Goal: Information Seeking & Learning: Check status

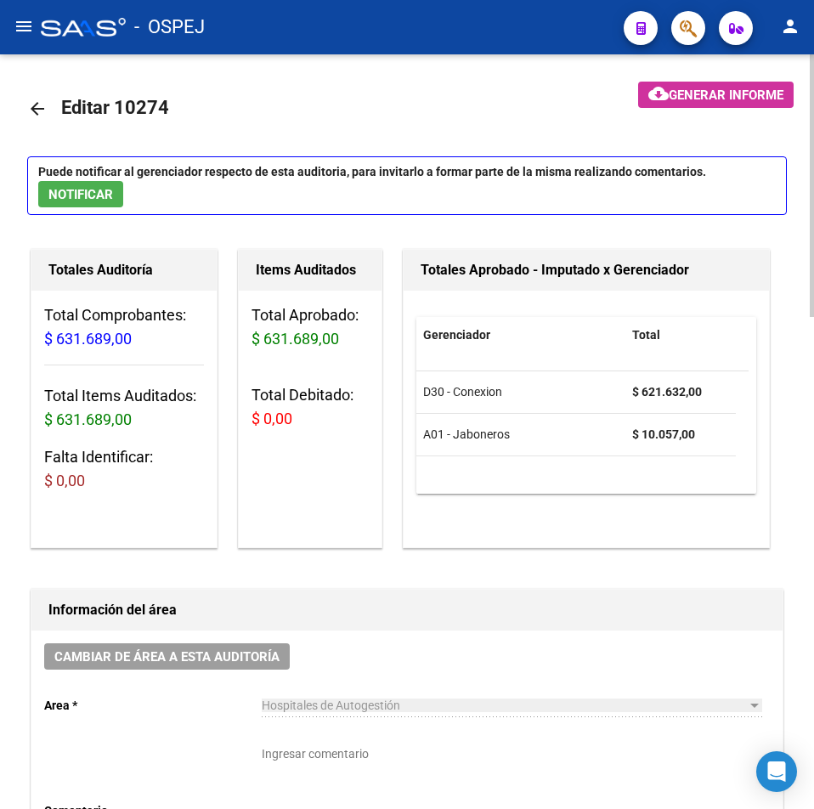
click at [38, 122] on link "arrow_back" at bounding box center [44, 108] width 34 height 40
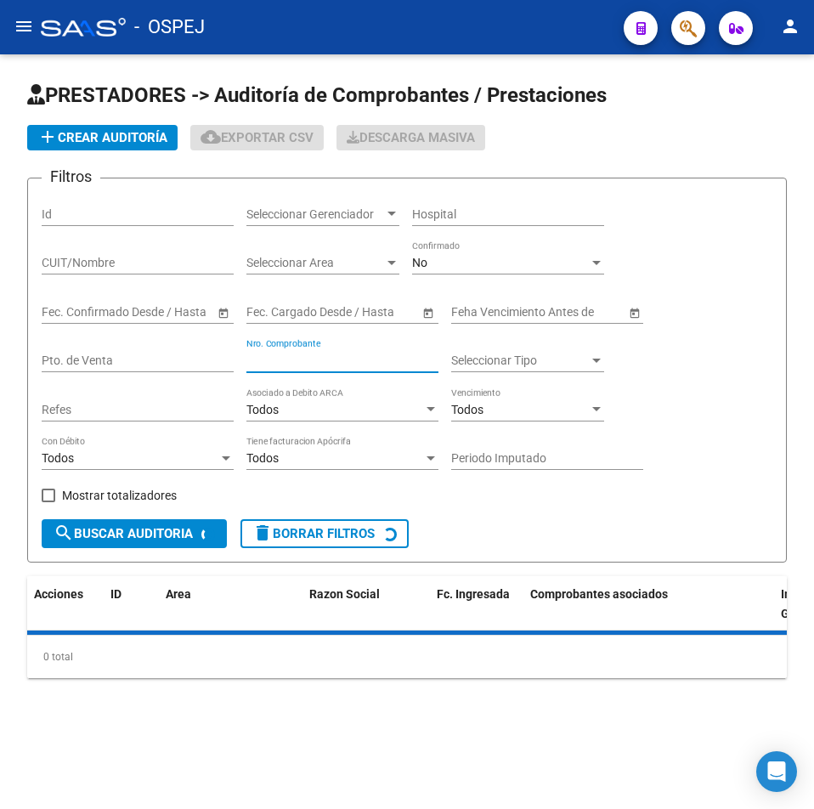
click at [342, 361] on input "Nro. Comprobante" at bounding box center [342, 360] width 192 height 14
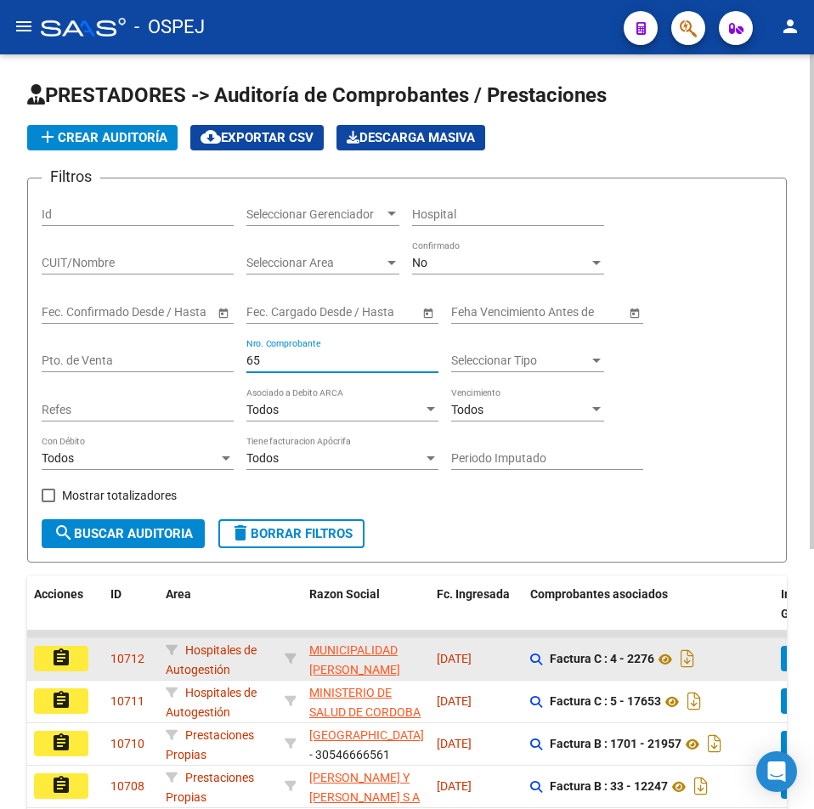
scroll to position [3, 0]
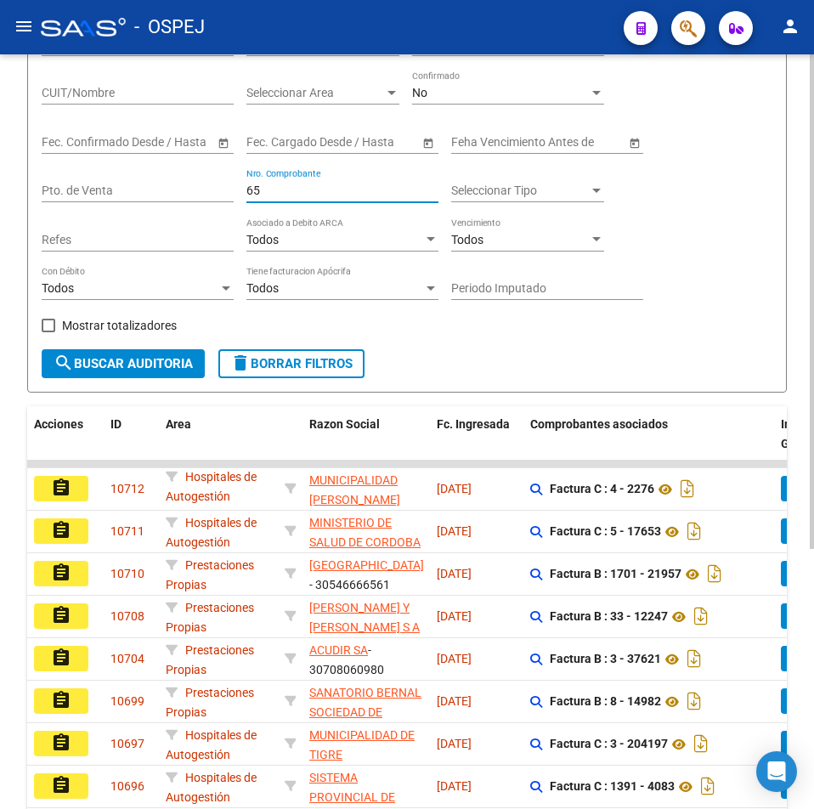
type input "65"
click at [145, 353] on button "search Buscar Auditoria" at bounding box center [123, 363] width 163 height 29
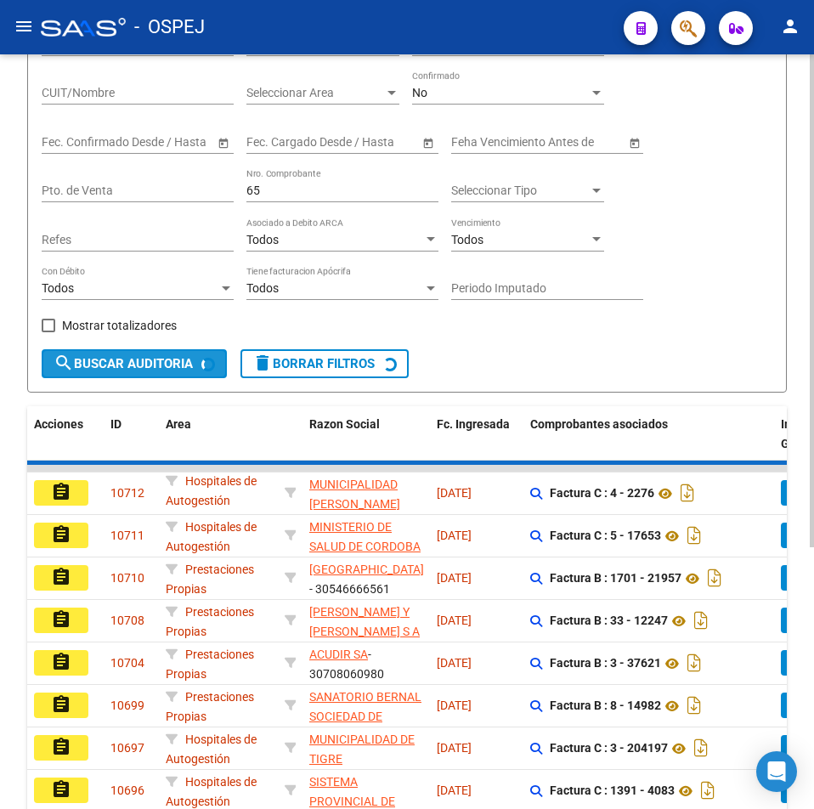
scroll to position [57, 0]
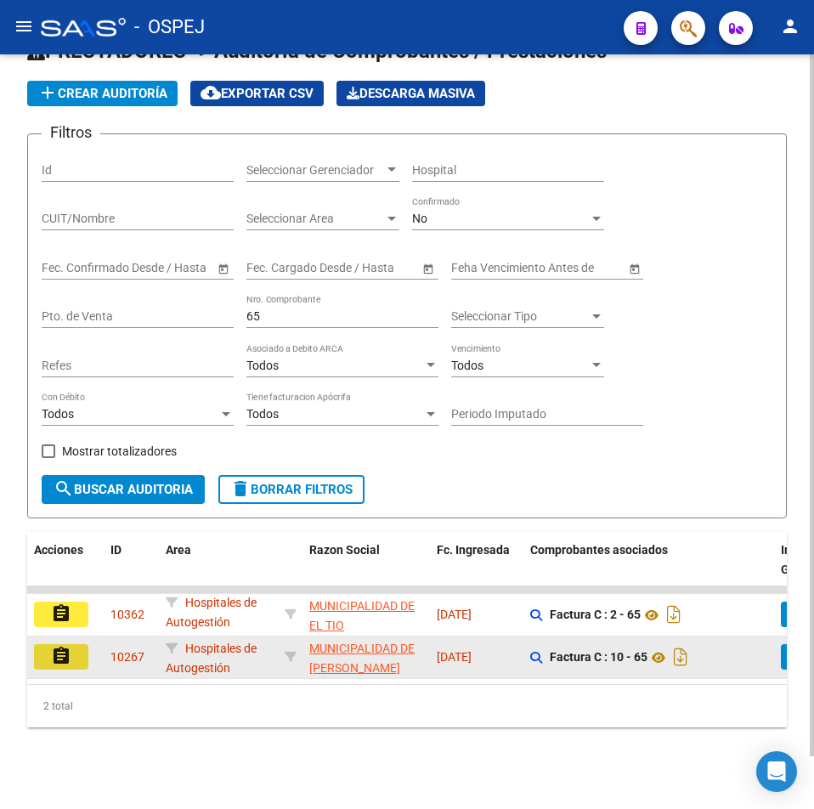
click at [76, 645] on button "assignment" at bounding box center [61, 656] width 54 height 25
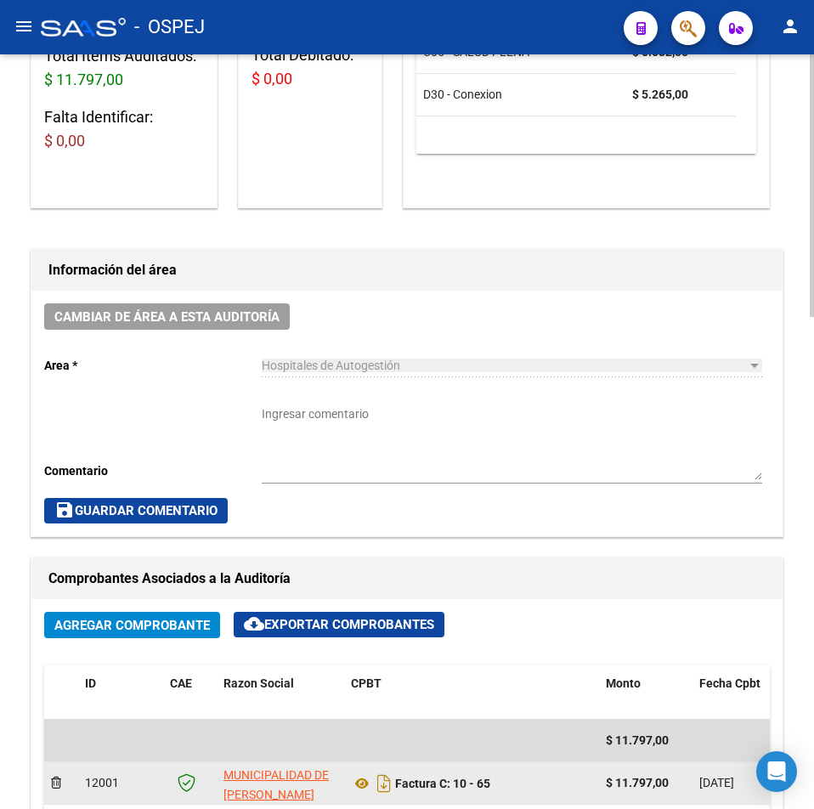
scroll to position [595, 0]
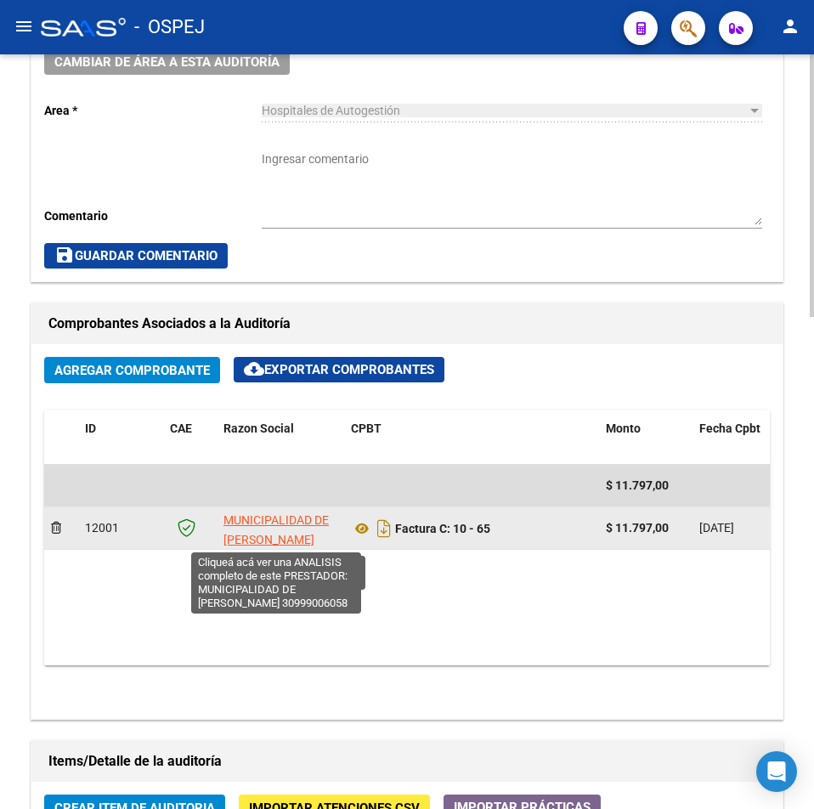
click at [293, 517] on span "MUNICIPALIDAD DE [PERSON_NAME]" at bounding box center [275, 529] width 105 height 33
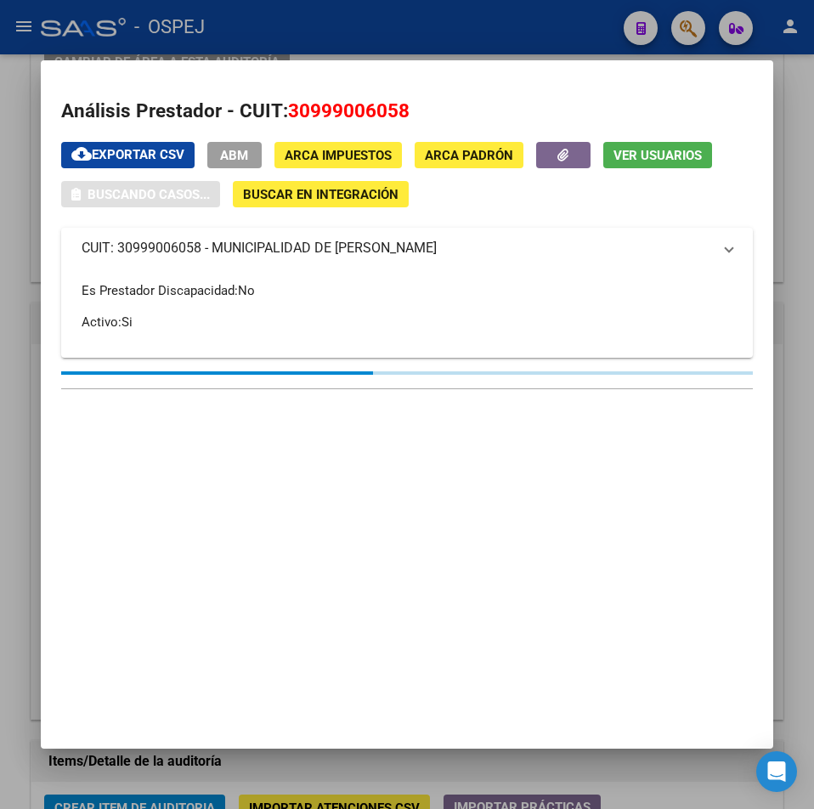
click at [31, 214] on div at bounding box center [407, 404] width 814 height 809
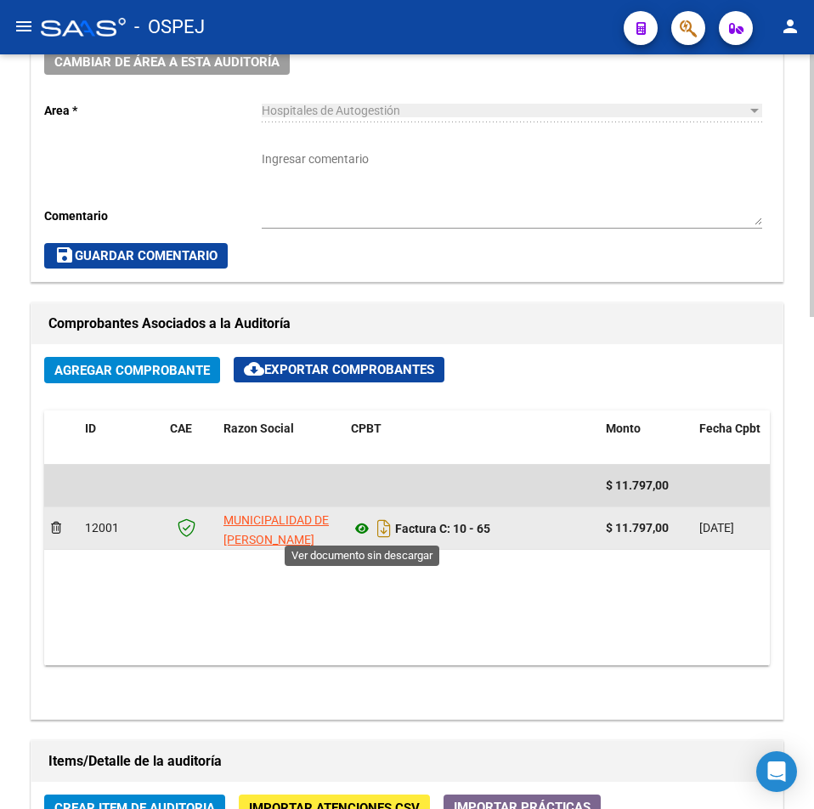
click at [365, 528] on icon at bounding box center [362, 528] width 22 height 20
click at [380, 531] on icon "Descargar documento" at bounding box center [384, 528] width 22 height 27
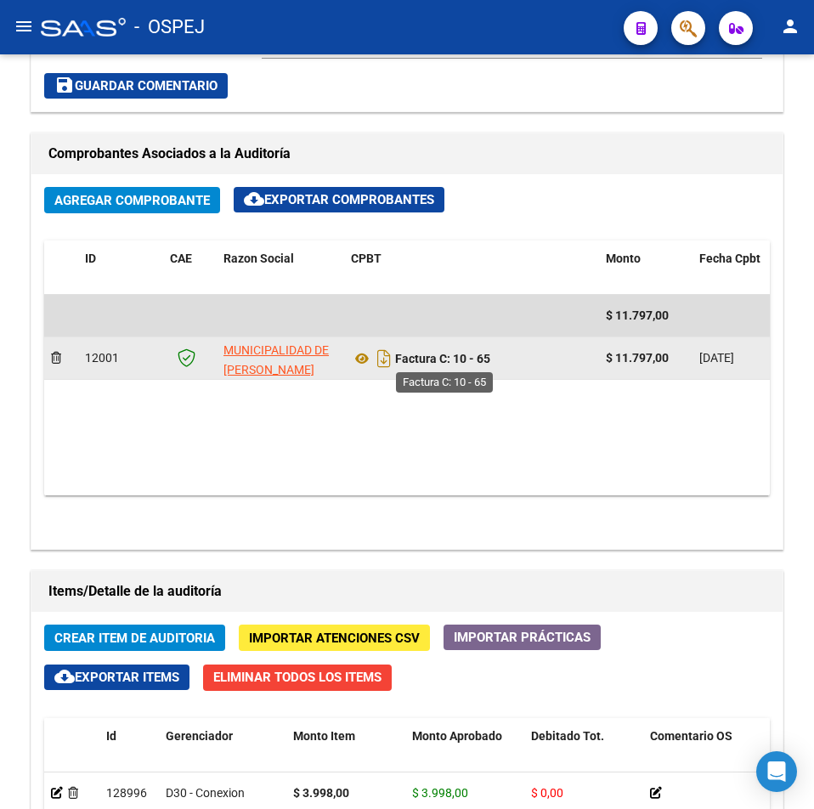
drag, startPoint x: 472, startPoint y: 357, endPoint x: 455, endPoint y: 359, distance: 17.2
click at [455, 359] on div "Factura C: 10 - 65" at bounding box center [471, 358] width 241 height 27
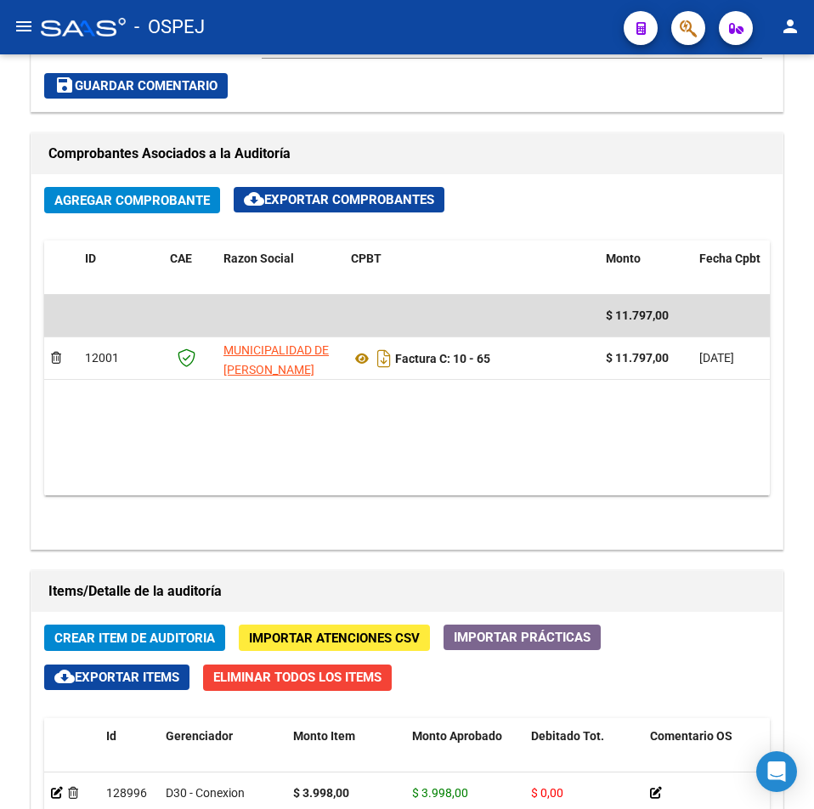
copy strong "10 - 65"
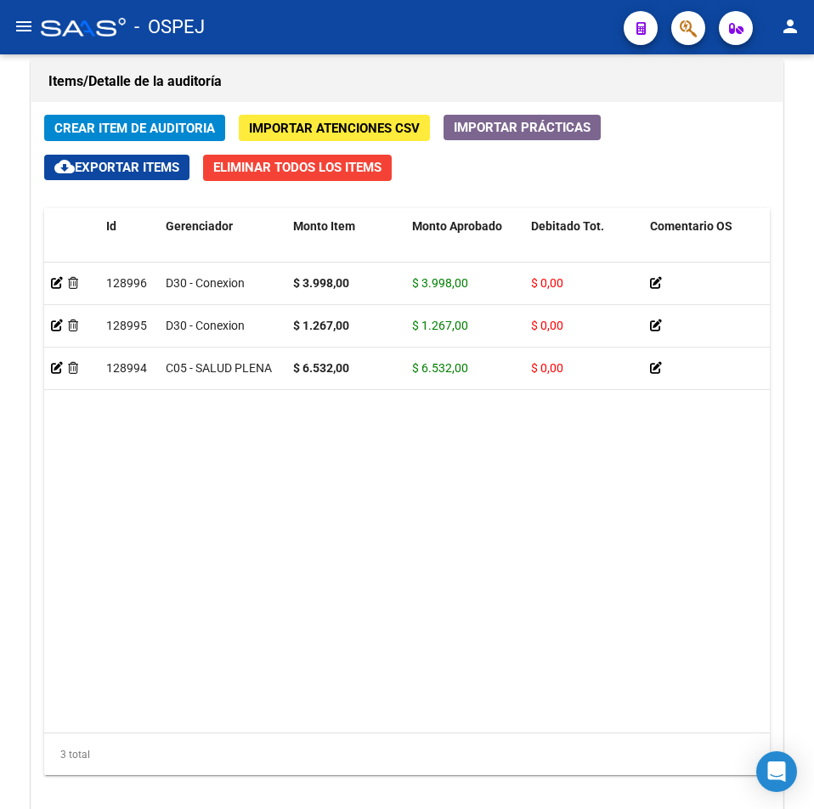
scroll to position [1416, 0]
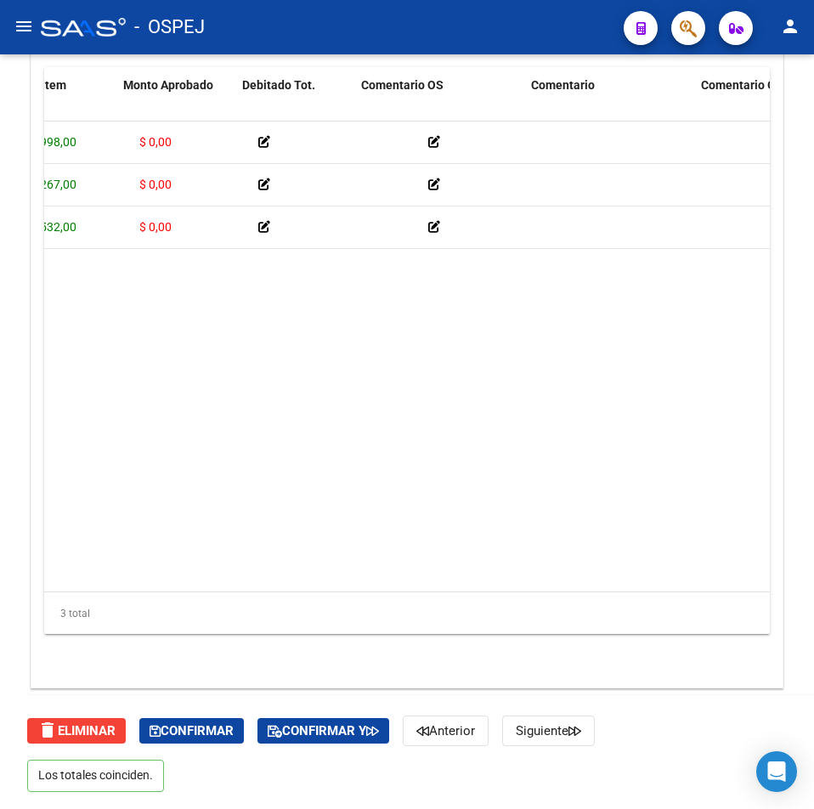
drag, startPoint x: 467, startPoint y: 374, endPoint x: 571, endPoint y: 371, distance: 103.7
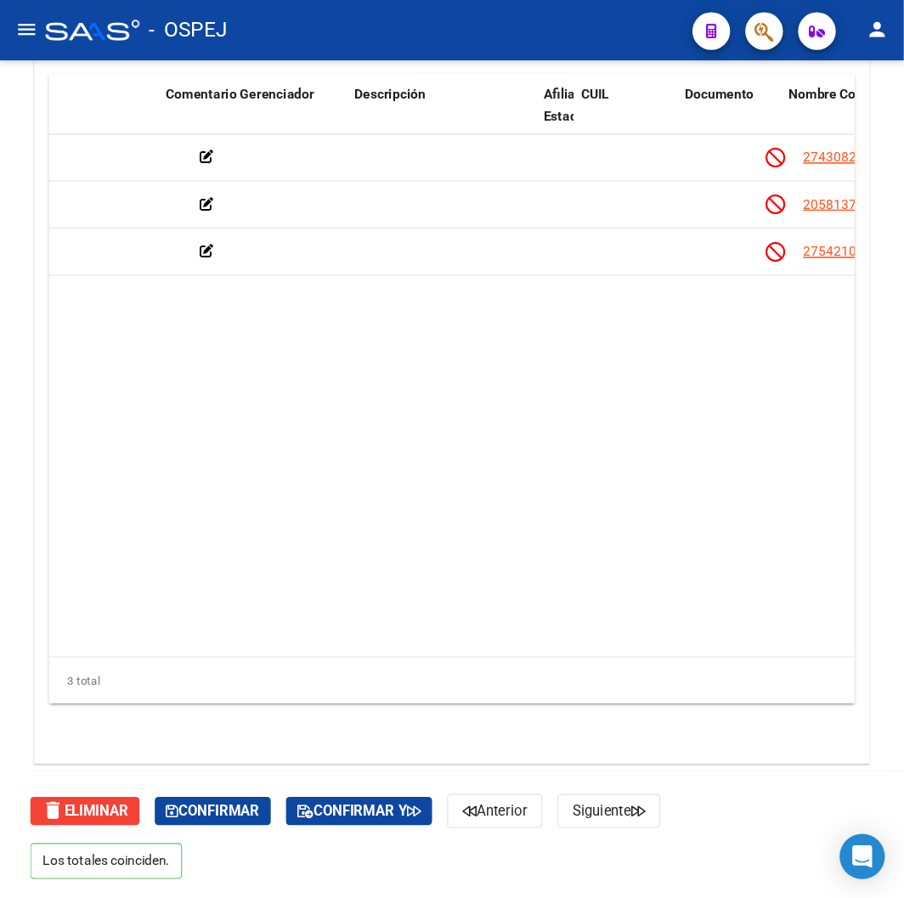
scroll to position [0, 1290]
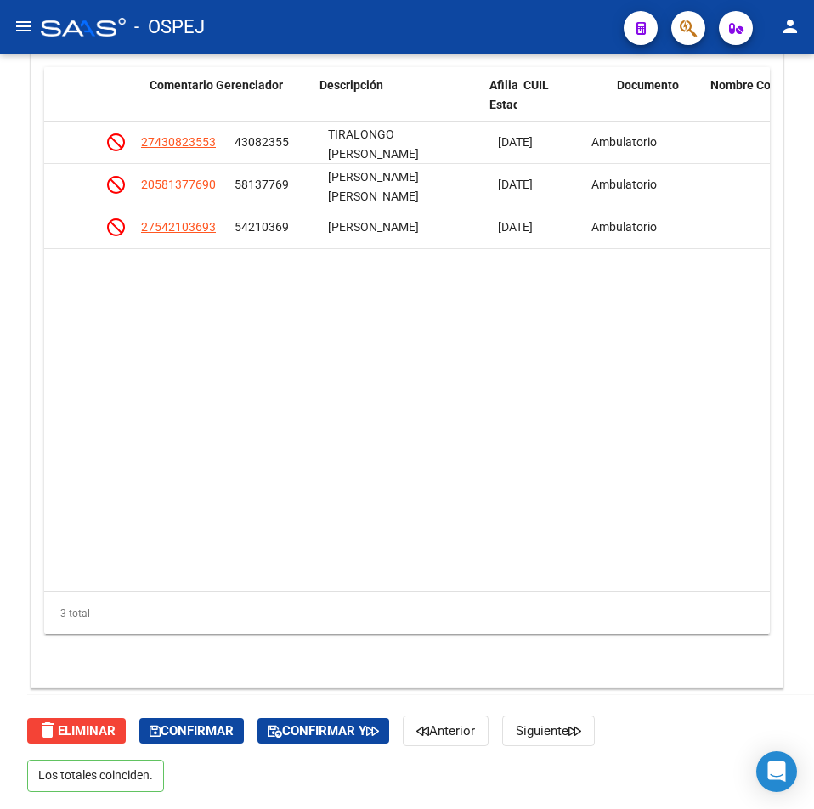
drag, startPoint x: 446, startPoint y: 350, endPoint x: 596, endPoint y: 350, distance: 150.4
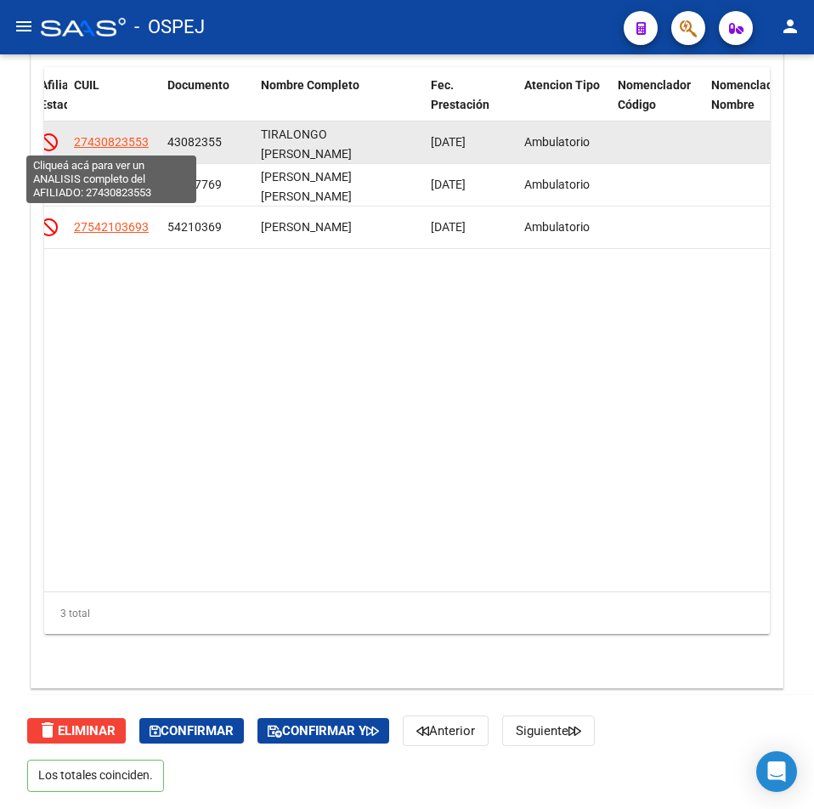
click at [116, 138] on span "27430823553" at bounding box center [111, 142] width 75 height 14
type textarea "27430823553"
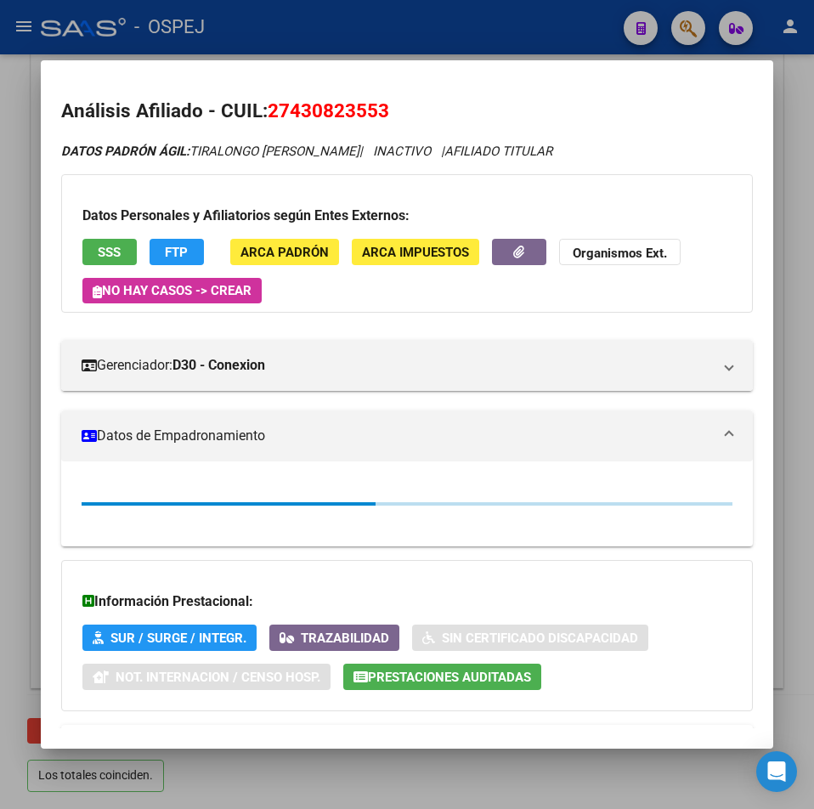
click at [365, 99] on span "27430823553" at bounding box center [329, 110] width 122 height 22
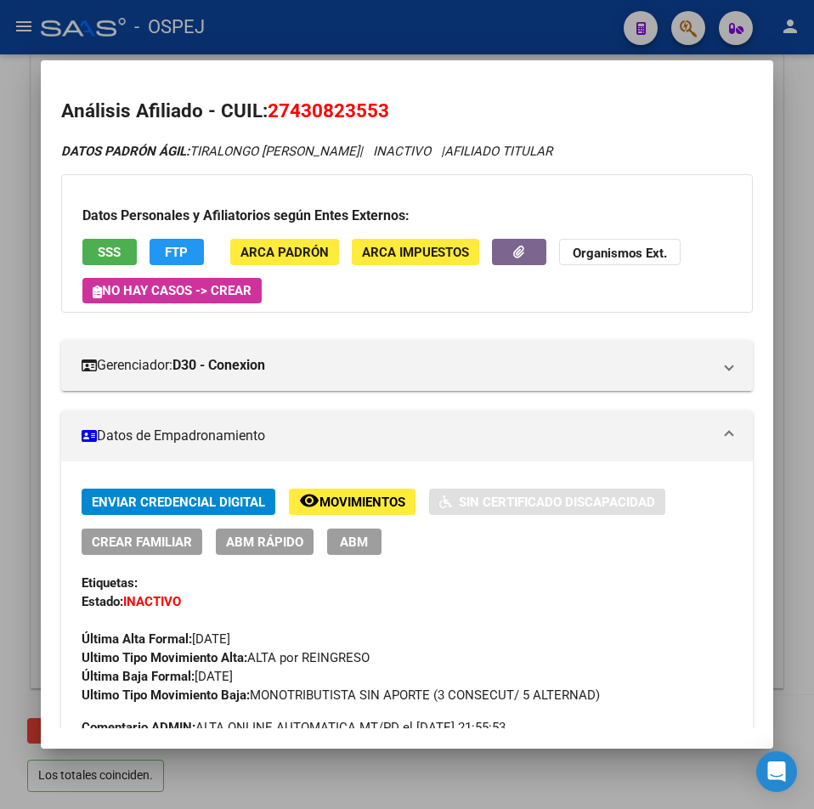
copy span "27430823553"
click at [122, 249] on button "SSS" at bounding box center [109, 252] width 54 height 26
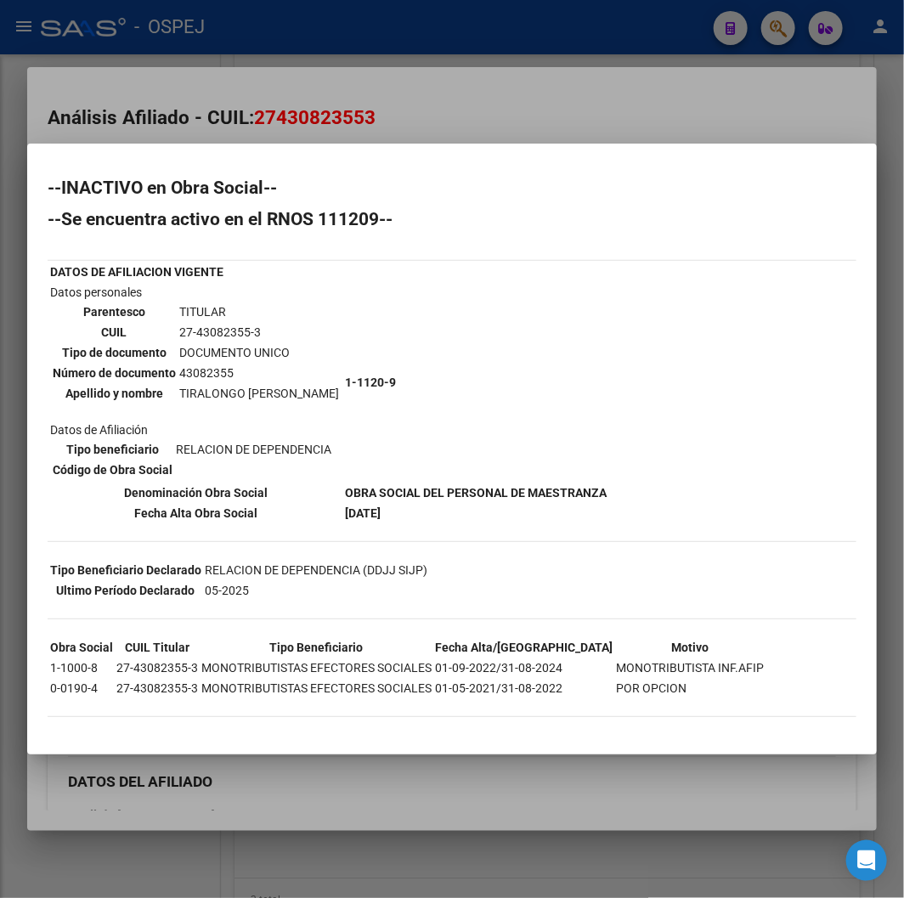
scroll to position [0, 1289]
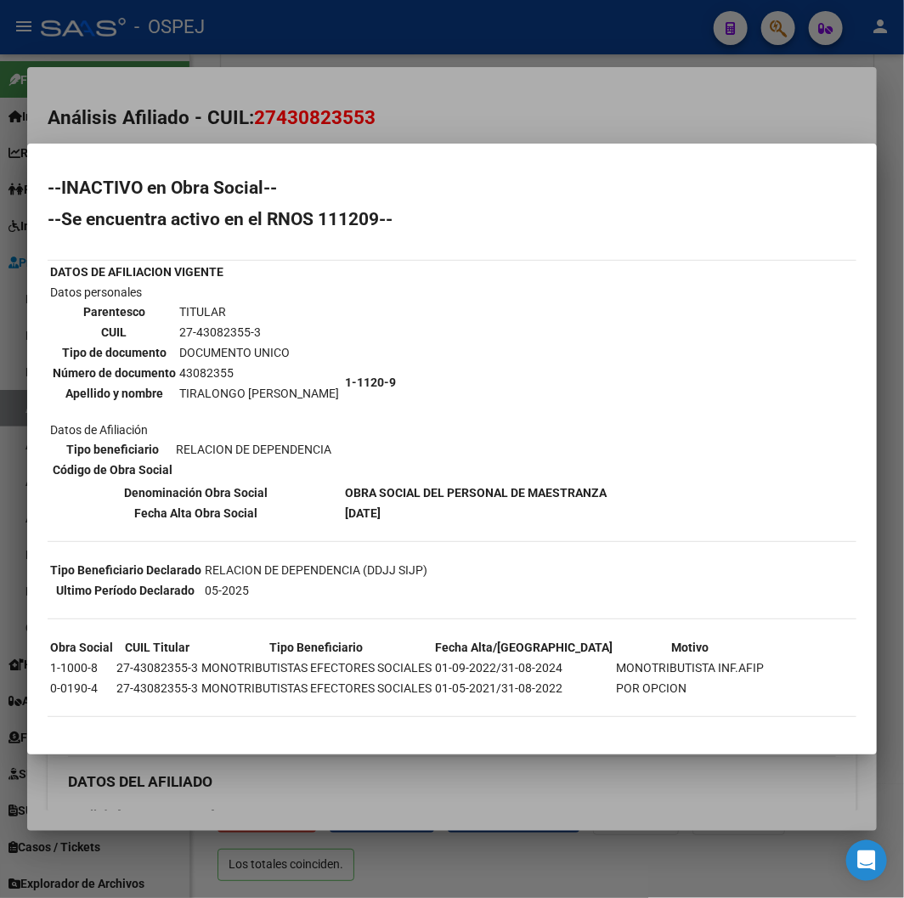
click at [328, 130] on div at bounding box center [452, 449] width 904 height 898
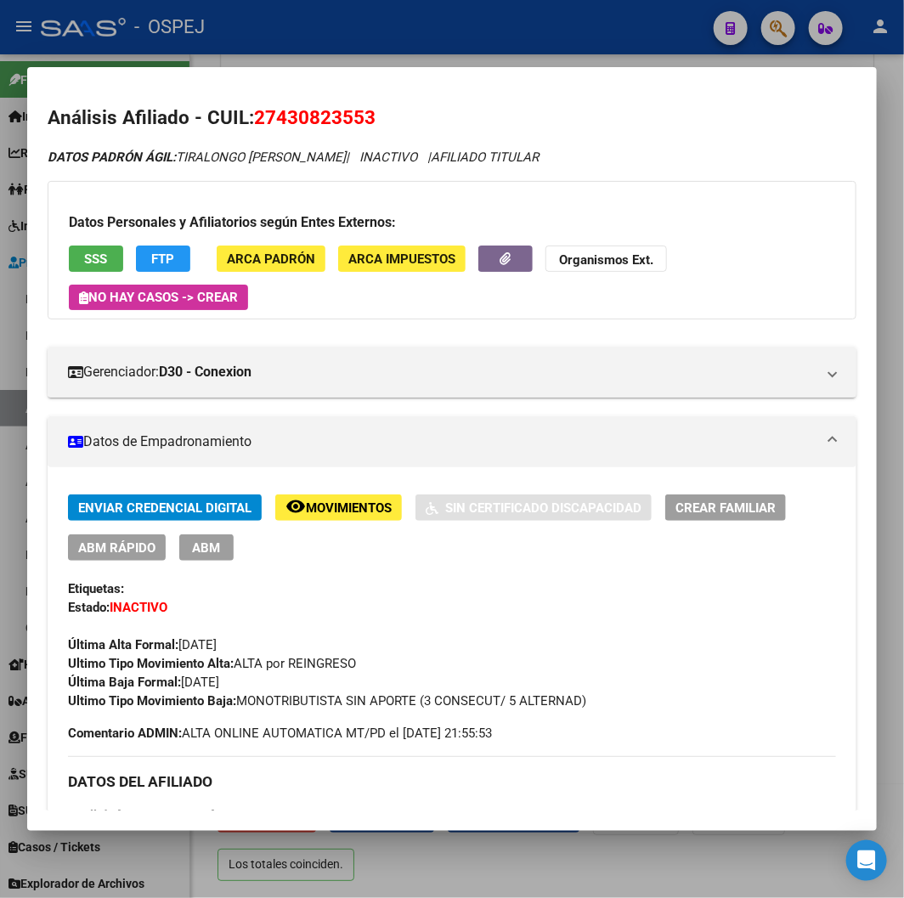
click at [324, 123] on span "27430823553" at bounding box center [315, 117] width 122 height 22
copy span "27430823553"
click at [630, 37] on div at bounding box center [452, 449] width 904 height 898
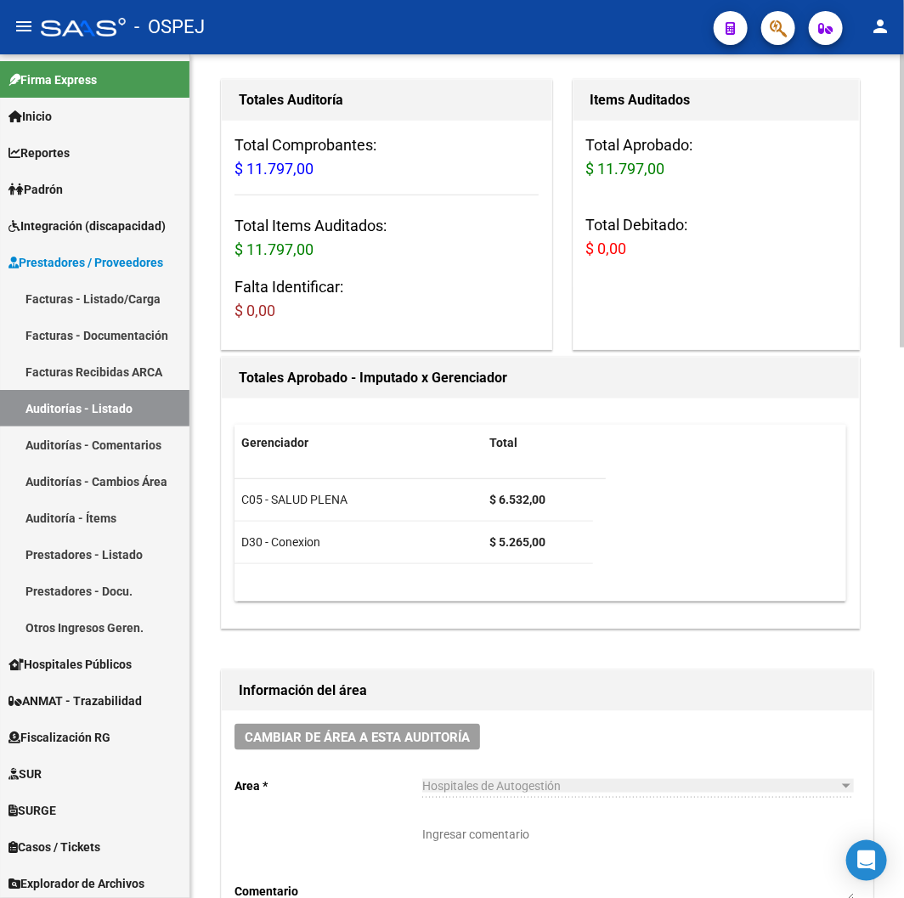
scroll to position [0, 0]
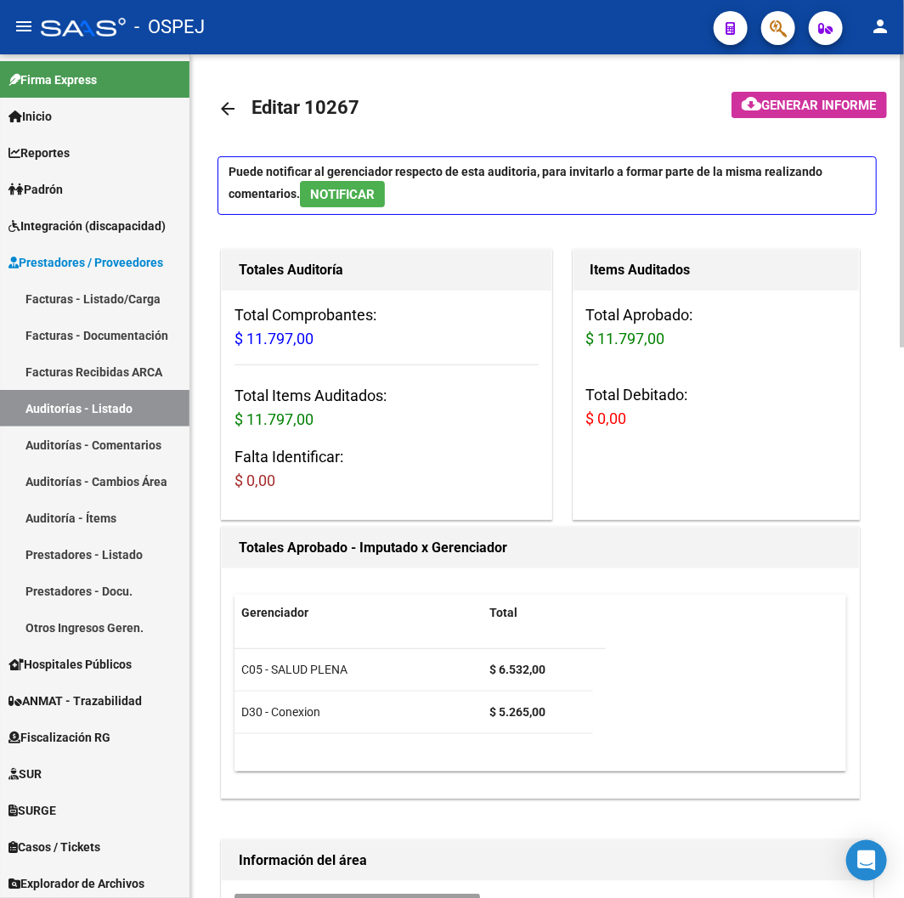
click at [240, 114] on link "arrow_back" at bounding box center [235, 108] width 34 height 40
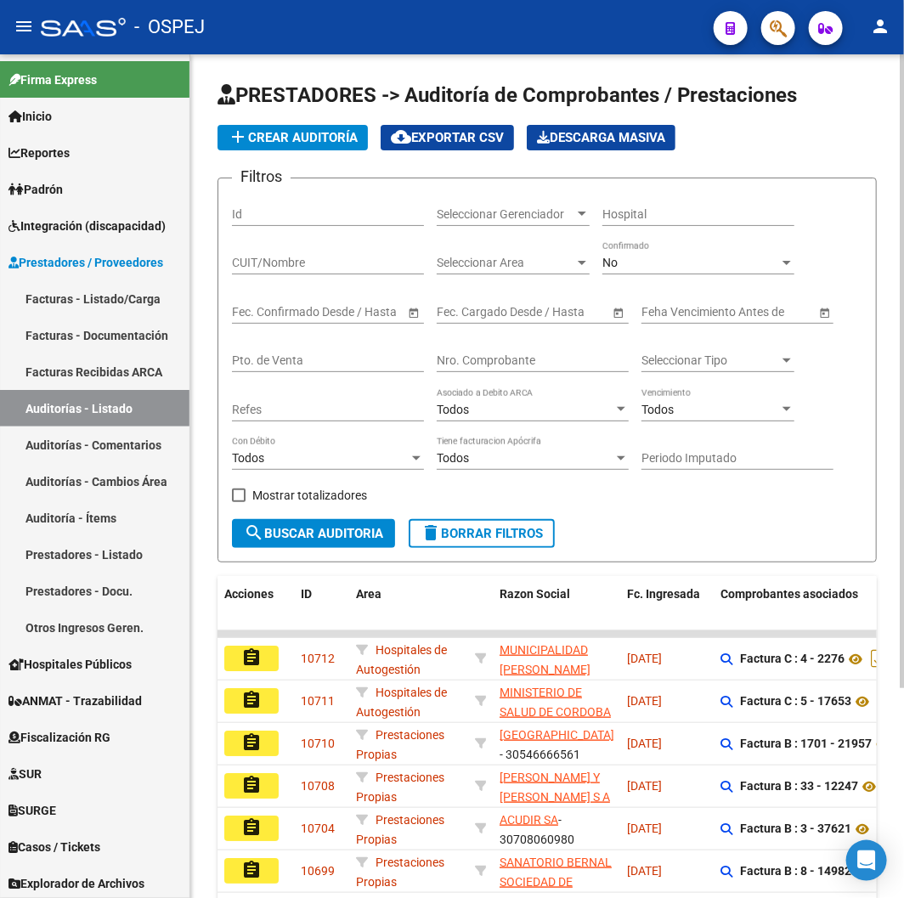
click at [583, 352] on div "Nro. Comprobante" at bounding box center [533, 355] width 192 height 34
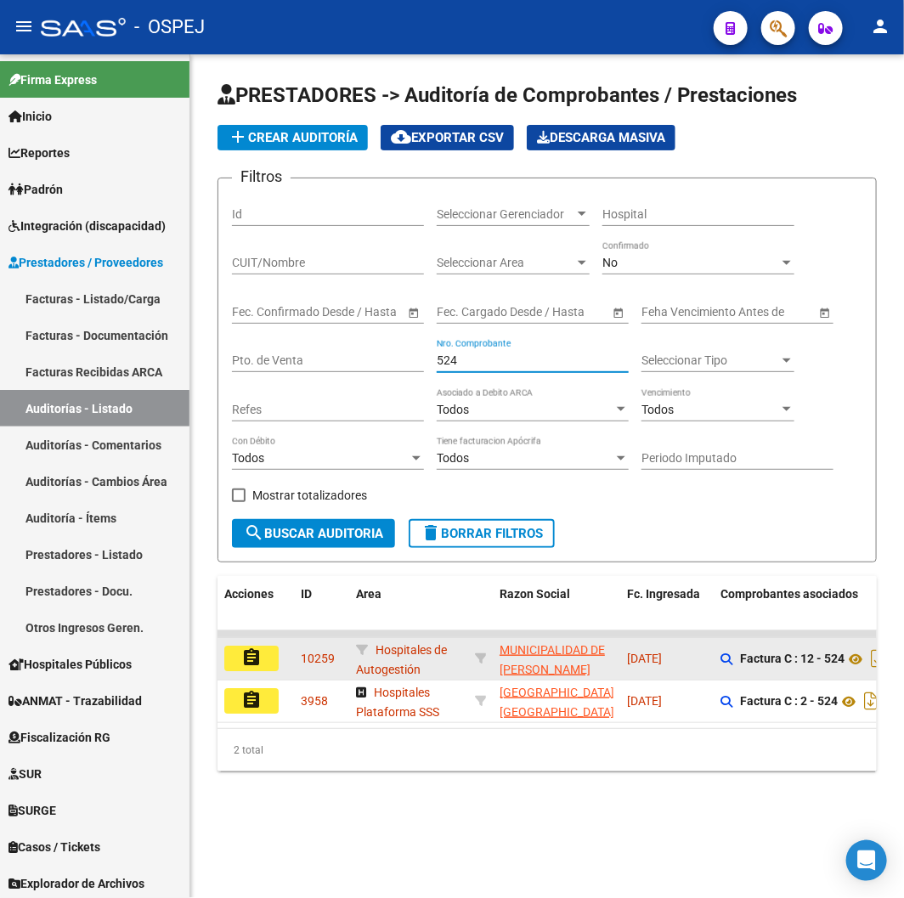
type input "524"
click at [266, 666] on button "assignment" at bounding box center [251, 658] width 54 height 25
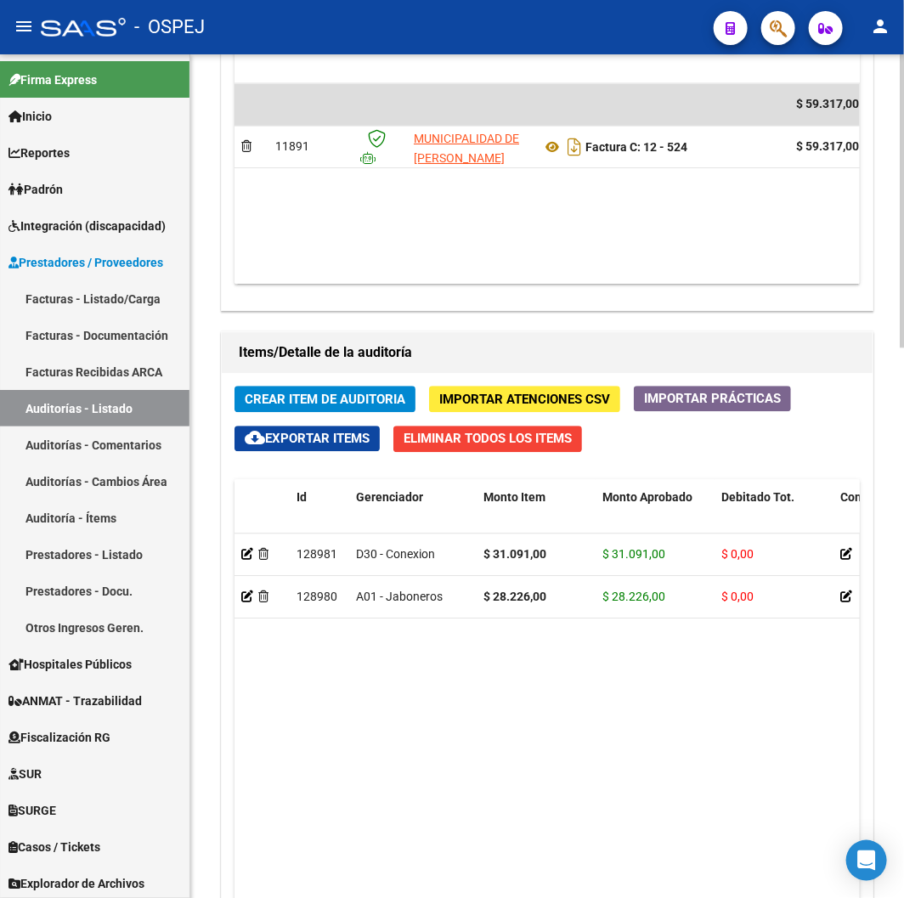
scroll to position [1510, 0]
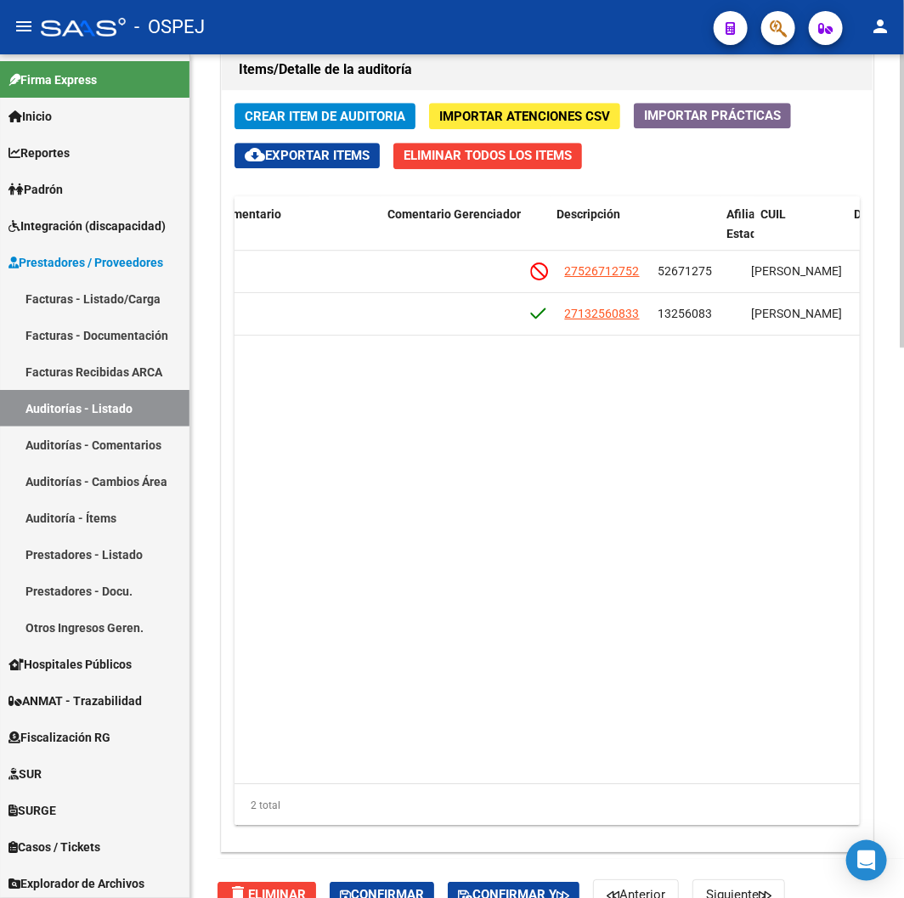
drag, startPoint x: 663, startPoint y: 478, endPoint x: 689, endPoint y: 476, distance: 26.4
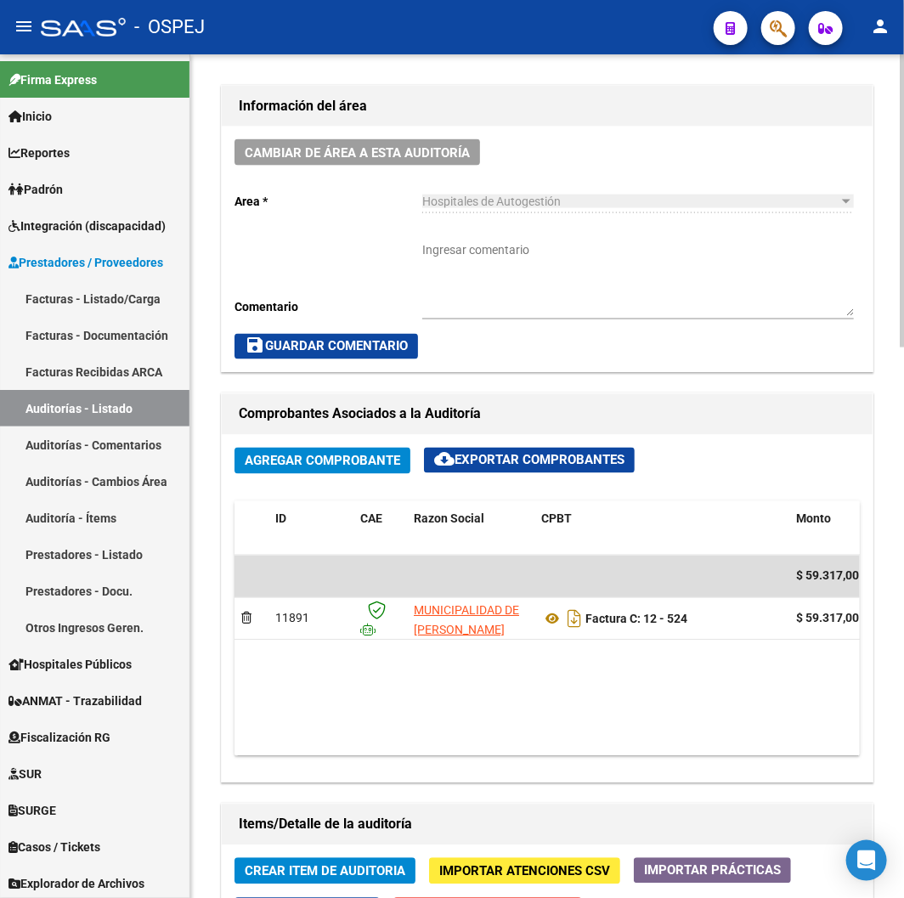
scroll to position [1038, 0]
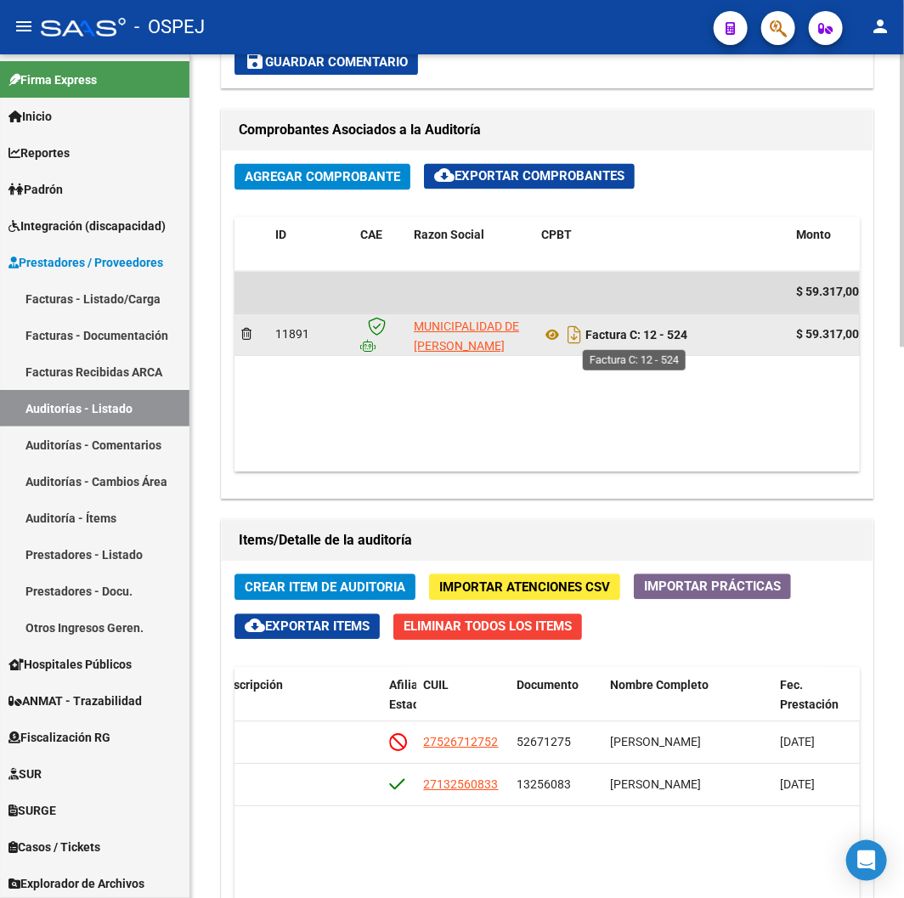
drag, startPoint x: 701, startPoint y: 343, endPoint x: 651, endPoint y: 342, distance: 50.1
click at [651, 342] on div "Factura C: 12 - 524" at bounding box center [661, 335] width 241 height 27
copy strong "12 - 524"
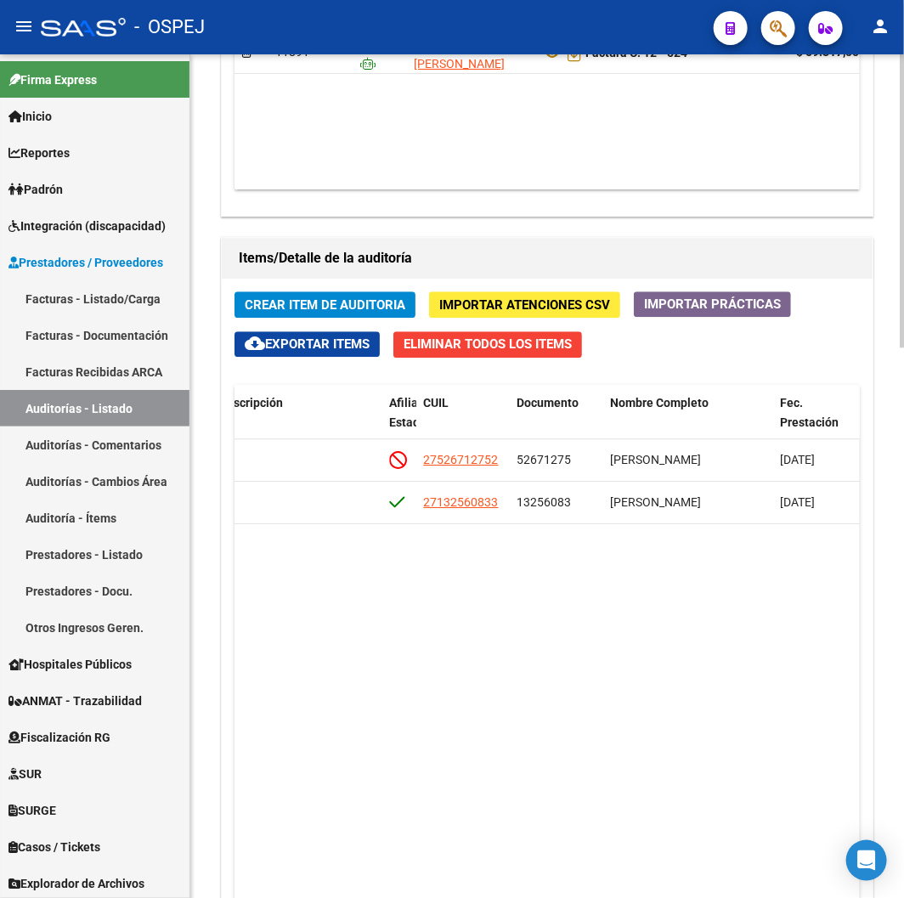
scroll to position [1510, 0]
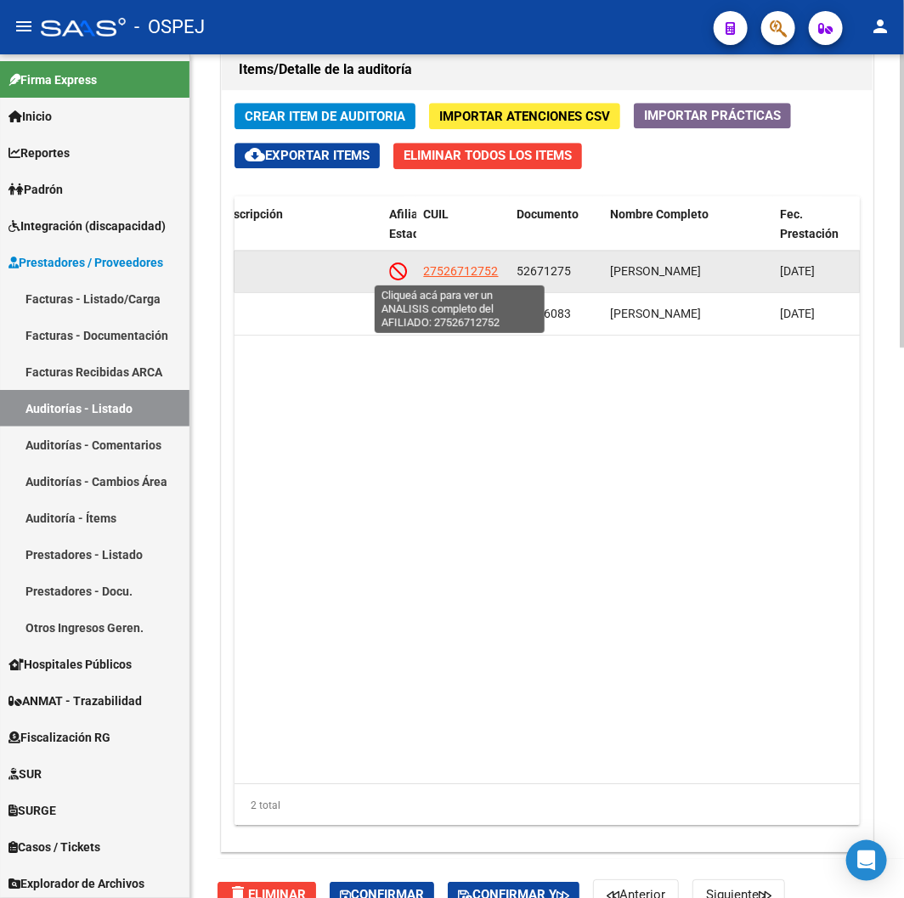
click at [450, 267] on span "27526712752" at bounding box center [460, 271] width 75 height 14
type textarea "27526712752"
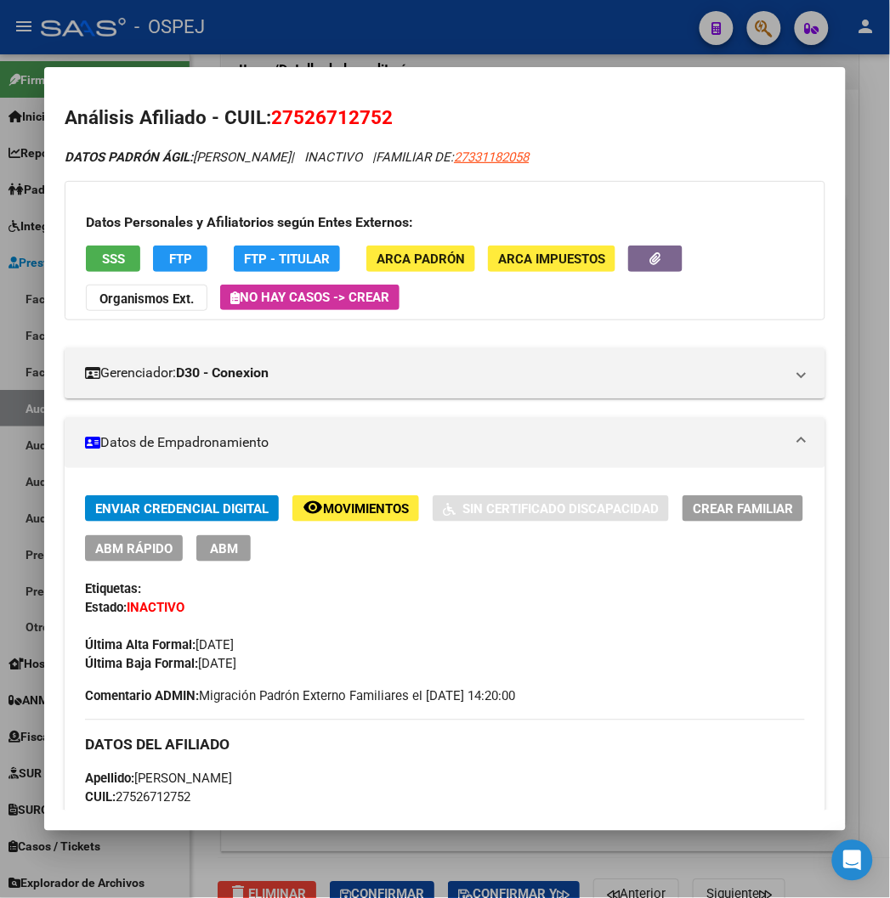
click at [537, 21] on div at bounding box center [445, 449] width 890 height 898
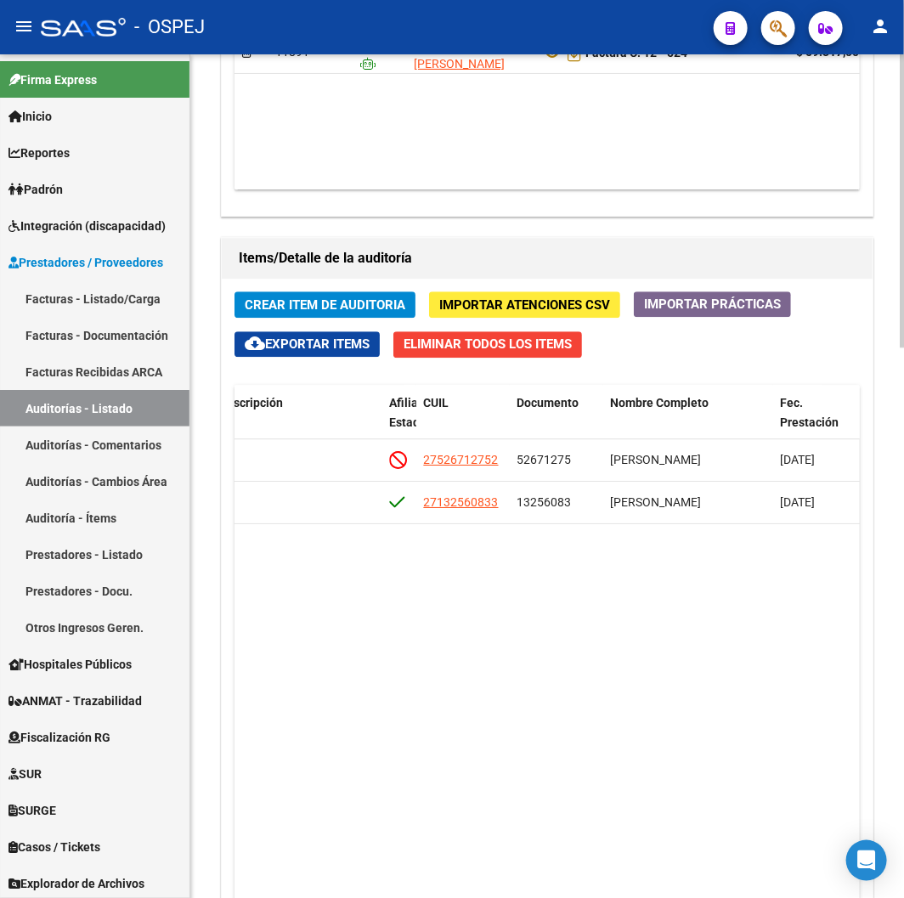
scroll to position [944, 0]
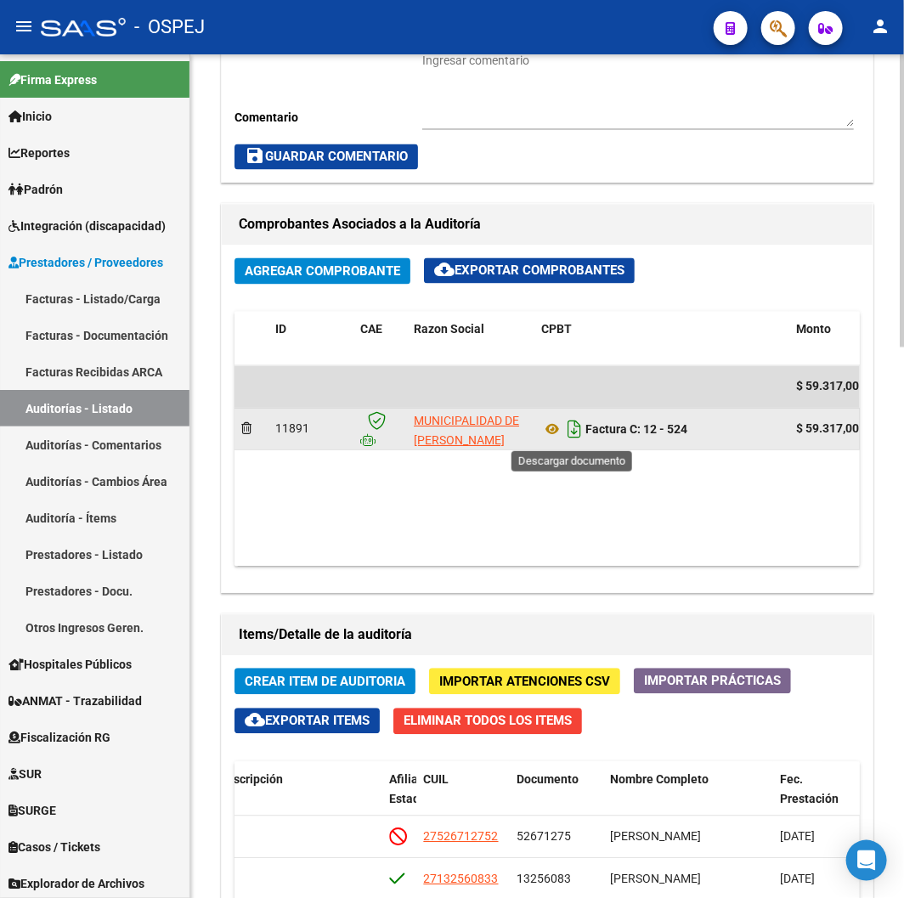
click at [573, 430] on icon "Descargar documento" at bounding box center [574, 429] width 22 height 27
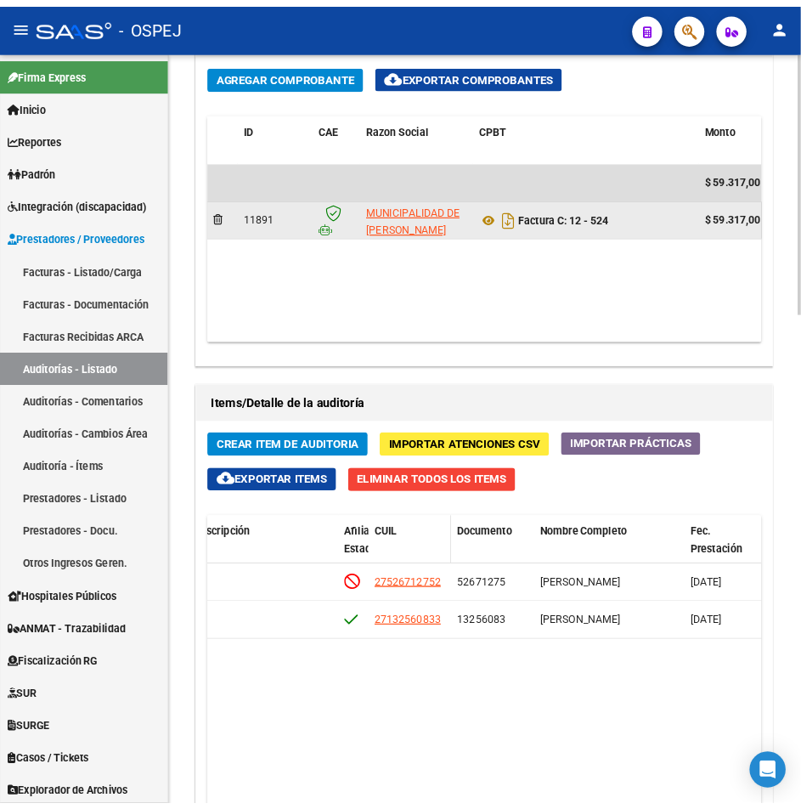
scroll to position [1227, 0]
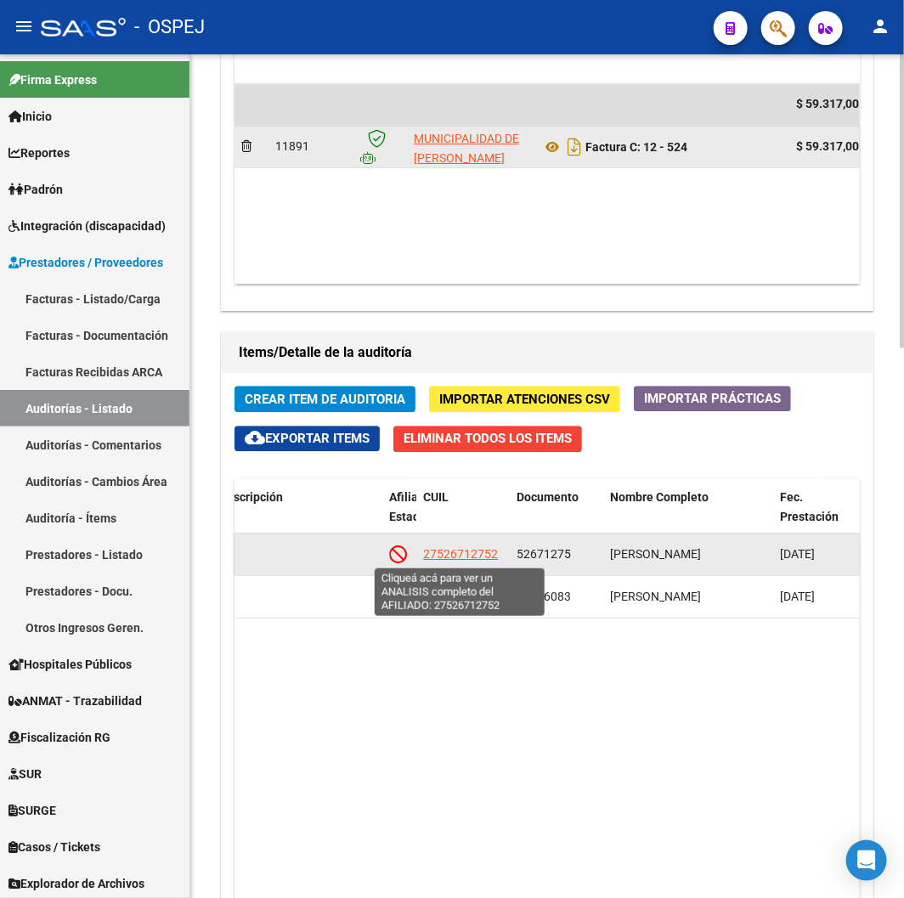
click at [456, 557] on span "27526712752" at bounding box center [460, 554] width 75 height 14
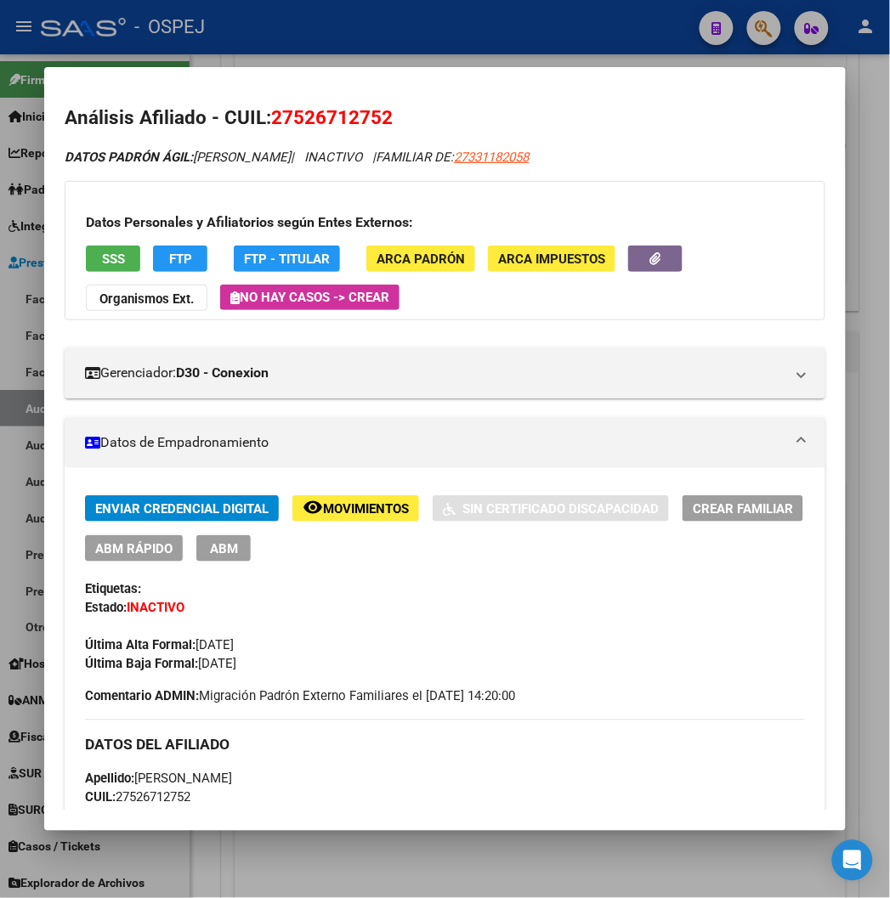
click at [107, 258] on button "SSS" at bounding box center [113, 259] width 54 height 26
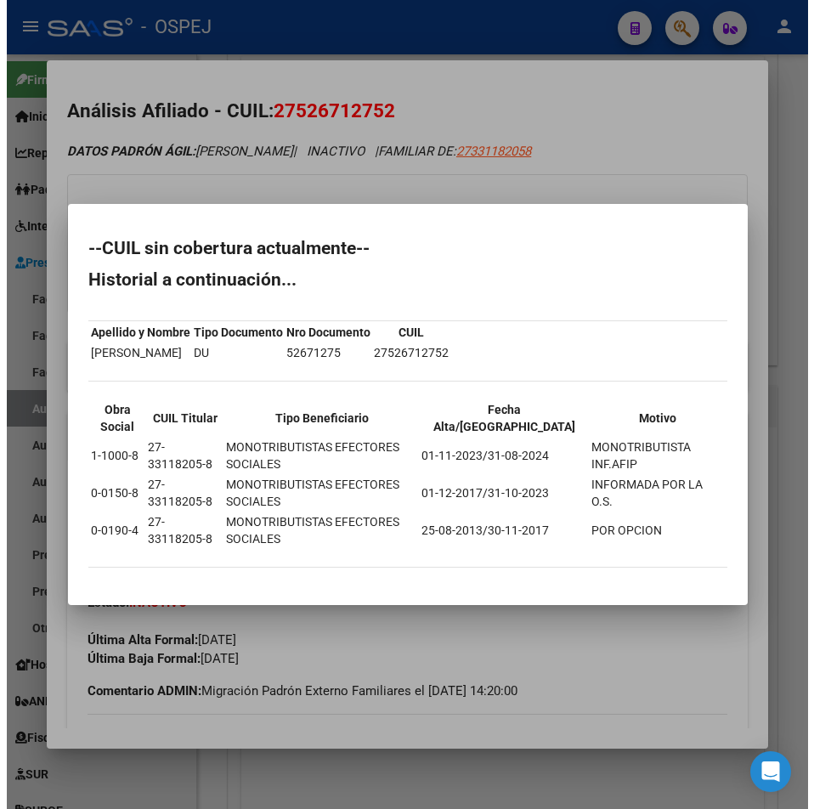
scroll to position [0, 1131]
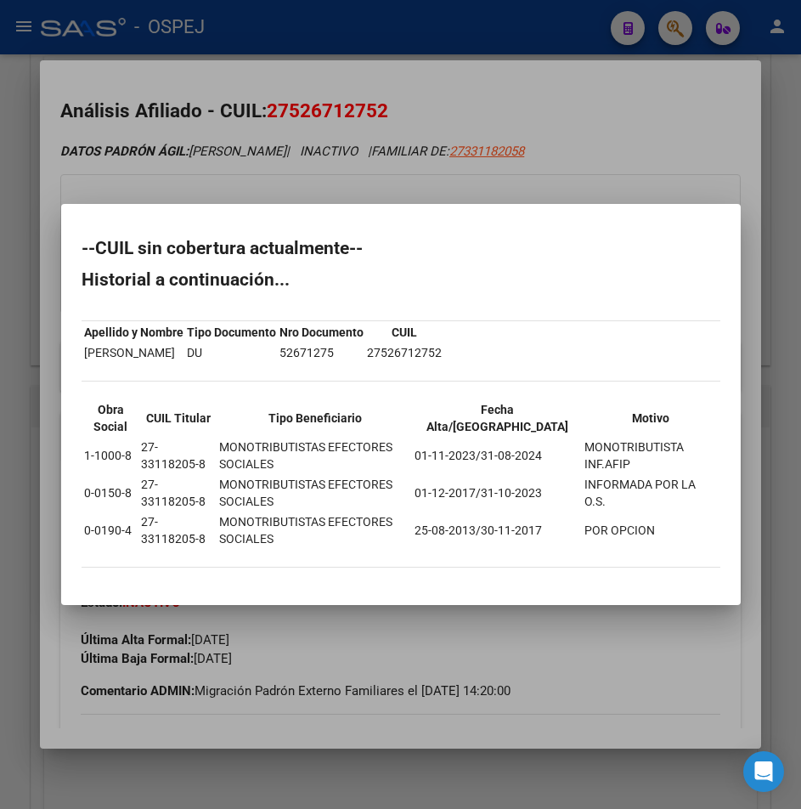
click at [314, 90] on div at bounding box center [400, 404] width 801 height 809
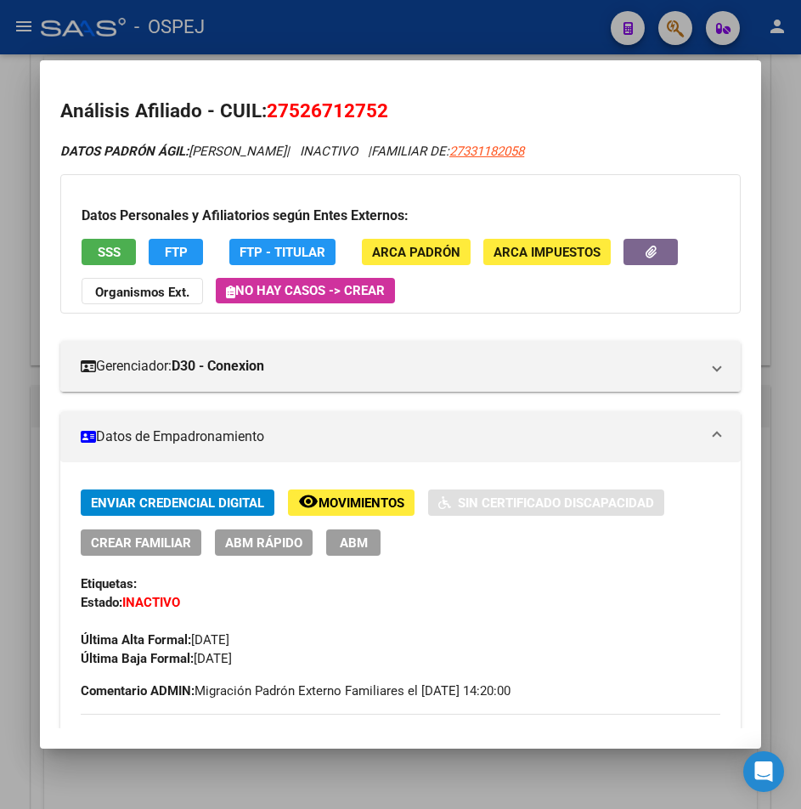
click at [320, 110] on span "27526712752" at bounding box center [328, 110] width 122 height 22
copy span "27526712752"
click at [370, 31] on div at bounding box center [400, 404] width 801 height 809
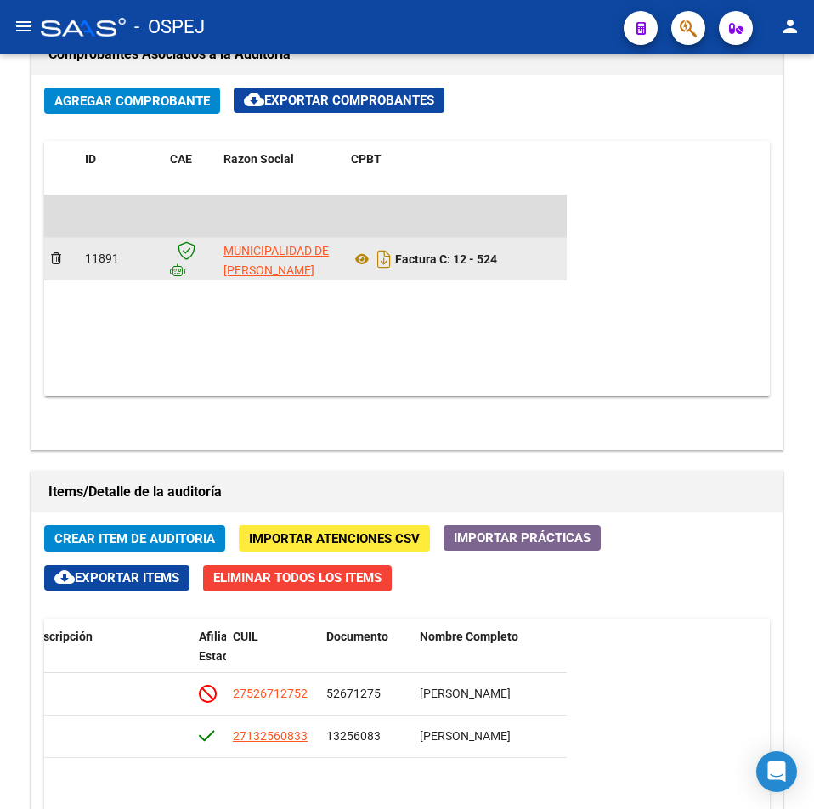
click at [496, 282] on datatable-body "$ 59.317,00 11891 MUNICIPALIDAD DE [PERSON_NAME] Factura C: 12 - 524 $ 59.317,0…" at bounding box center [305, 295] width 523 height 201
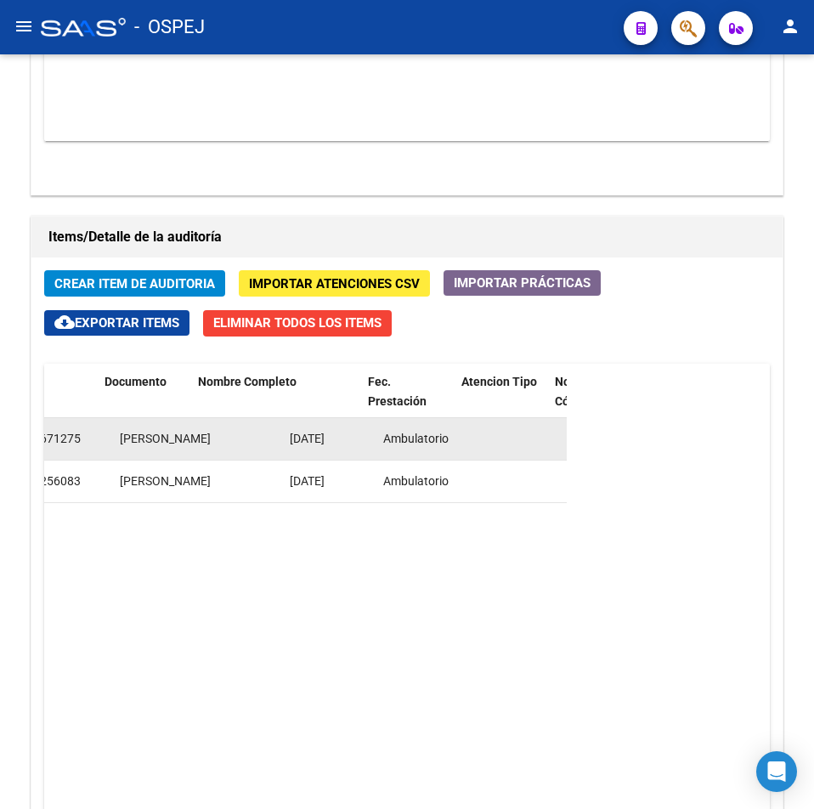
drag, startPoint x: 417, startPoint y: 443, endPoint x: 489, endPoint y: 435, distance: 71.8
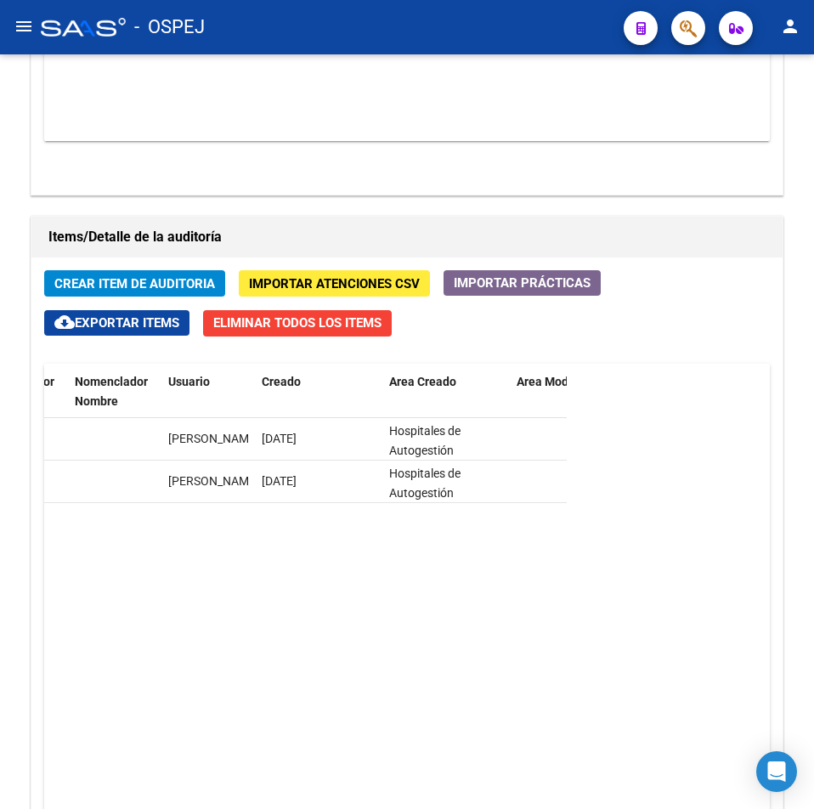
drag, startPoint x: 512, startPoint y: 435, endPoint x: 570, endPoint y: 432, distance: 57.8
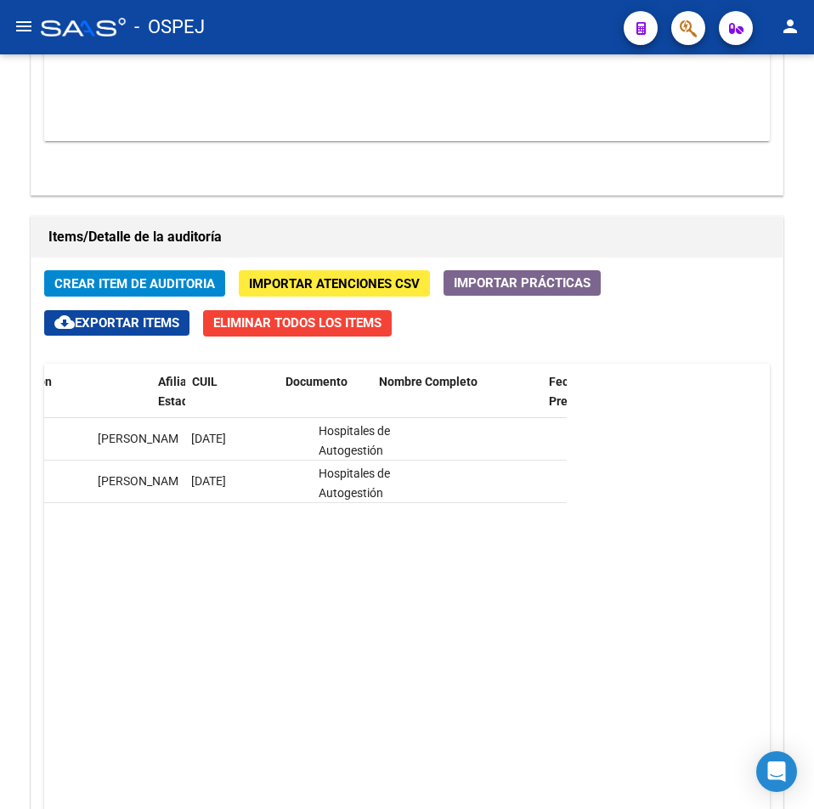
scroll to position [0, 0]
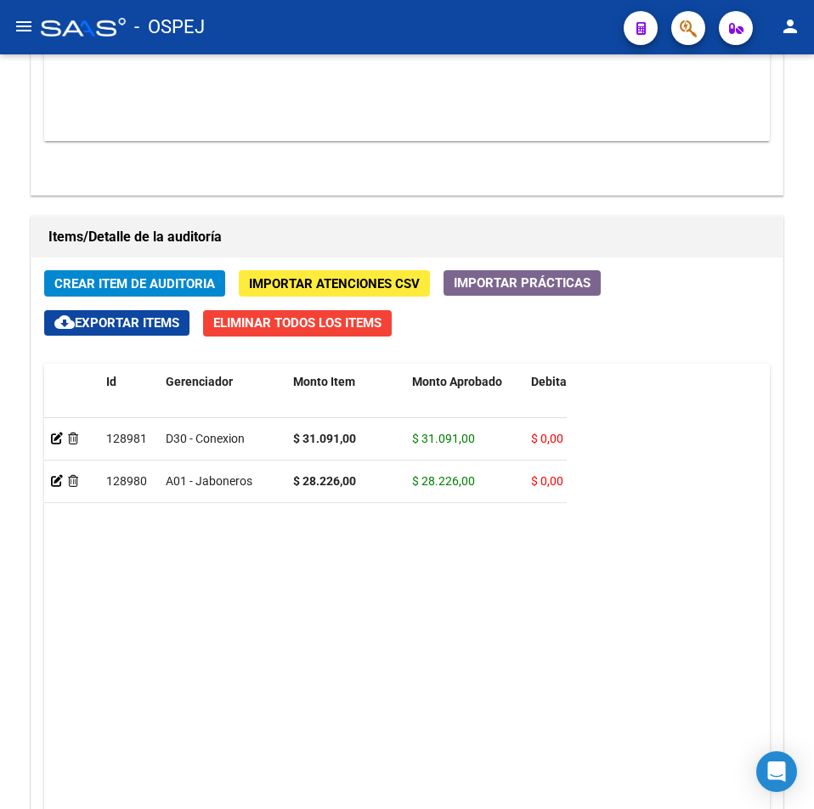
drag, startPoint x: 461, startPoint y: 433, endPoint x: 10, endPoint y: 455, distance: 451.7
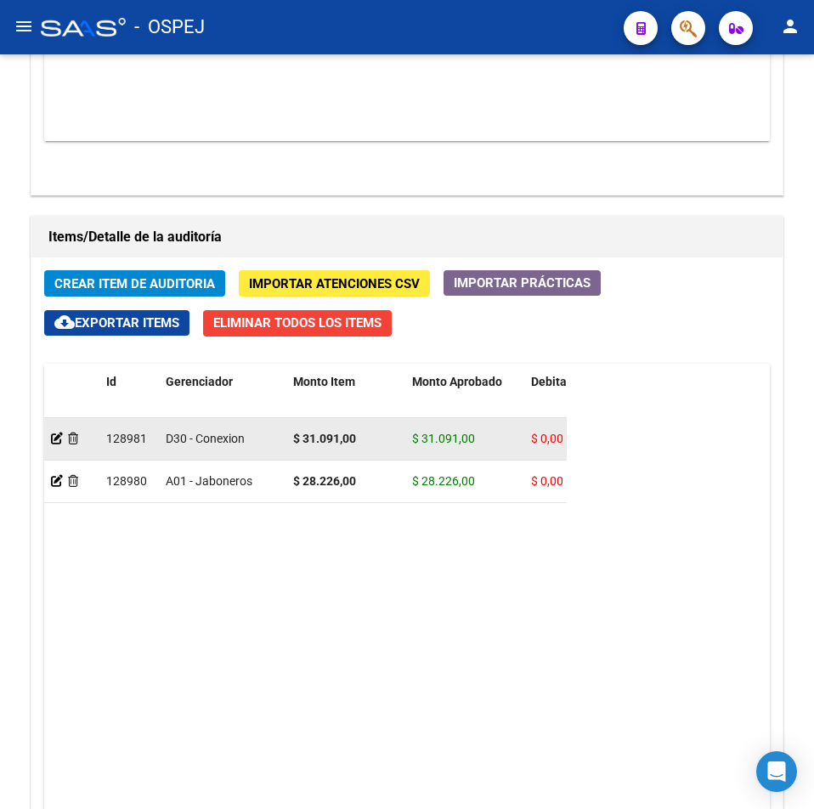
drag, startPoint x: 365, startPoint y: 438, endPoint x: 306, endPoint y: 438, distance: 58.6
click at [306, 438] on div "$ 31.091,00" at bounding box center [345, 439] width 105 height 20
copy strong "31.091,00"
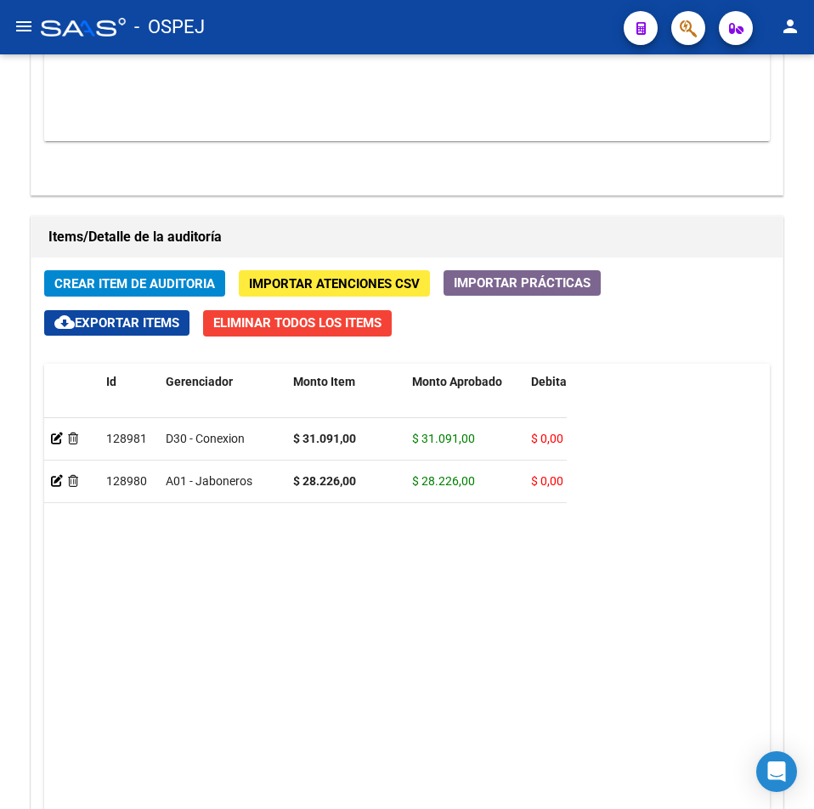
scroll to position [972, 0]
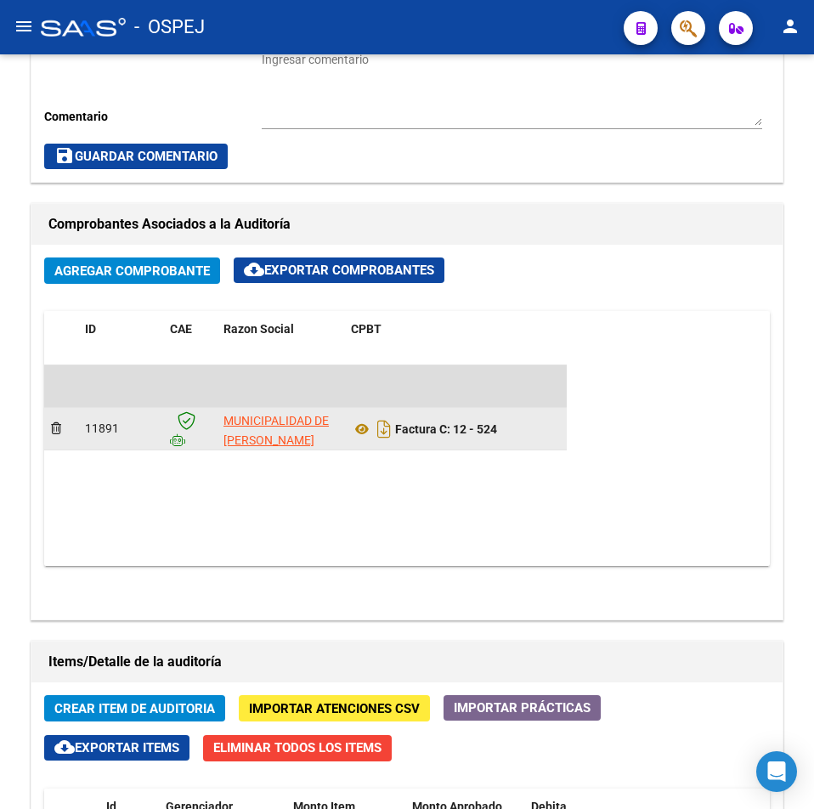
drag, startPoint x: 534, startPoint y: 477, endPoint x: 456, endPoint y: 477, distance: 78.2
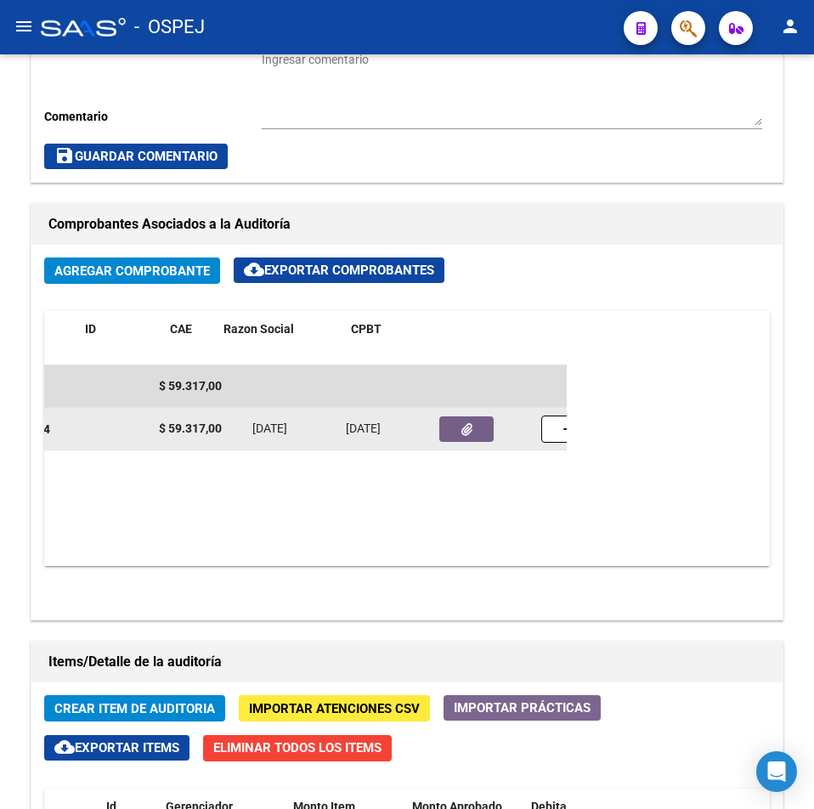
scroll to position [0, 0]
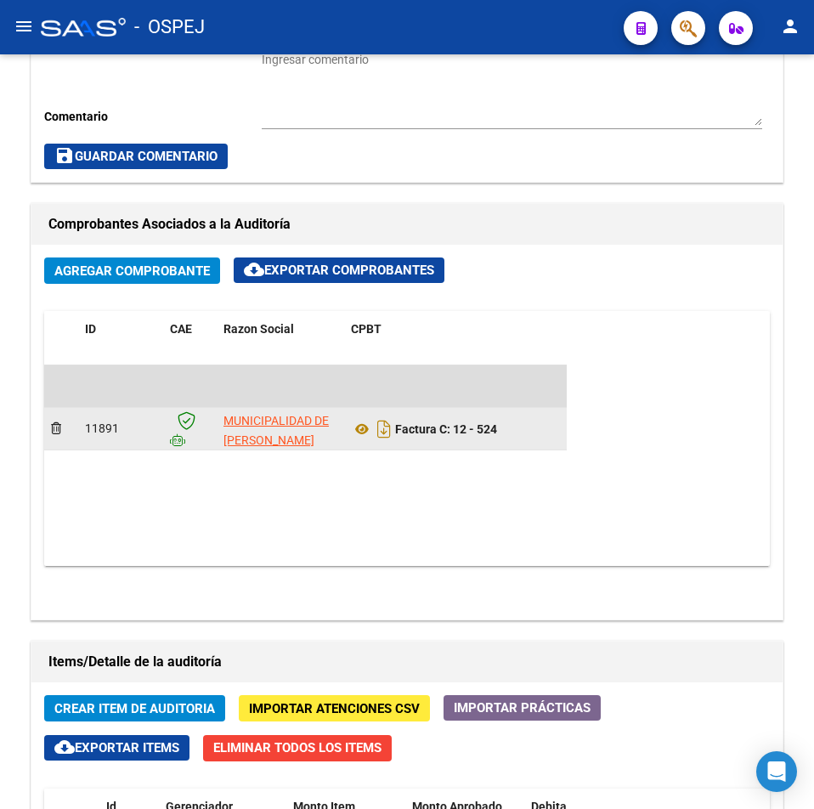
drag, startPoint x: 450, startPoint y: 474, endPoint x: -1, endPoint y: 490, distance: 451.5
click at [313, 487] on datatable-body "$ 59.317,00 11891 MUNICIPALIDAD DE [PERSON_NAME] Factura C: 12 - 524 $ 59.317,0…" at bounding box center [305, 465] width 523 height 201
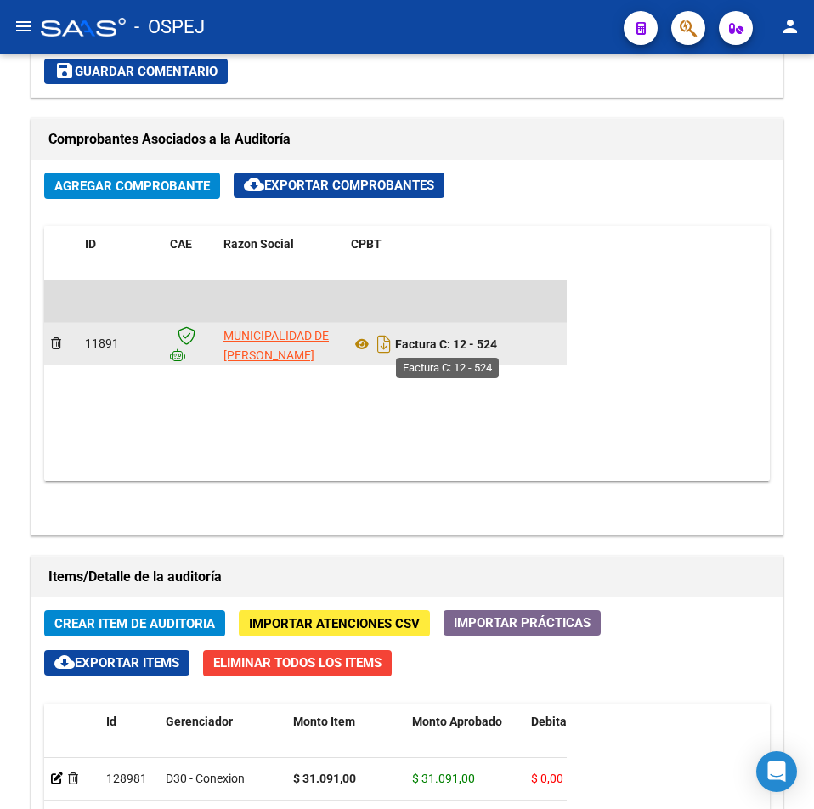
drag, startPoint x: 491, startPoint y: 347, endPoint x: 457, endPoint y: 348, distance: 34.0
click at [457, 348] on div "Factura C: 12 - 524" at bounding box center [471, 344] width 241 height 27
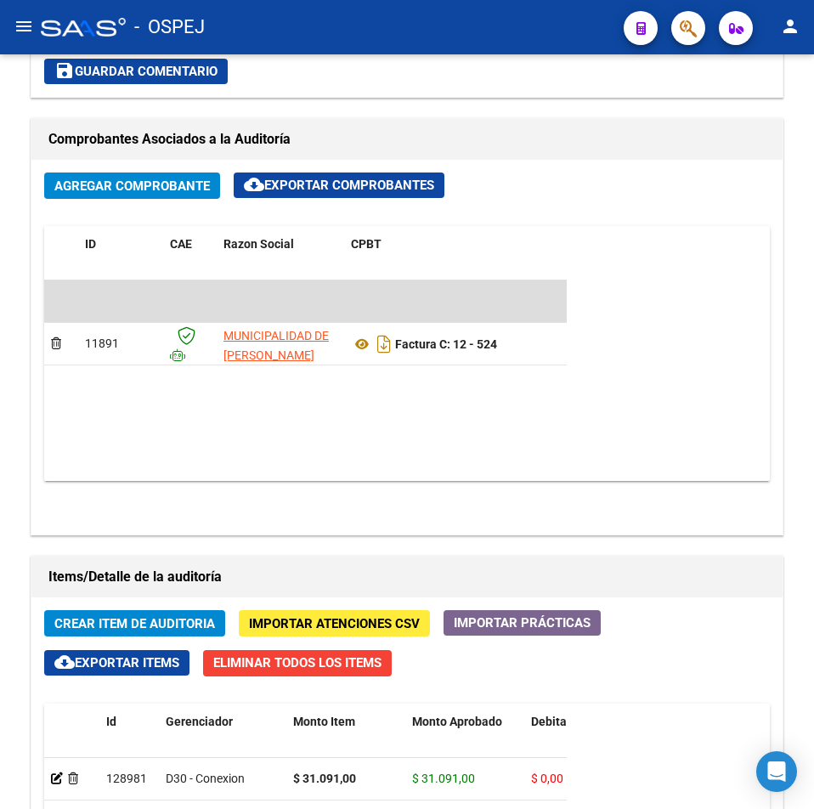
copy strong "12 - 524"
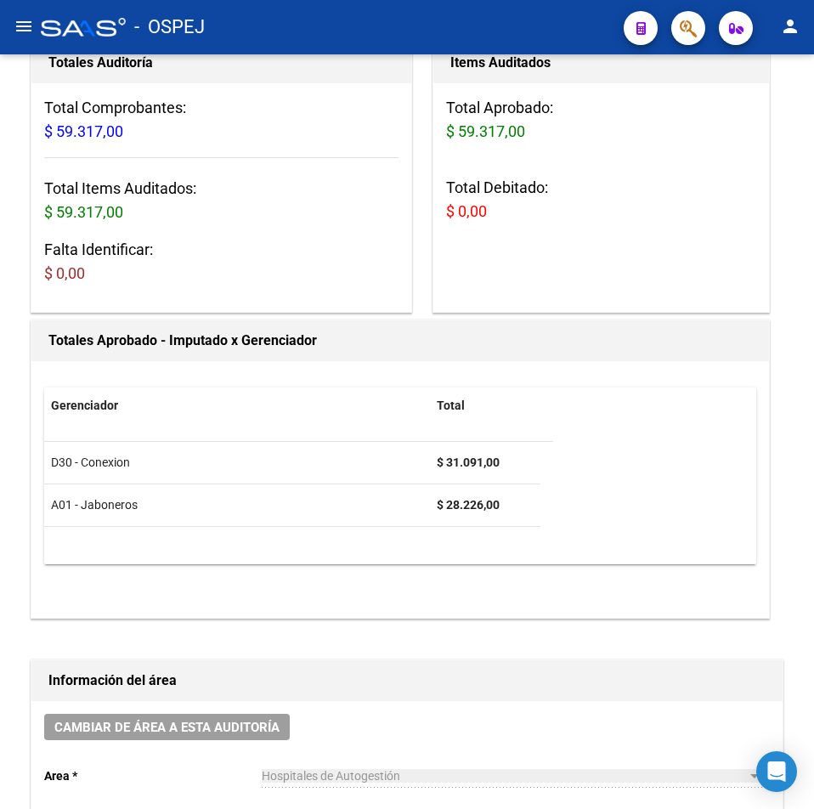
scroll to position [0, 0]
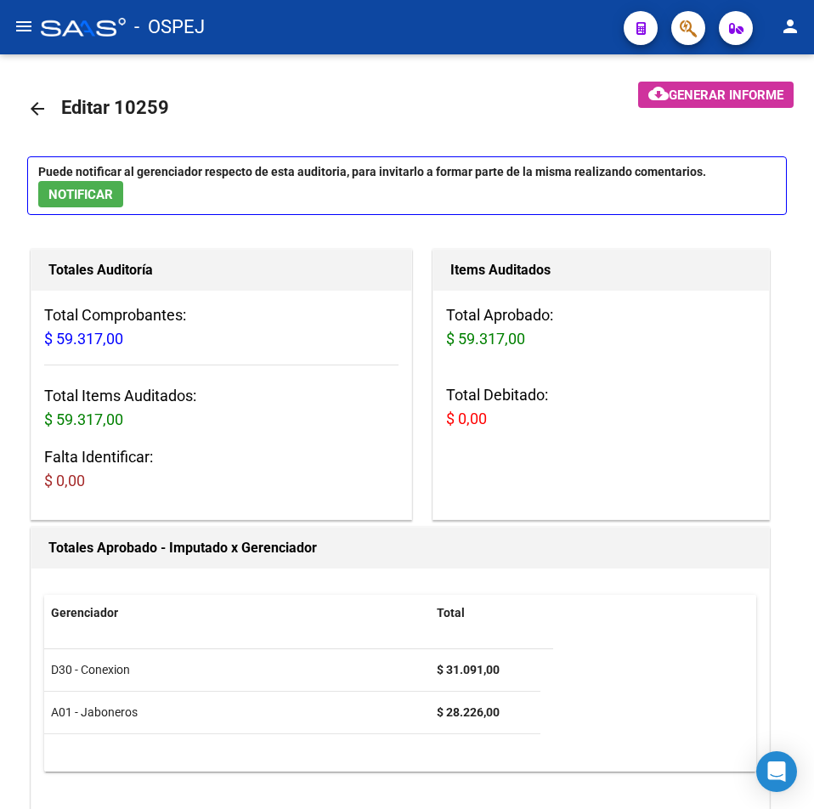
click at [42, 109] on mat-icon "arrow_back" at bounding box center [37, 109] width 20 height 20
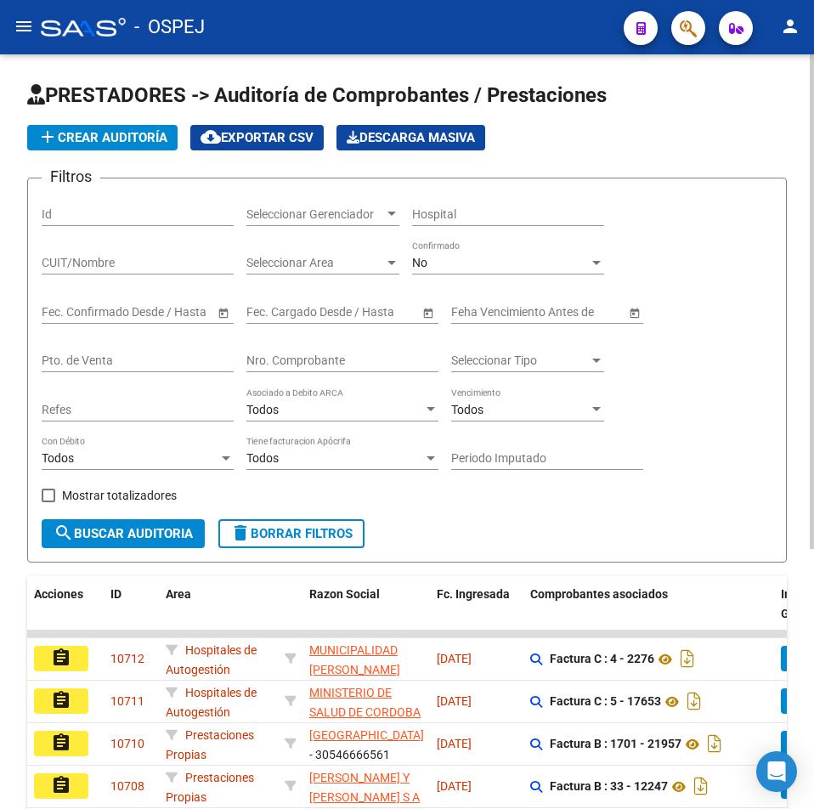
click at [333, 365] on input "Nro. Comprobante" at bounding box center [342, 360] width 192 height 14
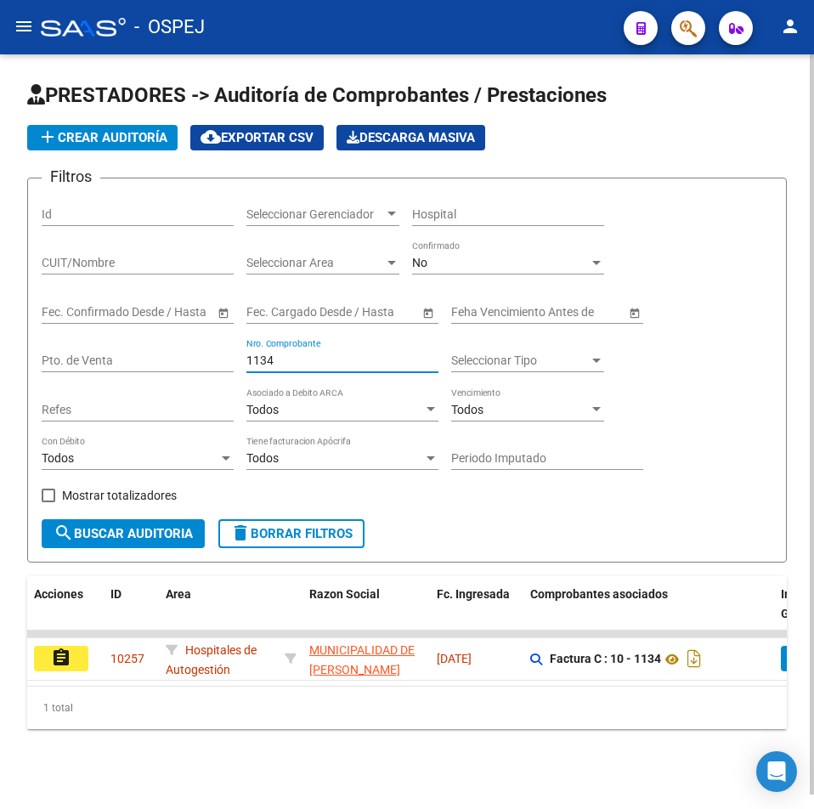
type input "1134"
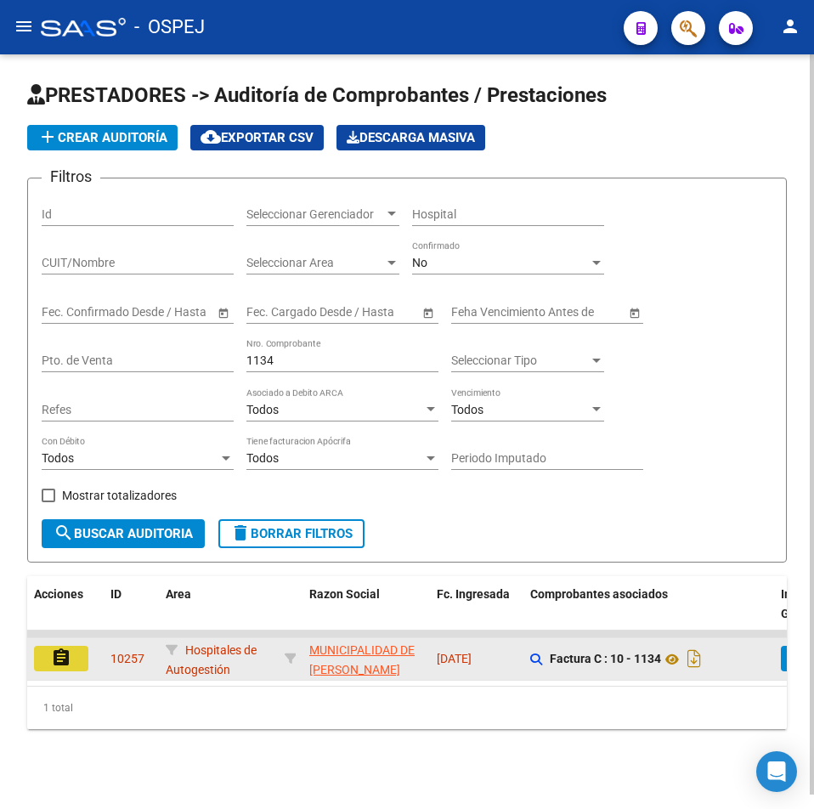
click at [59, 655] on mat-icon "assignment" at bounding box center [61, 657] width 20 height 20
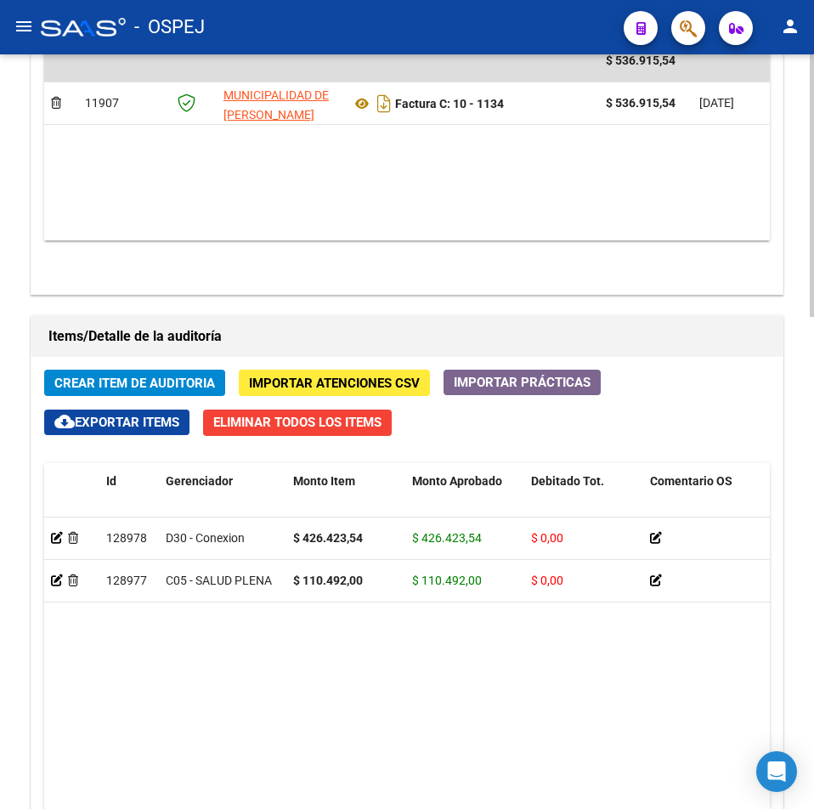
scroll to position [1190, 0]
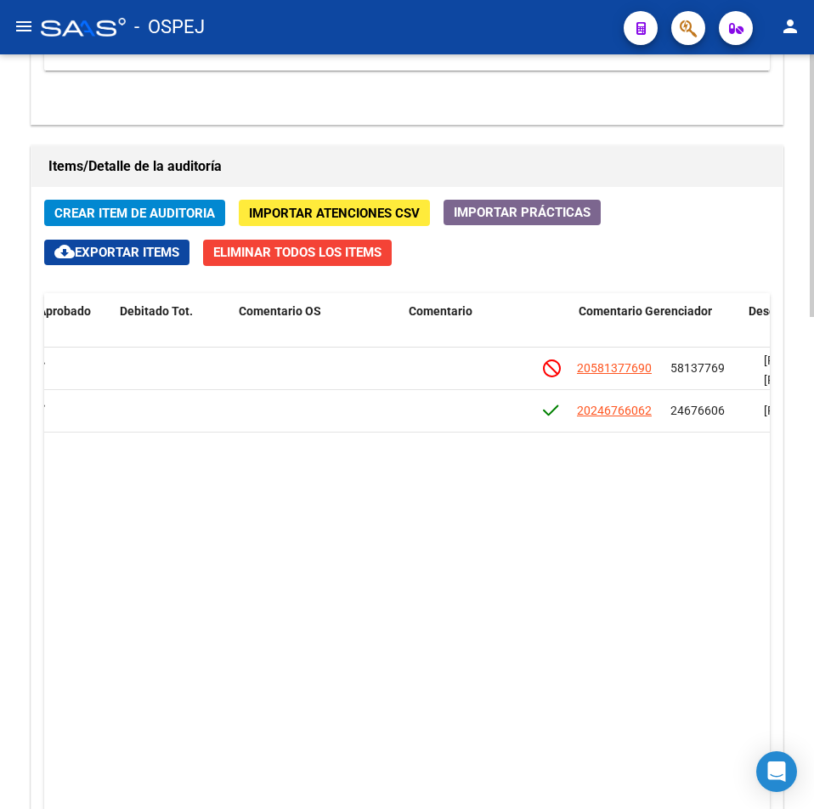
drag, startPoint x: 336, startPoint y: 571, endPoint x: 503, endPoint y: 556, distance: 167.2
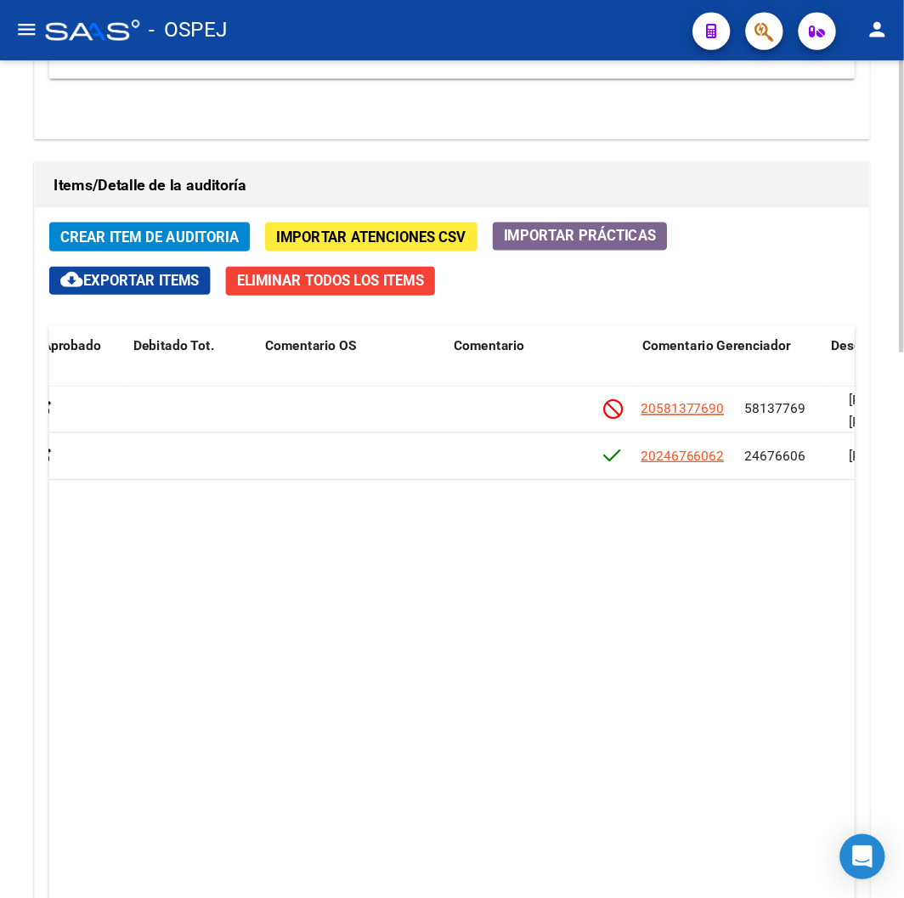
scroll to position [0, 1099]
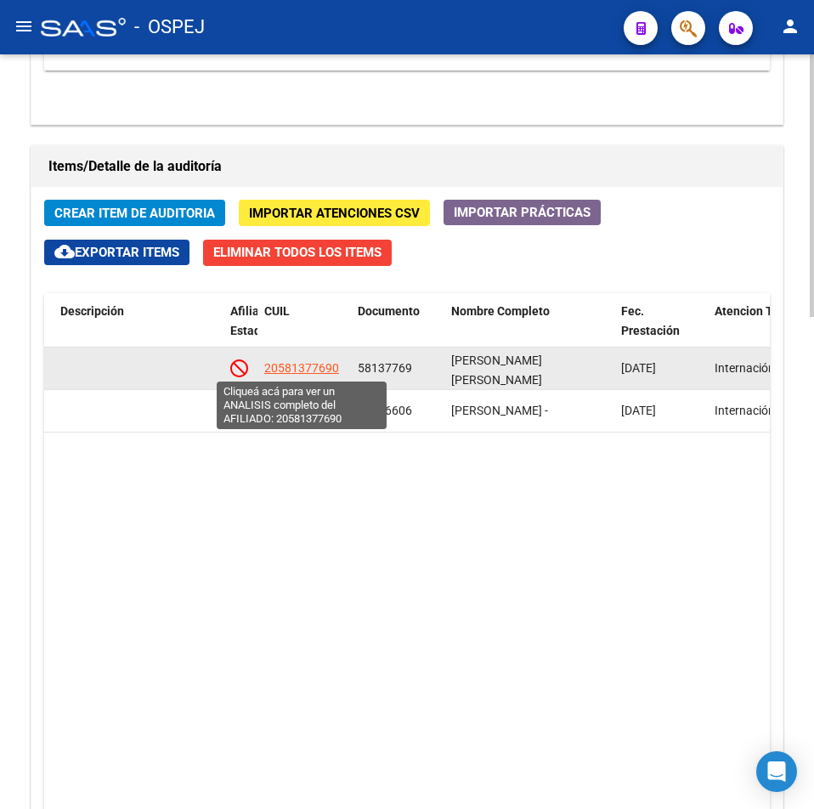
click at [297, 371] on span "20581377690" at bounding box center [301, 368] width 75 height 14
type textarea "20581377690"
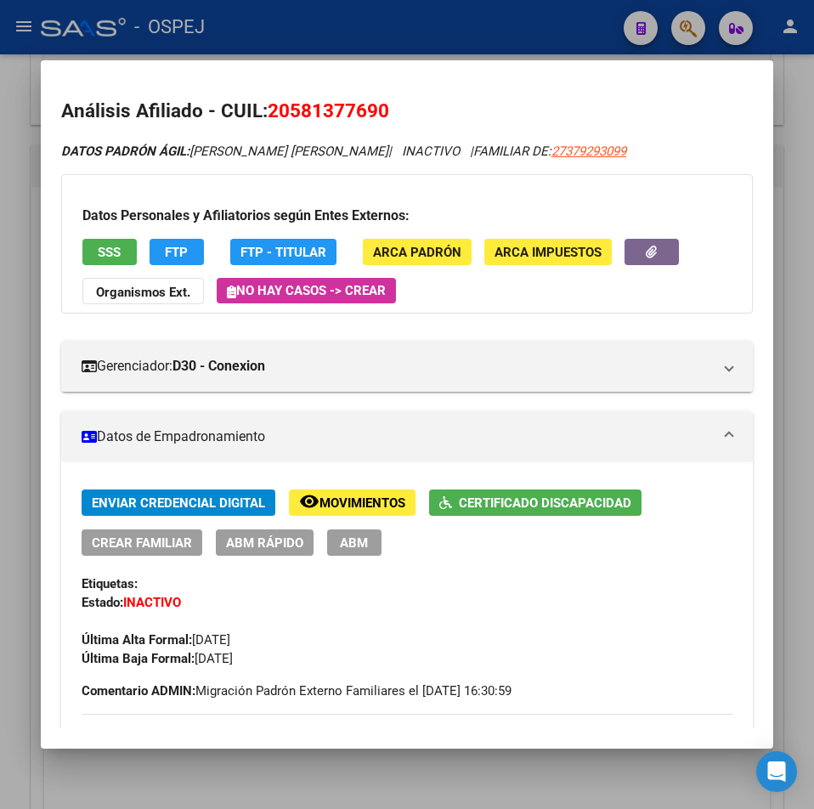
click at [127, 242] on button "SSS" at bounding box center [109, 252] width 54 height 26
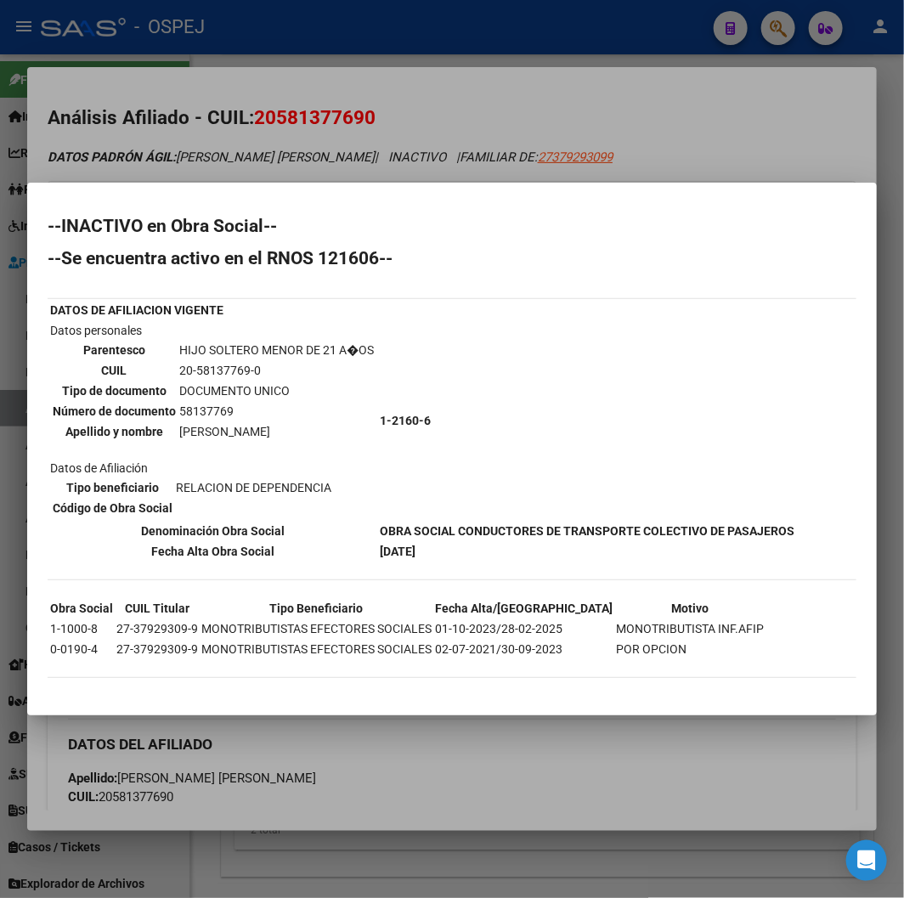
click at [375, 140] on div at bounding box center [452, 449] width 904 height 898
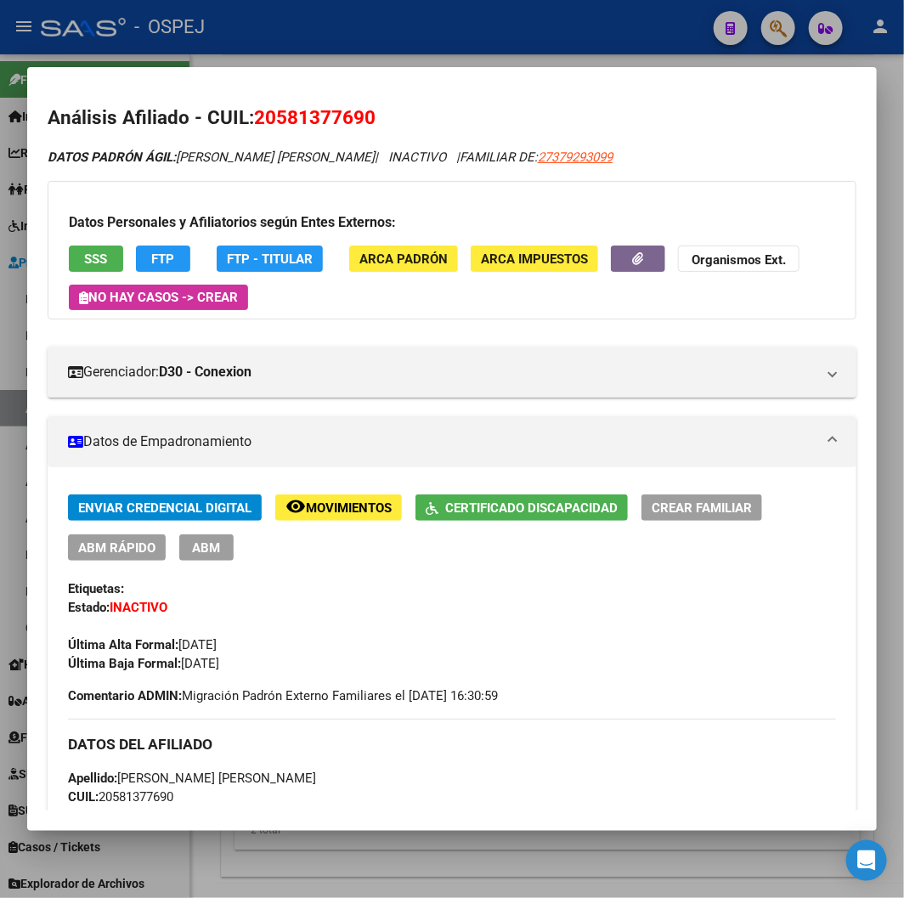
click at [353, 132] on h2 "Análisis Afiliado - CUIL: 20581377690" at bounding box center [452, 118] width 809 height 29
click at [348, 117] on span "20581377690" at bounding box center [315, 117] width 122 height 22
copy span "20581377690"
click at [105, 268] on button "SSS" at bounding box center [96, 259] width 54 height 26
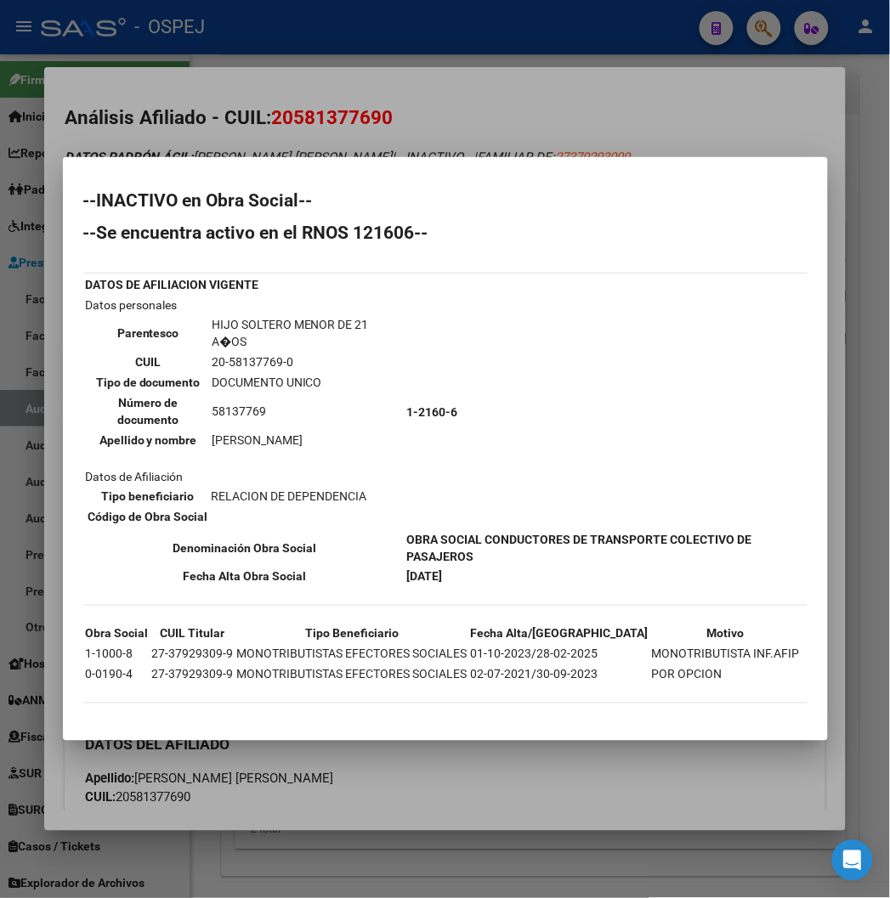
click at [507, 790] on div at bounding box center [445, 449] width 890 height 898
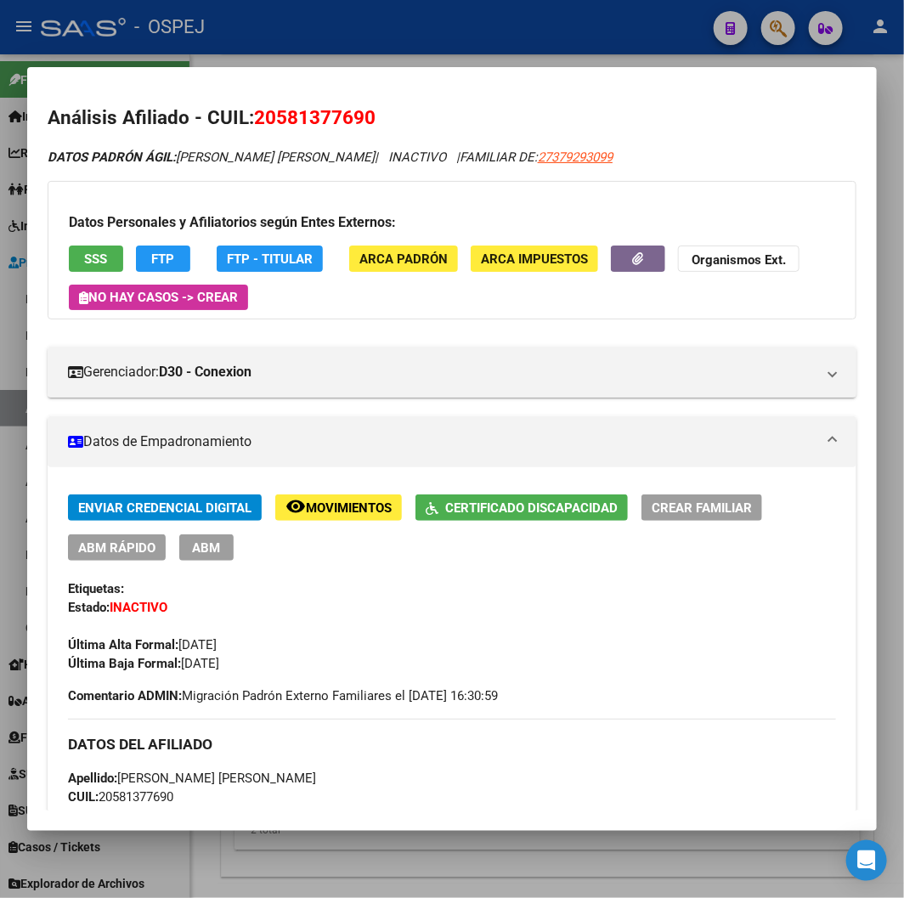
click at [354, 68] on mat-dialog-container "Análisis Afiliado - CUIL: 20581377690 DATOS PADRÓN ÁGIL: [PERSON_NAME] [PERSON_…" at bounding box center [452, 448] width 850 height 763
click at [380, 54] on div at bounding box center [452, 449] width 904 height 898
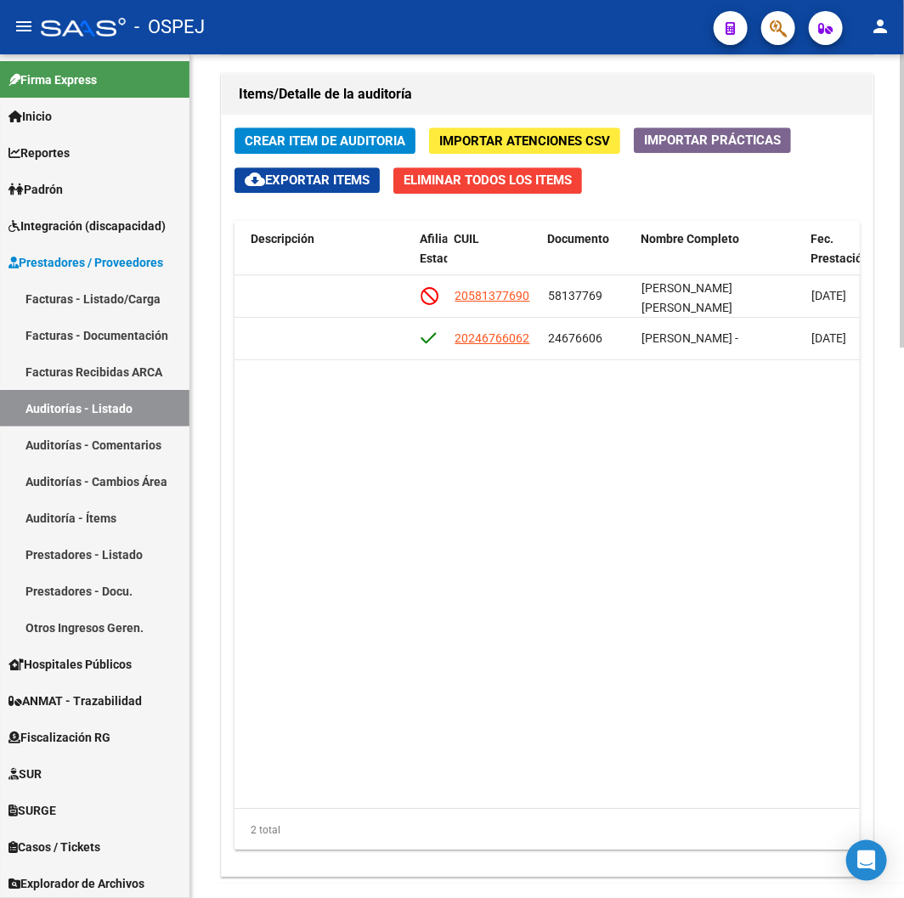
scroll to position [1014, 0]
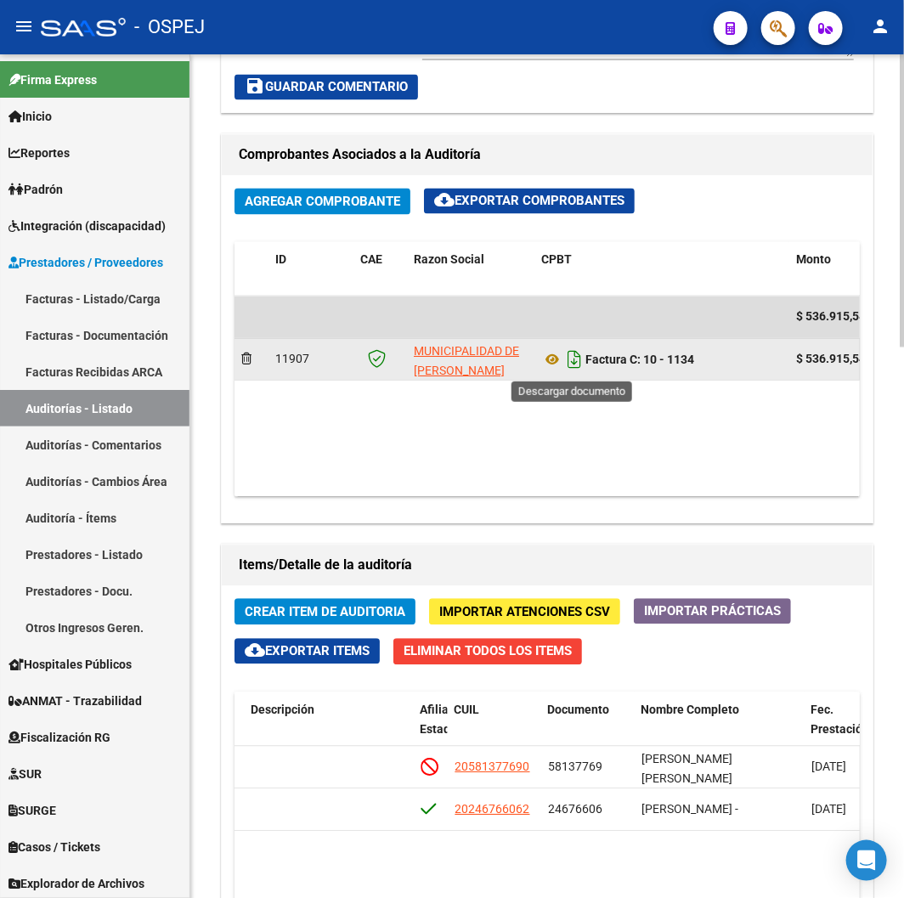
click at [579, 360] on icon "Descargar documento" at bounding box center [574, 360] width 22 height 27
click at [673, 437] on datatable-body "$ 536.915,54 11907 MUNICIPALIDAD DE [PERSON_NAME] Factura C: 10 - 1134 $ 536.91…" at bounding box center [643, 397] width 816 height 201
drag, startPoint x: 710, startPoint y: 359, endPoint x: 650, endPoint y: 367, distance: 60.8
click at [650, 367] on div "Factura C: 10 - 1134" at bounding box center [661, 360] width 241 height 27
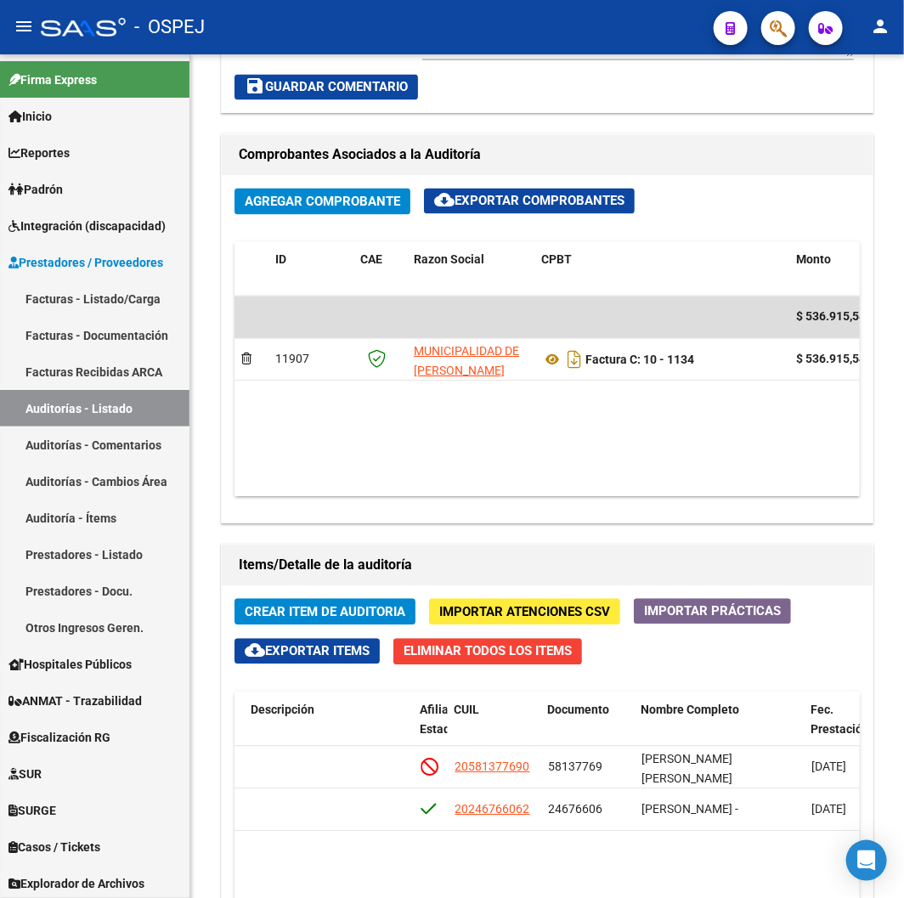
copy strong "10 - 1134"
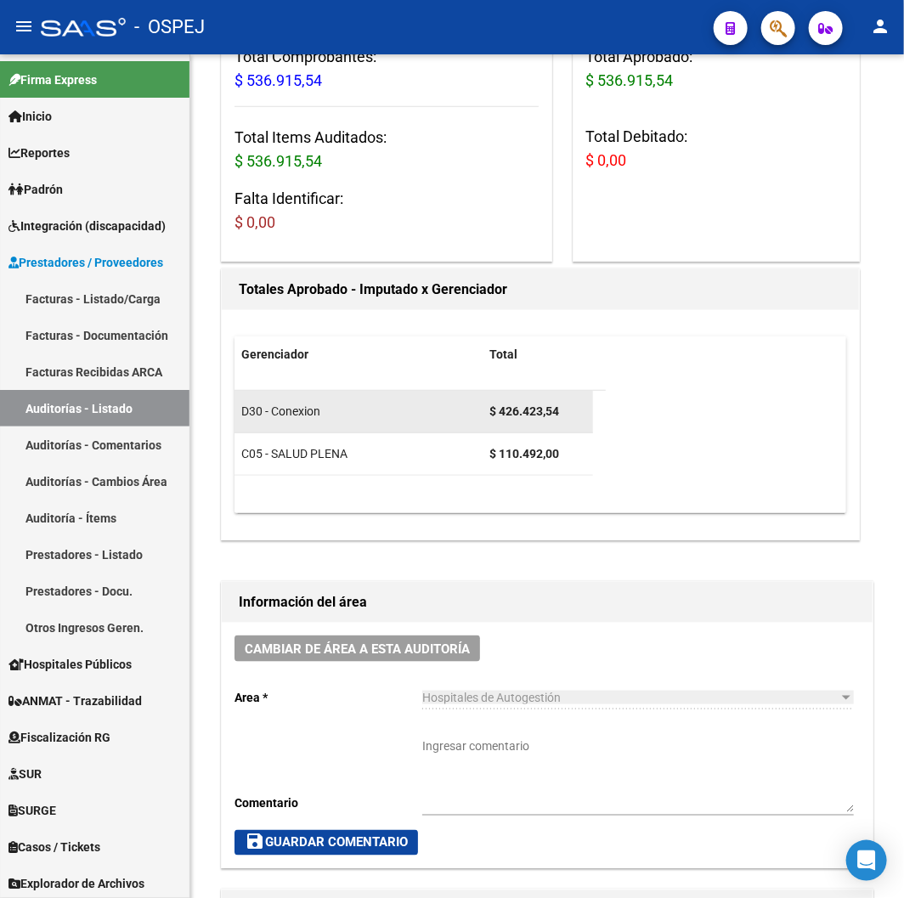
scroll to position [0, 0]
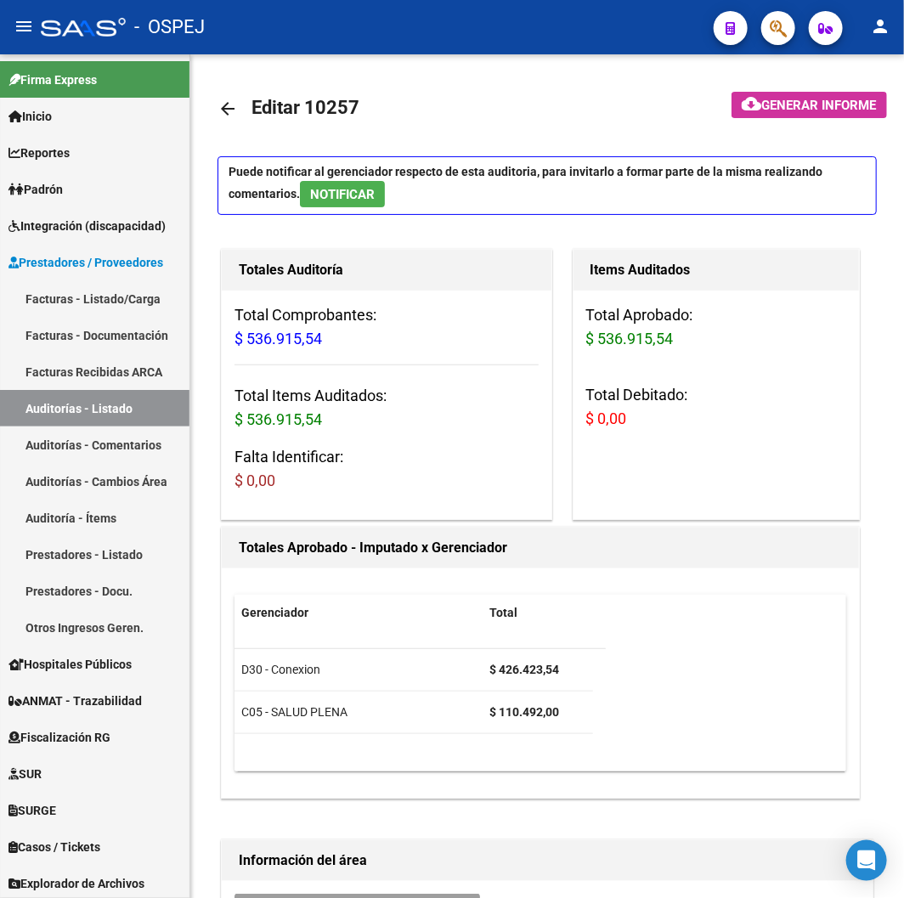
click at [236, 126] on link "arrow_back" at bounding box center [235, 108] width 34 height 40
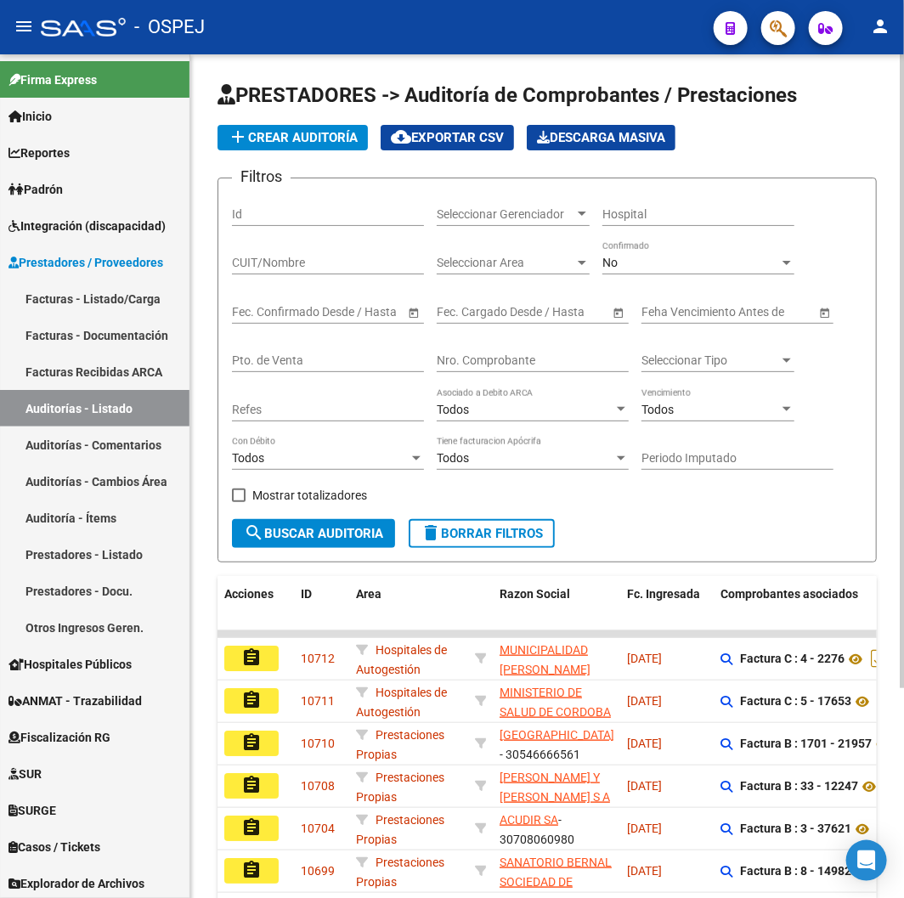
click at [525, 353] on div "Nro. Comprobante" at bounding box center [533, 355] width 192 height 34
click at [528, 359] on input "Nro. Comprobante" at bounding box center [533, 360] width 192 height 14
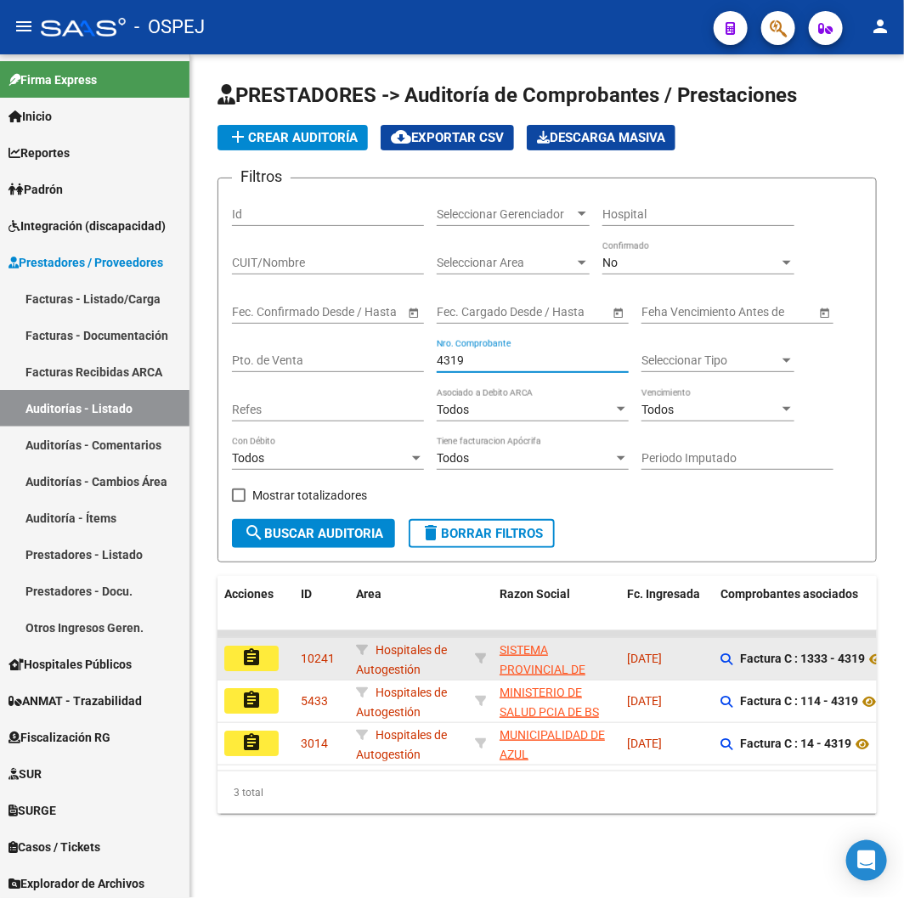
type input "4319"
click at [251, 646] on button "assignment" at bounding box center [251, 658] width 54 height 25
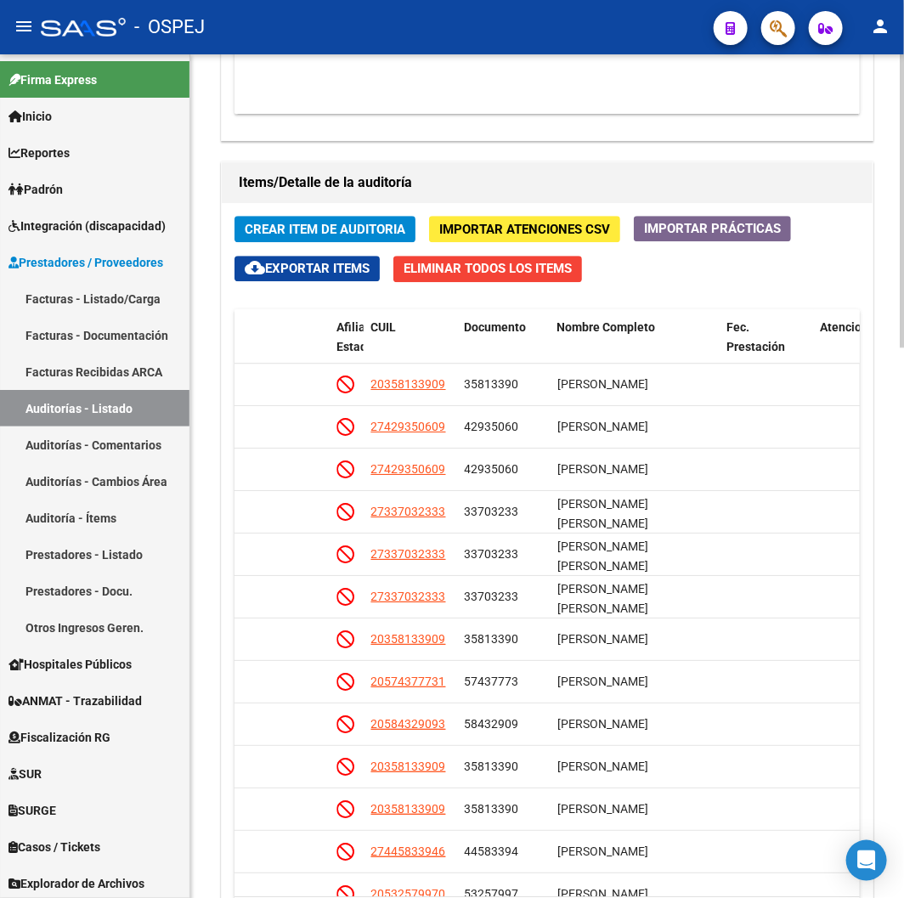
scroll to position [1491, 0]
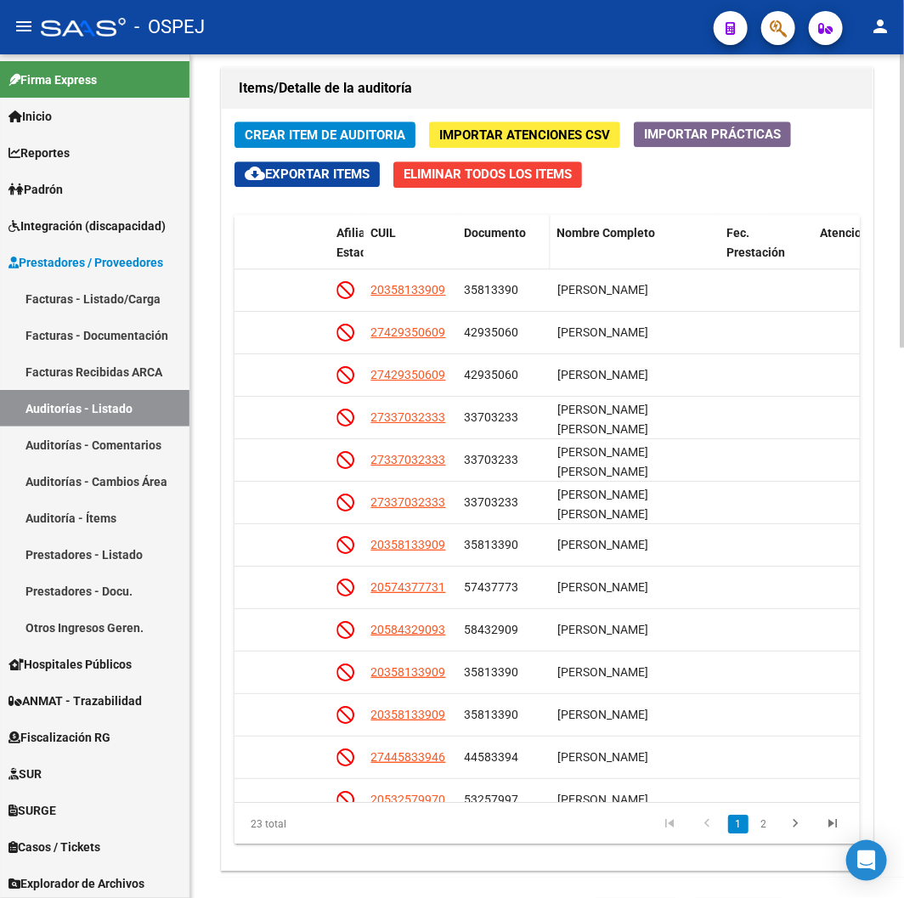
click at [517, 234] on span "Documento" at bounding box center [495, 233] width 62 height 14
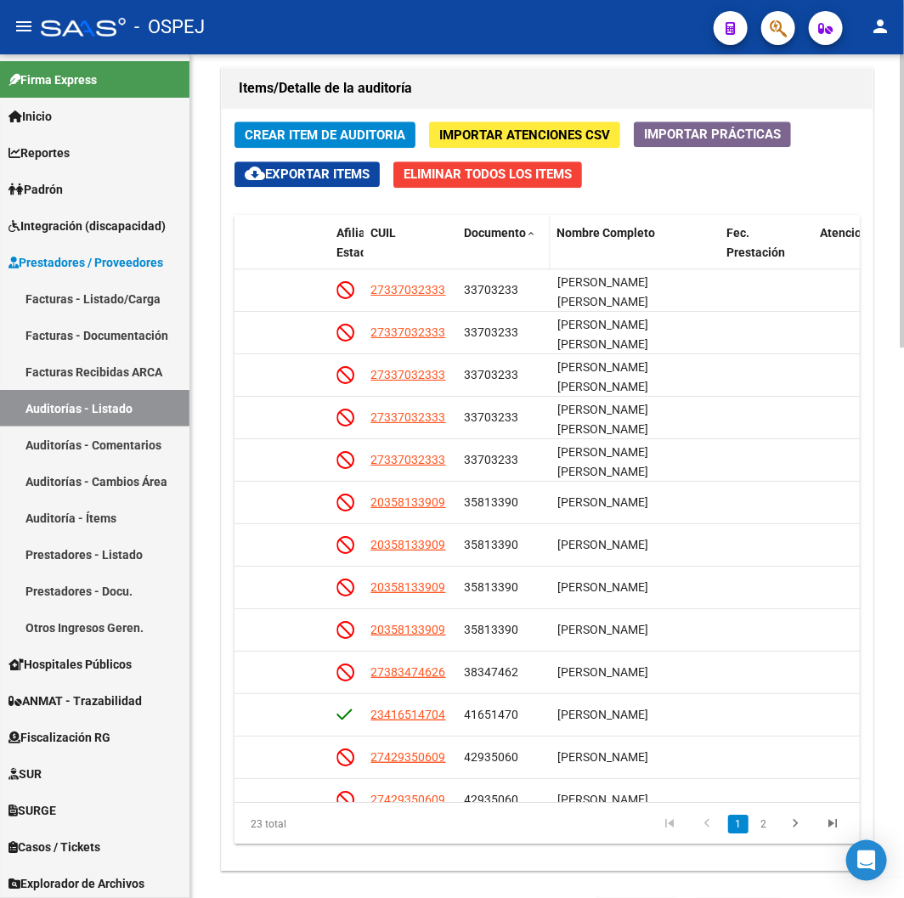
click at [496, 235] on span "Documento" at bounding box center [495, 233] width 62 height 14
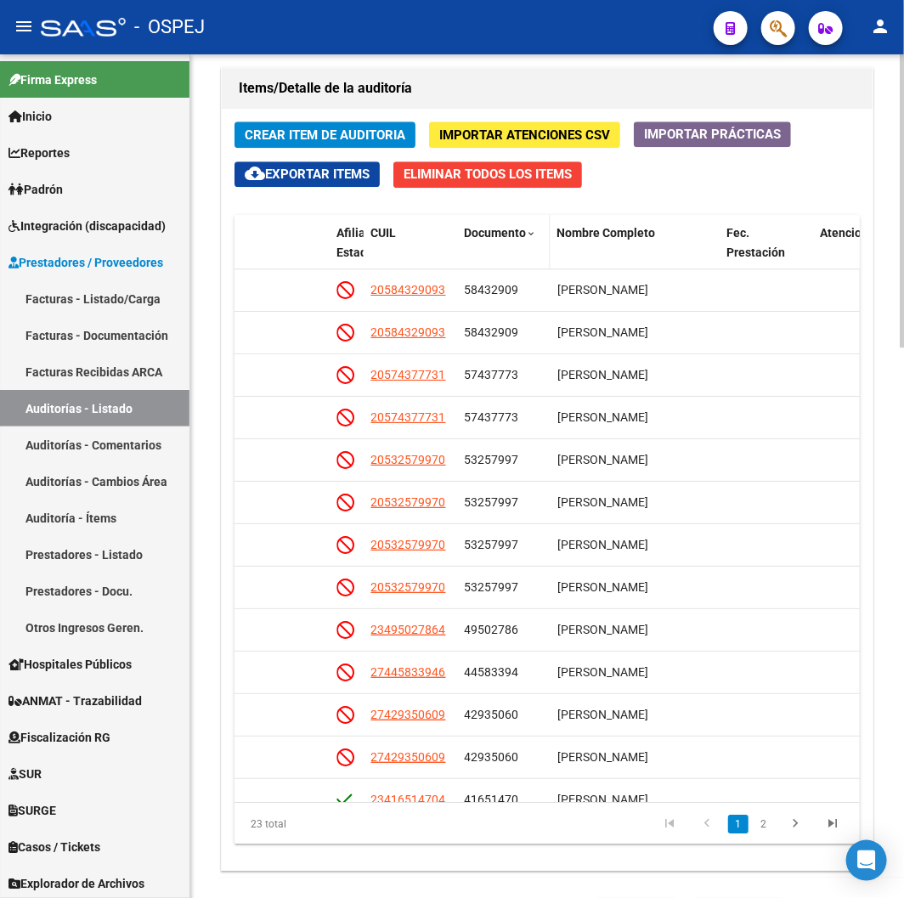
click at [496, 235] on span "Documento" at bounding box center [495, 233] width 62 height 14
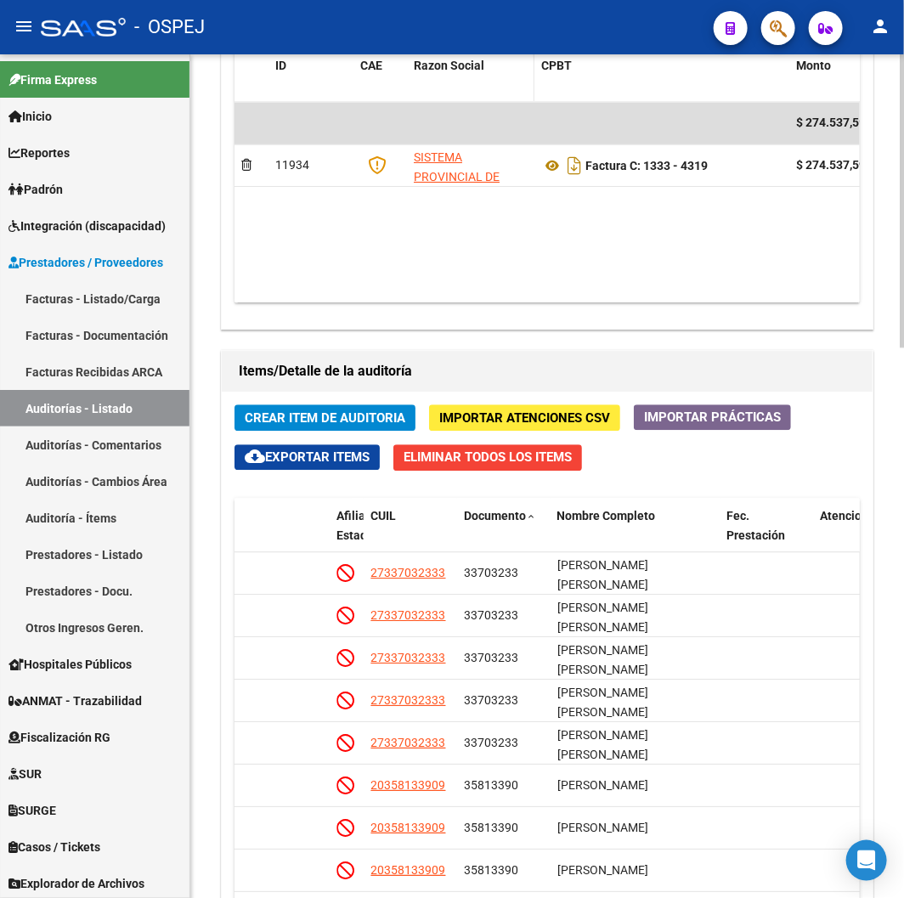
scroll to position [1020, 0]
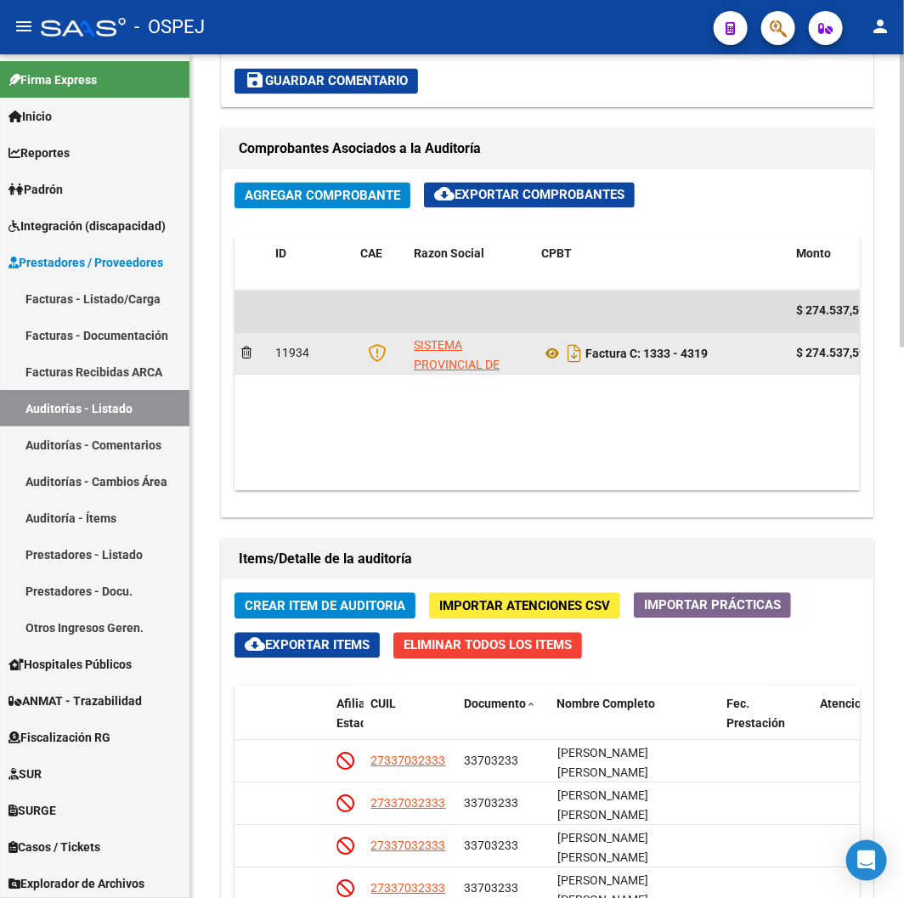
drag, startPoint x: 721, startPoint y: 355, endPoint x: 649, endPoint y: 367, distance: 72.4
click at [649, 367] on div "Factura C: 1333 - 4319" at bounding box center [661, 354] width 241 height 27
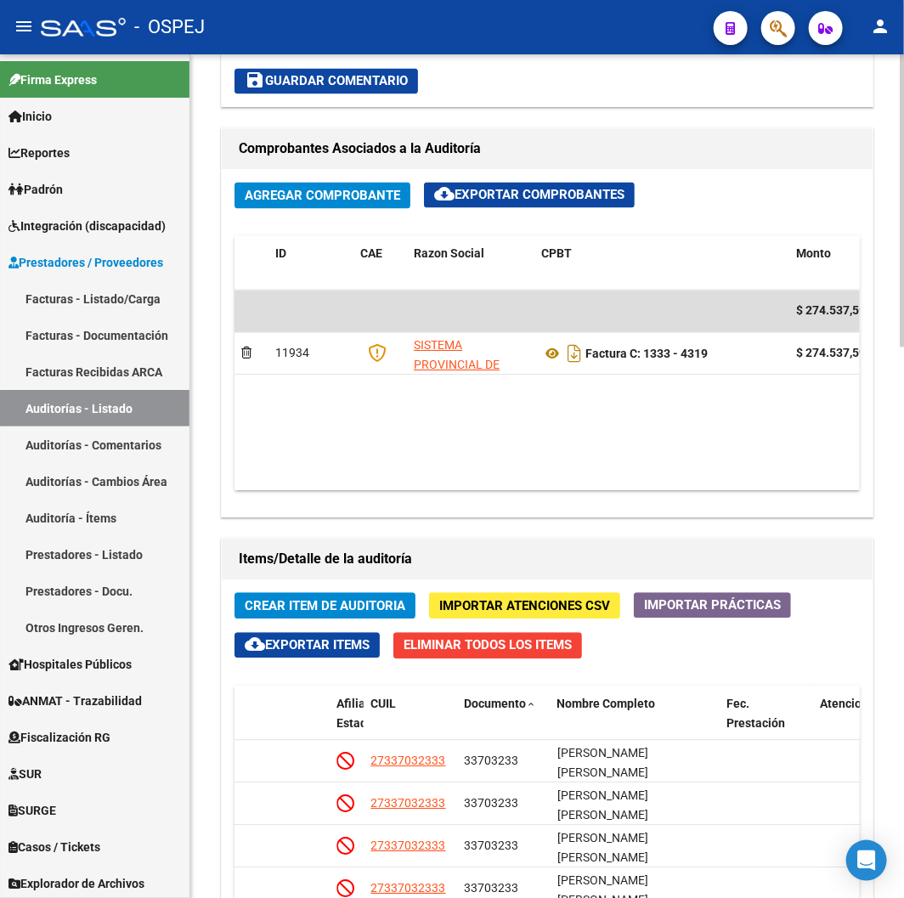
copy strong "1333 - 4319"
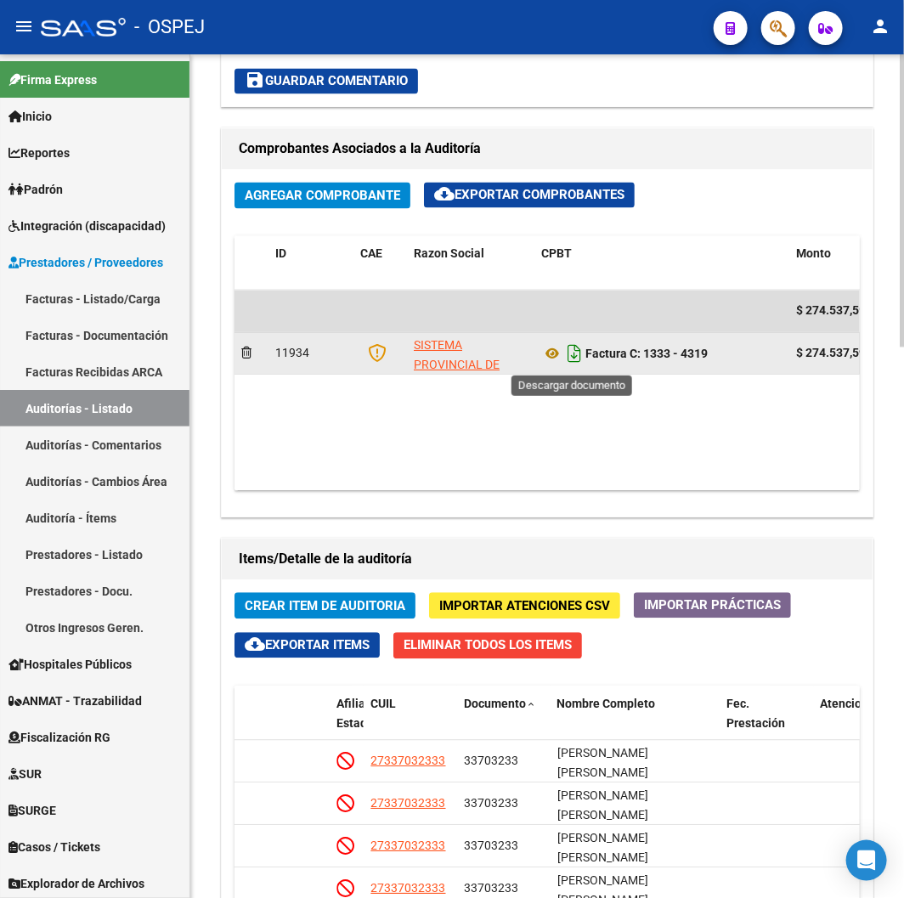
click at [571, 361] on icon "Descargar documento" at bounding box center [574, 354] width 22 height 27
click at [807, 510] on div "Agregar Comprobante cloud_download Exportar Comprobantes ID CAE Razon Social CP…" at bounding box center [547, 344] width 651 height 348
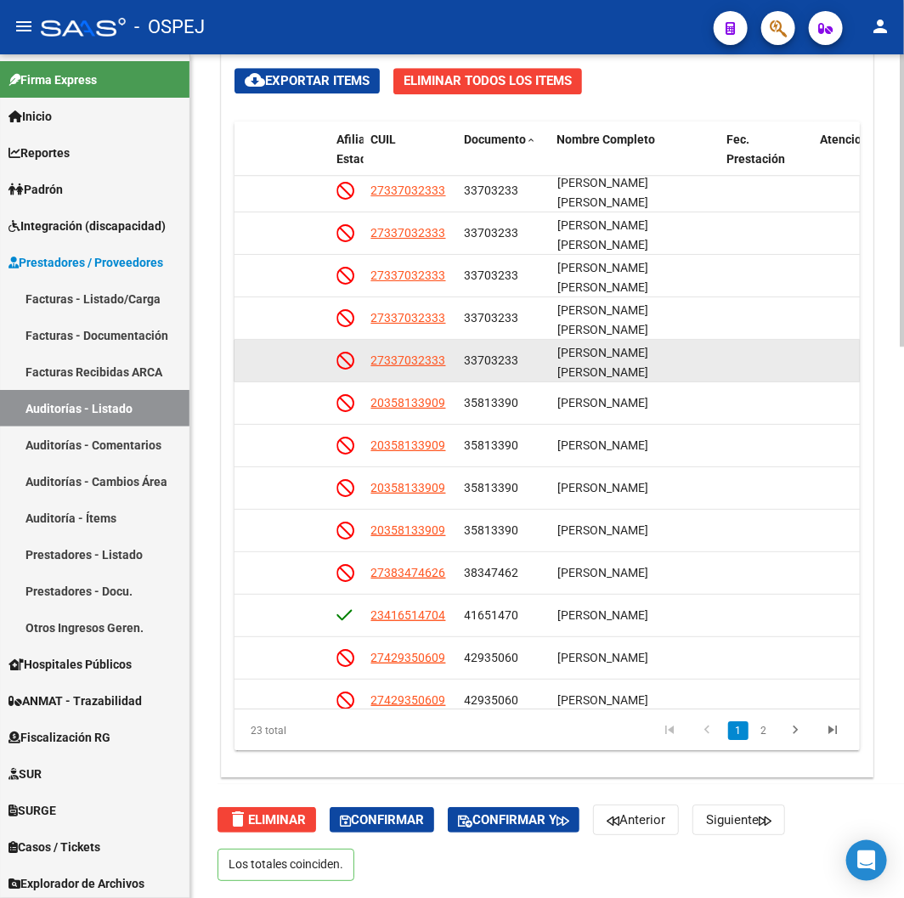
scroll to position [11, 1184]
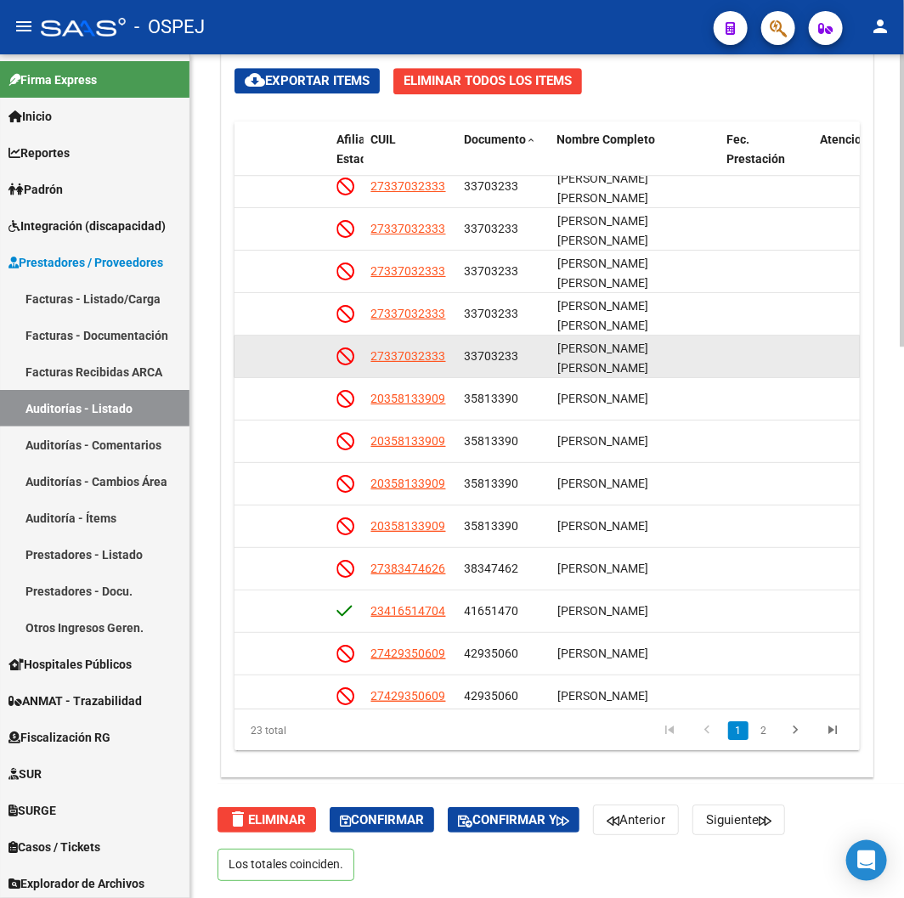
drag, startPoint x: 494, startPoint y: 366, endPoint x: 505, endPoint y: 384, distance: 21.0
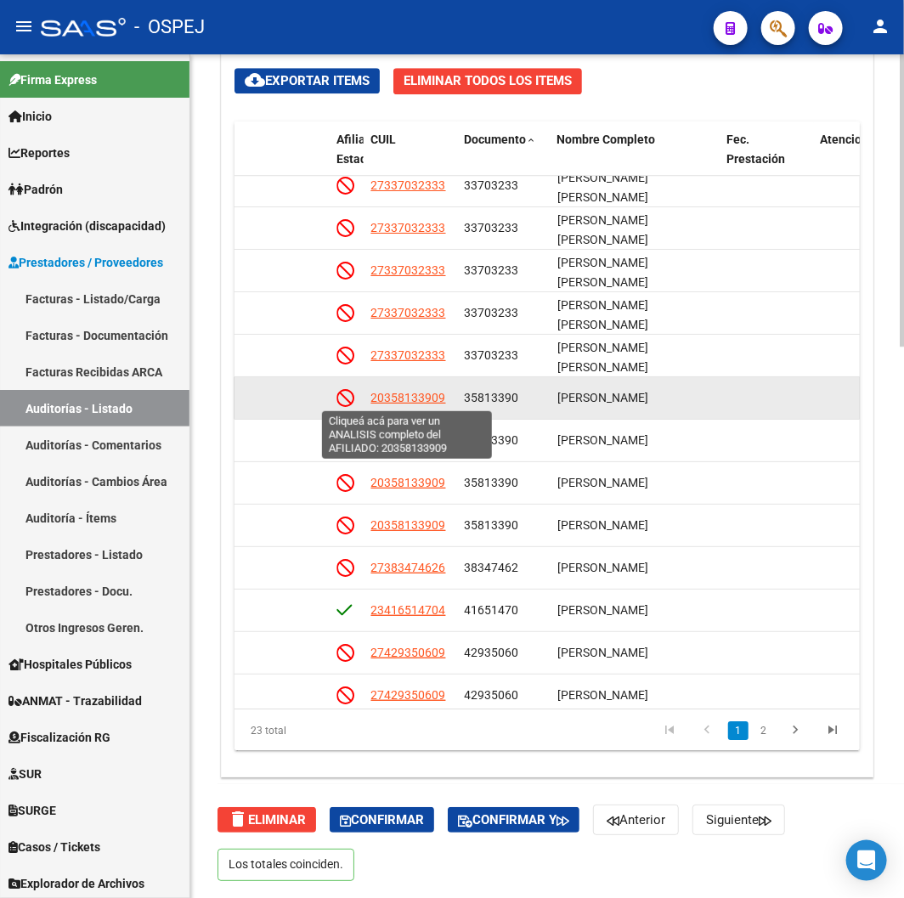
click at [402, 396] on span "20358133909" at bounding box center [407, 398] width 75 height 14
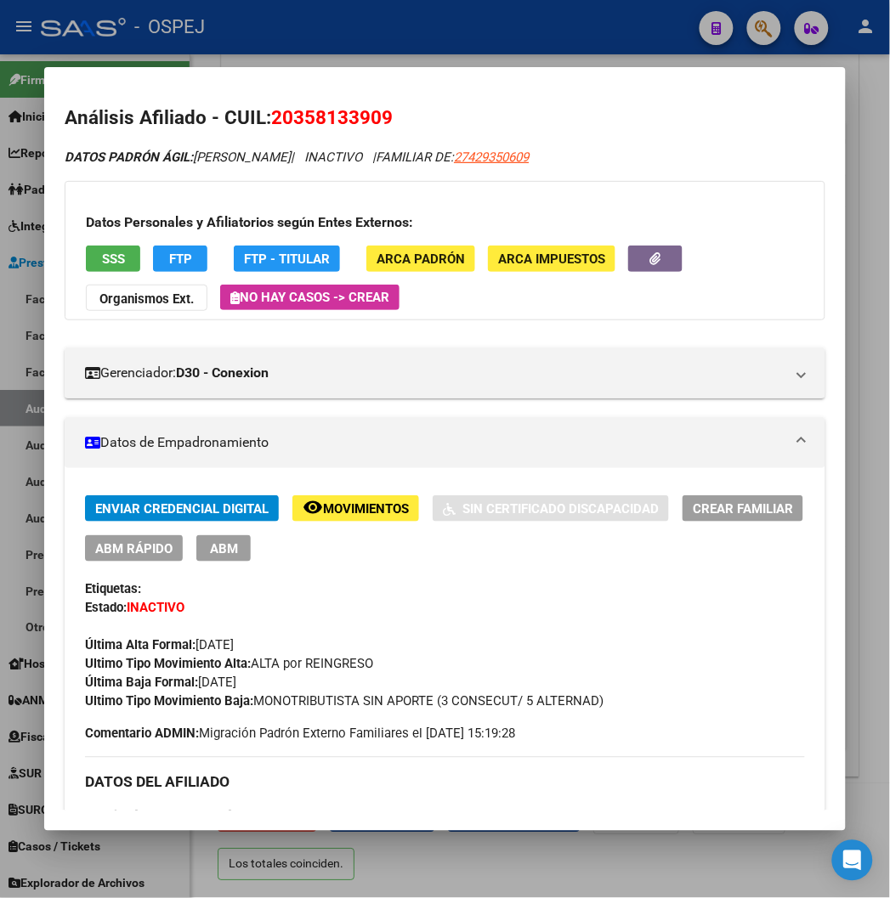
click at [277, 110] on span "20358133909" at bounding box center [332, 117] width 122 height 22
click at [107, 256] on button "SSS" at bounding box center [113, 259] width 54 height 26
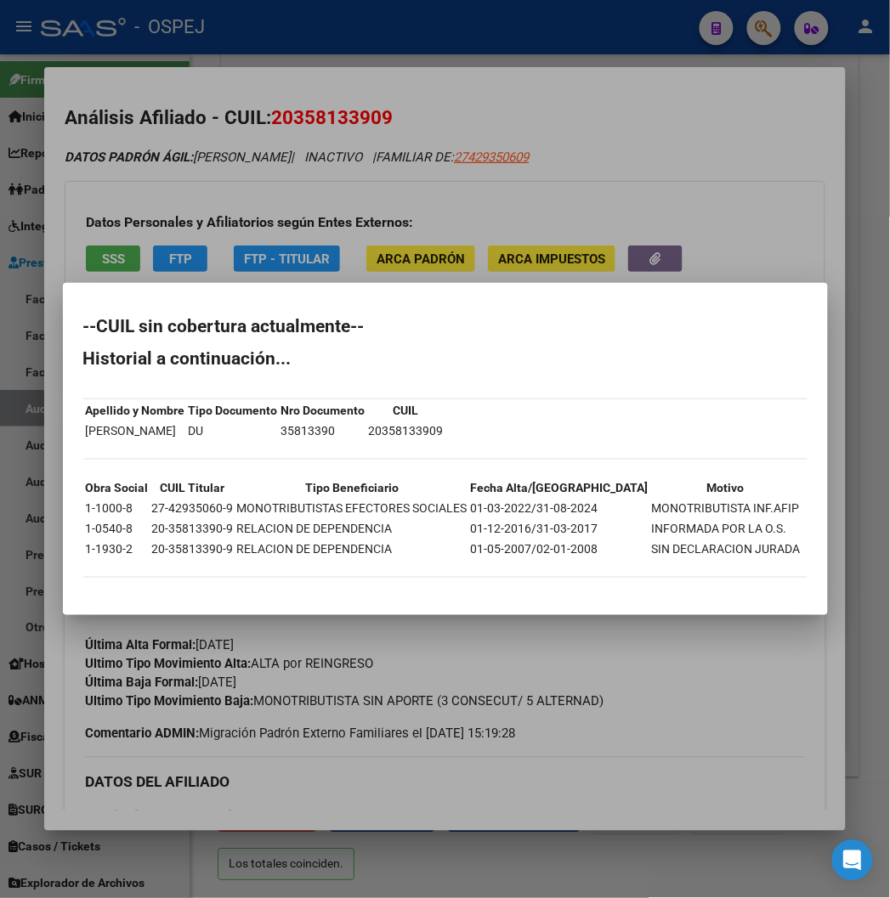
click at [582, 120] on div at bounding box center [445, 449] width 890 height 898
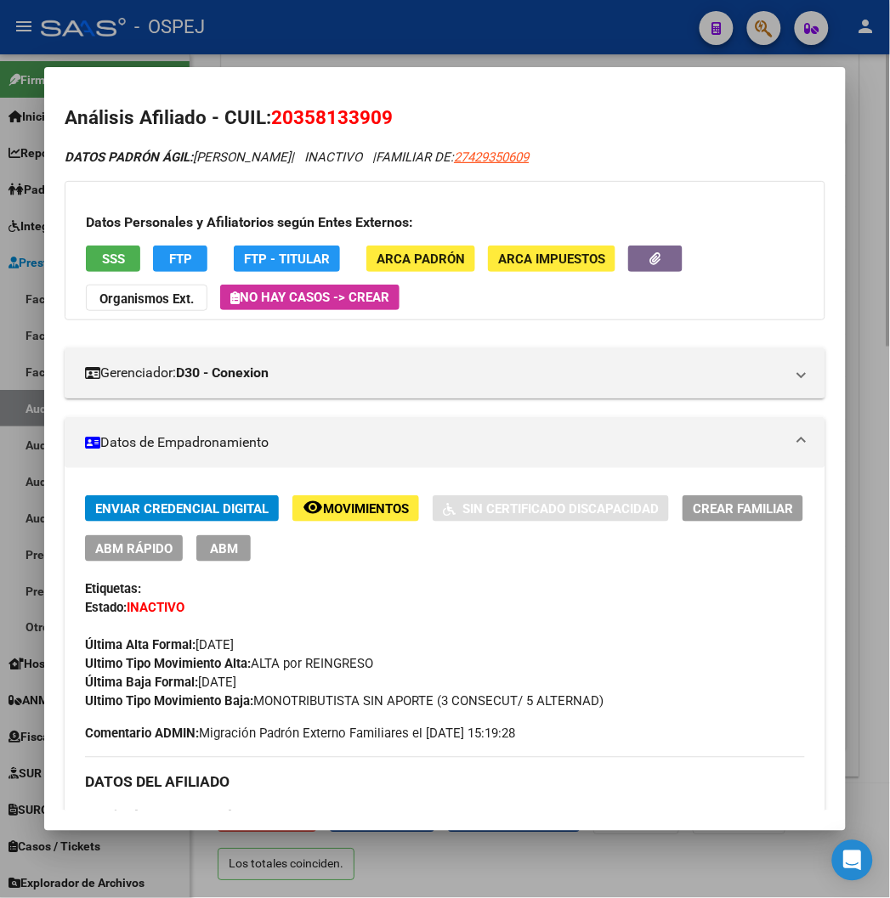
click at [511, 62] on div at bounding box center [445, 449] width 890 height 898
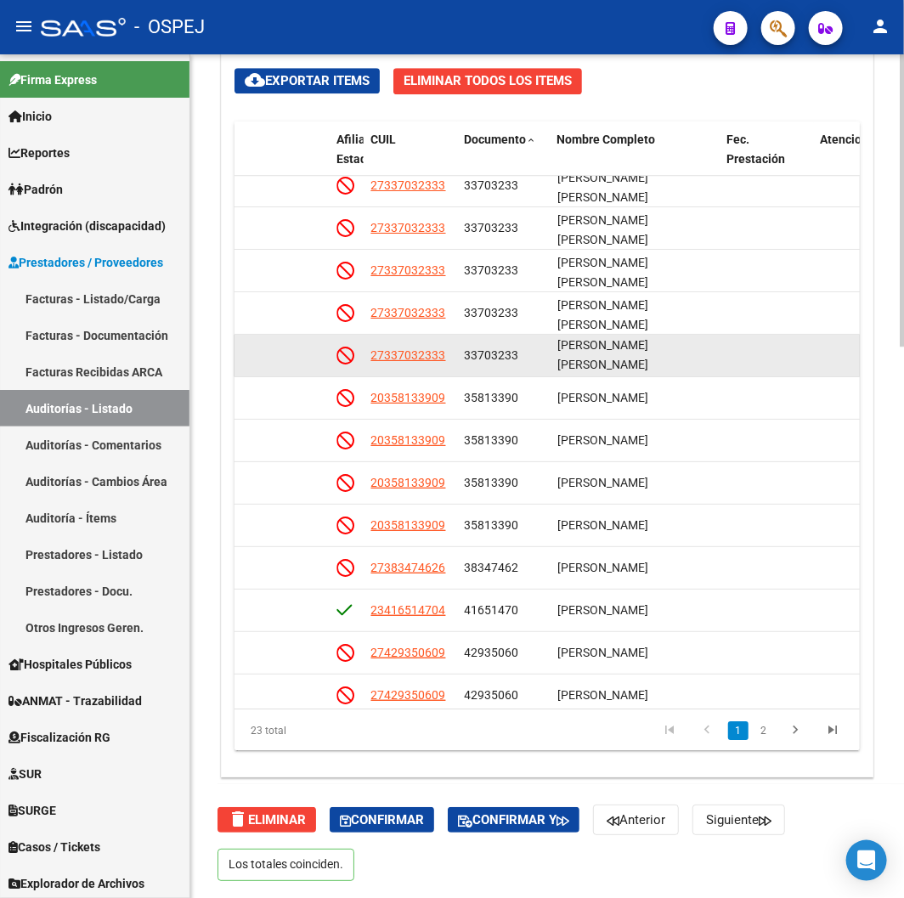
scroll to position [200, 1184]
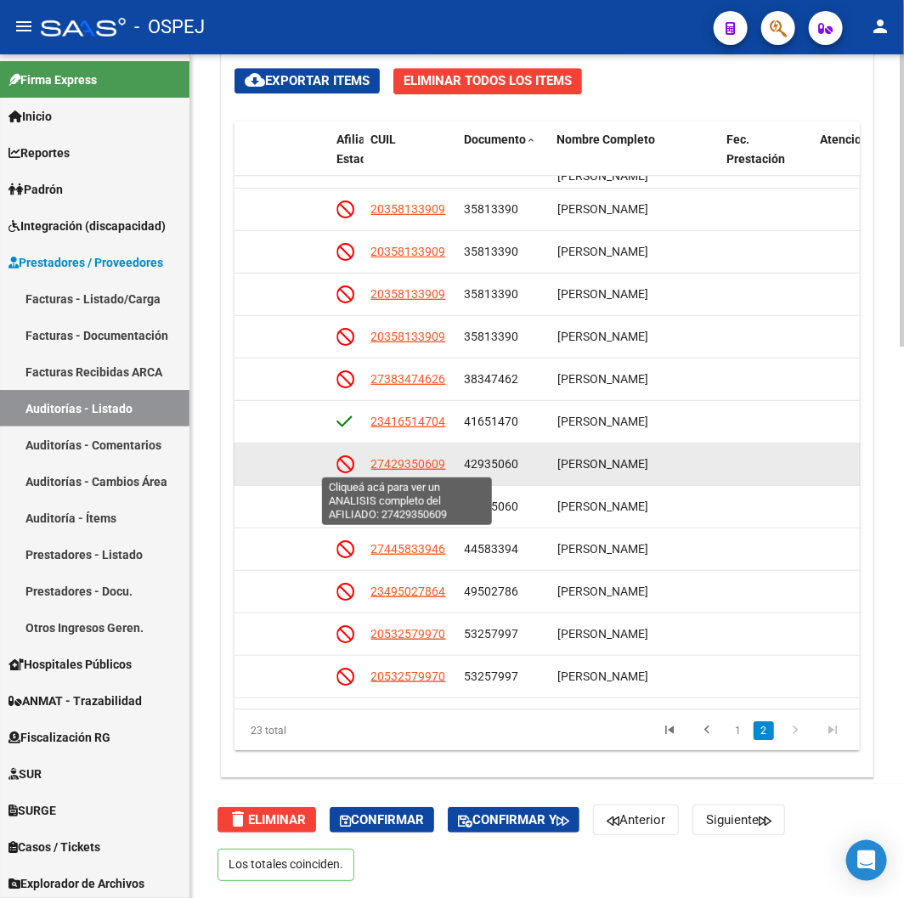
click at [426, 468] on span "27429350609" at bounding box center [407, 464] width 75 height 14
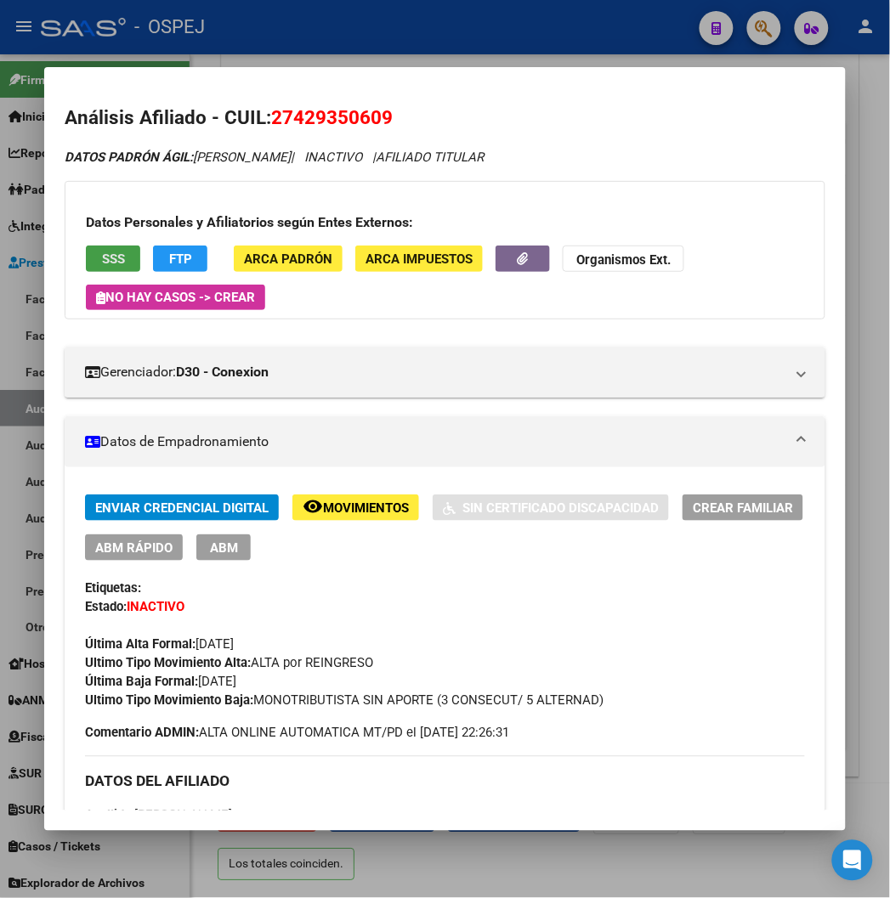
click at [102, 249] on button "SSS" at bounding box center [113, 259] width 54 height 26
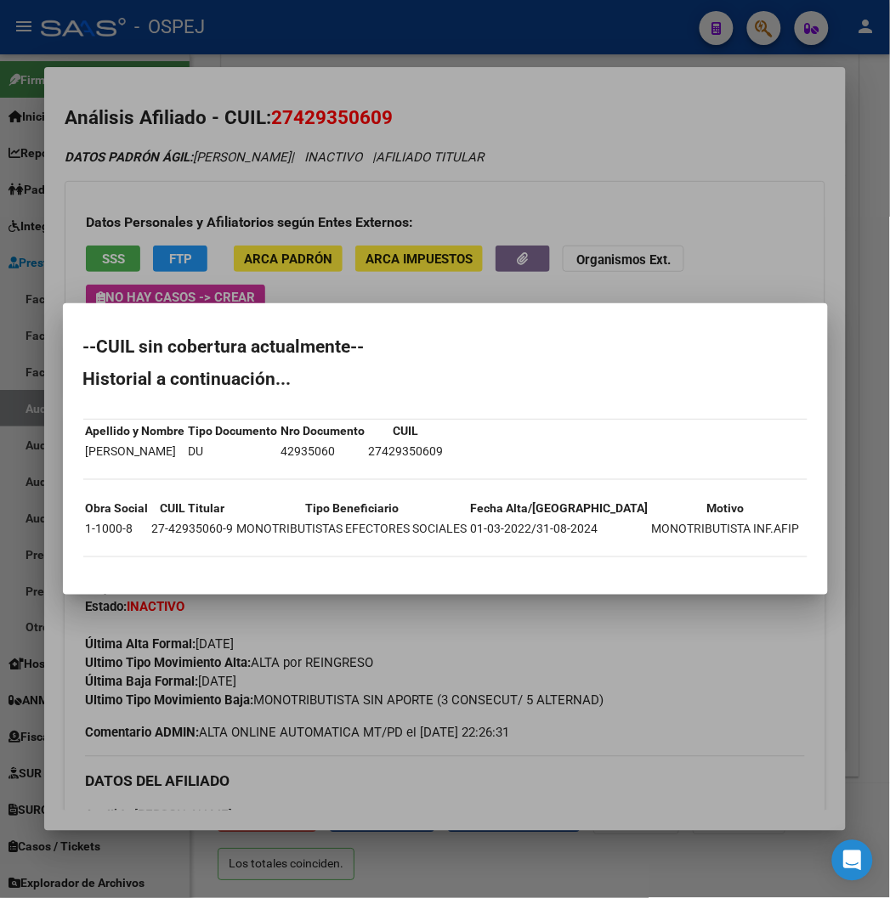
drag, startPoint x: 266, startPoint y: 194, endPoint x: 307, endPoint y: 124, distance: 80.7
click at [266, 189] on div at bounding box center [445, 449] width 890 height 898
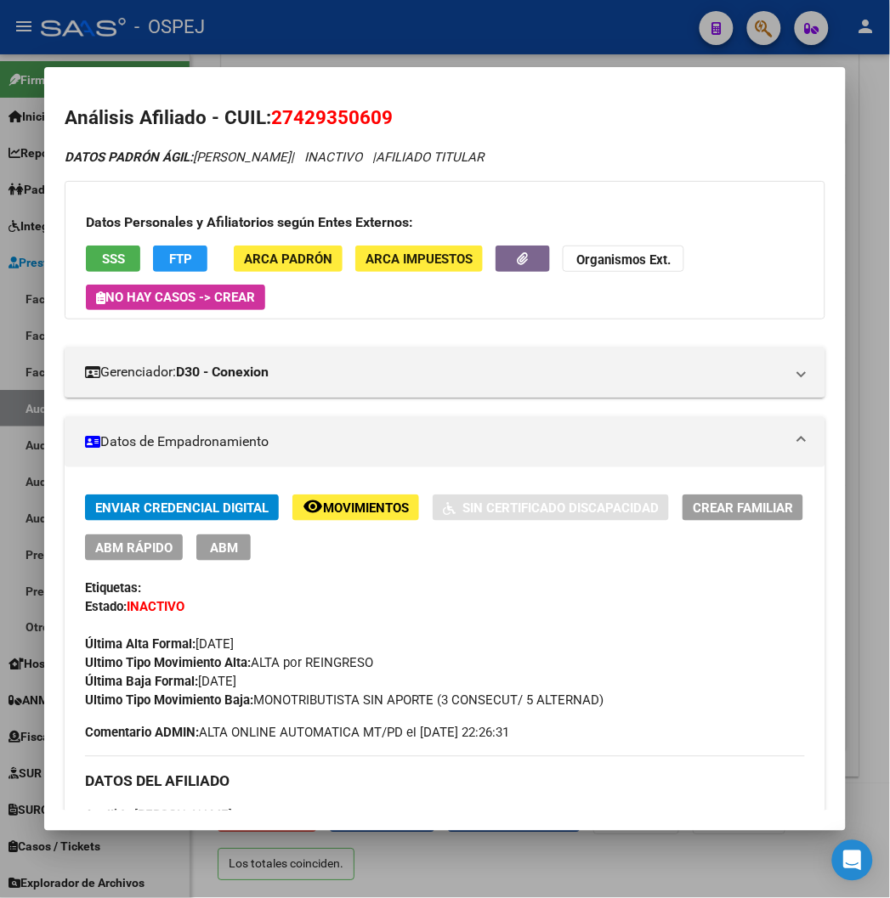
click at [314, 111] on span "27429350609" at bounding box center [332, 117] width 122 height 22
drag, startPoint x: 345, startPoint y: 113, endPoint x: 361, endPoint y: 110, distance: 16.3
click at [345, 113] on span "27429350609" at bounding box center [332, 117] width 122 height 22
click at [512, 42] on div at bounding box center [445, 449] width 890 height 898
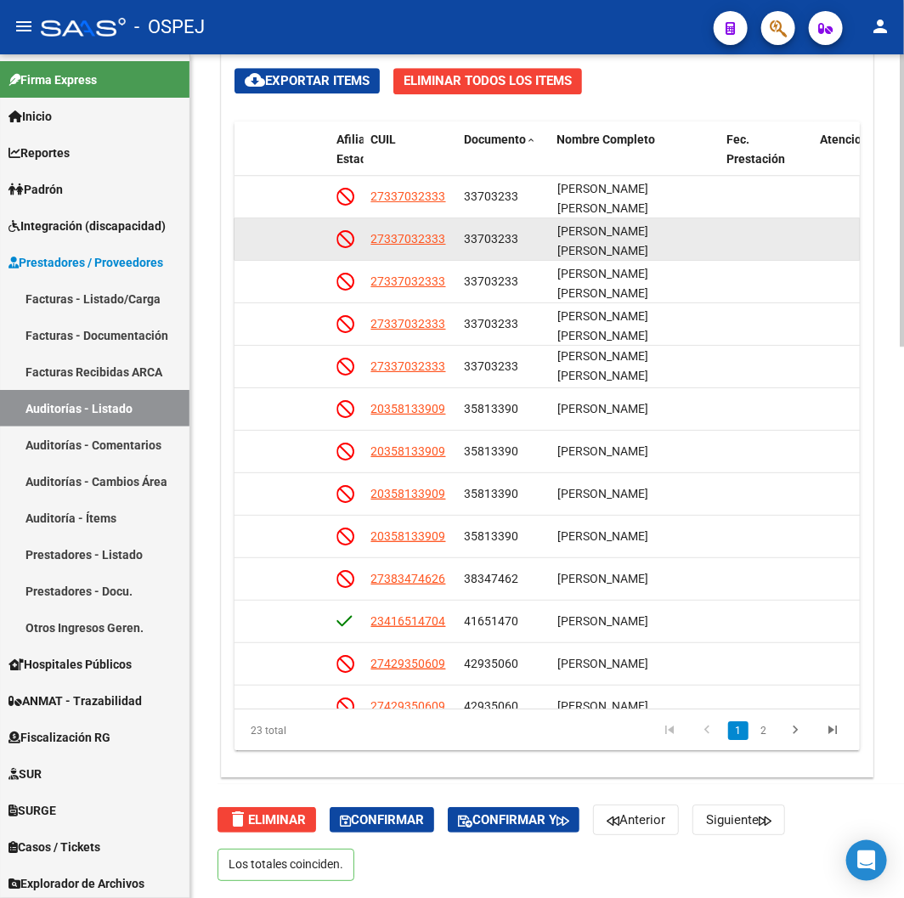
scroll to position [1491, 0]
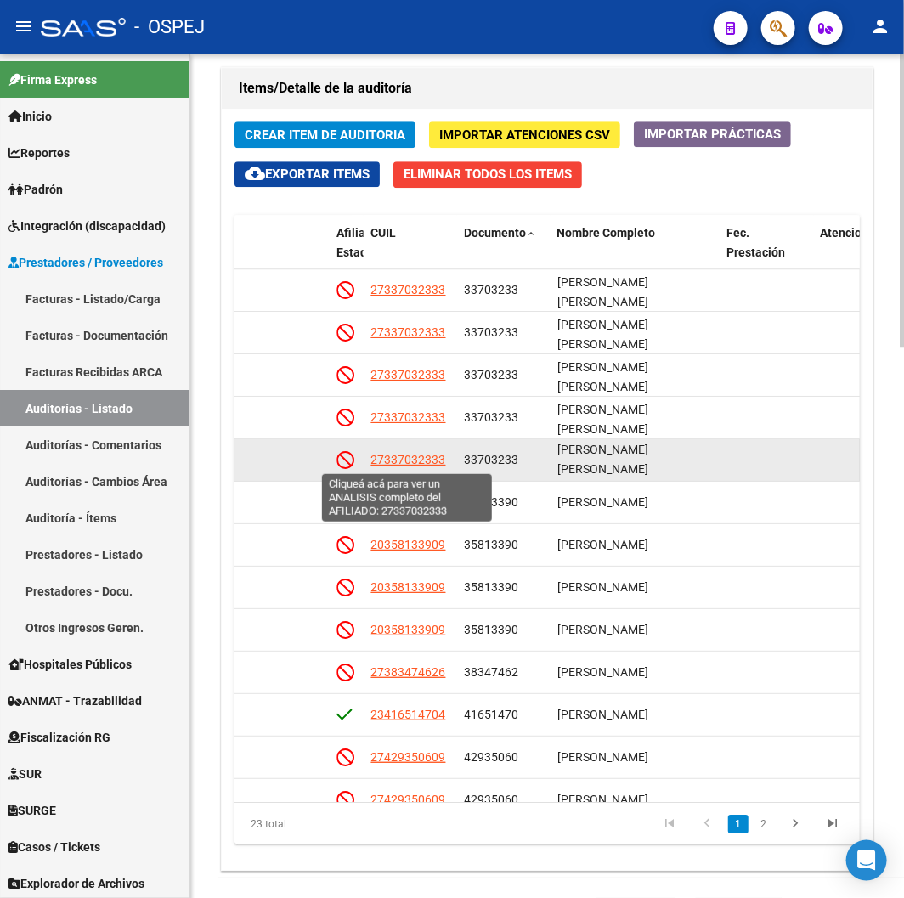
click at [419, 463] on span "27337032333" at bounding box center [407, 460] width 75 height 14
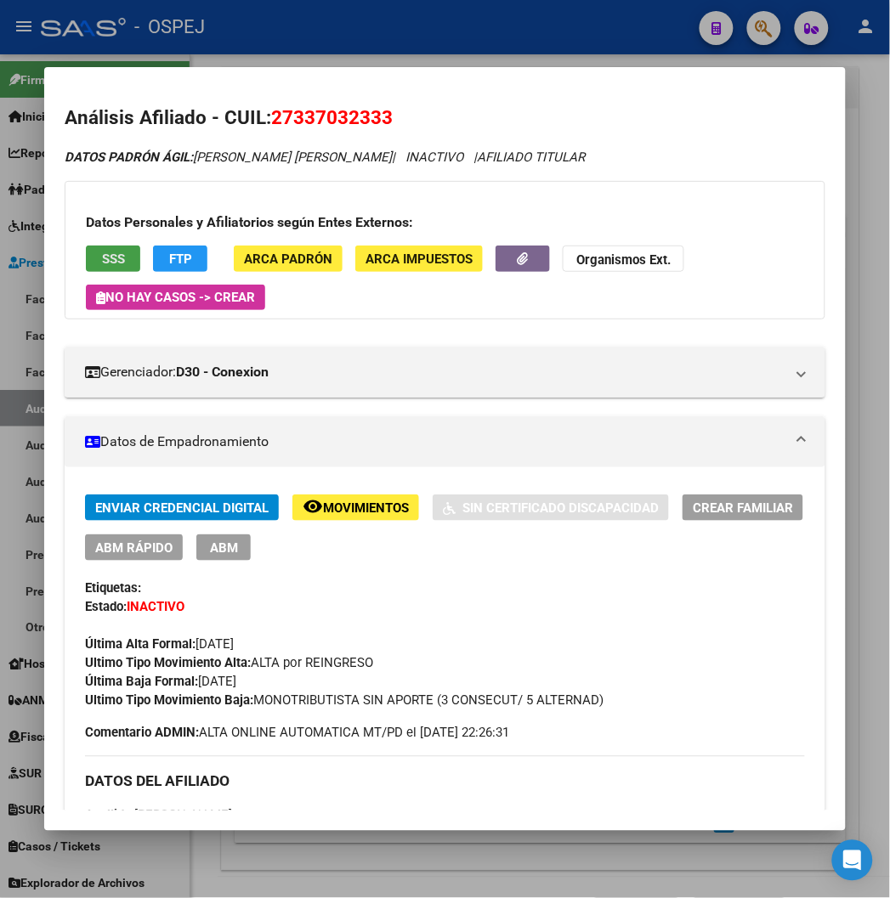
click at [105, 250] on button "SSS" at bounding box center [113, 259] width 54 height 26
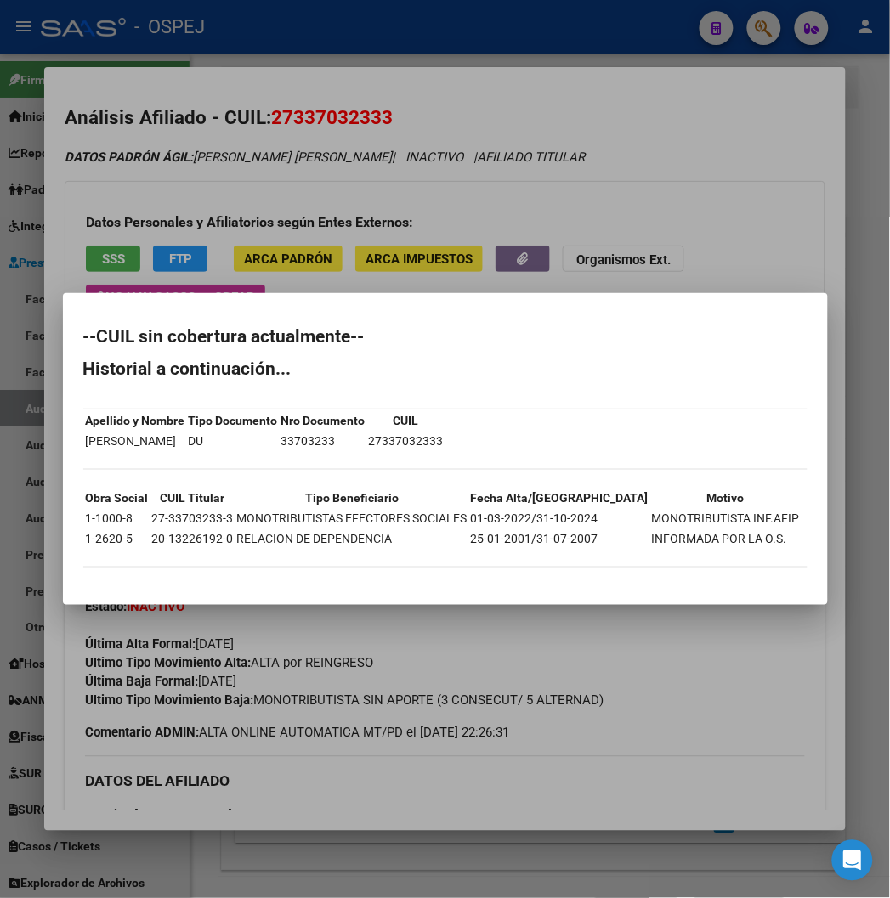
click at [249, 131] on div at bounding box center [445, 449] width 890 height 898
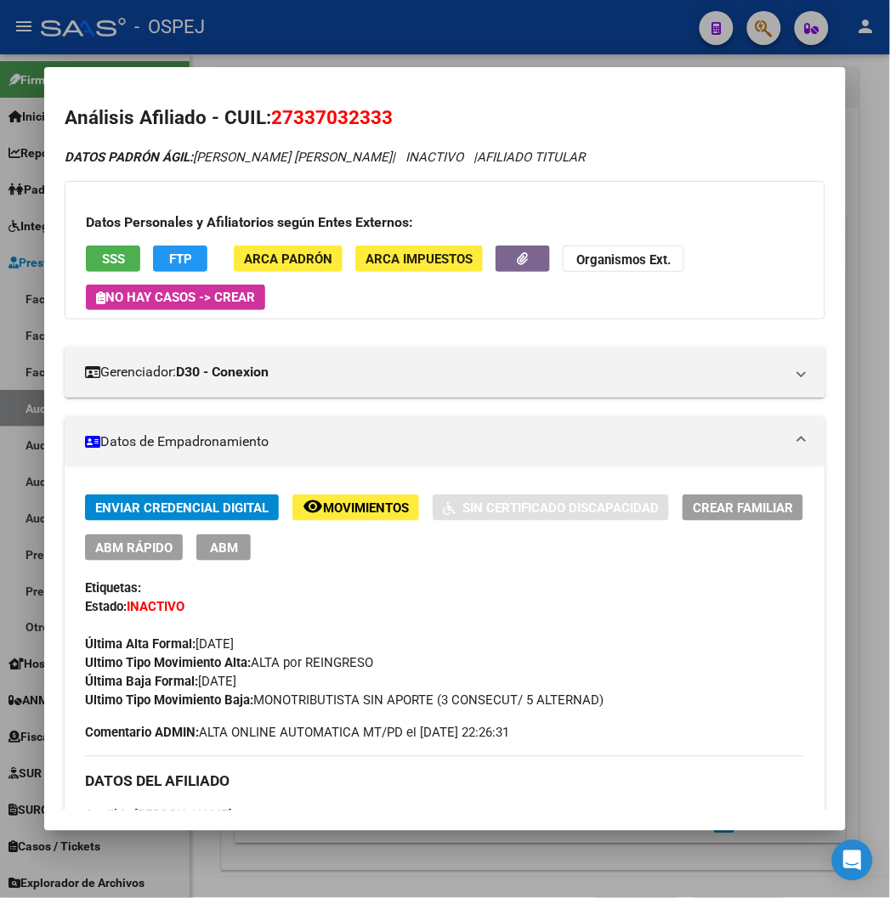
click at [287, 110] on span "27337032333" at bounding box center [332, 117] width 122 height 22
click at [102, 257] on span "SSS" at bounding box center [113, 259] width 23 height 15
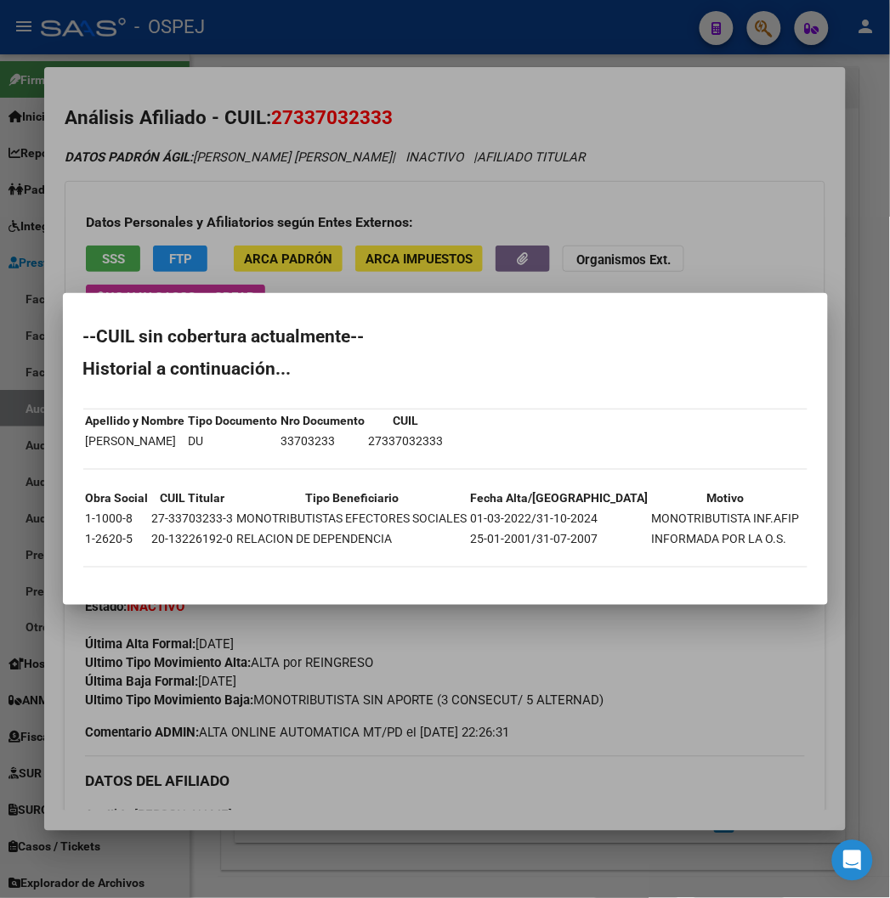
drag, startPoint x: 721, startPoint y: 234, endPoint x: 889, endPoint y: 155, distance: 185.9
click at [721, 234] on div at bounding box center [445, 449] width 890 height 898
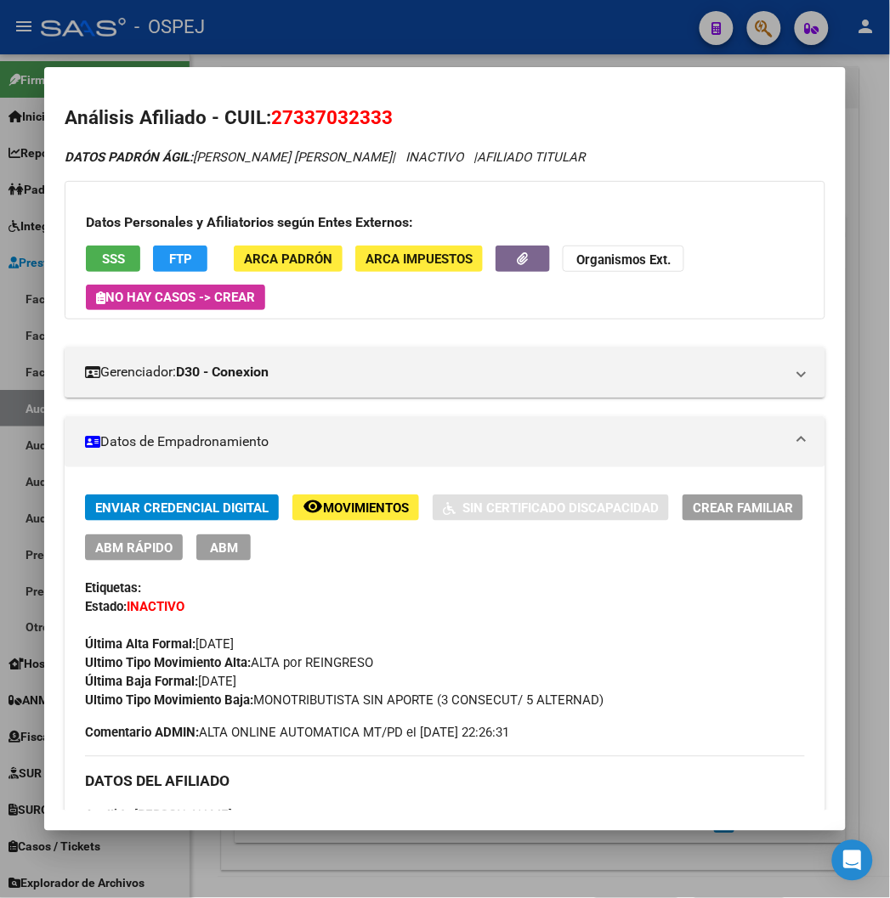
click at [444, 48] on div at bounding box center [445, 449] width 890 height 898
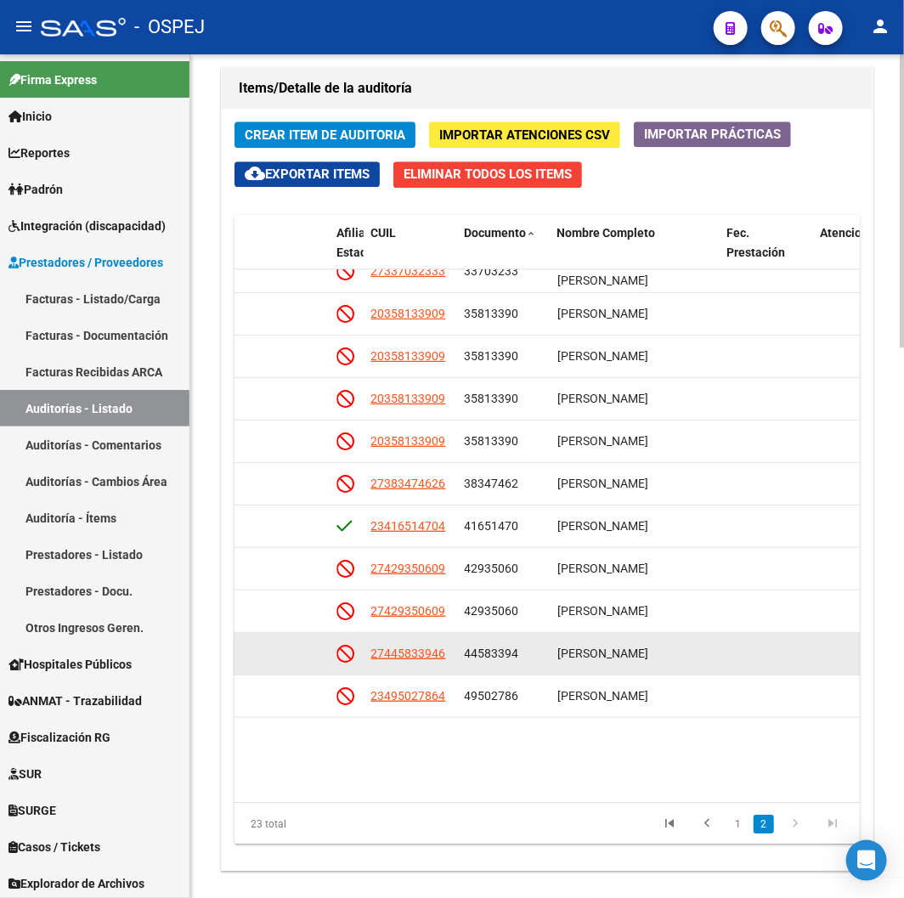
scroll to position [464, 1184]
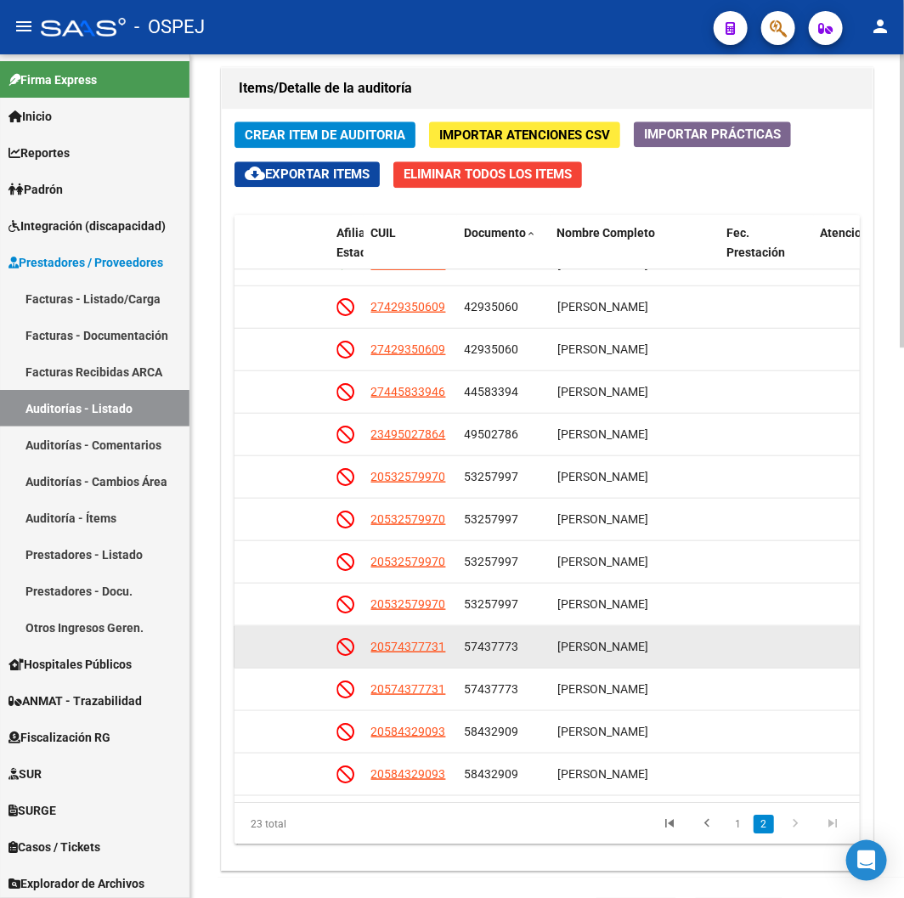
click at [410, 641] on app-link-go-to "20574377731" at bounding box center [407, 647] width 75 height 20
click at [419, 640] on span "20574377731" at bounding box center [407, 647] width 75 height 14
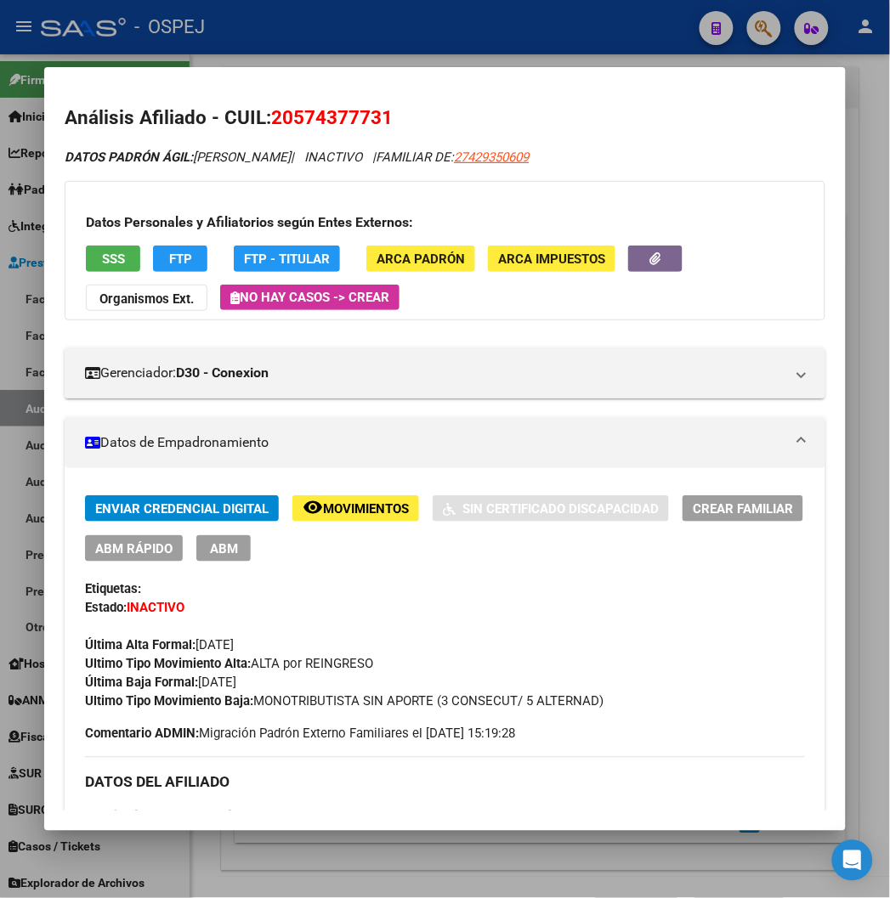
click at [294, 112] on span "20574377731" at bounding box center [332, 117] width 122 height 22
click at [102, 257] on span "SSS" at bounding box center [113, 259] width 23 height 15
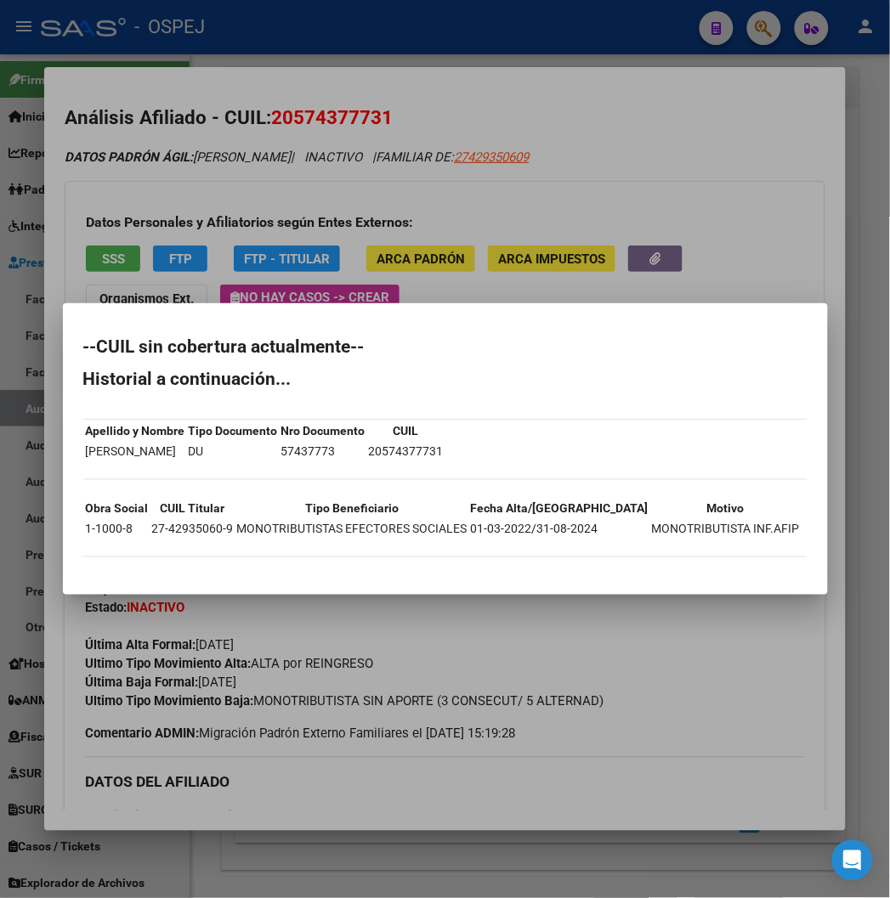
click at [506, 182] on div at bounding box center [445, 449] width 890 height 898
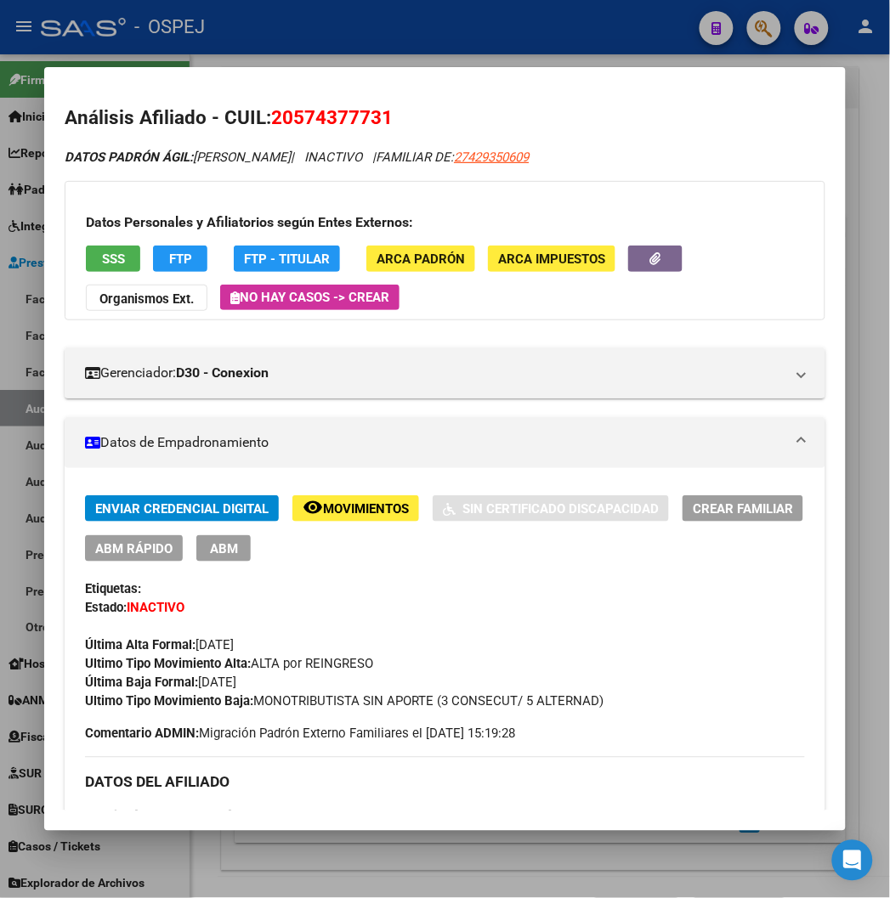
click at [343, 69] on mat-dialog-container "Análisis Afiliado - CUIL: 20574377731 DATOS PADRÓN ÁGIL: [PERSON_NAME] | INACTI…" at bounding box center [444, 448] width 800 height 763
click at [351, 46] on div at bounding box center [445, 449] width 890 height 898
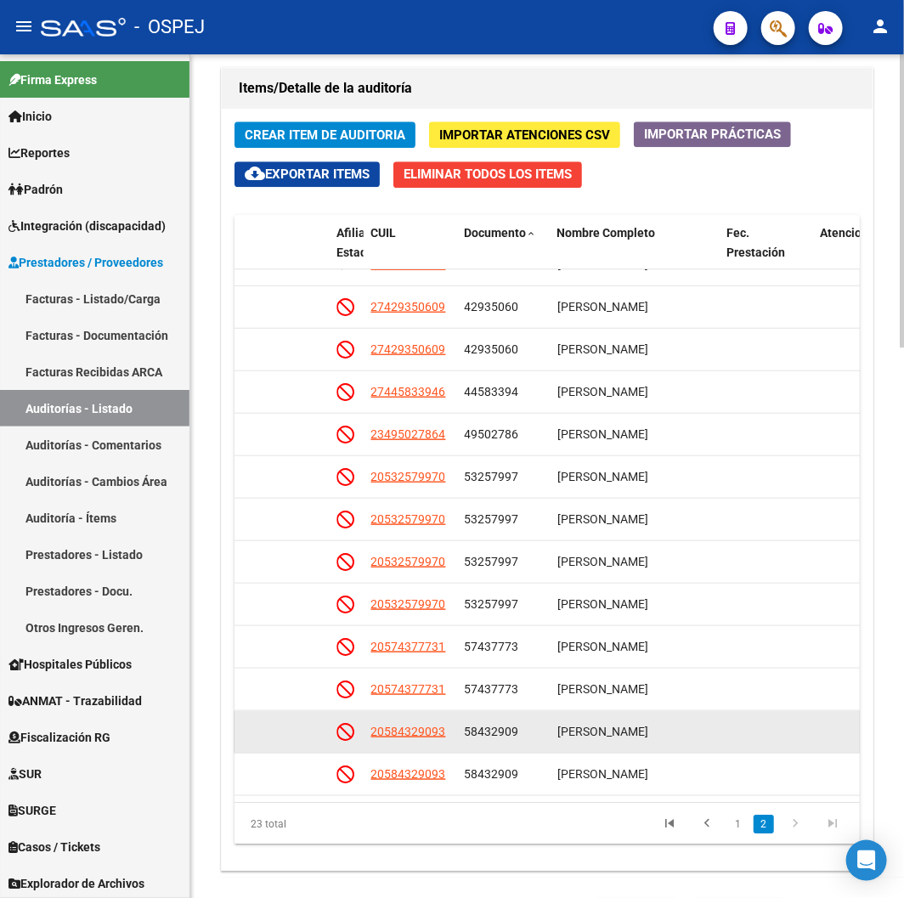
scroll to position [1585, 0]
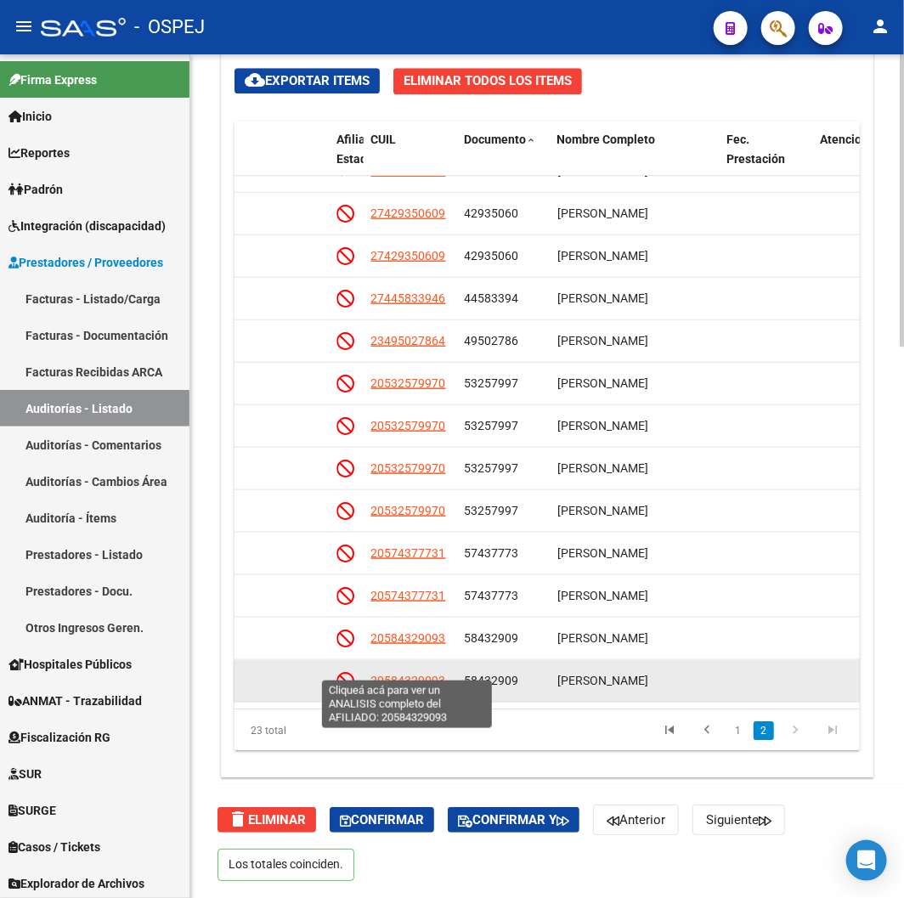
click at [396, 674] on span "20584329093" at bounding box center [407, 681] width 75 height 14
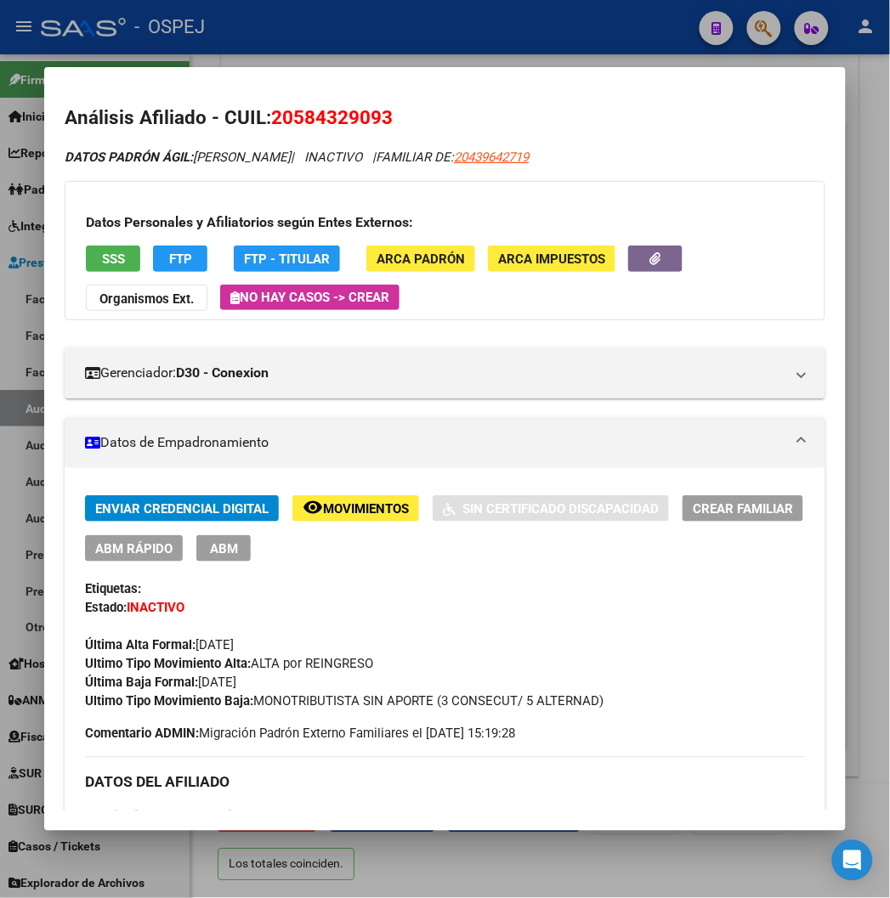
click at [102, 259] on span "SSS" at bounding box center [113, 259] width 23 height 15
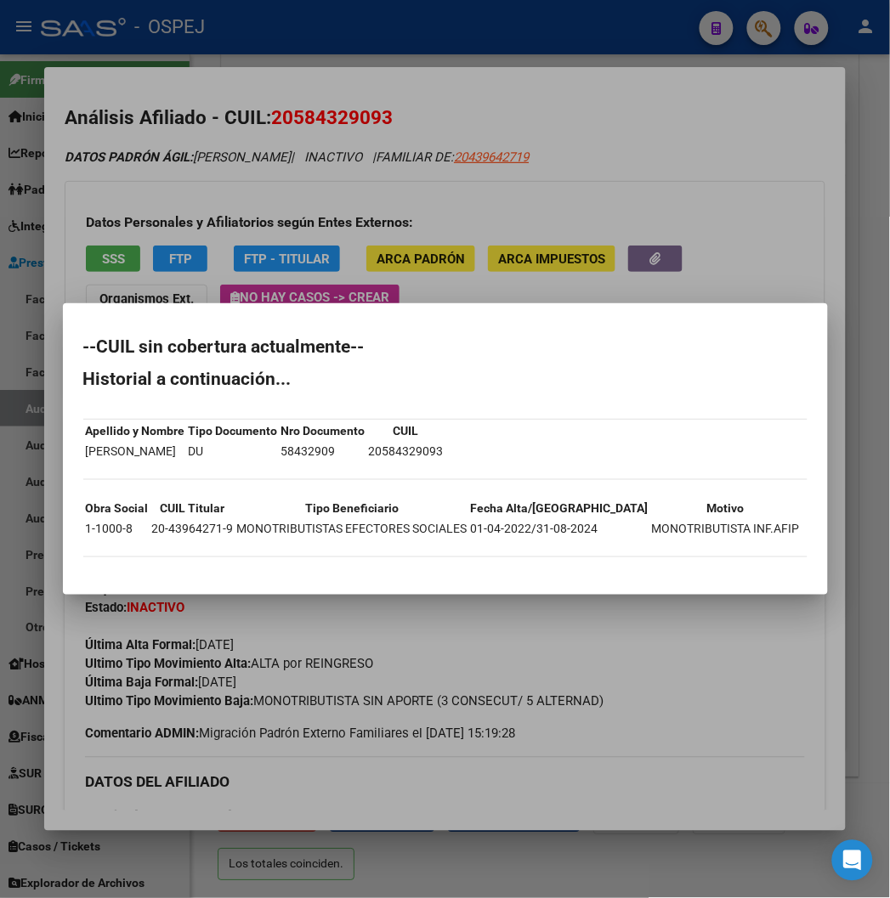
click at [248, 143] on div at bounding box center [445, 449] width 890 height 898
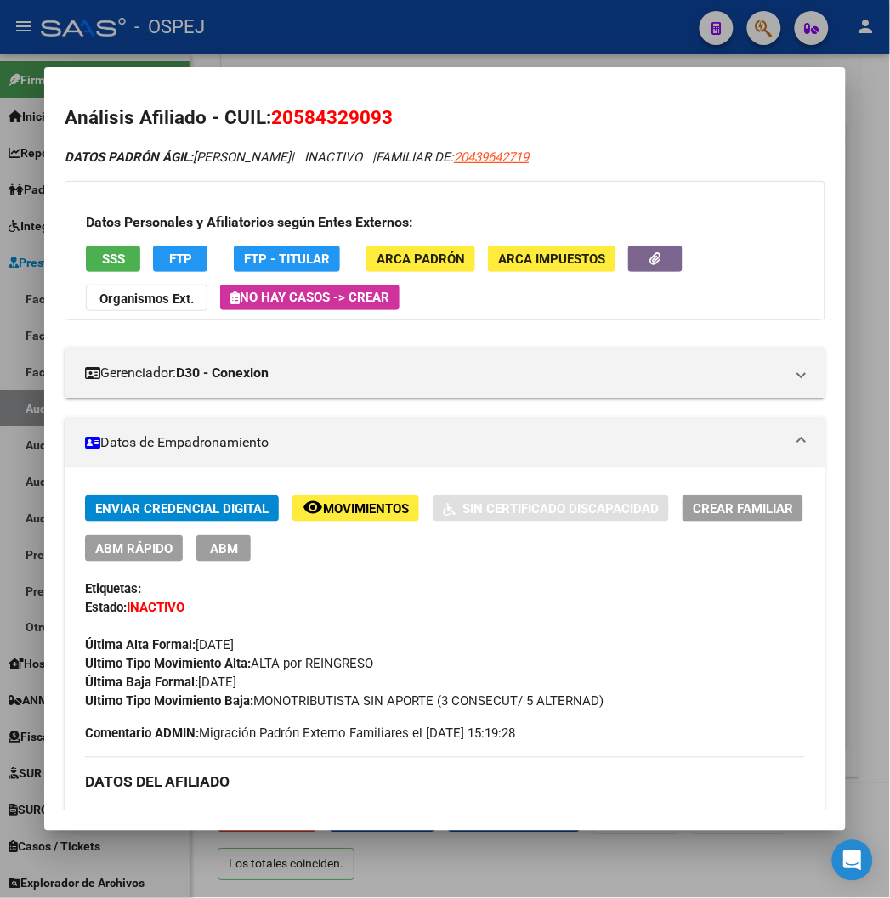
click at [302, 112] on span "20584329093" at bounding box center [332, 117] width 122 height 22
drag, startPoint x: 416, startPoint y: 54, endPoint x: 425, endPoint y: 85, distance: 32.6
click at [416, 54] on div at bounding box center [445, 449] width 890 height 898
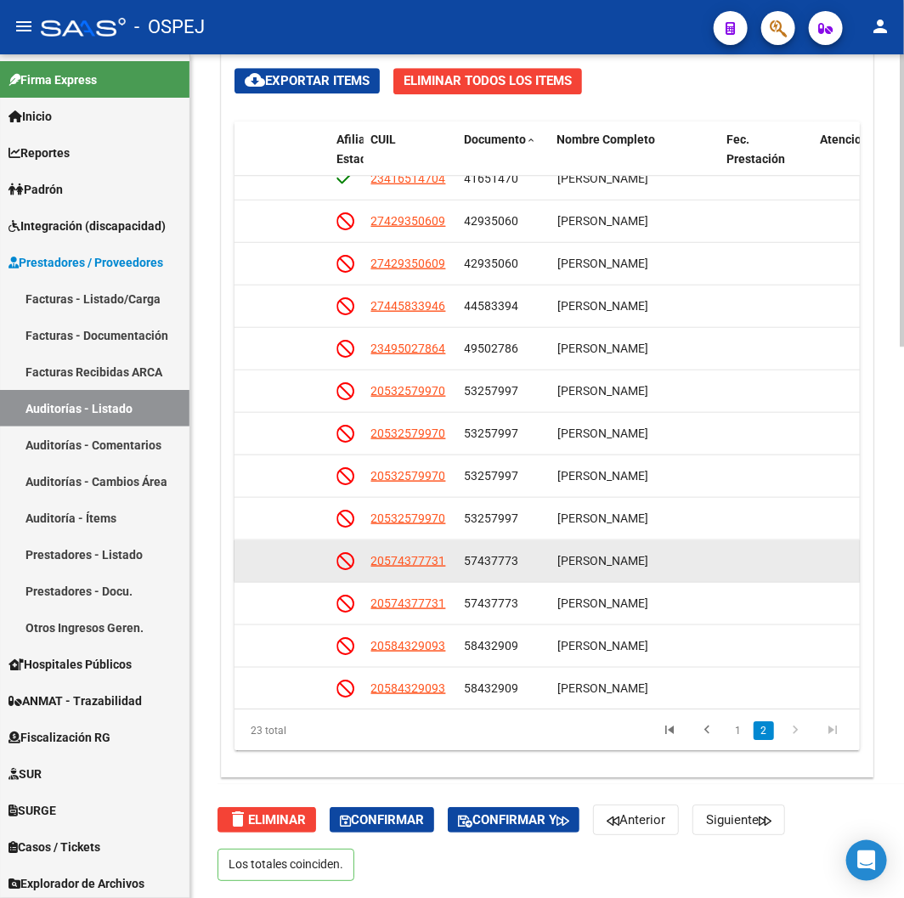
drag, startPoint x: 714, startPoint y: 632, endPoint x: 709, endPoint y: 581, distance: 51.2
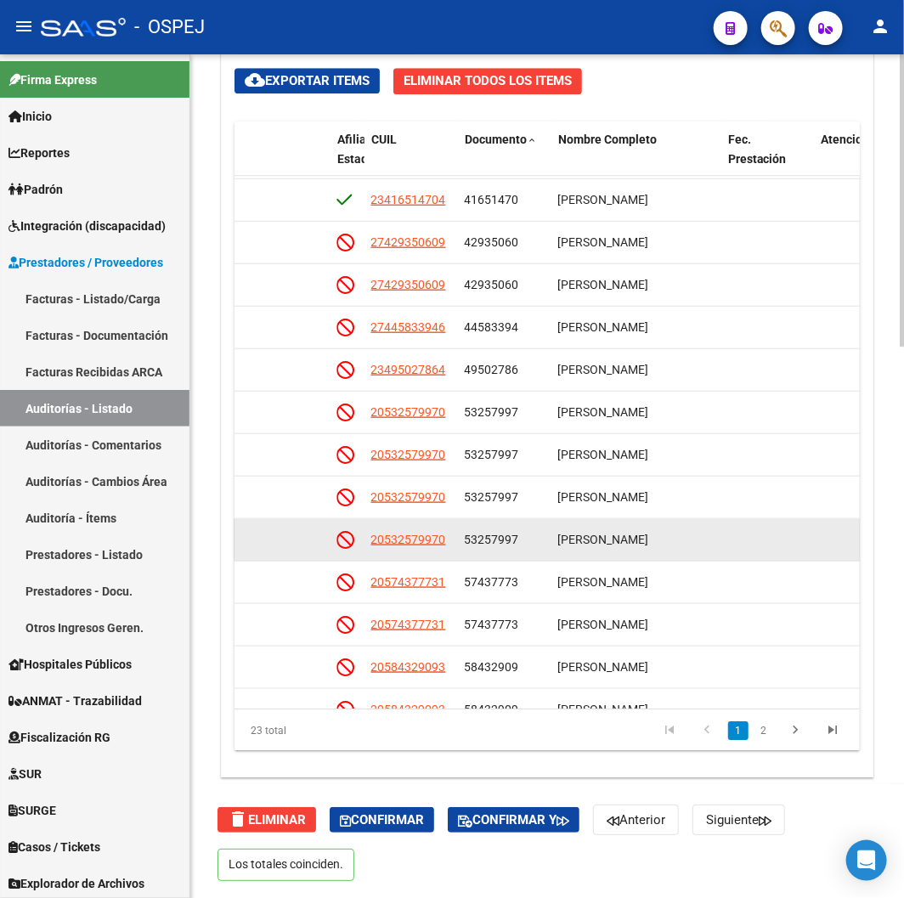
scroll to position [379, 1178]
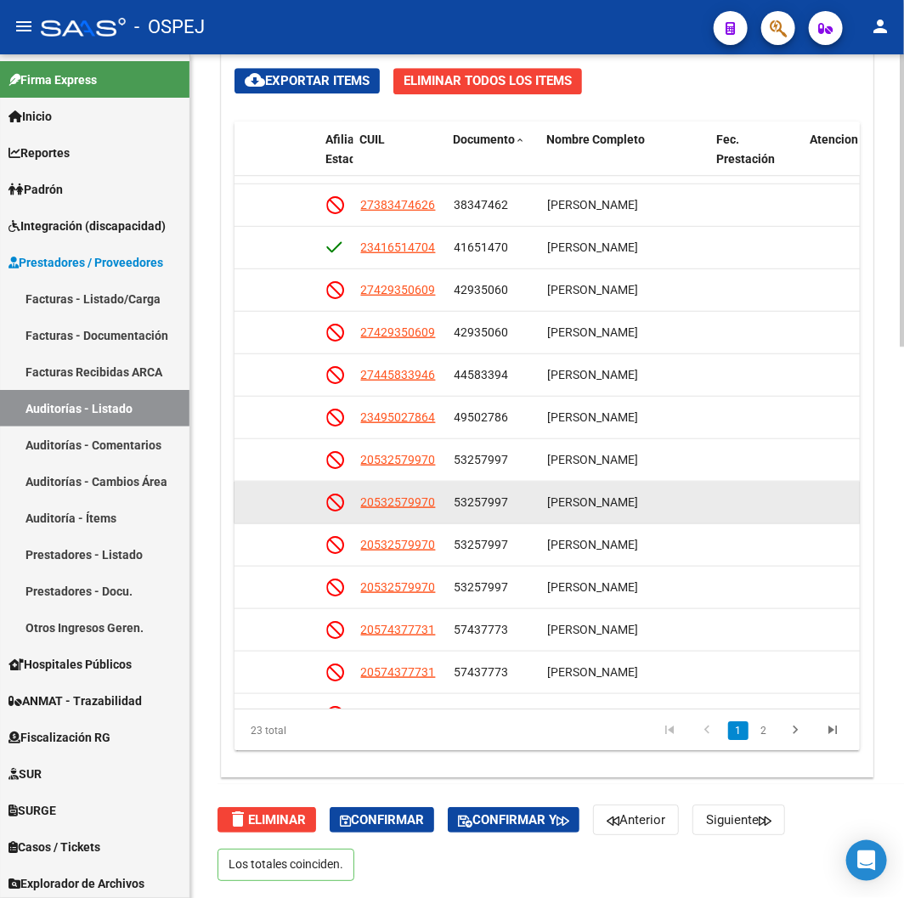
drag, startPoint x: 709, startPoint y: 534, endPoint x: 707, endPoint y: 518, distance: 15.4
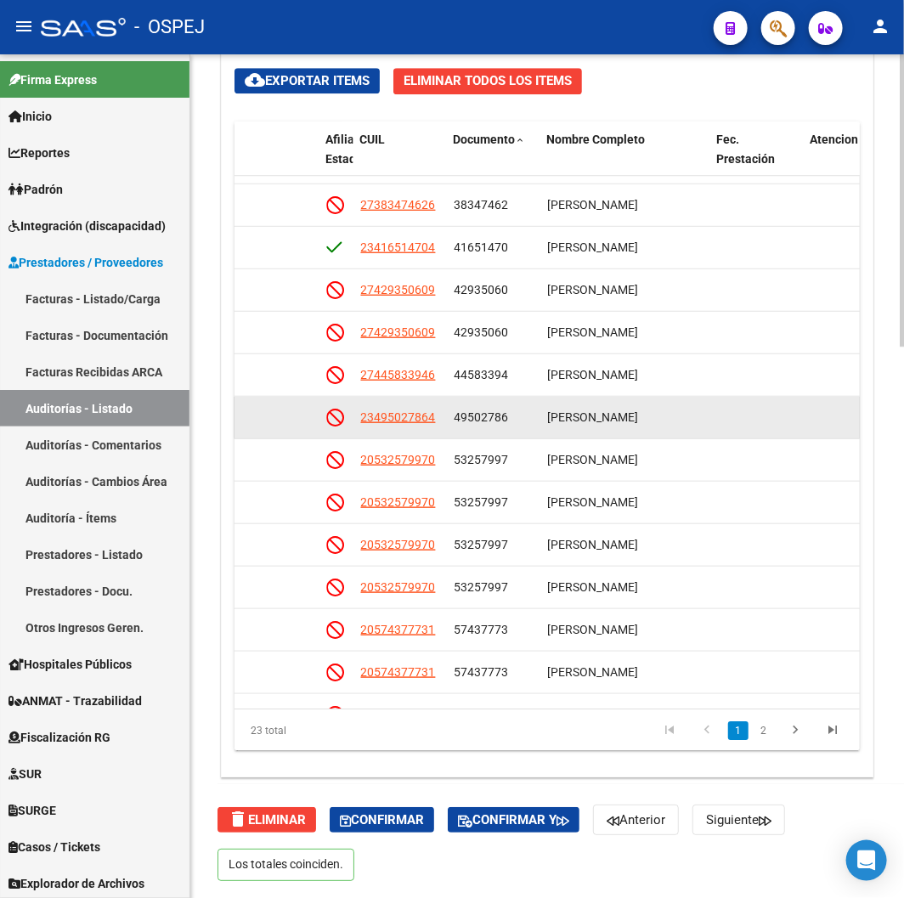
scroll to position [372, 1194]
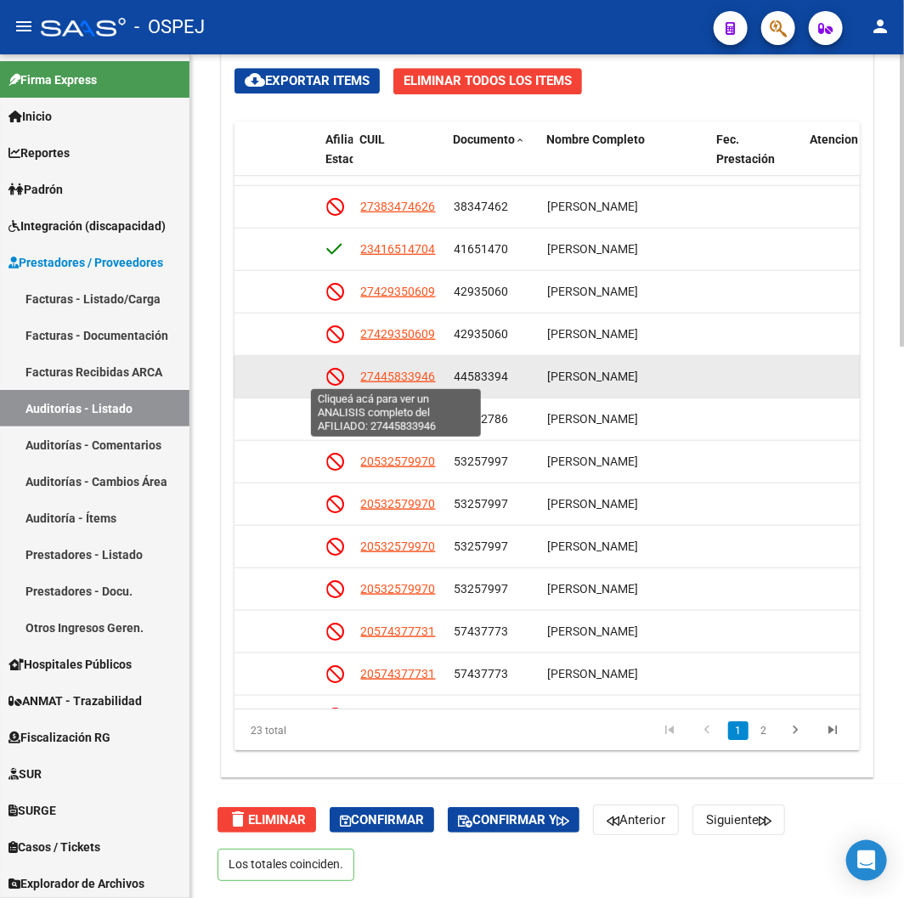
click at [402, 370] on span "27445833946" at bounding box center [397, 377] width 75 height 14
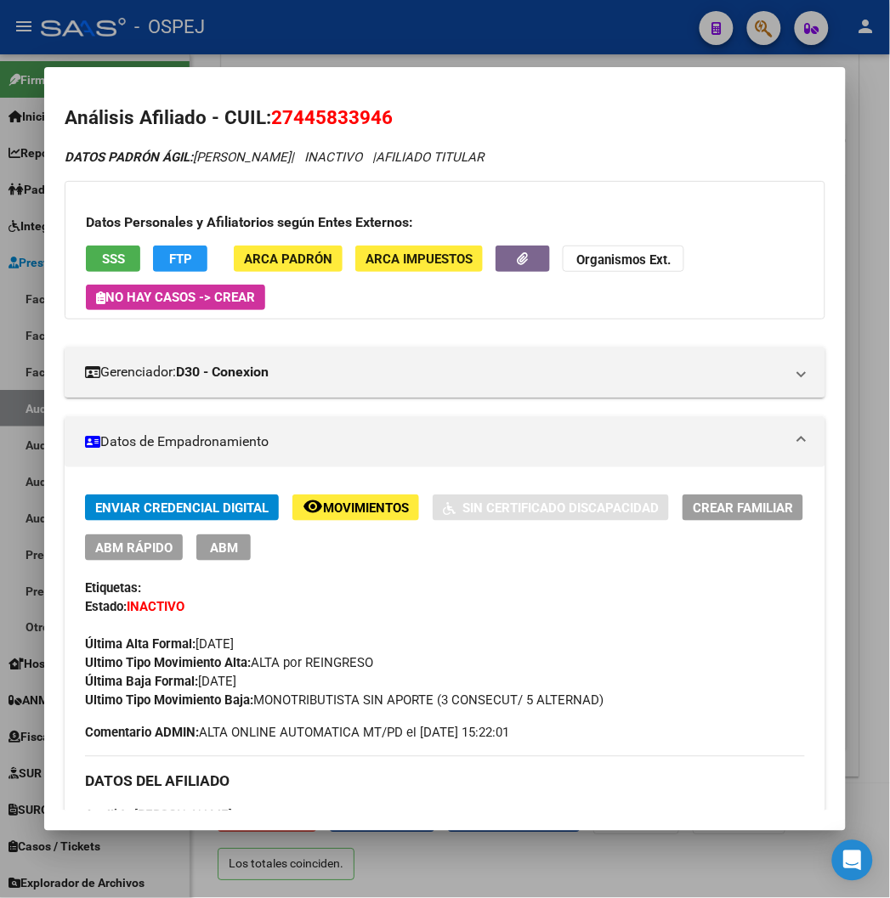
click at [102, 262] on span "SSS" at bounding box center [113, 259] width 23 height 15
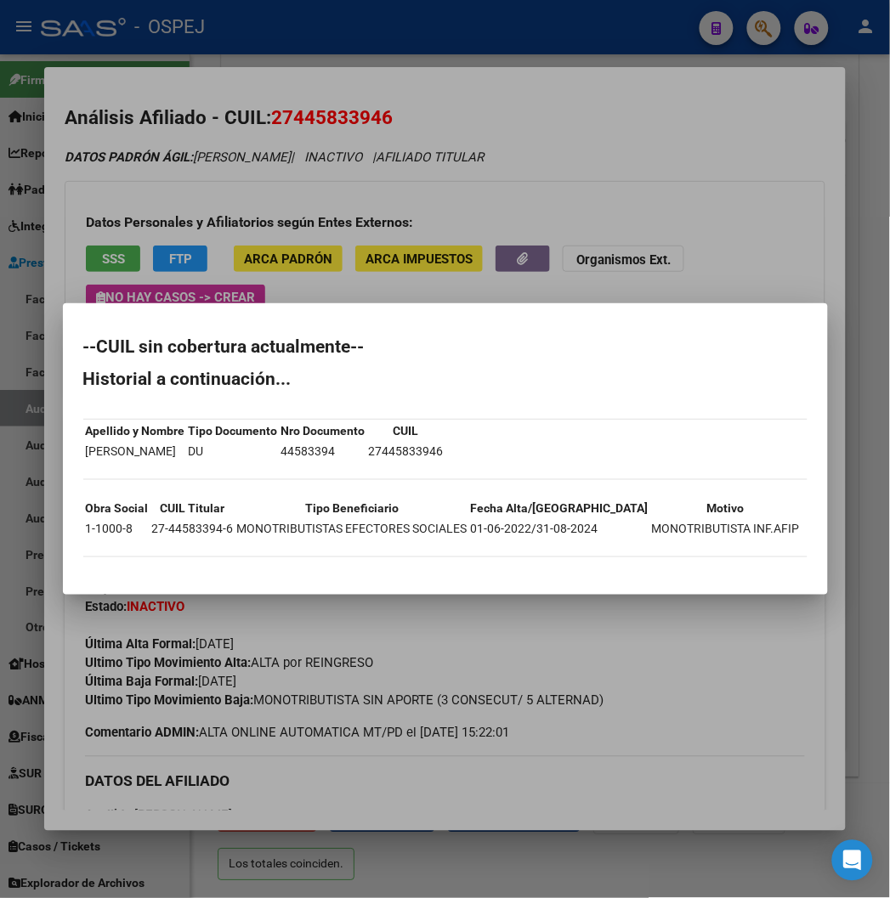
click at [366, 123] on div at bounding box center [445, 449] width 890 height 898
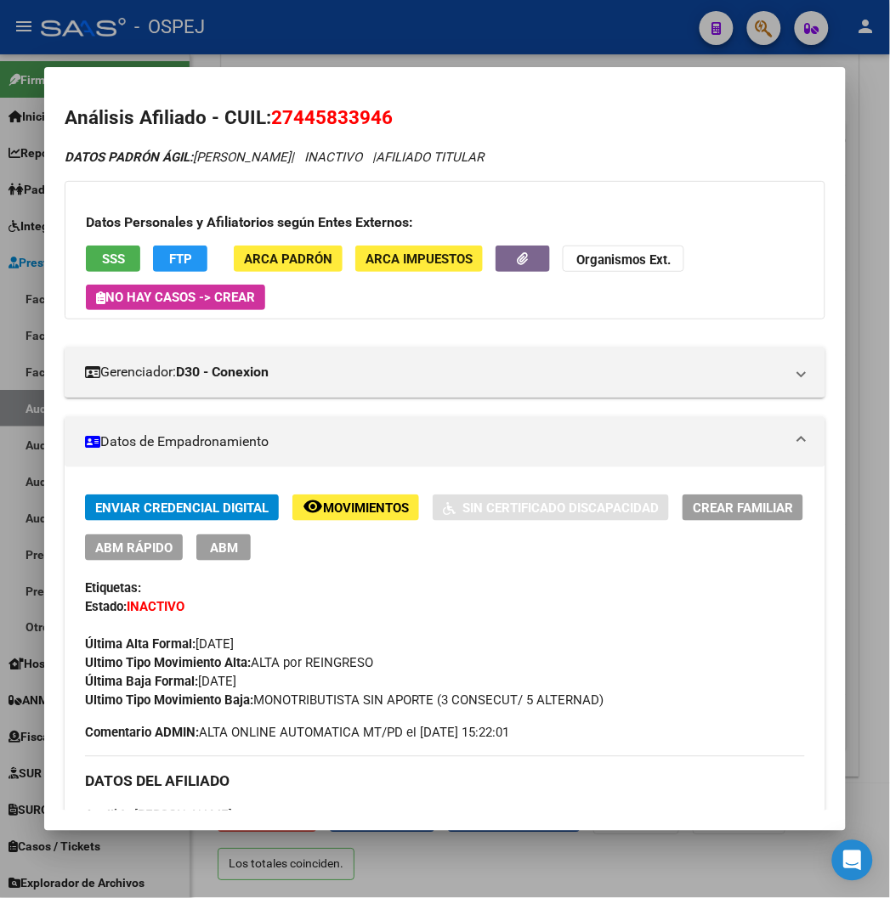
click at [334, 121] on span "27445833946" at bounding box center [332, 117] width 122 height 22
click at [379, 46] on div at bounding box center [445, 449] width 890 height 898
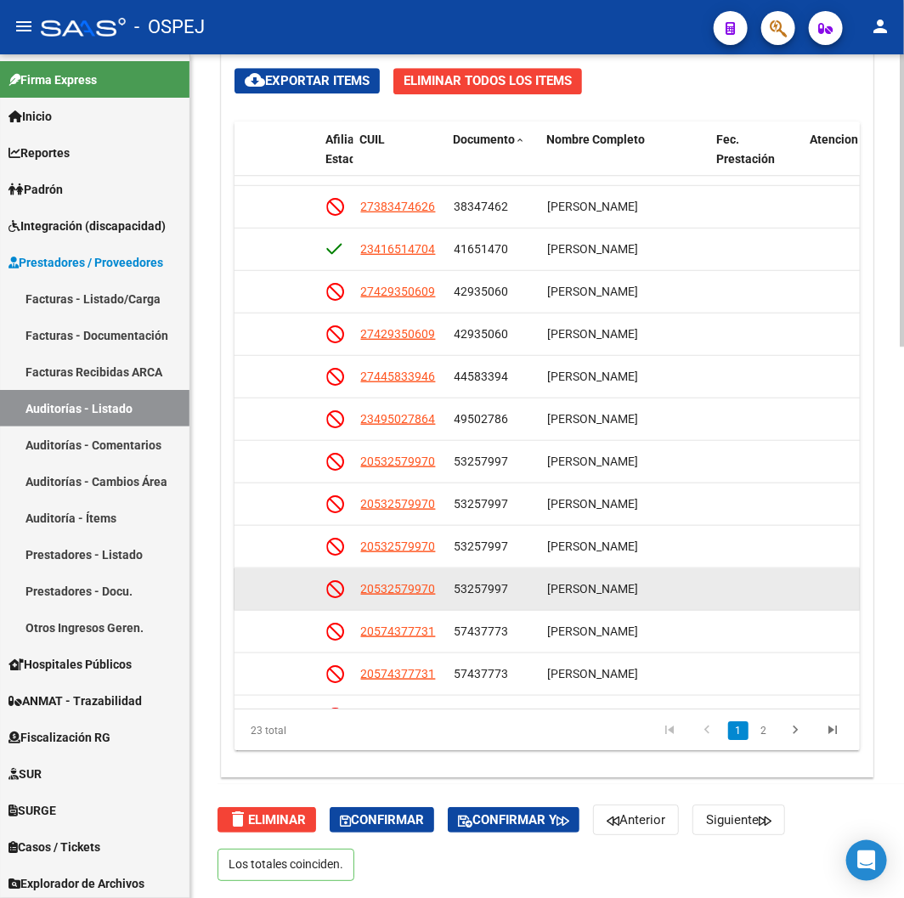
click at [408, 578] on datatable-body-cell "20532579970" at bounding box center [399, 589] width 93 height 42
click at [408, 584] on span "20532579970" at bounding box center [397, 589] width 75 height 14
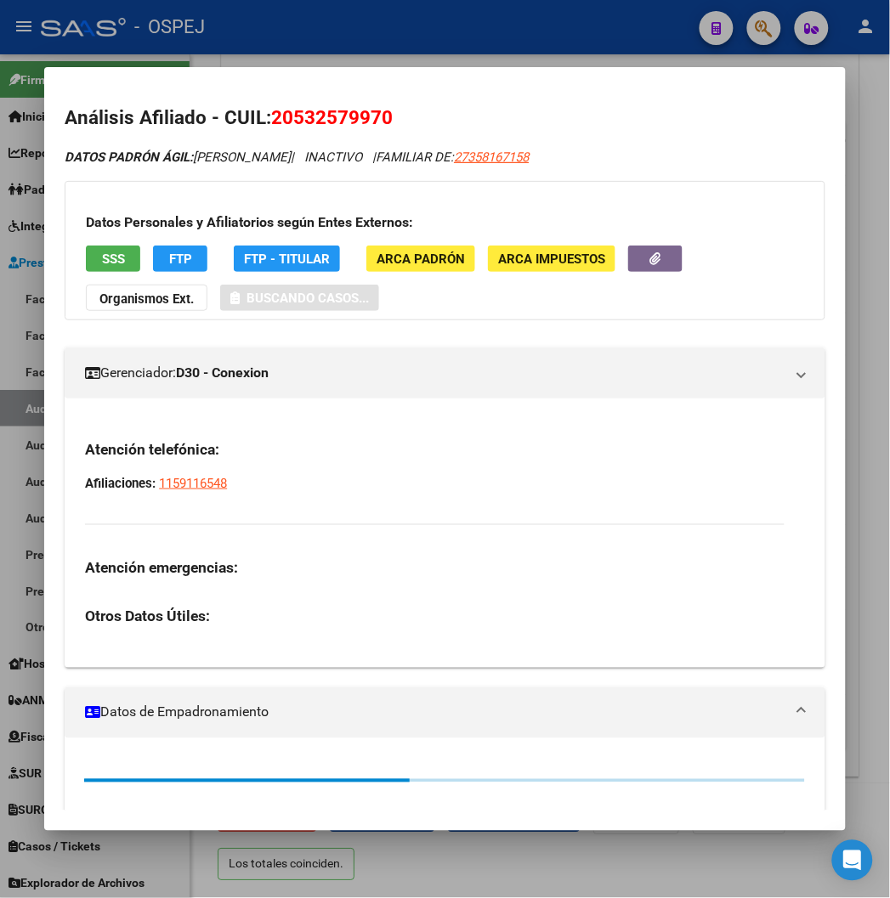
click at [279, 106] on span "20532579970" at bounding box center [332, 117] width 122 height 22
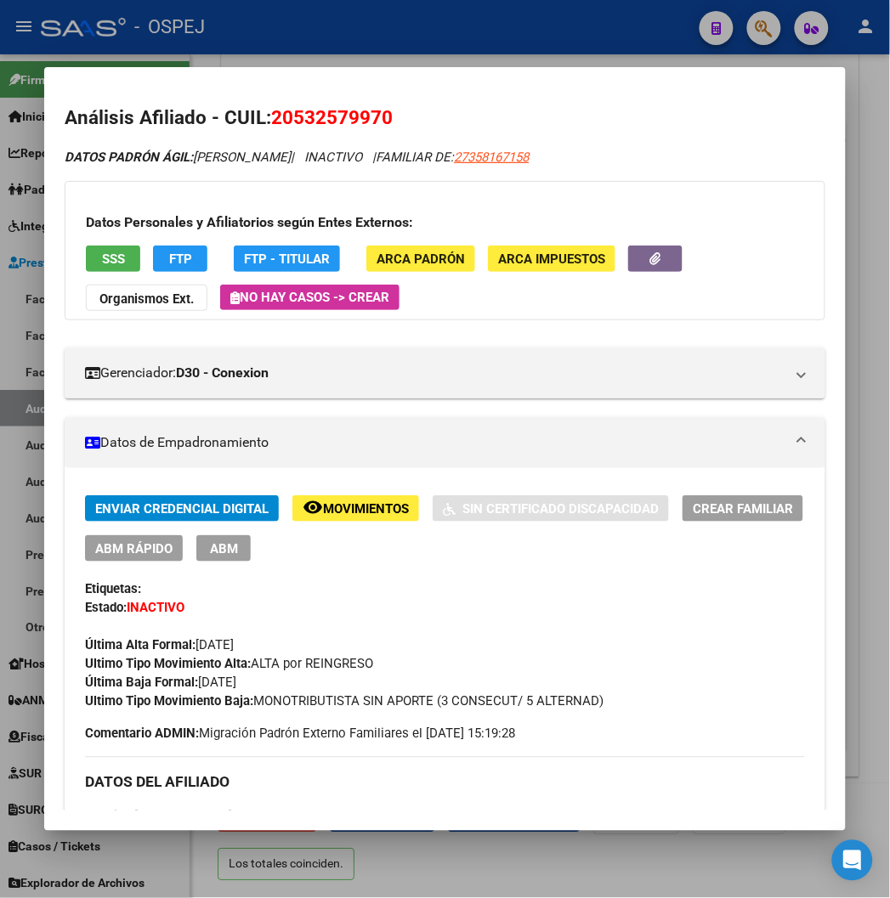
click at [86, 260] on button "SSS" at bounding box center [113, 259] width 54 height 26
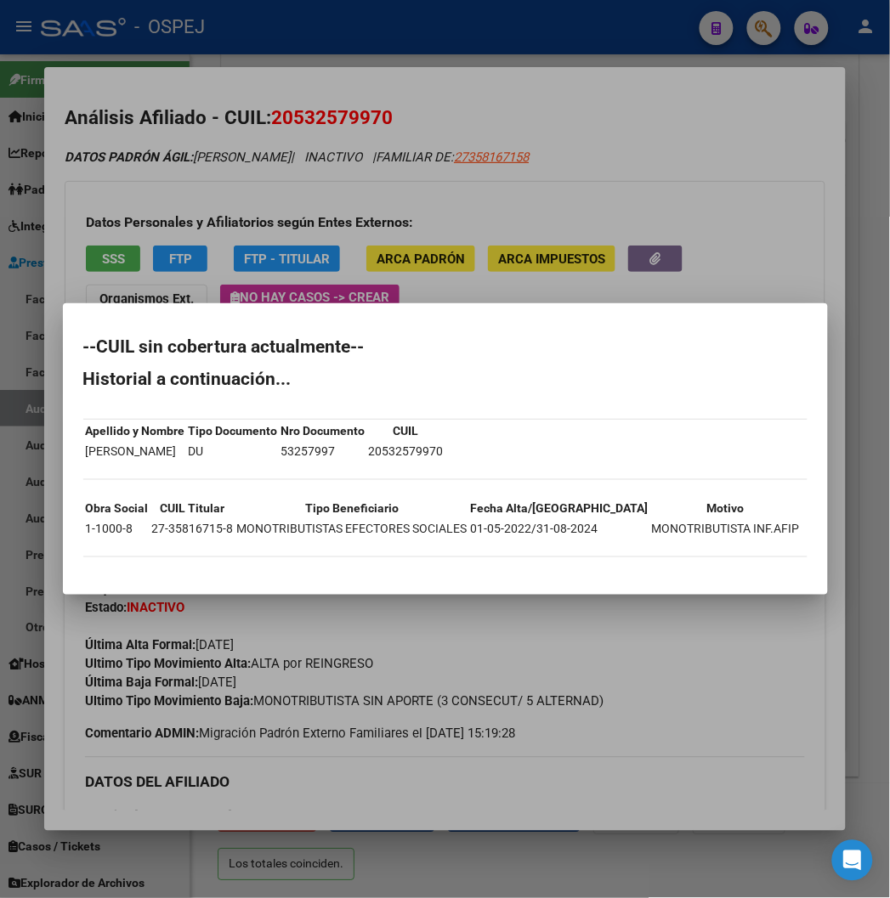
click at [348, 99] on div at bounding box center [445, 449] width 890 height 898
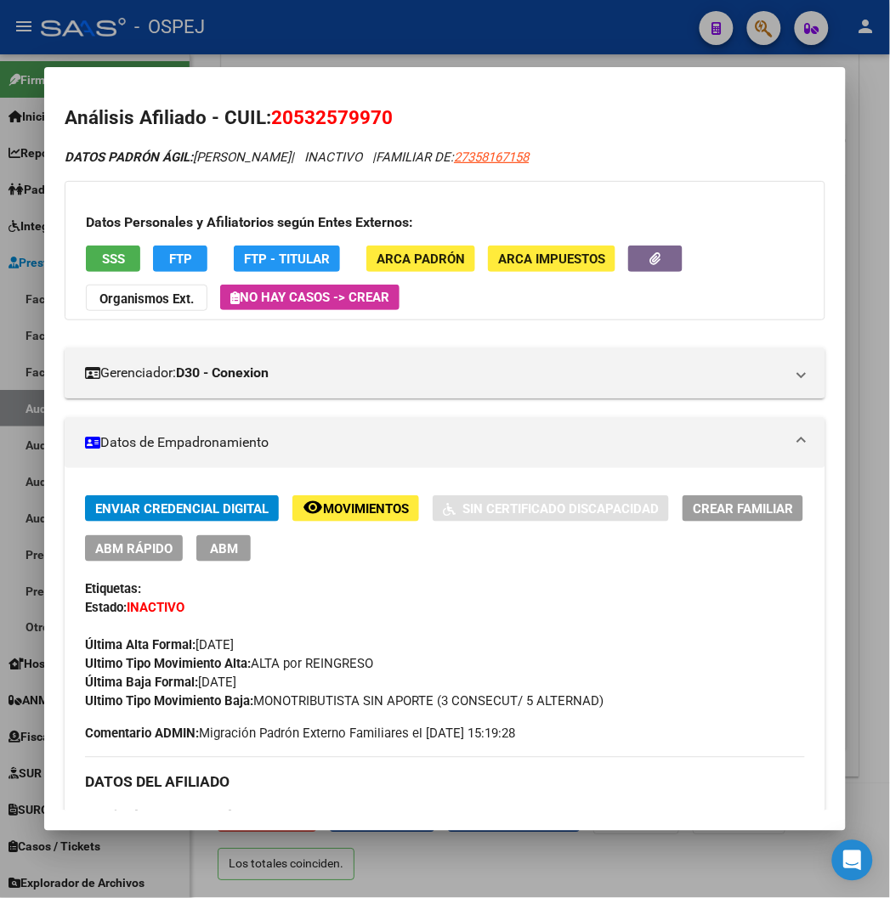
click at [342, 116] on span "20532579970" at bounding box center [332, 117] width 122 height 22
click at [512, 53] on div at bounding box center [445, 449] width 890 height 898
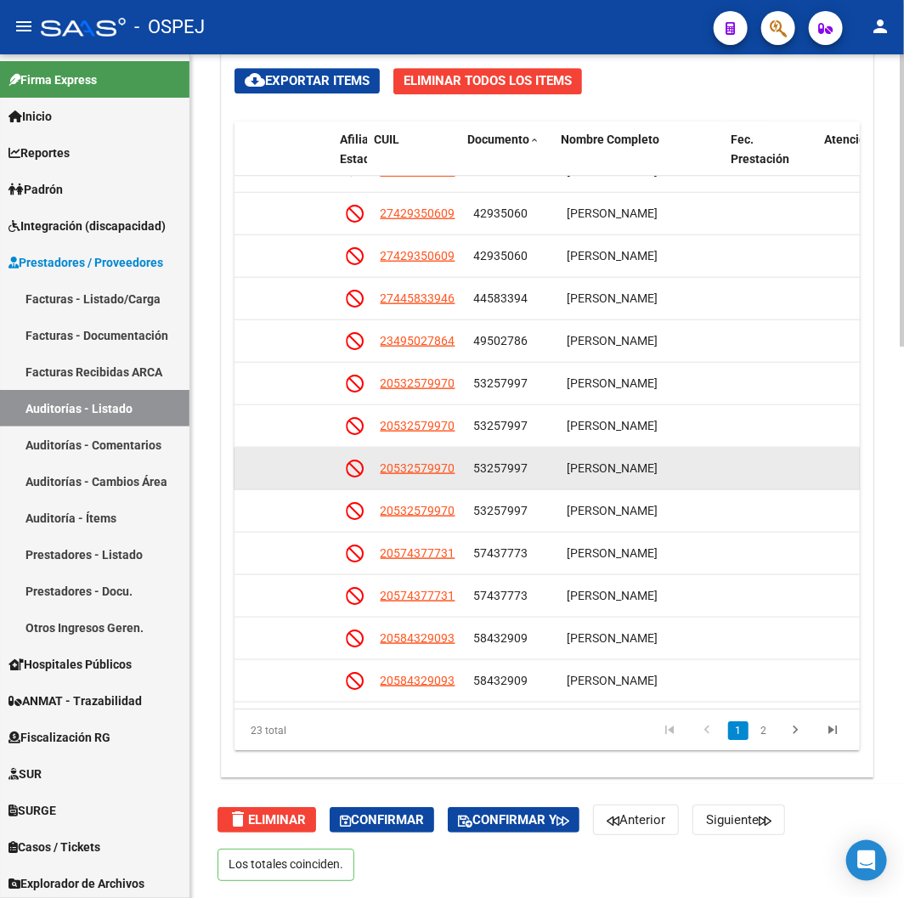
drag, startPoint x: 579, startPoint y: 478, endPoint x: 549, endPoint y: 453, distance: 39.2
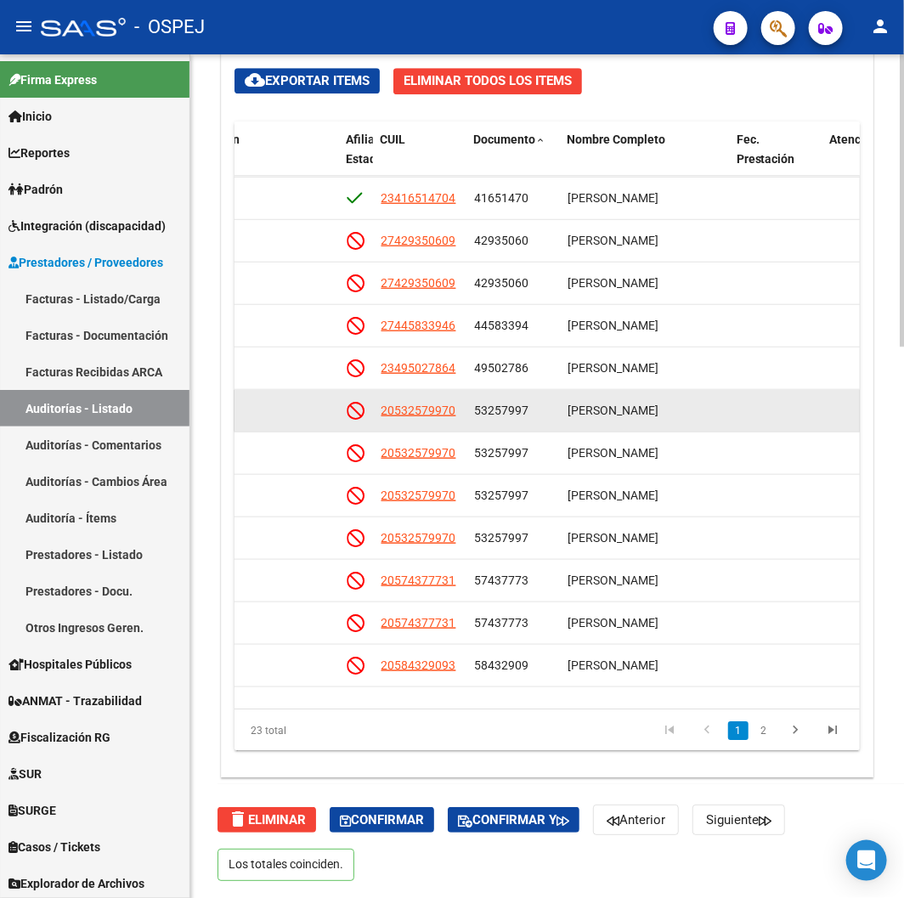
scroll to position [333, 1176]
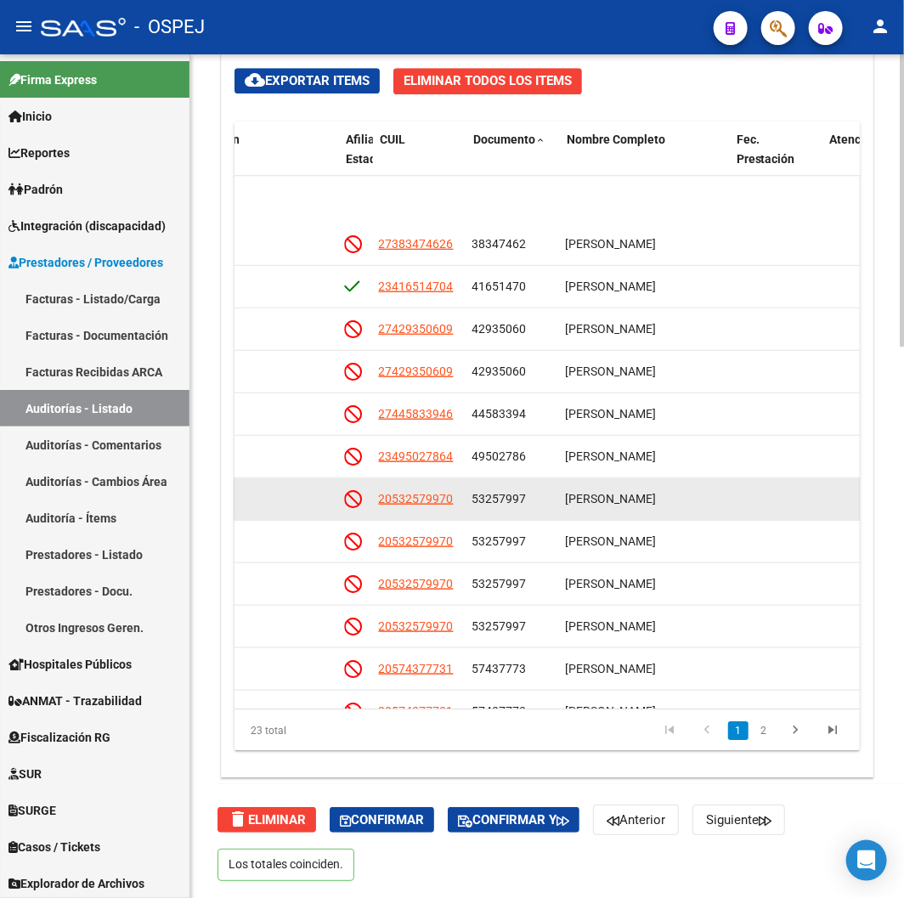
drag, startPoint x: 557, startPoint y: 454, endPoint x: 571, endPoint y: 395, distance: 60.2
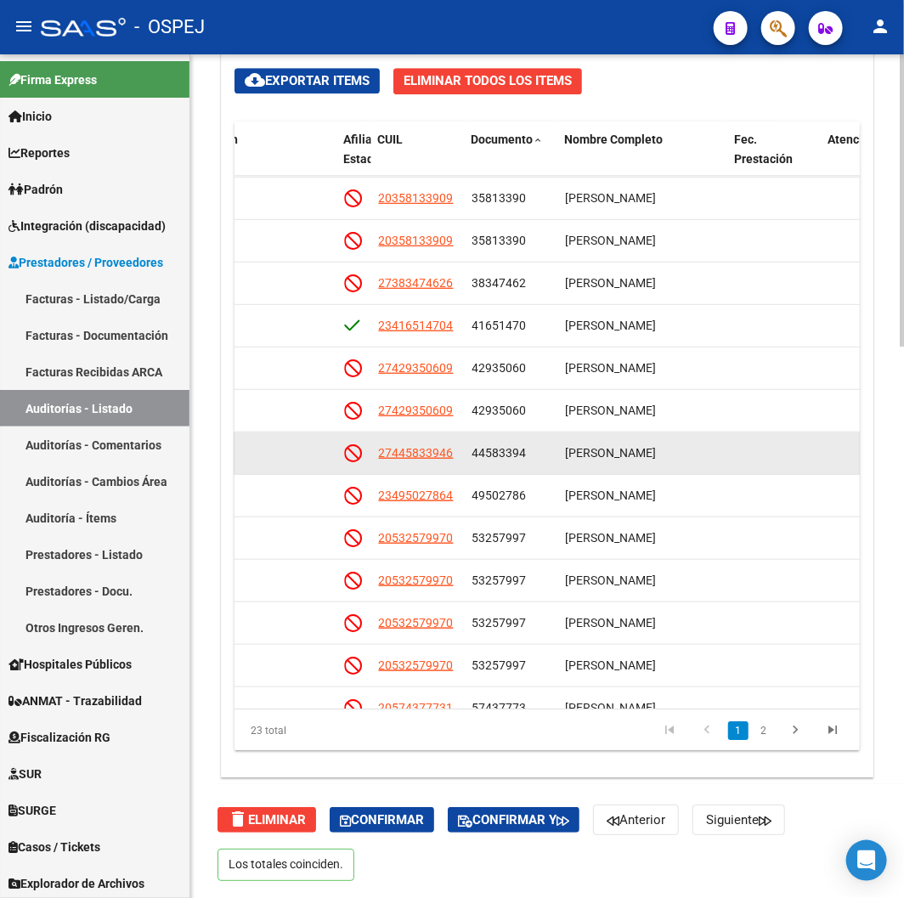
drag, startPoint x: 599, startPoint y: 456, endPoint x: 598, endPoint y: 429, distance: 27.2
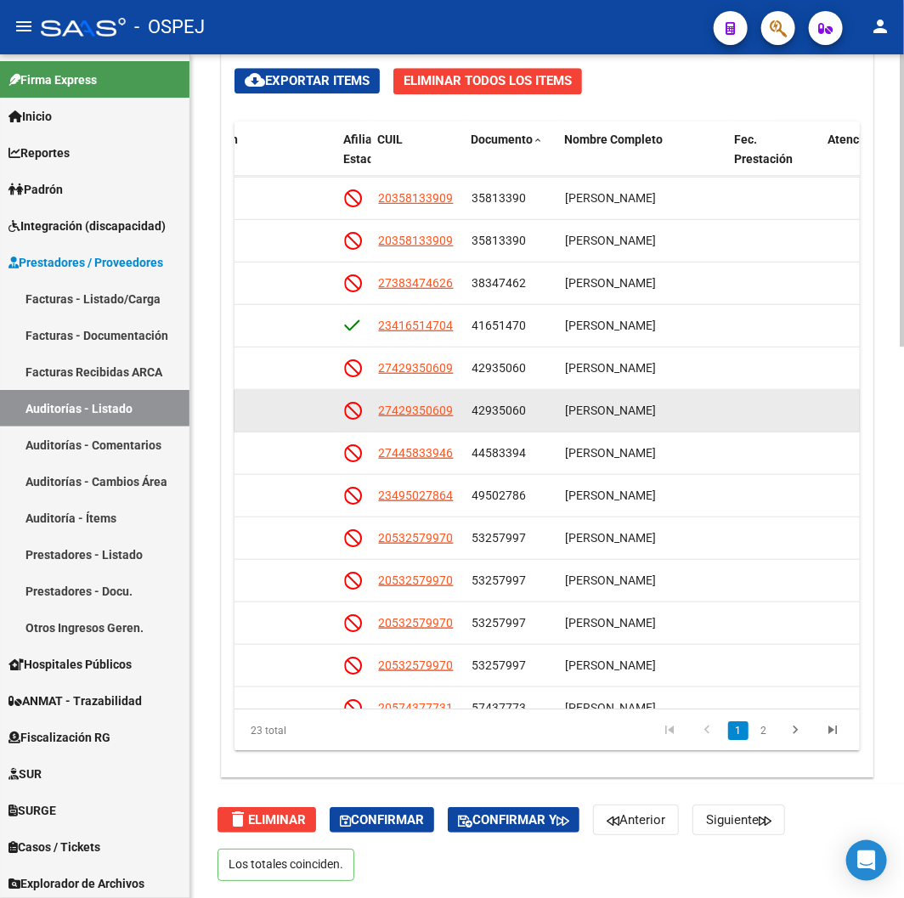
scroll to position [290, 1176]
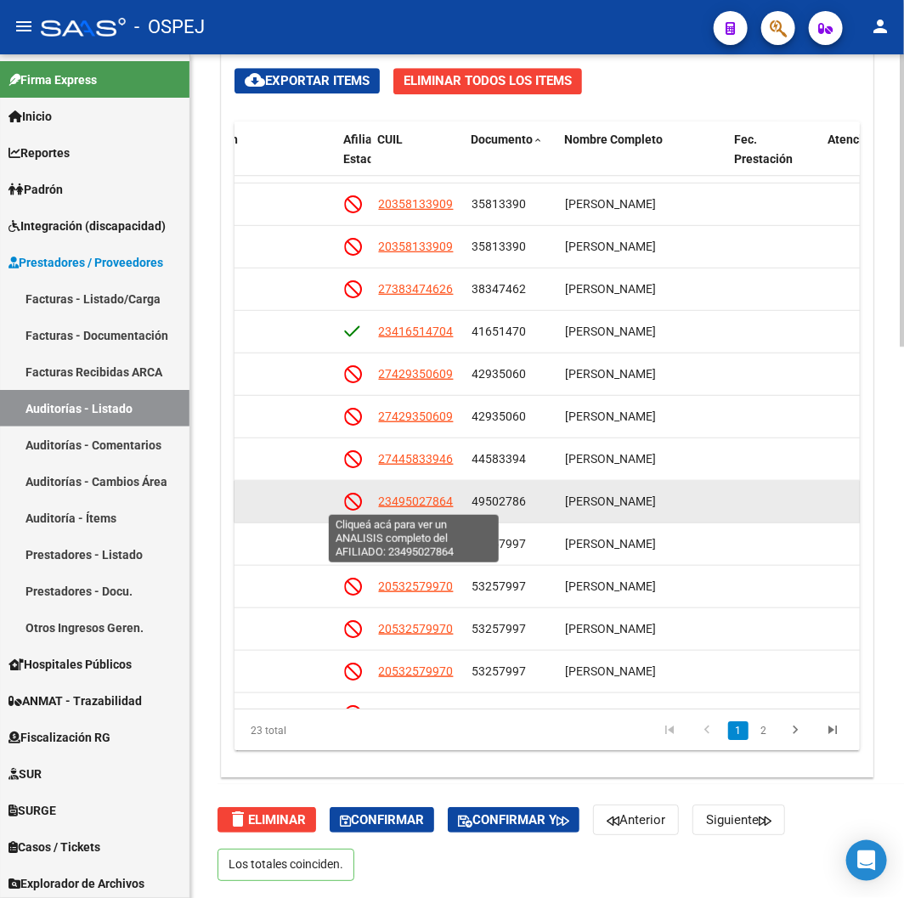
click at [412, 498] on span "23495027864" at bounding box center [415, 502] width 75 height 14
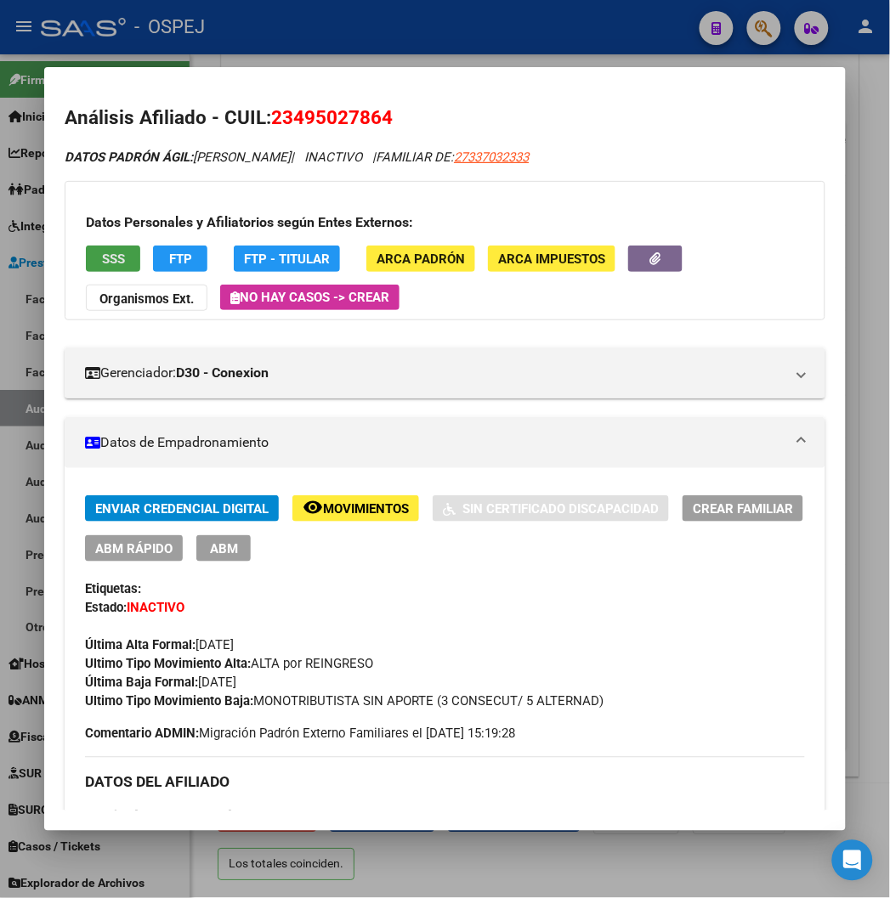
click at [102, 257] on button "SSS" at bounding box center [113, 259] width 54 height 26
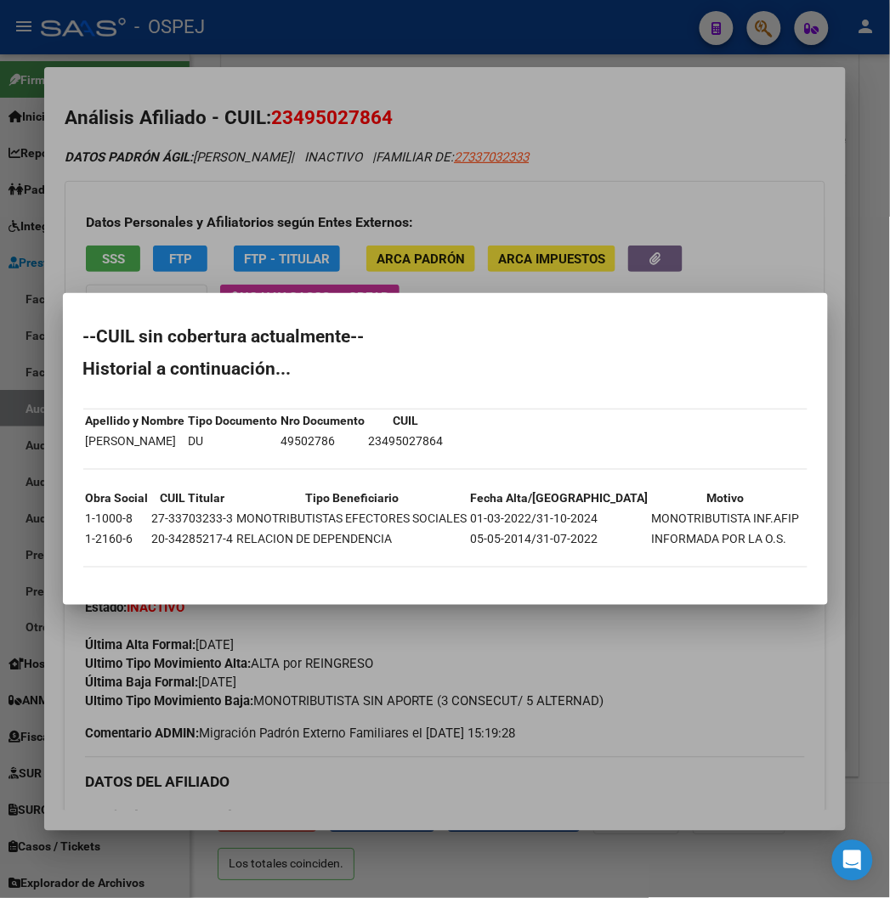
click at [329, 122] on div at bounding box center [445, 449] width 890 height 898
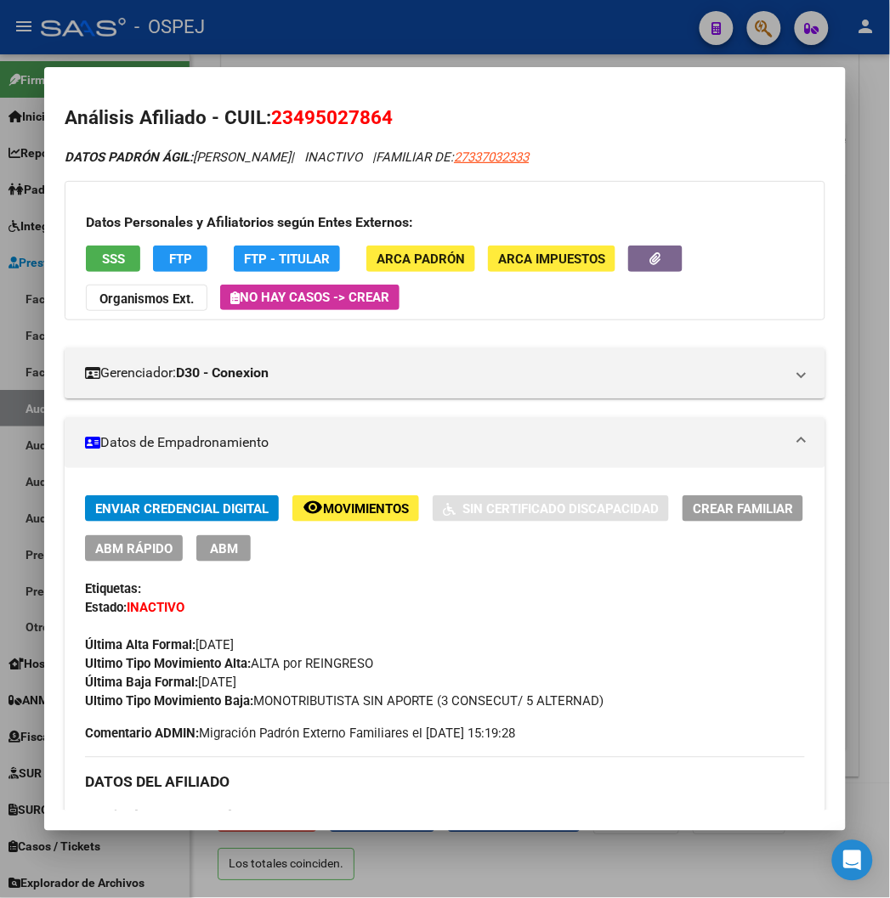
click at [329, 122] on span "23495027864" at bounding box center [332, 117] width 122 height 22
click at [336, 127] on span "23495027864" at bounding box center [332, 117] width 122 height 22
click at [570, 79] on mat-dialog-container "Análisis Afiliado - CUIL: 23495027864 DATOS PADRÓN ÁGIL: [PERSON_NAME] | INACTI…" at bounding box center [444, 448] width 800 height 763
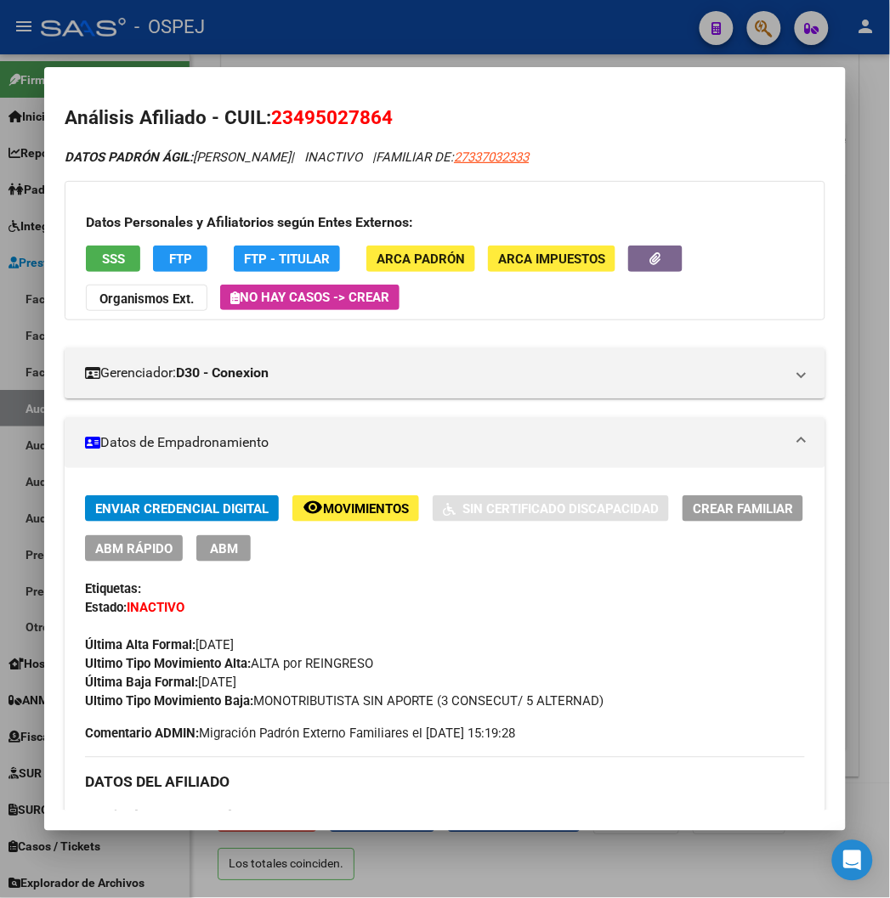
click at [570, 67] on mat-dialog-container "Análisis Afiliado - CUIL: 23495027864 DATOS PADRÓN ÁGIL: [PERSON_NAME] | INACTI…" at bounding box center [444, 448] width 800 height 763
click at [495, 40] on div at bounding box center [445, 449] width 890 height 898
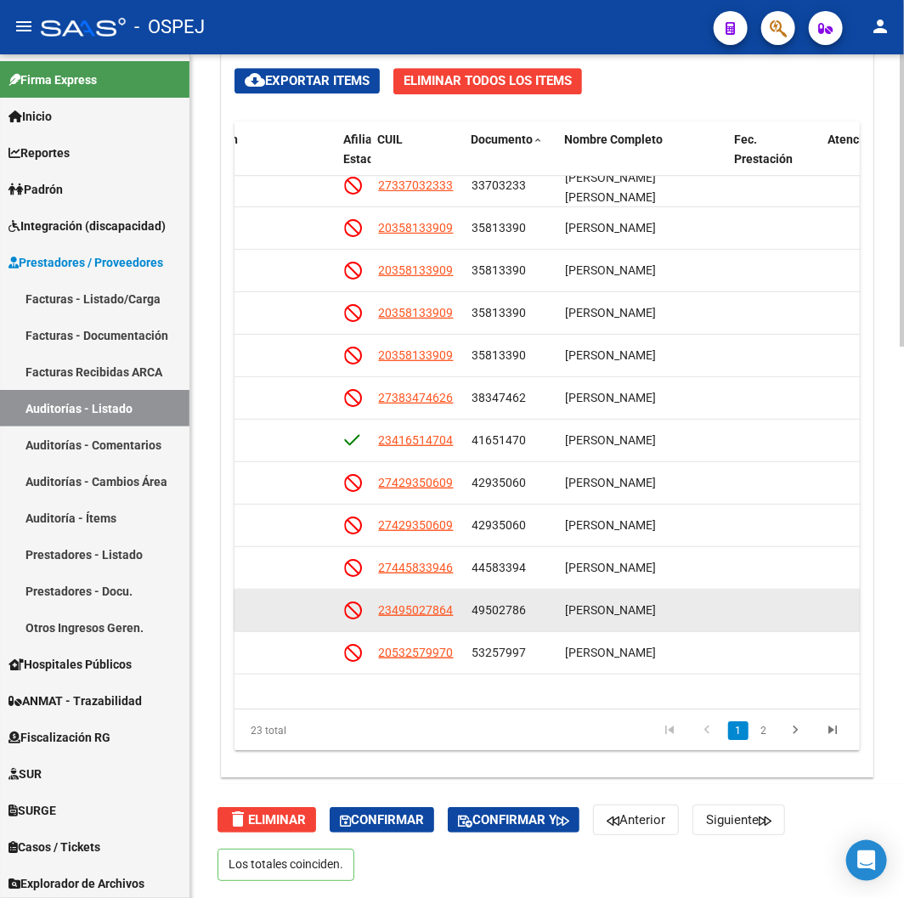
drag, startPoint x: 584, startPoint y: 563, endPoint x: 584, endPoint y: 545, distance: 17.8
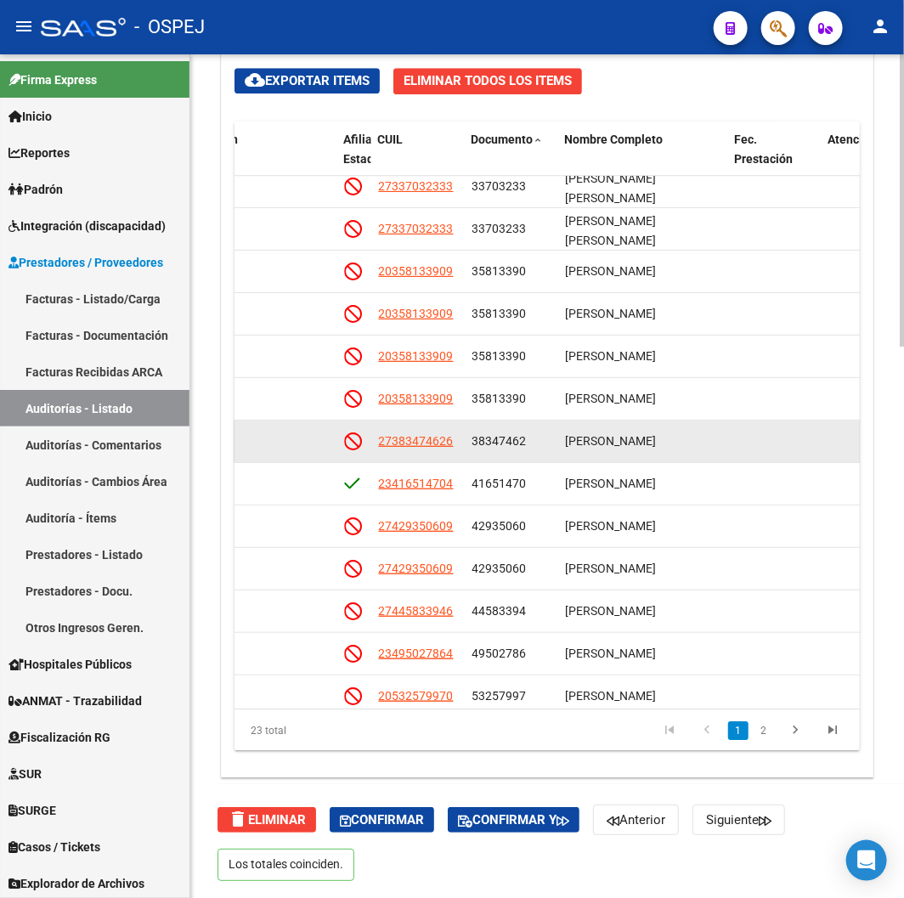
click at [443, 448] on app-link-go-to "27383474626" at bounding box center [415, 442] width 75 height 20
click at [437, 447] on span "27383474626" at bounding box center [415, 441] width 75 height 14
type textarea "27383474626"
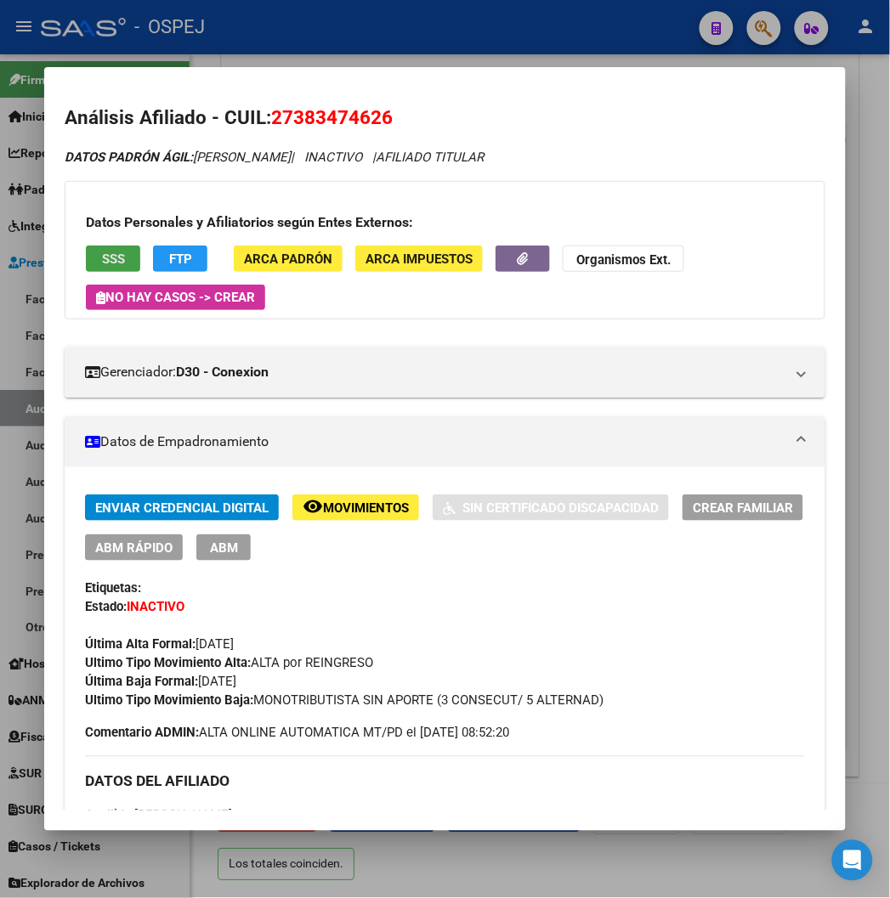
click at [102, 257] on span "SSS" at bounding box center [113, 259] width 23 height 15
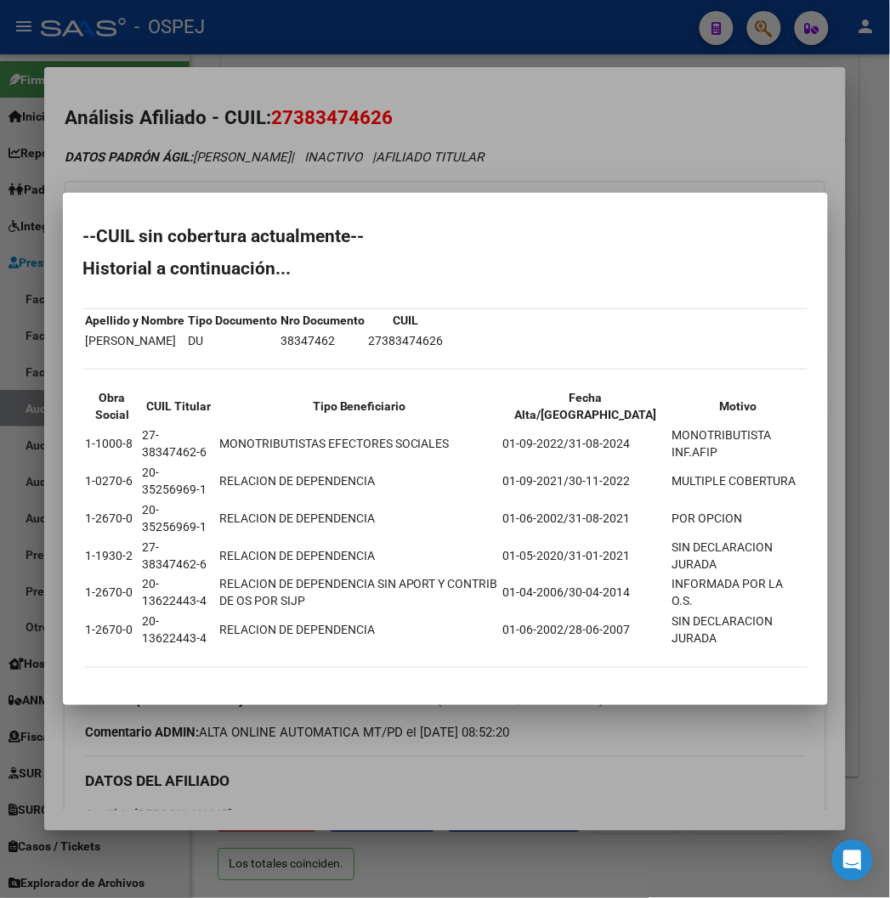
click at [313, 128] on div at bounding box center [445, 449] width 890 height 898
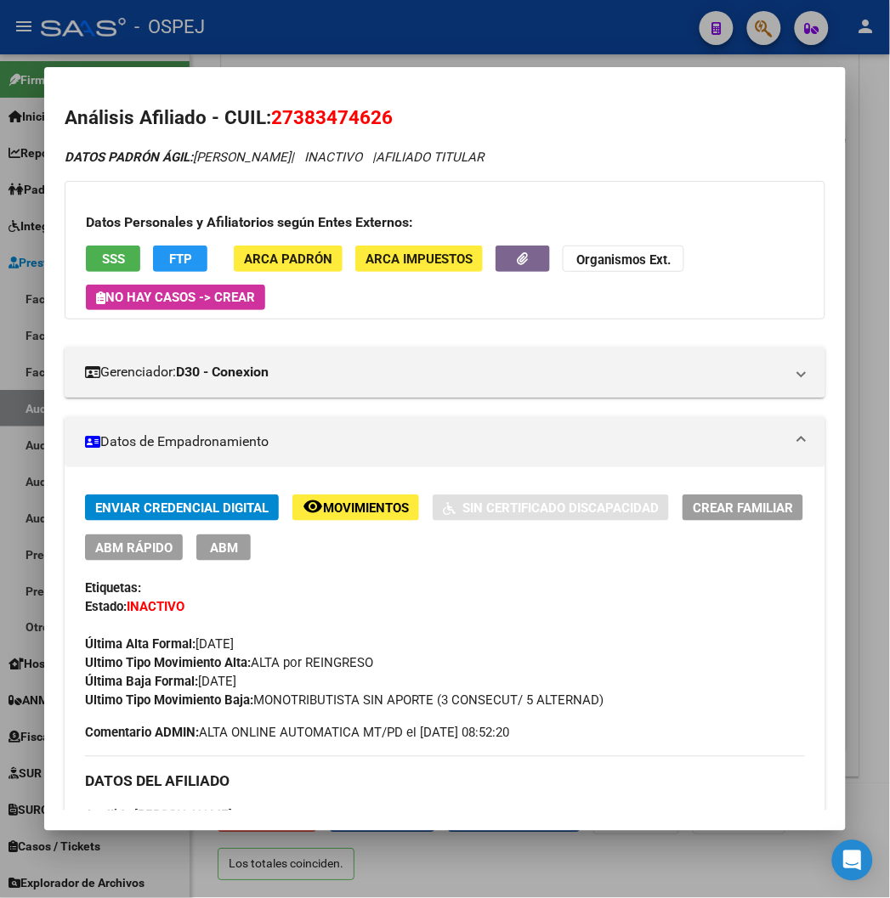
click at [313, 108] on span "27383474626" at bounding box center [332, 117] width 122 height 22
click at [457, 56] on div at bounding box center [445, 449] width 890 height 898
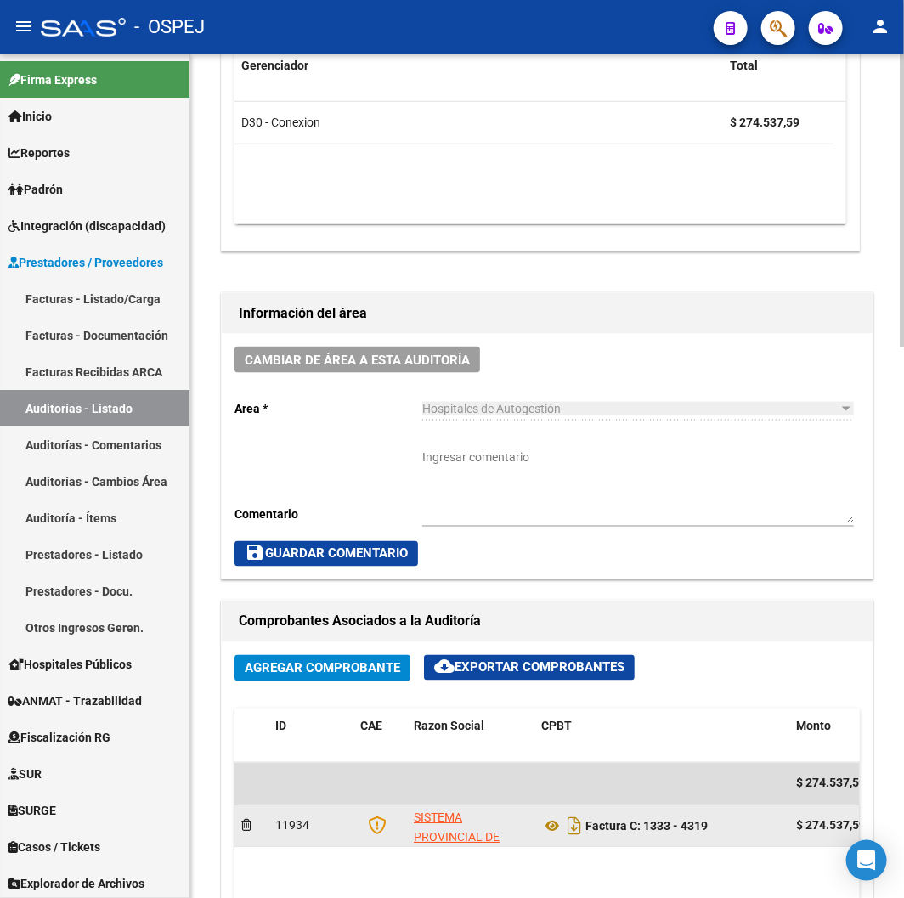
scroll to position [0, 0]
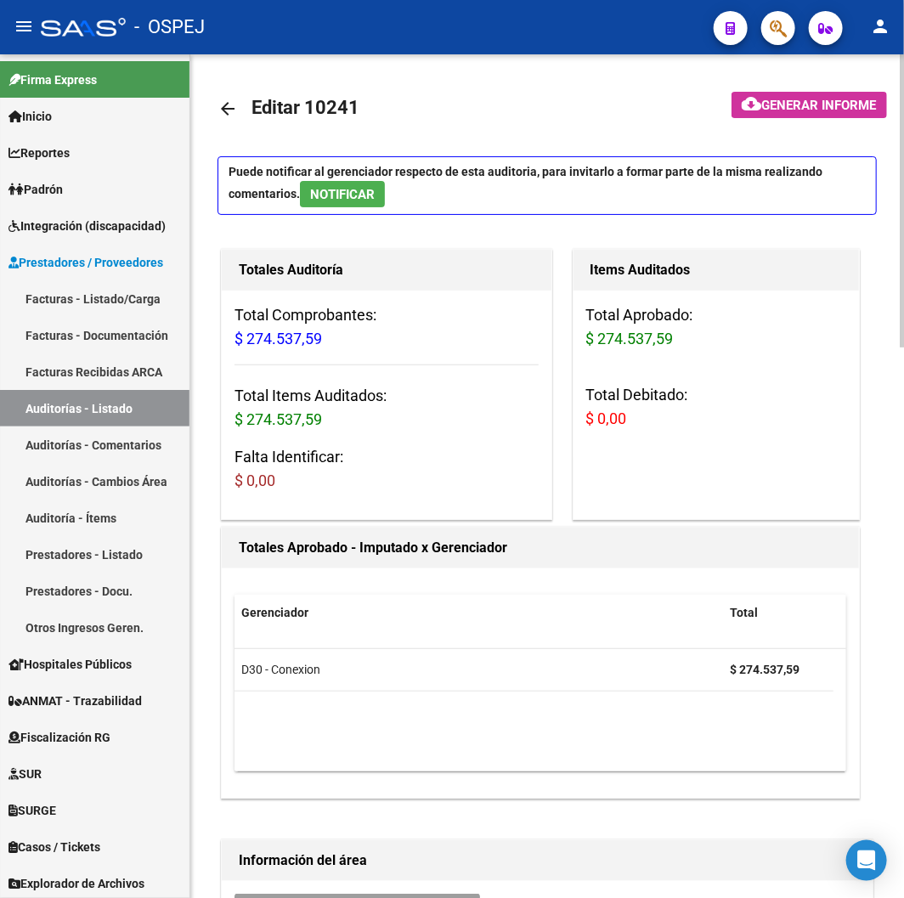
click at [219, 119] on mat-icon "arrow_back" at bounding box center [228, 109] width 20 height 20
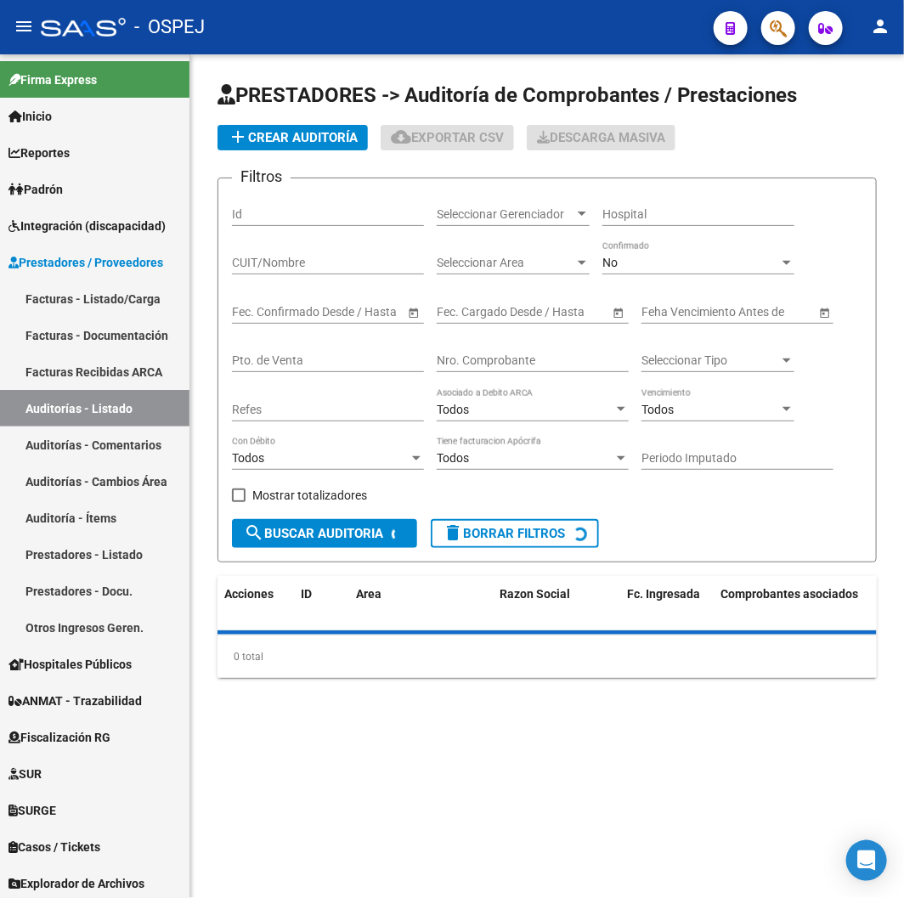
click at [537, 364] on input "Nro. Comprobante" at bounding box center [533, 360] width 192 height 14
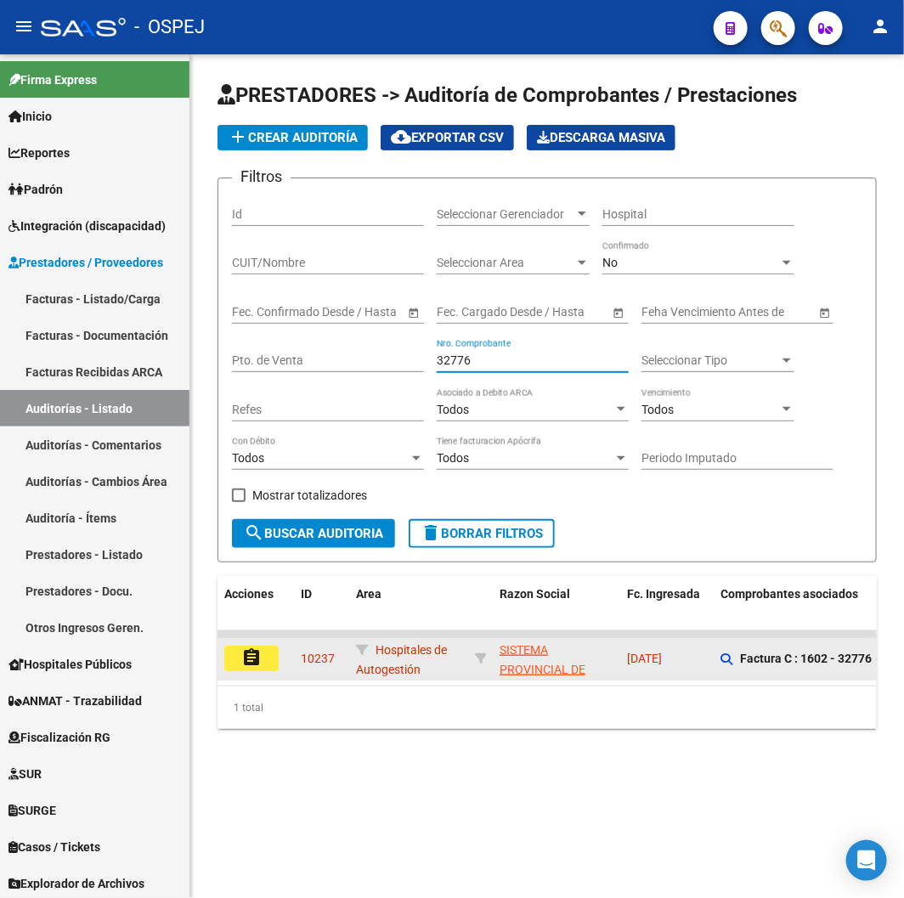
type input "32776"
click at [262, 649] on button "assignment" at bounding box center [251, 658] width 54 height 25
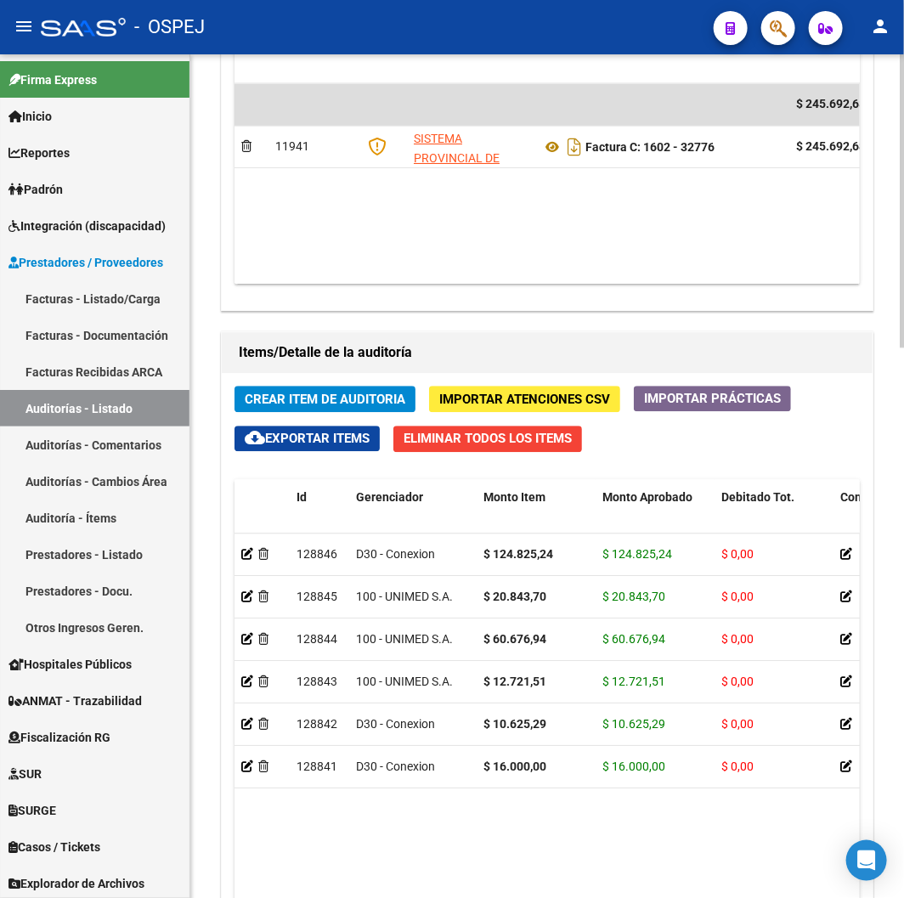
scroll to position [1585, 0]
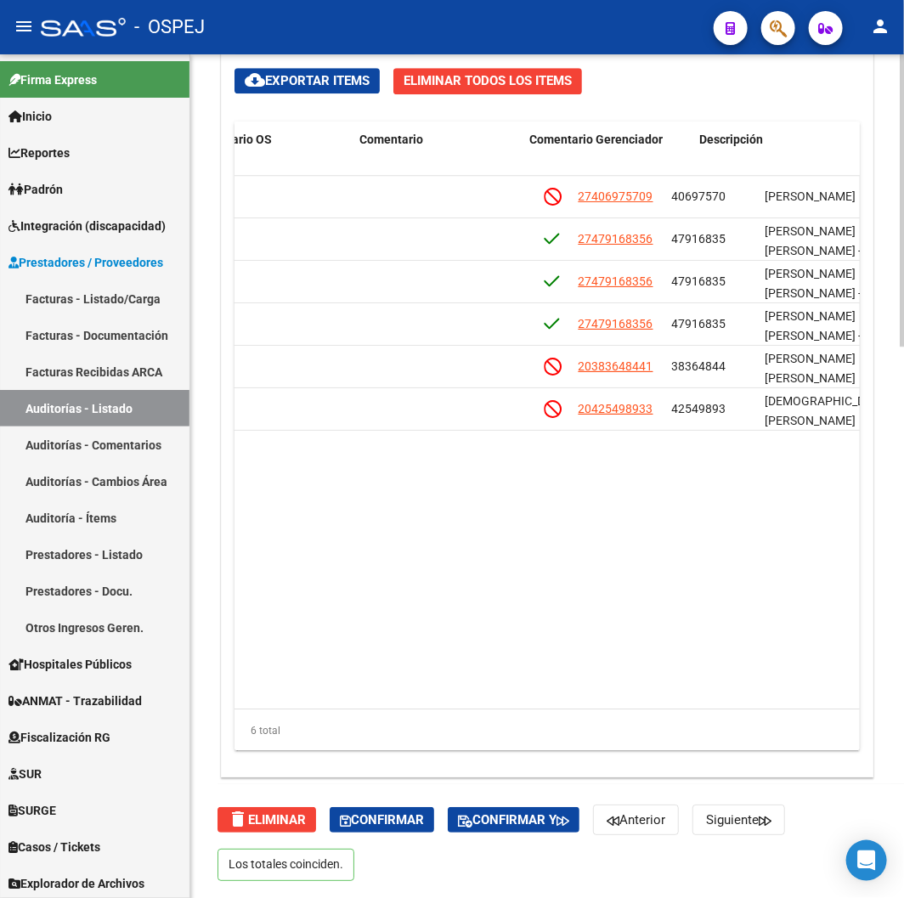
drag, startPoint x: 579, startPoint y: 525, endPoint x: 600, endPoint y: 523, distance: 20.6
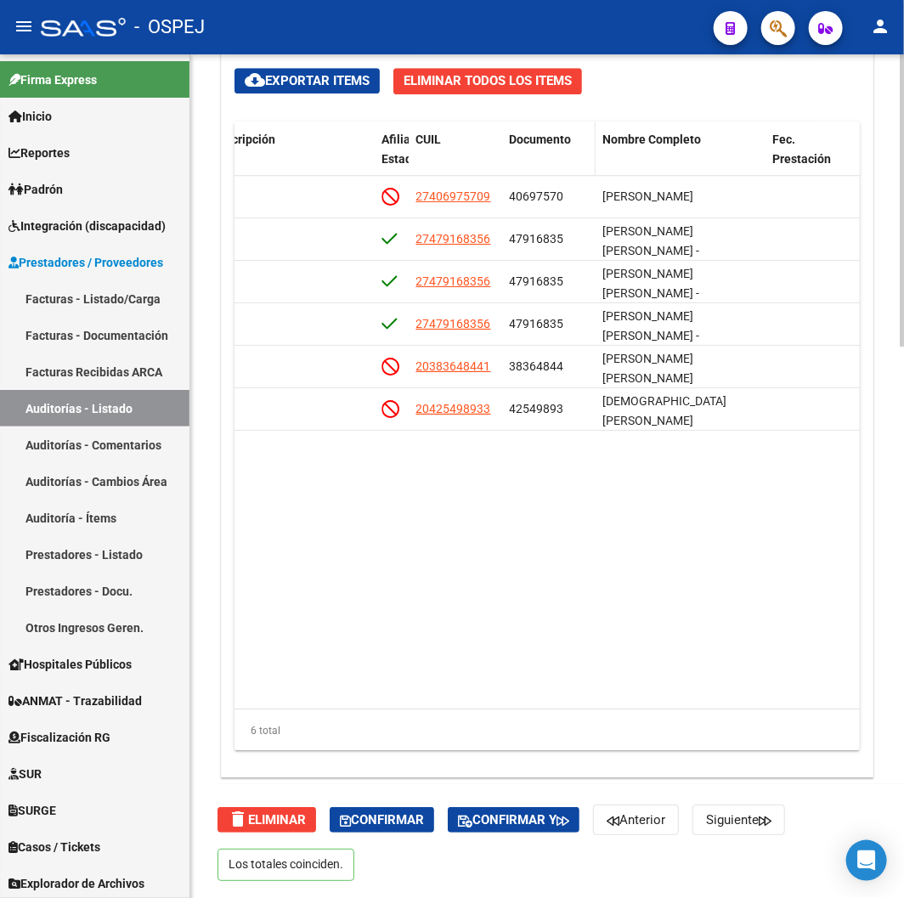
click at [546, 145] on span "Documento" at bounding box center [540, 140] width 62 height 14
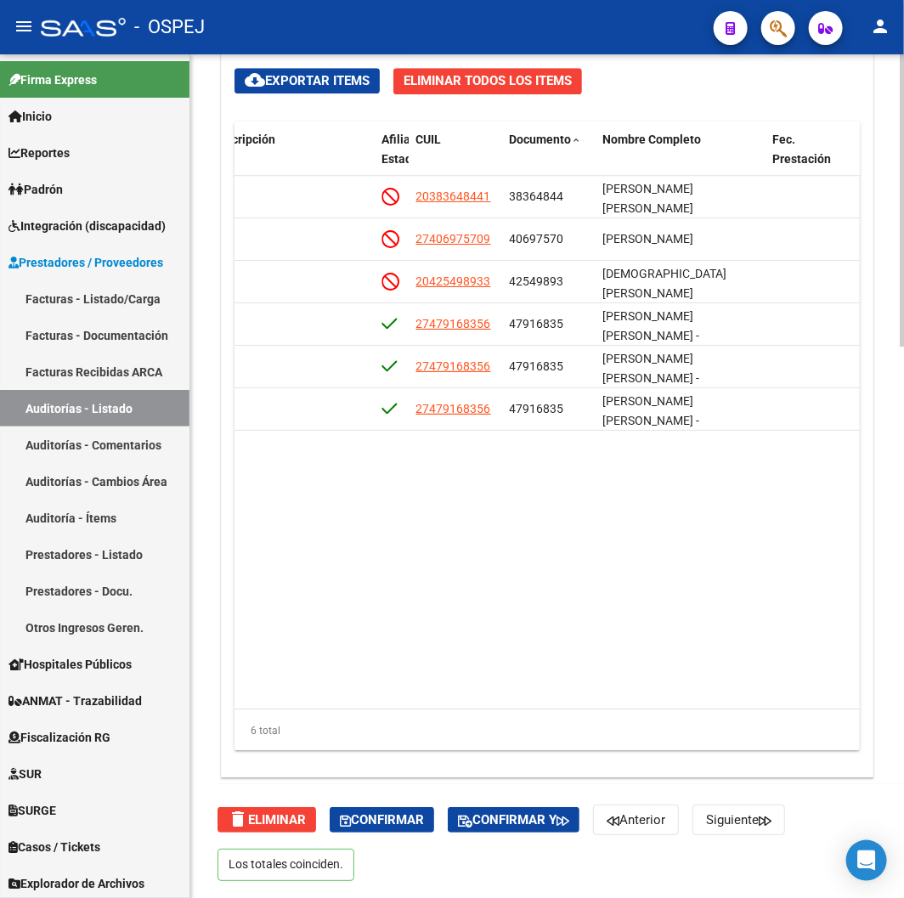
scroll to position [1114, 0]
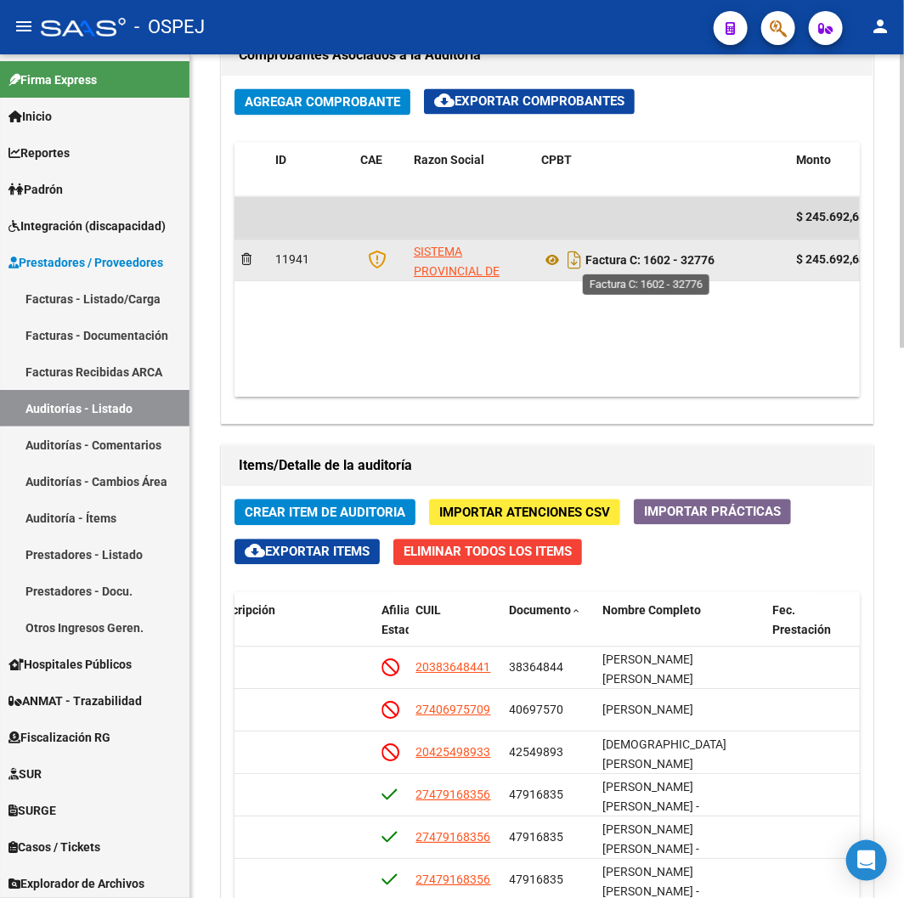
drag, startPoint x: 723, startPoint y: 257, endPoint x: 651, endPoint y: 266, distance: 72.8
click at [651, 266] on div "Factura C: 1602 - 32776" at bounding box center [661, 259] width 241 height 27
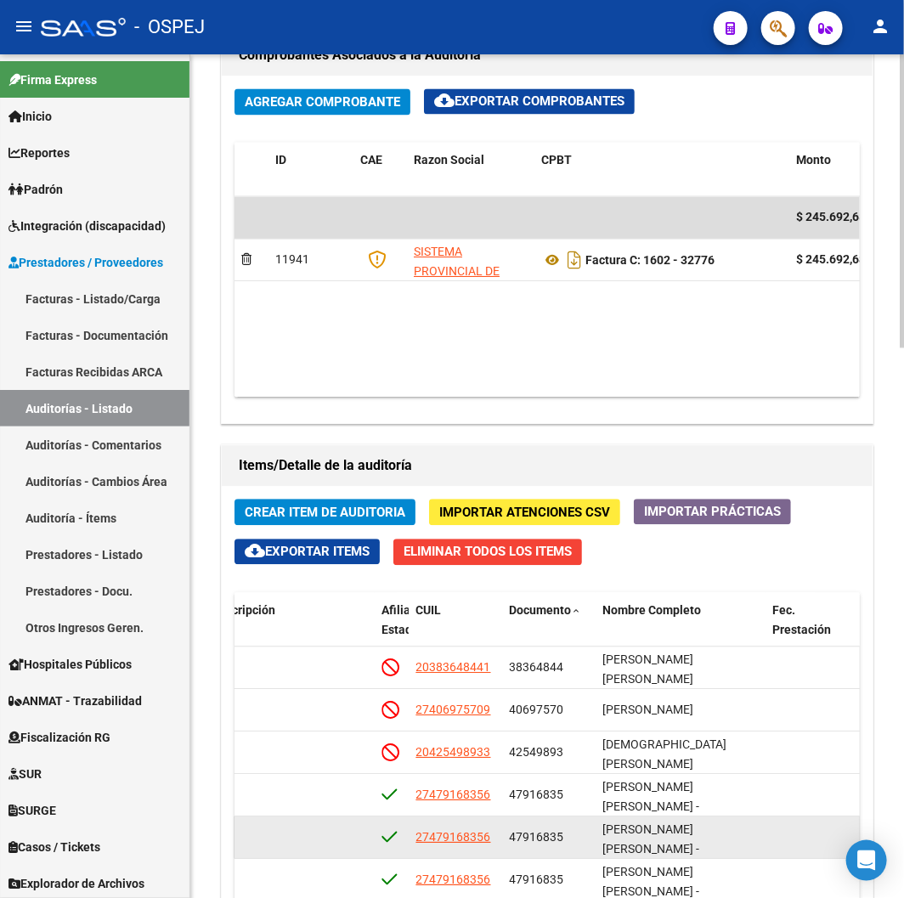
scroll to position [1585, 0]
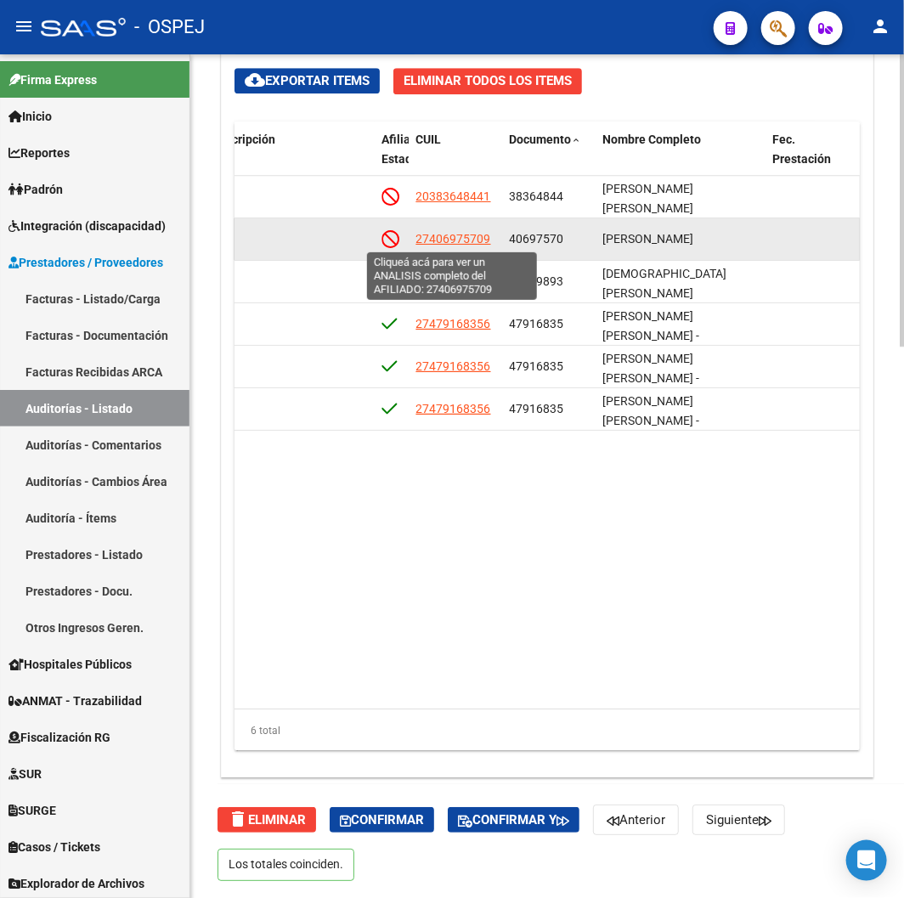
click at [454, 239] on span "27406975709" at bounding box center [452, 239] width 75 height 14
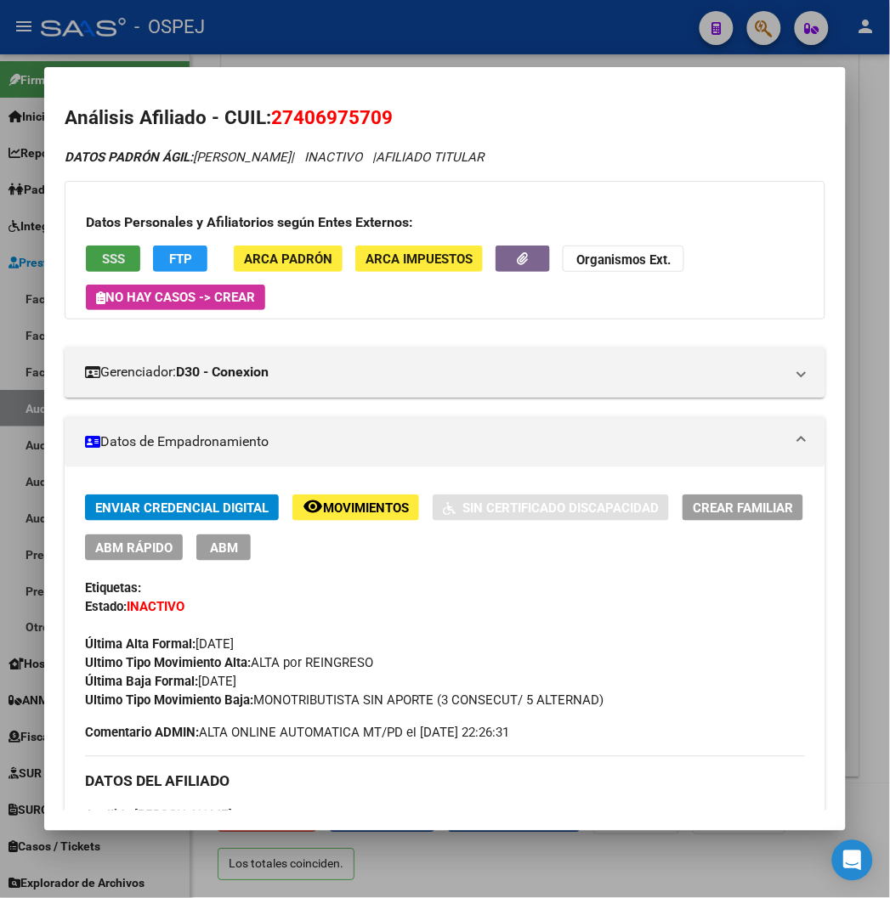
click at [102, 248] on button "SSS" at bounding box center [113, 259] width 54 height 26
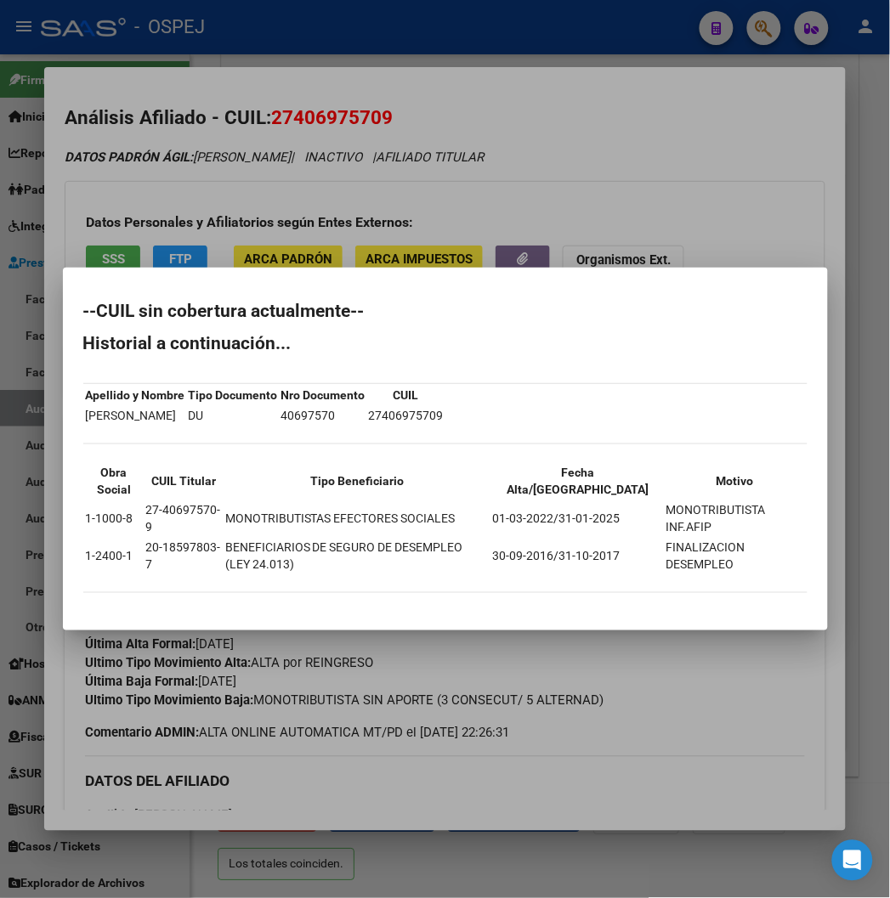
click at [278, 166] on div at bounding box center [445, 449] width 890 height 898
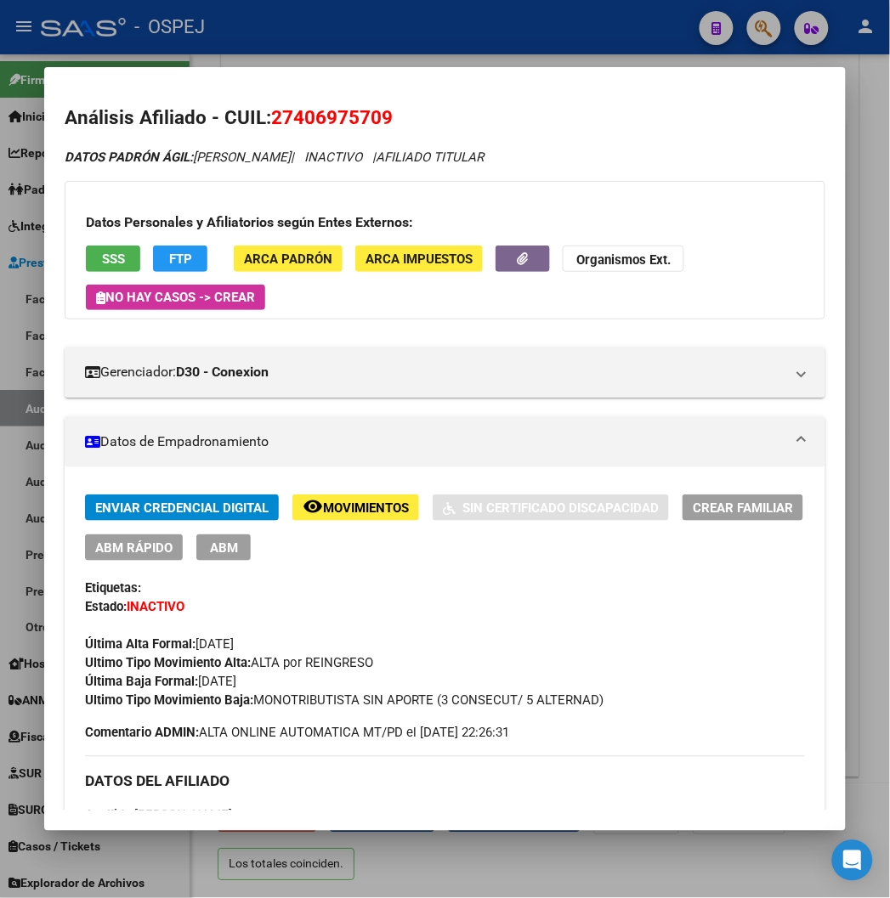
click at [309, 111] on span "27406975709" at bounding box center [332, 117] width 122 height 22
drag, startPoint x: 433, startPoint y: 41, endPoint x: 790, endPoint y: 5, distance: 358.6
click at [433, 41] on div at bounding box center [445, 449] width 890 height 898
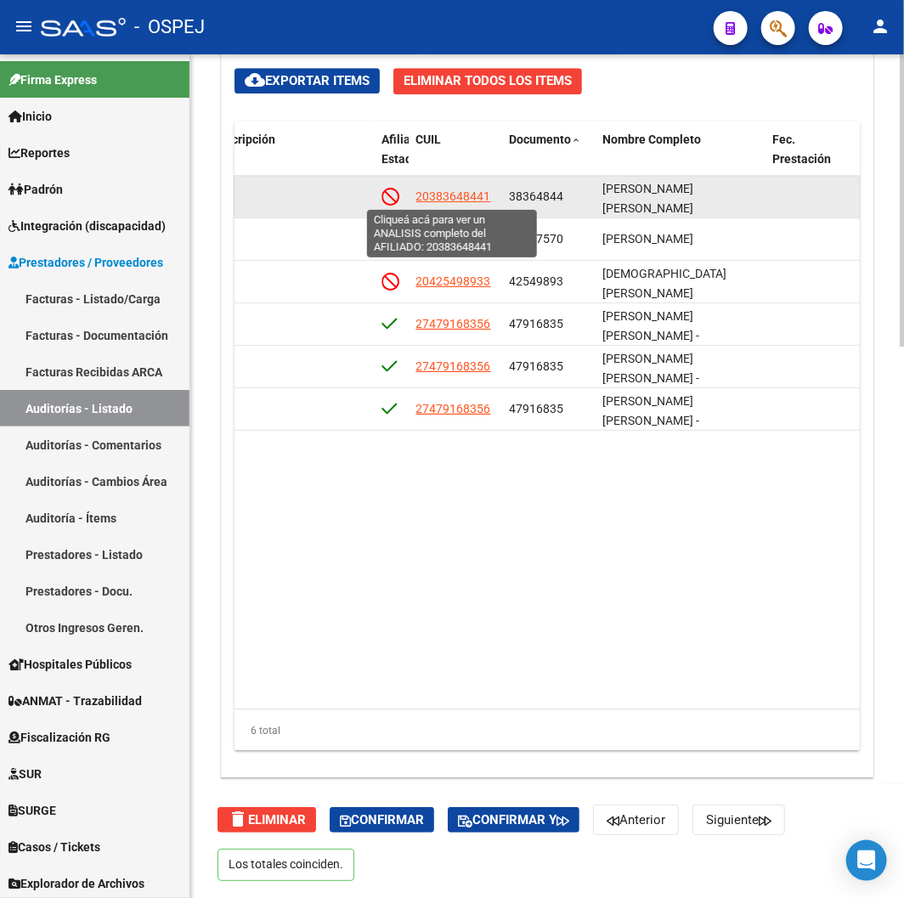
click at [452, 201] on span "20383648441" at bounding box center [452, 196] width 75 height 14
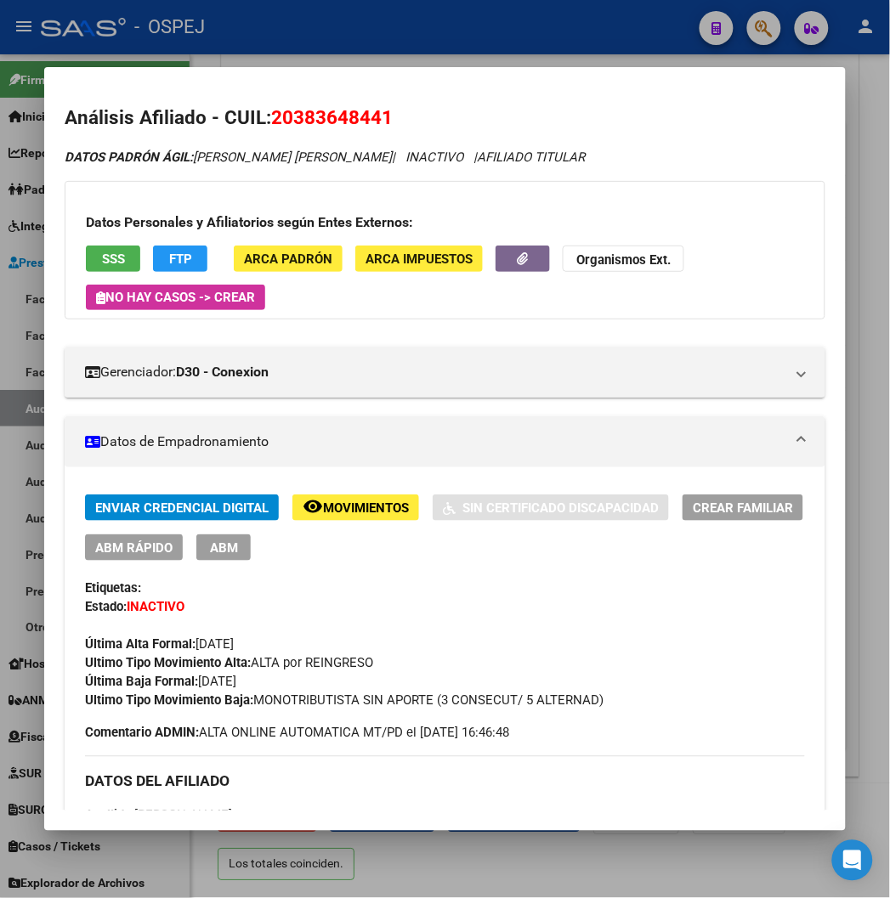
click at [82, 242] on div "Datos Personales y Afiliatorios según Entes Externos: SSS FTP ARCA Padrón ARCA …" at bounding box center [445, 250] width 760 height 138
click at [102, 255] on span "SSS" at bounding box center [113, 259] width 23 height 15
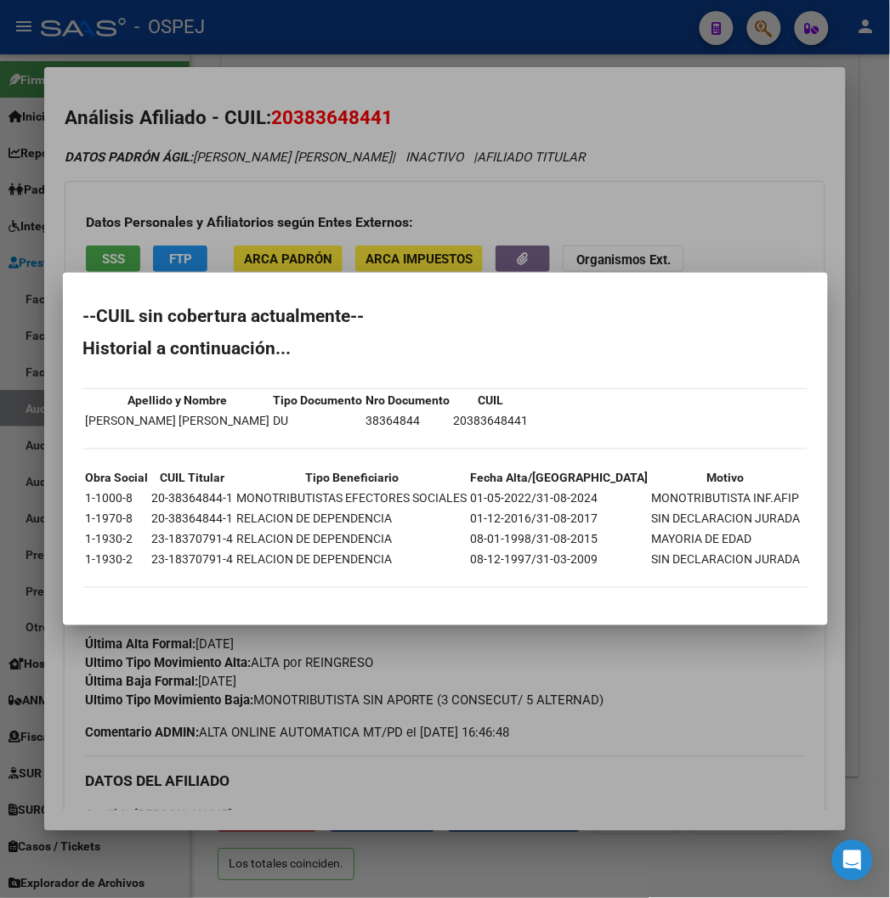
drag, startPoint x: 303, startPoint y: 232, endPoint x: 334, endPoint y: 160, distance: 78.4
click at [308, 223] on div at bounding box center [445, 449] width 890 height 898
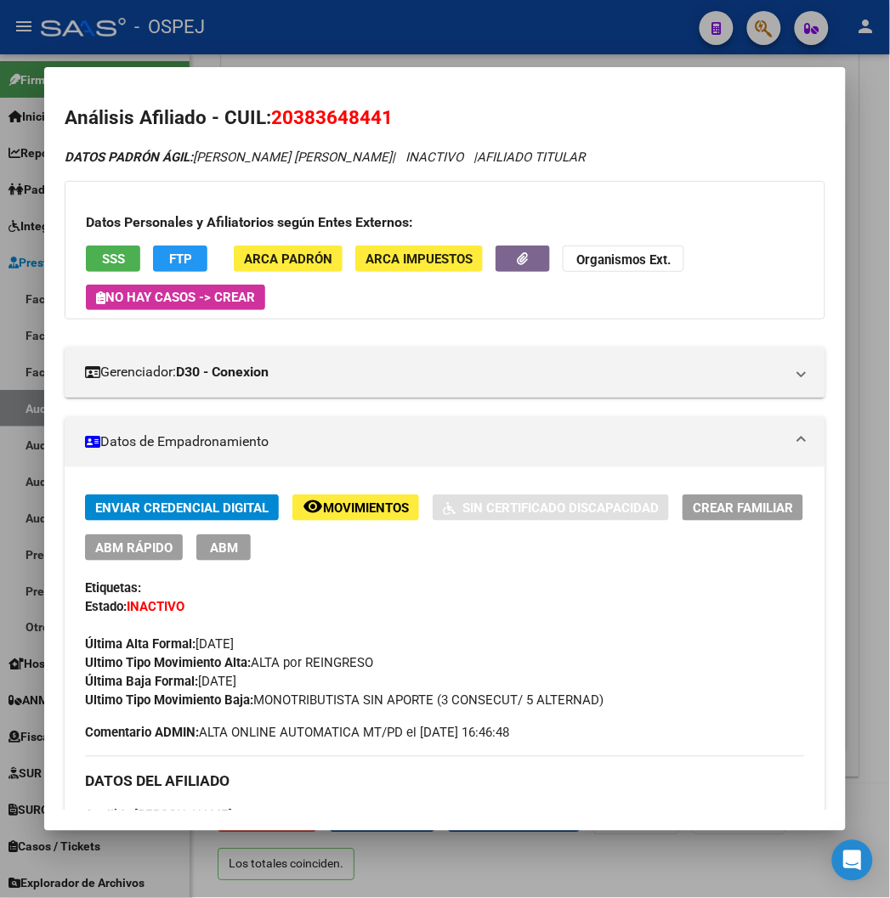
drag, startPoint x: 98, startPoint y: 256, endPoint x: 114, endPoint y: 249, distance: 17.5
click at [114, 249] on button "SSS" at bounding box center [113, 259] width 54 height 26
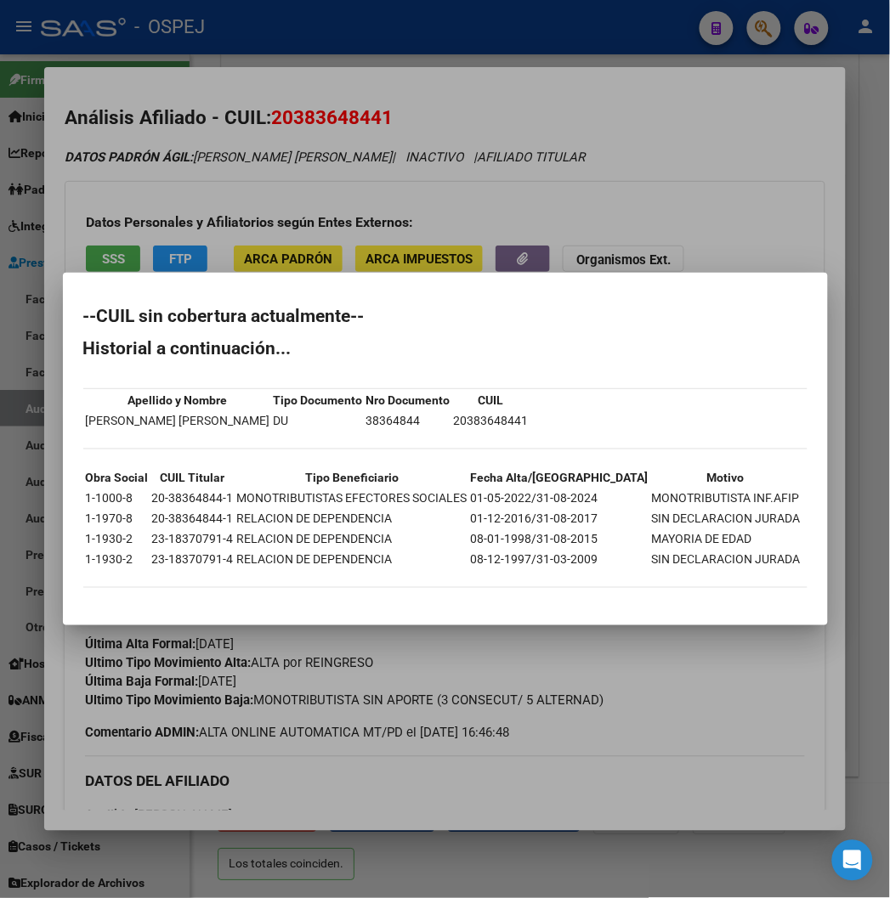
click at [404, 176] on div at bounding box center [445, 449] width 890 height 898
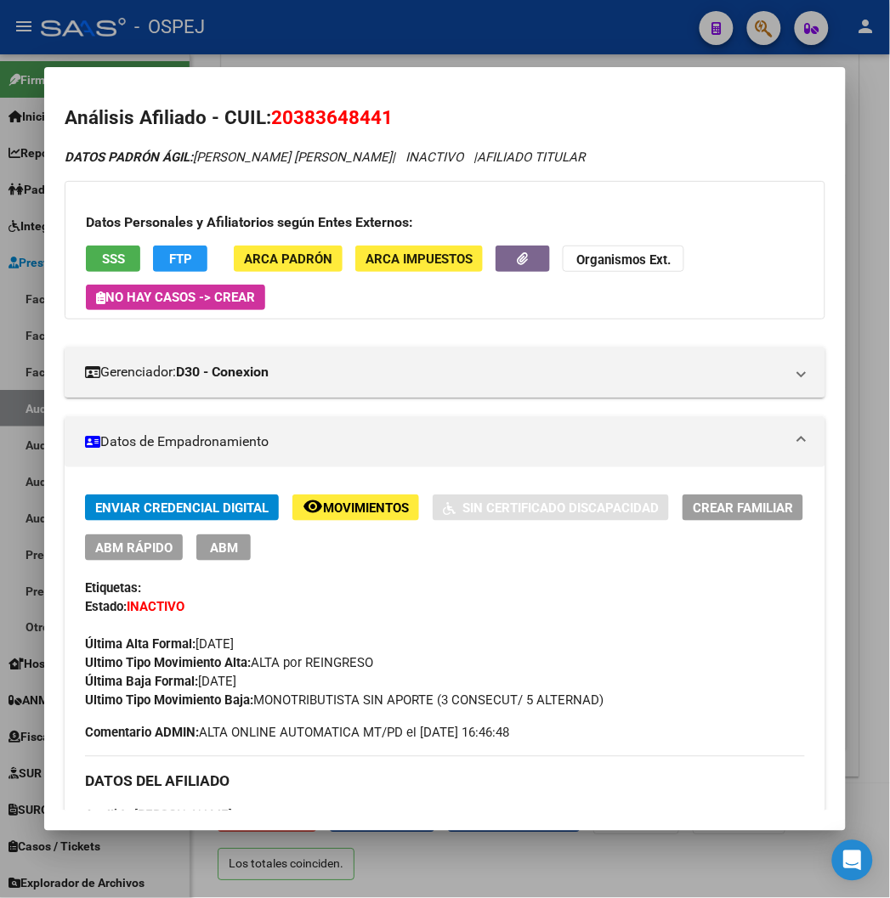
drag, startPoint x: 285, startPoint y: 82, endPoint x: 304, endPoint y: 106, distance: 31.4
click at [285, 87] on mat-dialog-container "Análisis Afiliado - CUIL: 20383648441 DATOS PADRÓN ÁGIL: [PERSON_NAME] [PERSON_…" at bounding box center [444, 448] width 800 height 763
click at [311, 117] on span "20383648441" at bounding box center [332, 117] width 122 height 22
click at [348, 123] on span "20383648441" at bounding box center [332, 117] width 122 height 22
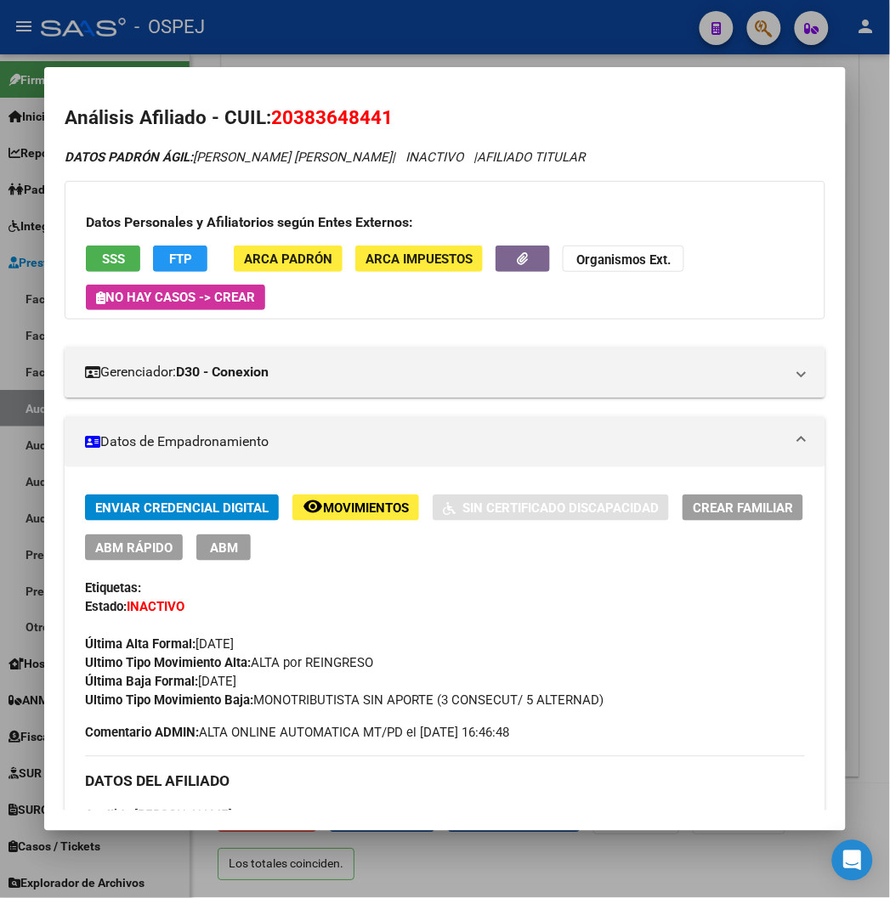
click at [348, 123] on span "20383648441" at bounding box center [332, 117] width 122 height 22
click at [338, 43] on div at bounding box center [445, 449] width 890 height 898
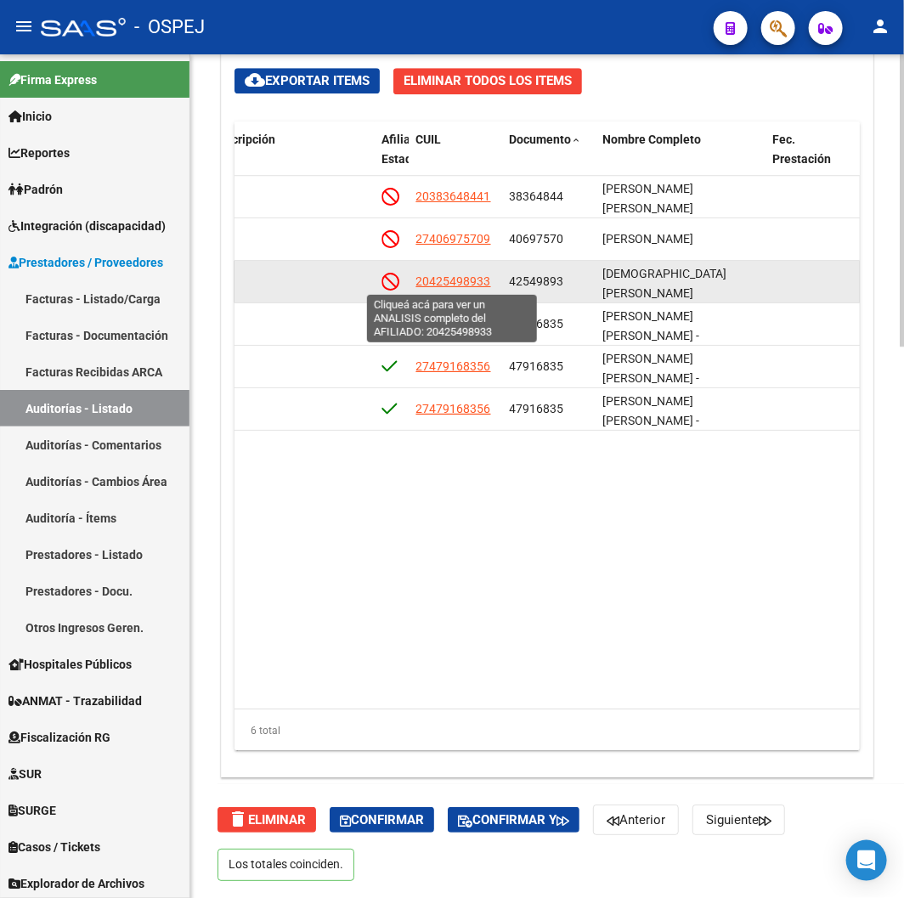
click at [451, 283] on span "20425498933" at bounding box center [452, 281] width 75 height 14
type textarea "20425498933"
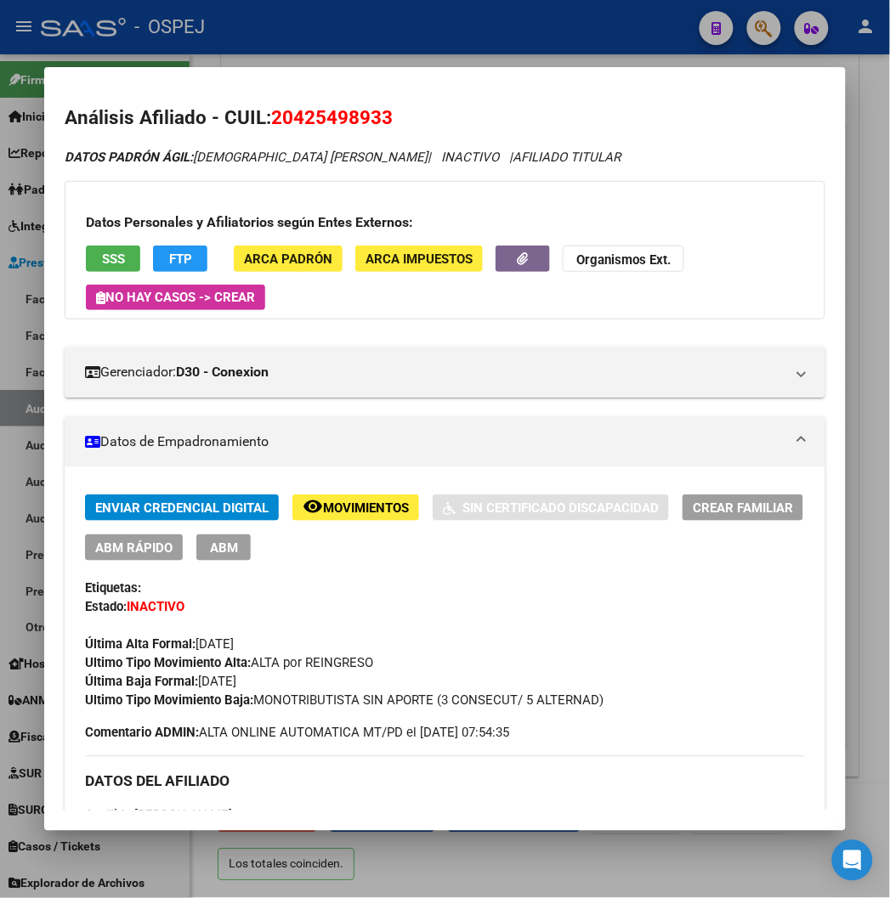
click at [314, 109] on span "20425498933" at bounding box center [332, 117] width 122 height 22
click at [86, 268] on button "SSS" at bounding box center [113, 259] width 54 height 26
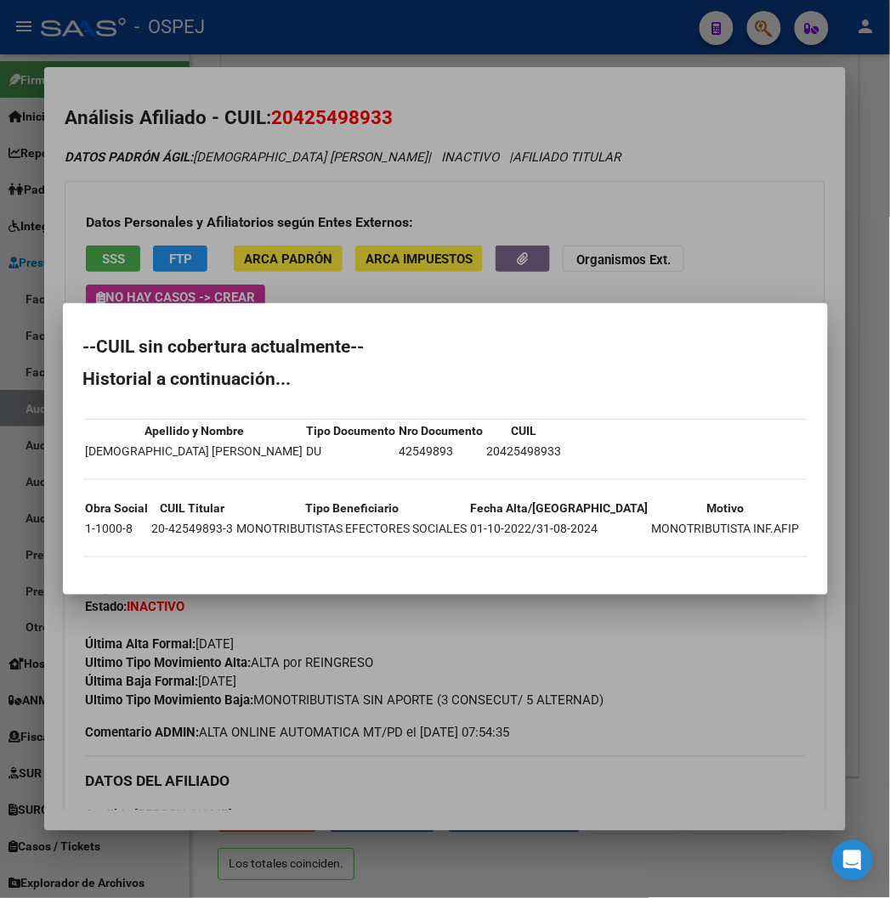
click at [544, 72] on div at bounding box center [445, 449] width 890 height 898
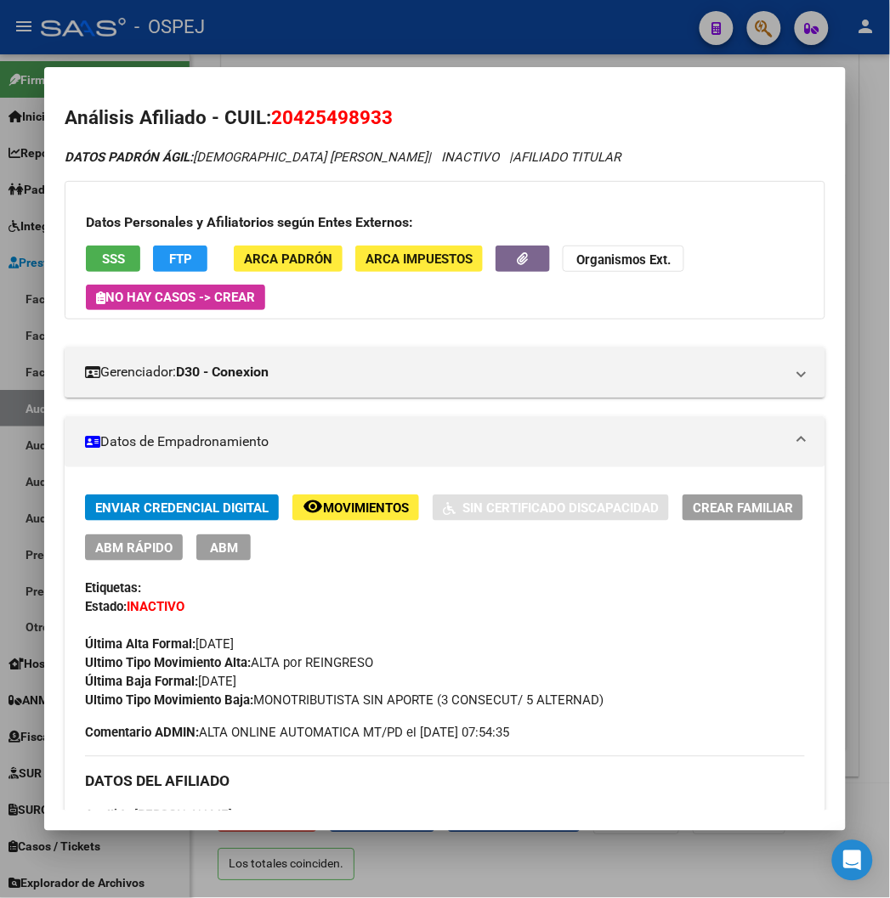
click at [519, 32] on div at bounding box center [445, 449] width 890 height 898
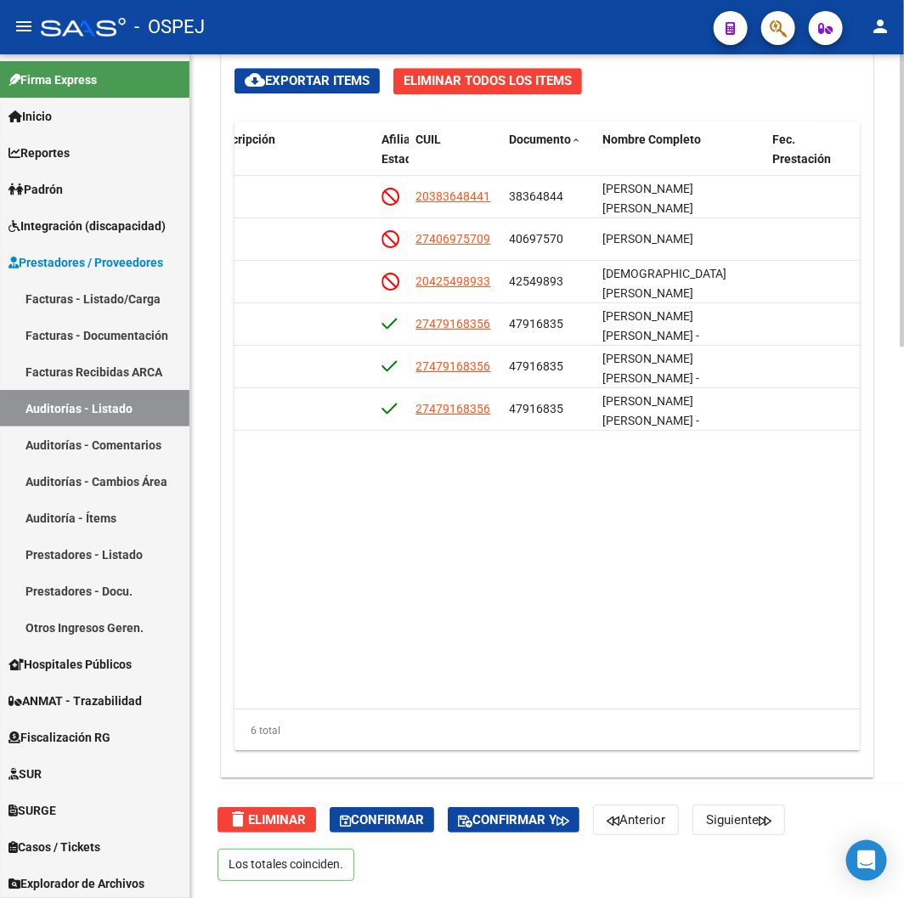
scroll to position [1208, 0]
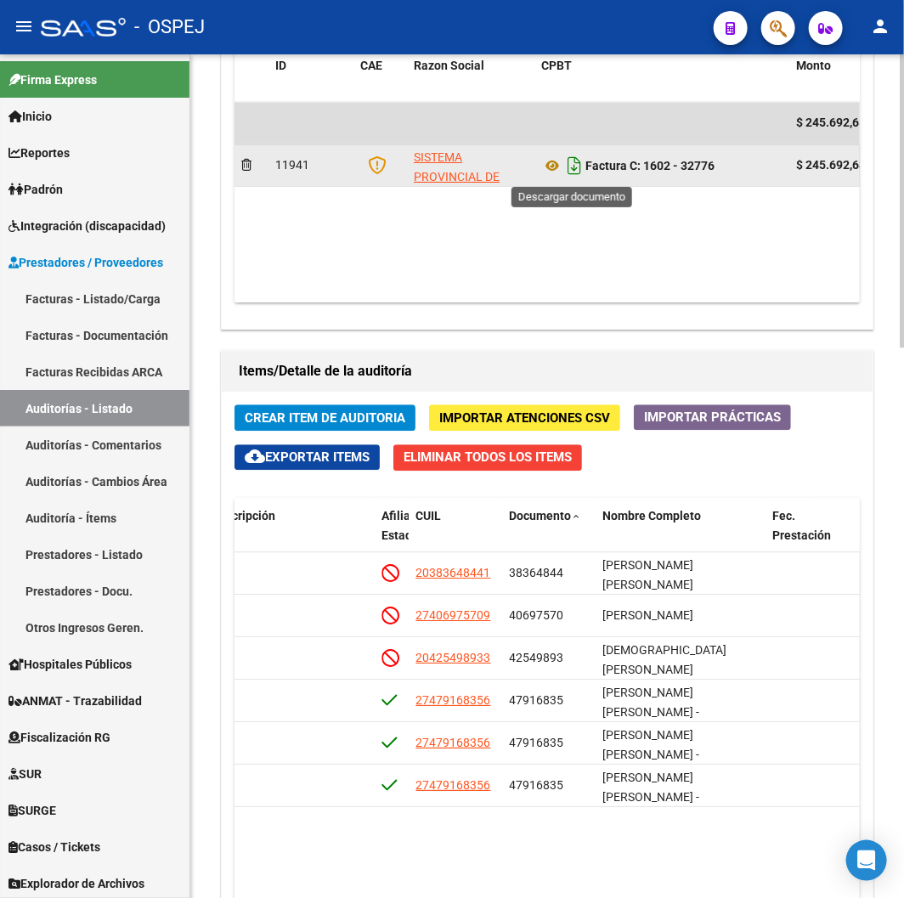
click at [570, 172] on icon "Descargar documento" at bounding box center [574, 165] width 22 height 27
click at [296, 272] on datatable-body "$ 245.692,68 11941 SISTEMA PROVINCIAL DE SALUD Factura C: 1602 - 32776 $ 245.69…" at bounding box center [547, 202] width 625 height 201
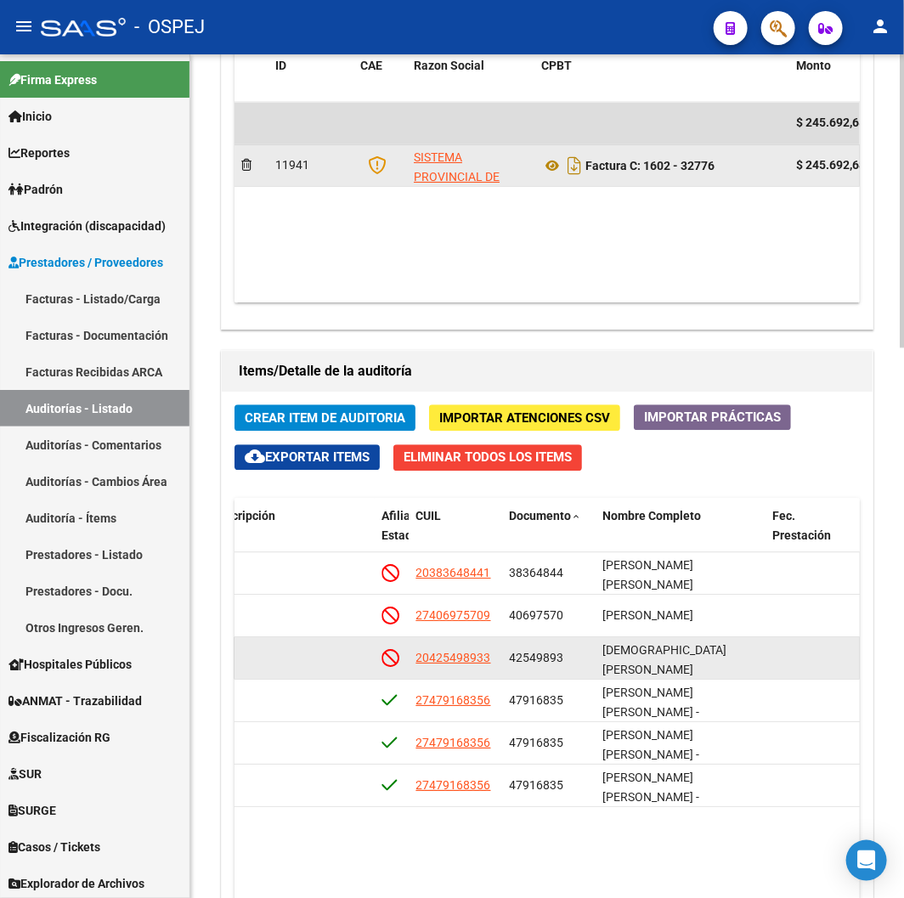
click at [457, 642] on datatable-body-cell "20425498933" at bounding box center [455, 658] width 93 height 42
click at [461, 648] on datatable-body-cell "20425498933" at bounding box center [455, 658] width 93 height 42
click at [474, 655] on span "20425498933" at bounding box center [452, 658] width 75 height 14
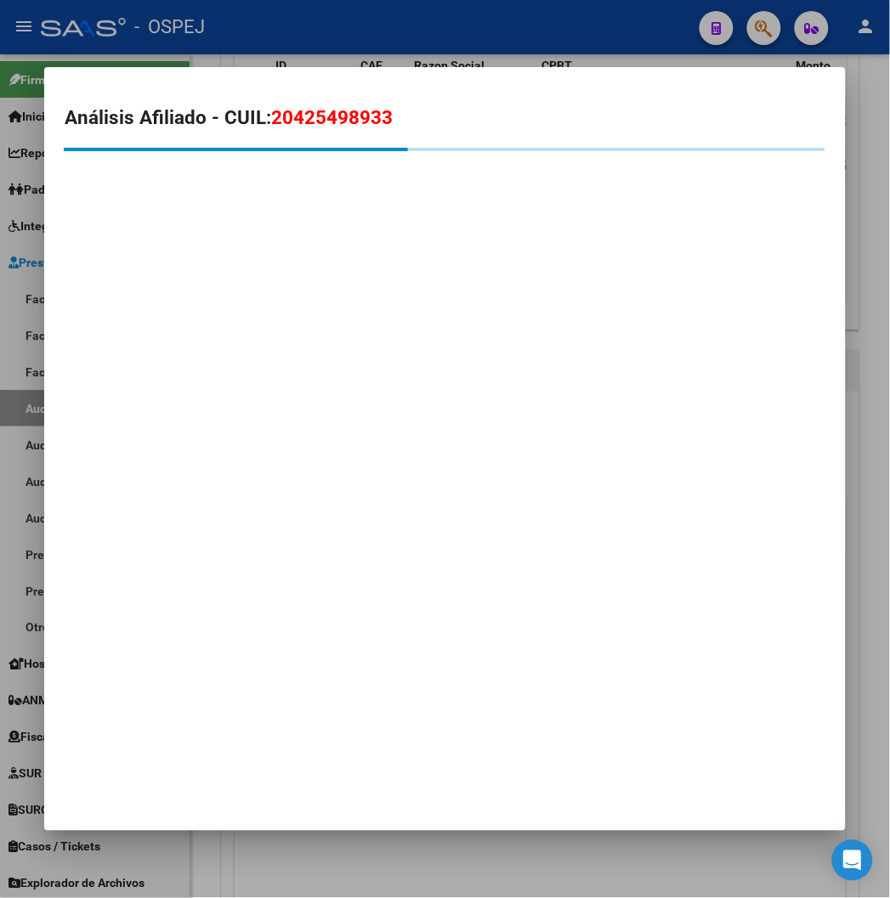
click at [293, 119] on span "20425498933" at bounding box center [332, 117] width 122 height 22
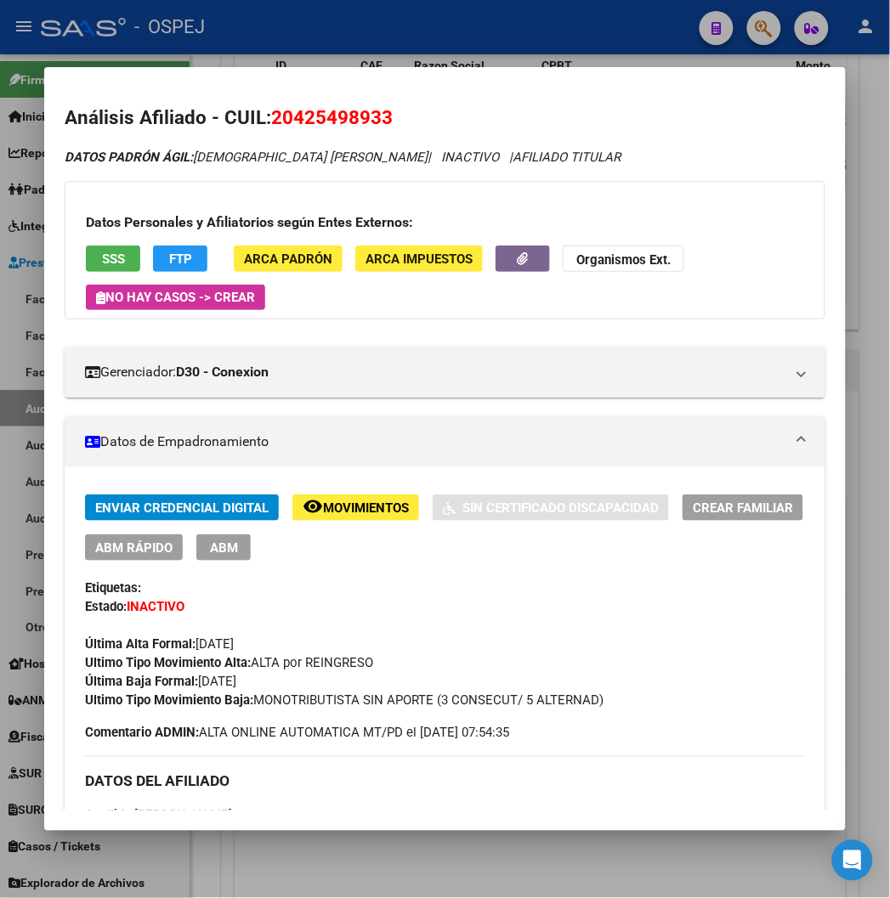
click at [86, 252] on button "SSS" at bounding box center [113, 259] width 54 height 26
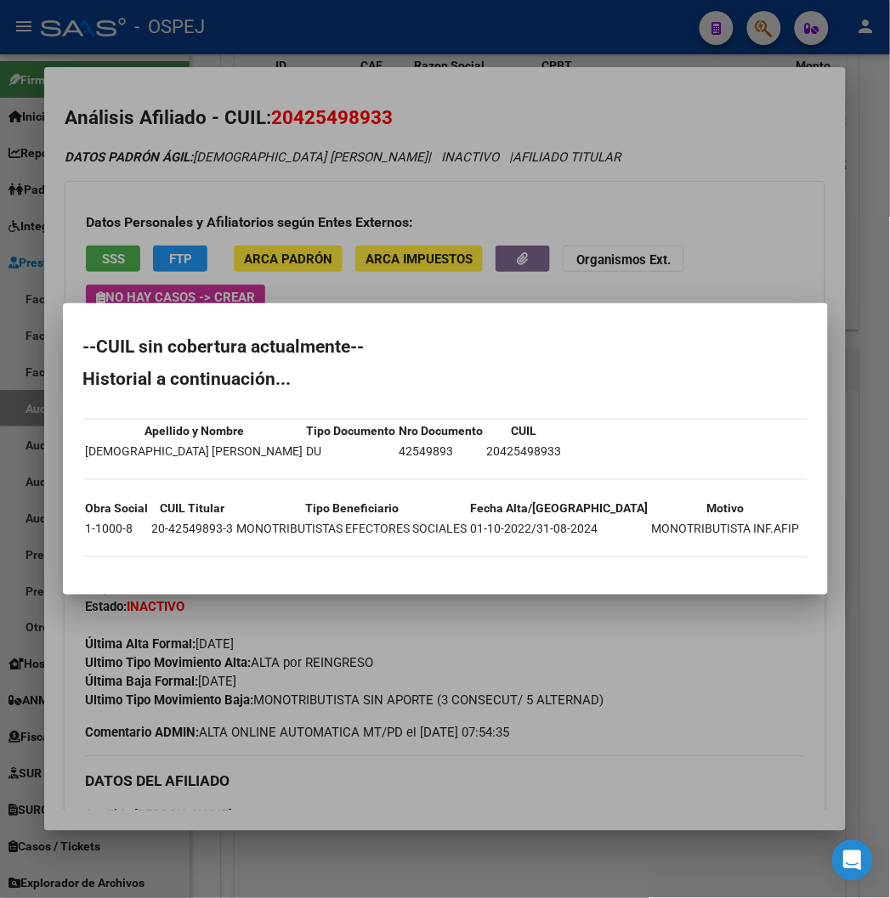
click at [472, 37] on div at bounding box center [445, 449] width 890 height 898
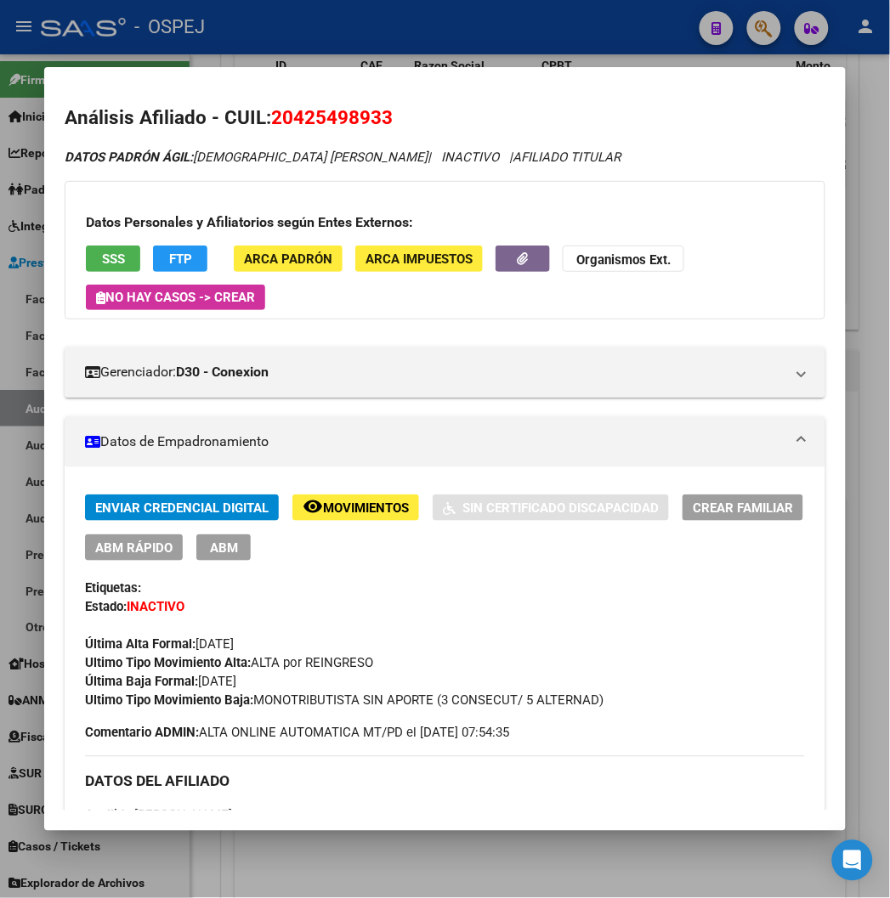
click at [471, 37] on div at bounding box center [445, 449] width 890 height 898
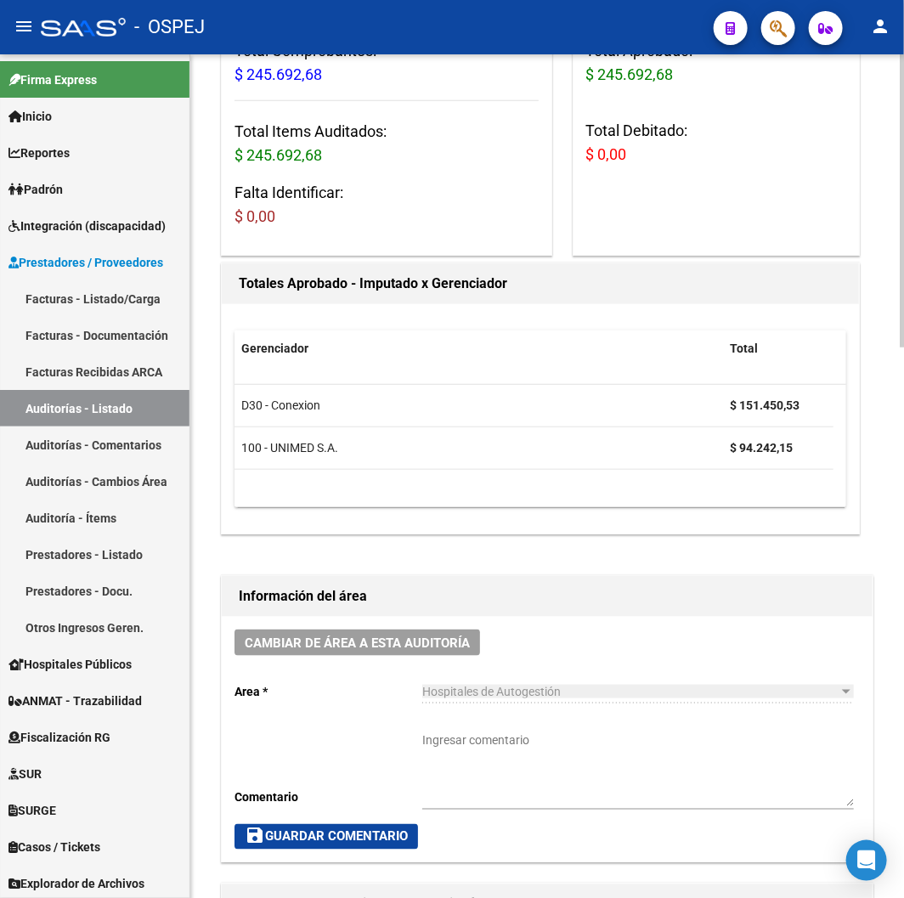
scroll to position [0, 0]
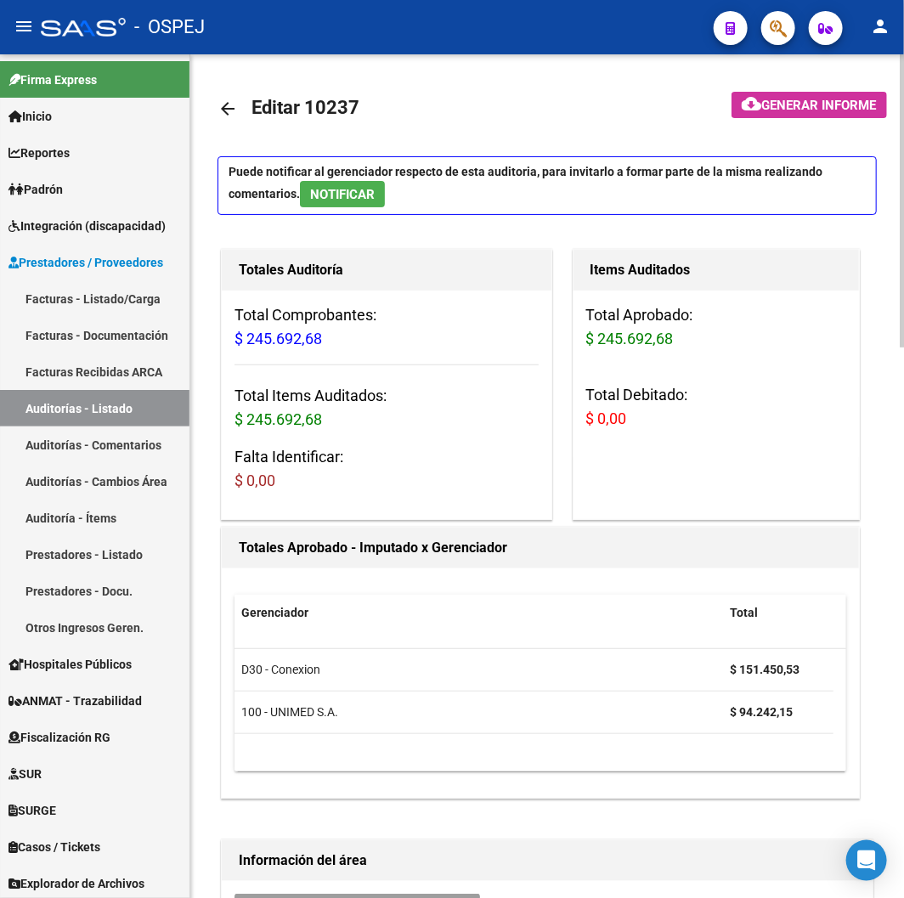
click at [230, 108] on mat-icon "arrow_back" at bounding box center [228, 109] width 20 height 20
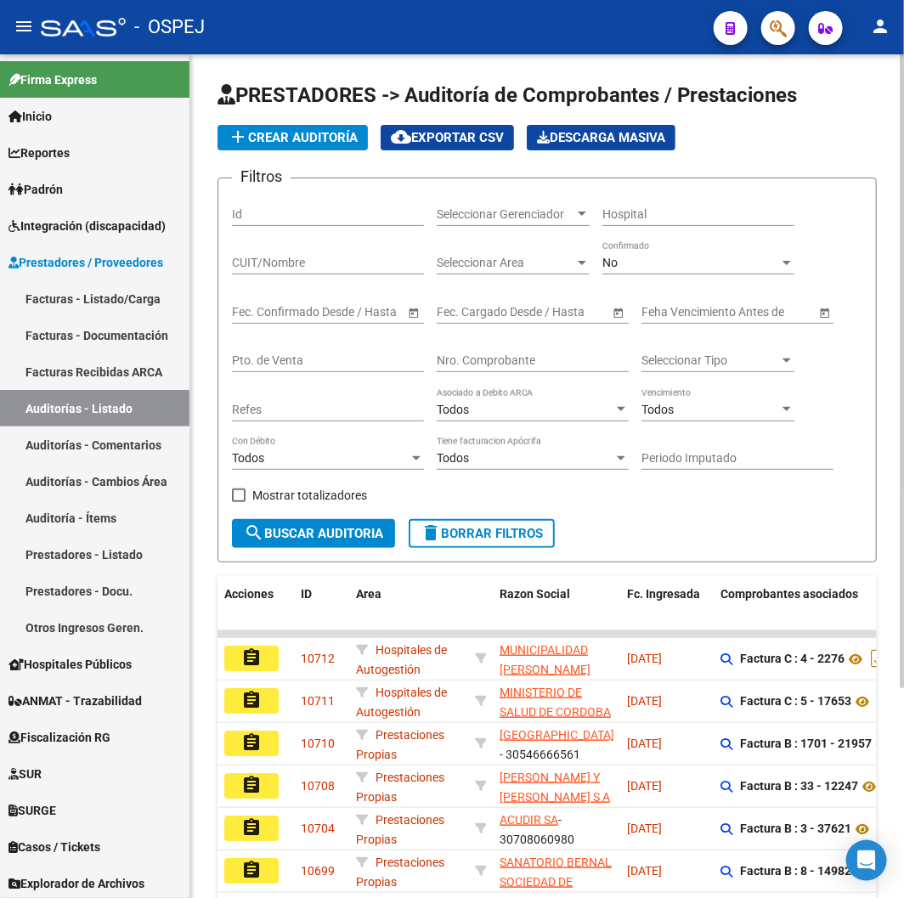
click at [523, 366] on input "Nro. Comprobante" at bounding box center [533, 360] width 192 height 14
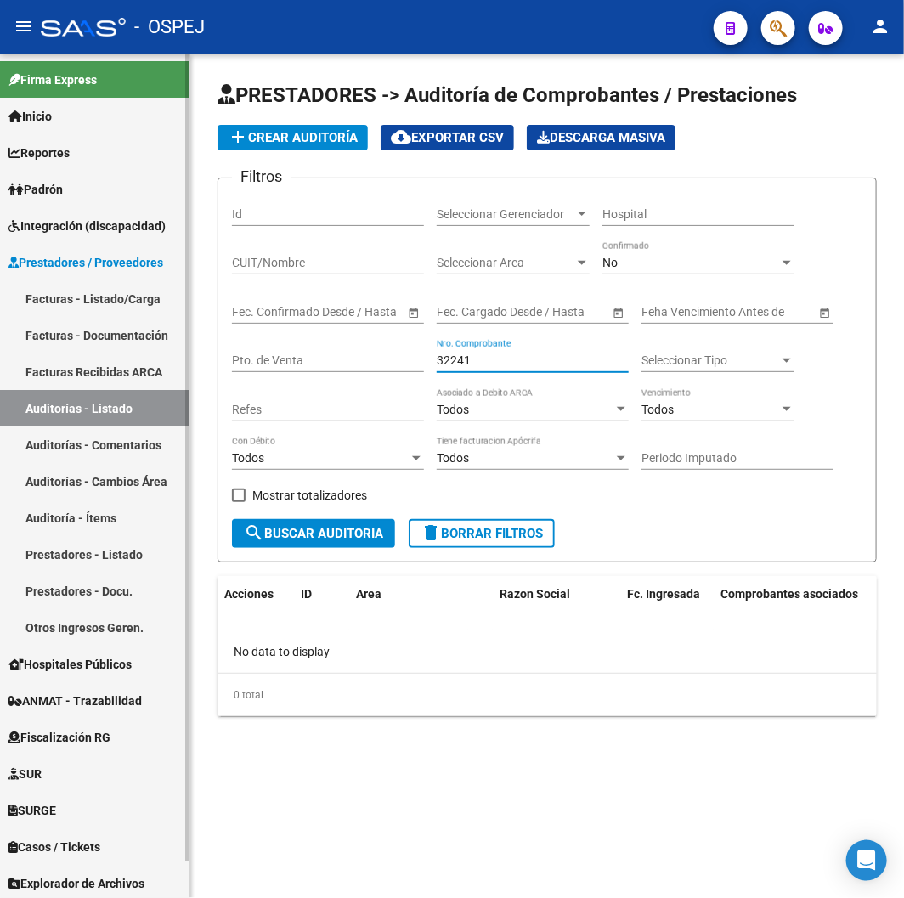
click at [111, 400] on link "Auditorías - Listado" at bounding box center [94, 408] width 189 height 37
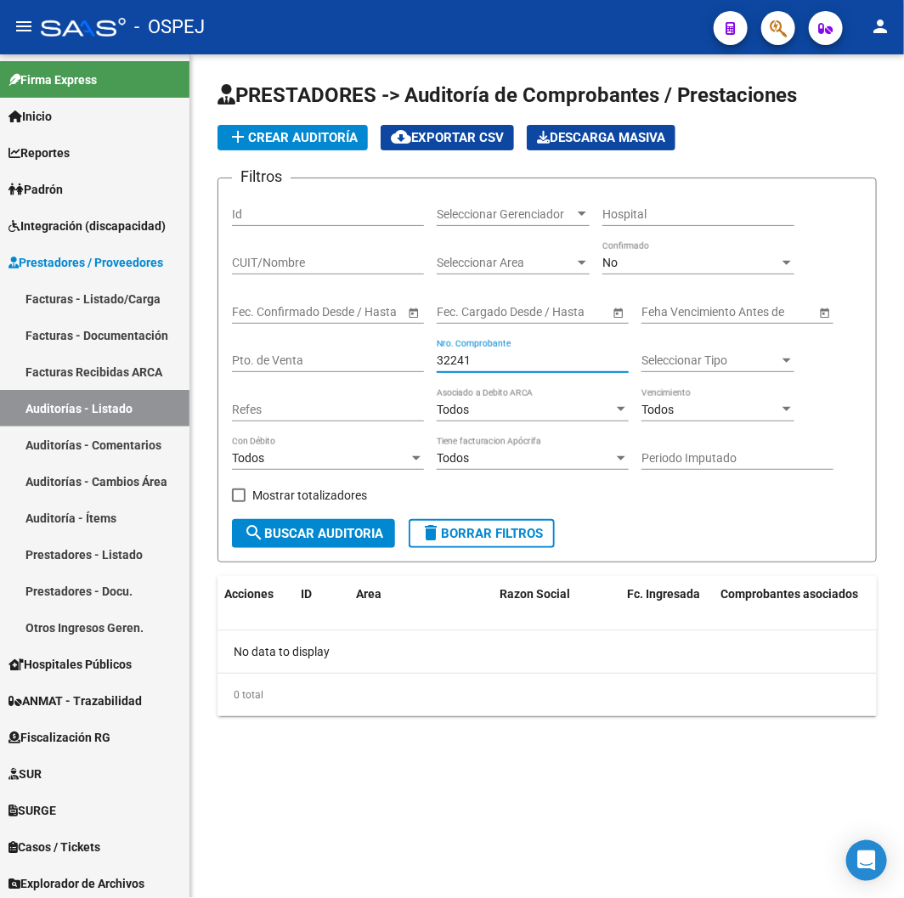
drag, startPoint x: 484, startPoint y: 364, endPoint x: 272, endPoint y: 364, distance: 212.4
click at [272, 364] on div "Filtros Id Seleccionar Gerenciador Seleccionar Gerenciador Hospital CUIT/Nombre…" at bounding box center [547, 355] width 630 height 327
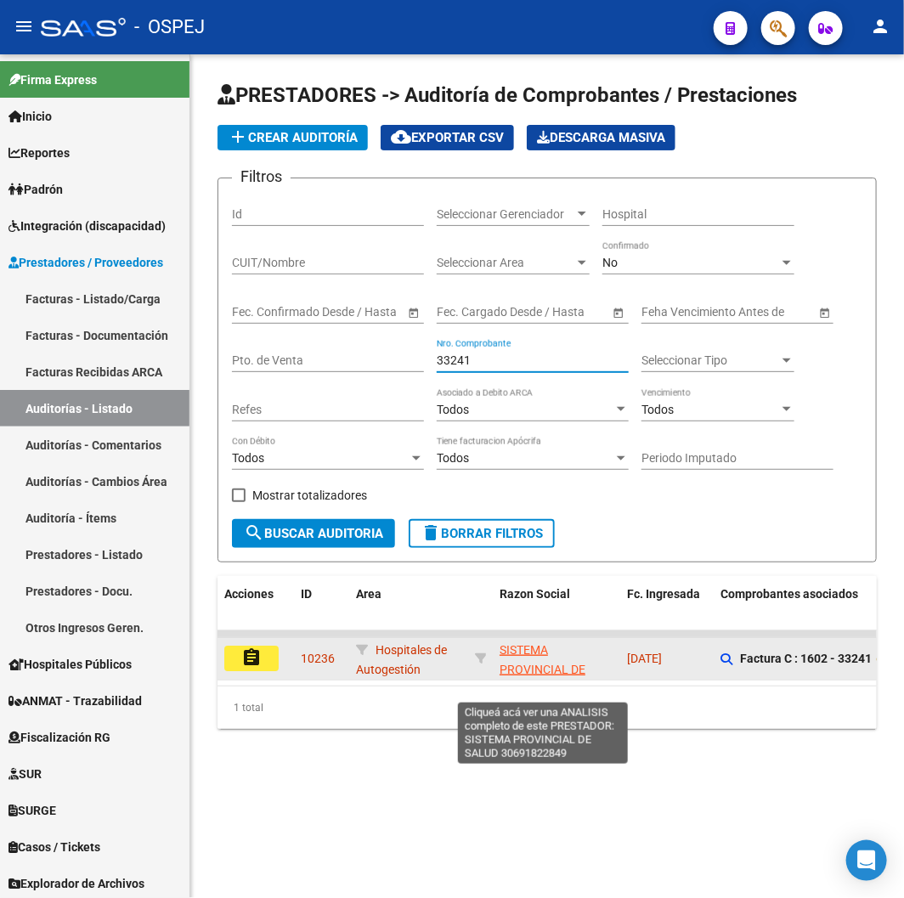
type input "33241"
click at [531, 666] on span "SISTEMA PROVINCIAL DE SALUD" at bounding box center [543, 669] width 86 height 53
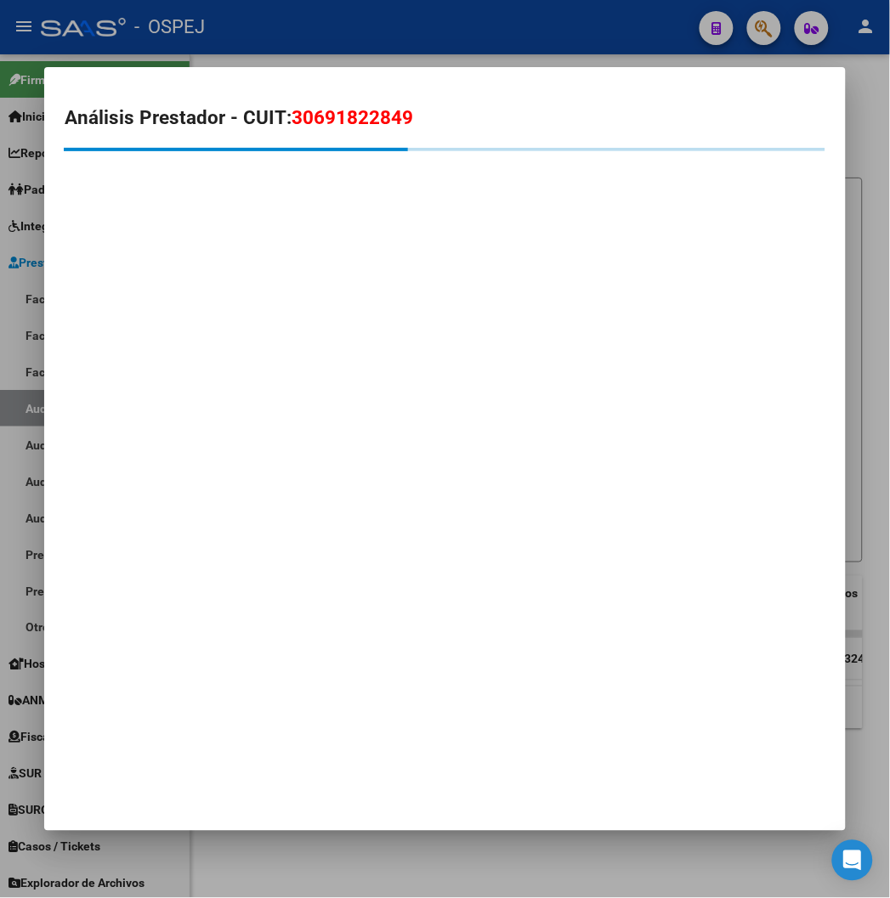
click at [194, 48] on div at bounding box center [445, 449] width 890 height 898
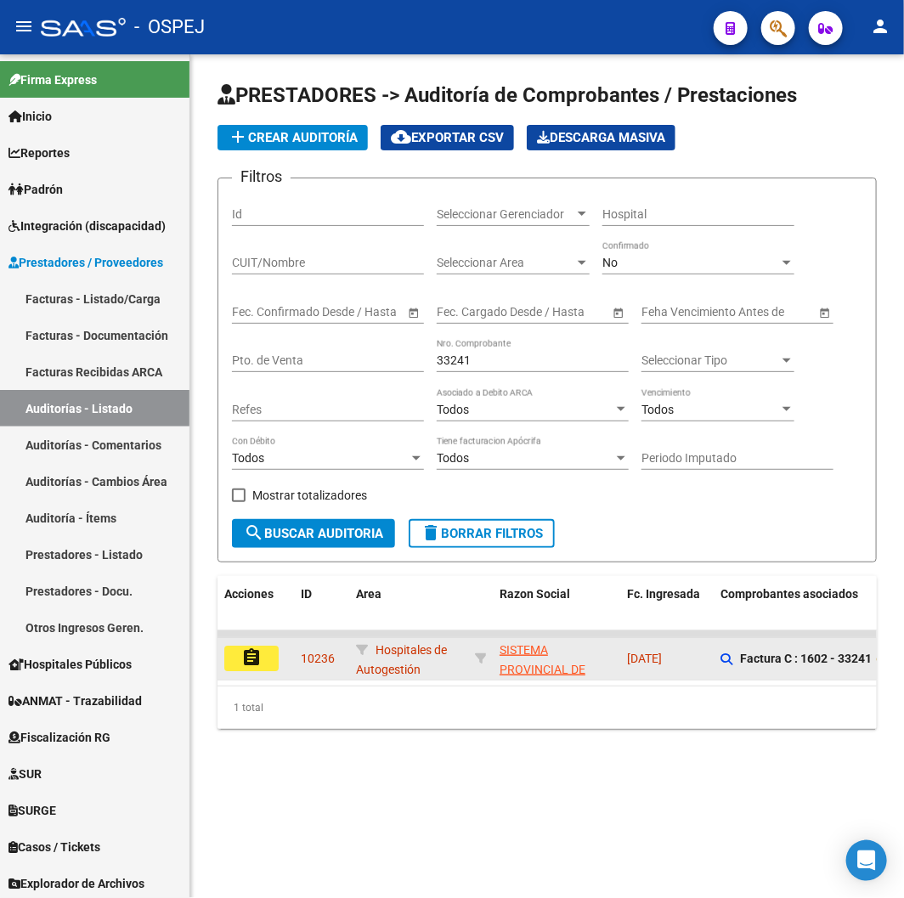
click at [256, 660] on mat-icon "assignment" at bounding box center [251, 657] width 20 height 20
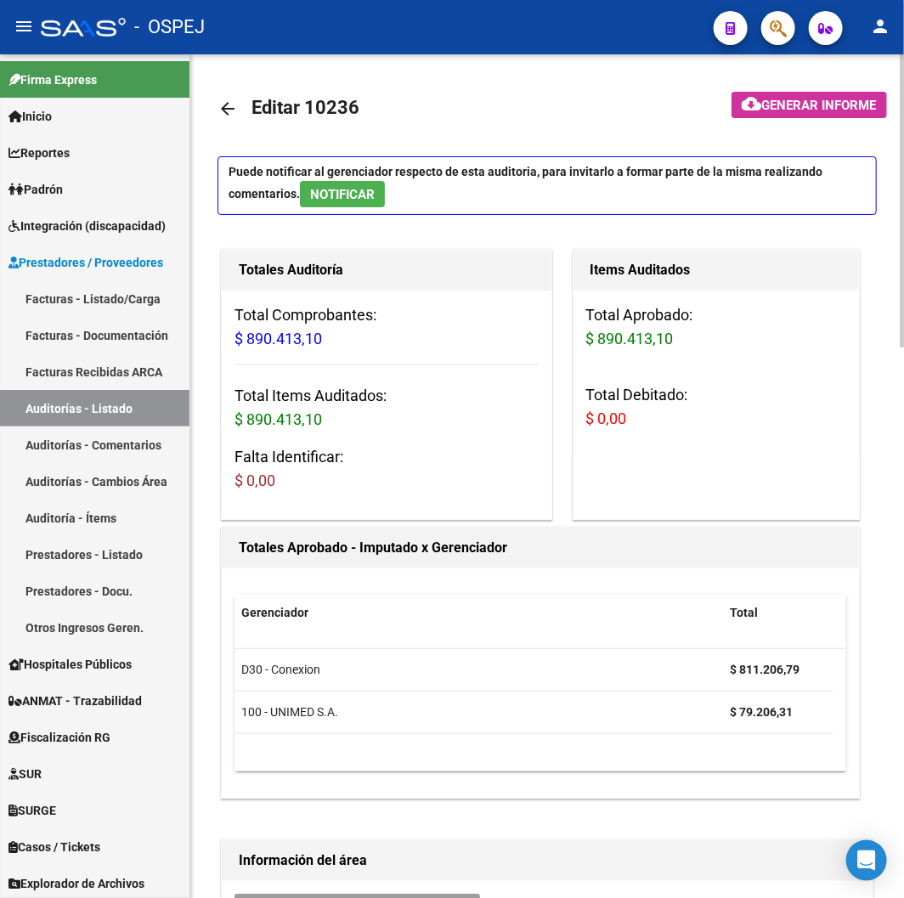
click at [218, 111] on mat-icon "arrow_back" at bounding box center [228, 109] width 20 height 20
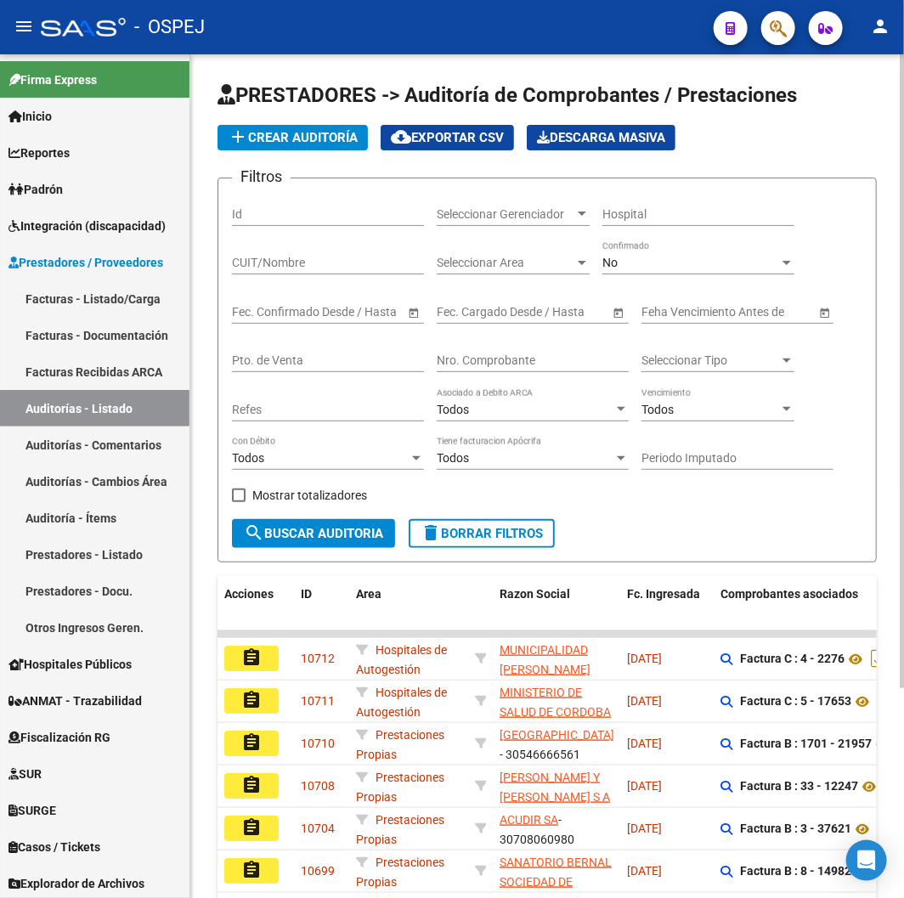
click at [539, 362] on input "Nro. Comprobante" at bounding box center [533, 360] width 192 height 14
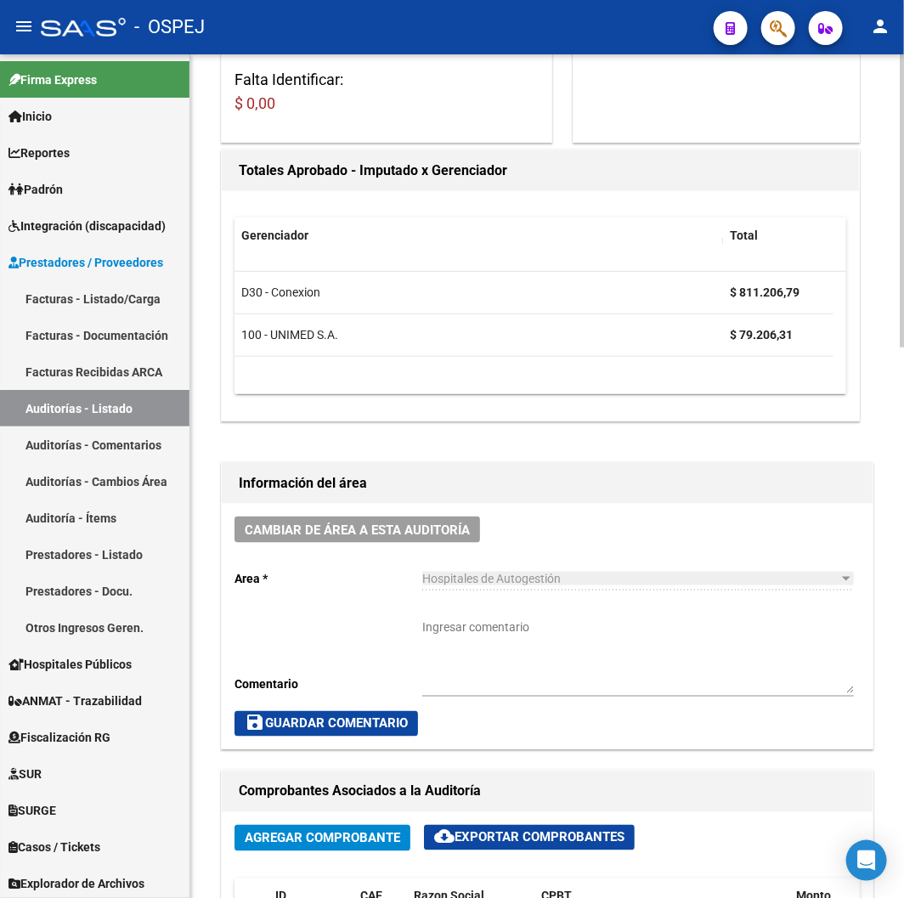
scroll to position [850, 0]
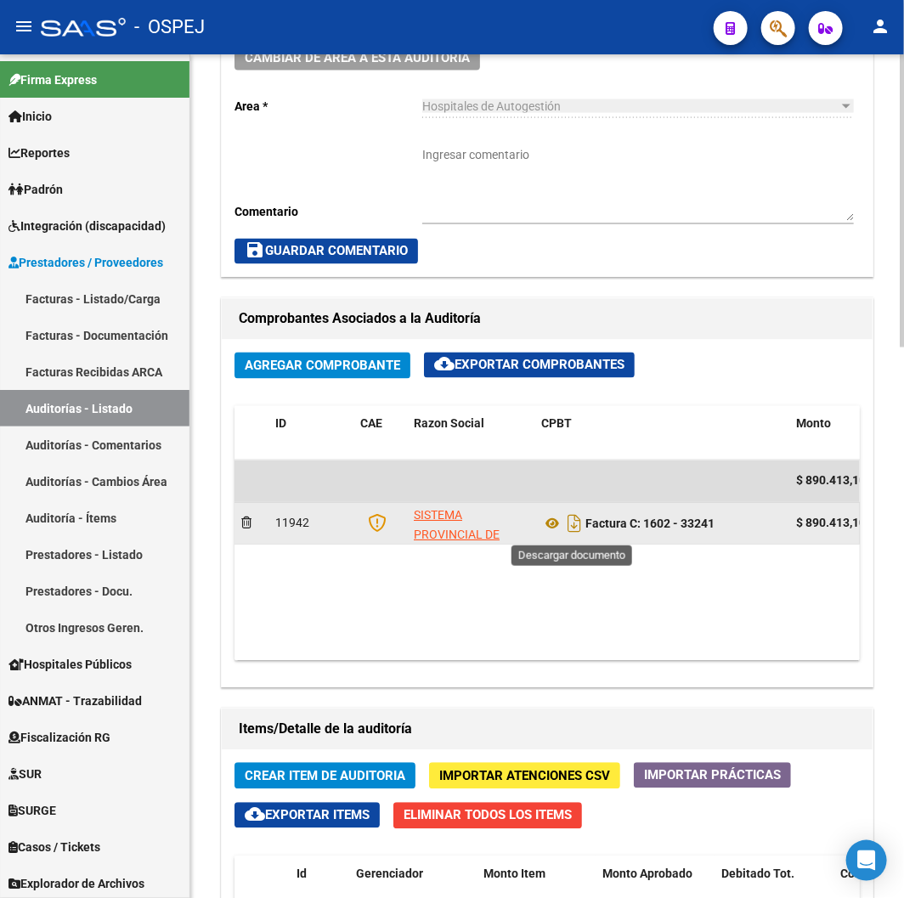
click at [576, 535] on icon "Descargar documento" at bounding box center [574, 524] width 22 height 27
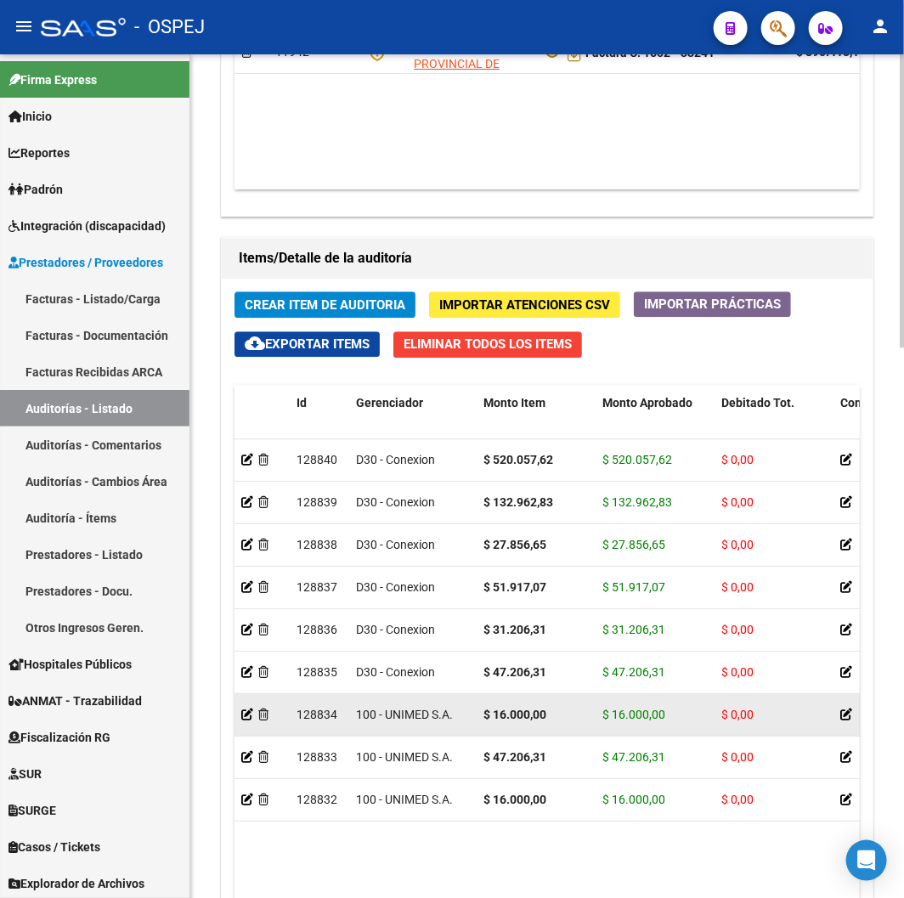
scroll to position [1416, 0]
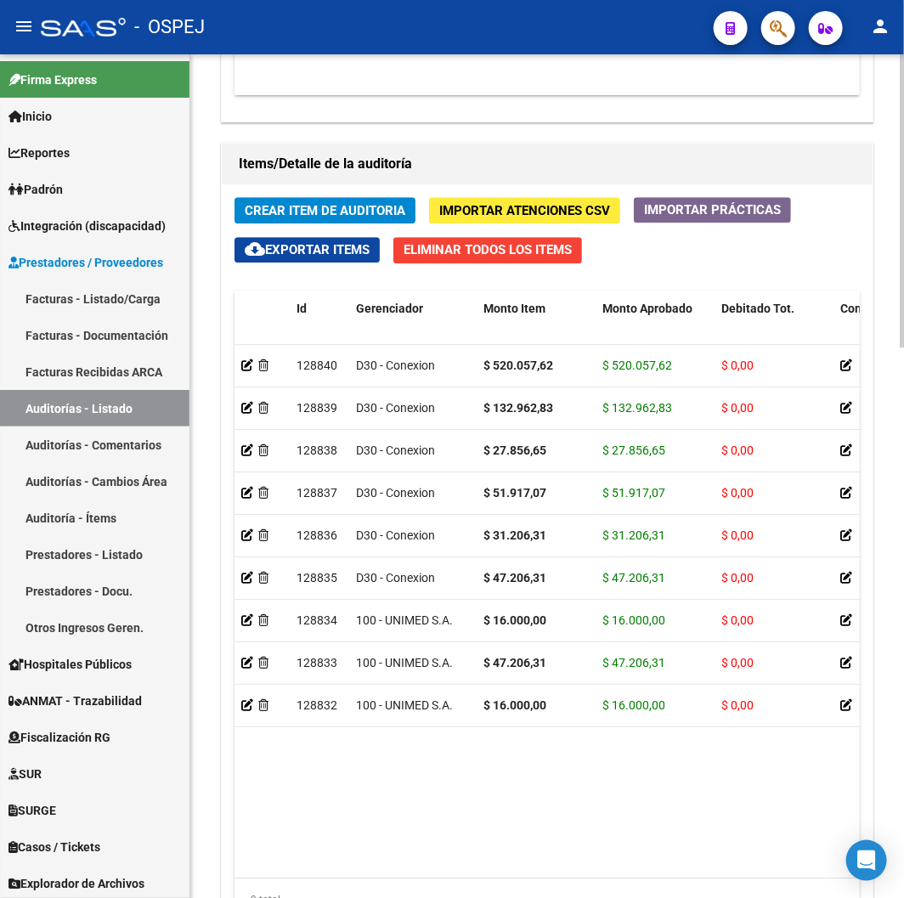
click at [593, 766] on datatable-body "128840 D30 - Conexion $ 520.057,62 $ 520.057,62 $ 0,00 27406975709 40697570 [PE…" at bounding box center [547, 611] width 625 height 532
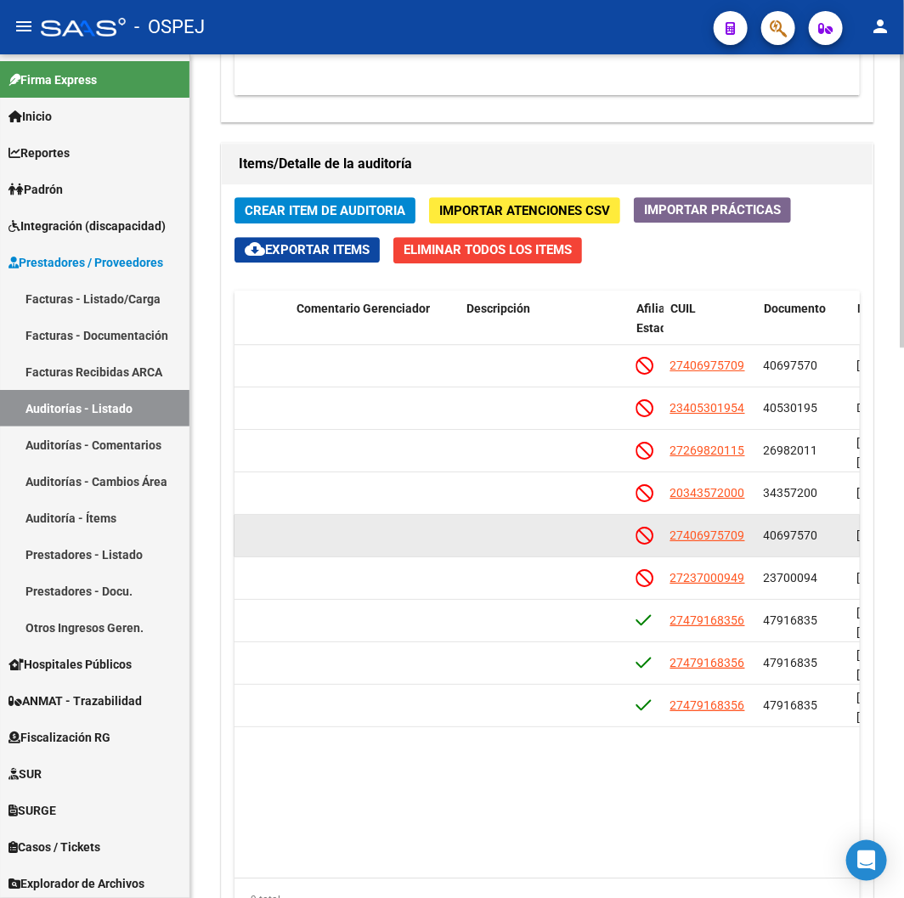
drag, startPoint x: 726, startPoint y: 763, endPoint x: 612, endPoint y: 554, distance: 238.4
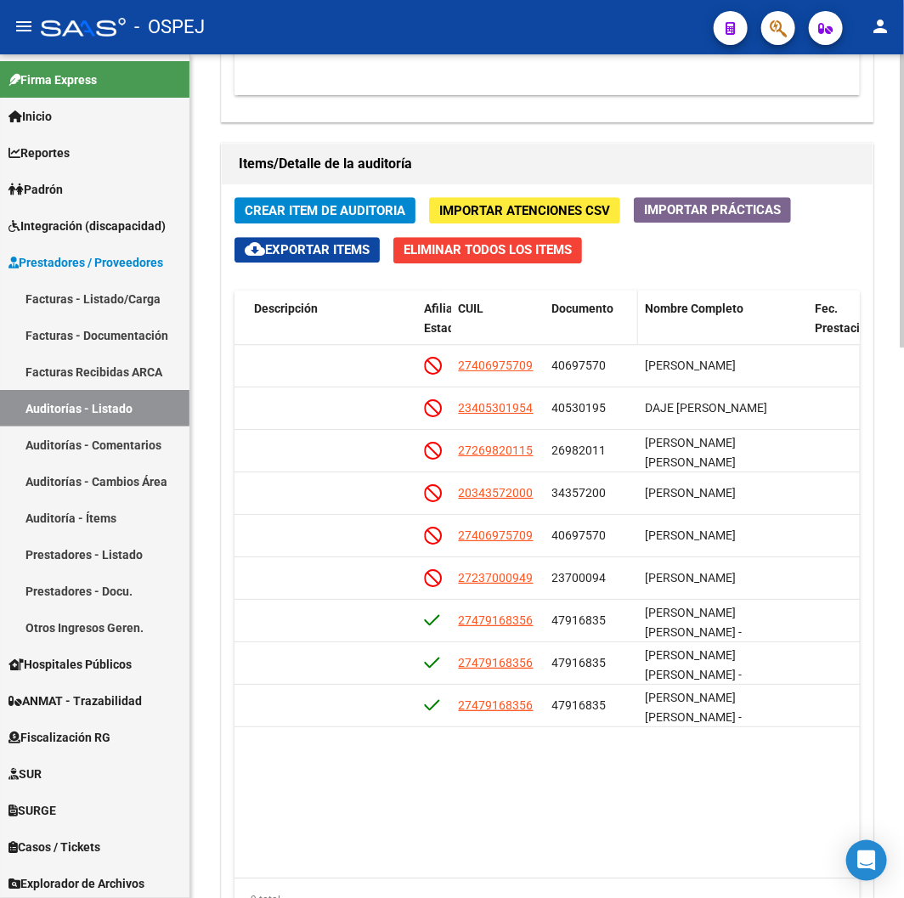
click at [580, 312] on span "Documento" at bounding box center [582, 309] width 62 height 14
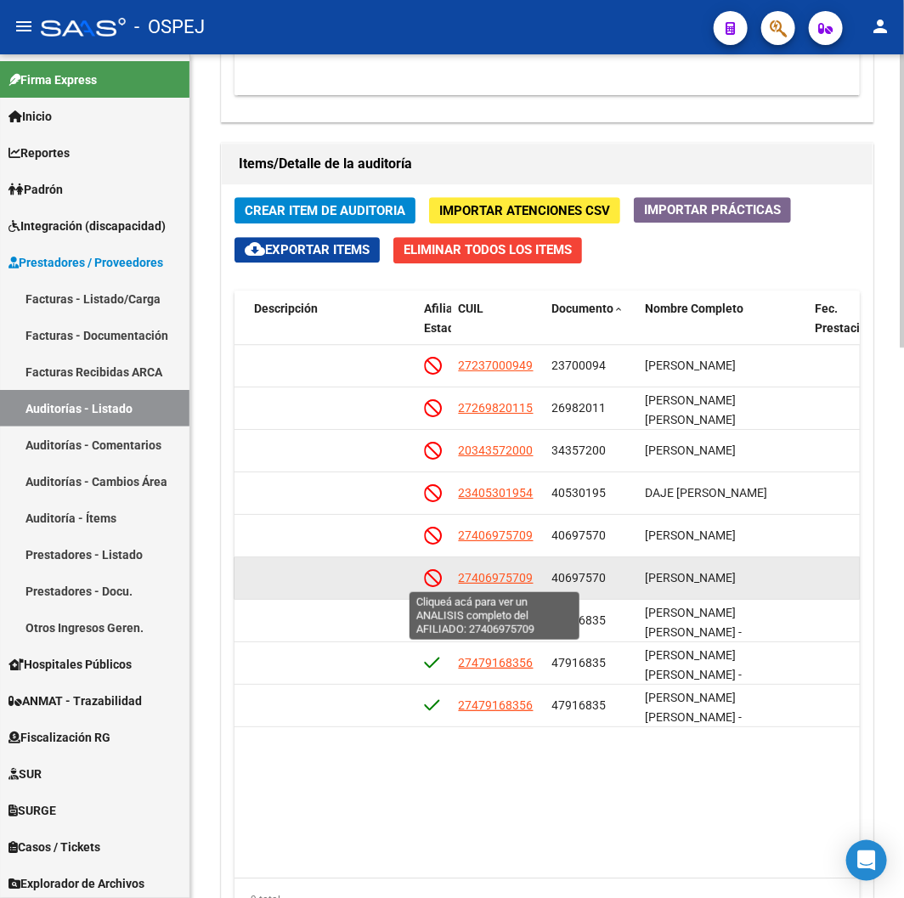
click at [491, 574] on span "27406975709" at bounding box center [495, 578] width 75 height 14
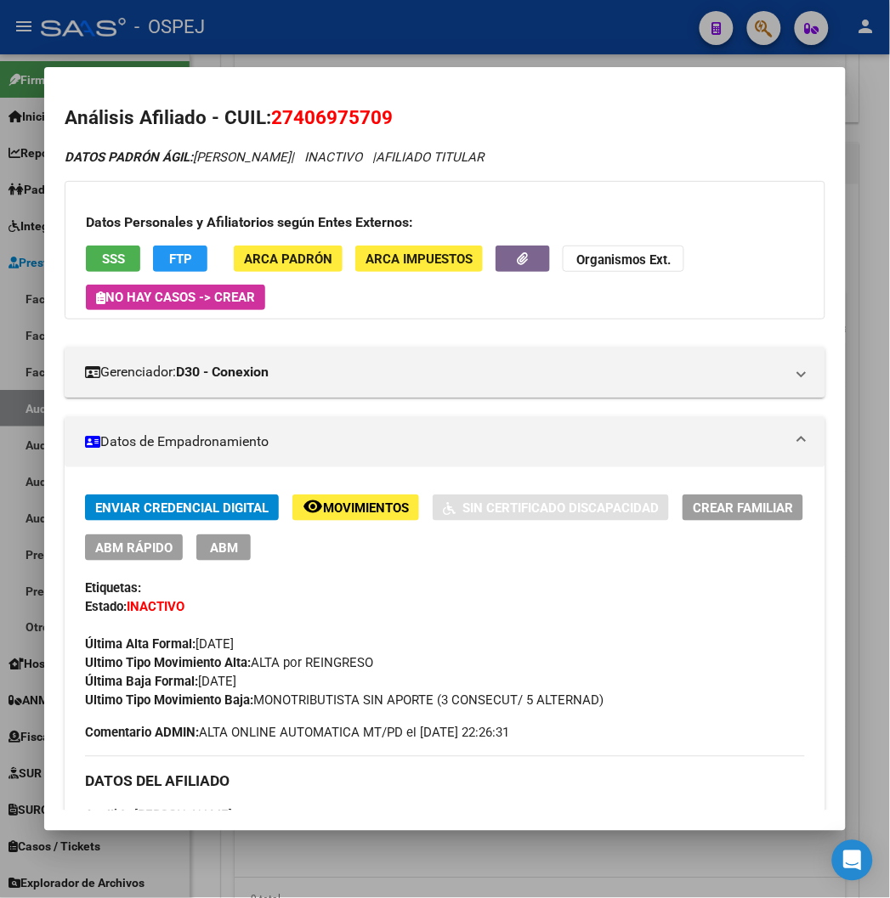
click at [86, 258] on button "SSS" at bounding box center [113, 259] width 54 height 26
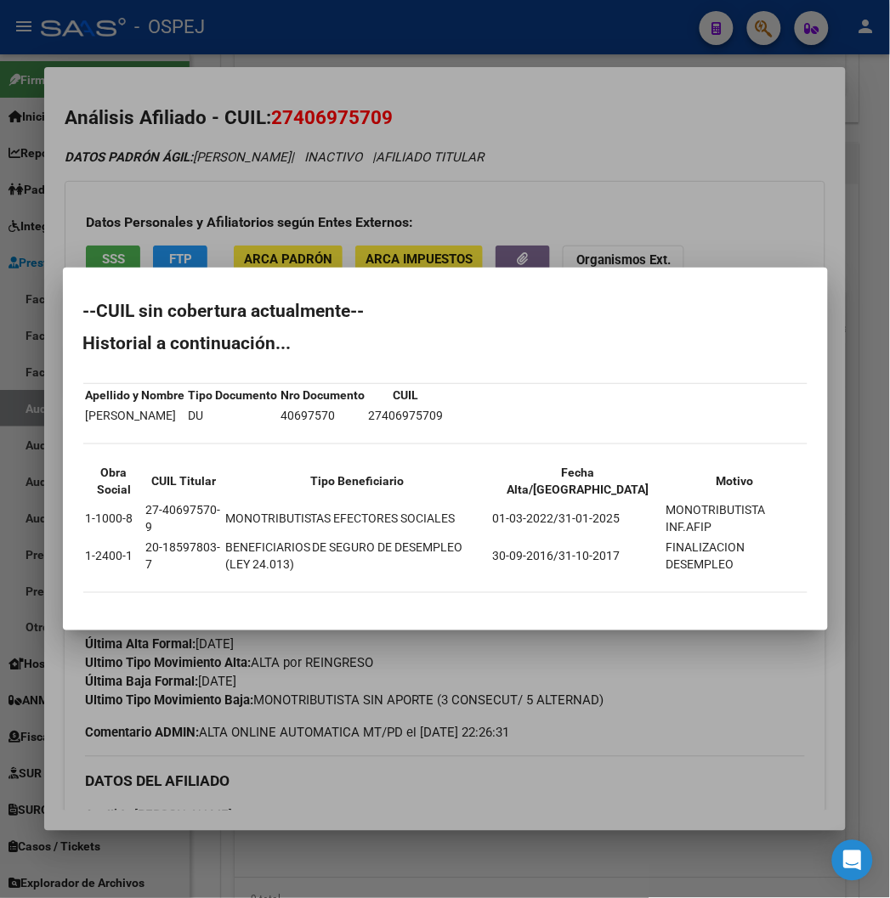
drag, startPoint x: 395, startPoint y: 204, endPoint x: 337, endPoint y: 116, distance: 104.9
click at [391, 201] on div at bounding box center [445, 449] width 890 height 898
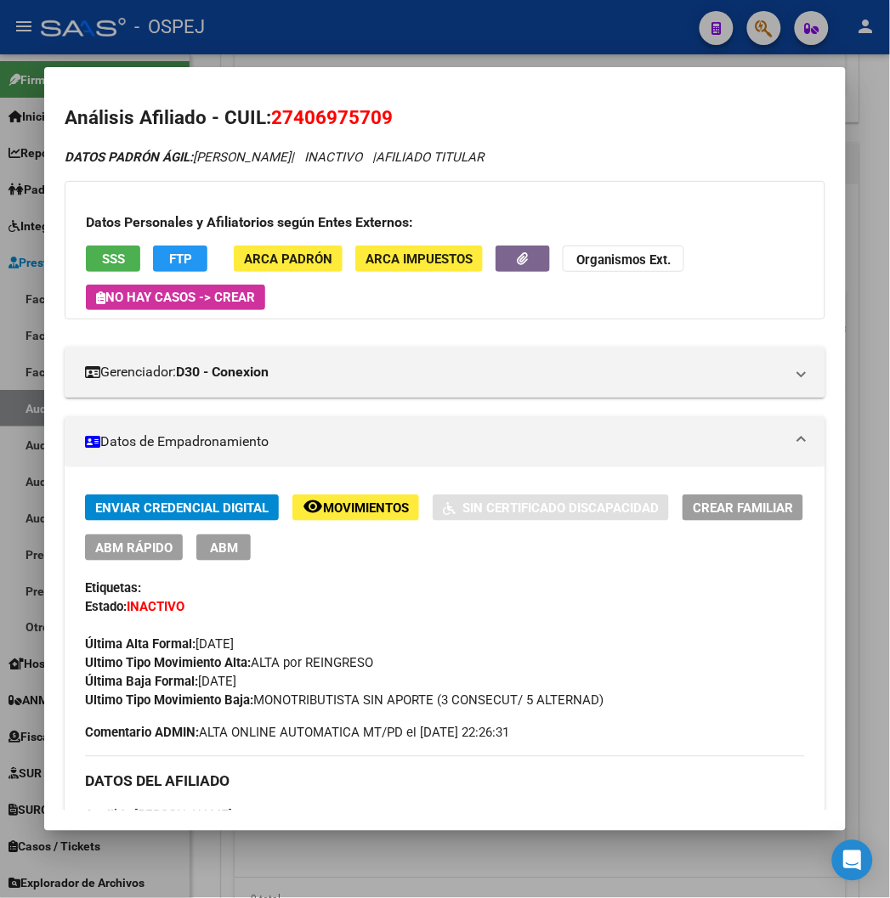
click at [337, 116] on span "27406975709" at bounding box center [332, 117] width 122 height 22
click at [425, 47] on div at bounding box center [445, 449] width 890 height 898
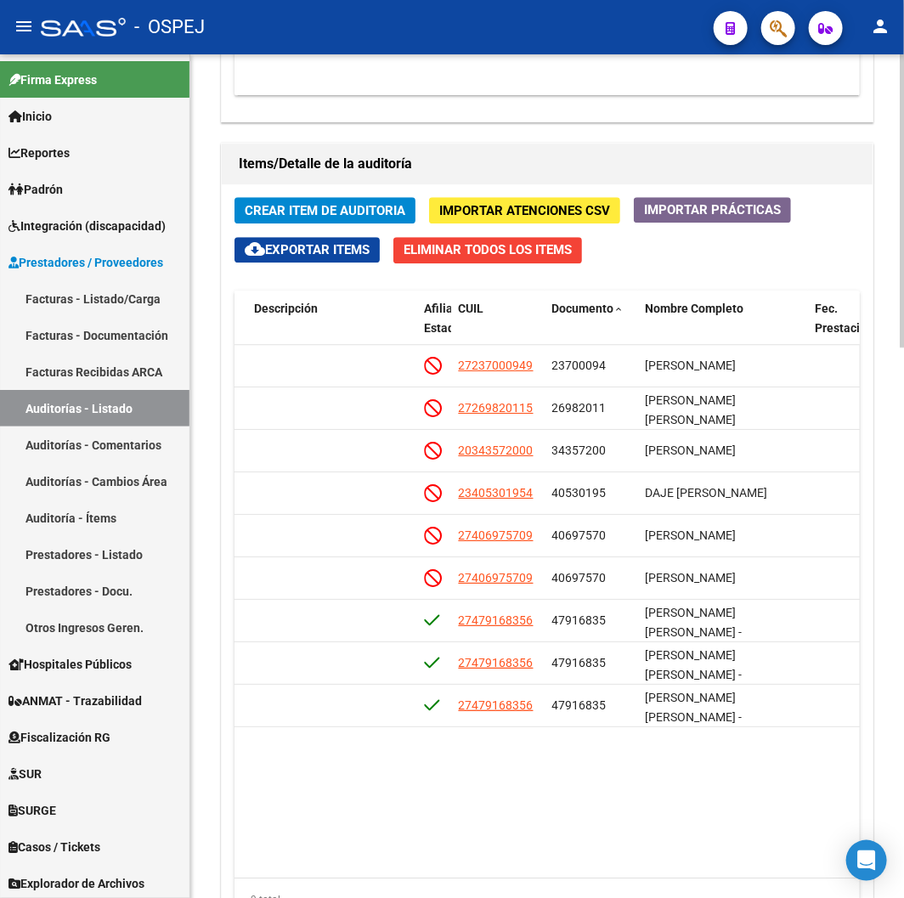
scroll to position [1038, 0]
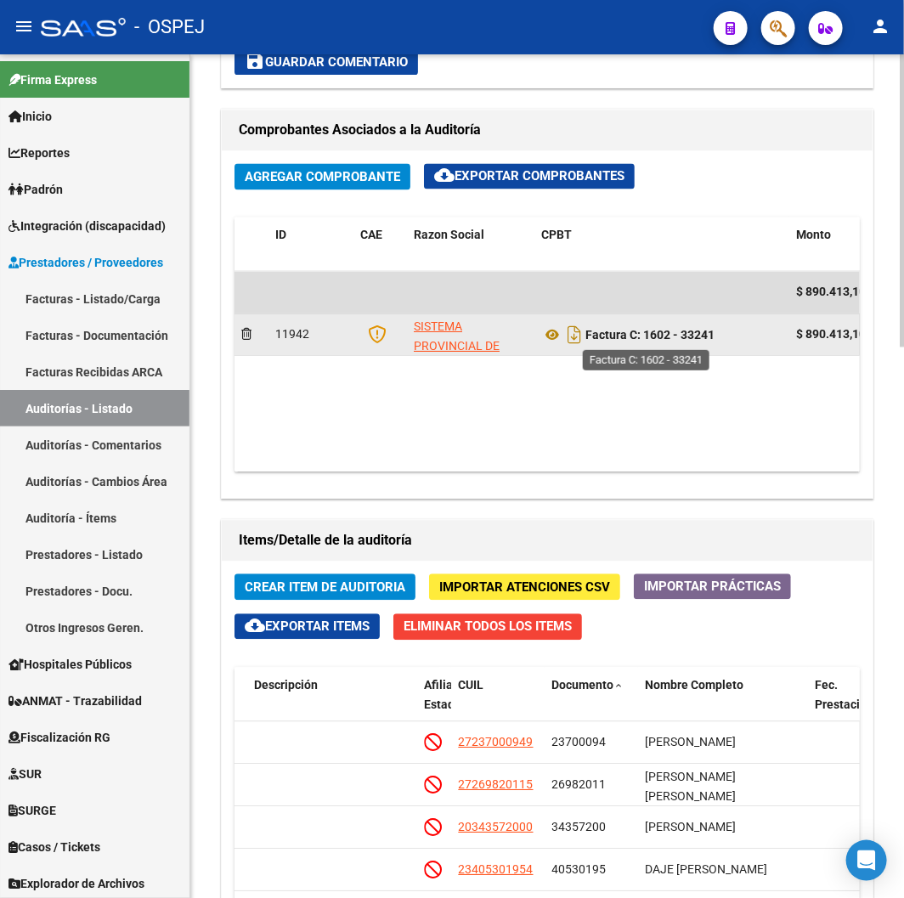
drag, startPoint x: 740, startPoint y: 340, endPoint x: 650, endPoint y: 341, distance: 90.1
click at [650, 341] on div "Factura C: 1602 - 33241" at bounding box center [661, 335] width 241 height 27
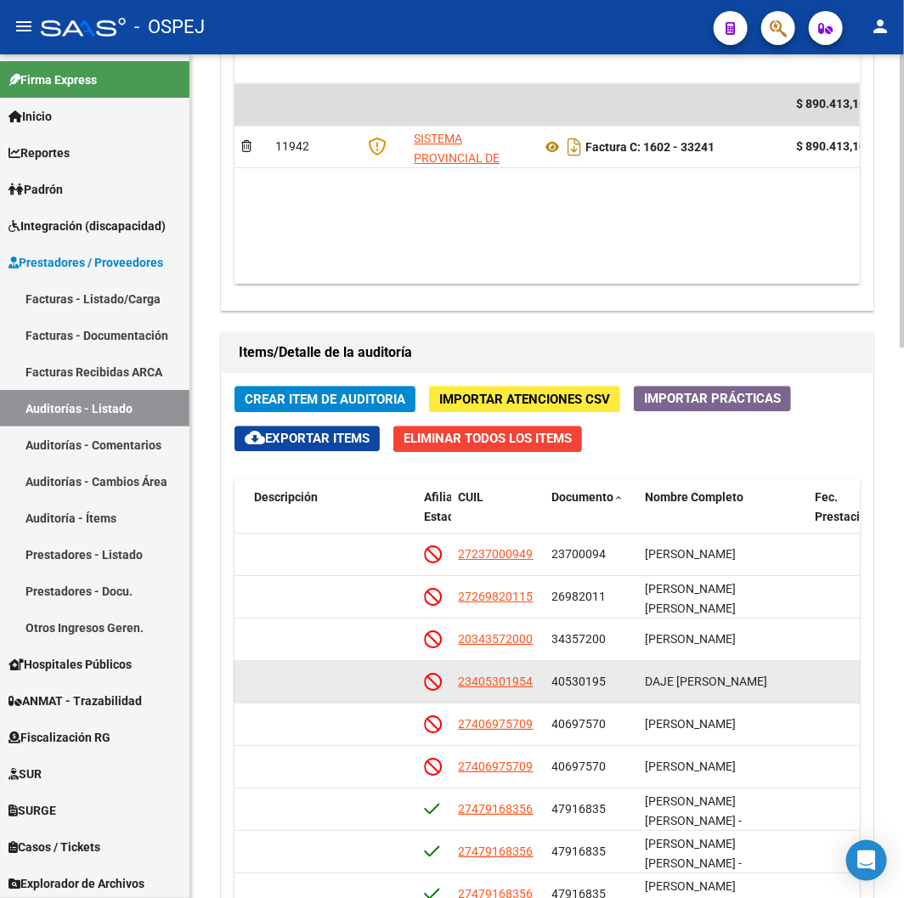
scroll to position [1416, 0]
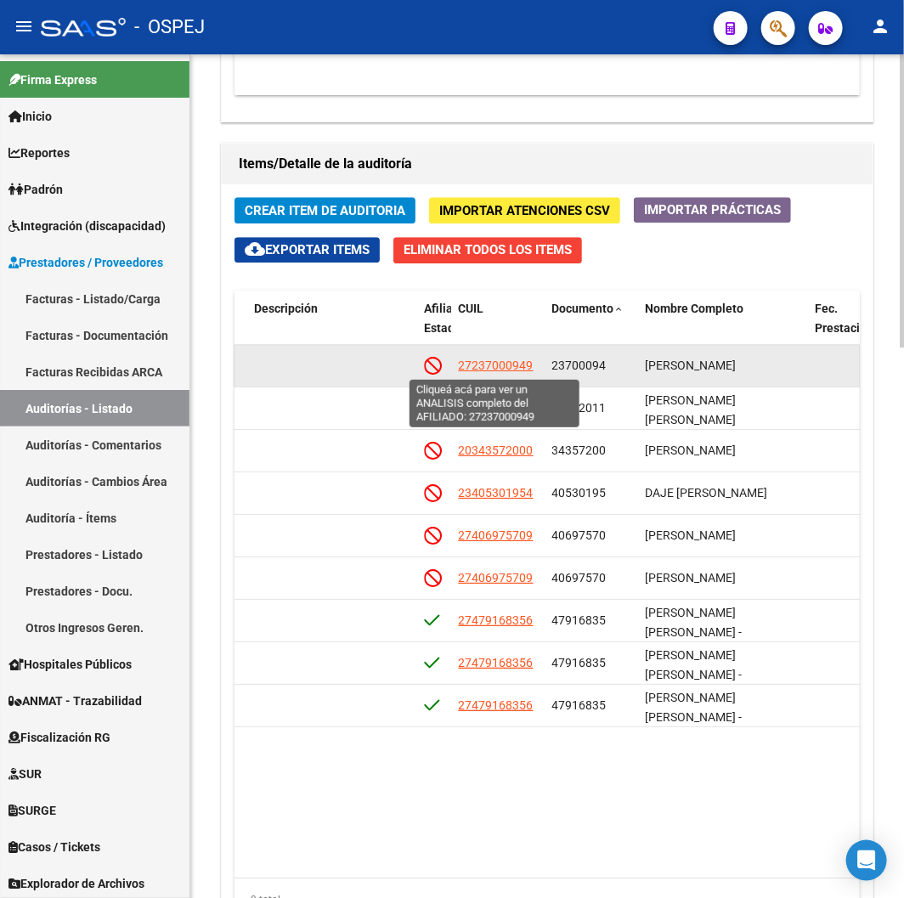
click at [494, 367] on span "27237000949" at bounding box center [495, 366] width 75 height 14
type textarea "27237000949"
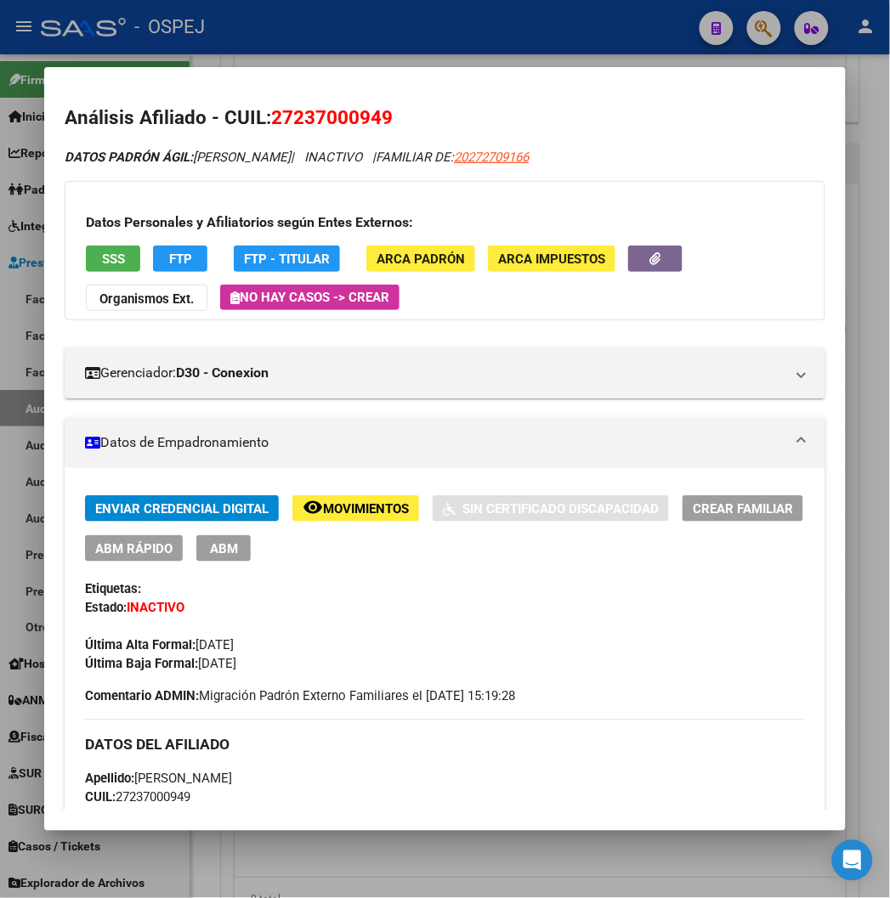
click at [108, 256] on button "SSS" at bounding box center [113, 259] width 54 height 26
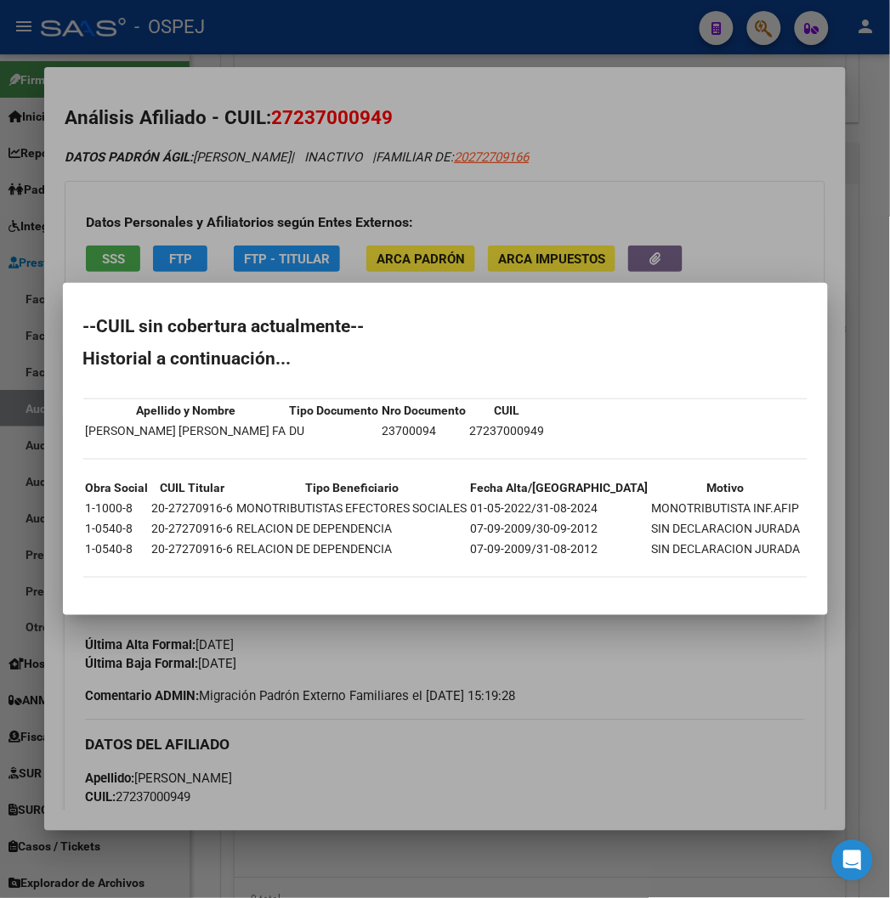
drag, startPoint x: 436, startPoint y: 148, endPoint x: 500, endPoint y: 159, distance: 64.7
click at [438, 154] on div at bounding box center [445, 449] width 890 height 898
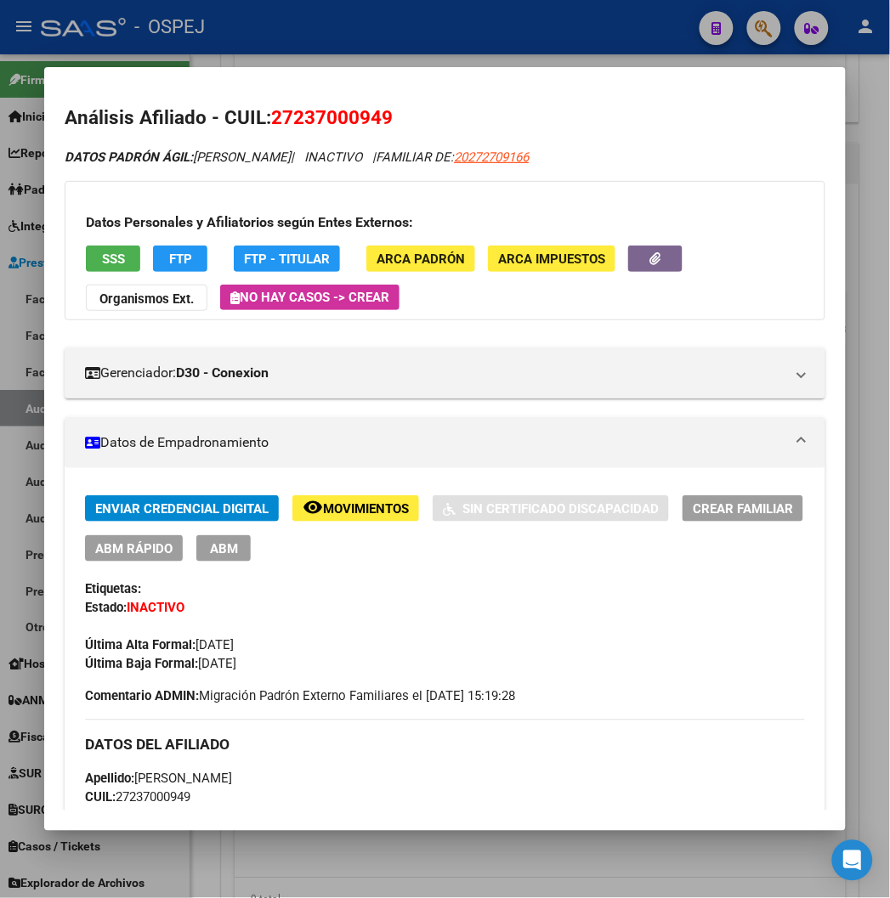
click at [286, 123] on span "27237000949" at bounding box center [332, 117] width 122 height 22
drag, startPoint x: 549, startPoint y: 36, endPoint x: 545, endPoint y: 49, distance: 14.2
click at [549, 36] on div at bounding box center [445, 449] width 890 height 898
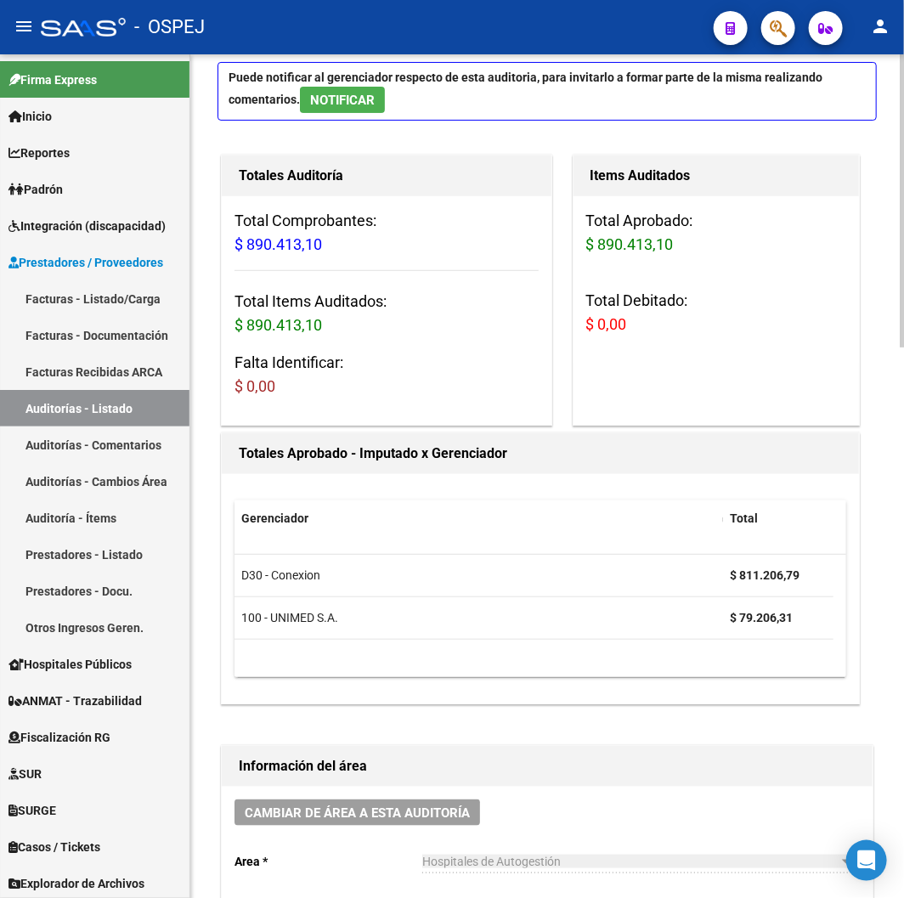
scroll to position [0, 0]
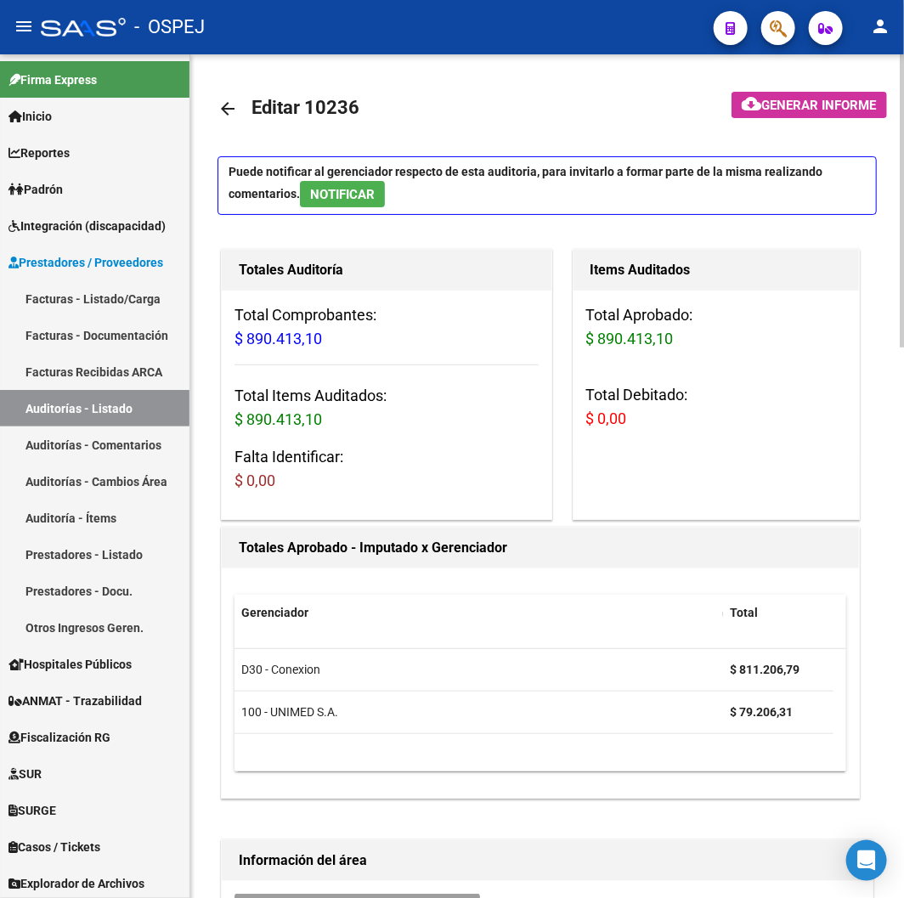
click at [232, 114] on mat-icon "arrow_back" at bounding box center [228, 109] width 20 height 20
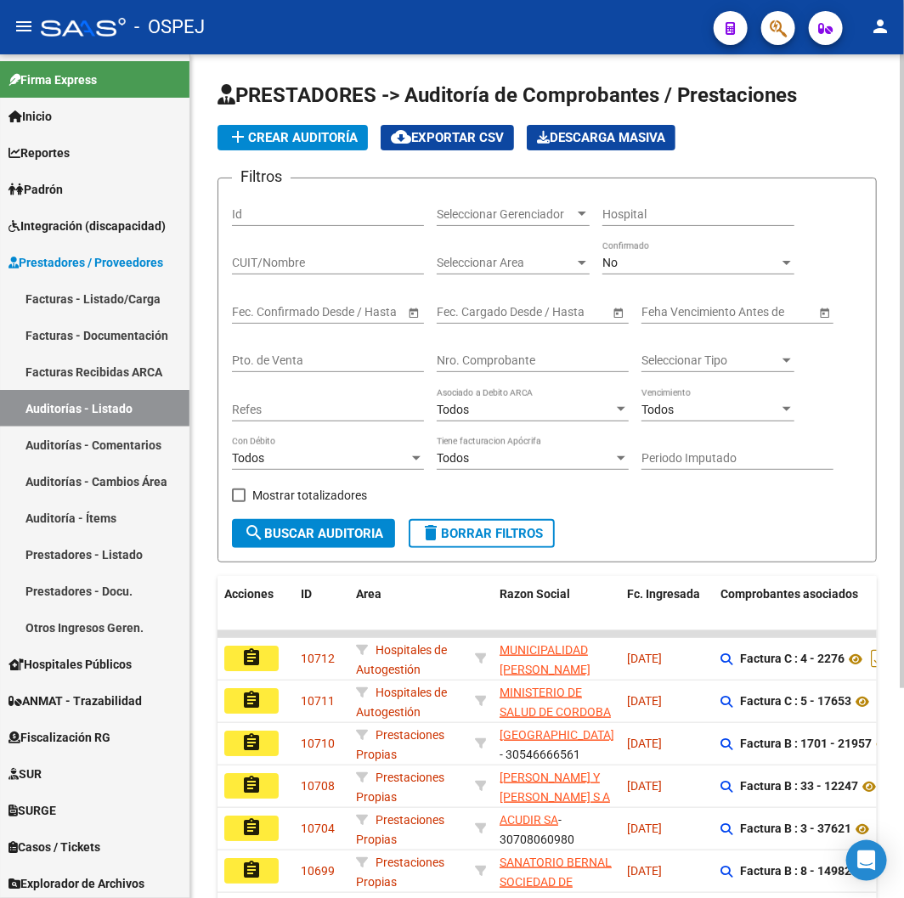
click at [523, 350] on div "Nro. Comprobante" at bounding box center [533, 355] width 192 height 34
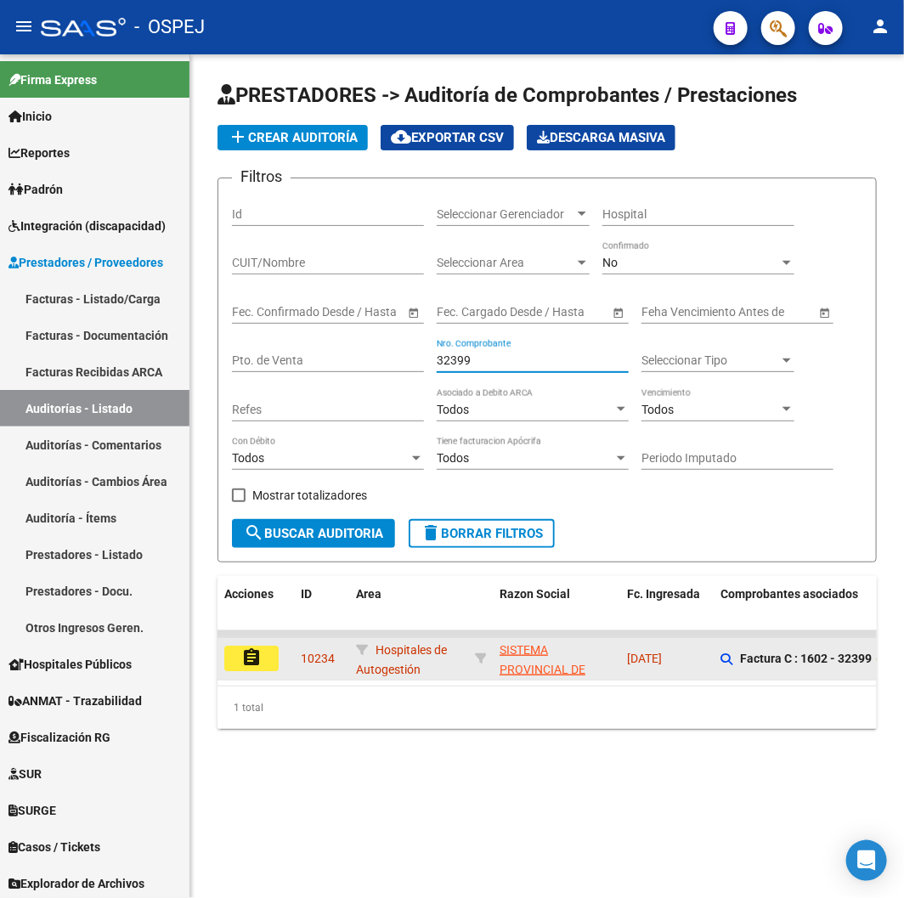
type input "32399"
click at [229, 667] on button "assignment" at bounding box center [251, 658] width 54 height 25
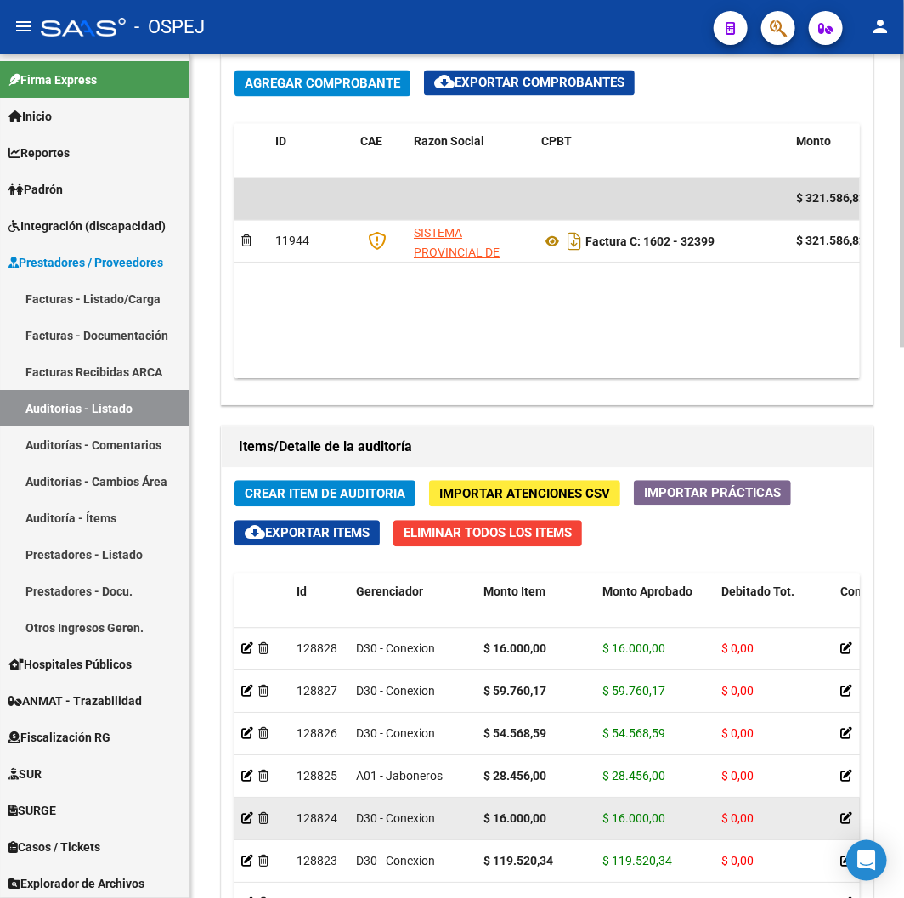
scroll to position [1510, 0]
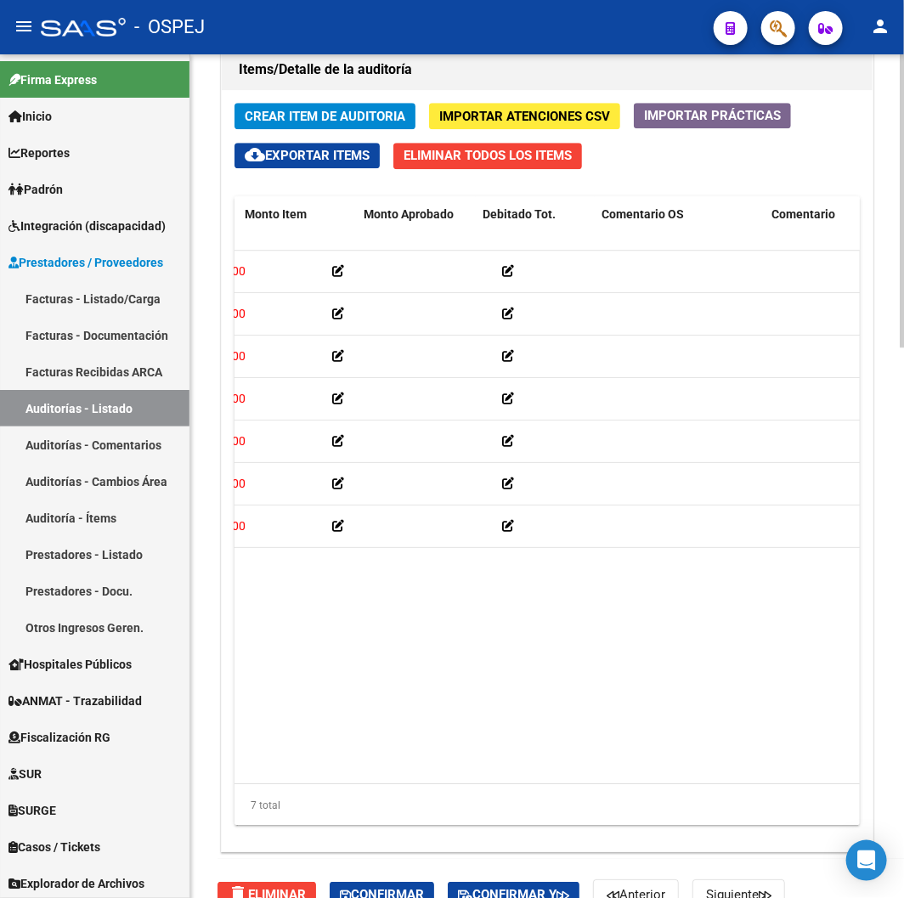
drag, startPoint x: 516, startPoint y: 603, endPoint x: 630, endPoint y: 603, distance: 113.9
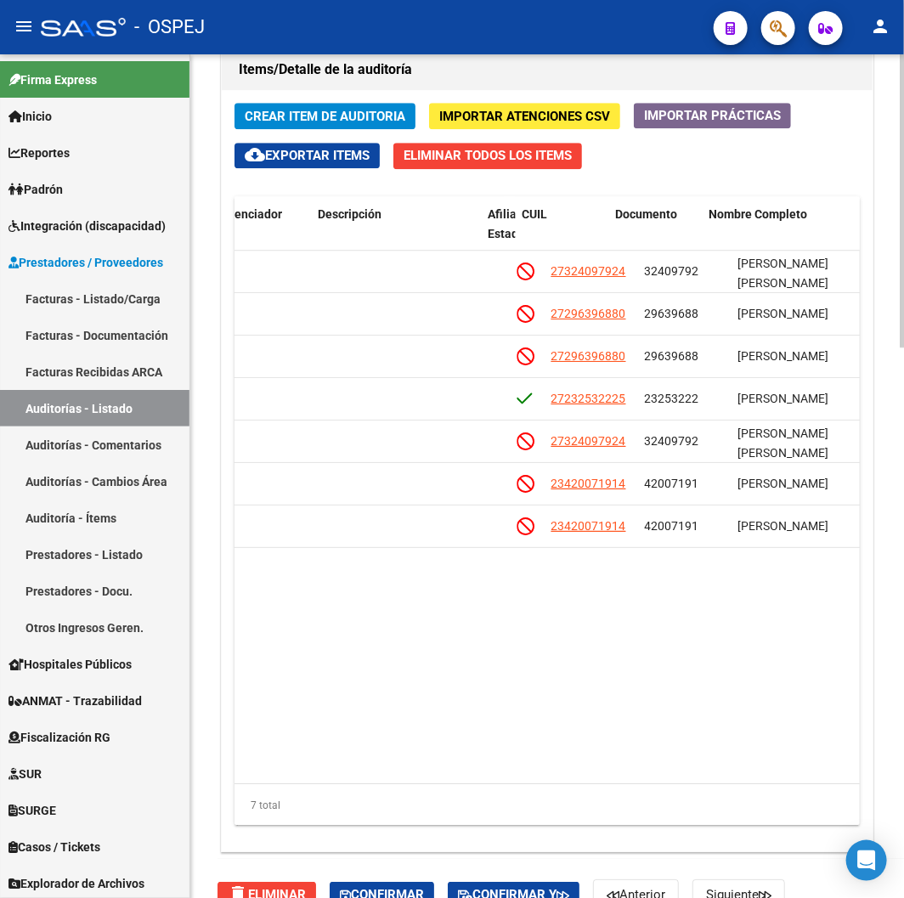
drag, startPoint x: 598, startPoint y: 635, endPoint x: 702, endPoint y: 635, distance: 103.7
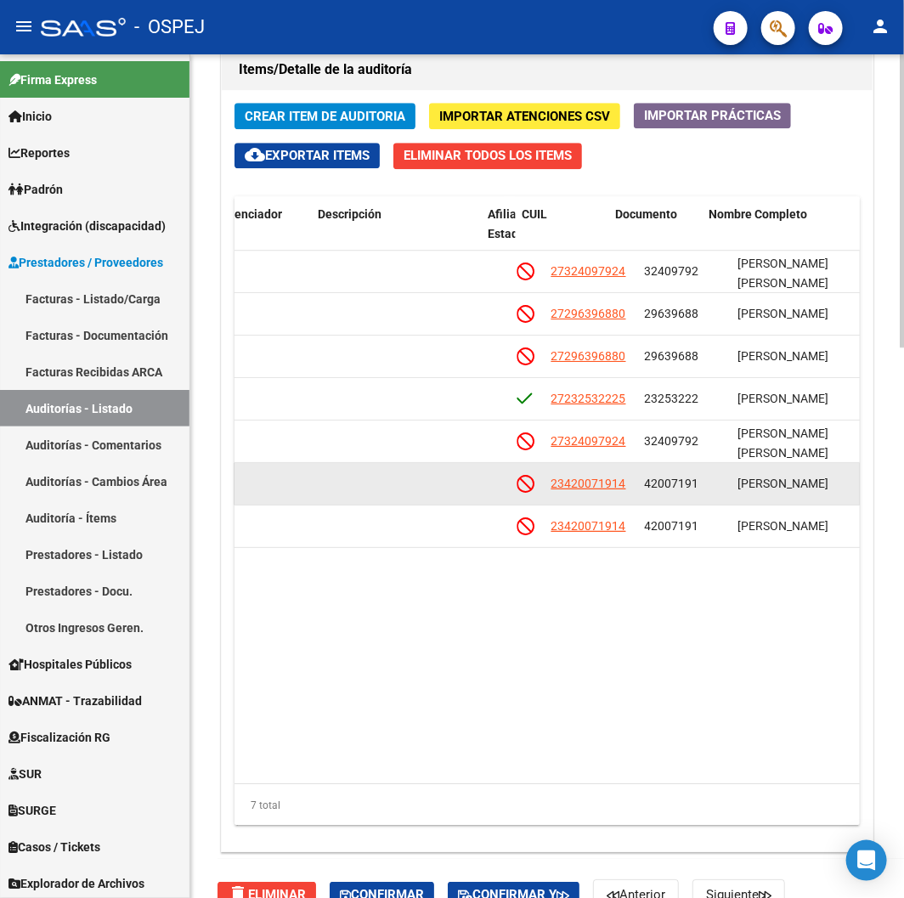
scroll to position [0, 1090]
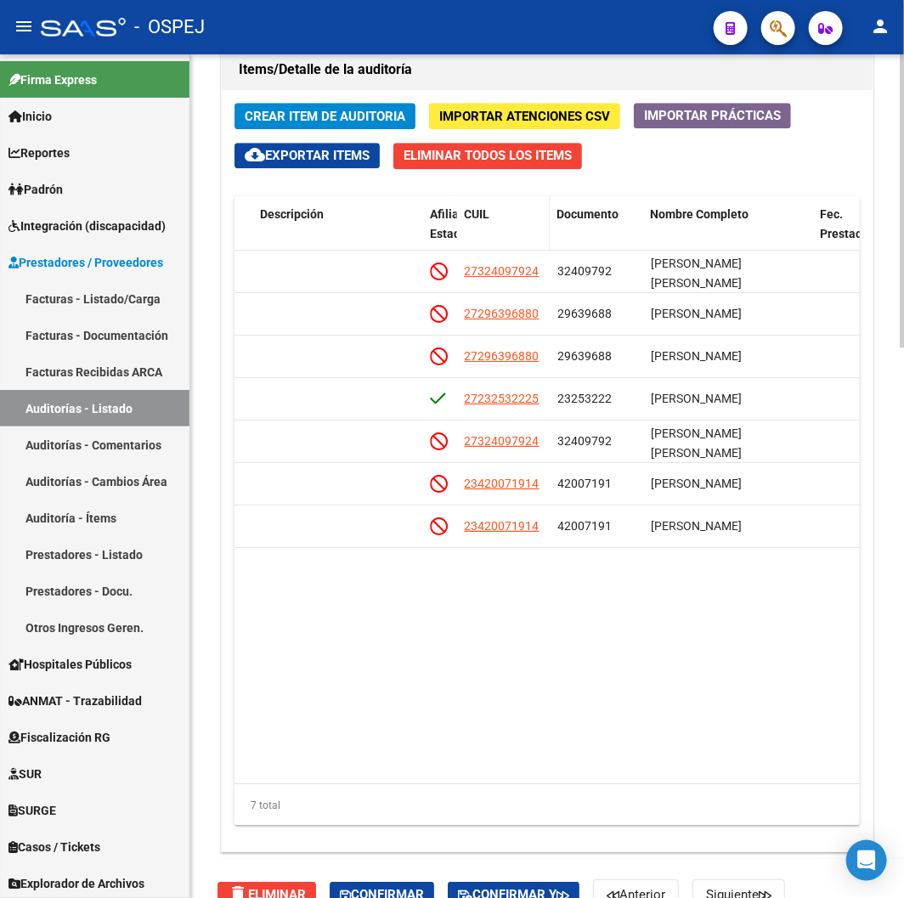
click at [489, 215] on span "CUIL" at bounding box center [476, 214] width 25 height 14
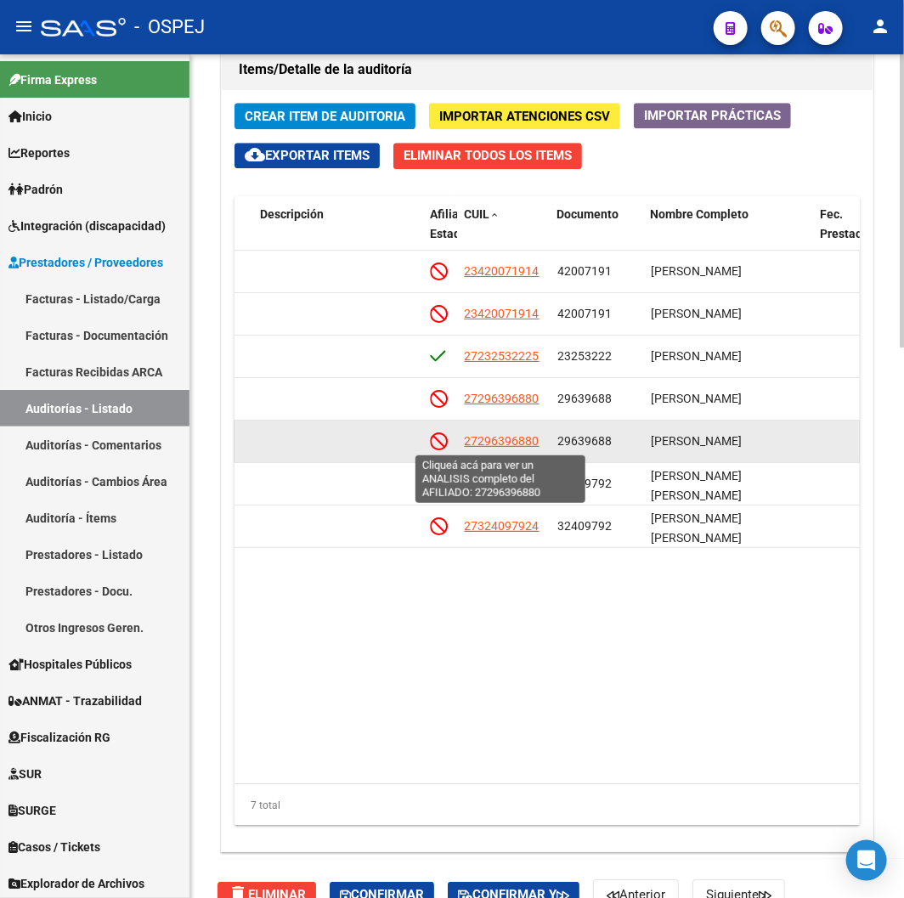
click at [503, 445] on span "27296396880" at bounding box center [501, 441] width 75 height 14
type textarea "27296396880"
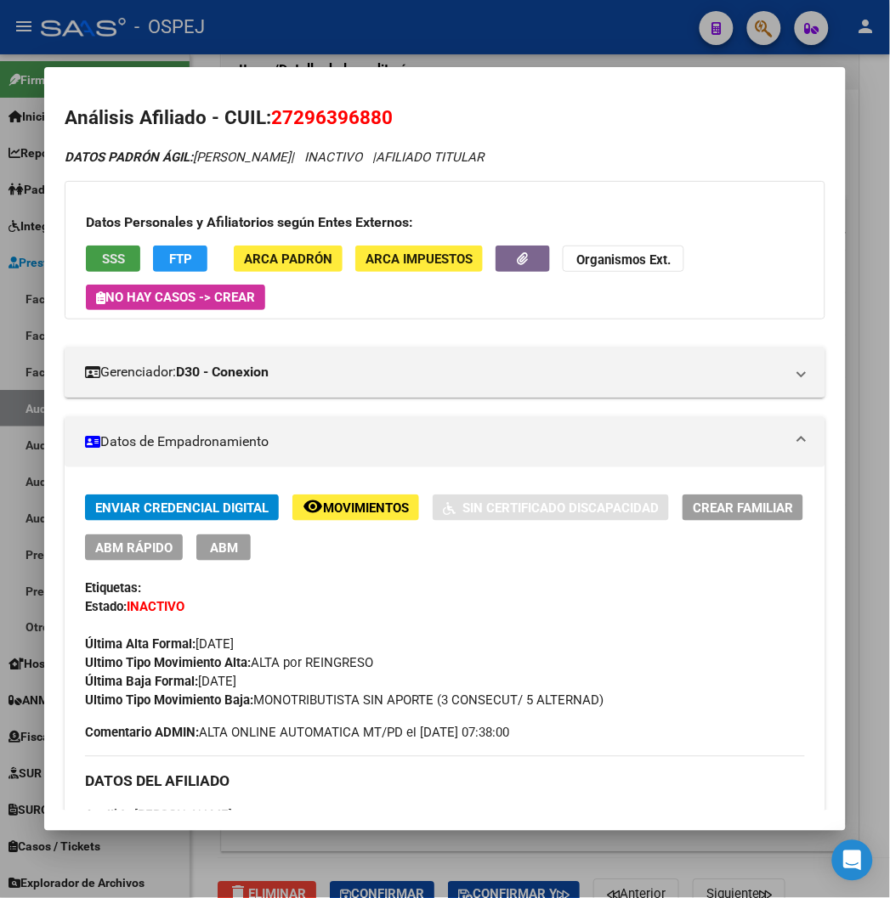
click at [86, 246] on button "SSS" at bounding box center [113, 259] width 54 height 26
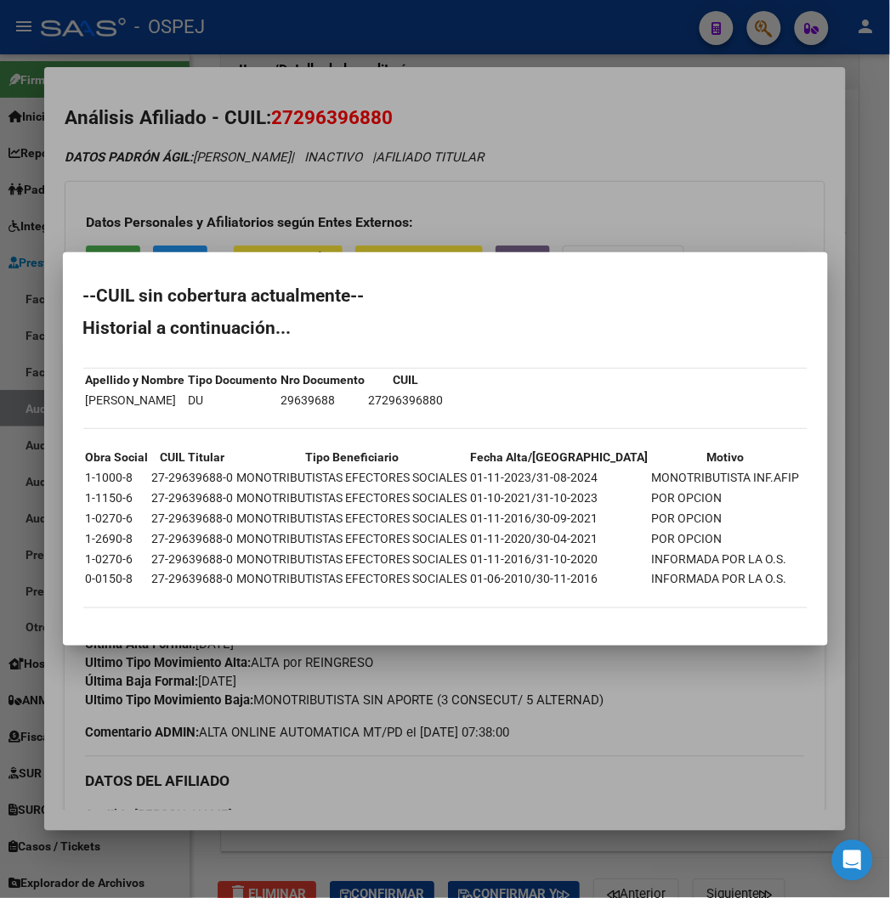
click at [566, 70] on div at bounding box center [445, 449] width 890 height 898
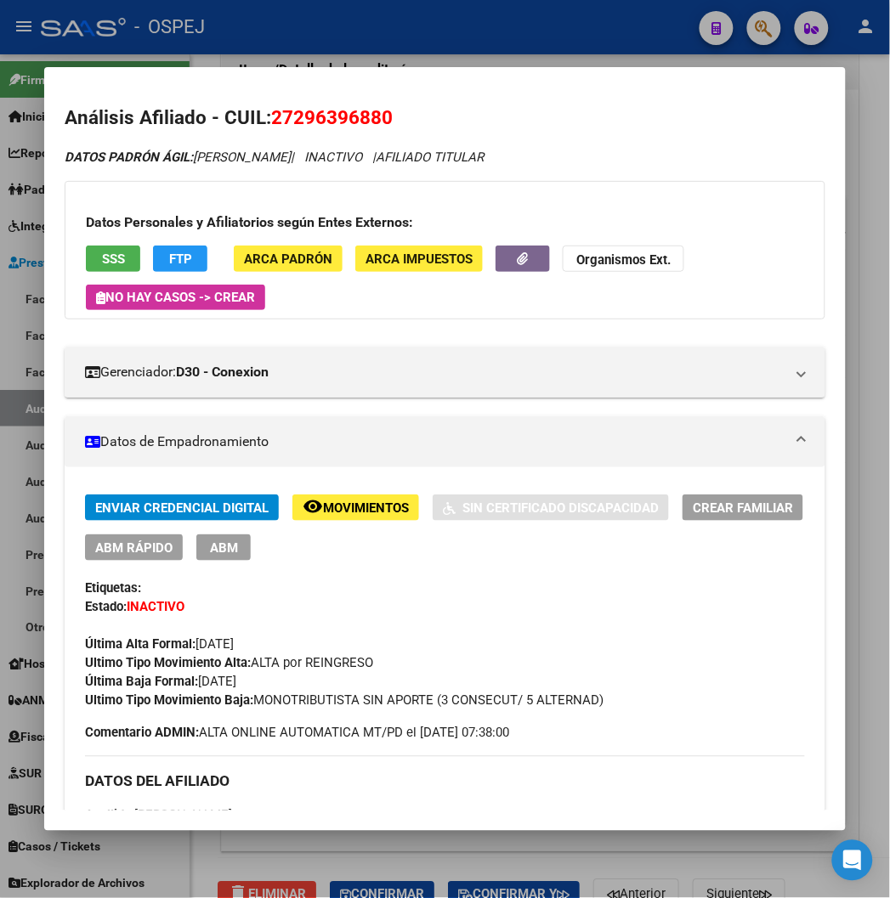
click at [564, 43] on div at bounding box center [445, 449] width 890 height 898
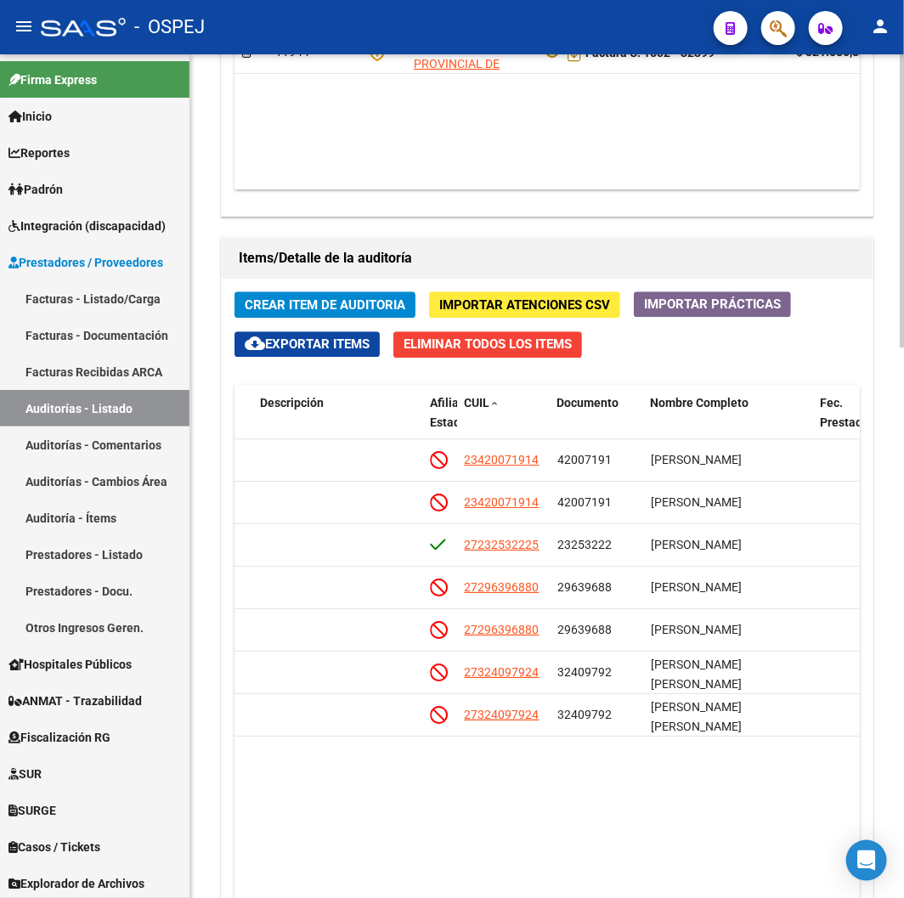
scroll to position [1133, 0]
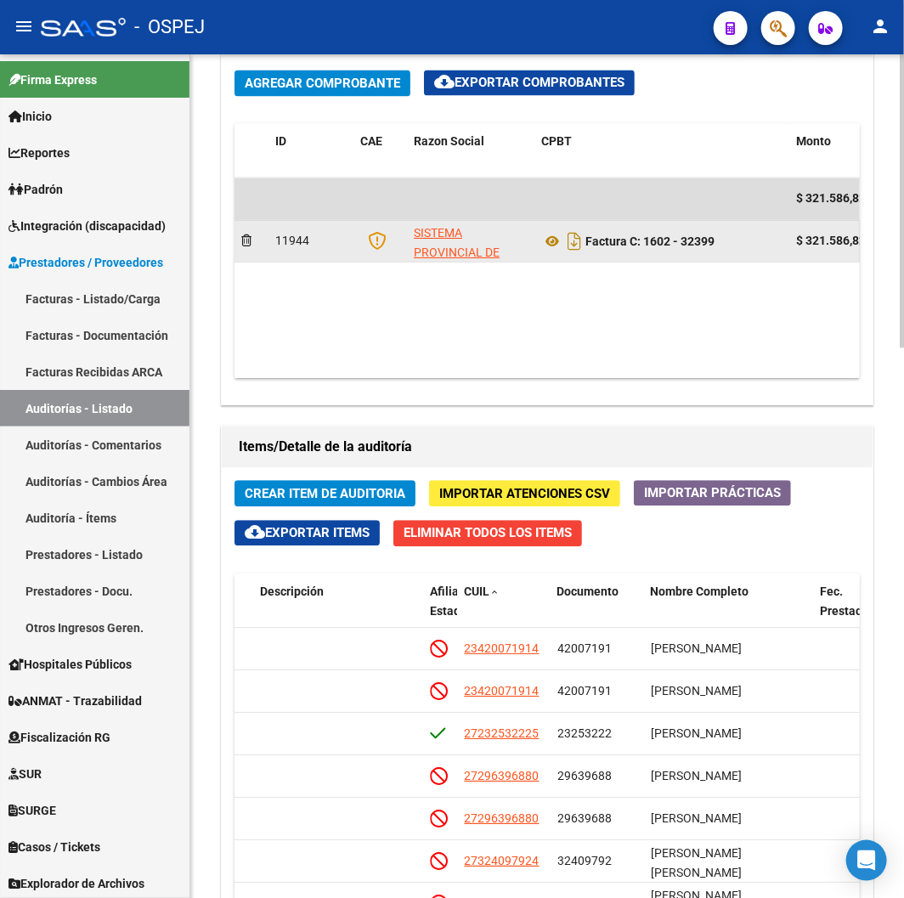
drag, startPoint x: 749, startPoint y: 251, endPoint x: 651, endPoint y: 251, distance: 98.6
click at [651, 251] on div "Factura C: 1602 - 32399" at bounding box center [661, 241] width 241 height 27
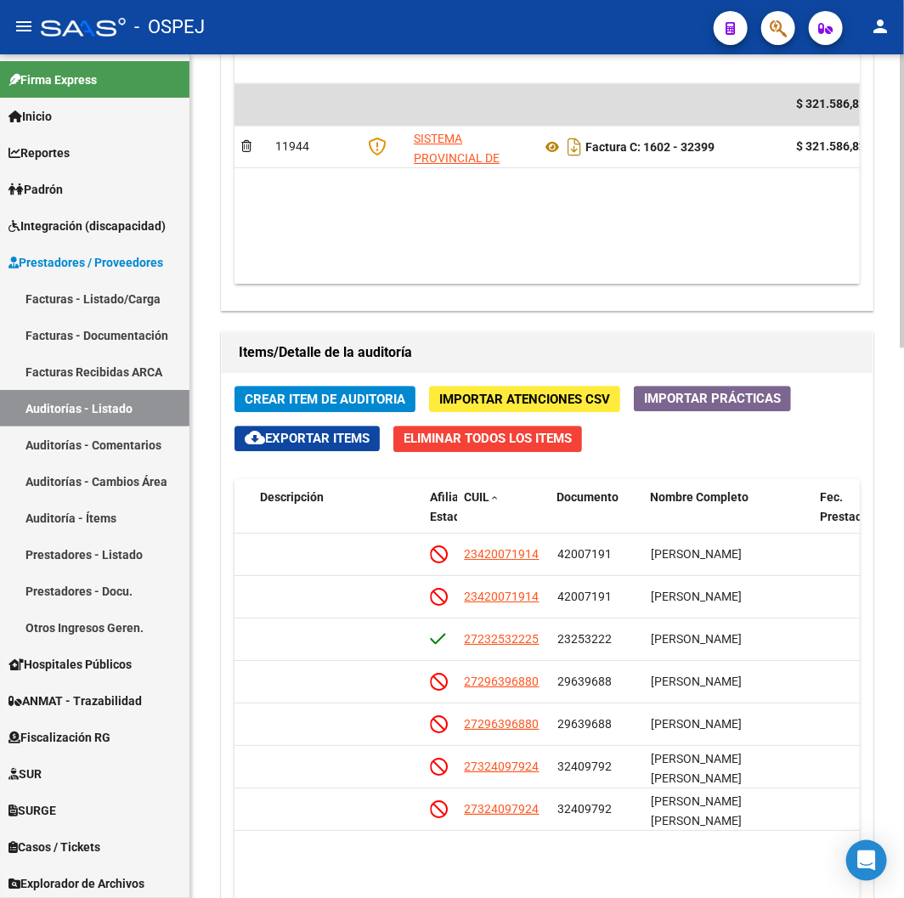
scroll to position [1416, 0]
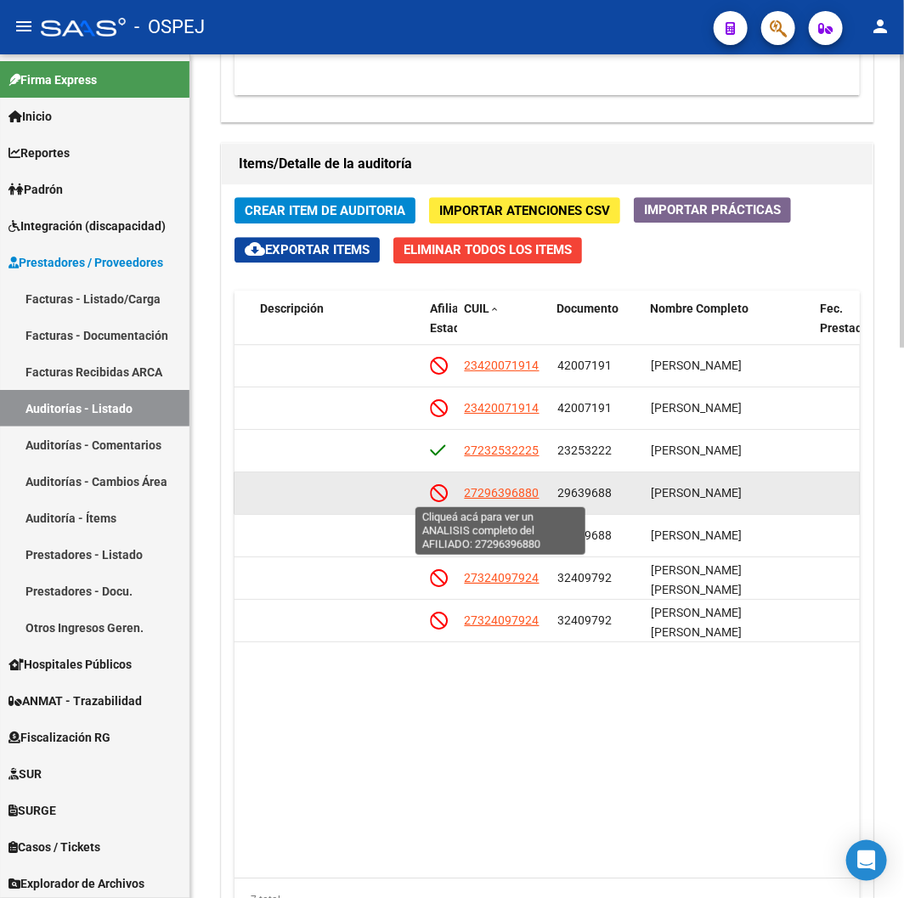
click at [495, 489] on span "27296396880" at bounding box center [501, 493] width 75 height 14
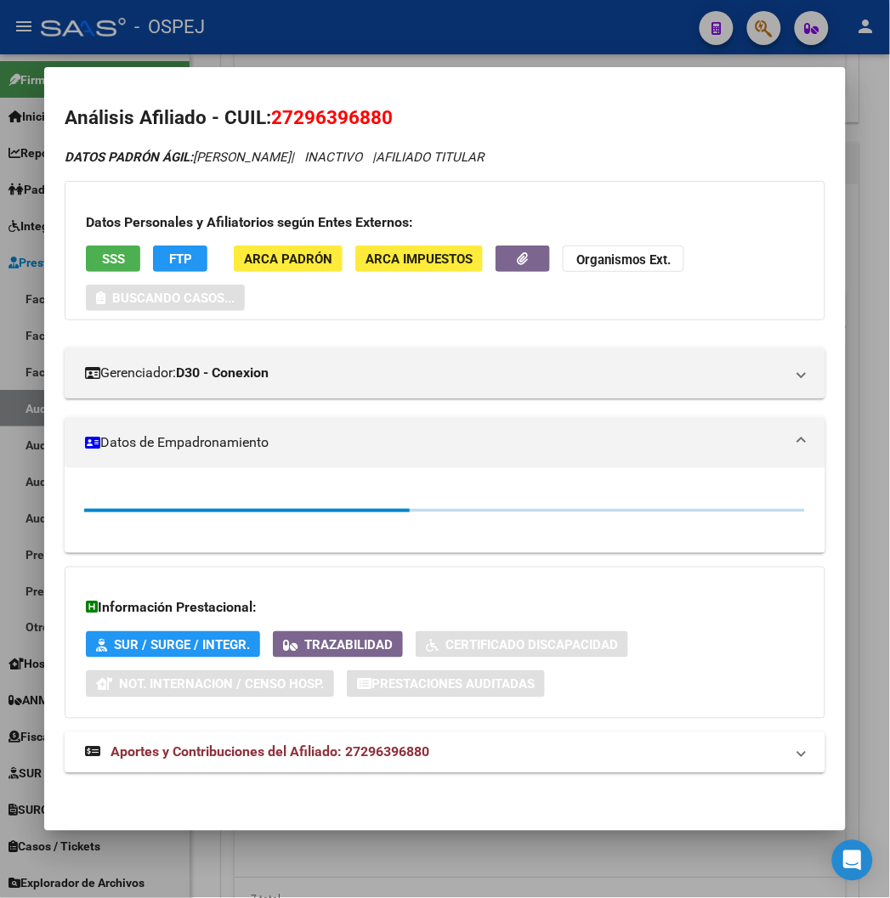
click at [102, 260] on span "SSS" at bounding box center [113, 259] width 23 height 15
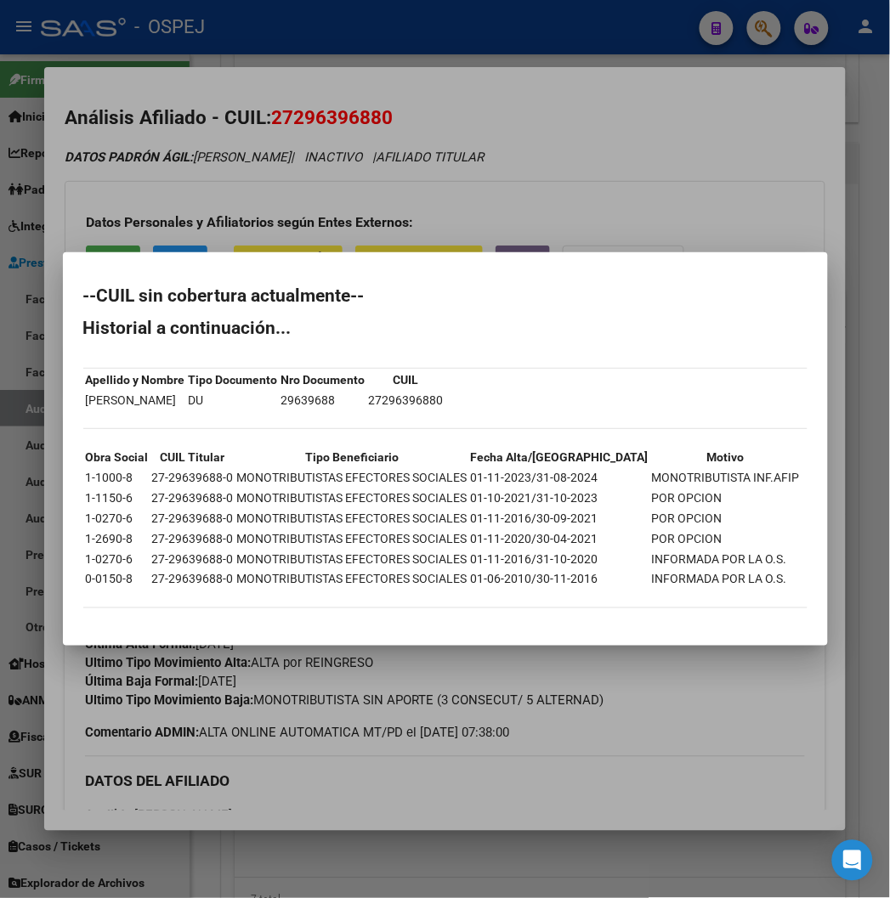
drag, startPoint x: 496, startPoint y: 126, endPoint x: 494, endPoint y: 104, distance: 22.2
click at [496, 126] on div at bounding box center [445, 449] width 890 height 898
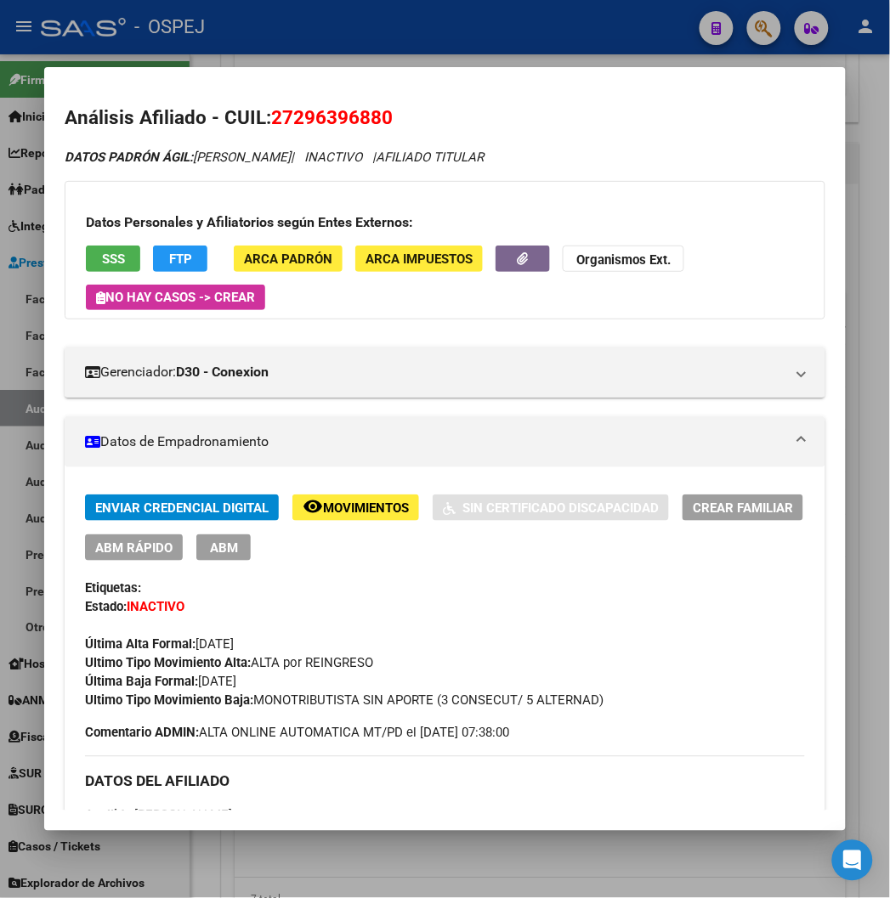
click at [528, 51] on div at bounding box center [445, 449] width 890 height 898
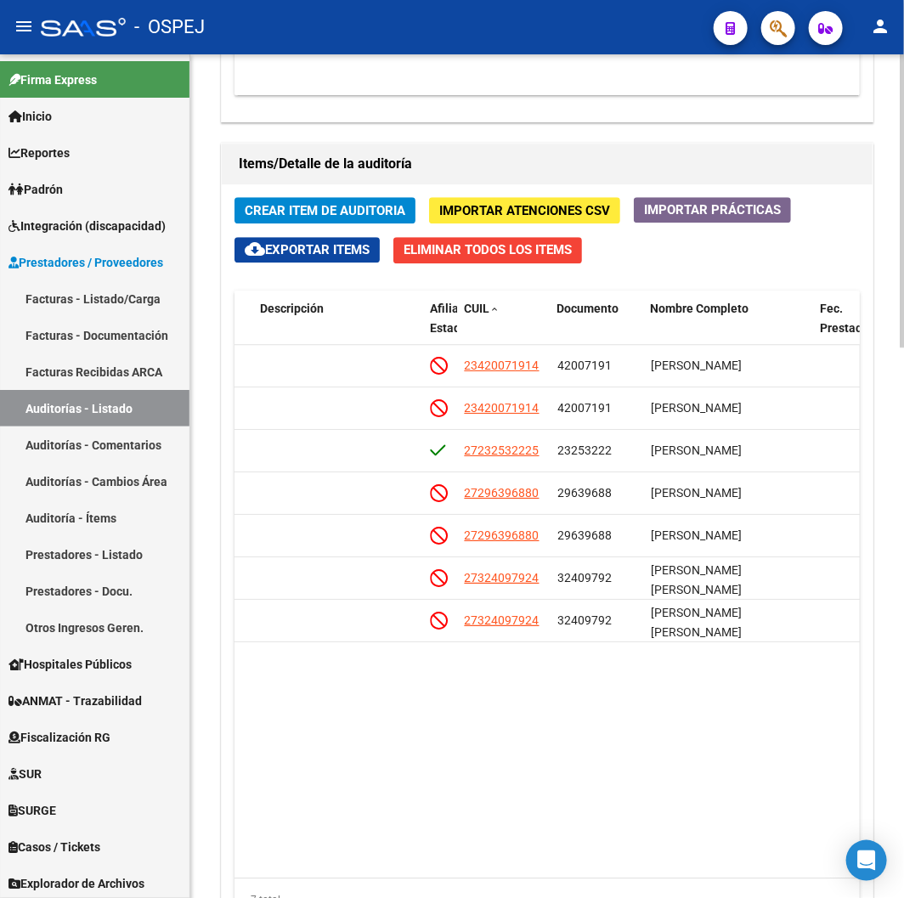
scroll to position [1133, 0]
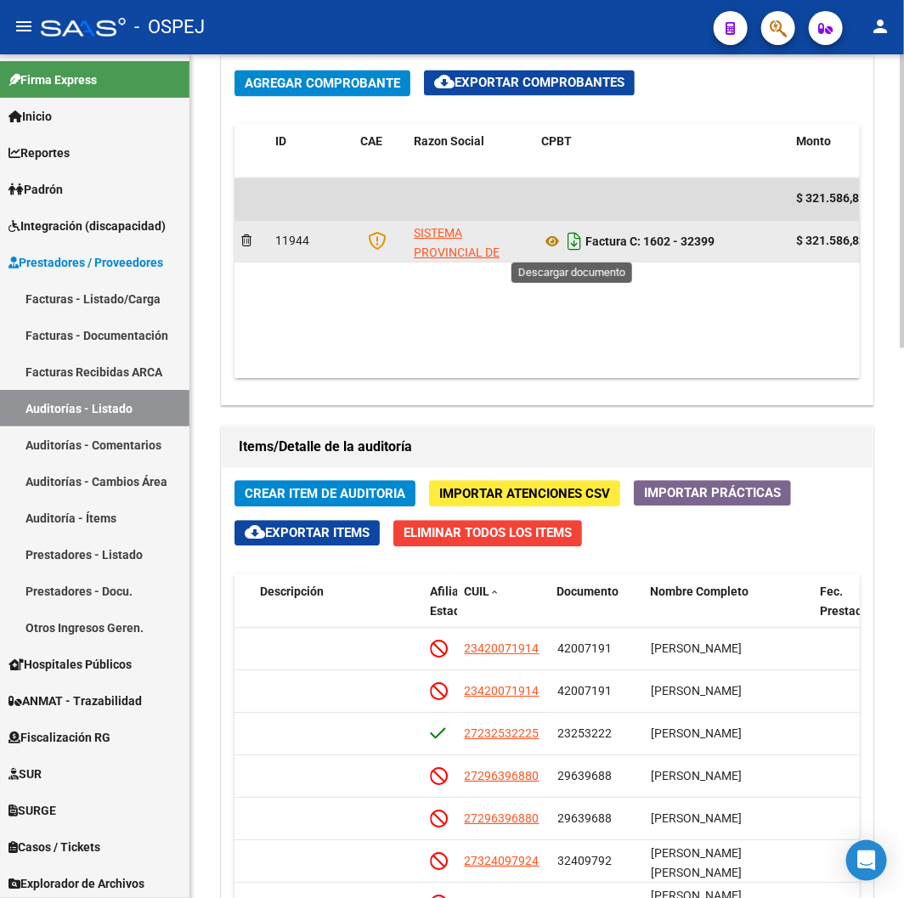
click at [572, 248] on icon "Descargar documento" at bounding box center [574, 241] width 22 height 27
click at [338, 296] on datatable-body "$ 321.586,82 11944 SISTEMA PROVINCIAL DE SALUD Factura C: 1602 - 32399 $ 321.58…" at bounding box center [547, 278] width 625 height 201
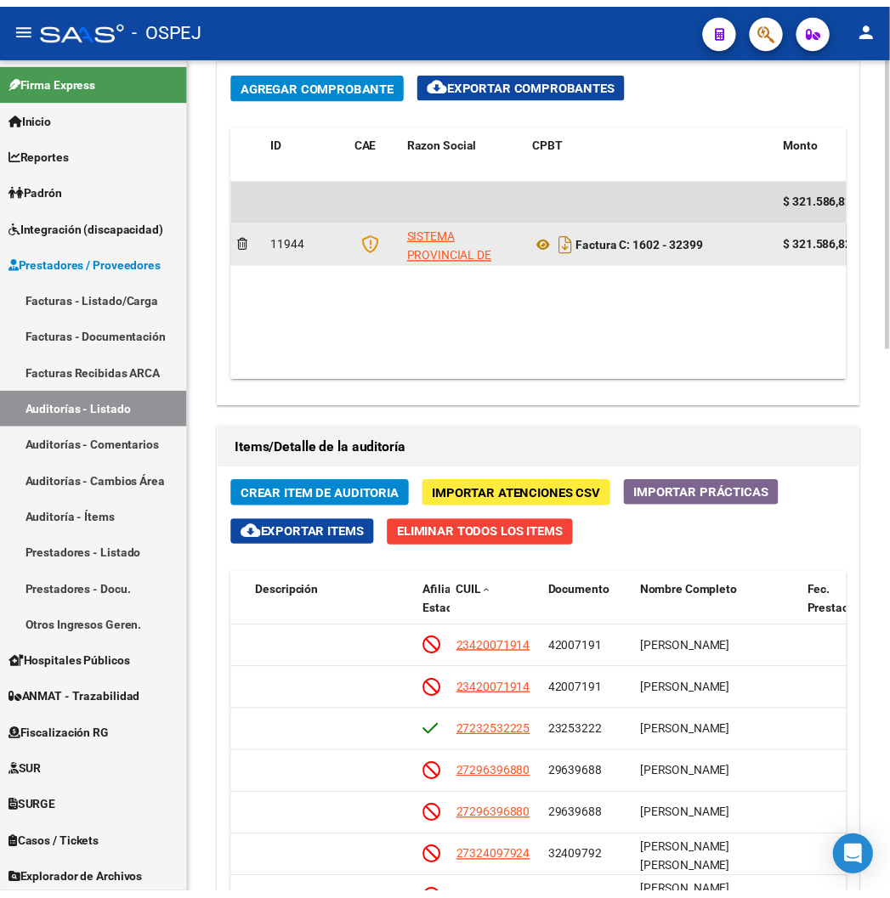
scroll to position [1321, 0]
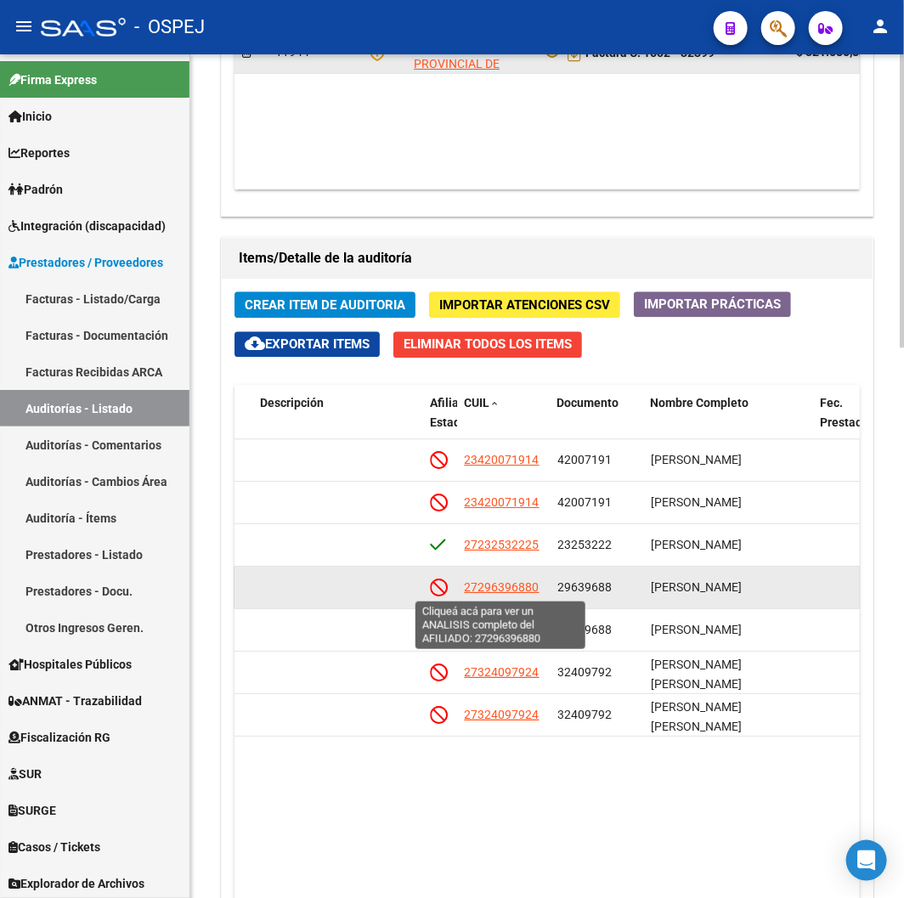
click at [523, 589] on span "27296396880" at bounding box center [501, 587] width 75 height 14
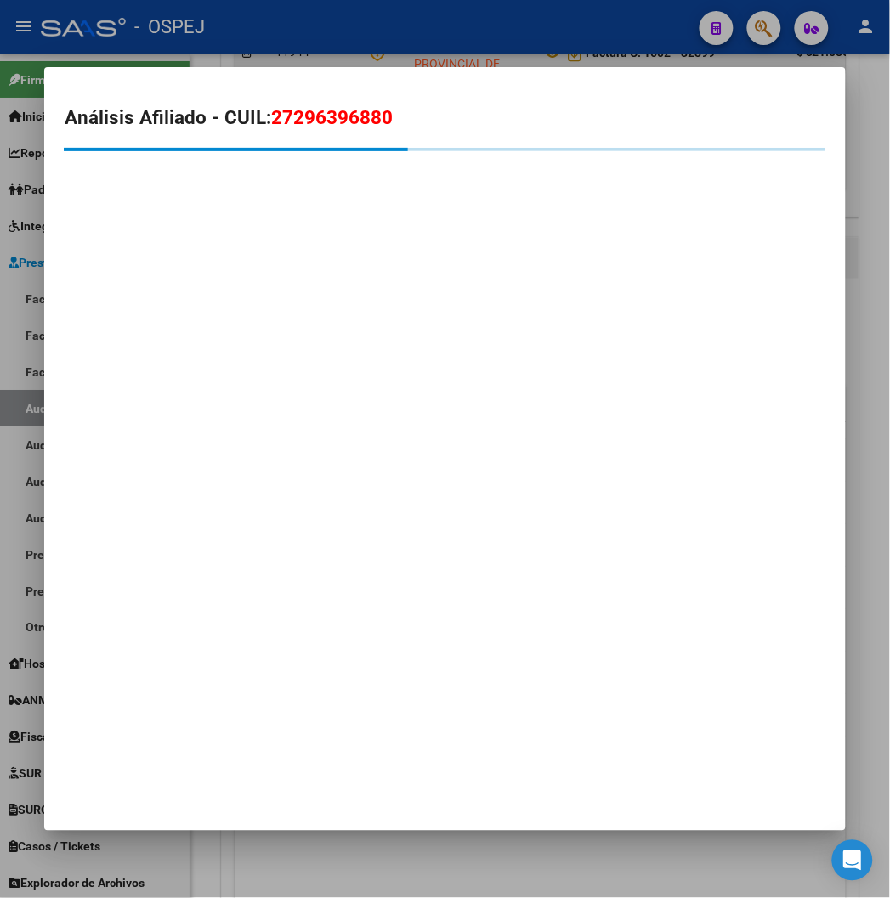
click at [307, 122] on span "27296396880" at bounding box center [332, 117] width 122 height 22
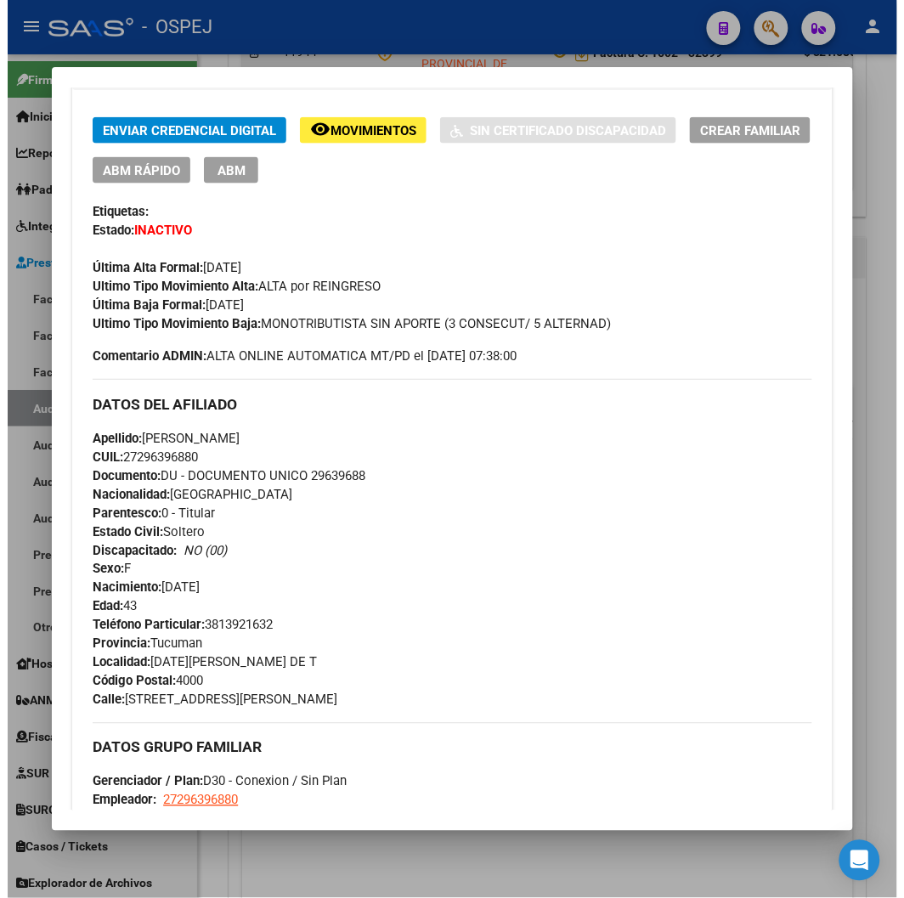
scroll to position [0, 0]
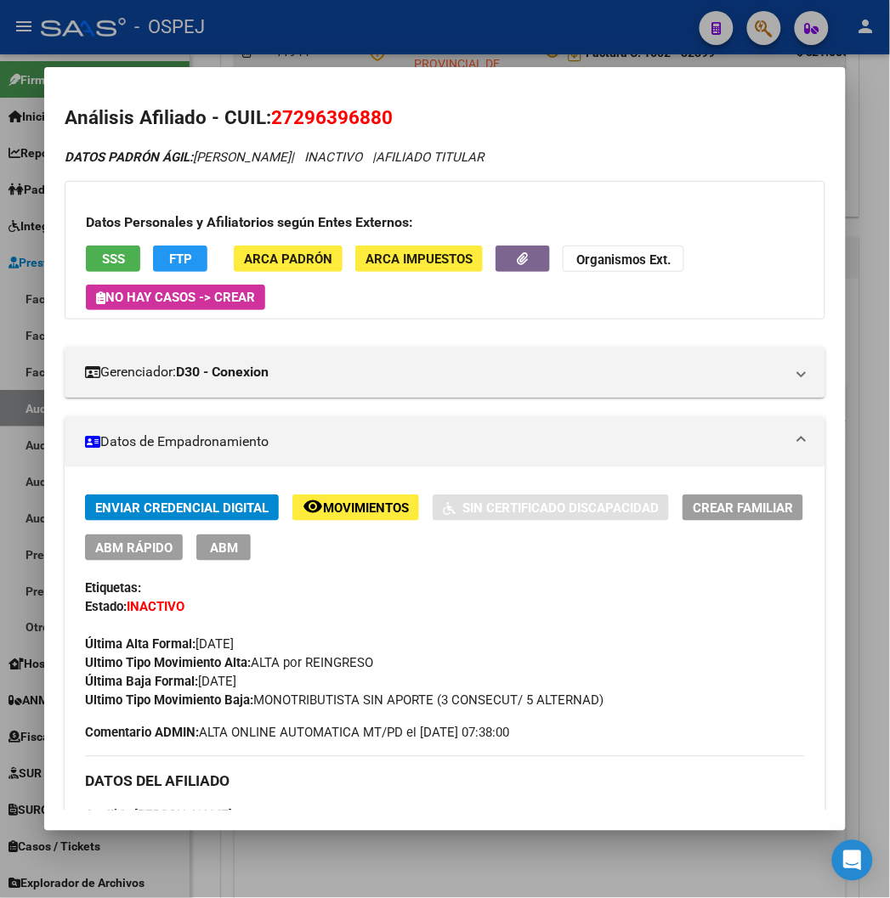
click at [102, 253] on span "SSS" at bounding box center [113, 259] width 23 height 15
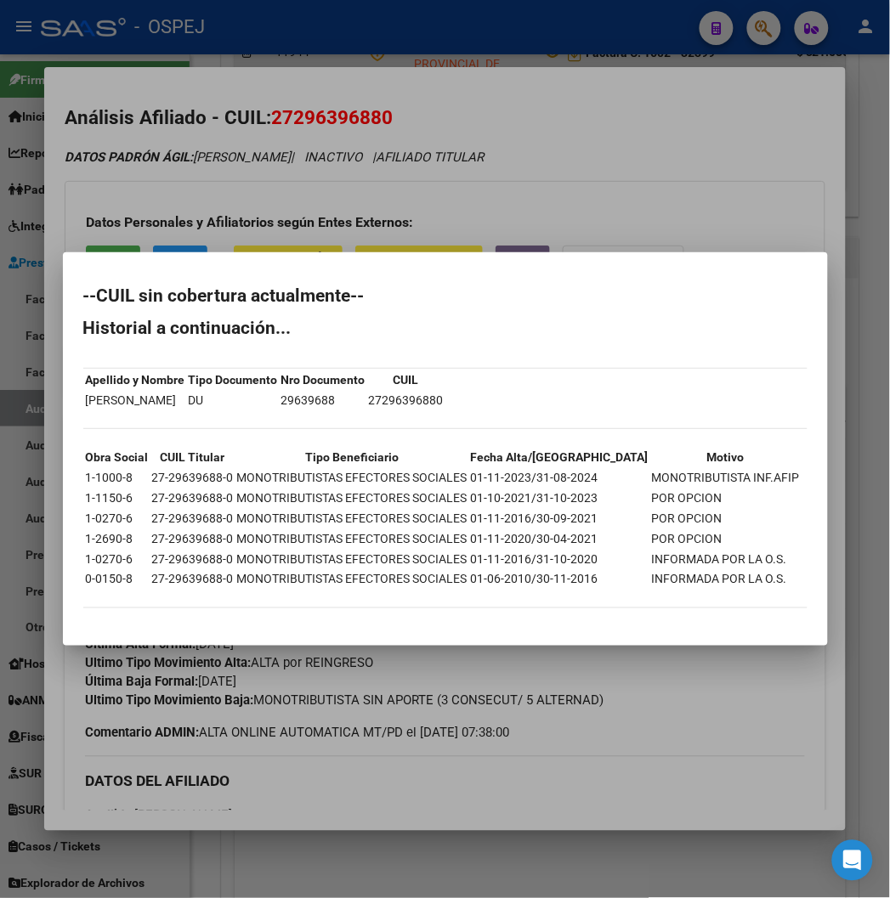
drag, startPoint x: 603, startPoint y: 200, endPoint x: 836, endPoint y: 49, distance: 277.2
click at [603, 194] on div at bounding box center [445, 449] width 890 height 898
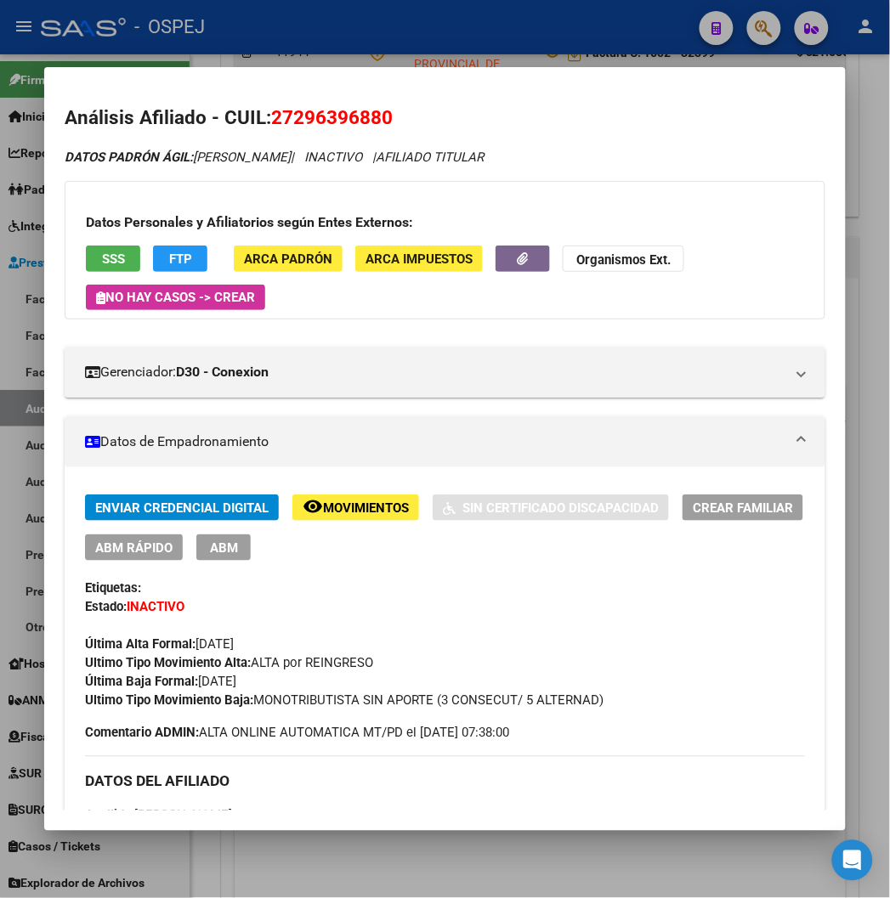
click at [446, 43] on div at bounding box center [445, 449] width 890 height 898
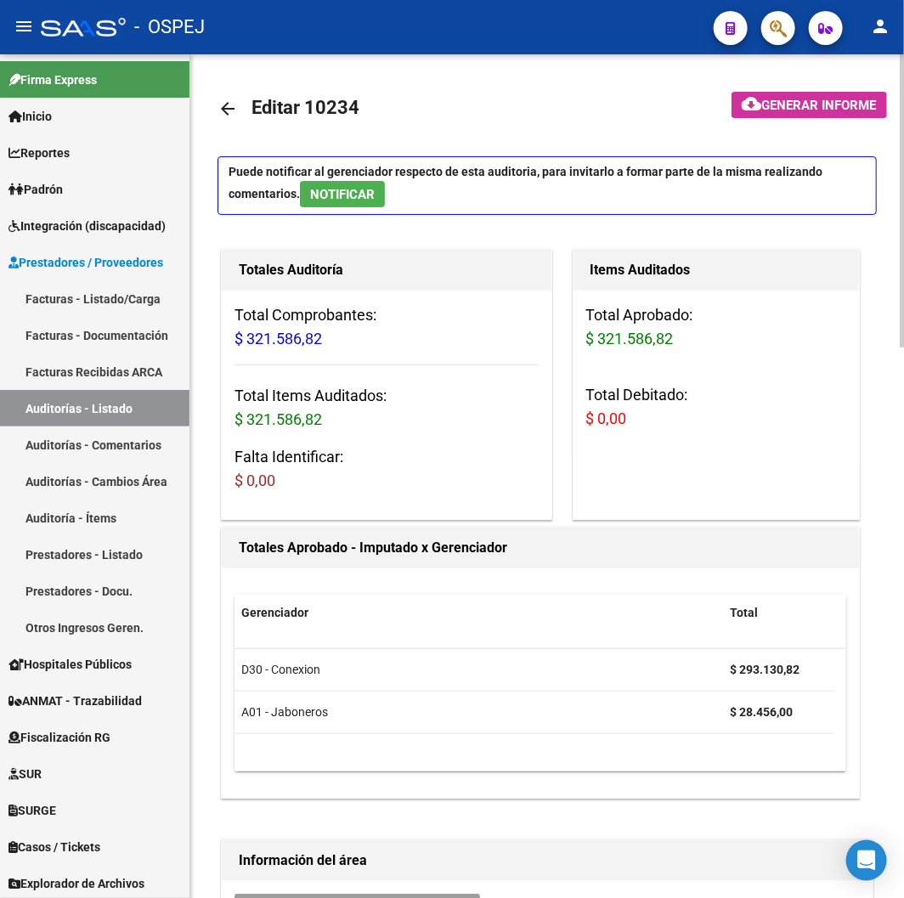
click at [233, 108] on mat-icon "arrow_back" at bounding box center [228, 109] width 20 height 20
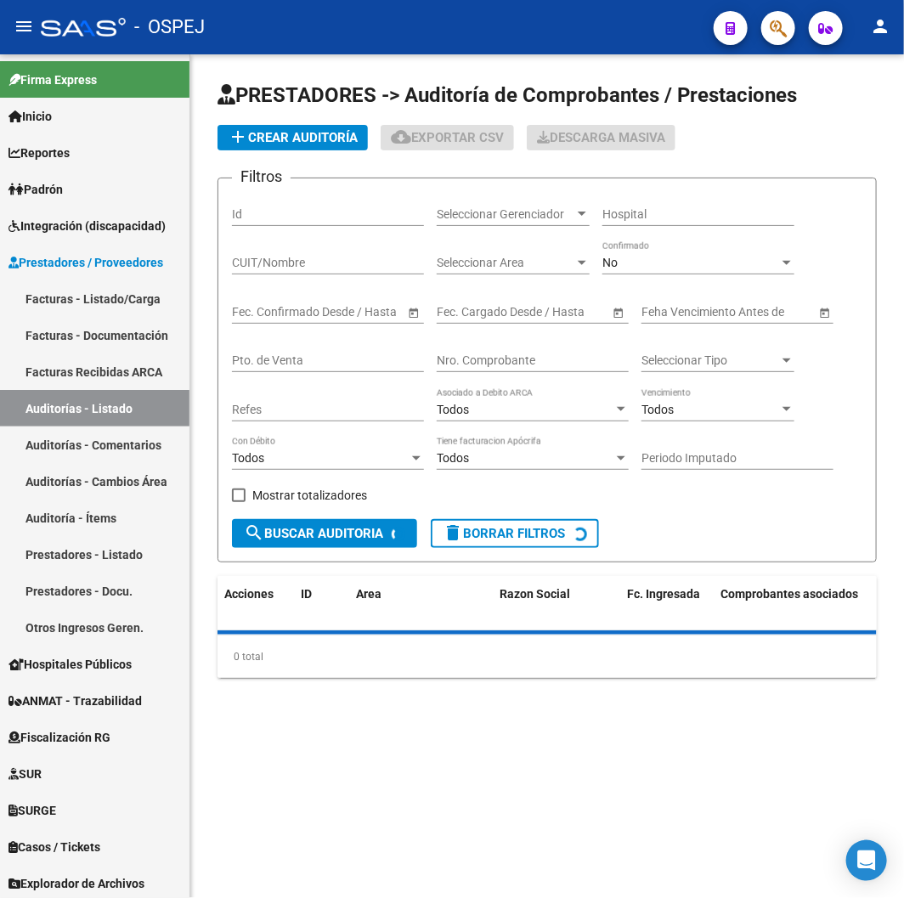
click at [523, 357] on input "Nro. Comprobante" at bounding box center [533, 360] width 192 height 14
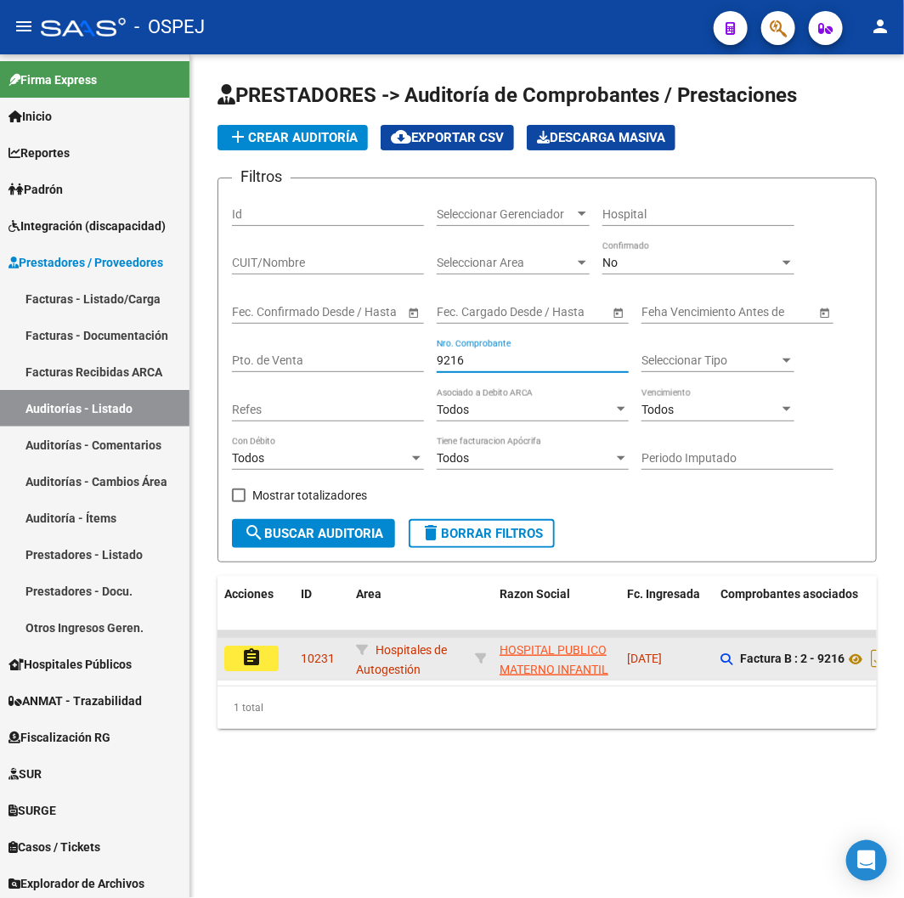
type input "9216"
click at [249, 651] on mat-icon "assignment" at bounding box center [251, 657] width 20 height 20
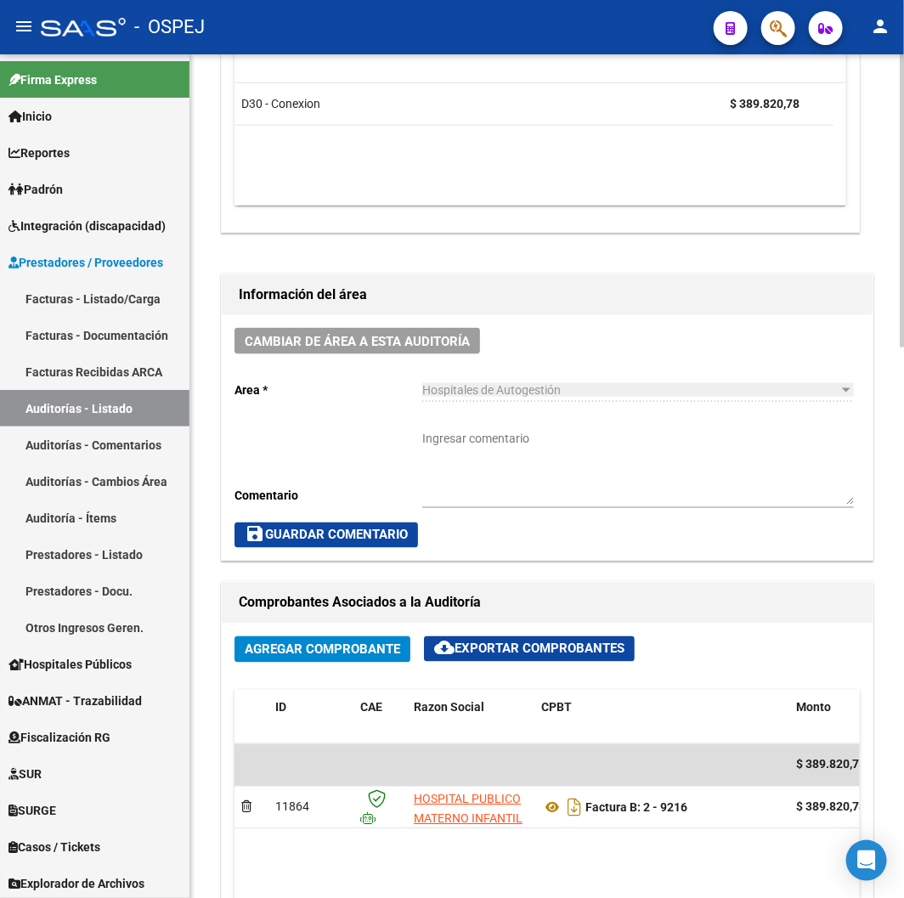
scroll to position [944, 0]
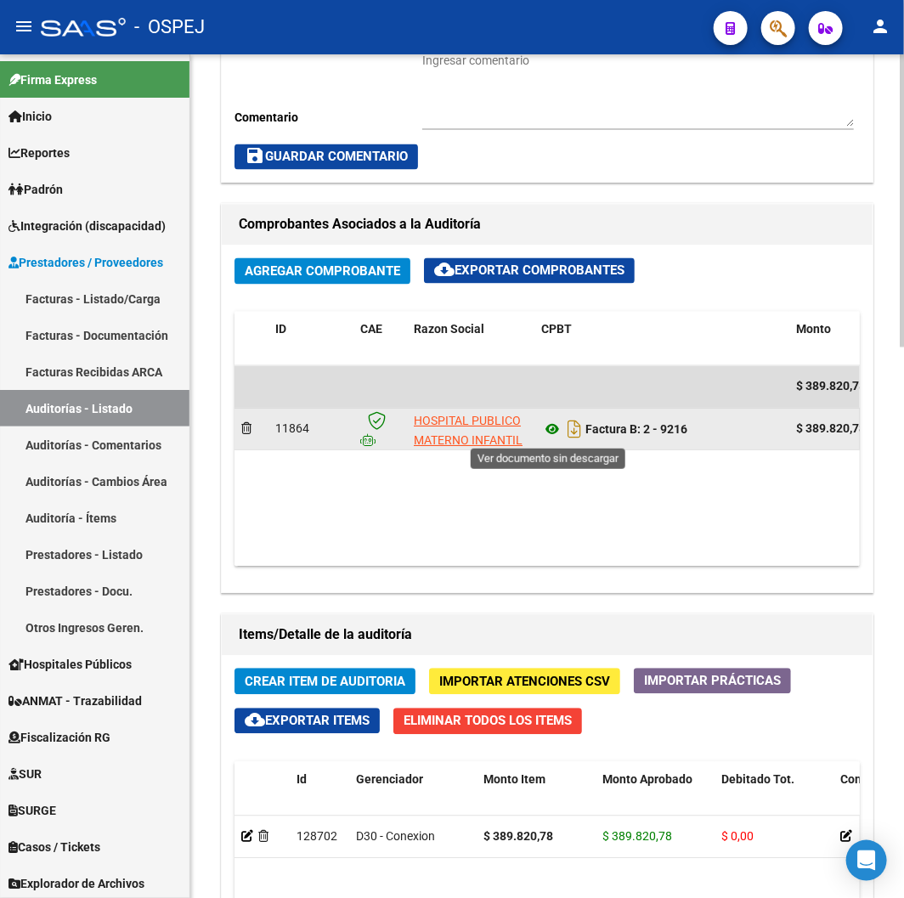
click at [557, 432] on icon at bounding box center [552, 430] width 22 height 20
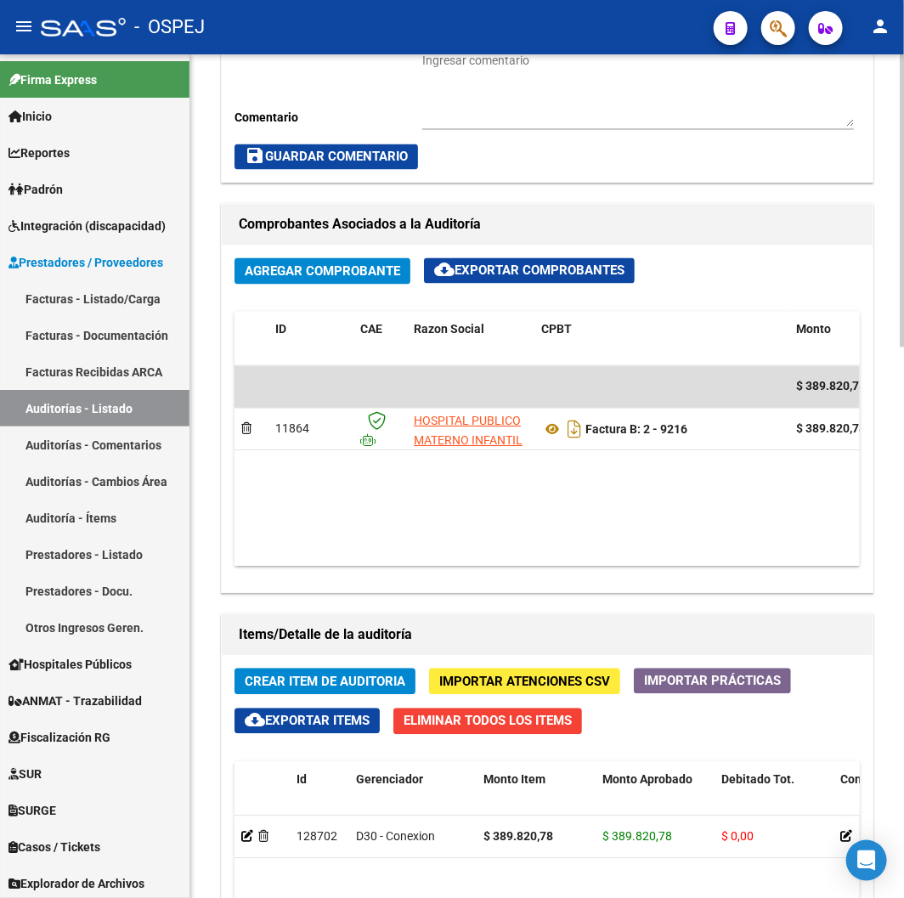
scroll to position [1416, 0]
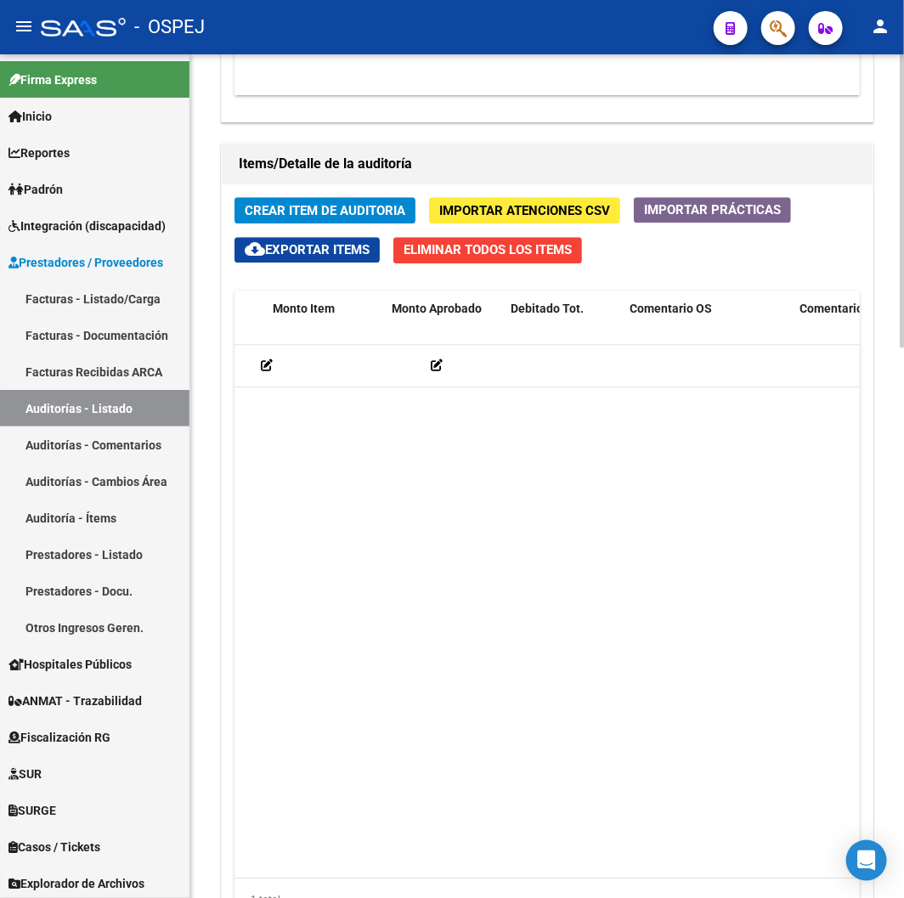
drag, startPoint x: 544, startPoint y: 448, endPoint x: 701, endPoint y: 446, distance: 157.2
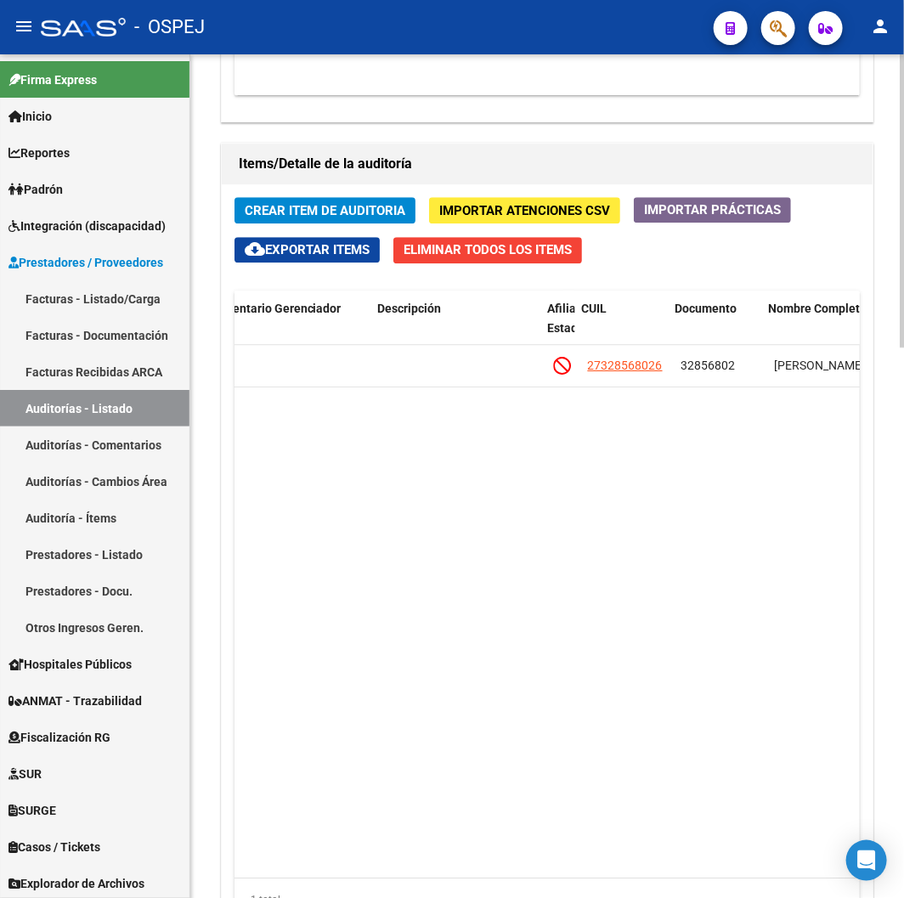
scroll to position [0, 595]
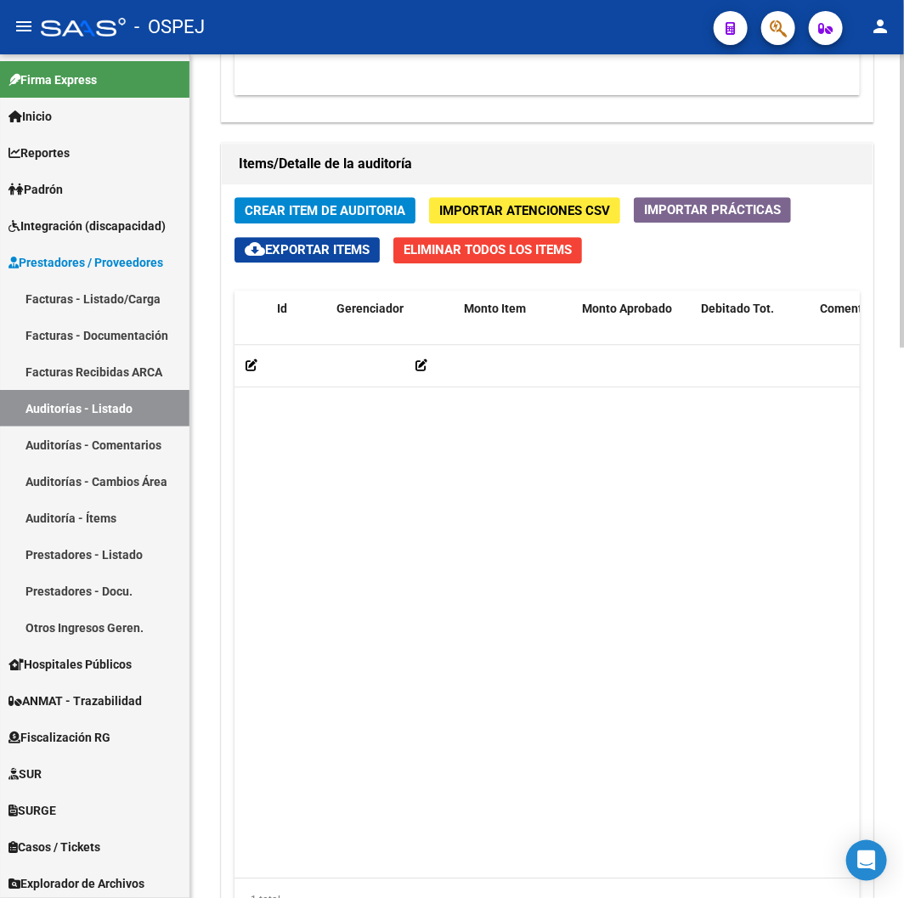
drag, startPoint x: 619, startPoint y: 431, endPoint x: 411, endPoint y: 447, distance: 207.9
drag, startPoint x: 561, startPoint y: 421, endPoint x: 665, endPoint y: 416, distance: 104.6
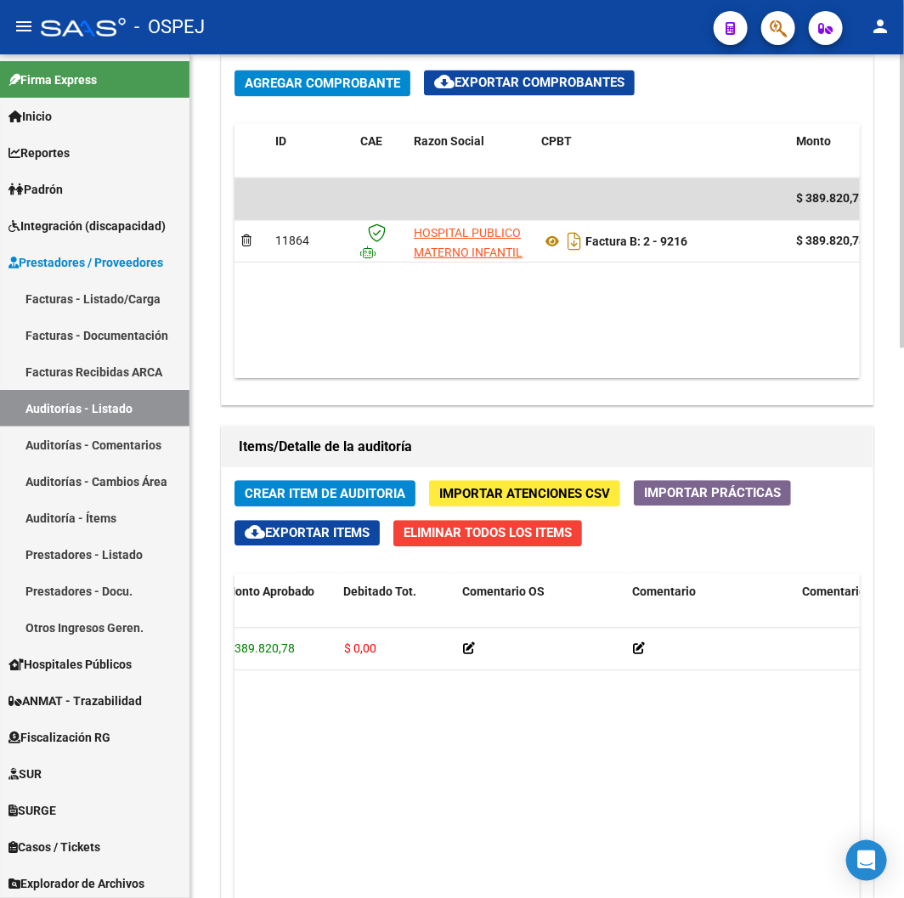
scroll to position [1038, 0]
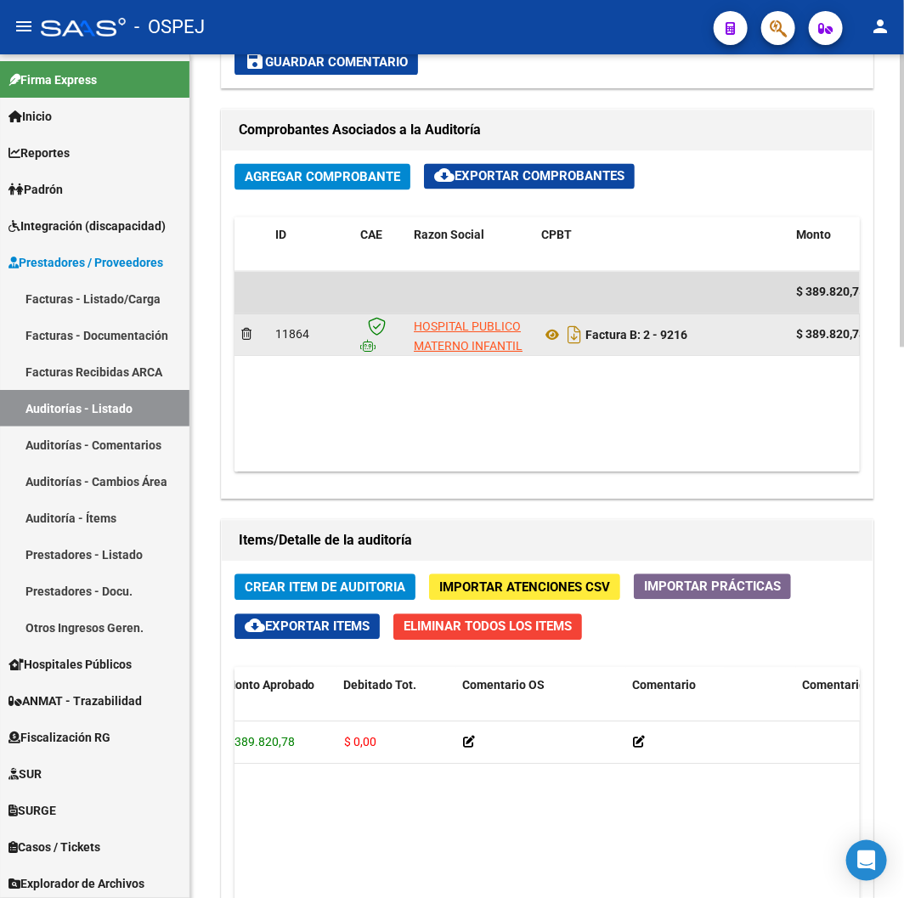
click at [649, 347] on datatable-body-cell "Factura B: 2 - 9216" at bounding box center [661, 335] width 255 height 42
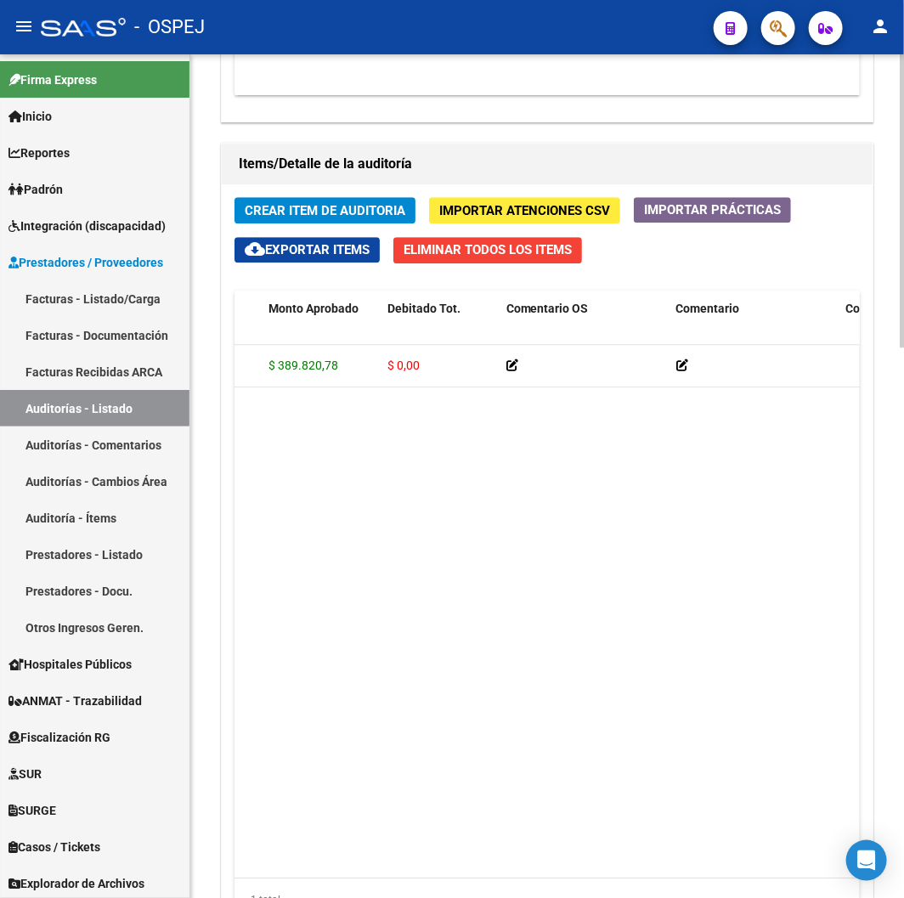
scroll to position [0, 56]
drag, startPoint x: 535, startPoint y: 528, endPoint x: 461, endPoint y: 522, distance: 74.2
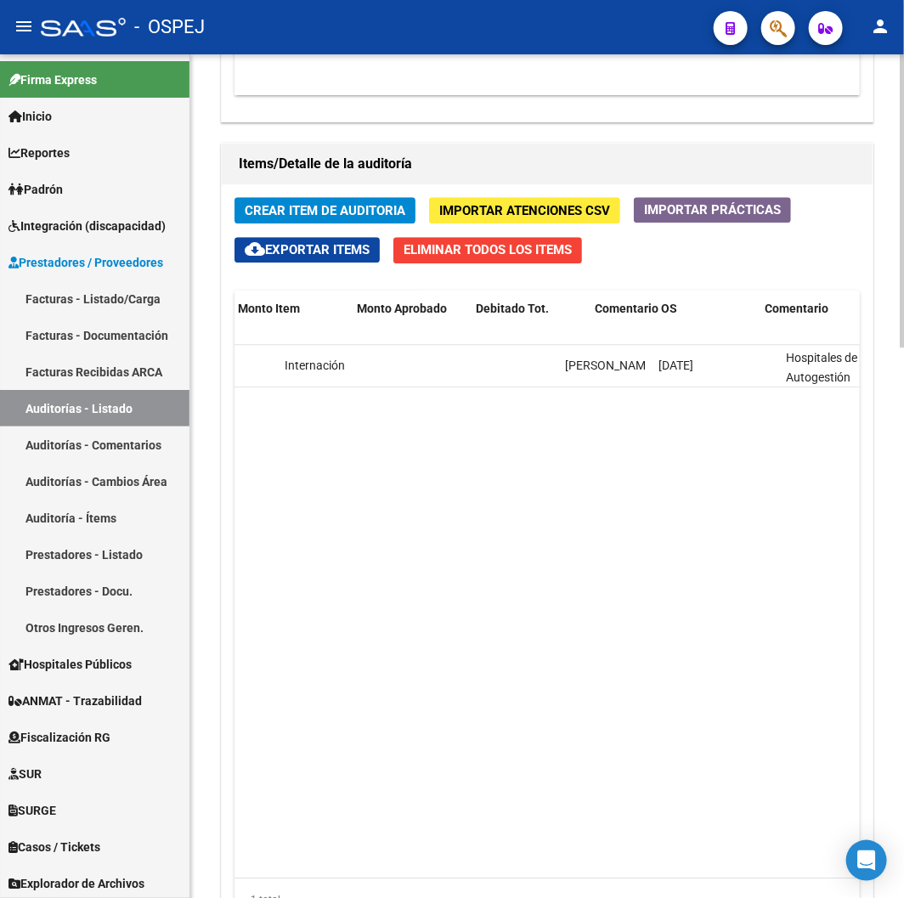
drag, startPoint x: 739, startPoint y: 507, endPoint x: 787, endPoint y: 507, distance: 47.6
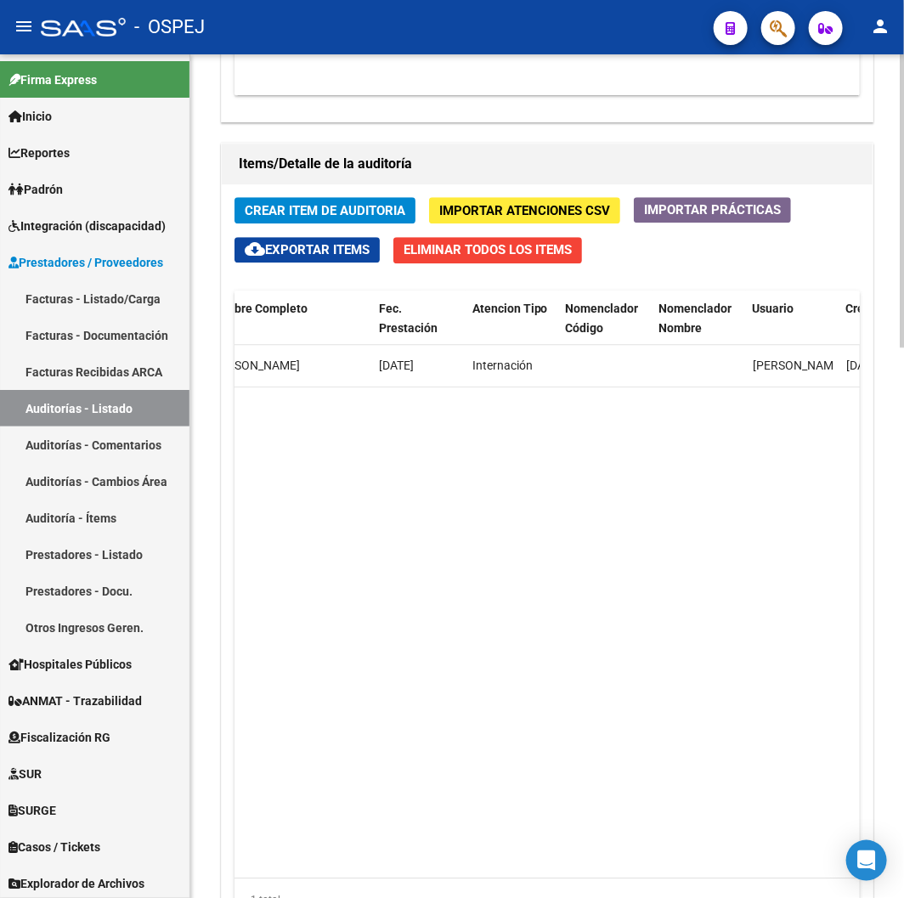
drag, startPoint x: 675, startPoint y: 508, endPoint x: 562, endPoint y: 508, distance: 113.0
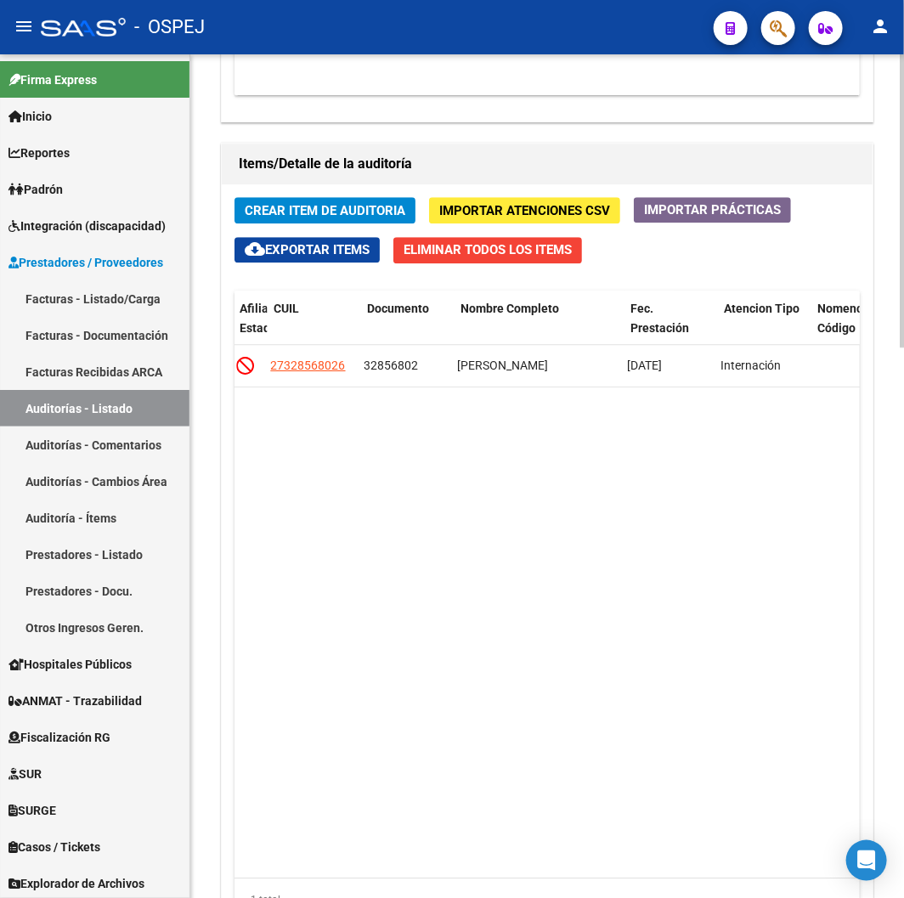
scroll to position [0, 1280]
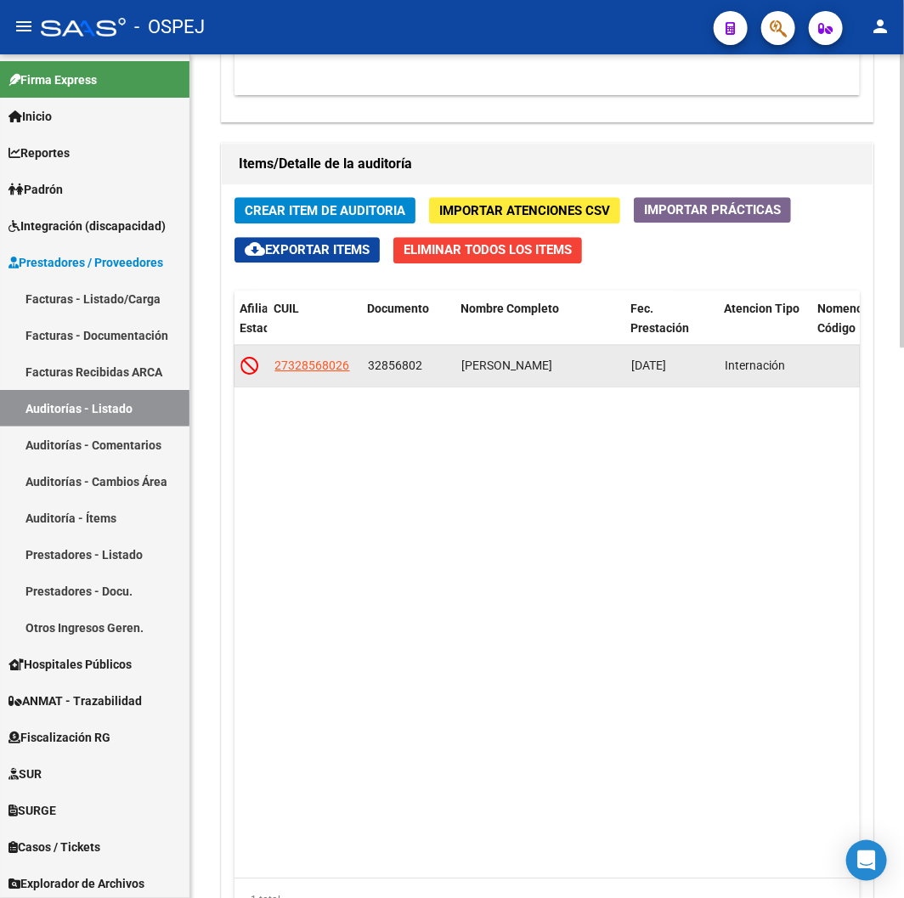
click at [342, 375] on app-link-go-to "27328568026" at bounding box center [311, 366] width 75 height 20
click at [327, 370] on span "27328568026" at bounding box center [311, 366] width 75 height 14
type textarea "27328568026"
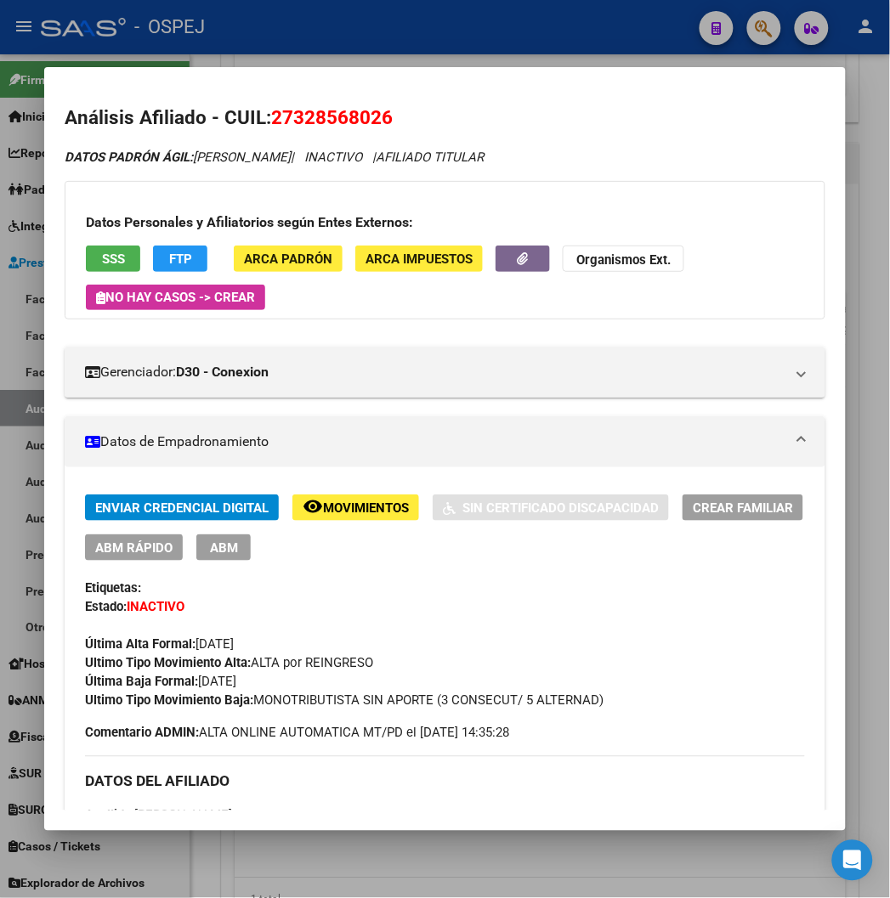
click at [102, 262] on span "SSS" at bounding box center [113, 259] width 23 height 15
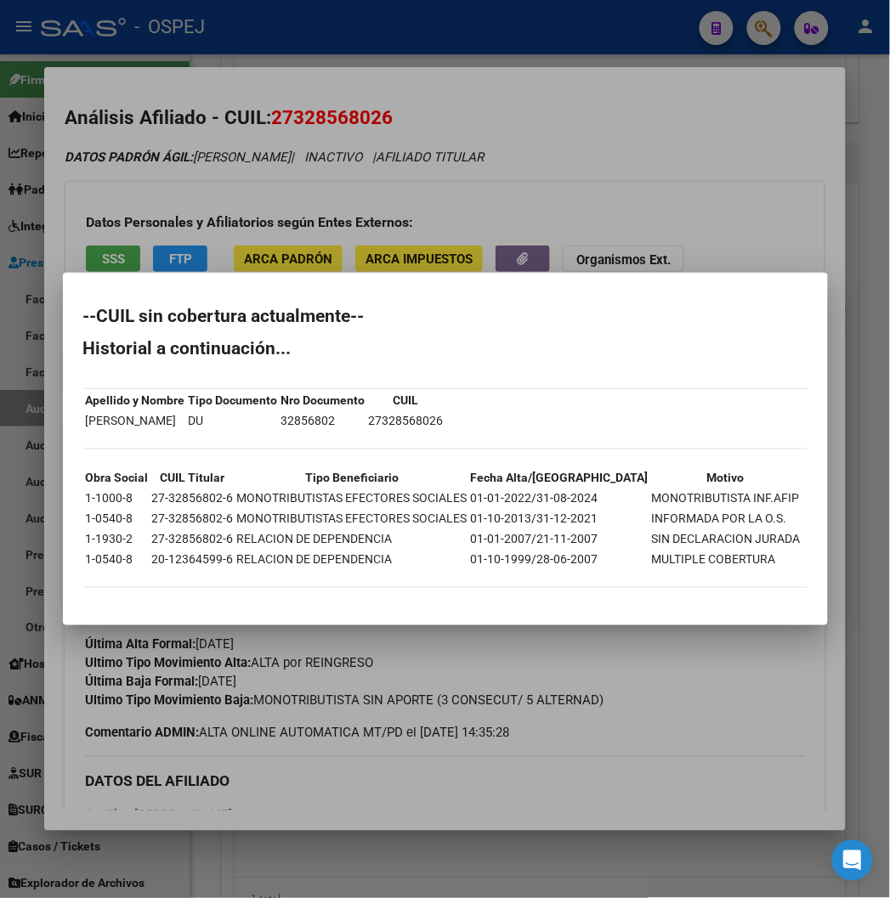
click at [478, 182] on div at bounding box center [445, 449] width 890 height 898
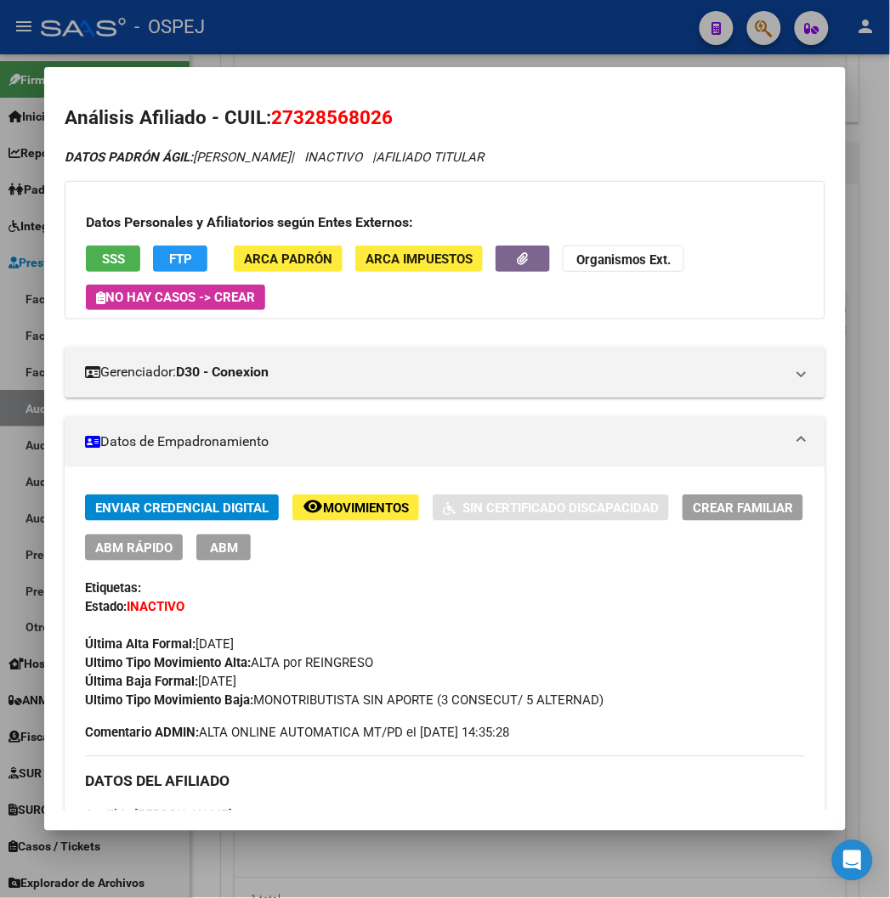
click at [309, 122] on span "27328568026" at bounding box center [332, 117] width 122 height 22
drag, startPoint x: 425, startPoint y: 32, endPoint x: 435, endPoint y: 47, distance: 17.7
click at [425, 32] on div at bounding box center [445, 449] width 890 height 898
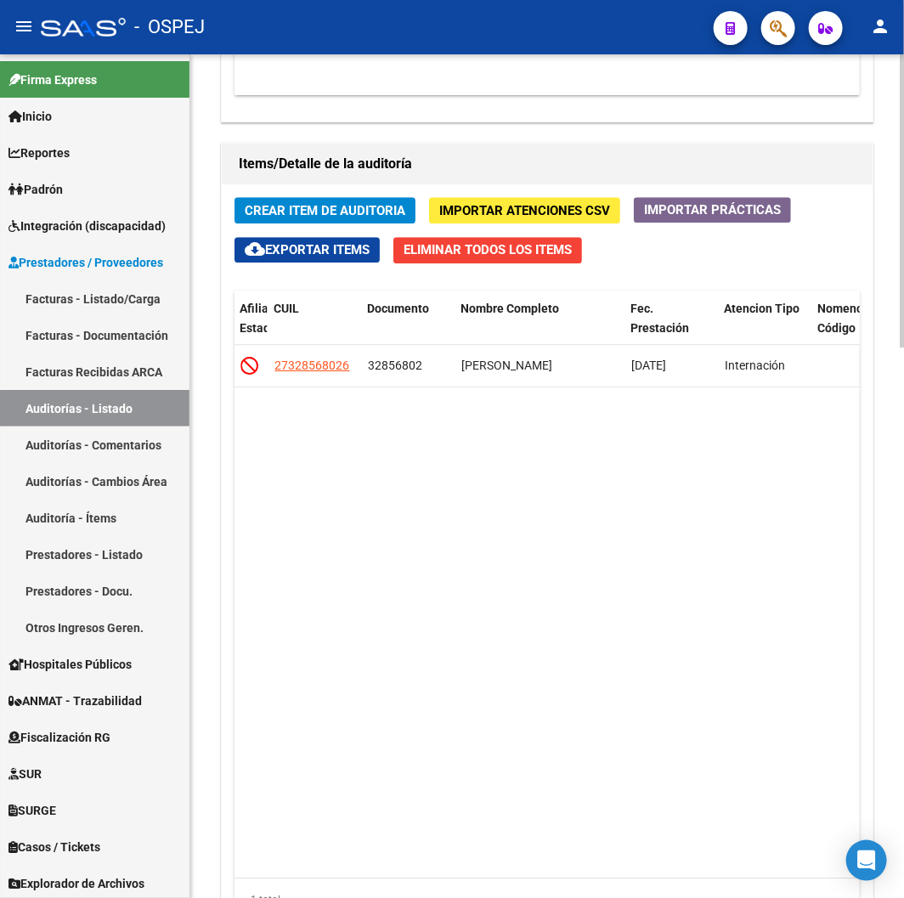
scroll to position [0, 0]
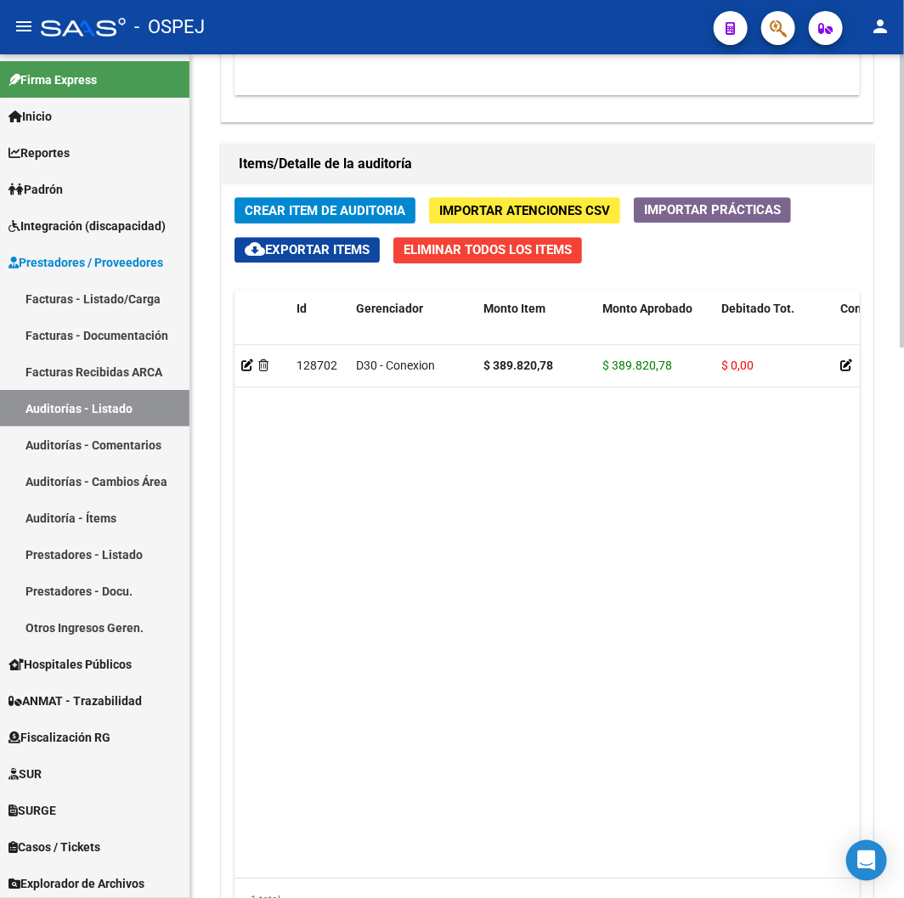
drag, startPoint x: 685, startPoint y: 367, endPoint x: 419, endPoint y: 393, distance: 267.2
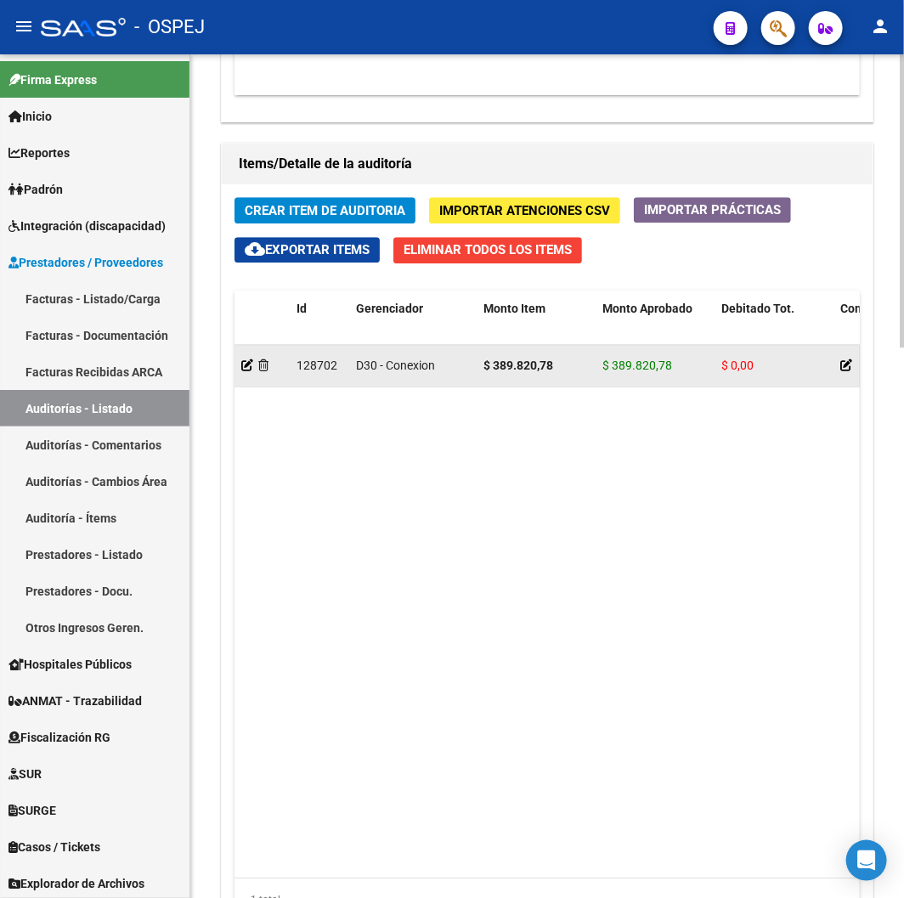
drag, startPoint x: 495, startPoint y: 365, endPoint x: 555, endPoint y: 369, distance: 60.4
click at [555, 369] on div "$ 389.820,78" at bounding box center [535, 366] width 105 height 20
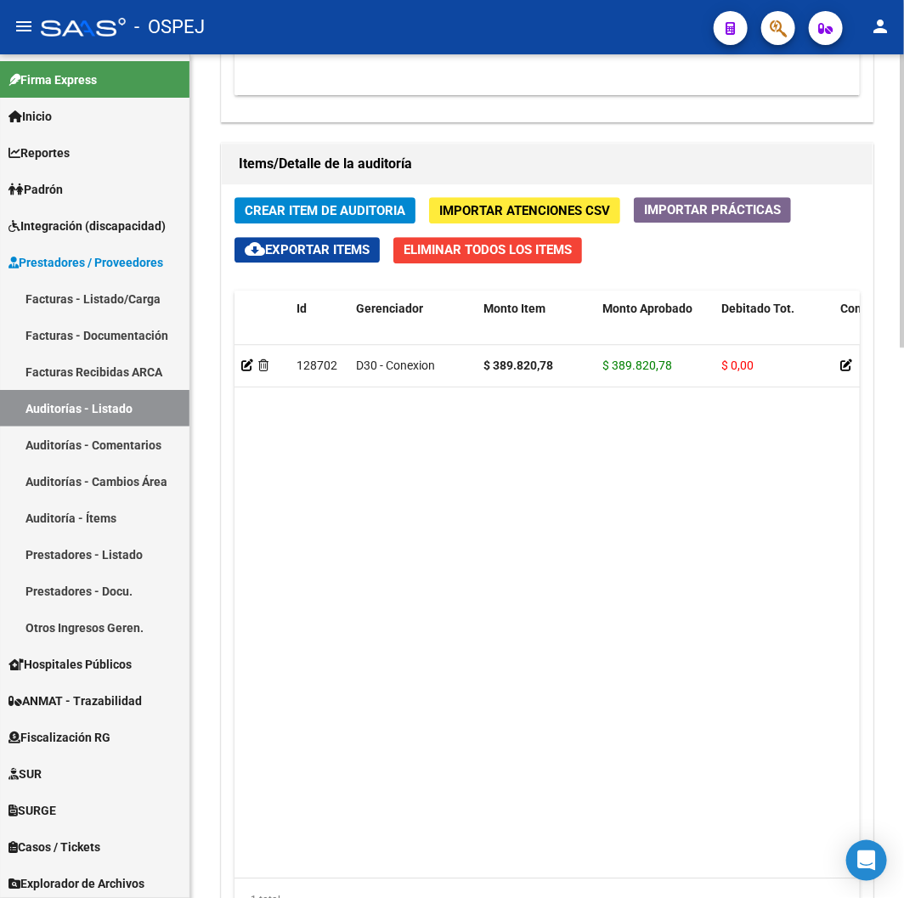
scroll to position [1133, 0]
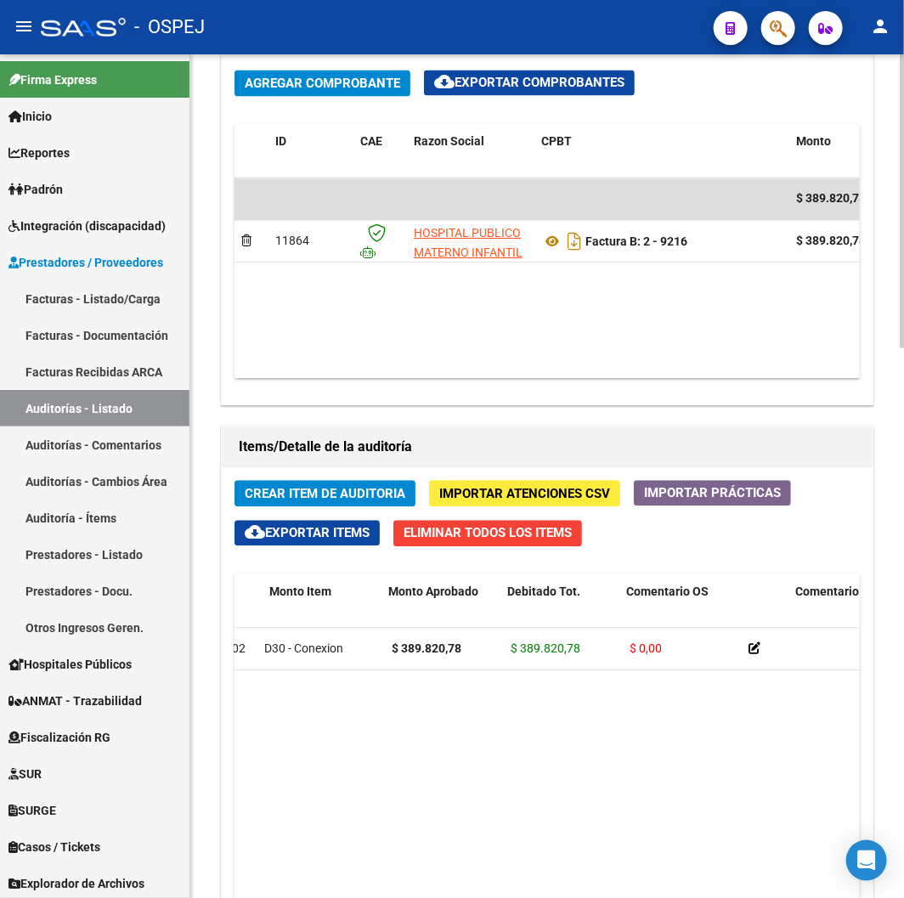
drag, startPoint x: 469, startPoint y: 692, endPoint x: 564, endPoint y: 689, distance: 95.2
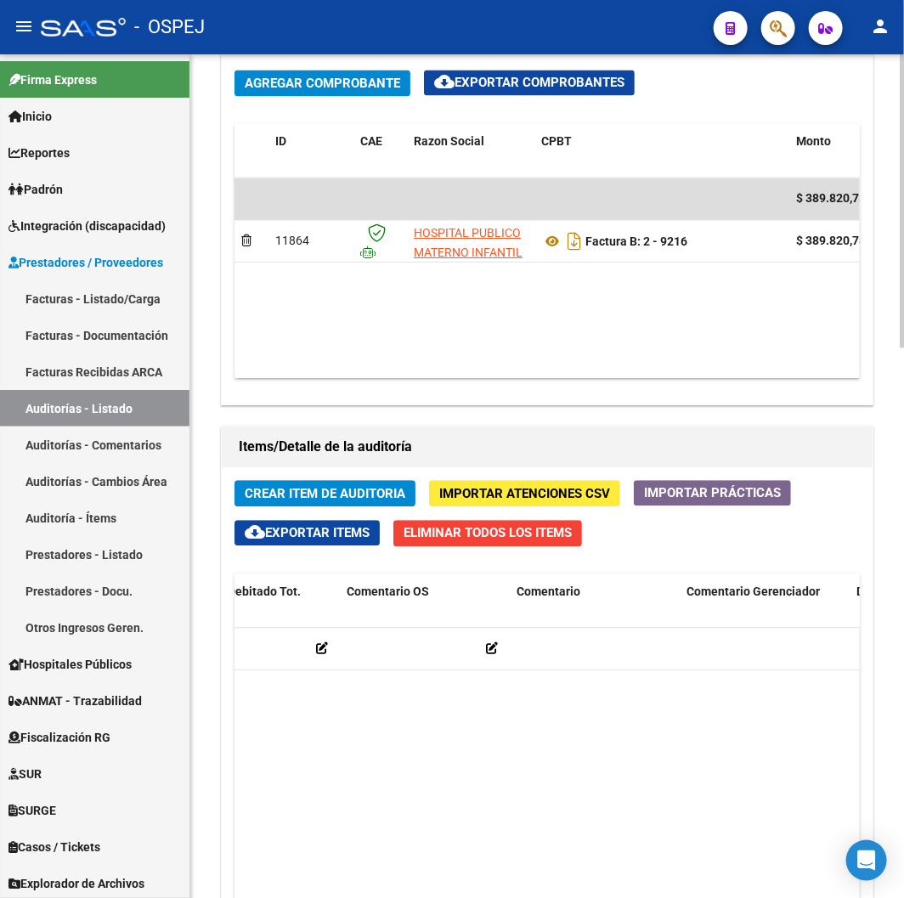
scroll to position [0, 885]
drag, startPoint x: 579, startPoint y: 690, endPoint x: 720, endPoint y: 691, distance: 140.2
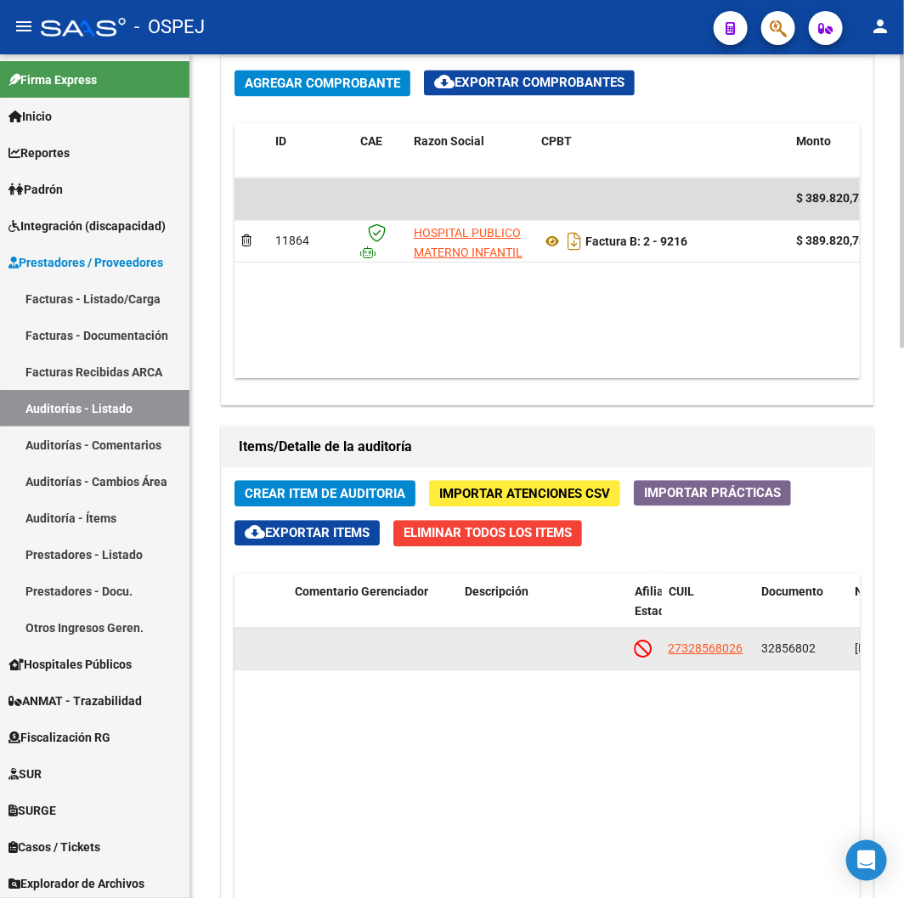
drag, startPoint x: 721, startPoint y: 659, endPoint x: 718, endPoint y: 651, distance: 8.9
click at [720, 658] on app-link-go-to "27328568026" at bounding box center [706, 649] width 75 height 20
click at [718, 648] on span "27328568026" at bounding box center [706, 649] width 75 height 14
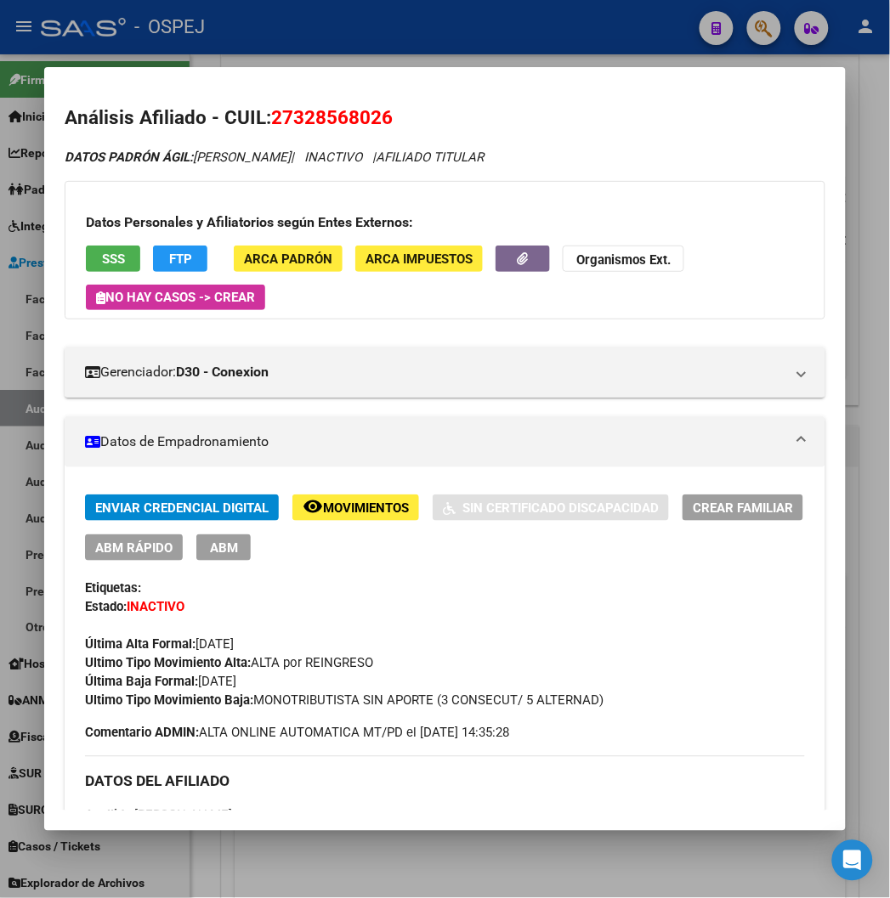
click at [102, 256] on span "SSS" at bounding box center [113, 259] width 23 height 15
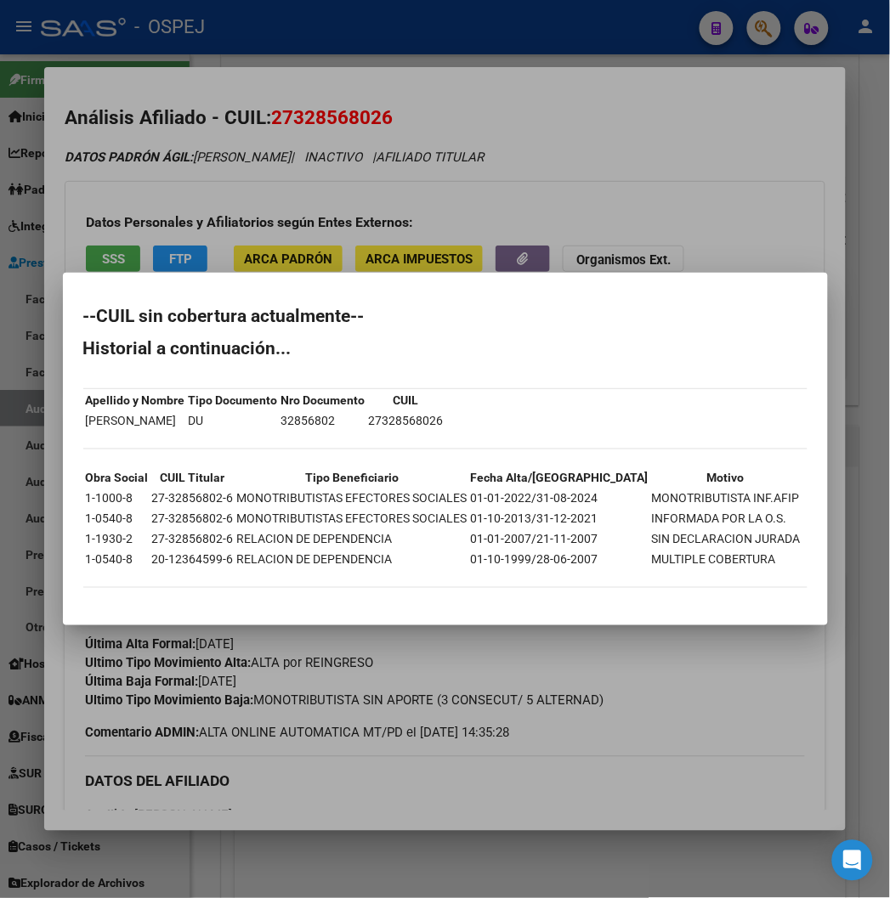
click at [405, 151] on div at bounding box center [445, 449] width 890 height 898
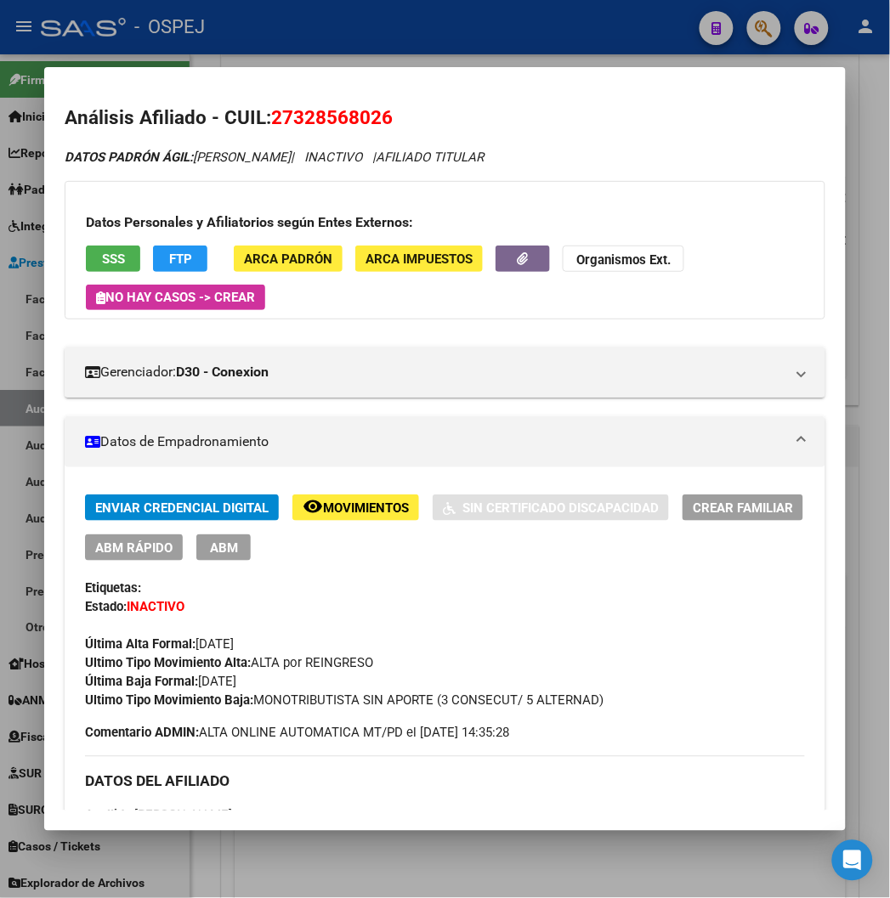
click at [453, 31] on div at bounding box center [445, 449] width 890 height 898
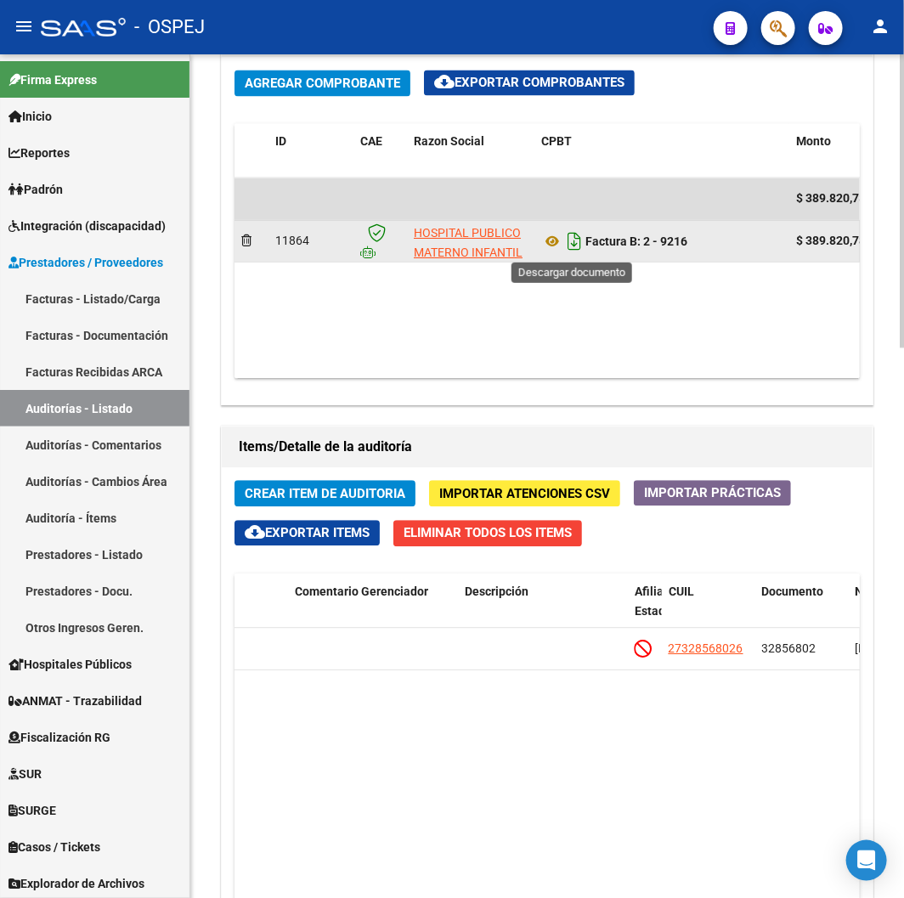
click at [569, 241] on icon "Descargar documento" at bounding box center [574, 241] width 22 height 27
click at [533, 626] on datatable-header-cell "Descripción" at bounding box center [543, 611] width 170 height 75
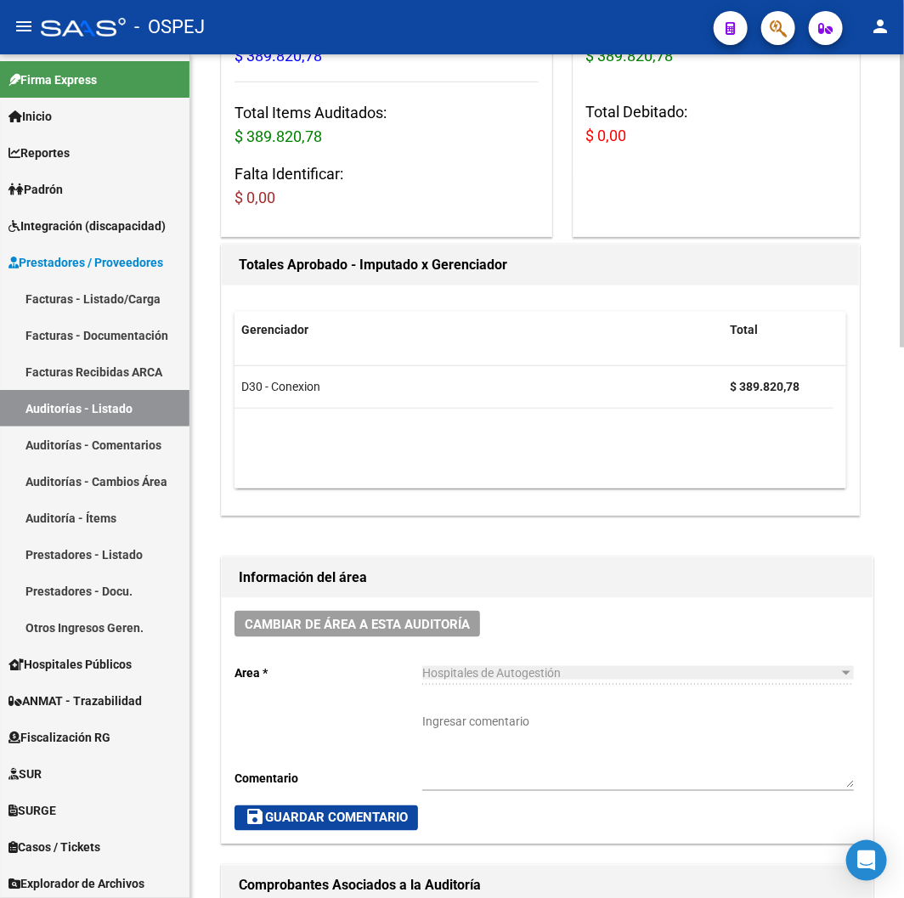
scroll to position [0, 0]
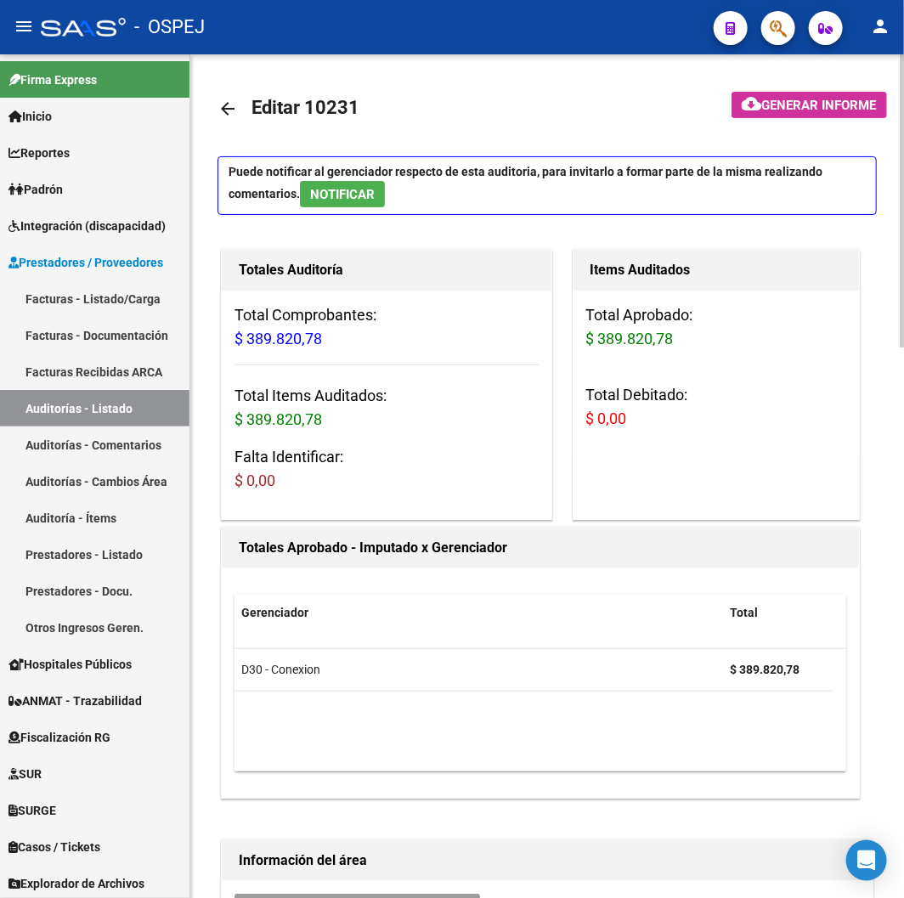
click at [239, 119] on link "arrow_back" at bounding box center [235, 108] width 34 height 40
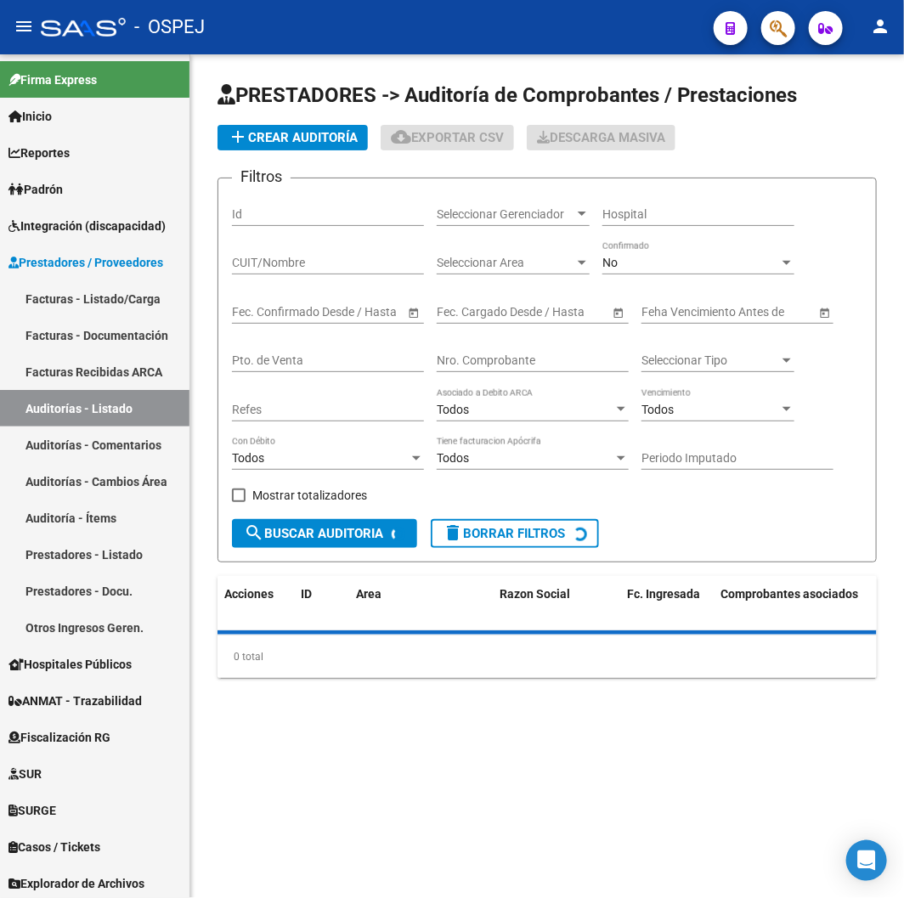
click at [500, 353] on input "Nro. Comprobante" at bounding box center [533, 360] width 192 height 14
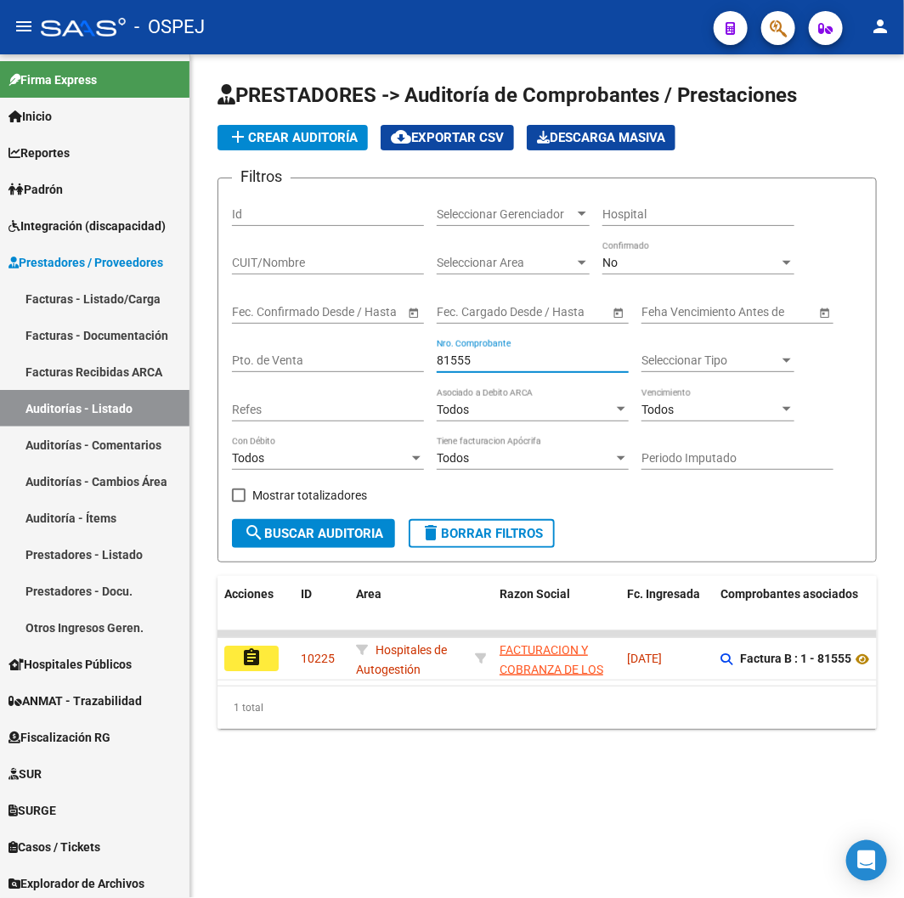
type input "81555"
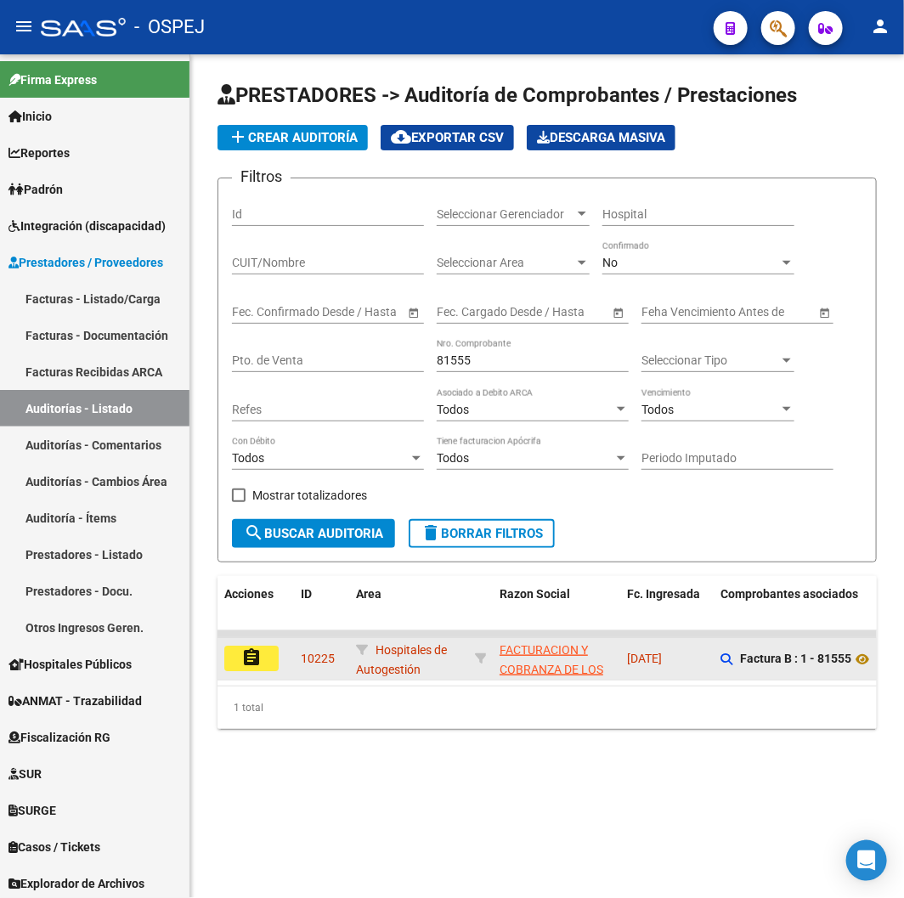
click at [260, 661] on mat-icon "assignment" at bounding box center [251, 657] width 20 height 20
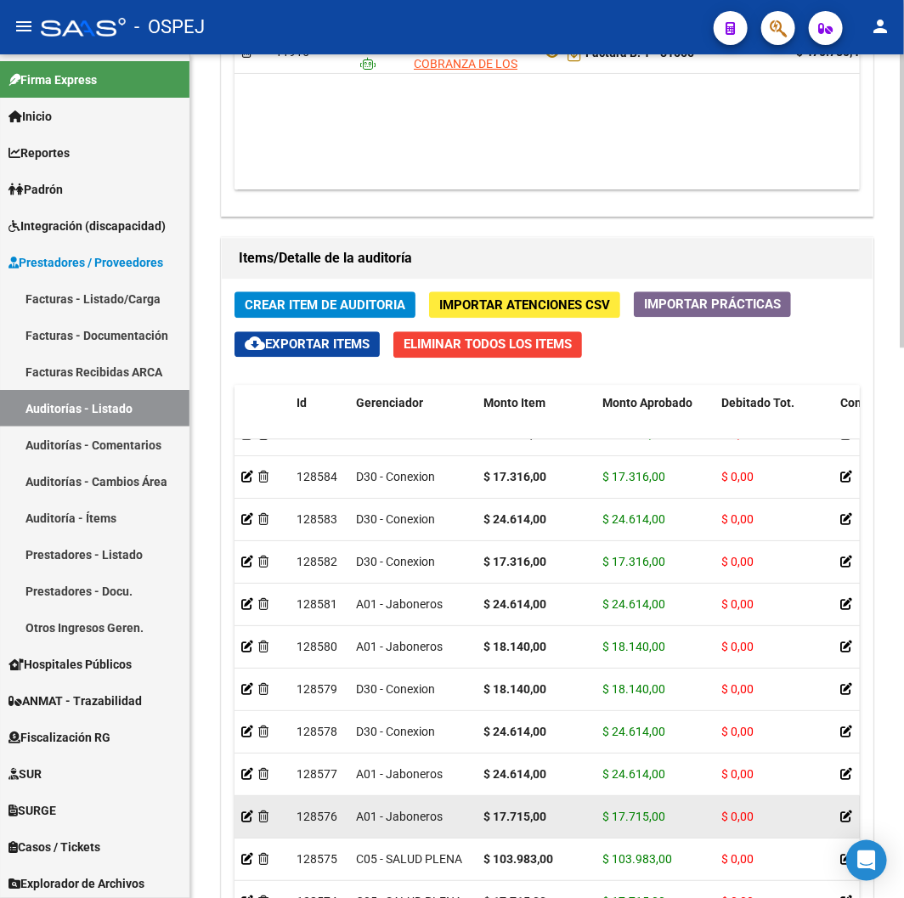
scroll to position [1585, 0]
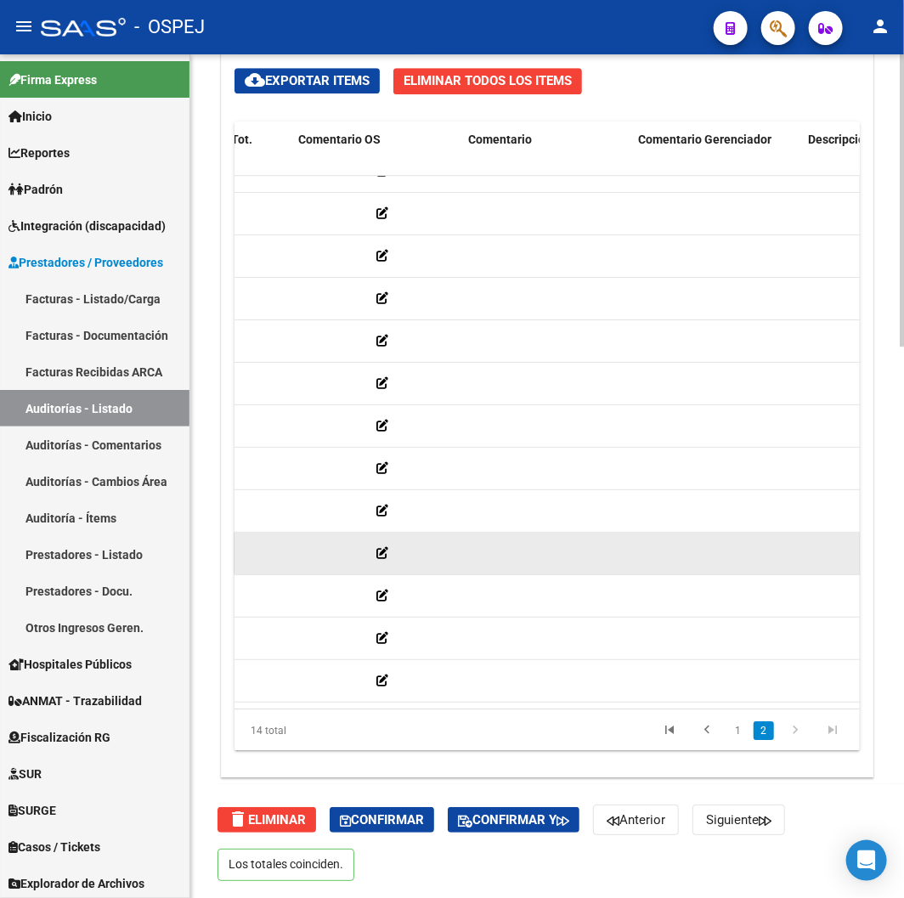
drag, startPoint x: 562, startPoint y: 530, endPoint x: 676, endPoint y: 530, distance: 114.7
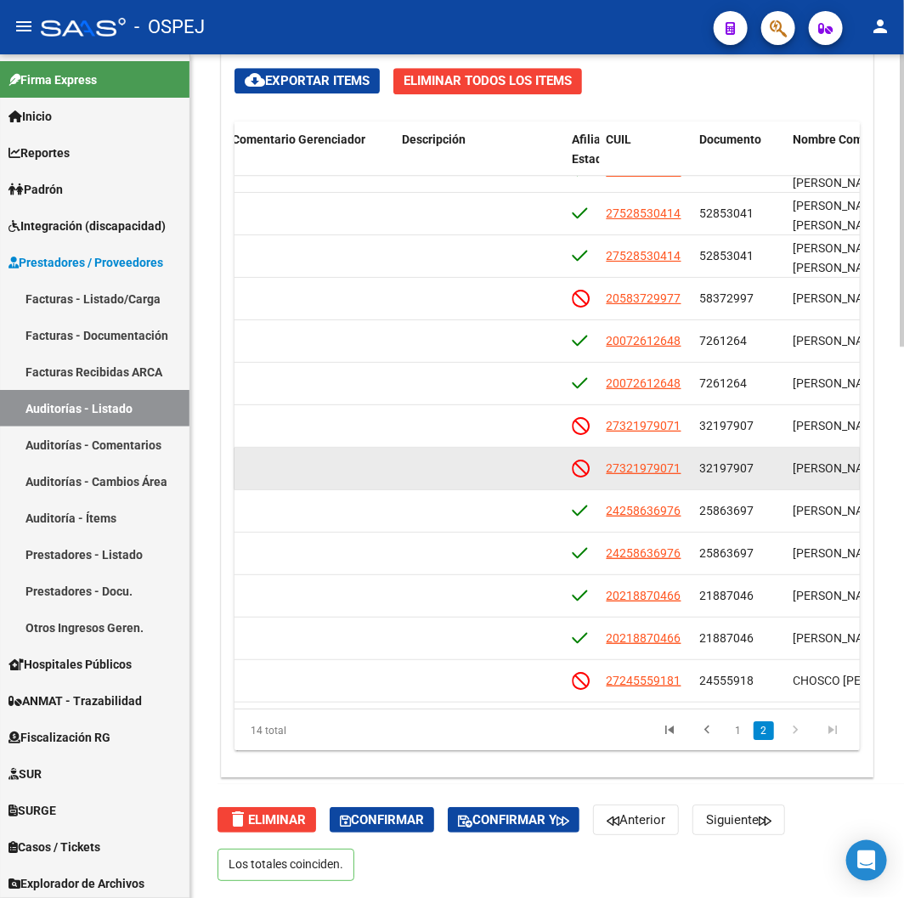
scroll to position [82, 1318]
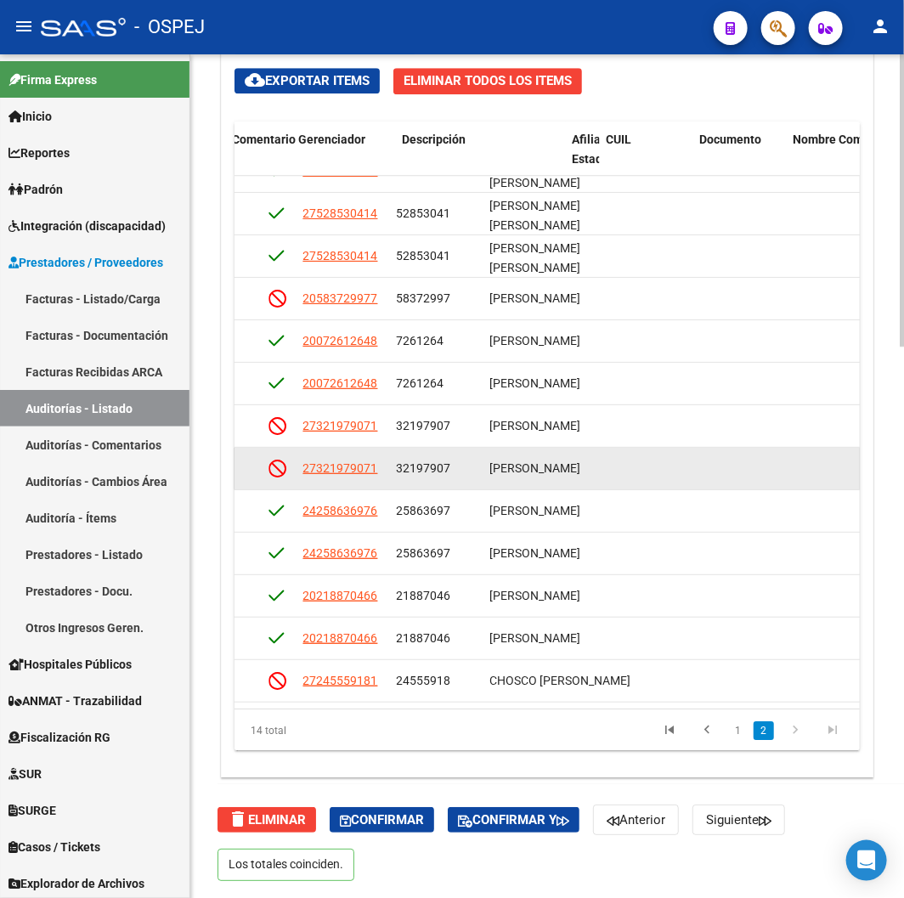
drag, startPoint x: 653, startPoint y: 436, endPoint x: 710, endPoint y: 444, distance: 58.4
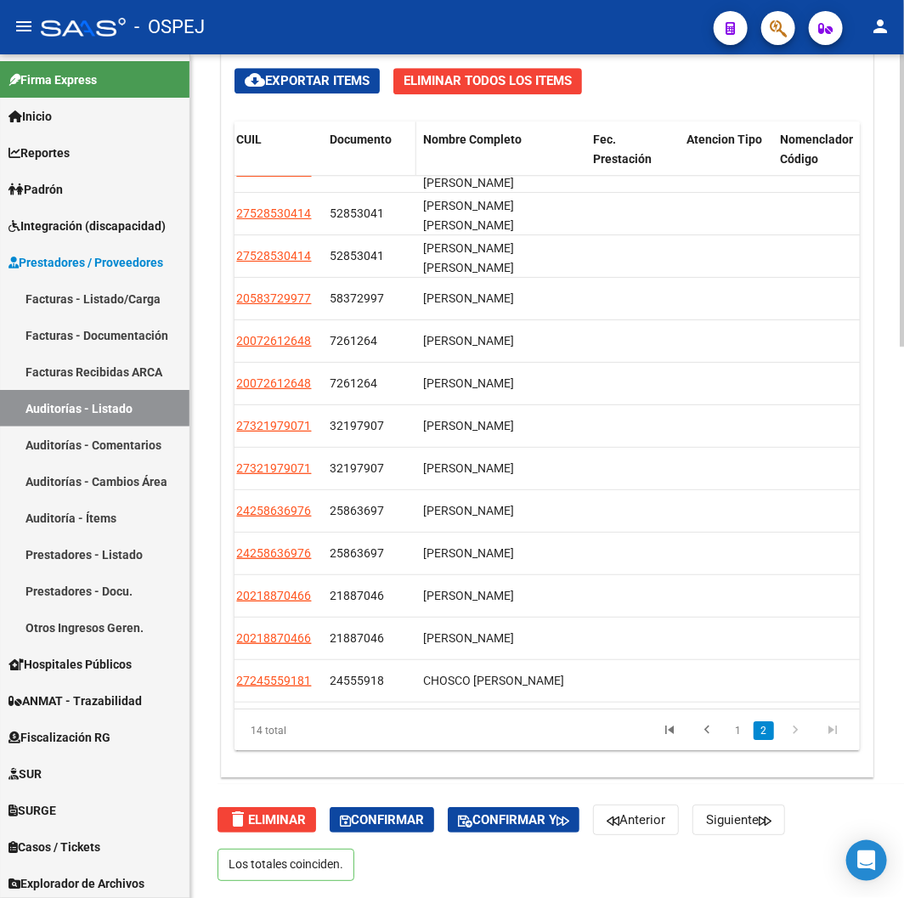
click at [343, 139] on span "Documento" at bounding box center [361, 140] width 62 height 14
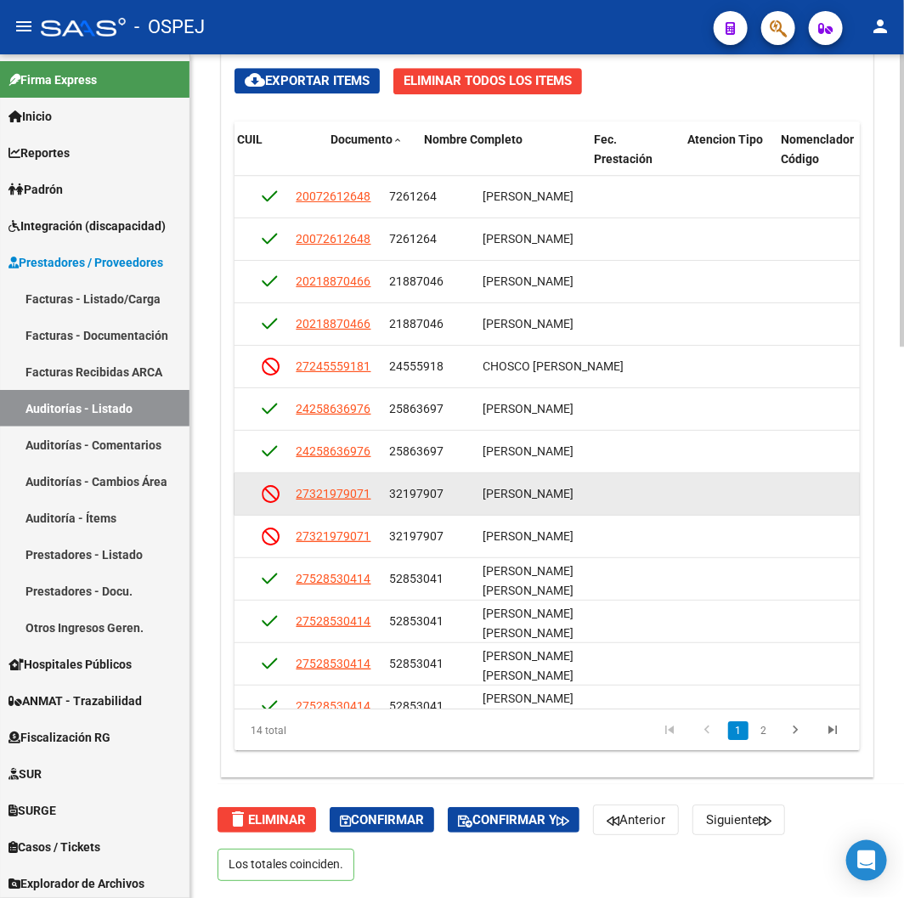
drag, startPoint x: 678, startPoint y: 516, endPoint x: 606, endPoint y: 507, distance: 72.7
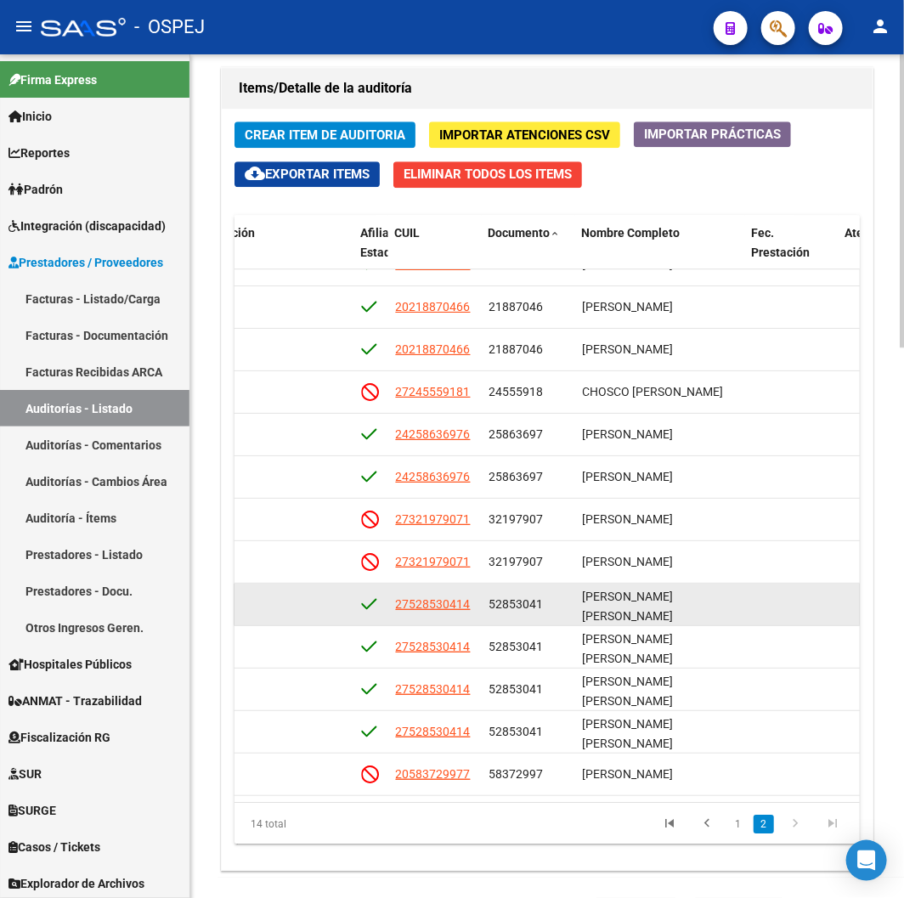
scroll to position [1585, 0]
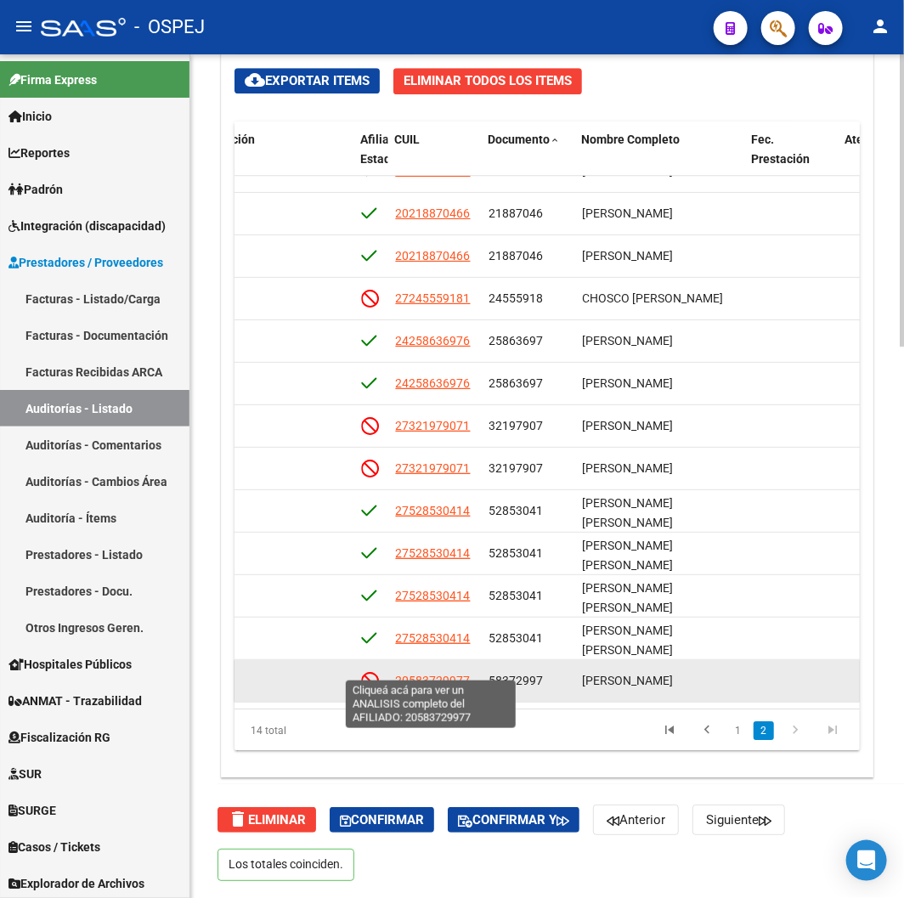
click at [434, 674] on span "20583729977" at bounding box center [432, 681] width 75 height 14
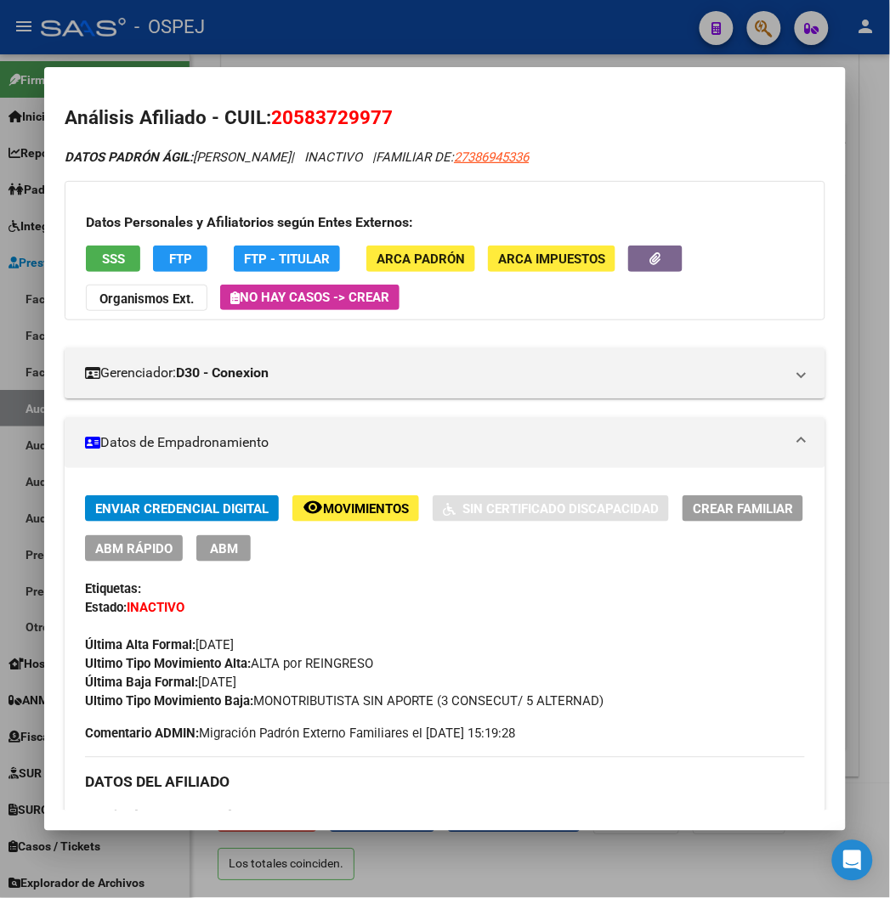
click at [86, 251] on button "SSS" at bounding box center [113, 259] width 54 height 26
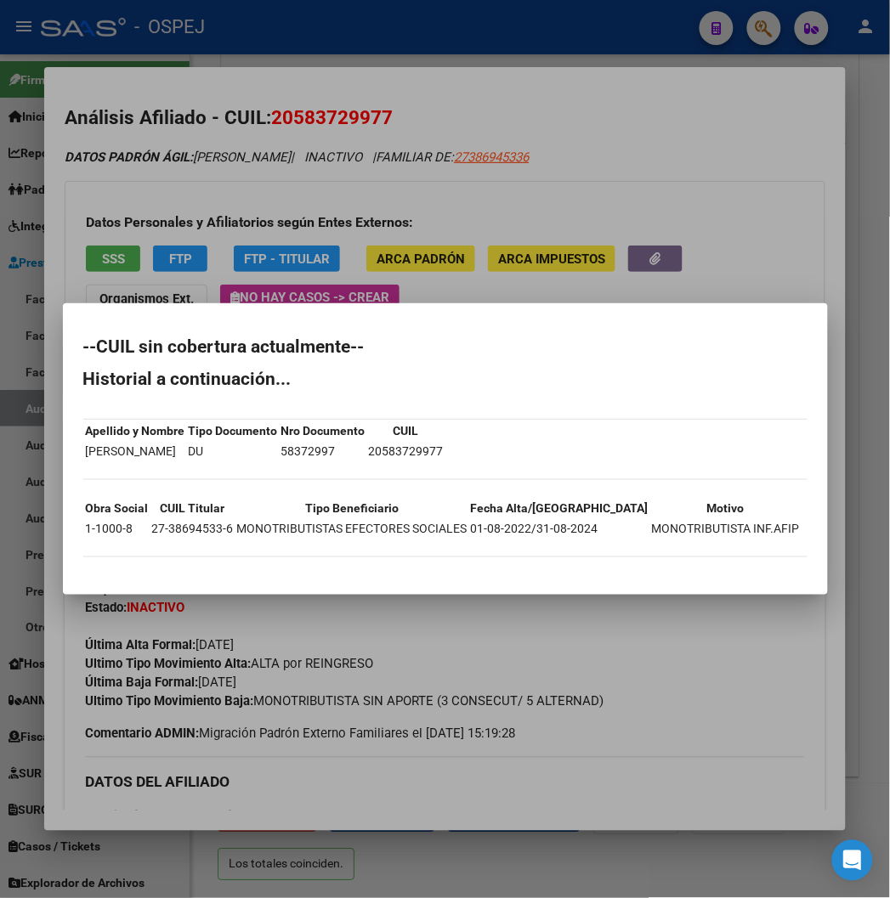
click at [223, 181] on div at bounding box center [445, 449] width 890 height 898
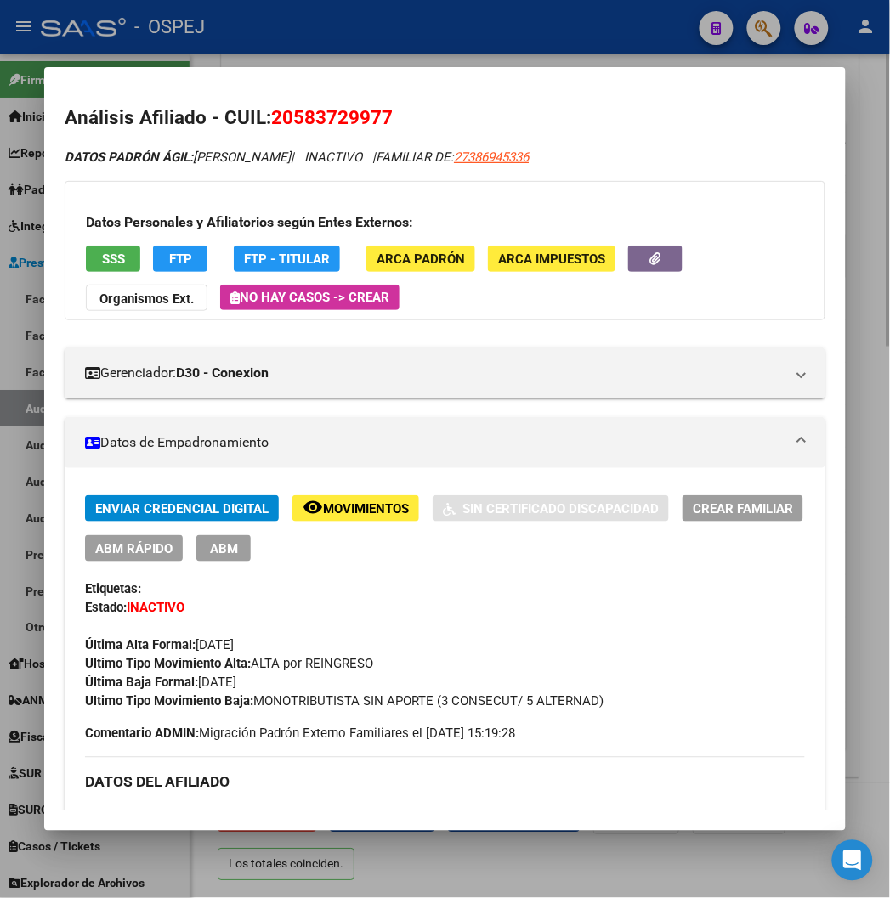
drag, startPoint x: 331, startPoint y: 35, endPoint x: 505, endPoint y: 250, distance: 276.1
click at [331, 35] on div at bounding box center [445, 449] width 890 height 898
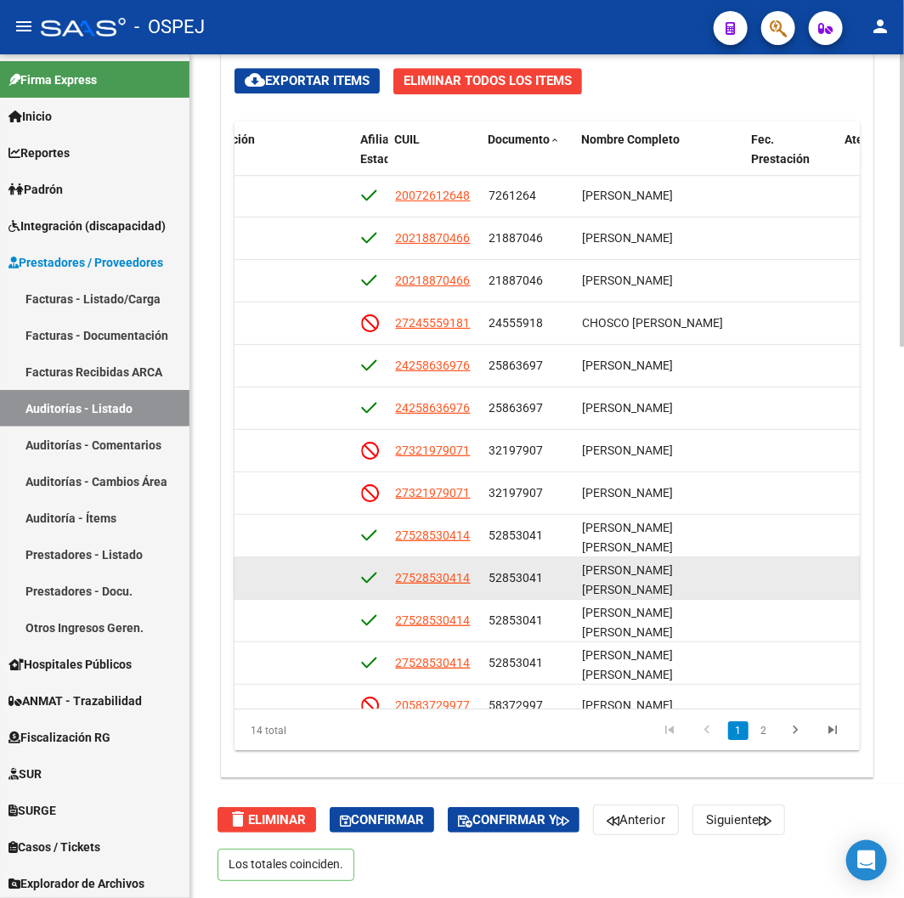
drag, startPoint x: 551, startPoint y: 571, endPoint x: 555, endPoint y: 531, distance: 40.2
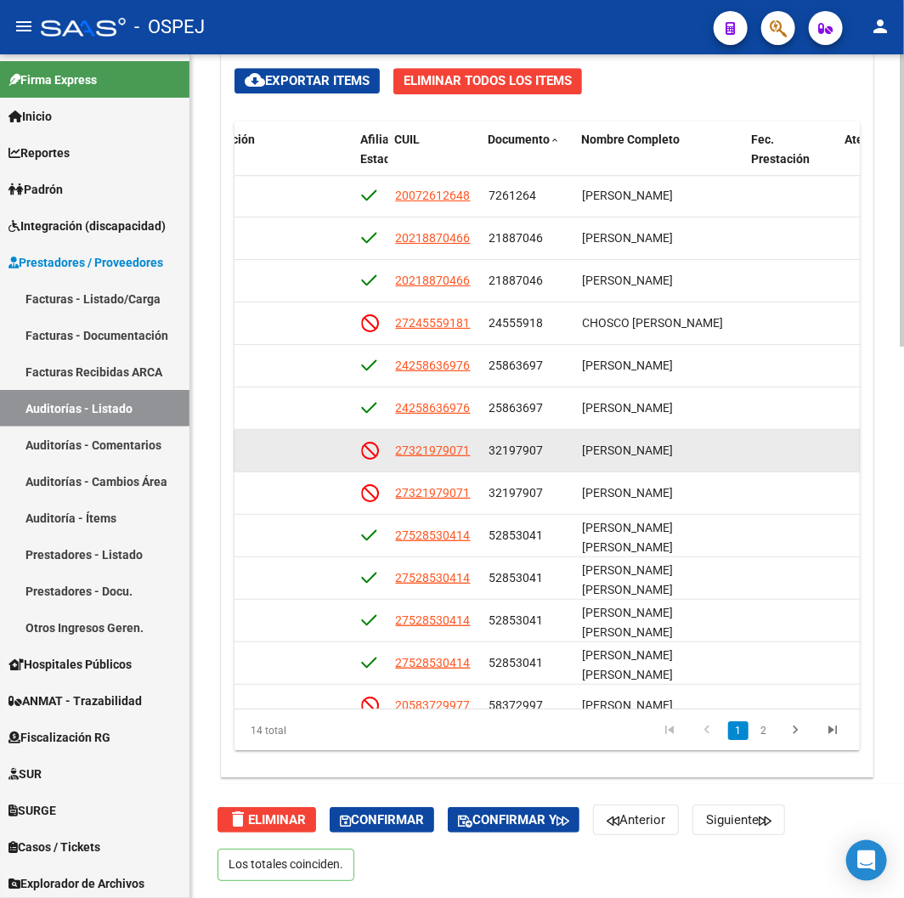
scroll to position [37, 1159]
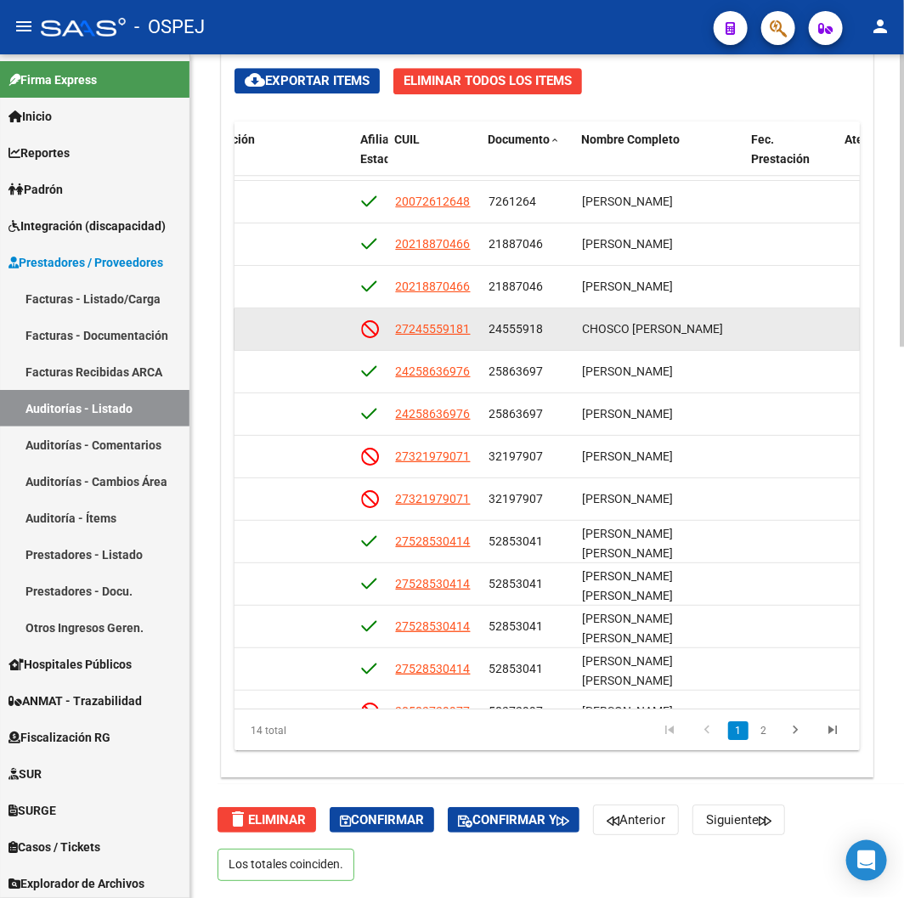
click at [450, 336] on app-link-go-to "27245559181" at bounding box center [432, 329] width 75 height 20
click at [447, 325] on span "27245559181" at bounding box center [432, 329] width 75 height 14
type textarea "27245559181"
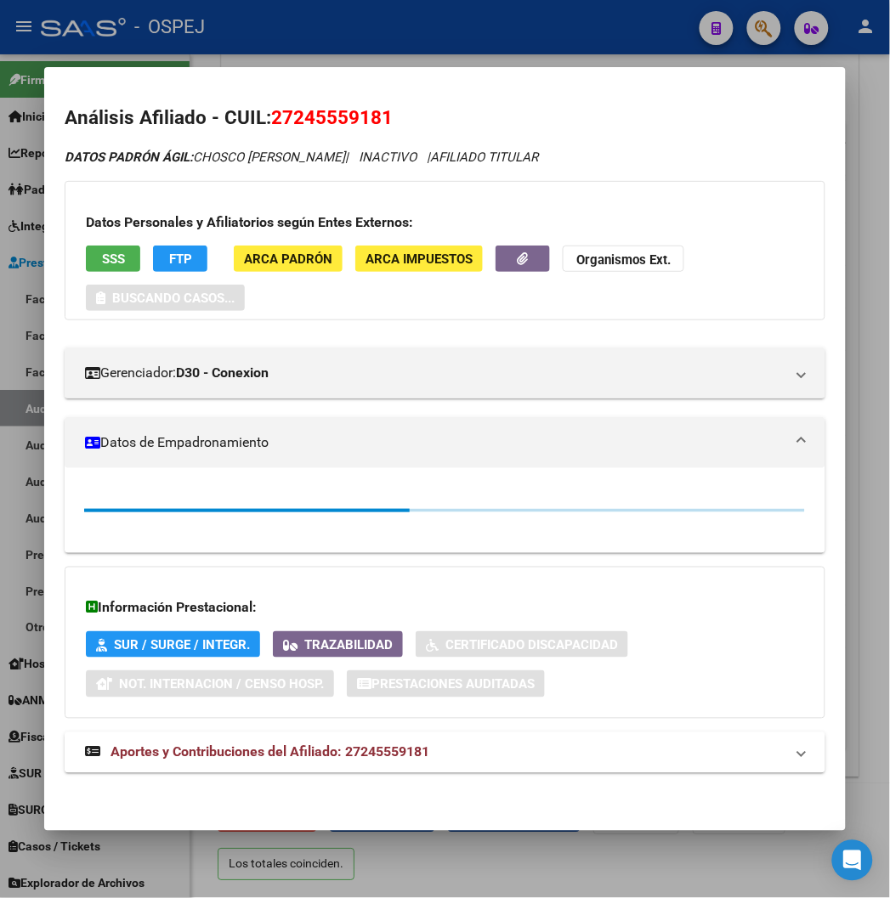
click at [99, 270] on button "SSS" at bounding box center [113, 259] width 54 height 26
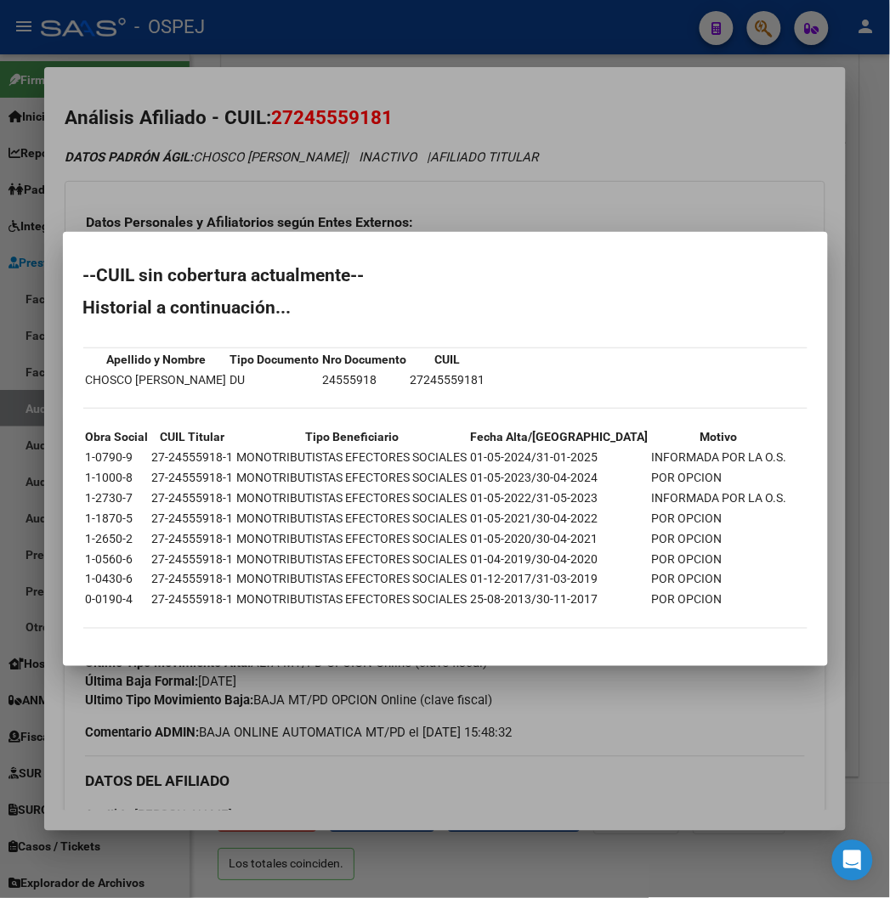
drag, startPoint x: 360, startPoint y: 96, endPoint x: 307, endPoint y: 108, distance: 54.8
click at [360, 95] on div at bounding box center [445, 449] width 890 height 898
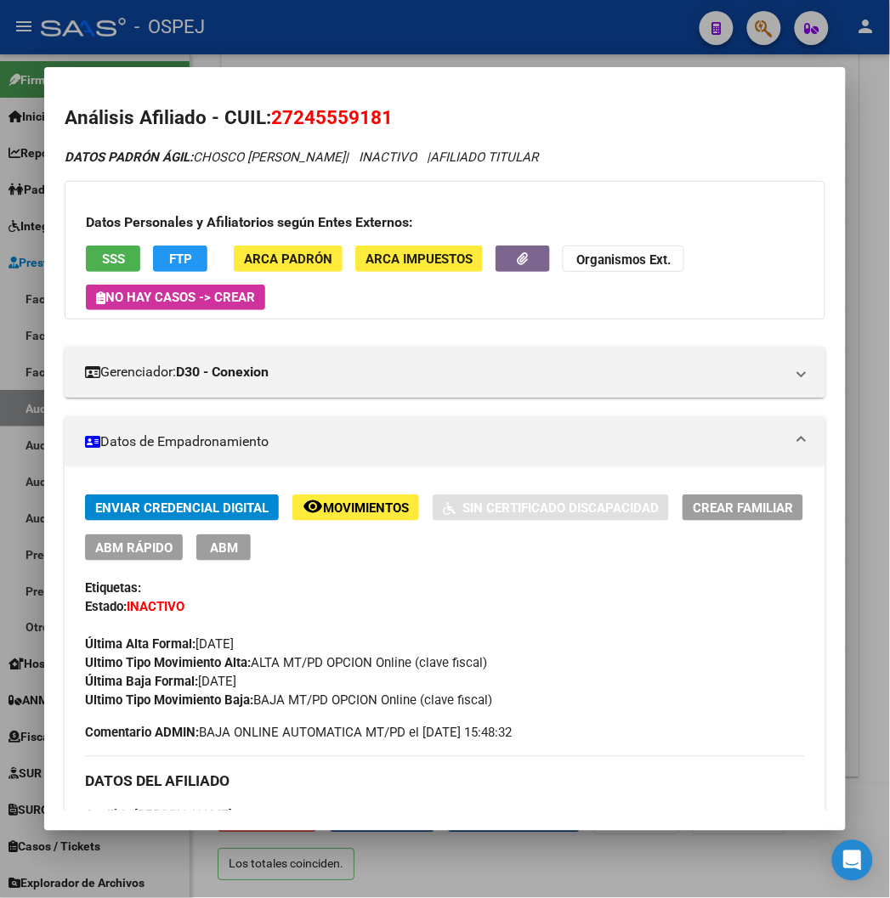
click at [297, 130] on h2 "Análisis Afiliado - CUIL: 27245559181" at bounding box center [445, 118] width 760 height 29
click at [298, 114] on span "27245559181" at bounding box center [332, 117] width 122 height 22
drag, startPoint x: 426, startPoint y: 40, endPoint x: 422, endPoint y: 64, distance: 24.0
click at [426, 40] on div at bounding box center [445, 449] width 890 height 898
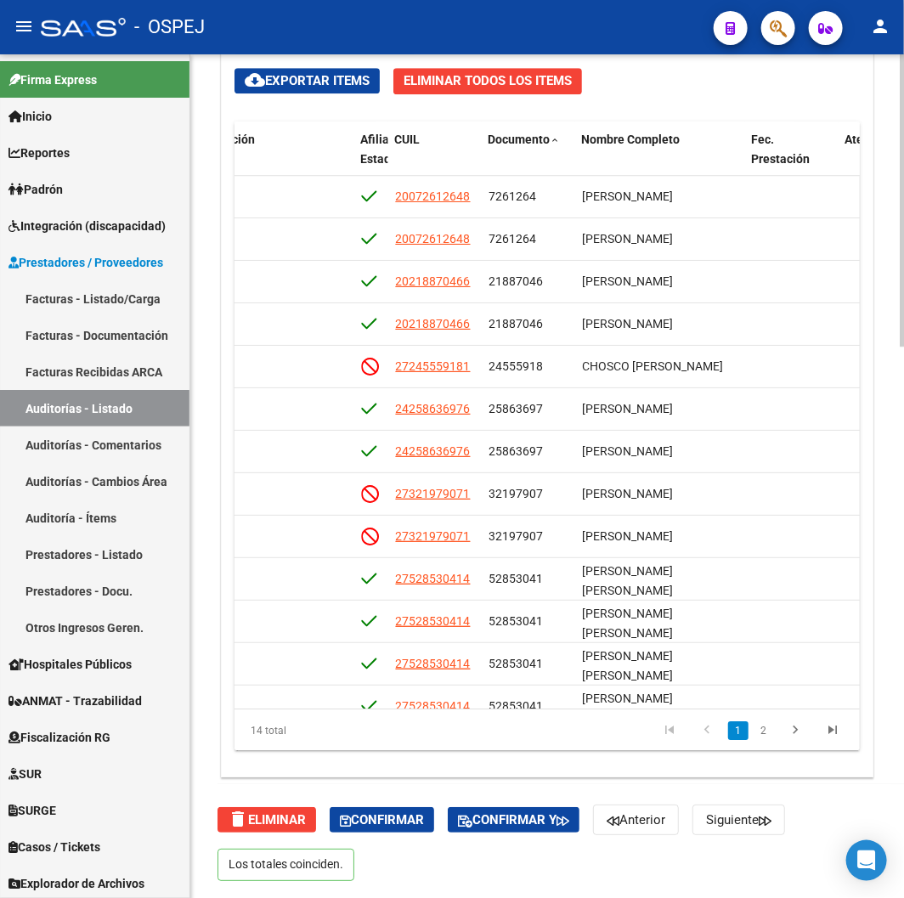
scroll to position [1114, 0]
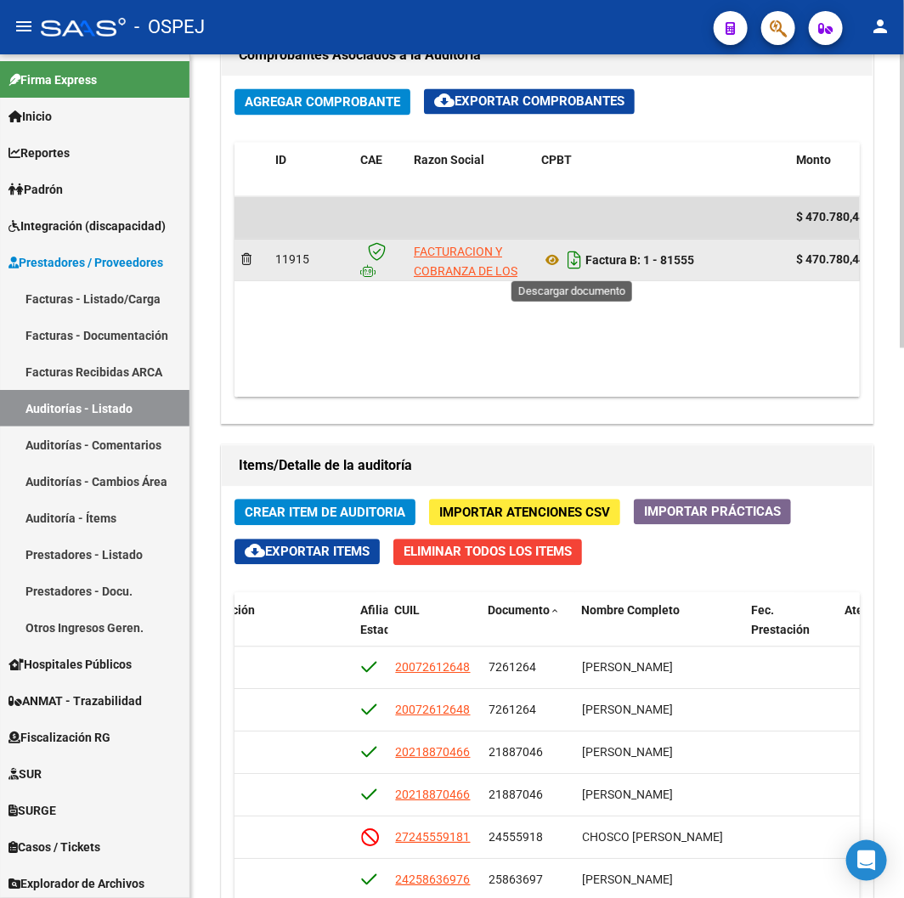
click at [576, 261] on icon "Descargar documento" at bounding box center [574, 259] width 22 height 27
click at [813, 426] on div "Comprobantes Asociados a la Auditoría Agregar Comprobante cloud_download Export…" at bounding box center [547, 229] width 659 height 397
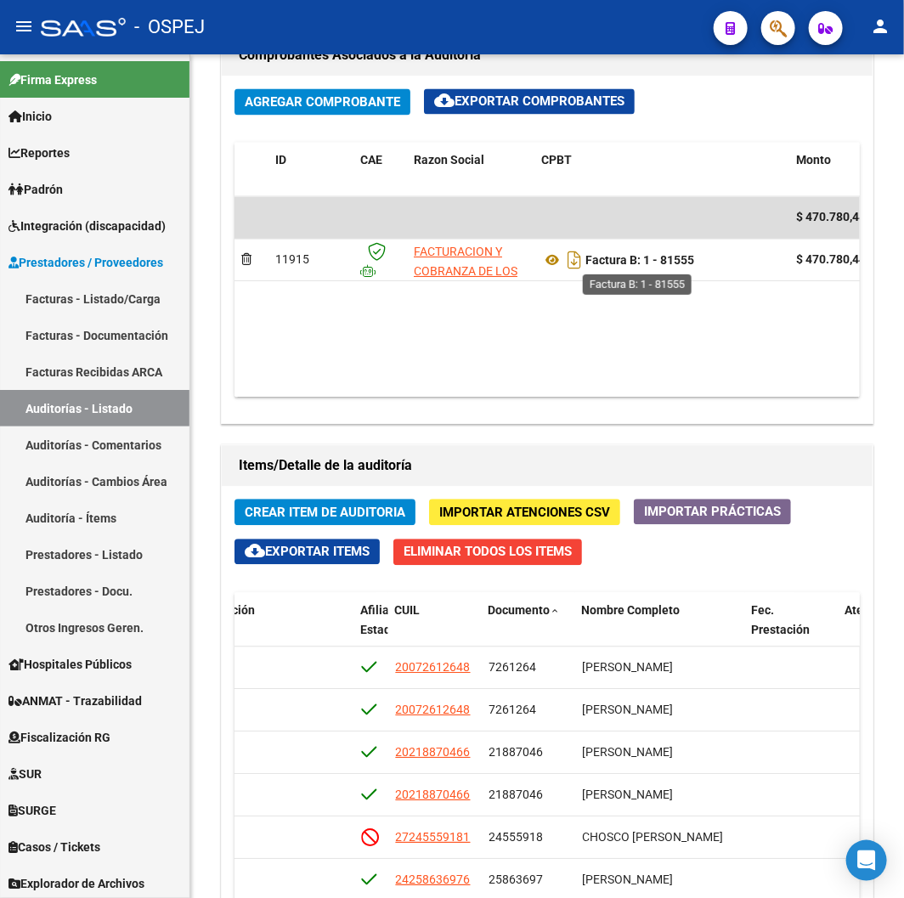
drag, startPoint x: 704, startPoint y: 275, endPoint x: 648, endPoint y: 267, distance: 55.9
click at [648, 267] on div "Factura B: 1 - 81555" at bounding box center [661, 259] width 241 height 27
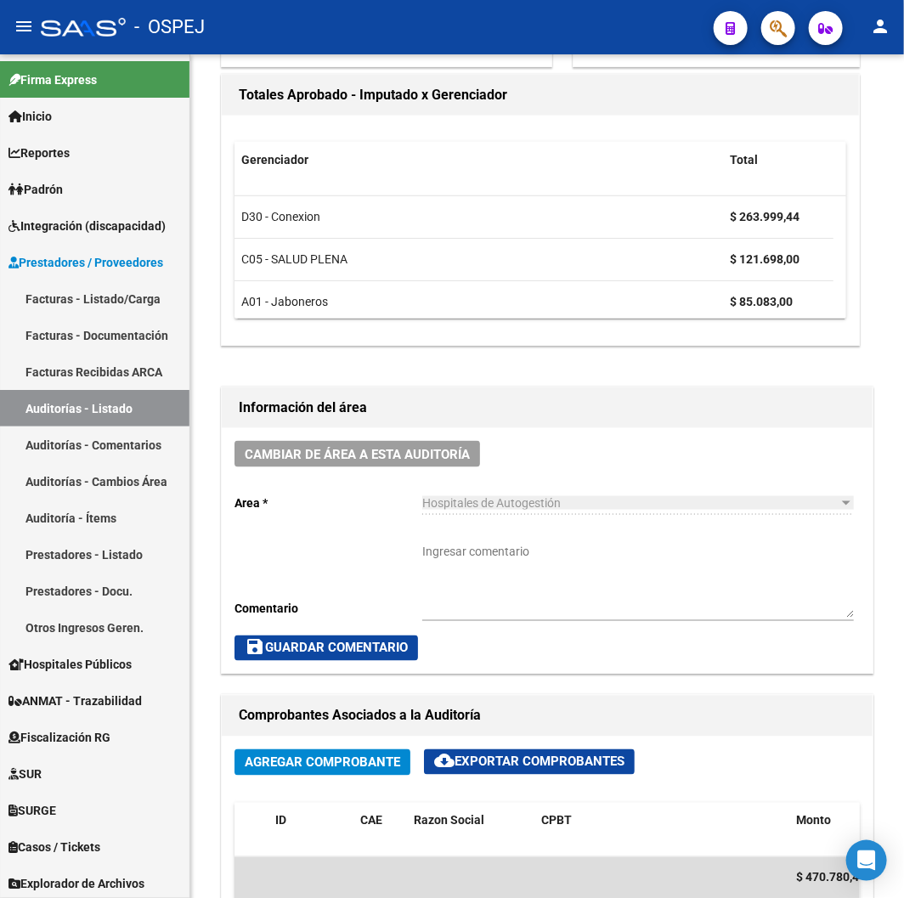
scroll to position [0, 0]
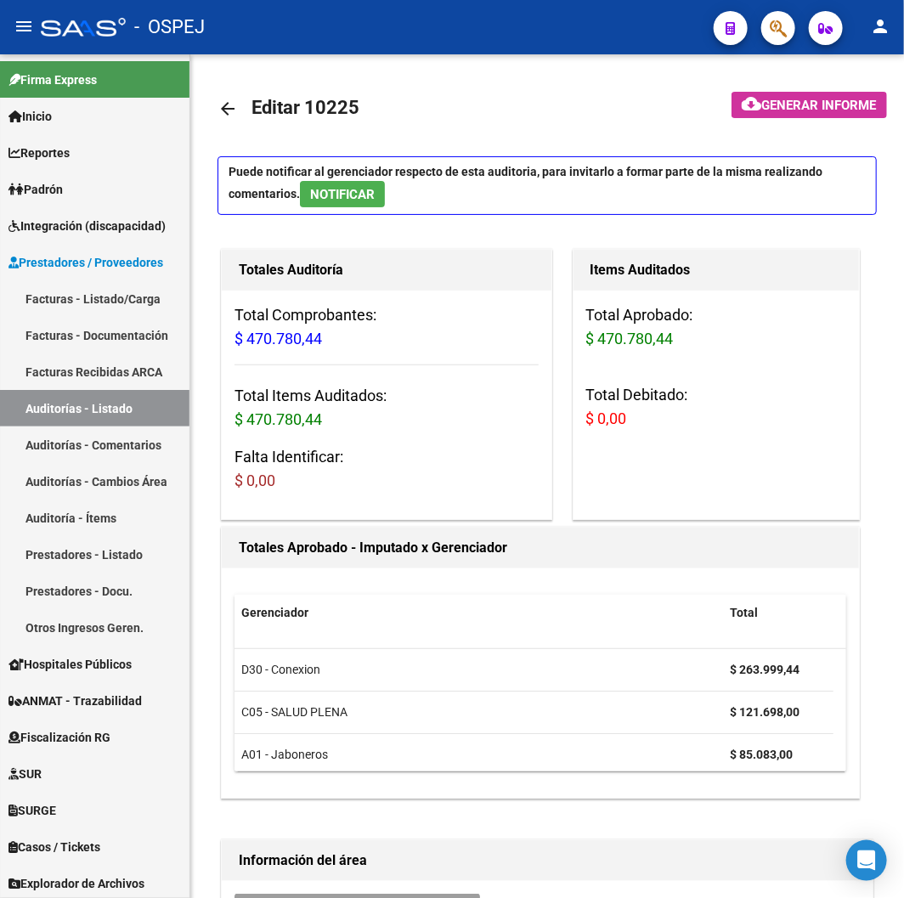
click at [221, 113] on mat-icon "arrow_back" at bounding box center [228, 109] width 20 height 20
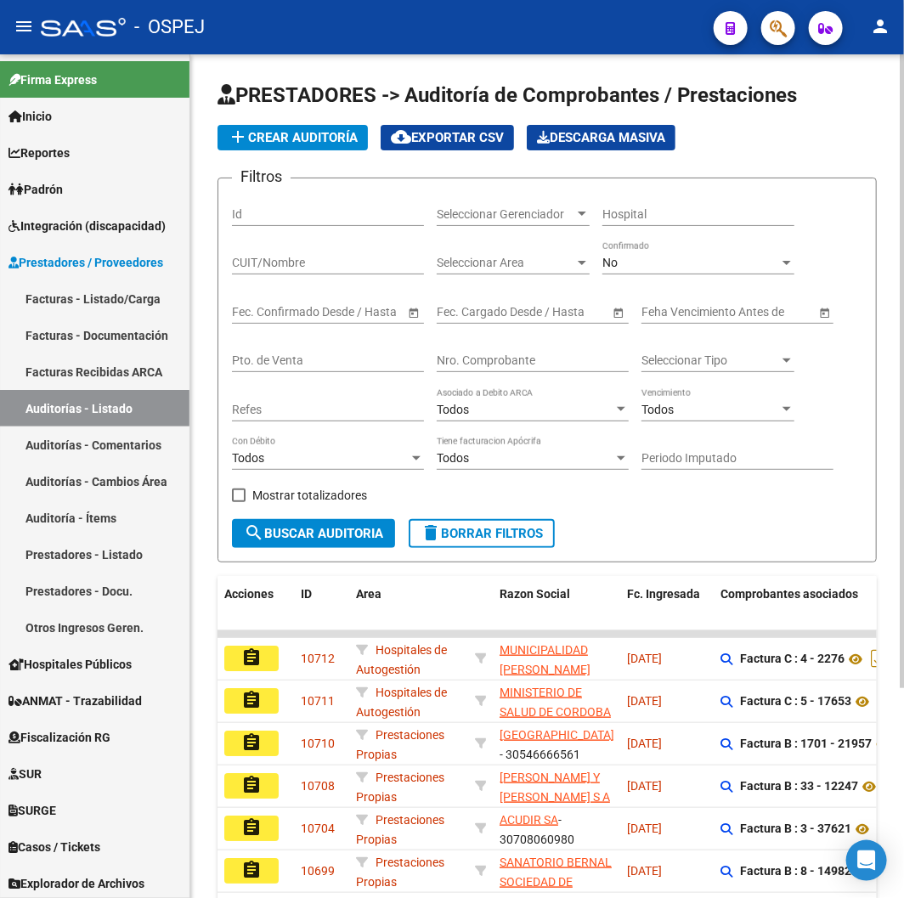
click at [495, 362] on input "Nro. Comprobante" at bounding box center [533, 360] width 192 height 14
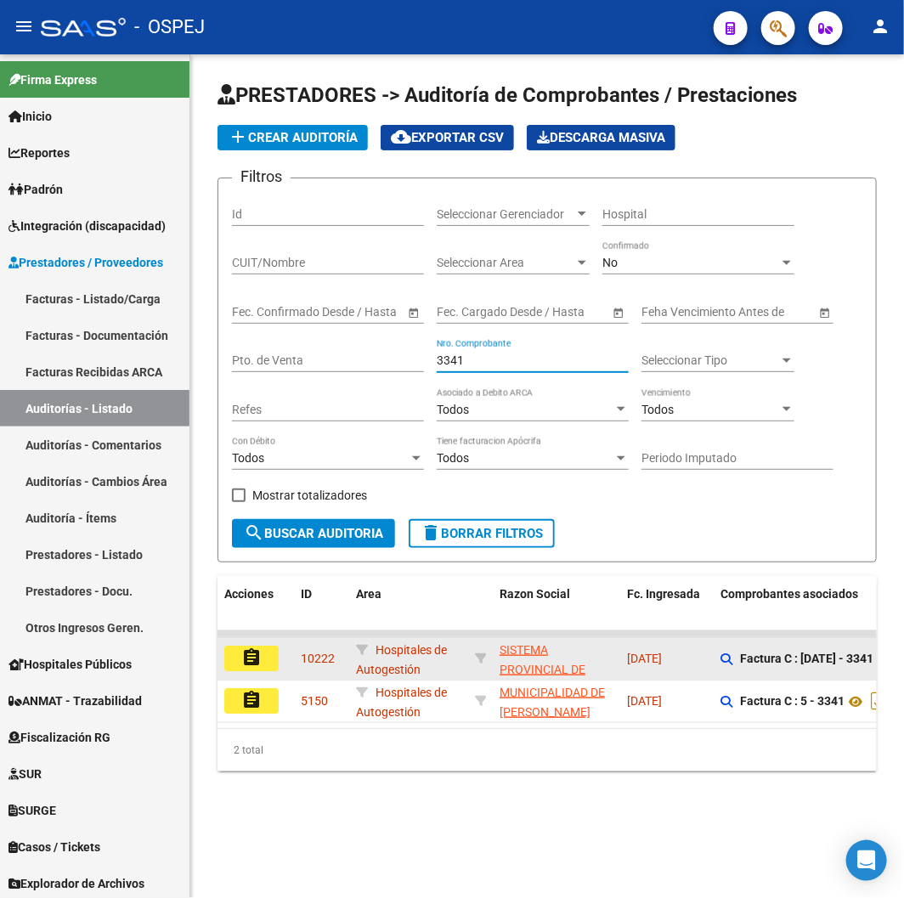
type input "3341"
click at [257, 650] on mat-icon "assignment" at bounding box center [251, 657] width 20 height 20
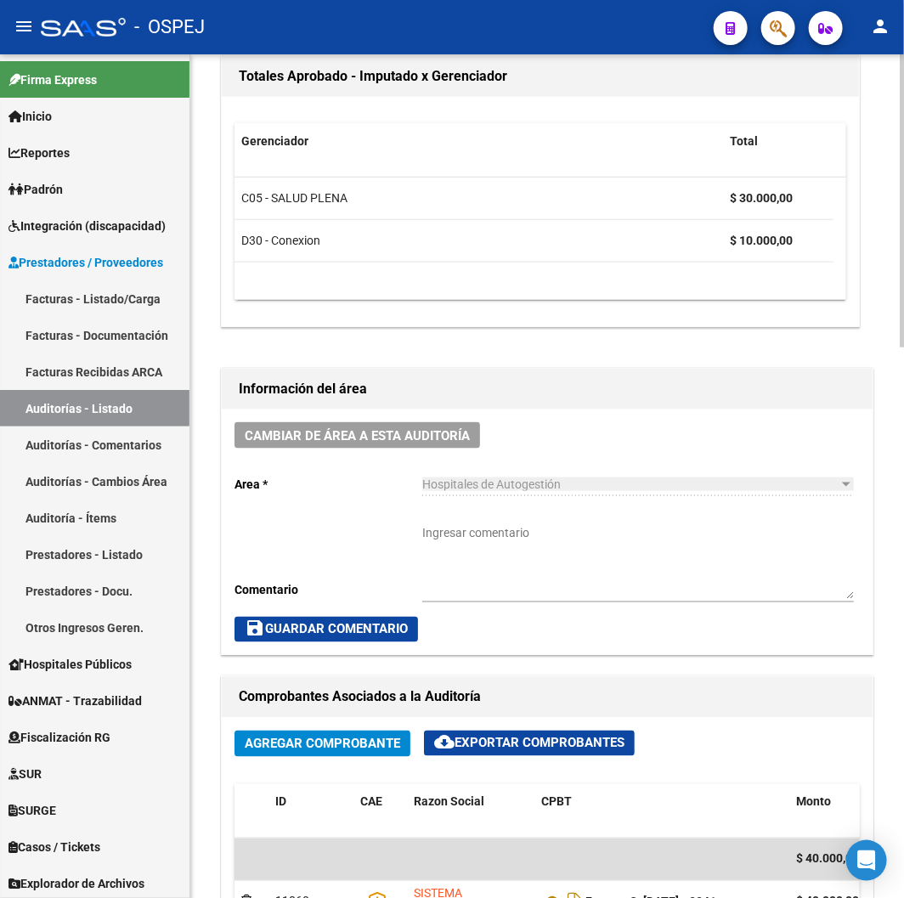
scroll to position [944, 0]
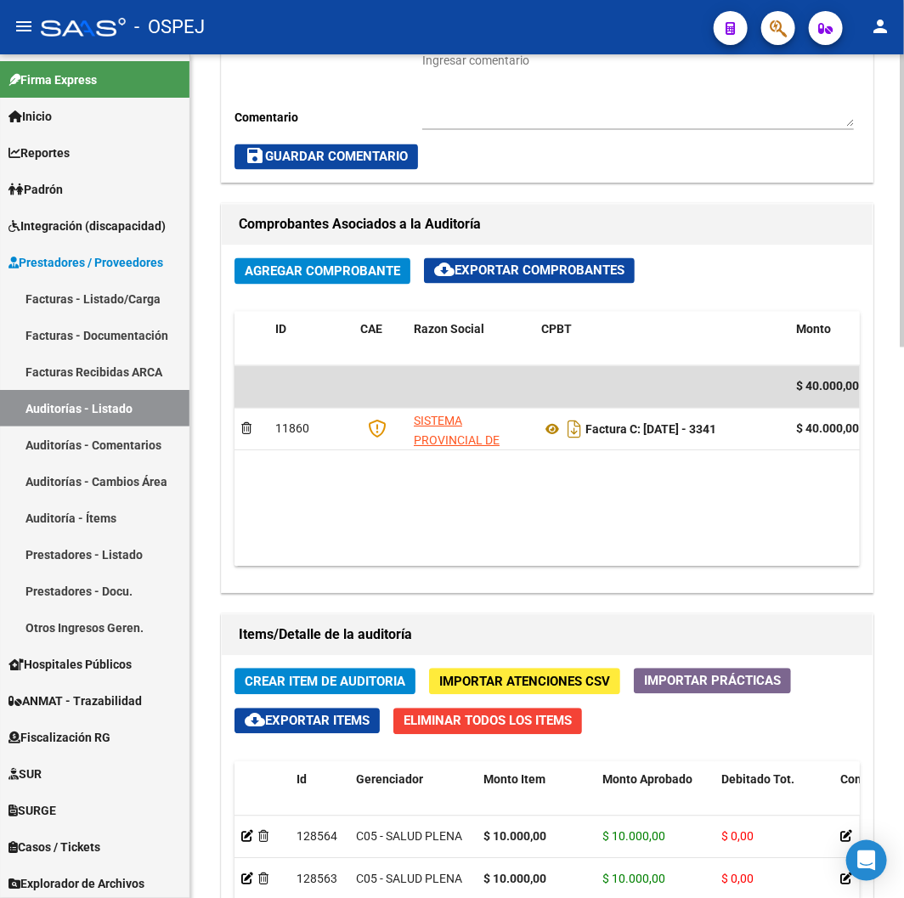
drag, startPoint x: 502, startPoint y: 516, endPoint x: 528, endPoint y: 516, distance: 26.3
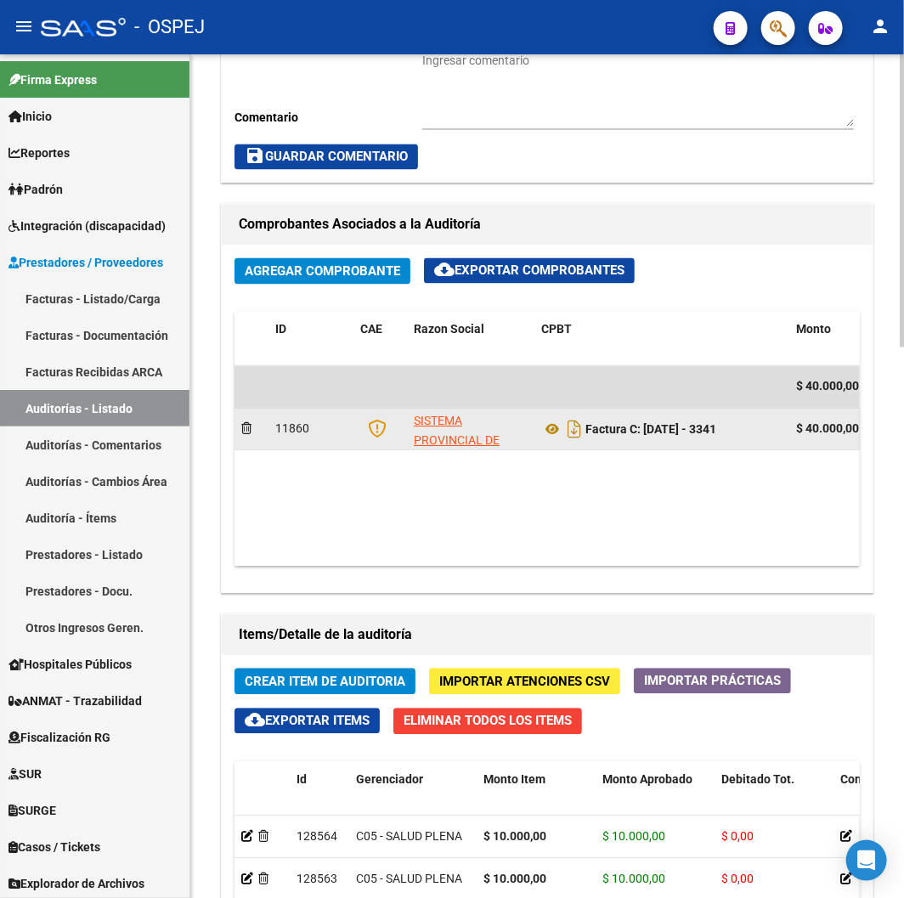
click at [651, 442] on div "Factura C: [DATE] - 3341" at bounding box center [661, 429] width 241 height 27
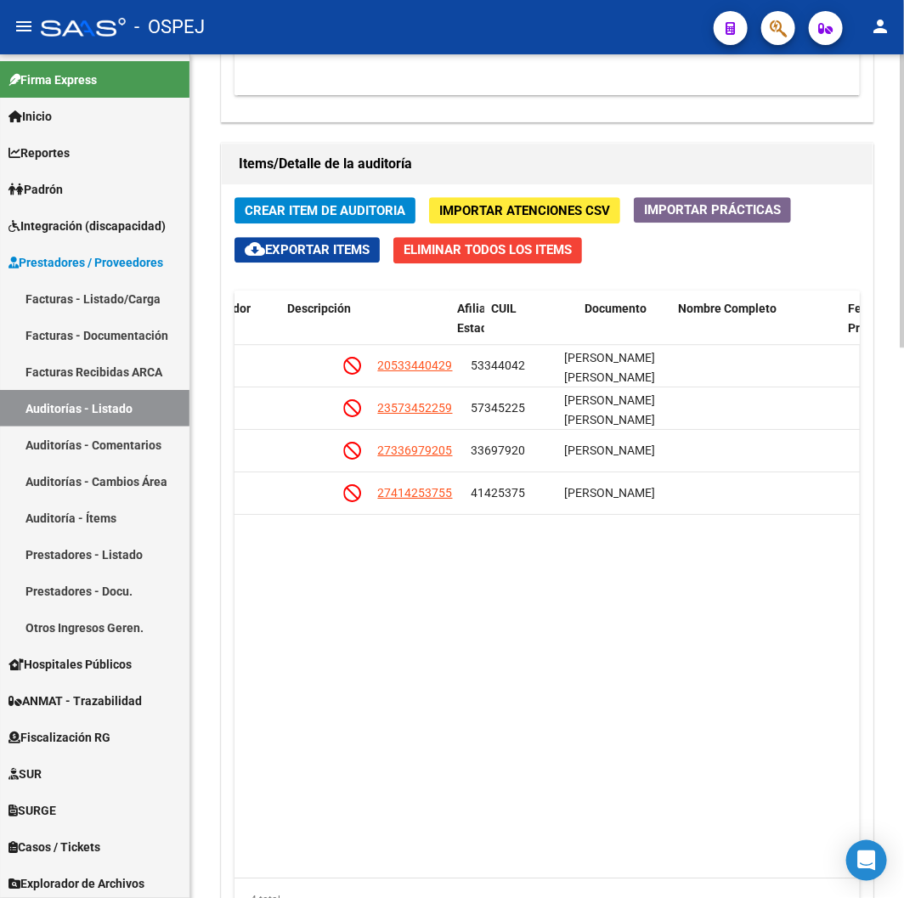
drag, startPoint x: 704, startPoint y: 681, endPoint x: 743, endPoint y: 675, distance: 39.5
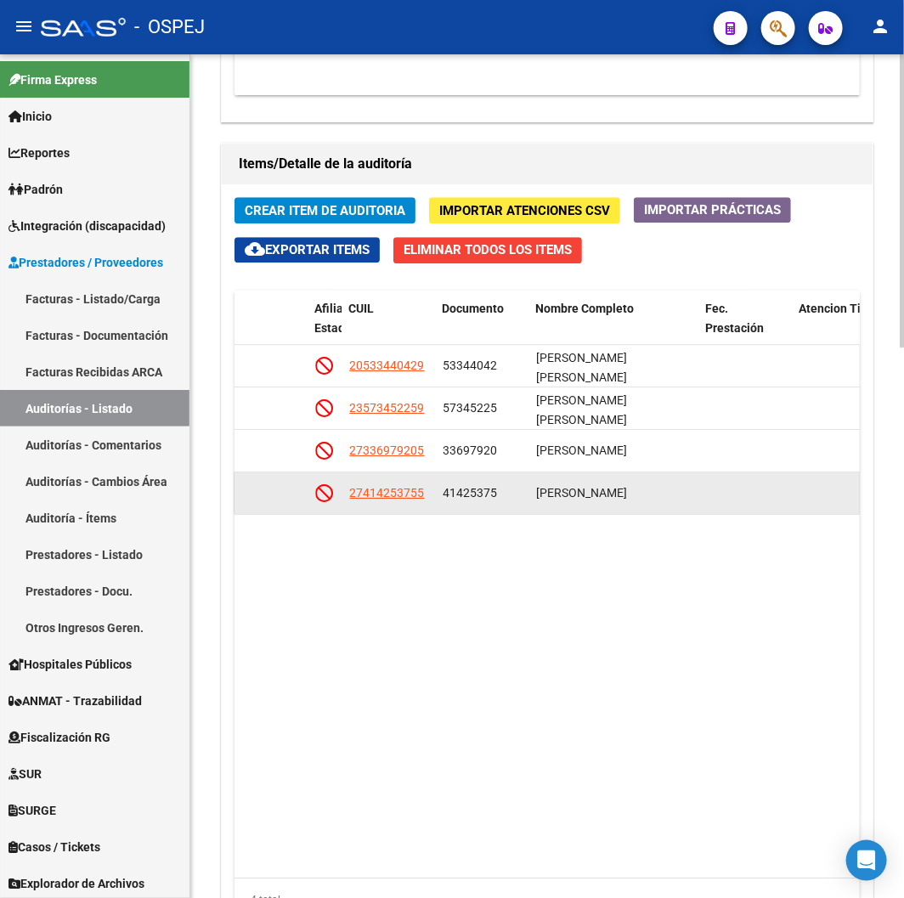
click at [398, 501] on app-link-go-to "27414253755" at bounding box center [386, 493] width 75 height 20
click at [398, 493] on span "27414253755" at bounding box center [386, 493] width 75 height 14
type textarea "27414253755"
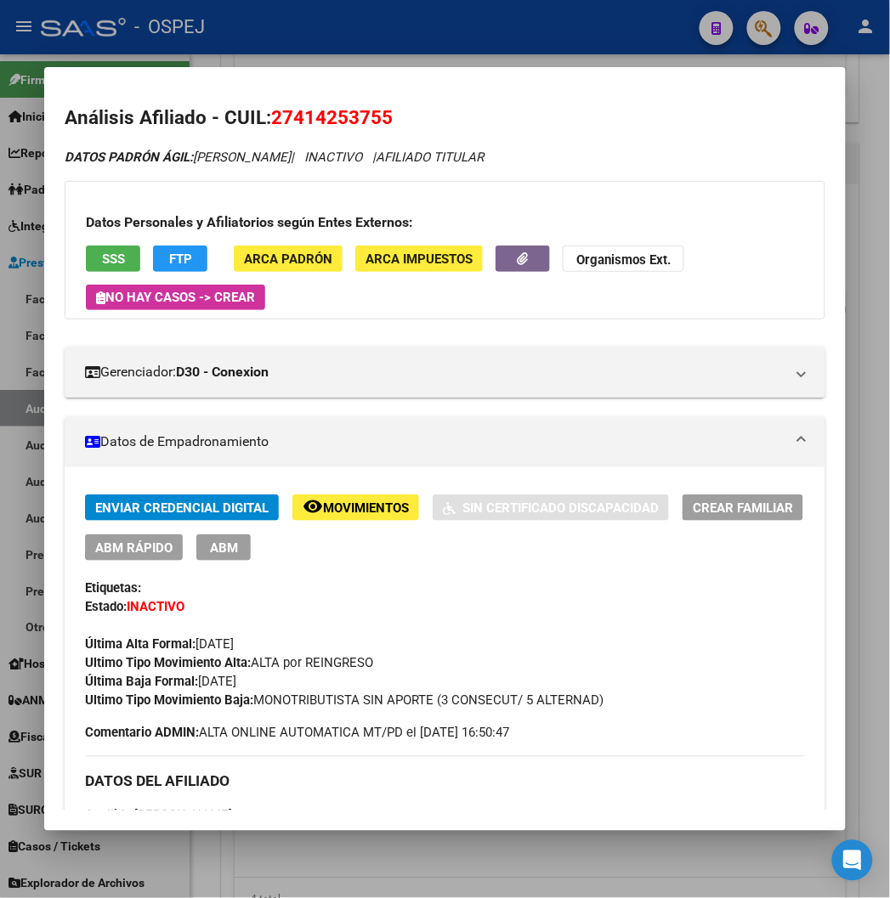
click at [102, 264] on span "SSS" at bounding box center [113, 259] width 23 height 15
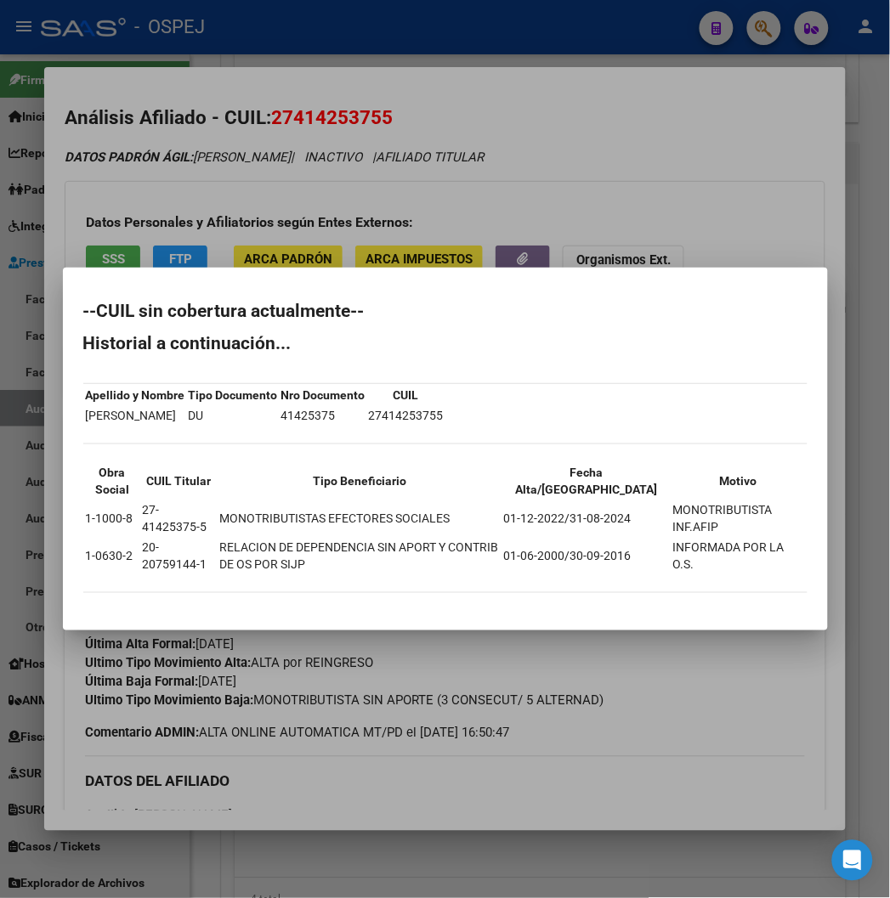
click at [440, 115] on div at bounding box center [445, 449] width 890 height 898
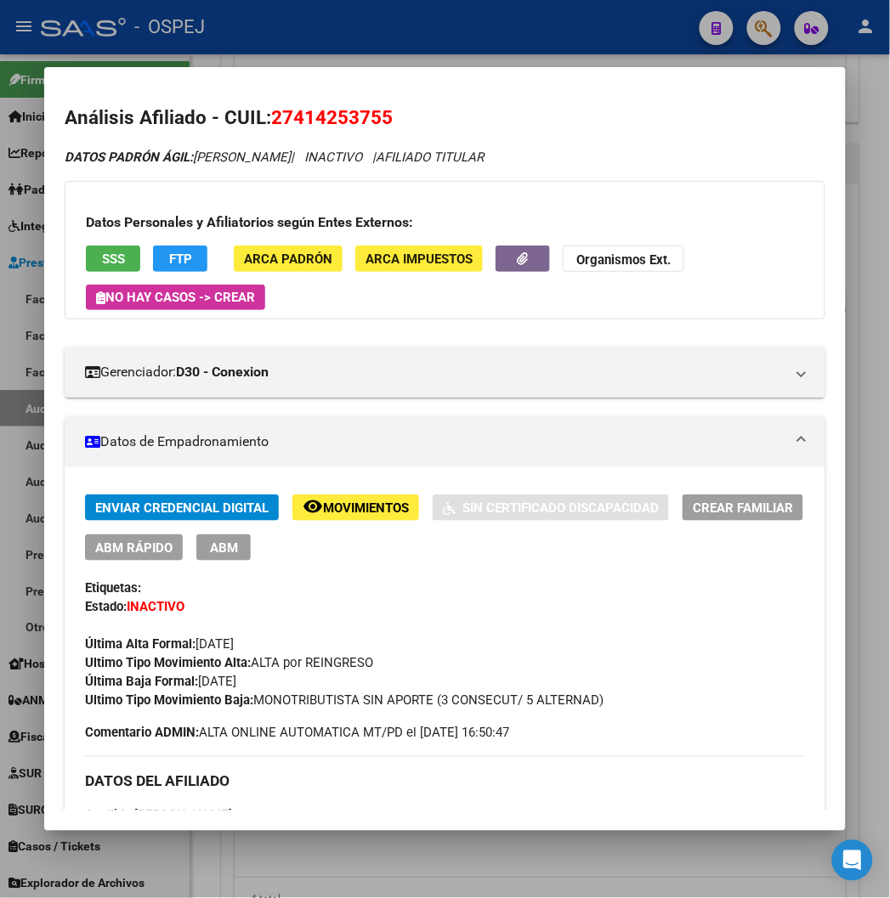
click at [379, 115] on h2 "Análisis Afiliado - CUIL: 27414253755" at bounding box center [445, 118] width 760 height 29
click at [337, 115] on span "27414253755" at bounding box center [332, 117] width 122 height 22
click at [336, 116] on span "27414253755" at bounding box center [332, 117] width 122 height 22
click at [323, 120] on span "27414253755" at bounding box center [332, 117] width 122 height 22
click at [321, 120] on span "27414253755" at bounding box center [332, 117] width 122 height 22
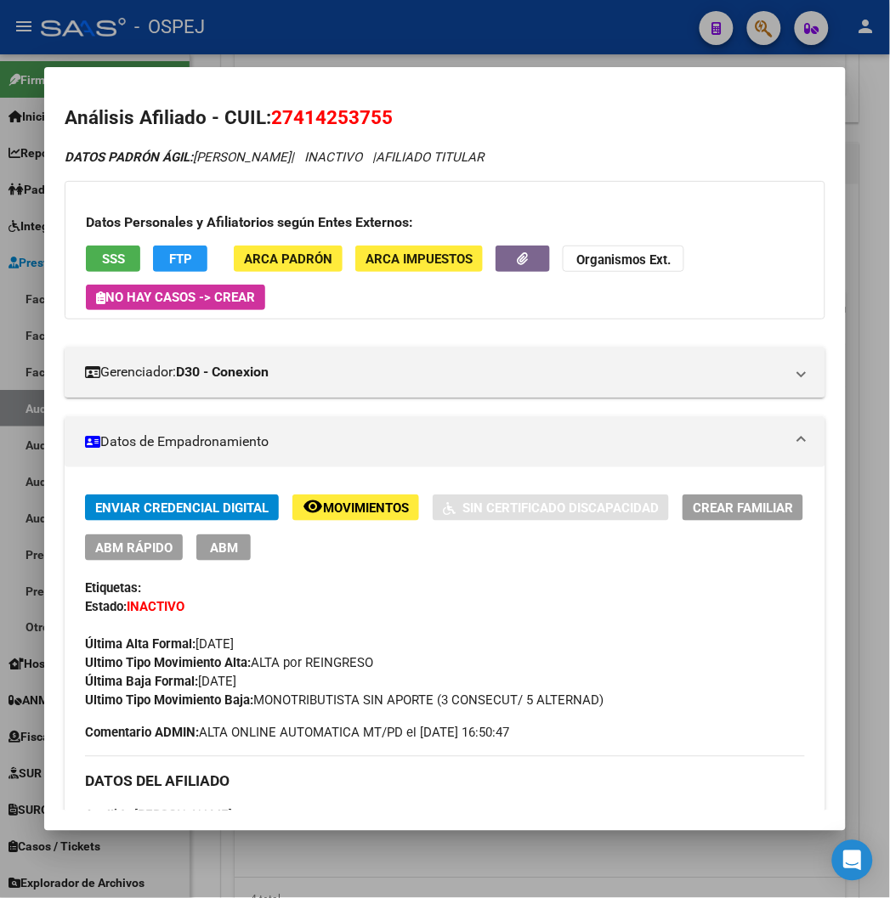
click at [545, 25] on div at bounding box center [445, 449] width 890 height 898
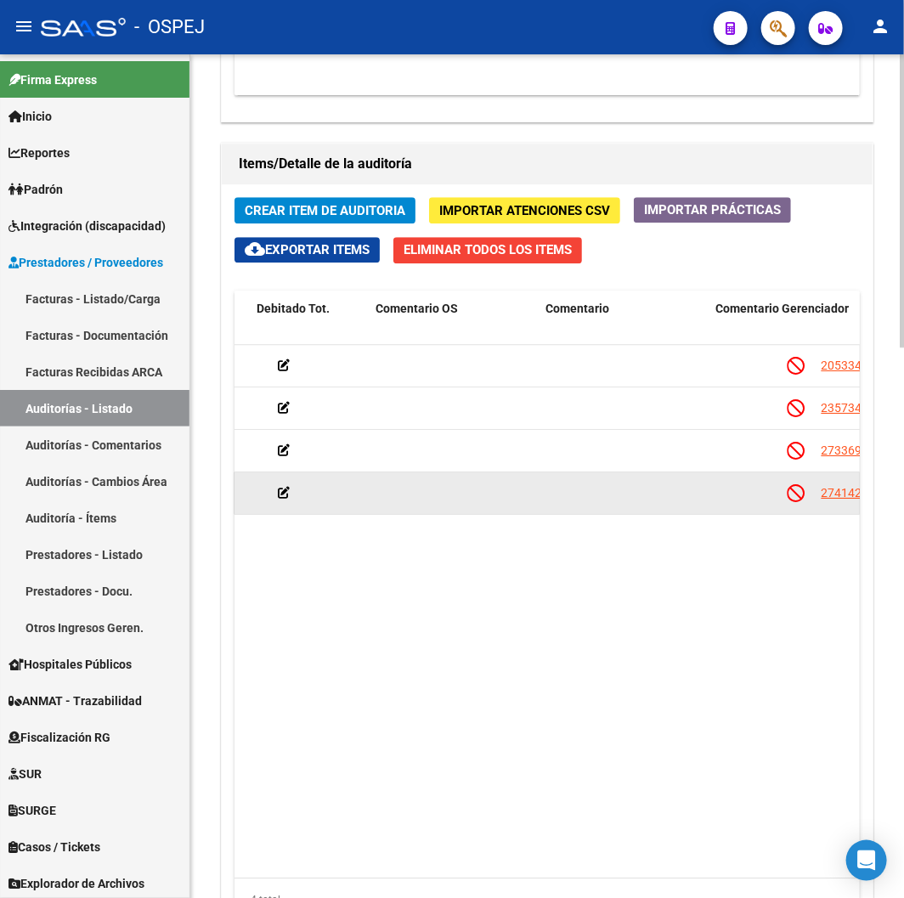
scroll to position [0, 0]
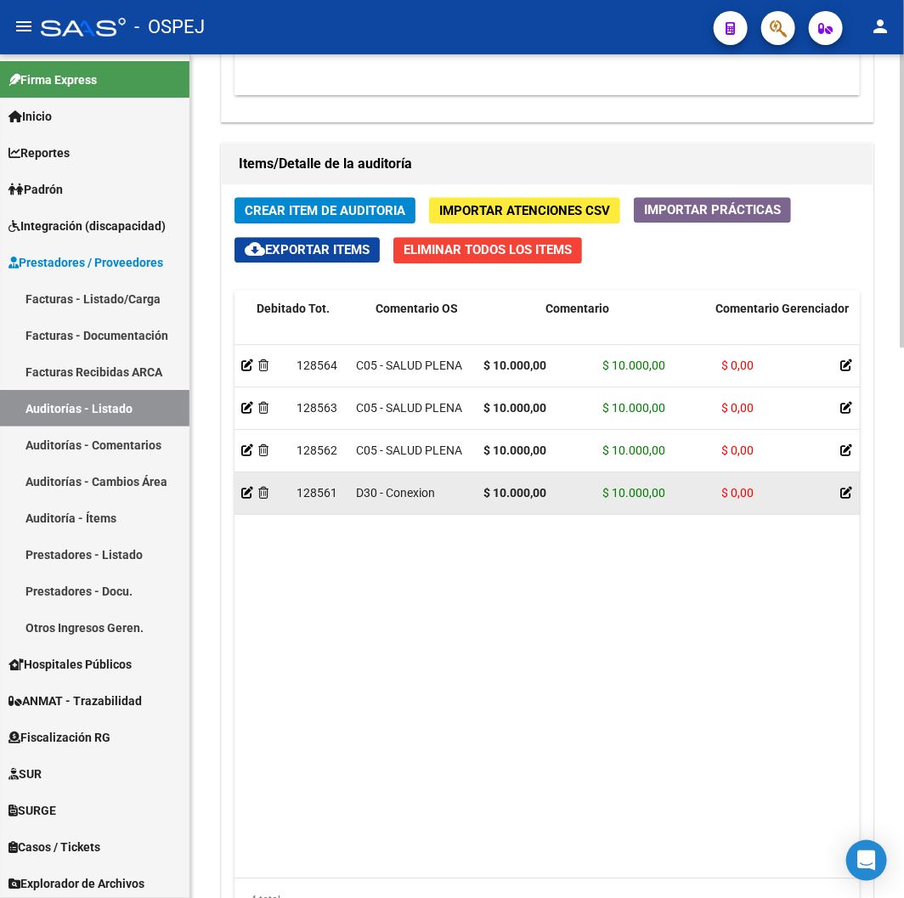
drag, startPoint x: 626, startPoint y: 502, endPoint x: 482, endPoint y: 502, distance: 144.4
drag, startPoint x: 545, startPoint y: 499, endPoint x: 496, endPoint y: 499, distance: 48.4
click at [496, 499] on strong "$ 10.000,00" at bounding box center [514, 493] width 63 height 14
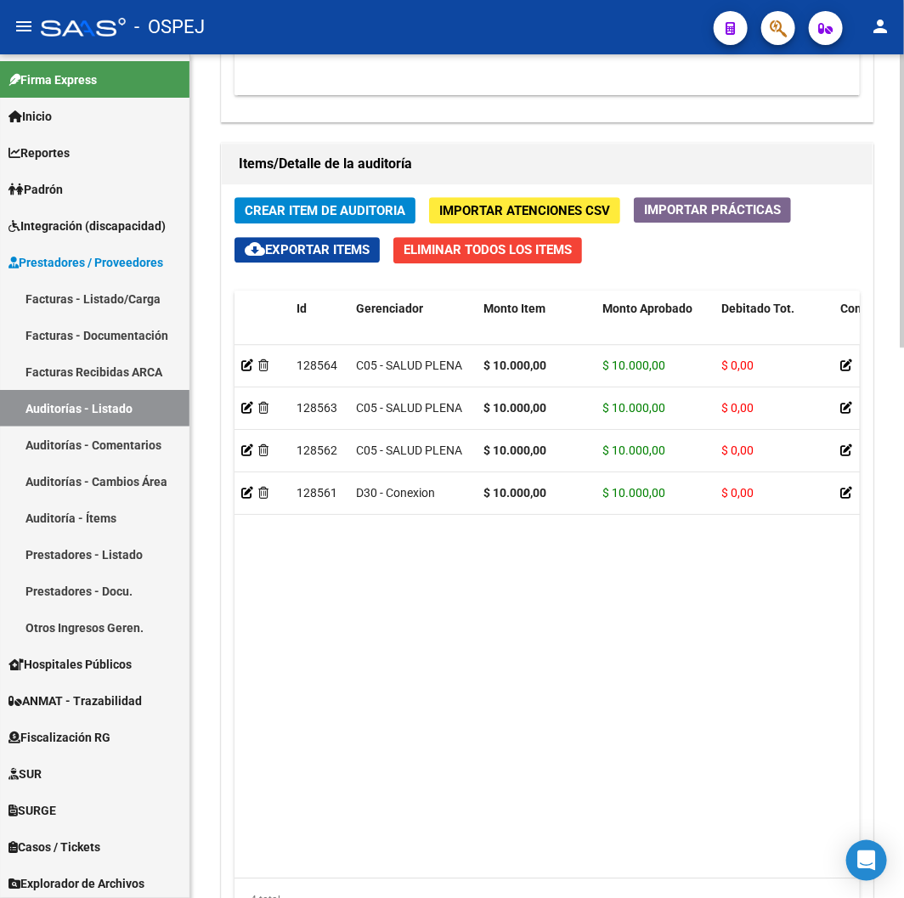
scroll to position [1133, 0]
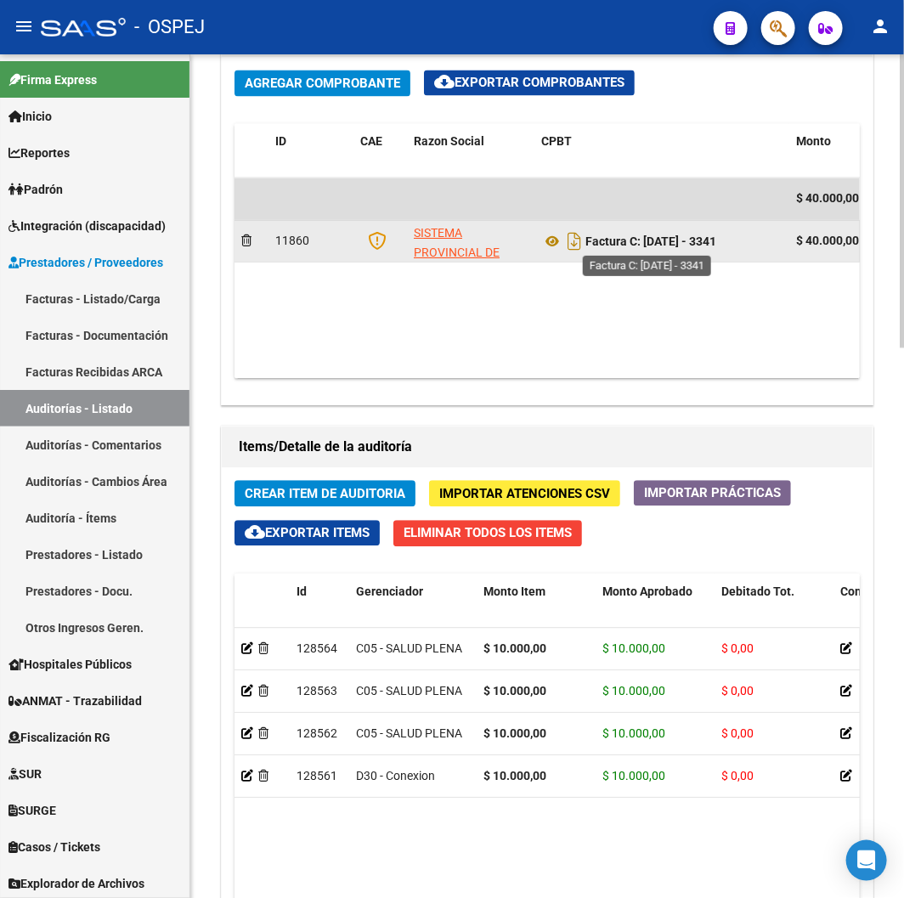
click at [585, 242] on strong "Factura C: [DATE] - 3341" at bounding box center [650, 242] width 131 height 14
click at [574, 241] on icon "Descargar documento" at bounding box center [574, 241] width 22 height 27
click at [414, 420] on div "Información del área Cambiar de área a esta auditoría Area * Hospitales de Auto…" at bounding box center [547, 489] width 659 height 1599
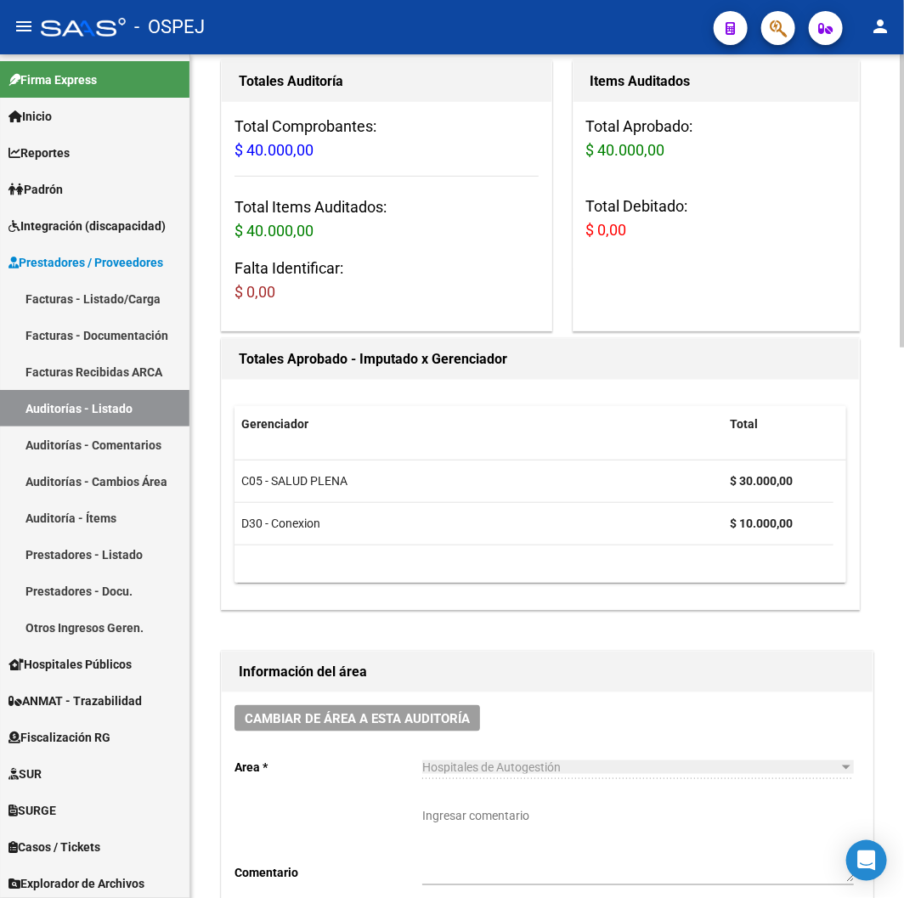
scroll to position [0, 0]
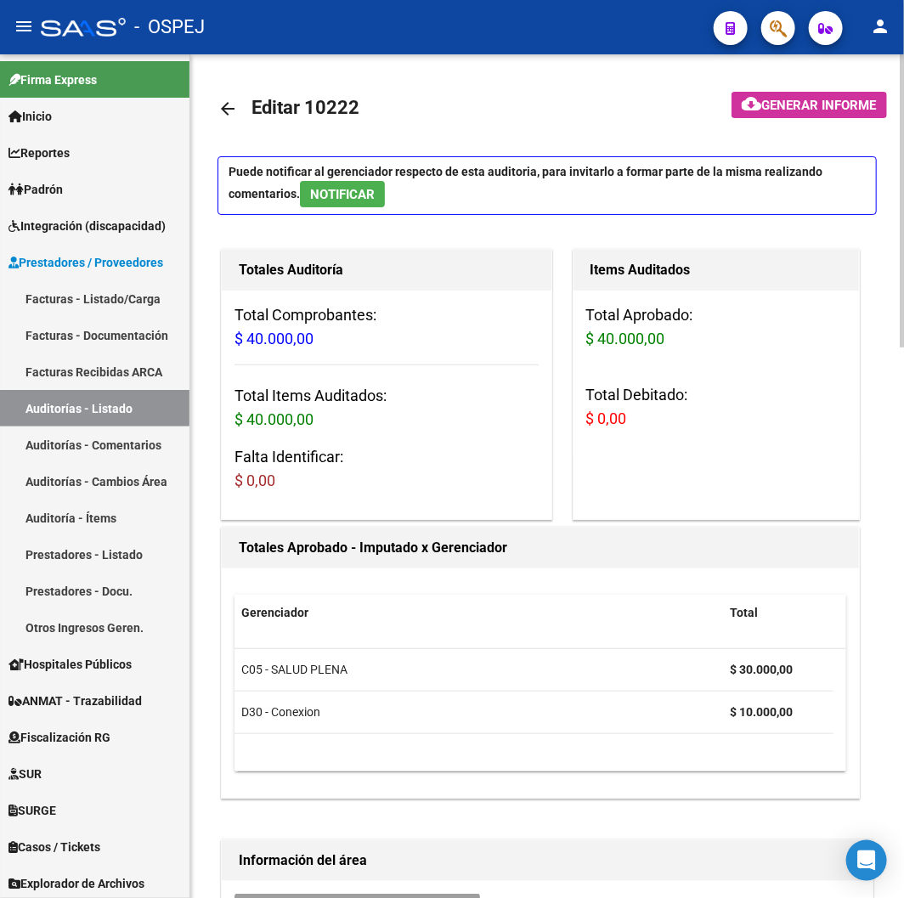
click at [235, 106] on mat-icon "arrow_back" at bounding box center [228, 109] width 20 height 20
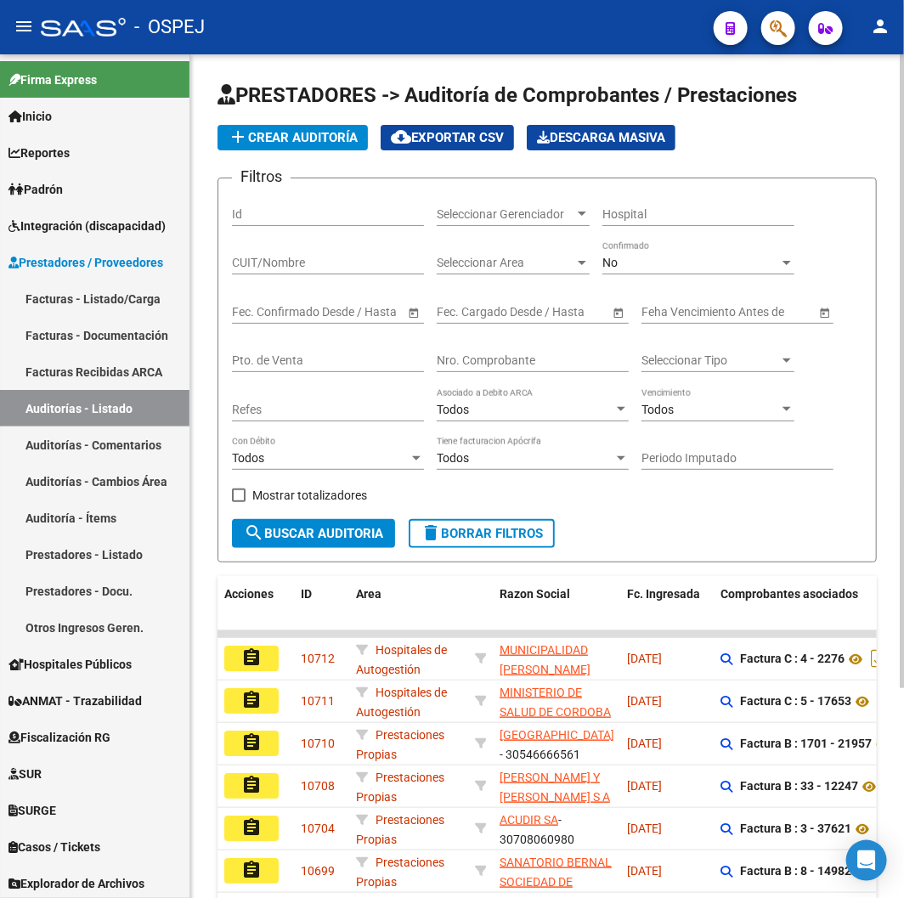
click at [539, 353] on div "Nro. Comprobante" at bounding box center [533, 355] width 192 height 34
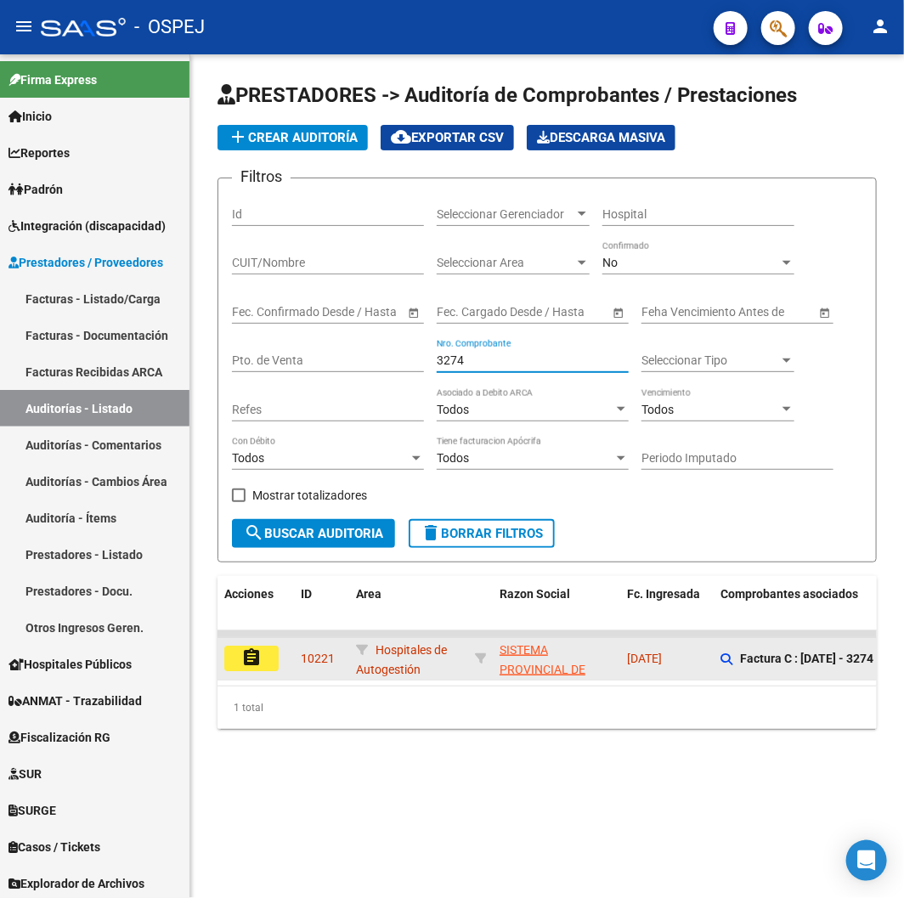
type input "3274"
click at [260, 655] on mat-icon "assignment" at bounding box center [251, 657] width 20 height 20
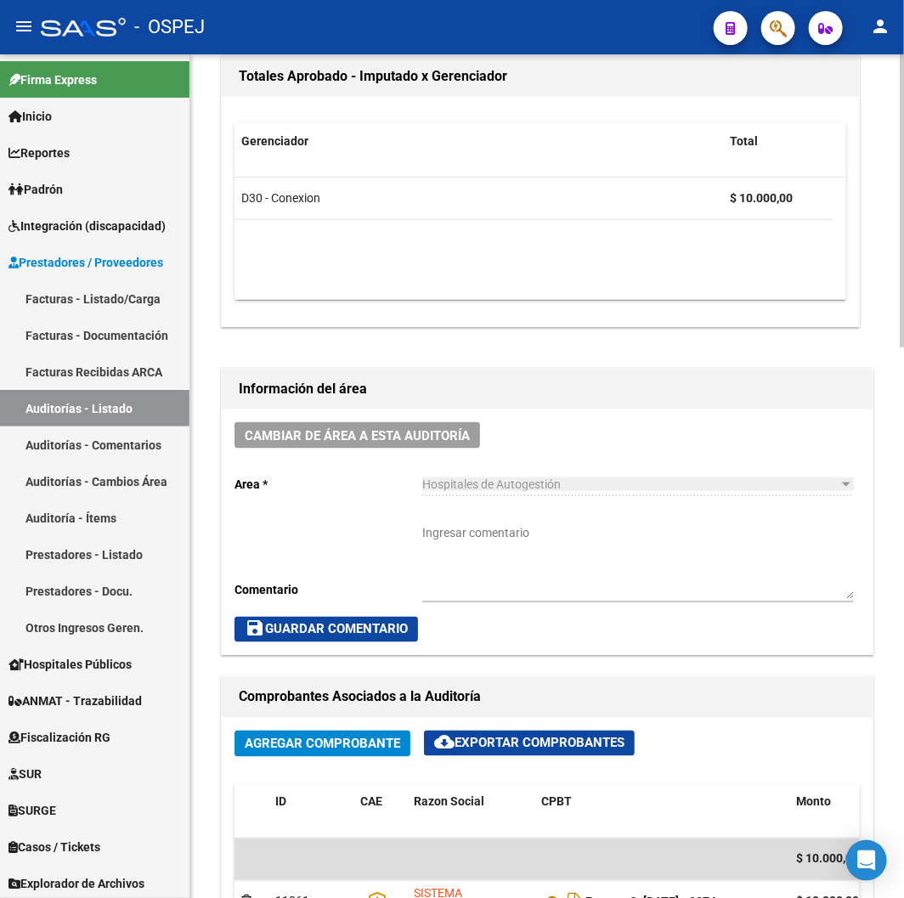
scroll to position [755, 0]
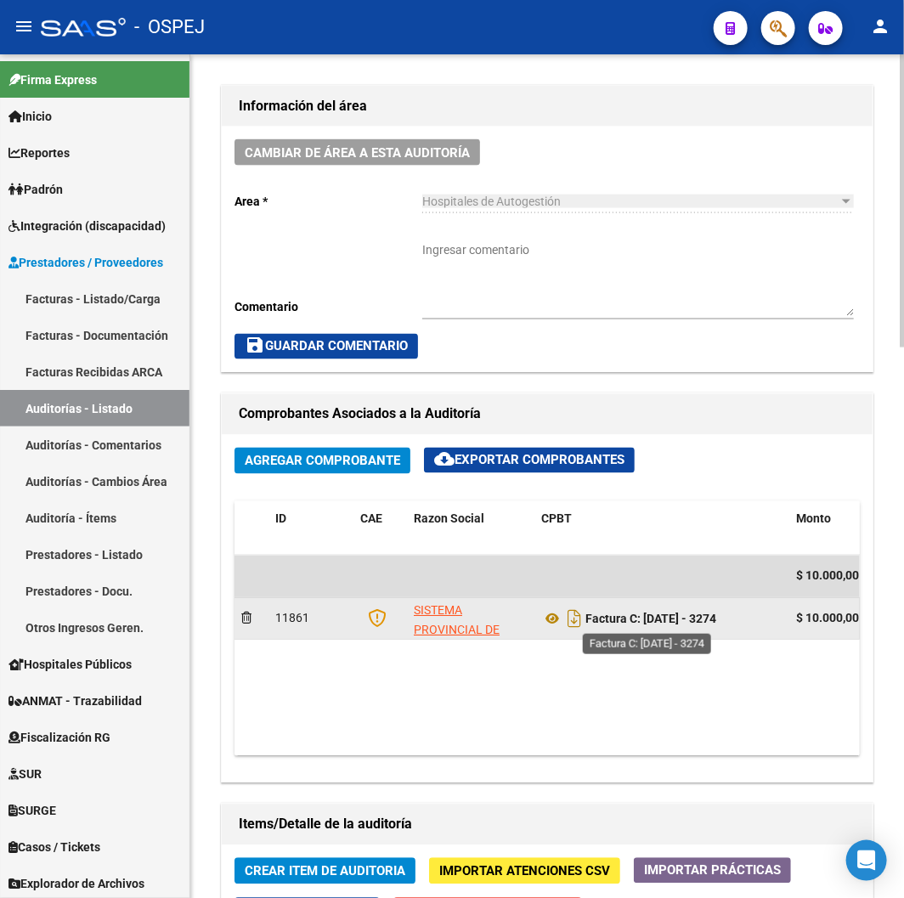
drag, startPoint x: 717, startPoint y: 615, endPoint x: 650, endPoint y: 619, distance: 67.2
click at [650, 619] on div "Factura C: [DATE] - 3274" at bounding box center [661, 619] width 241 height 27
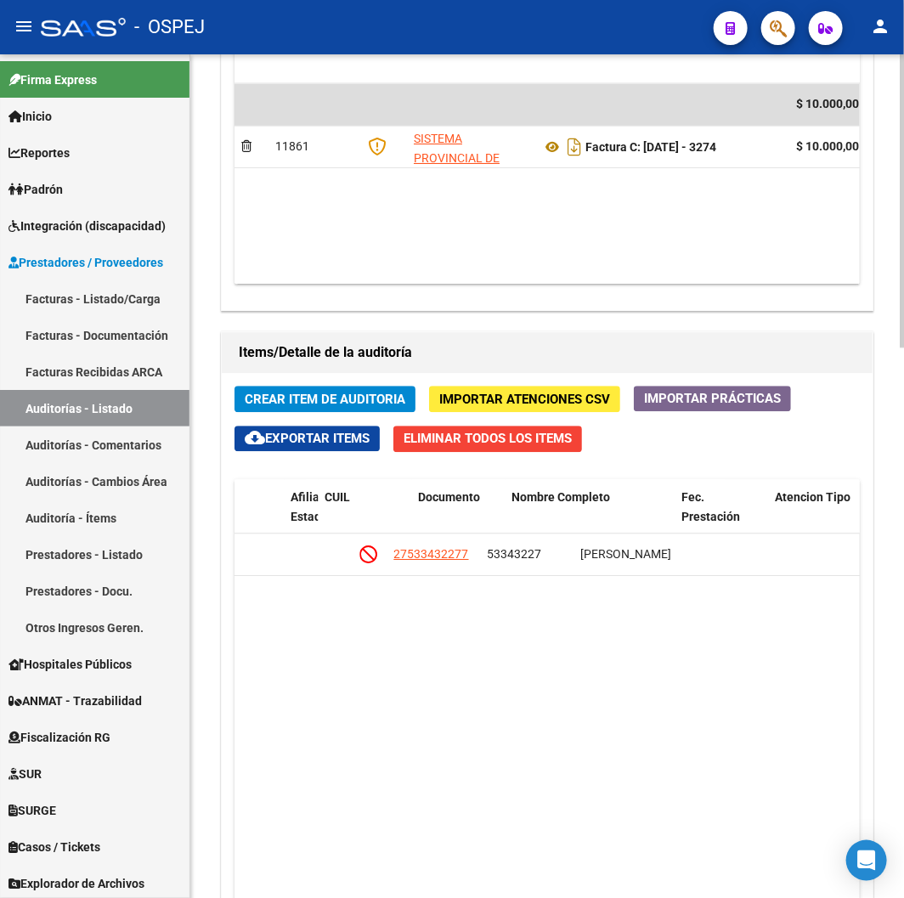
scroll to position [0, 1229]
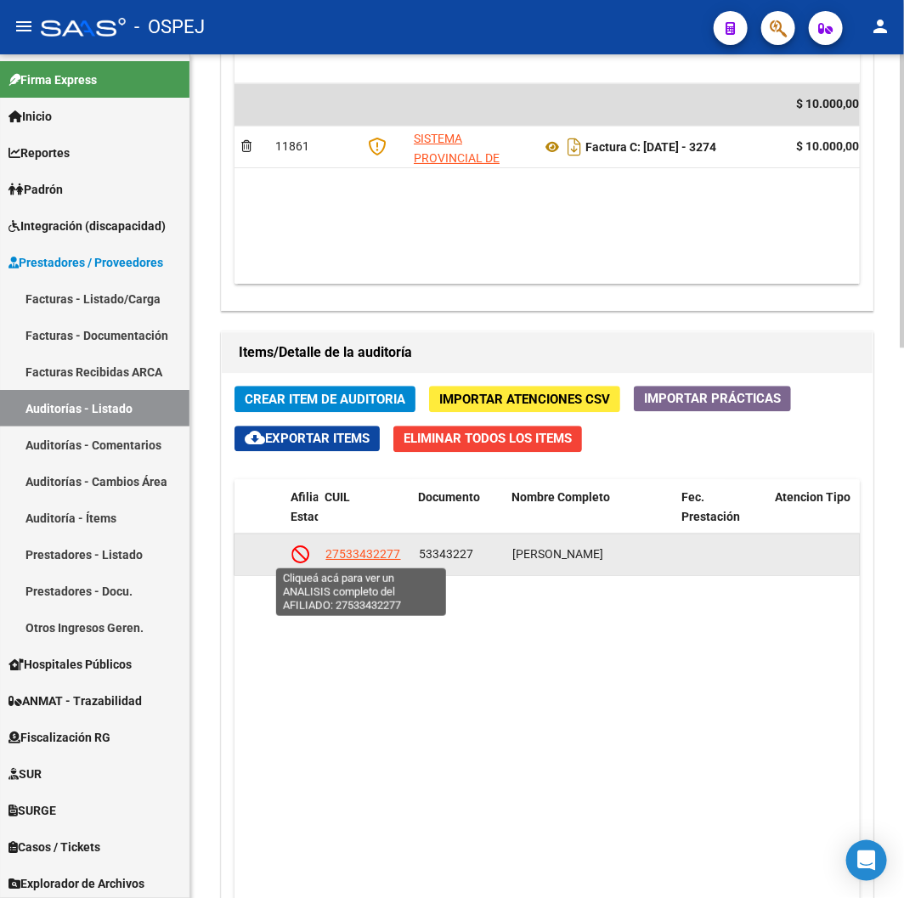
click at [370, 550] on span "27533432277" at bounding box center [362, 554] width 75 height 14
type textarea "27533432277"
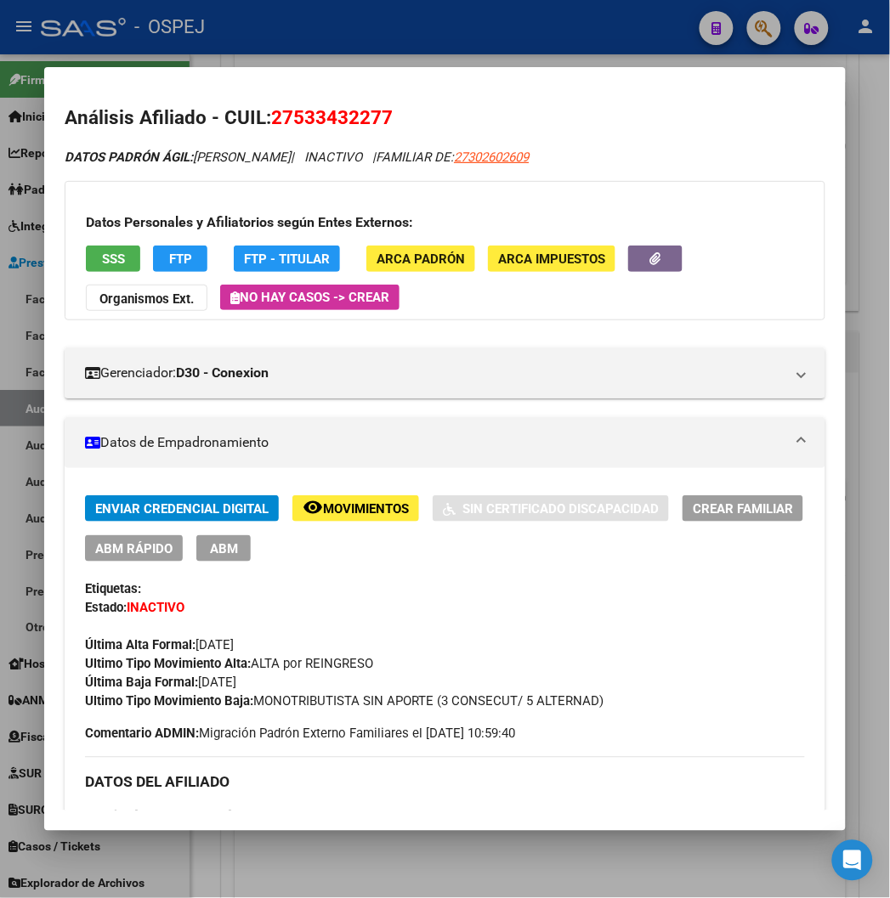
click at [95, 269] on button "SSS" at bounding box center [113, 259] width 54 height 26
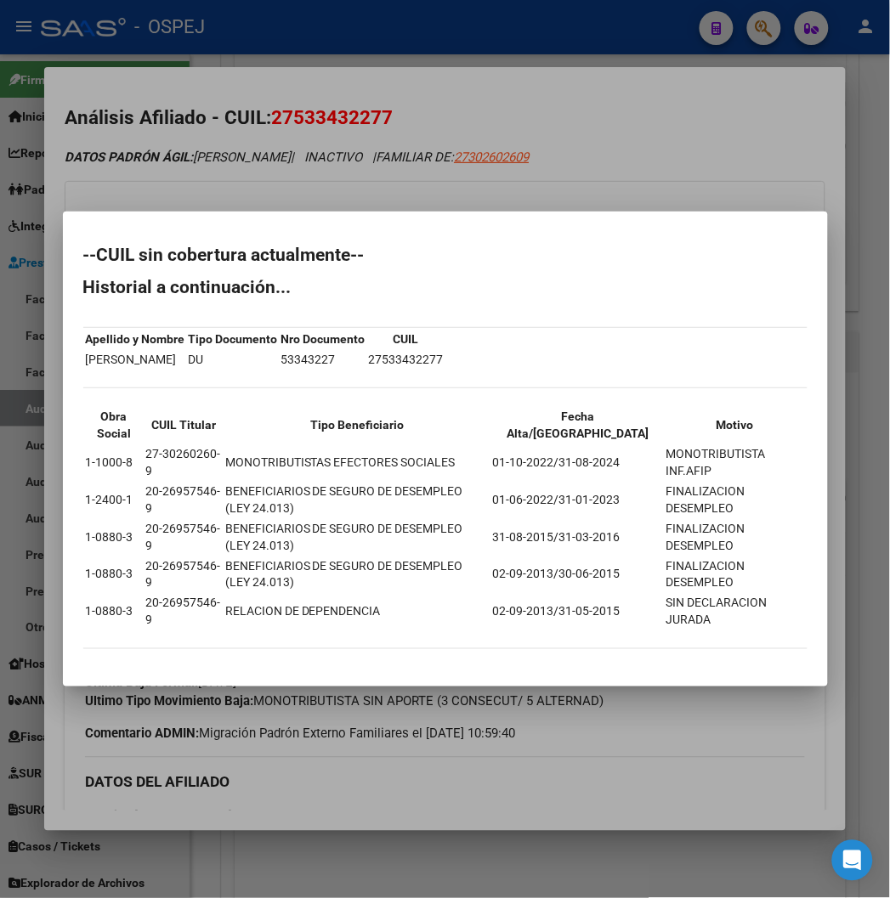
click at [387, 136] on div at bounding box center [445, 449] width 890 height 898
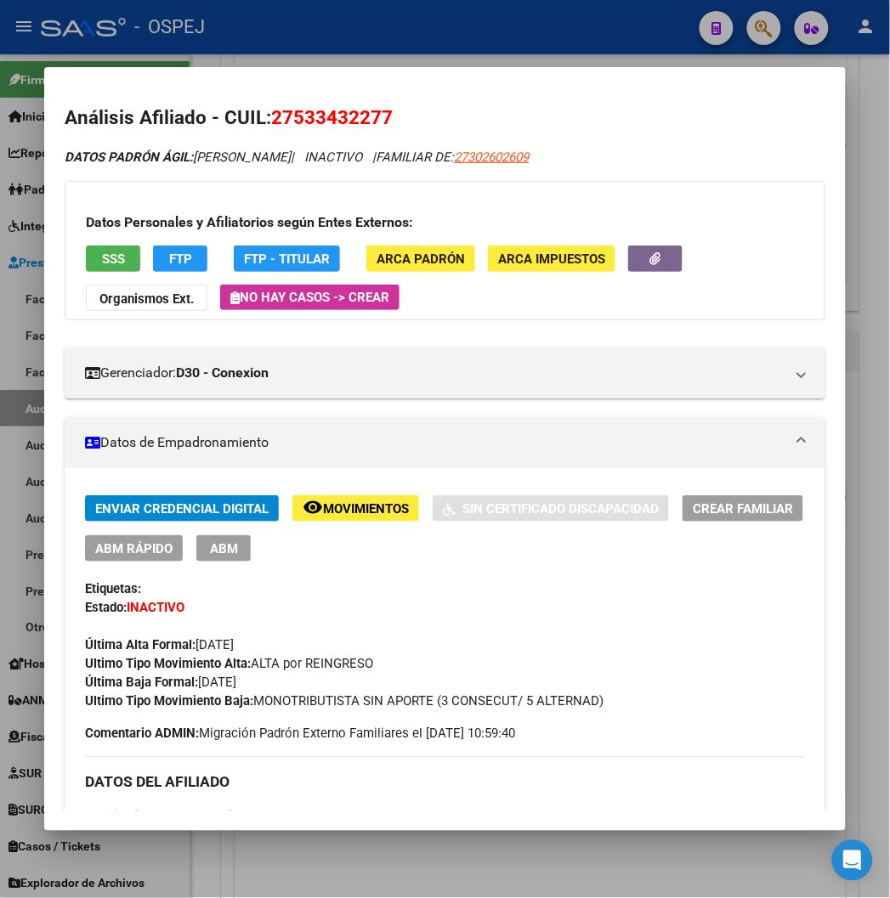
click at [319, 111] on span "27533432277" at bounding box center [332, 117] width 122 height 22
click at [410, 53] on div at bounding box center [445, 449] width 890 height 898
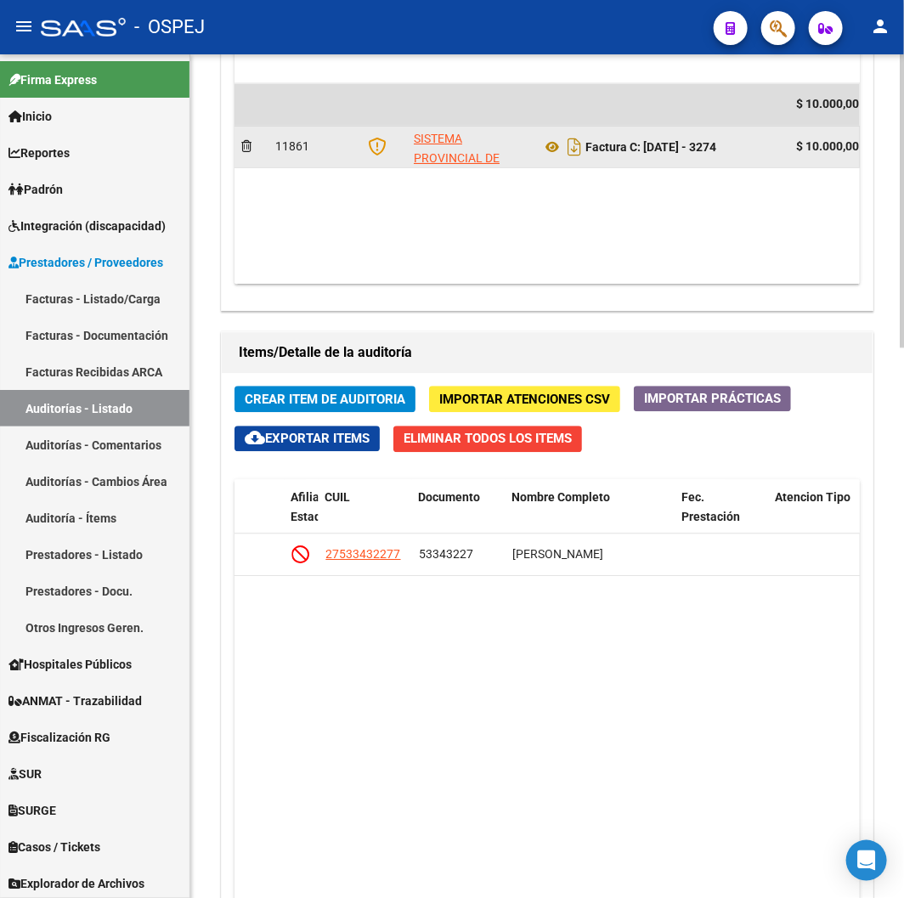
drag, startPoint x: 729, startPoint y: 158, endPoint x: 646, endPoint y: 163, distance: 83.4
click at [647, 163] on datatable-body-cell "Factura C: [DATE] - 3274" at bounding box center [661, 147] width 255 height 42
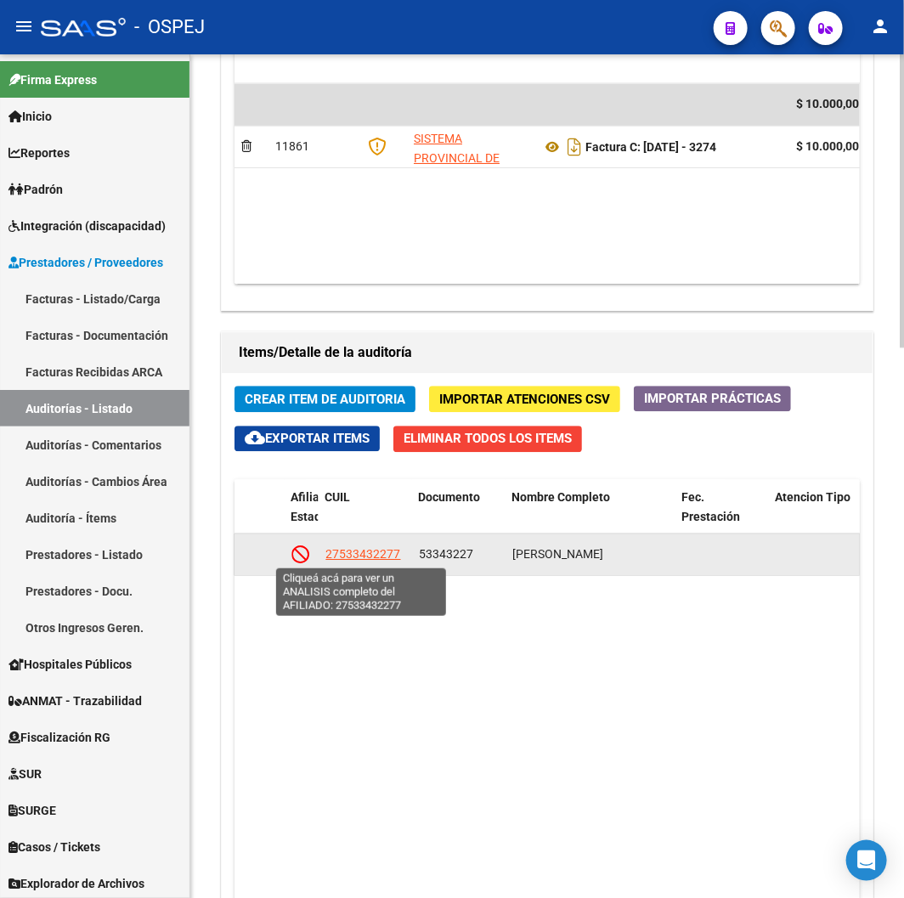
click at [388, 555] on span "27533432277" at bounding box center [362, 554] width 75 height 14
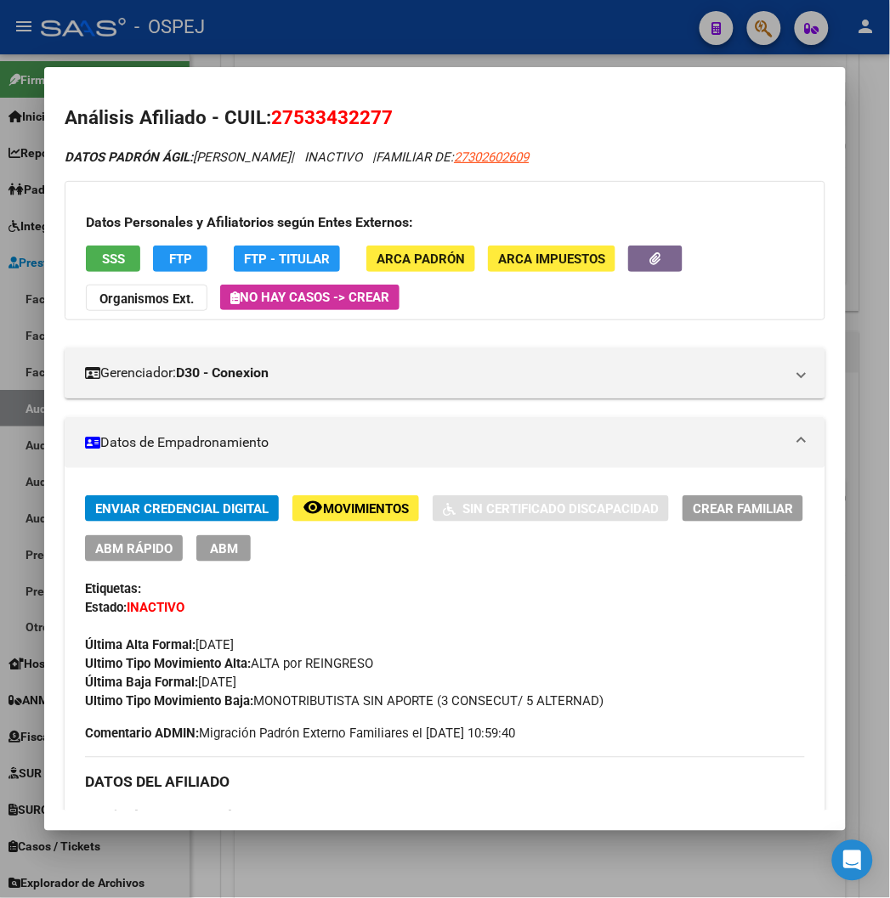
click at [105, 252] on button "SSS" at bounding box center [113, 259] width 54 height 26
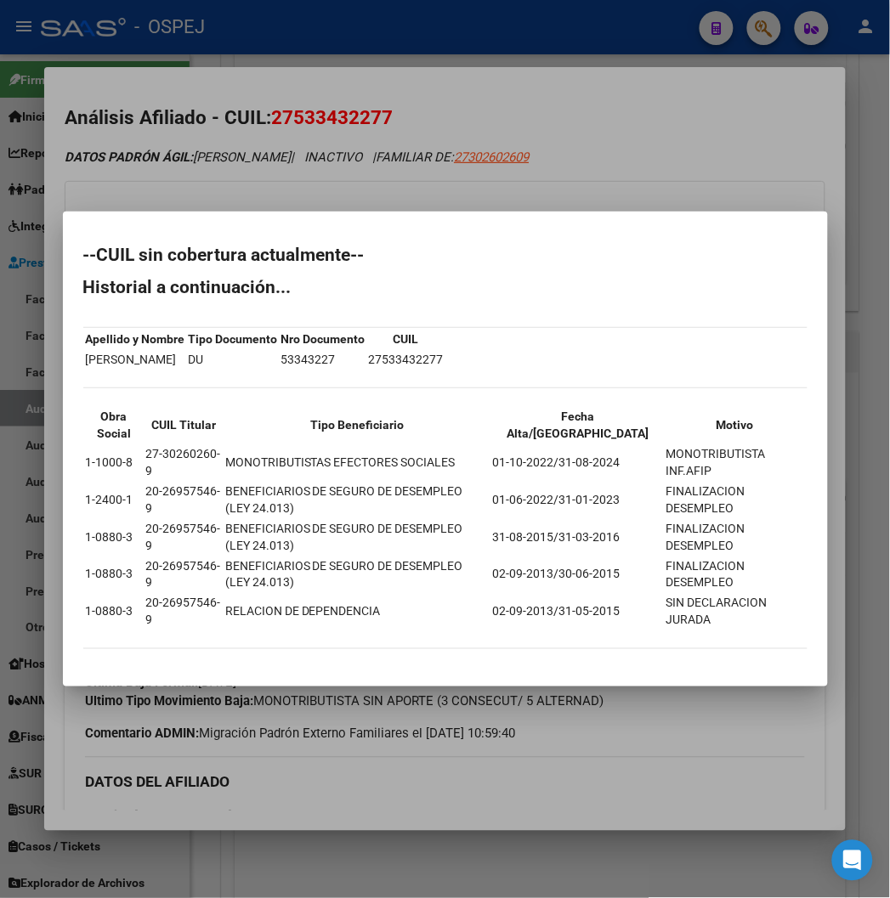
click at [635, 110] on div at bounding box center [445, 449] width 890 height 898
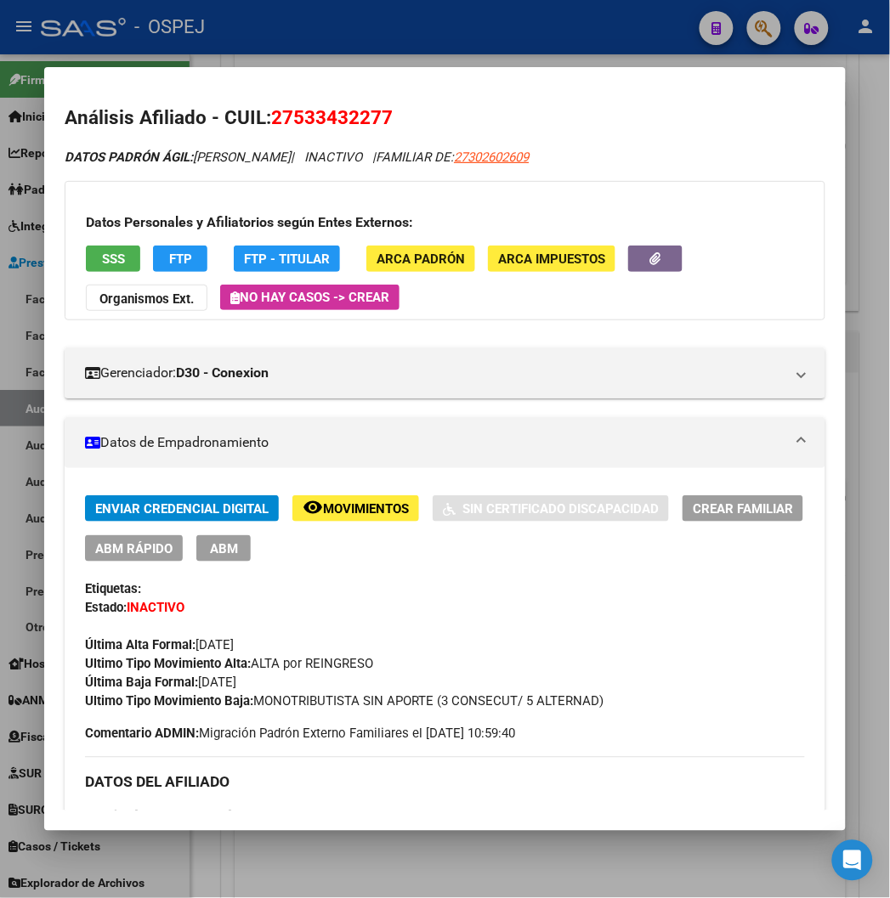
click at [562, 52] on div at bounding box center [445, 449] width 890 height 898
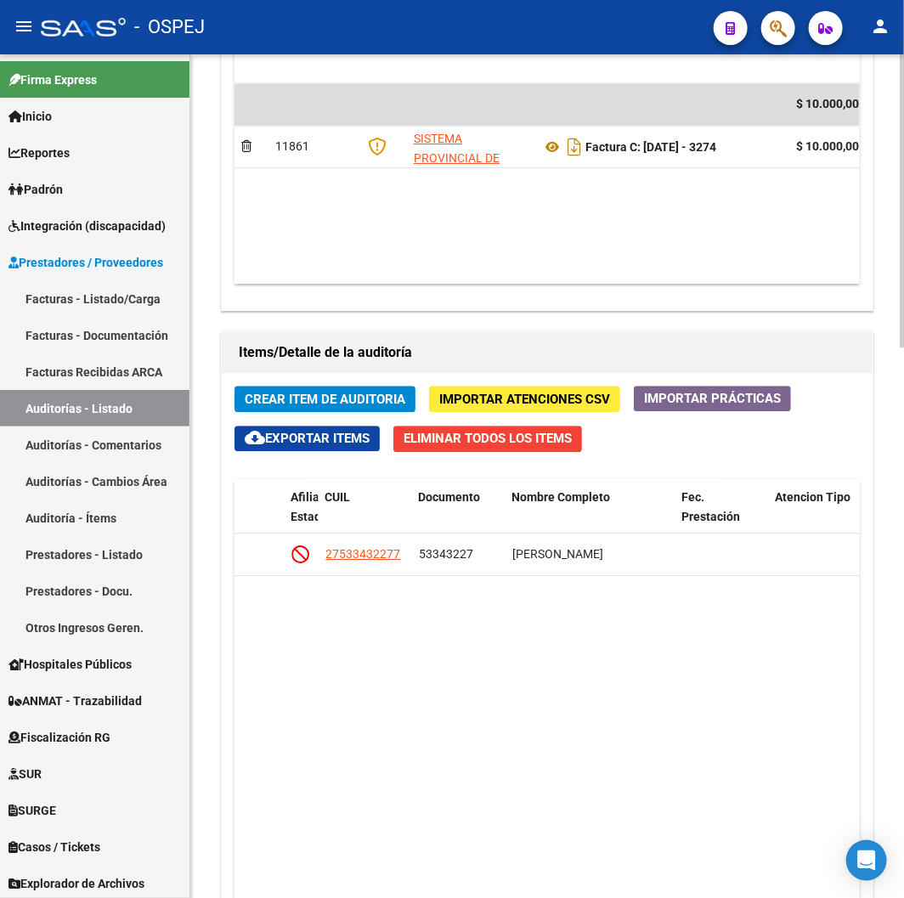
scroll to position [755, 0]
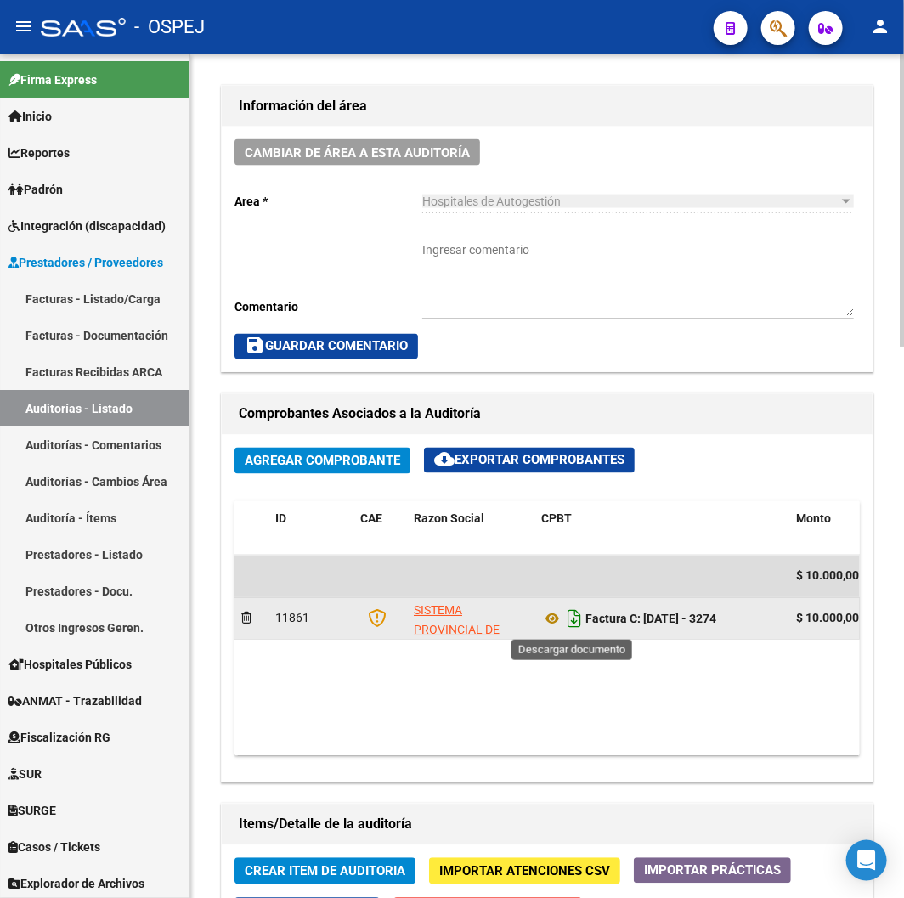
click at [575, 612] on icon "Descargar documento" at bounding box center [574, 619] width 22 height 27
drag, startPoint x: 377, startPoint y: 249, endPoint x: 370, endPoint y: 240, distance: 12.1
click at [377, 249] on div "Cambiar de área a esta auditoría Area * Hospitales de Autogestión Seleccionar a…" at bounding box center [547, 250] width 651 height 246
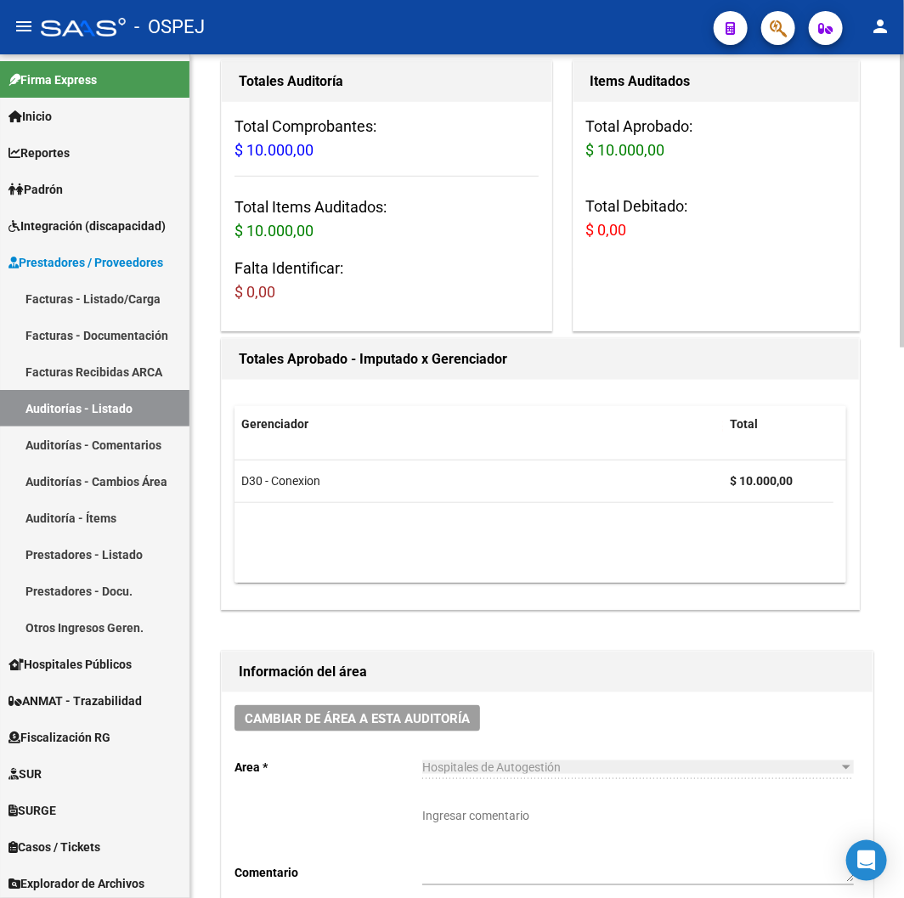
scroll to position [0, 0]
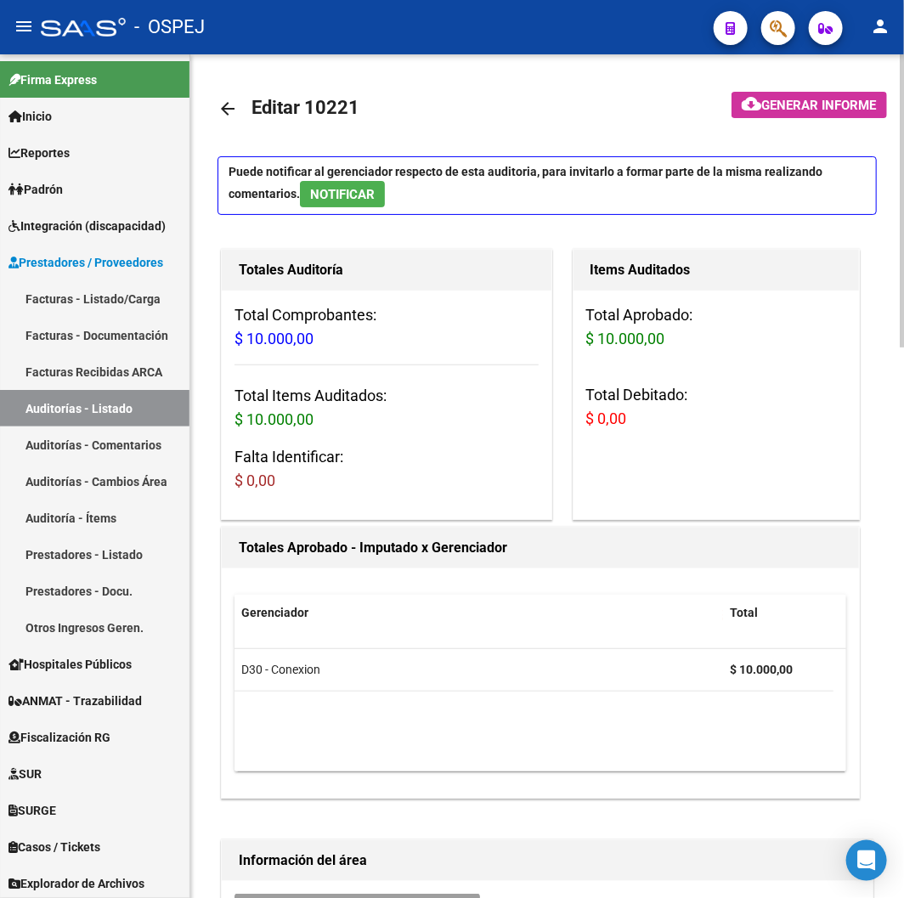
click at [247, 116] on link "arrow_back" at bounding box center [235, 108] width 34 height 40
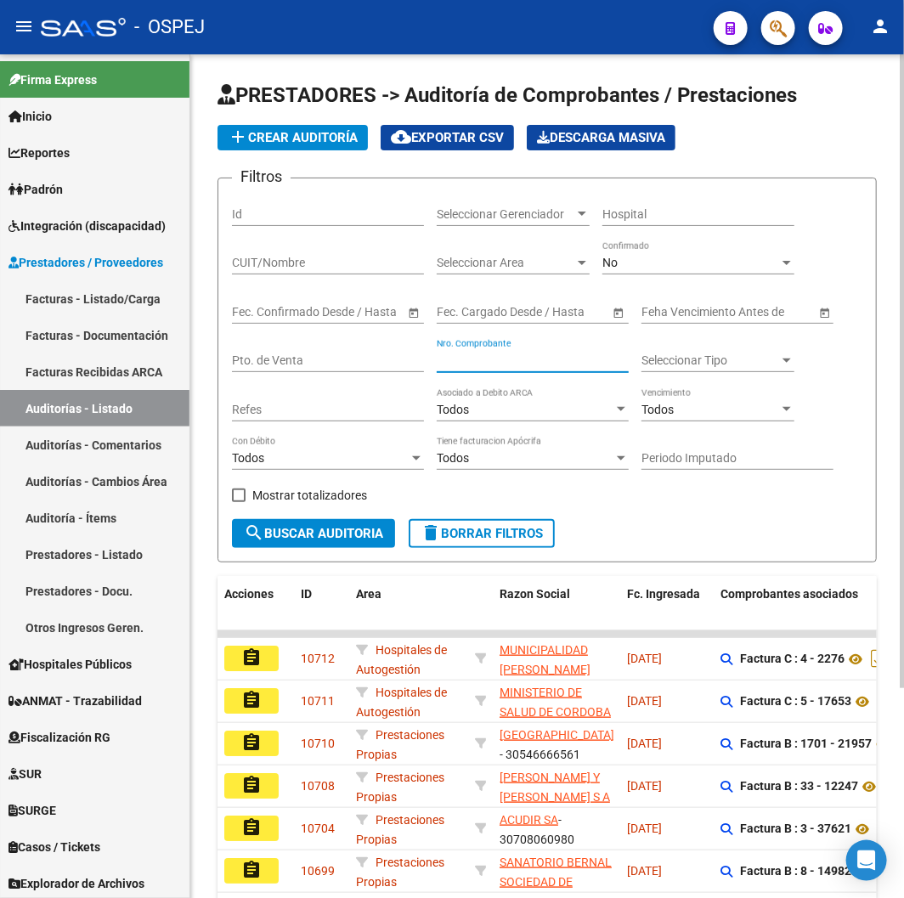
click at [528, 368] on input "Nro. Comprobante" at bounding box center [533, 360] width 192 height 14
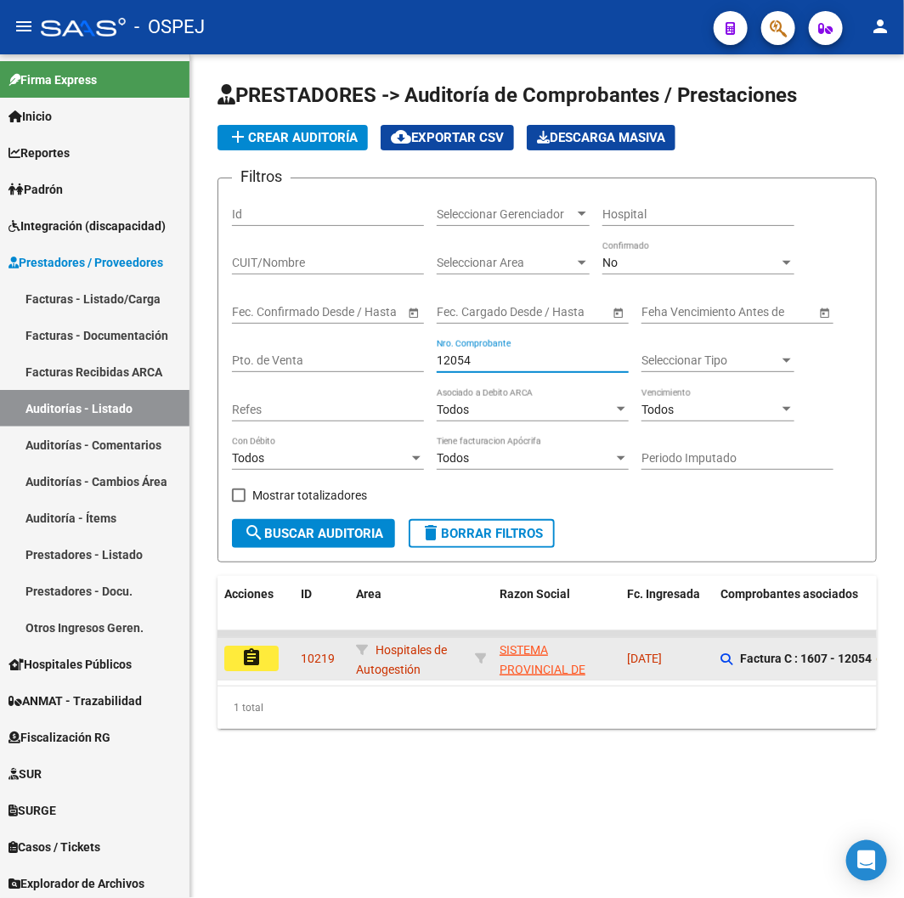
type input "12054"
click at [275, 658] on button "assignment" at bounding box center [251, 658] width 54 height 25
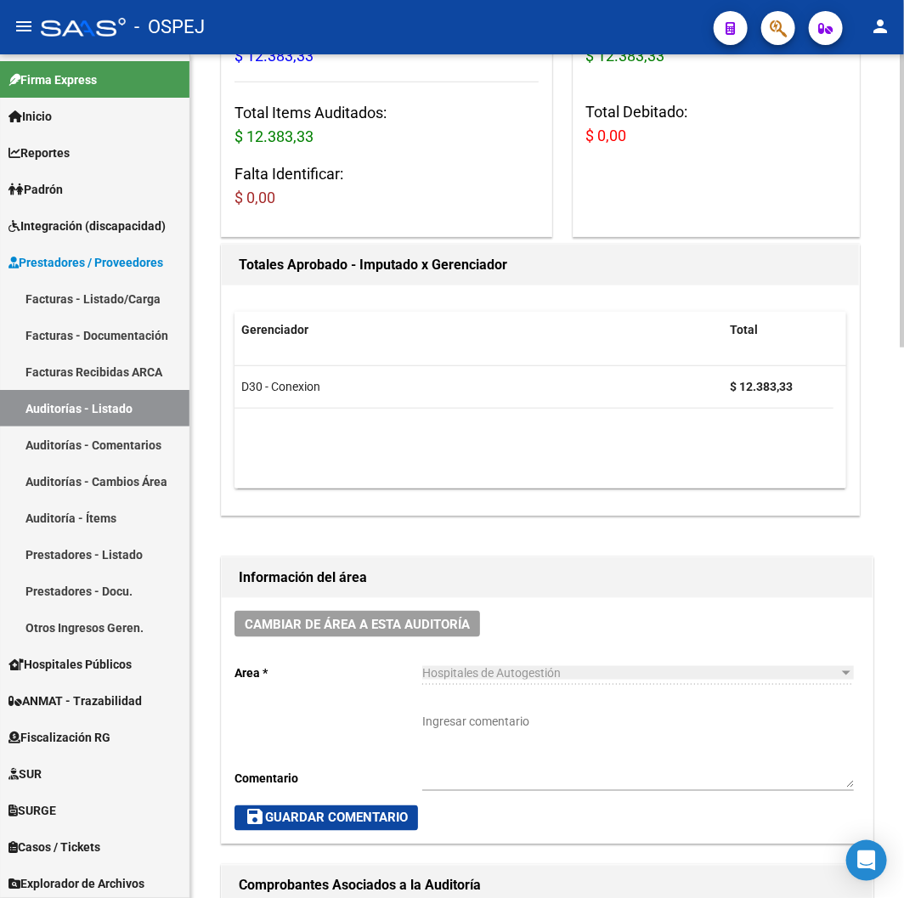
scroll to position [755, 0]
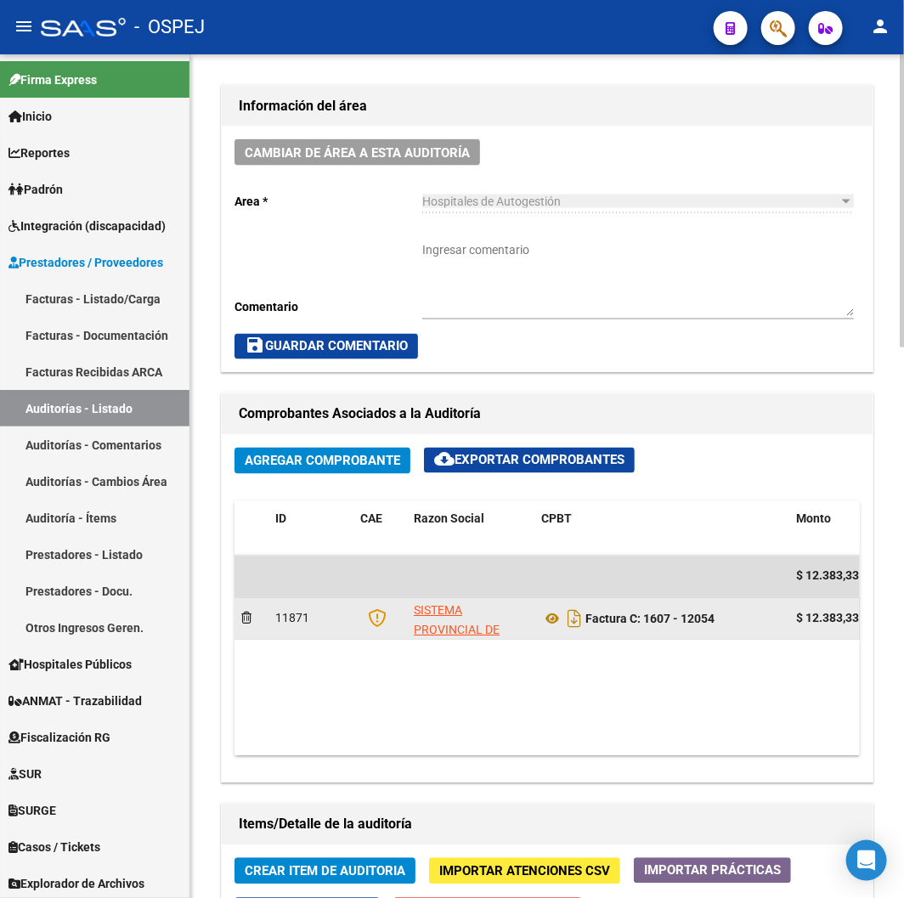
drag, startPoint x: 649, startPoint y: 618, endPoint x: 738, endPoint y: 619, distance: 88.4
click at [738, 619] on div "Factura C: 1607 - 12054" at bounding box center [661, 619] width 241 height 27
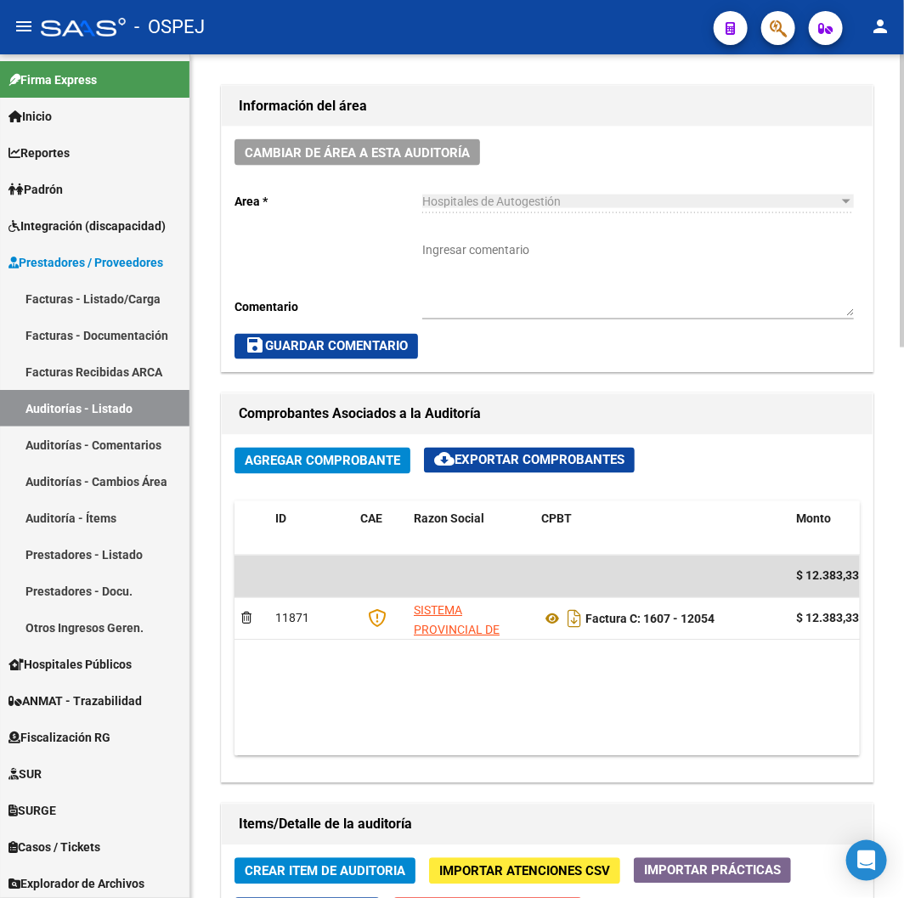
scroll to position [1416, 0]
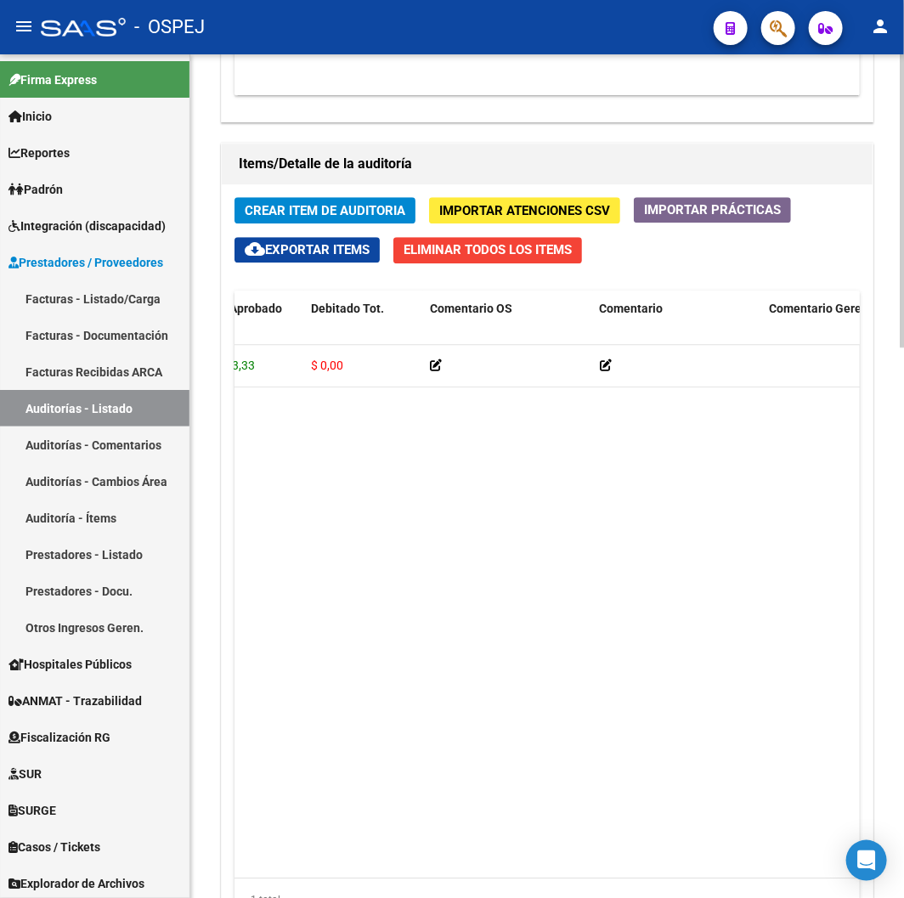
drag, startPoint x: 548, startPoint y: 409, endPoint x: 669, endPoint y: 409, distance: 120.7
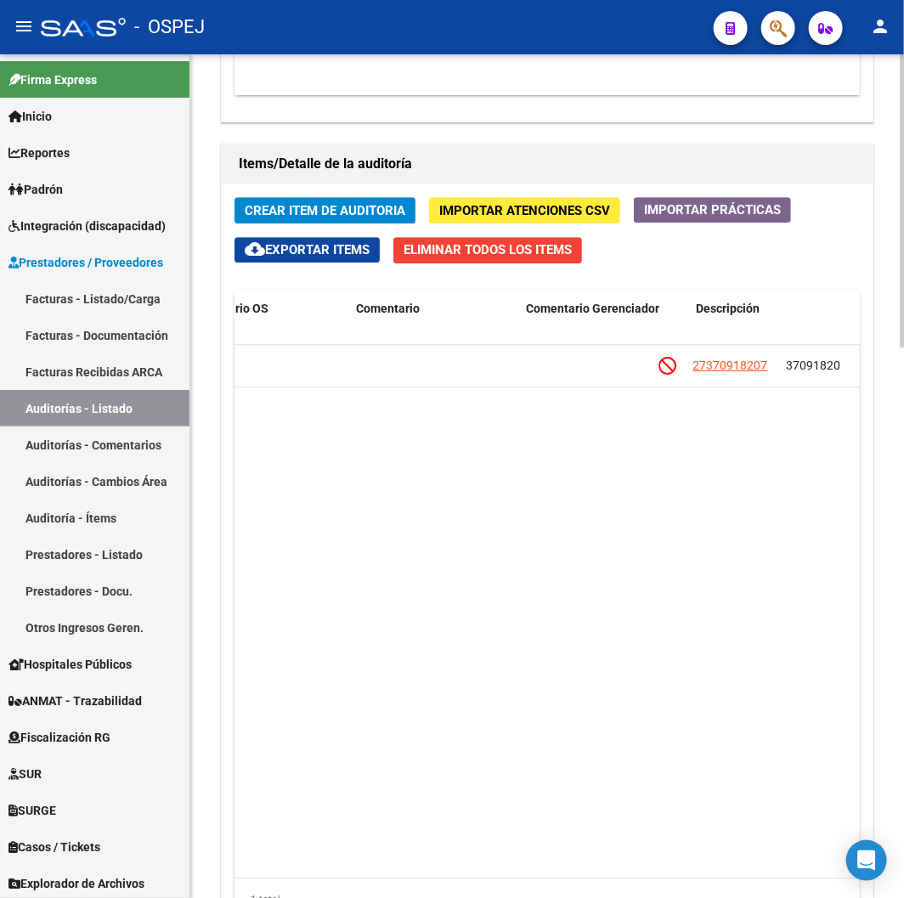
drag, startPoint x: 689, startPoint y: 409, endPoint x: 777, endPoint y: 409, distance: 87.5
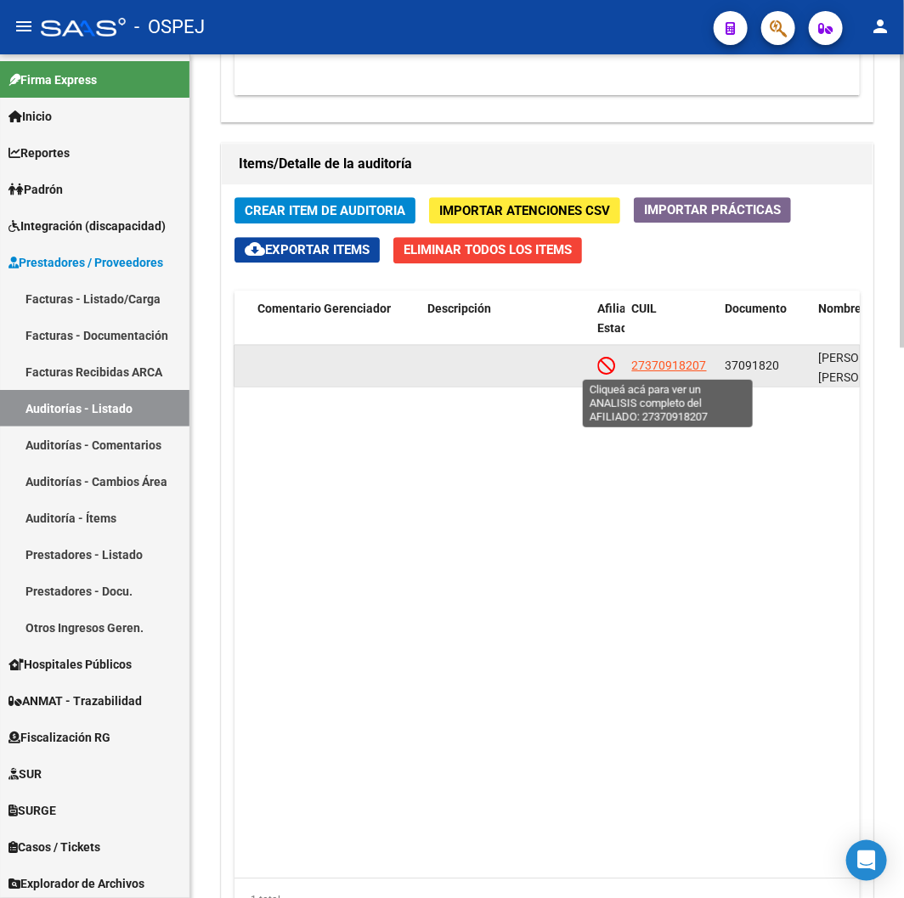
click at [687, 370] on span "27370918207" at bounding box center [669, 366] width 75 height 14
type textarea "27370918207"
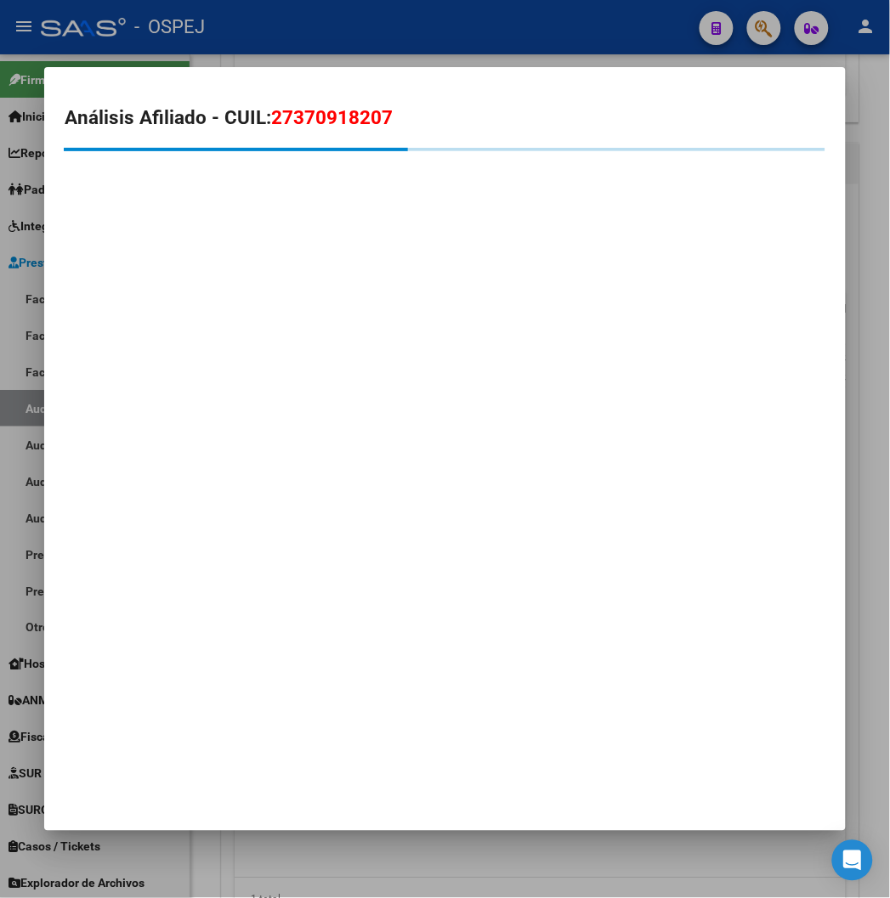
click at [297, 124] on span "27370918207" at bounding box center [332, 117] width 122 height 22
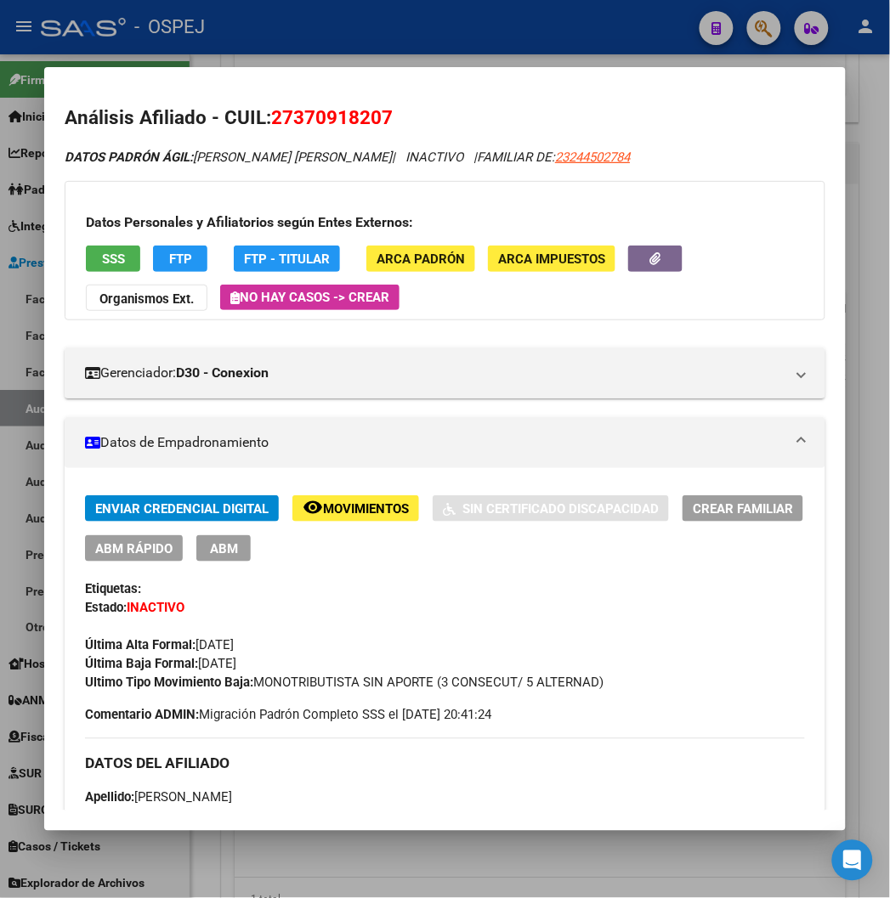
click at [82, 274] on div "Datos Personales y Afiliatorios según Entes Externos: SSS FTP FTP - Titular ARC…" at bounding box center [445, 250] width 760 height 139
click at [102, 263] on span "SSS" at bounding box center [113, 259] width 23 height 15
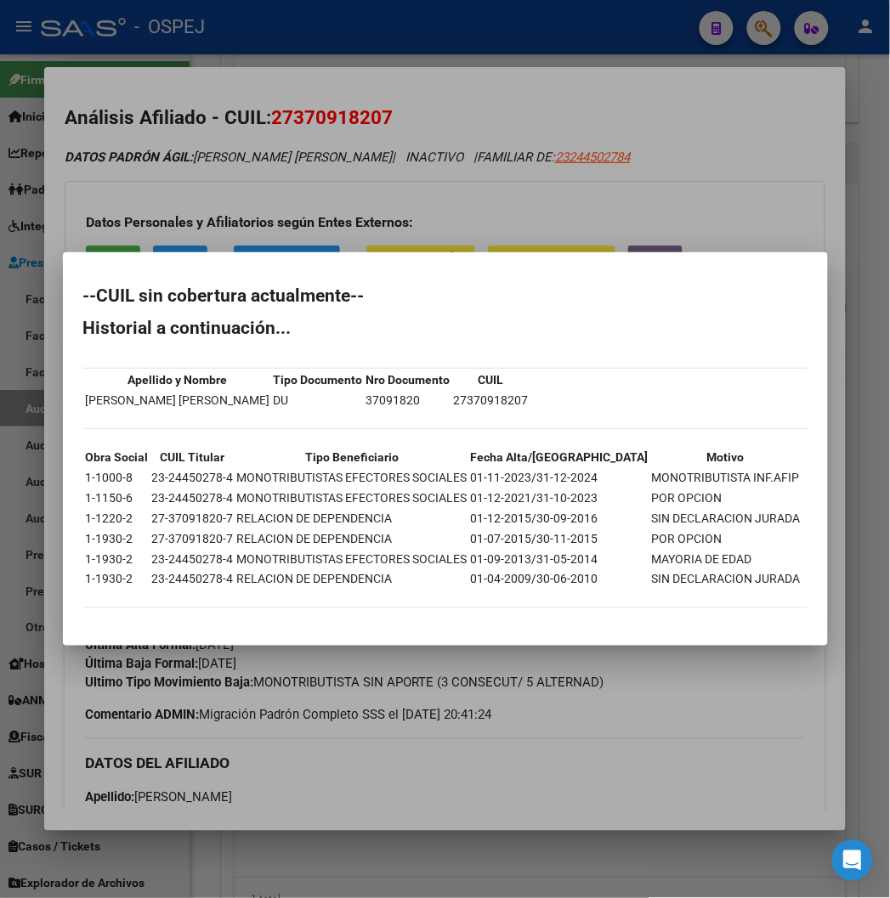
drag, startPoint x: 317, startPoint y: 160, endPoint x: 327, endPoint y: 129, distance: 32.2
click at [317, 158] on div at bounding box center [445, 449] width 890 height 898
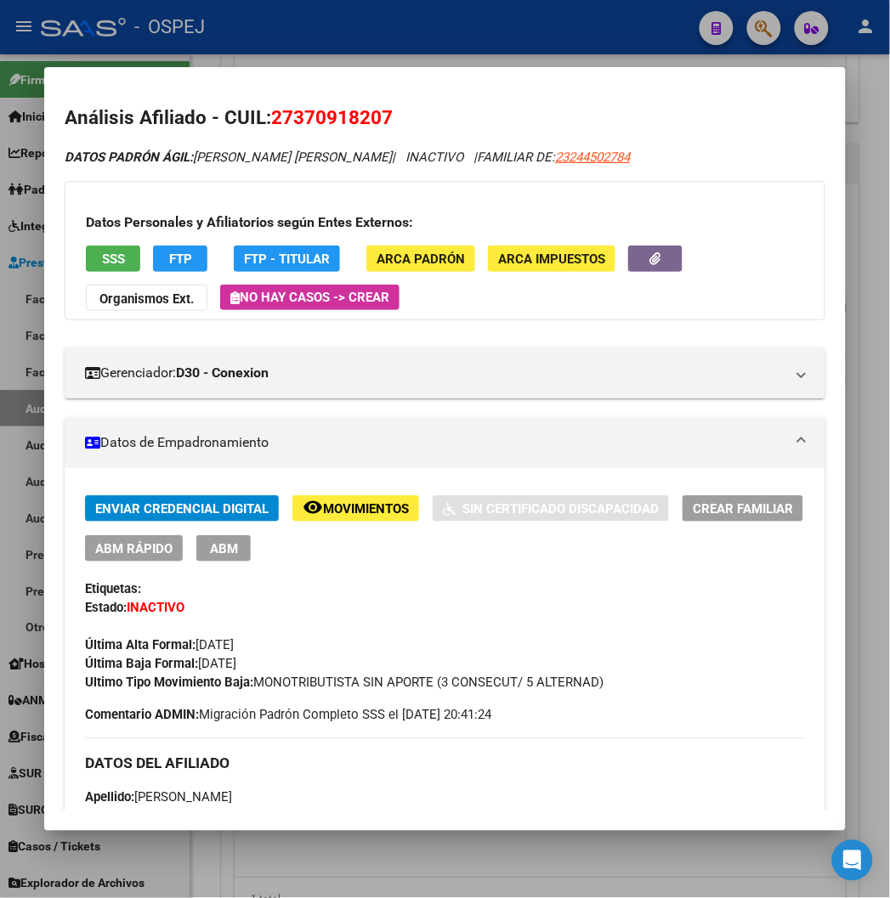
click at [387, 31] on div at bounding box center [445, 449] width 890 height 898
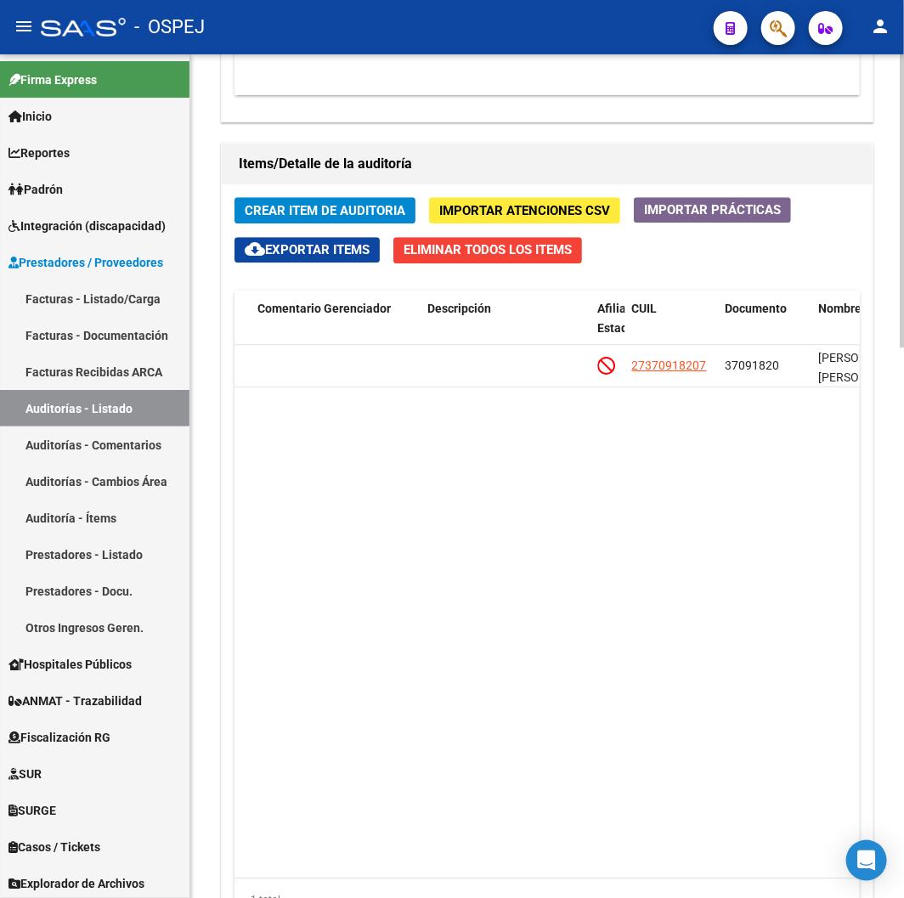
scroll to position [944, 0]
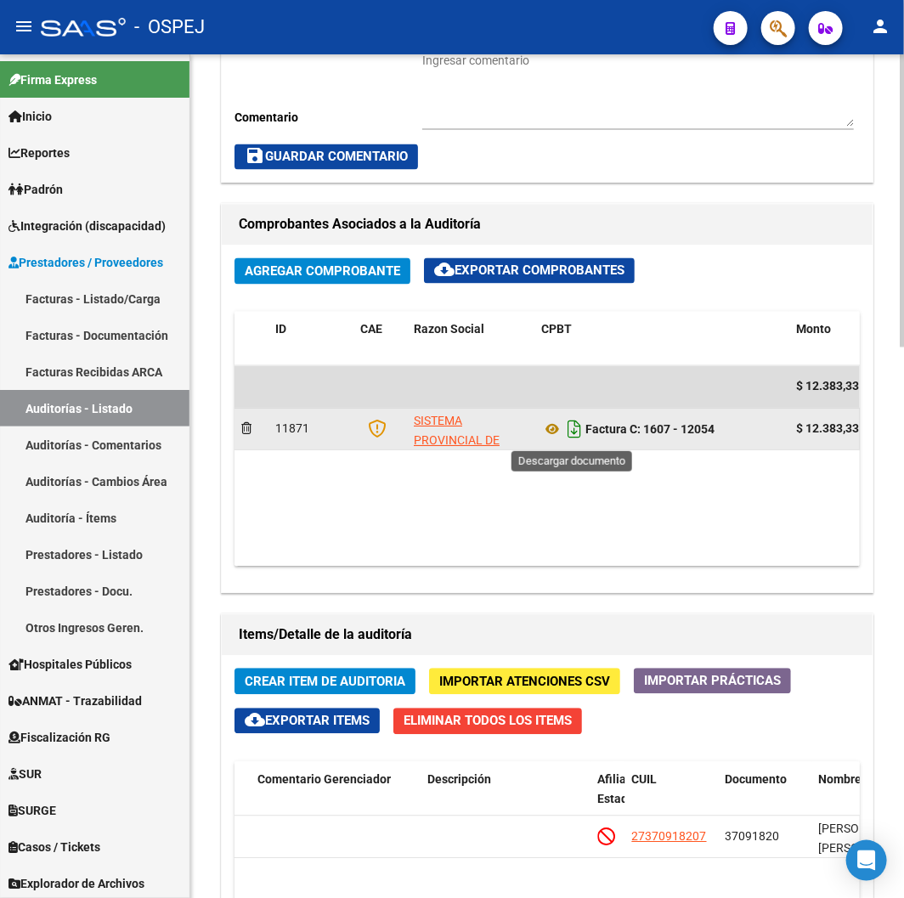
click at [575, 430] on icon "Descargar documento" at bounding box center [574, 429] width 22 height 27
drag, startPoint x: 392, startPoint y: 199, endPoint x: 450, endPoint y: 175, distance: 63.3
click at [392, 199] on div "Información del área Cambiar de área a esta auditoría Area * Hospitales de Auto…" at bounding box center [547, 677] width 659 height 1599
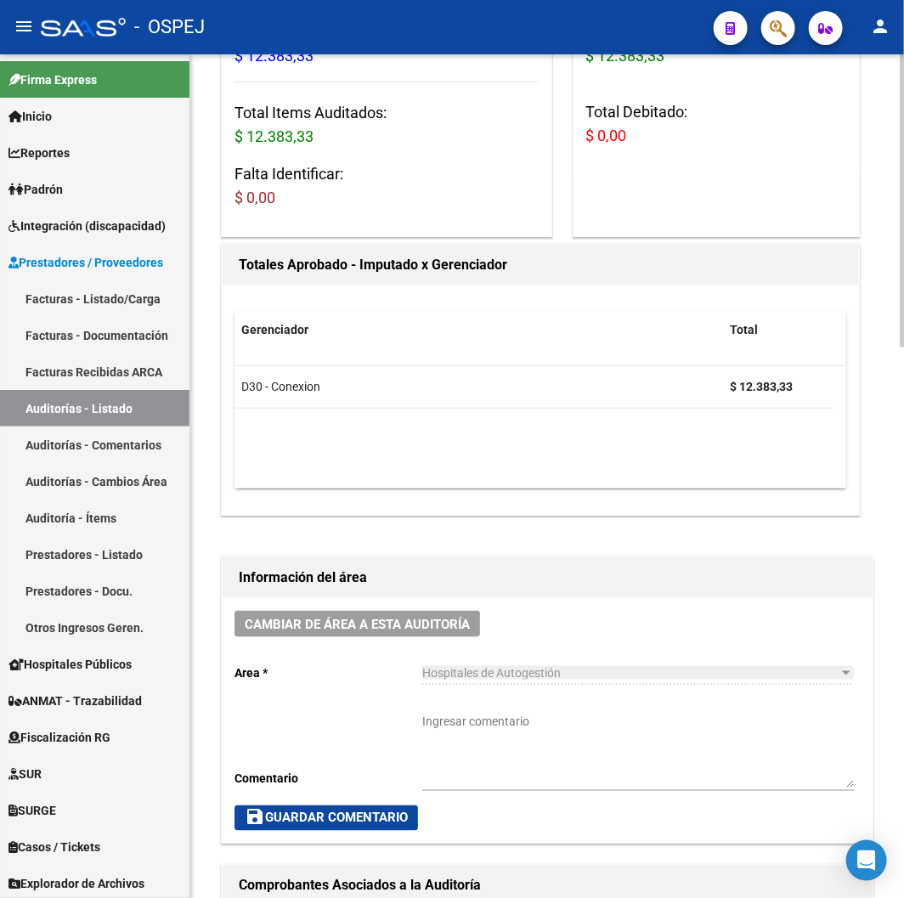
scroll to position [0, 0]
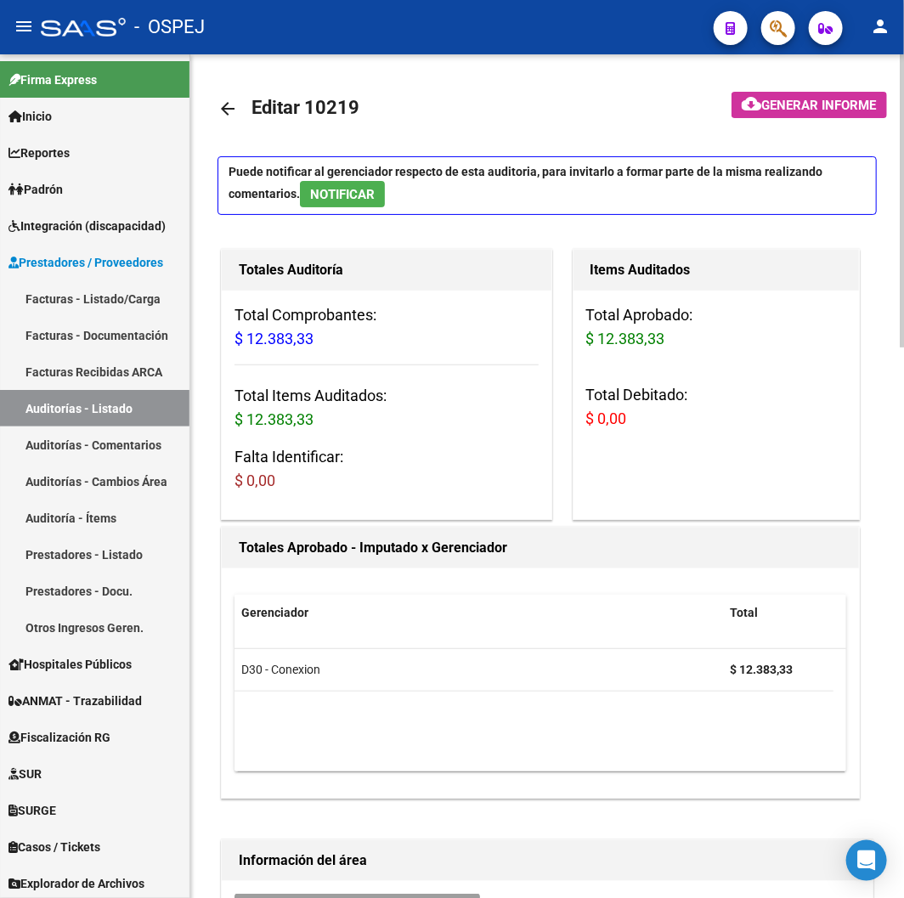
drag, startPoint x: 222, startPoint y: 99, endPoint x: 212, endPoint y: 99, distance: 9.3
click at [221, 99] on mat-icon "arrow_back" at bounding box center [228, 109] width 20 height 20
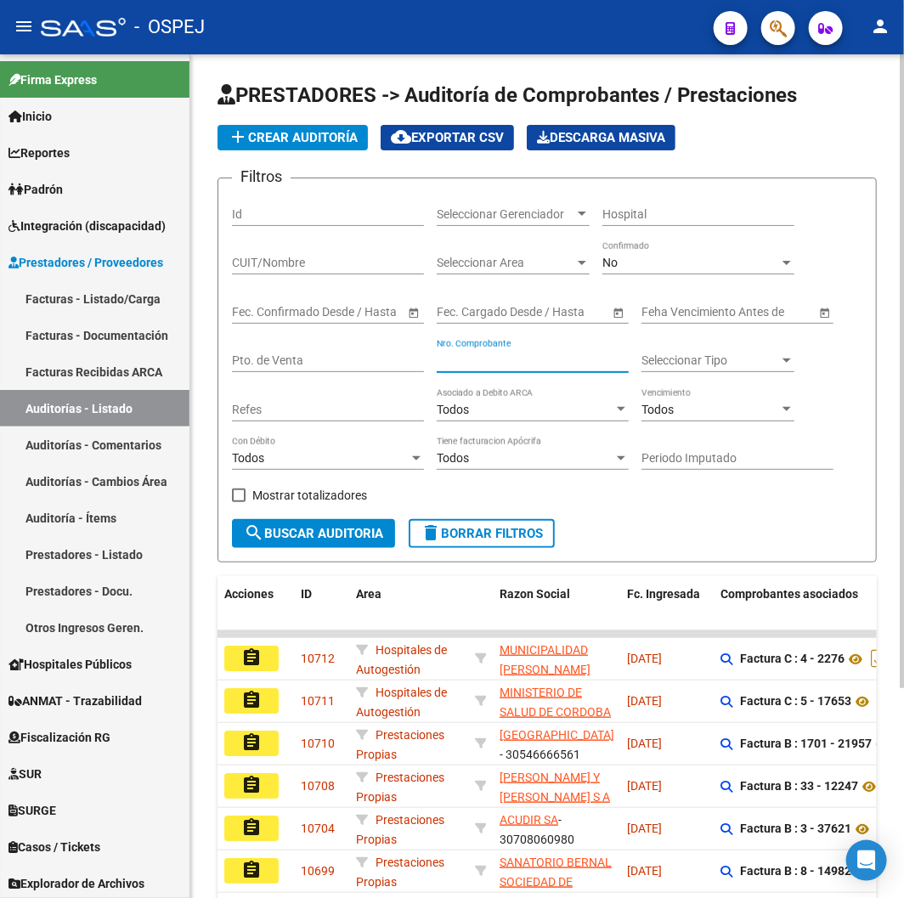
click at [511, 364] on input "Nro. Comprobante" at bounding box center [533, 360] width 192 height 14
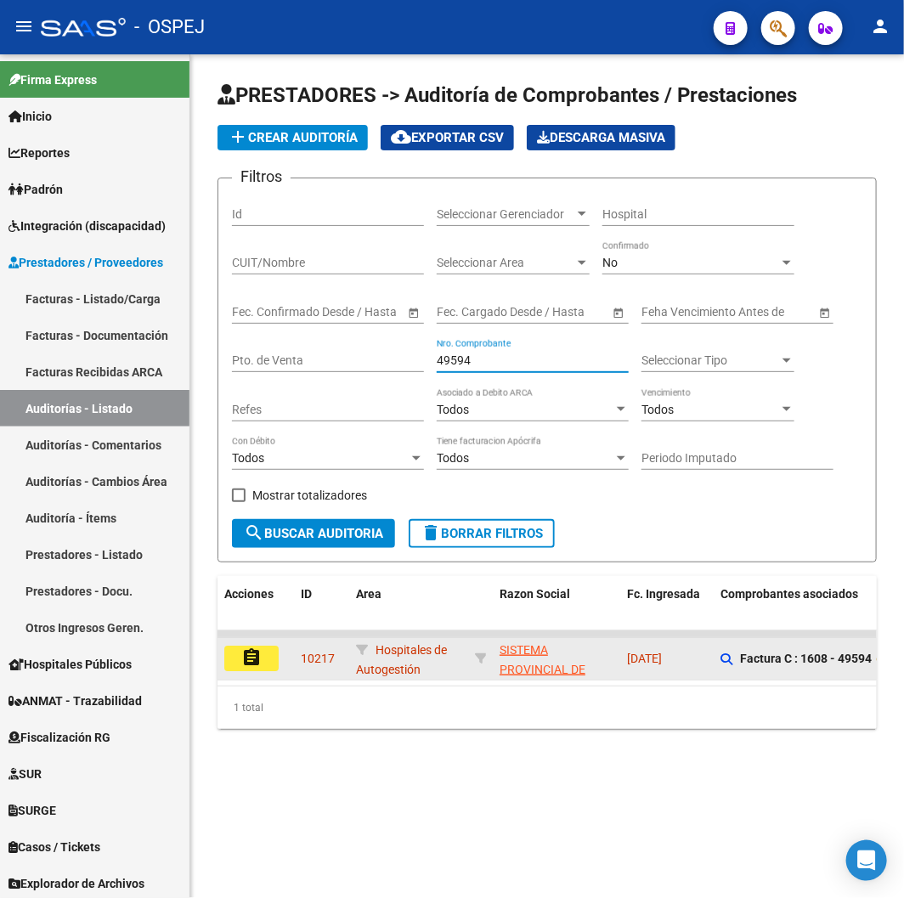
type input "49594"
click at [242, 658] on mat-icon "assignment" at bounding box center [251, 657] width 20 height 20
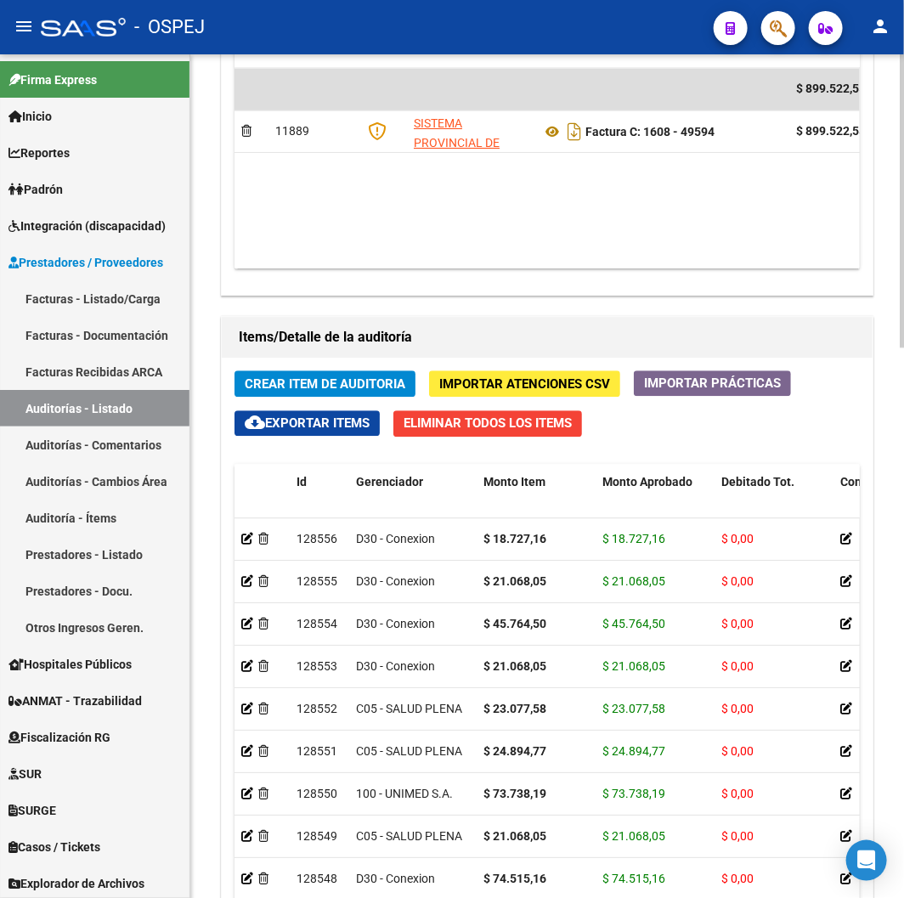
scroll to position [958, 0]
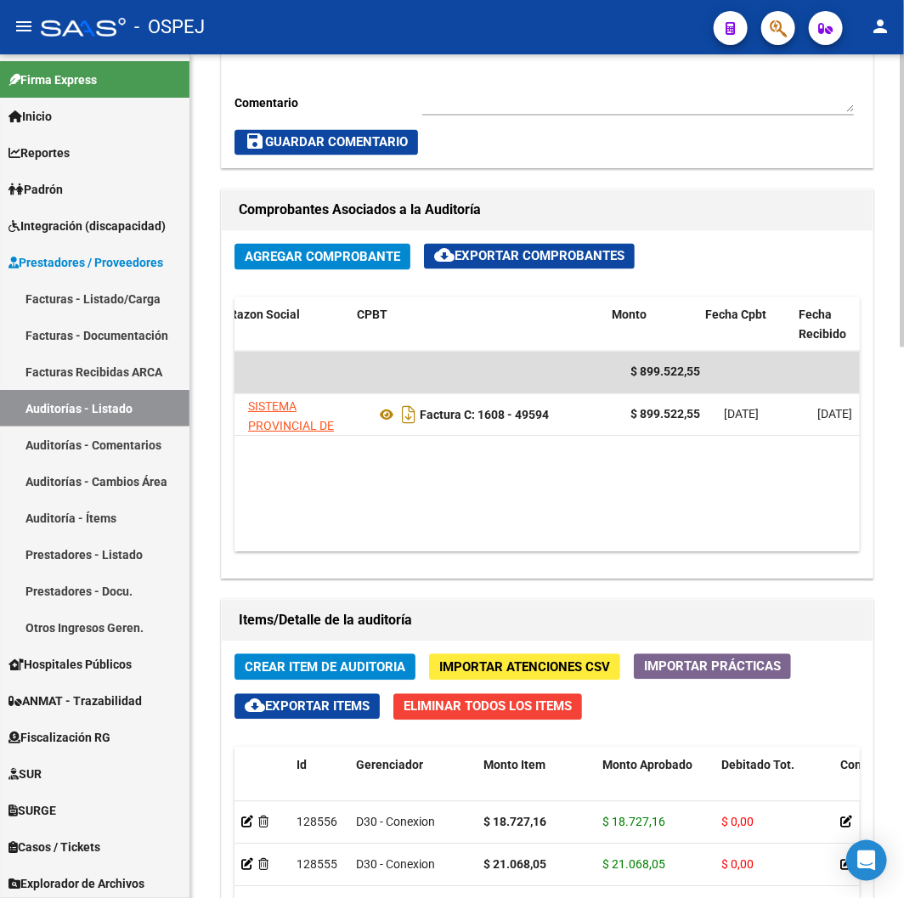
drag, startPoint x: 446, startPoint y: 495, endPoint x: 529, endPoint y: 495, distance: 83.3
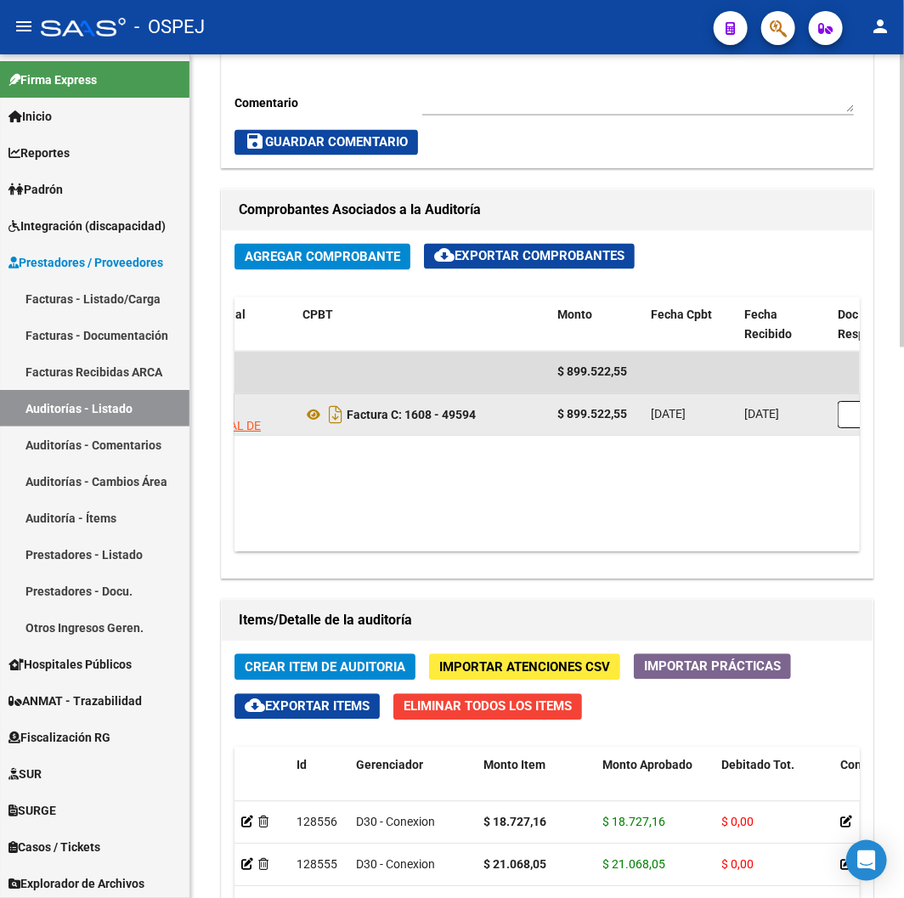
drag, startPoint x: 497, startPoint y: 421, endPoint x: 410, endPoint y: 427, distance: 86.9
click at [410, 427] on div "Factura C: 1608 - 49594" at bounding box center [422, 415] width 241 height 27
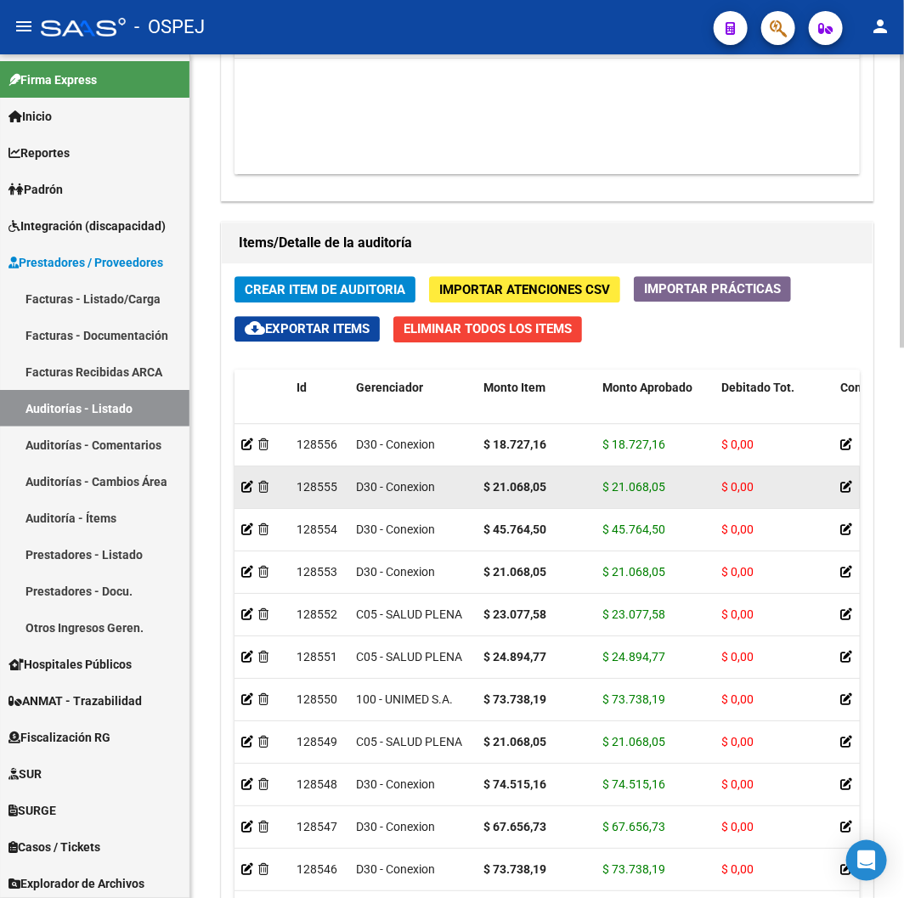
scroll to position [1525, 0]
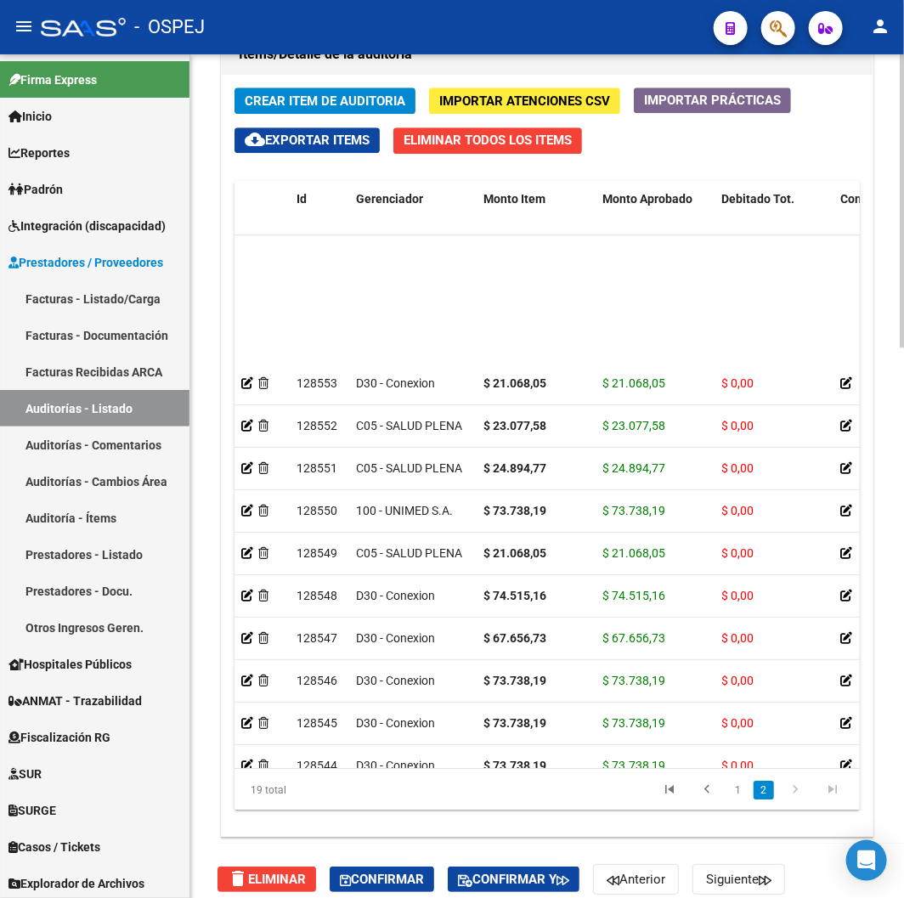
click at [376, 767] on div "Id Gerenciador Monto Item Monto Aprobado Debitado Tot. Comentario OS Comentario…" at bounding box center [547, 496] width 625 height 630
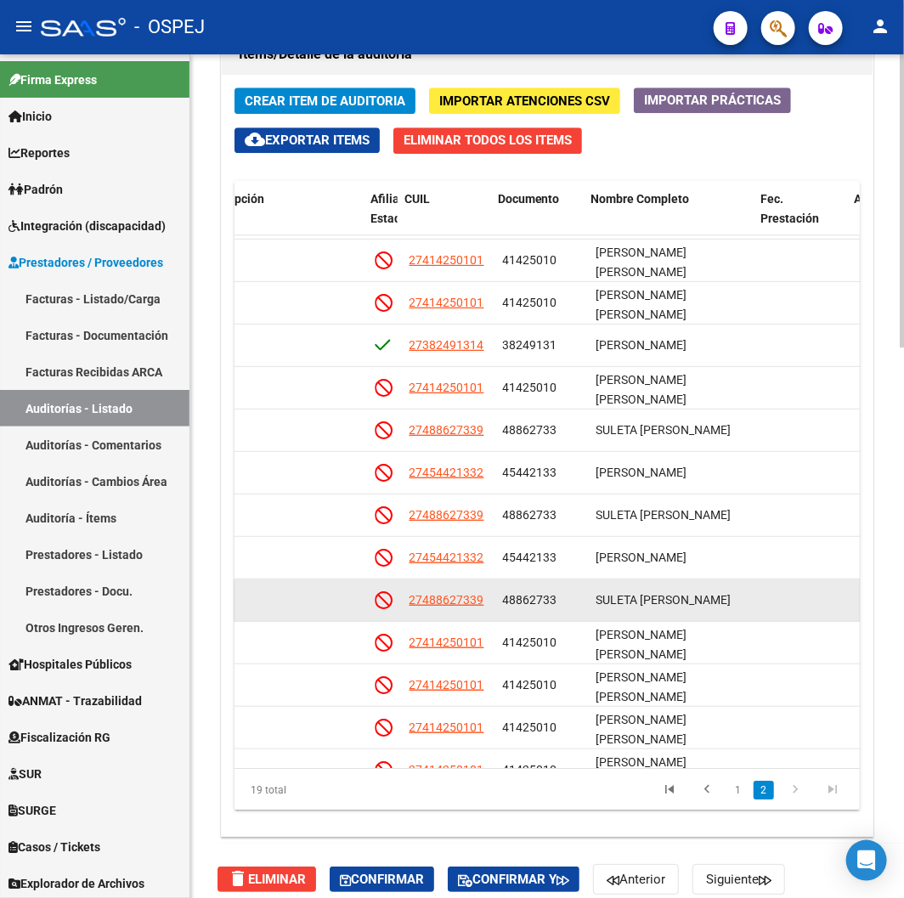
scroll to position [166, 1150]
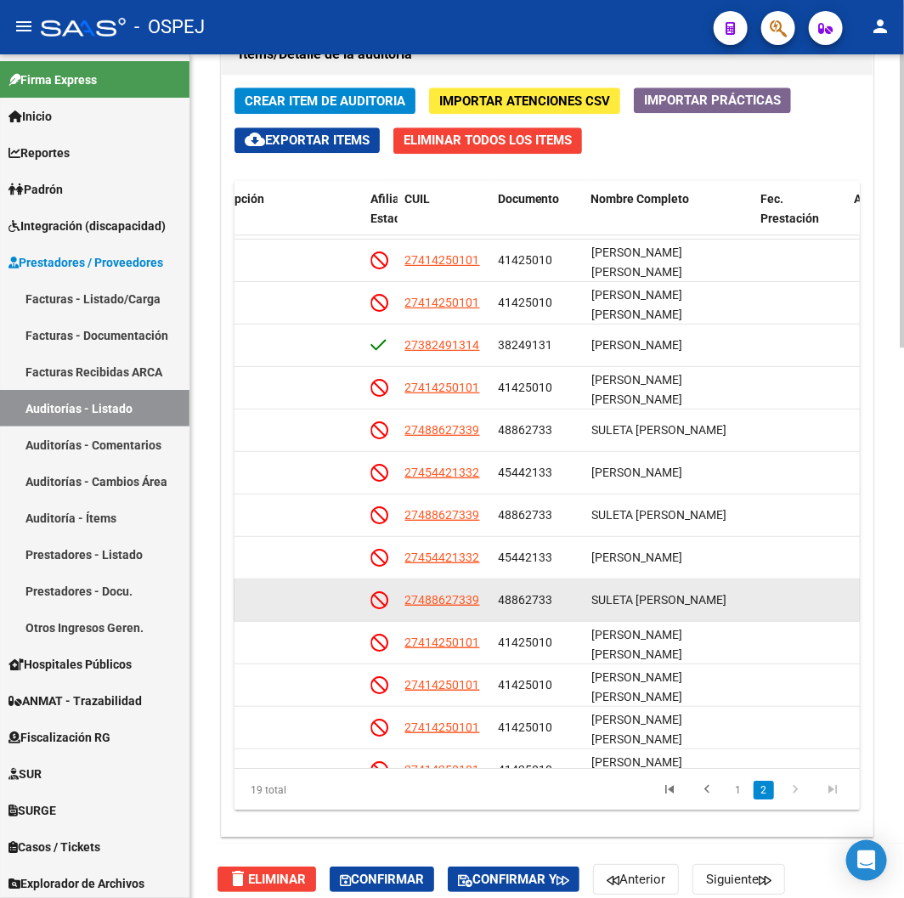
drag, startPoint x: 700, startPoint y: 609, endPoint x: 700, endPoint y: 599, distance: 10.2
click at [700, 607] on div "SULETA [PERSON_NAME]" at bounding box center [669, 601] width 156 height 20
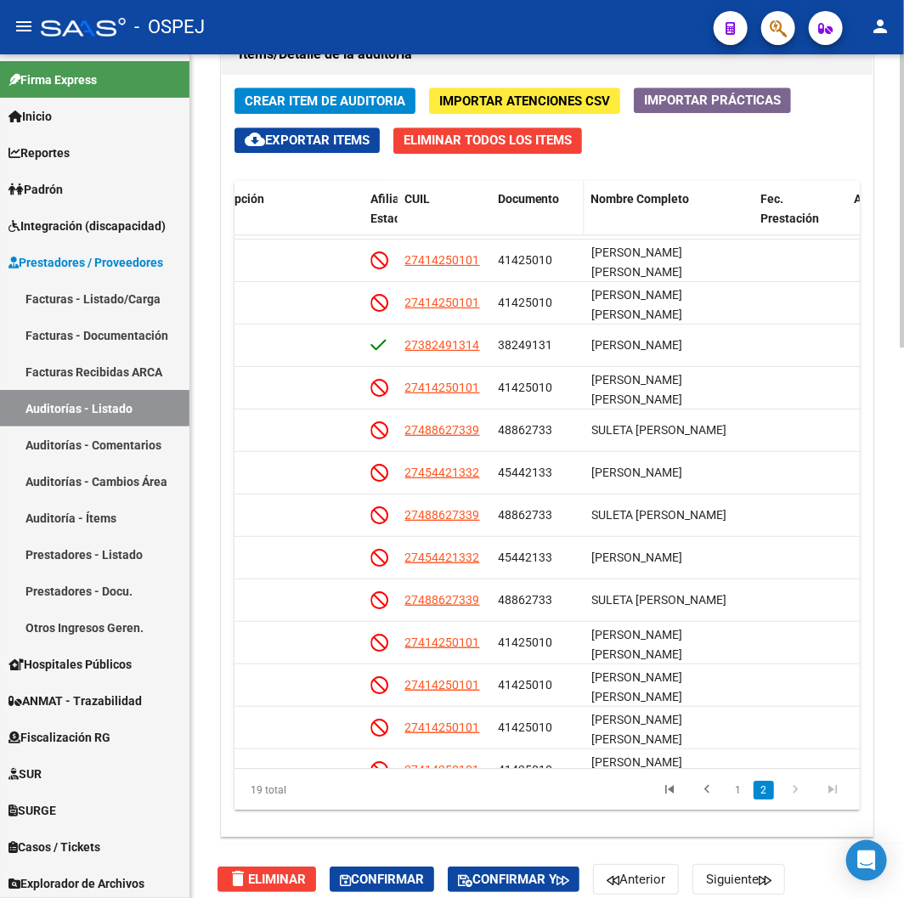
click at [528, 223] on datatable-header-cell "Documento" at bounding box center [537, 218] width 93 height 75
click at [528, 204] on span "Documento" at bounding box center [529, 199] width 62 height 14
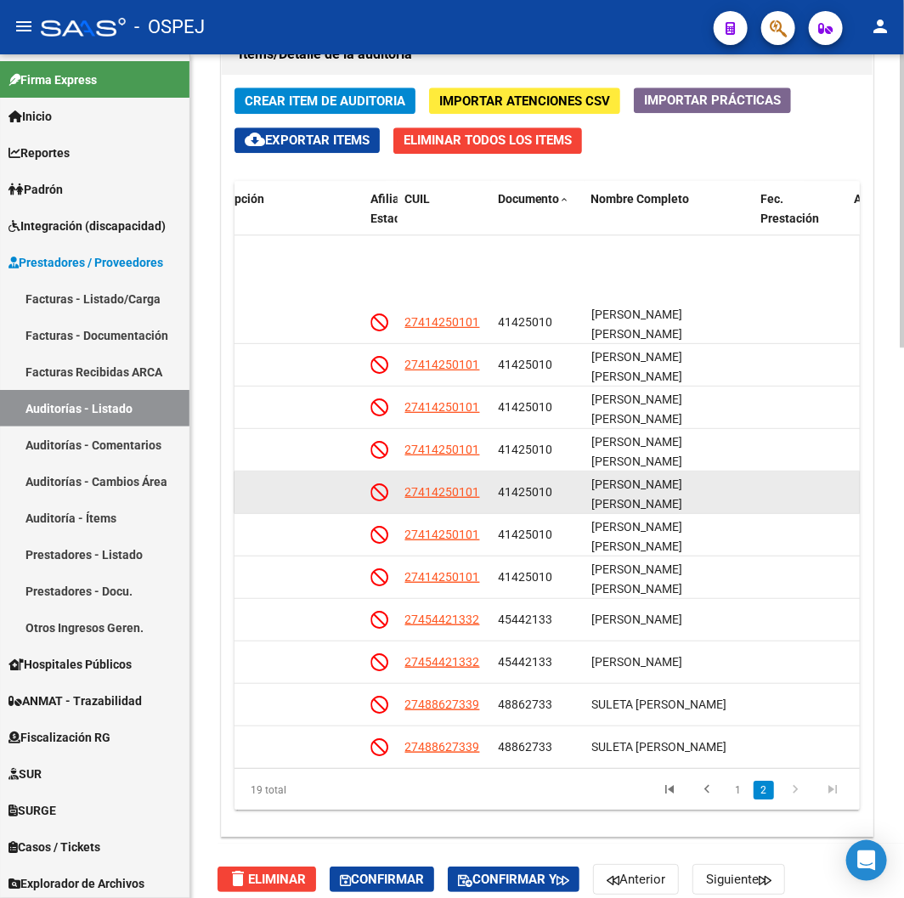
scroll to position [294, 1150]
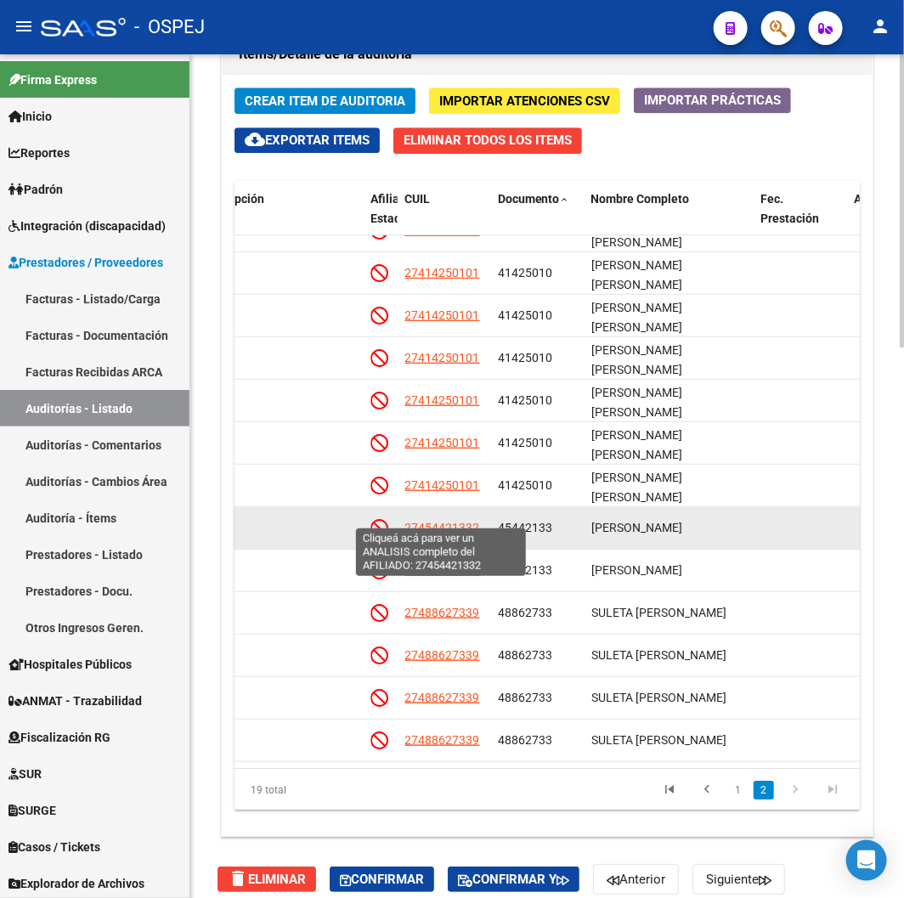
click at [468, 521] on span "27454421332" at bounding box center [441, 528] width 75 height 14
type textarea "27454421332"
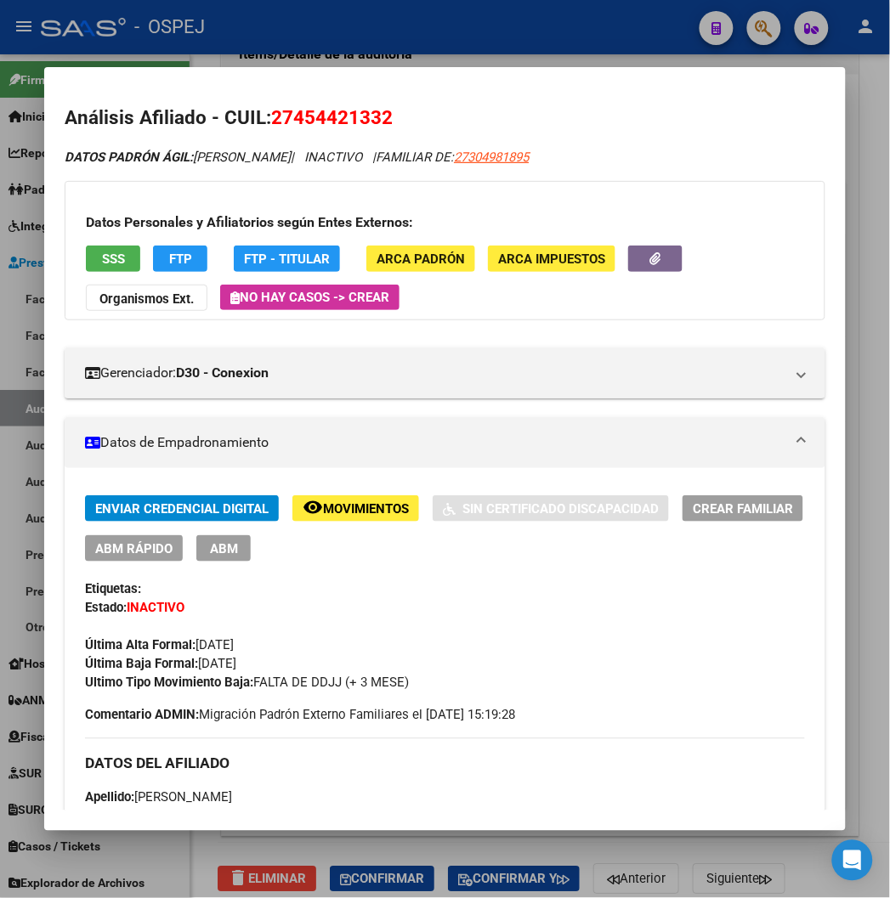
click at [102, 263] on span "SSS" at bounding box center [113, 259] width 23 height 15
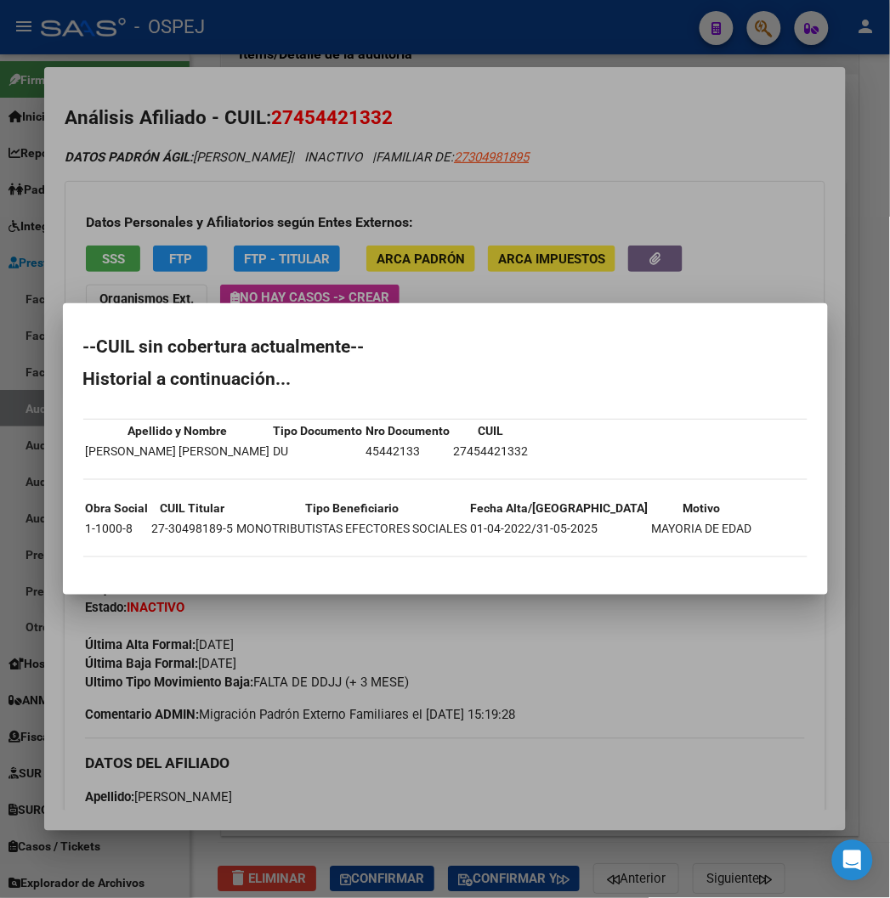
drag, startPoint x: 404, startPoint y: 151, endPoint x: 312, endPoint y: 108, distance: 102.3
click at [400, 149] on div at bounding box center [445, 449] width 890 height 898
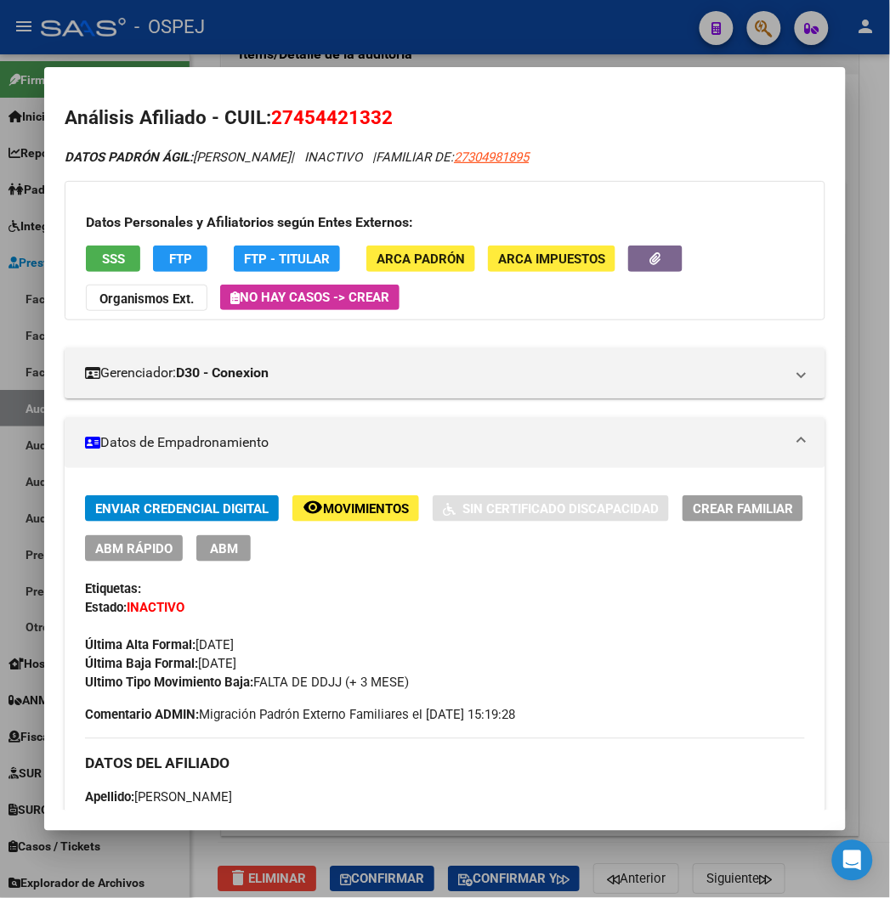
click at [312, 108] on span "27454421332" at bounding box center [332, 117] width 122 height 22
click at [542, 71] on mat-dialog-container "Análisis Afiliado - CUIL: 27454421332 DATOS PADRÓN ÁGIL: [PERSON_NAME] | INACTI…" at bounding box center [444, 448] width 800 height 763
click at [562, 69] on mat-dialog-container "Análisis Afiliado - CUIL: 27454421332 DATOS PADRÓN ÁGIL: [PERSON_NAME] | INACTI…" at bounding box center [444, 448] width 800 height 763
click at [590, 48] on div at bounding box center [445, 449] width 890 height 898
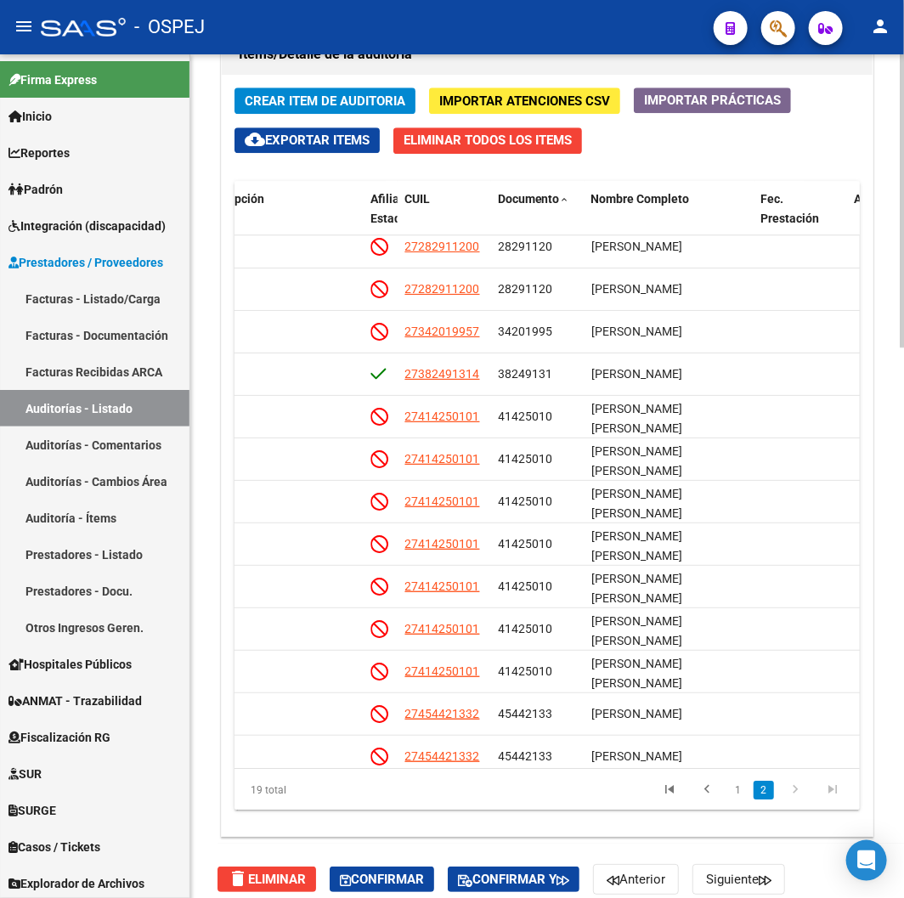
scroll to position [1148, 0]
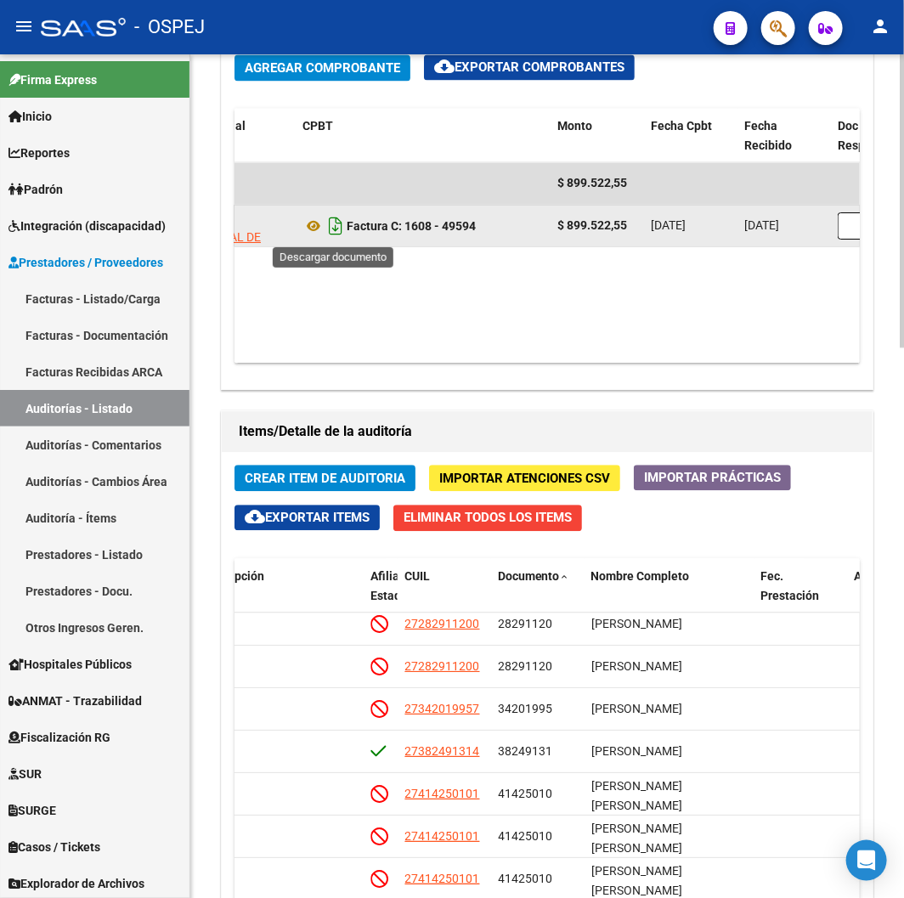
click at [326, 226] on icon "Descargar documento" at bounding box center [336, 225] width 22 height 27
click at [315, 302] on datatable-body "$ 899.522,55 11889 SISTEMA PROVINCIAL DE SALUD Factura C: 1608 - 49594 $ 899.52…" at bounding box center [547, 262] width 625 height 201
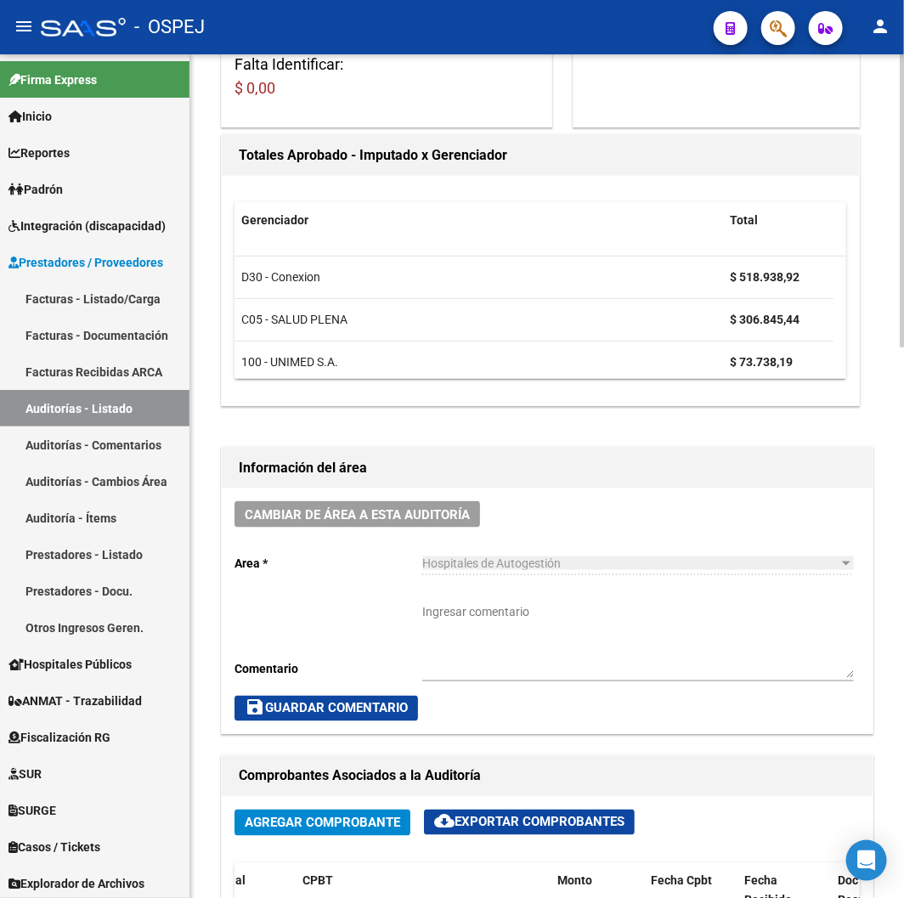
scroll to position [0, 0]
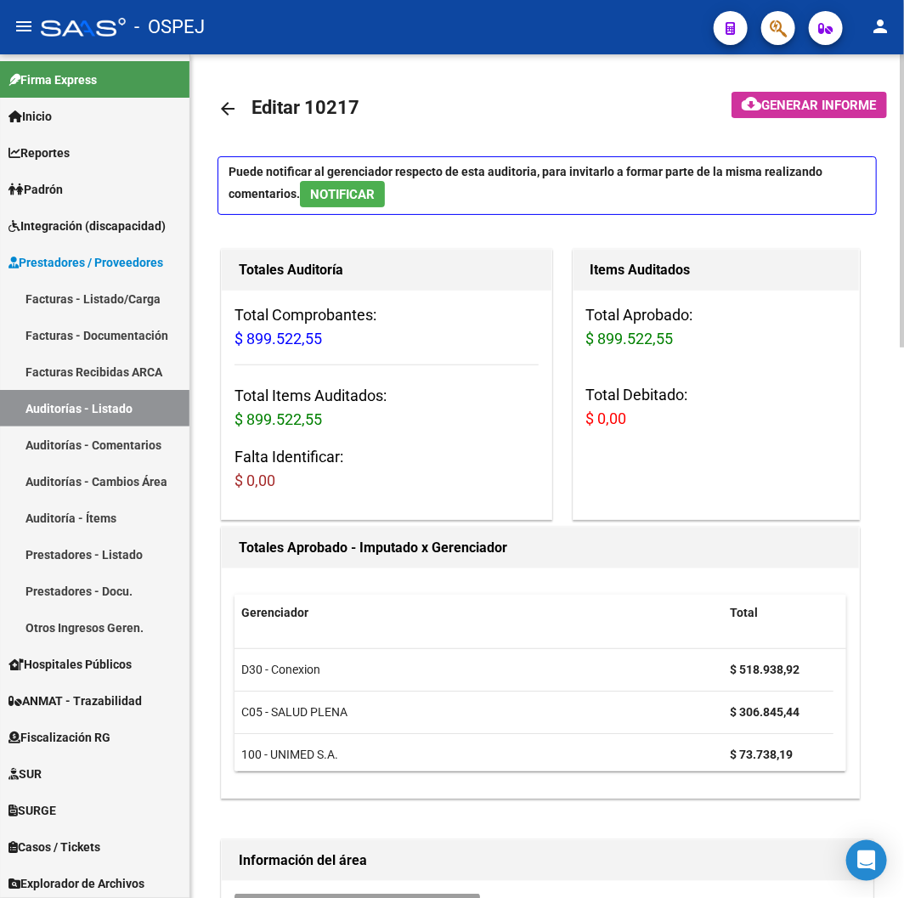
click at [231, 117] on mat-icon "arrow_back" at bounding box center [228, 109] width 20 height 20
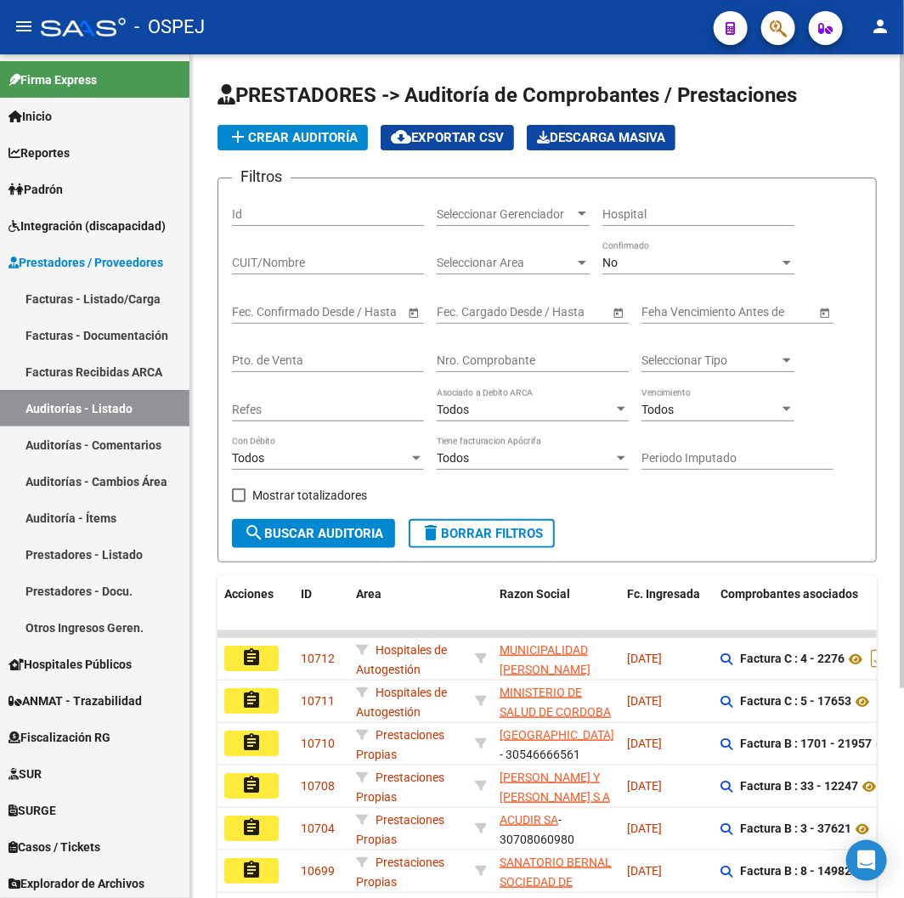
click at [510, 359] on input "Nro. Comprobante" at bounding box center [533, 360] width 192 height 14
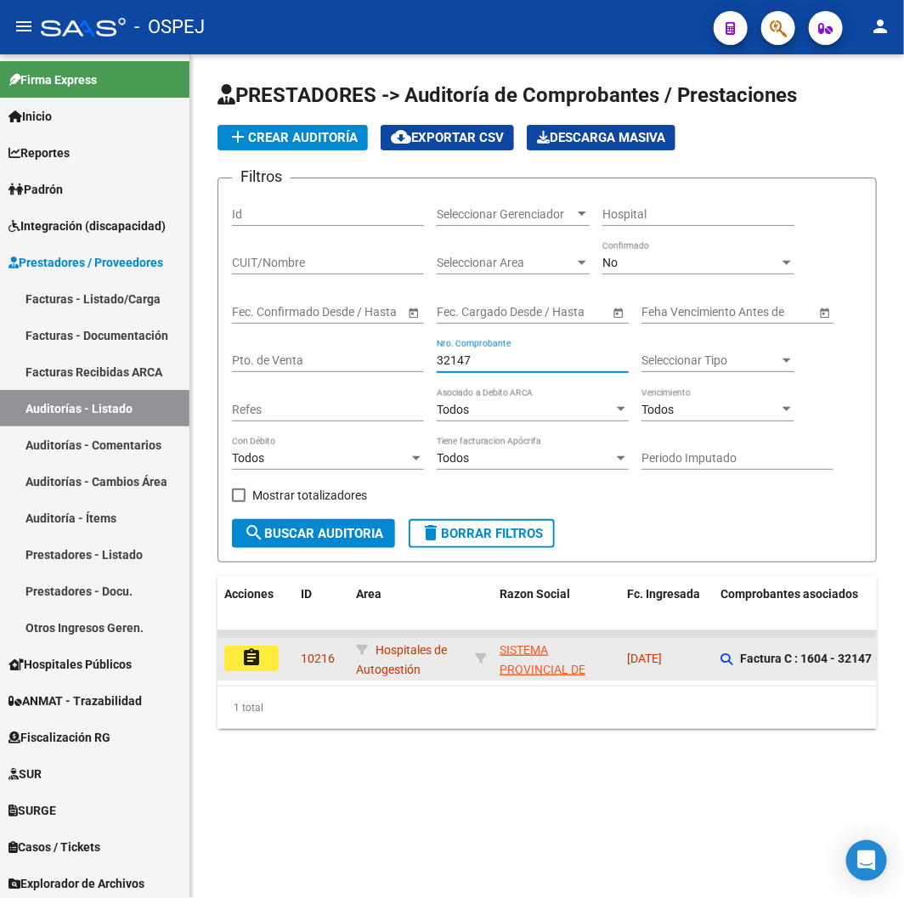
type input "32147"
click at [258, 658] on mat-icon "assignment" at bounding box center [251, 657] width 20 height 20
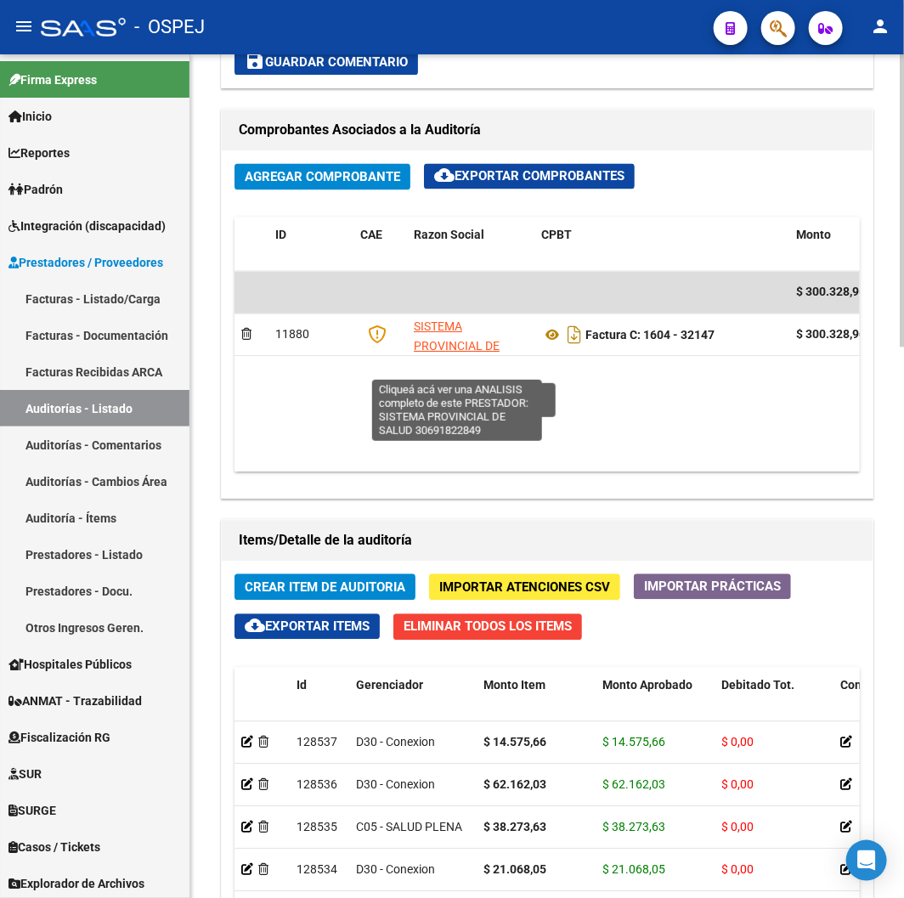
scroll to position [1227, 0]
